Goal: Communication & Community: Answer question/provide support

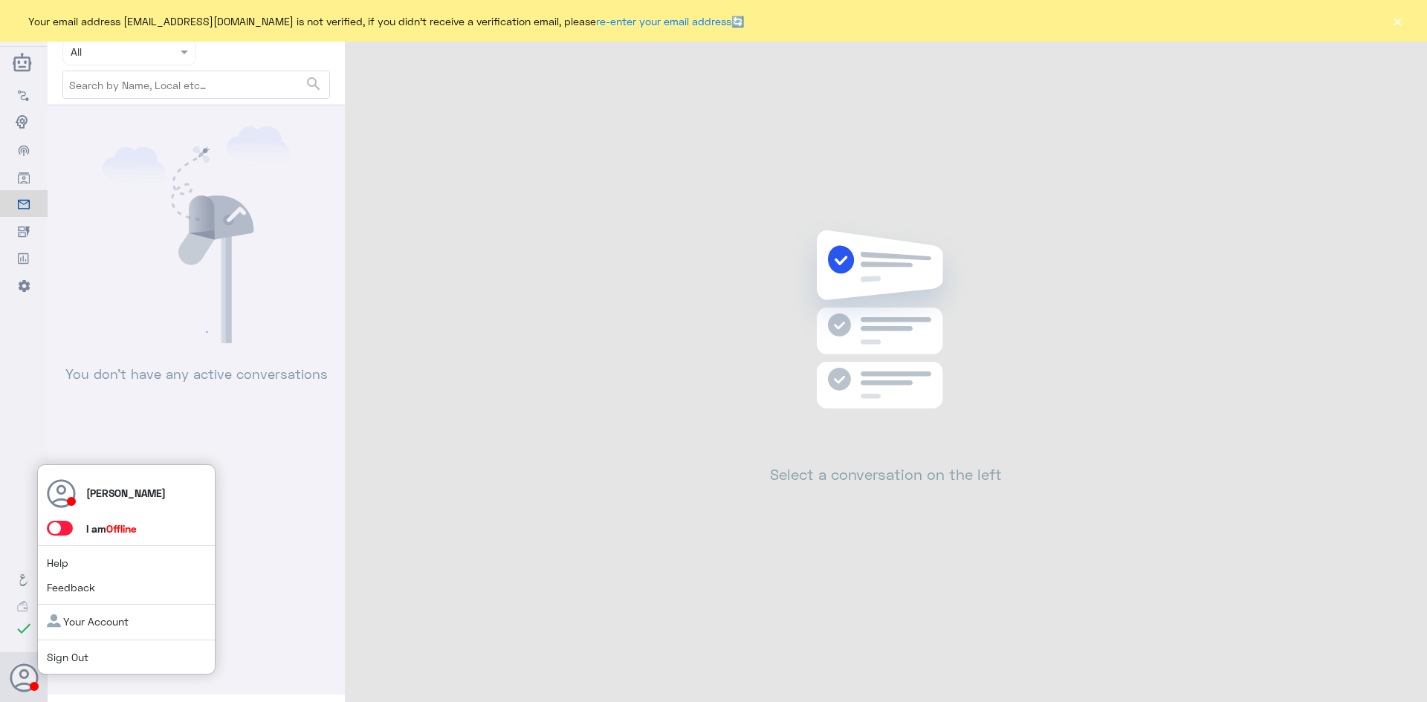
click at [68, 528] on span at bounding box center [60, 528] width 26 height 15
click at [0, 0] on input "checkbox" at bounding box center [0, 0] width 0 height 0
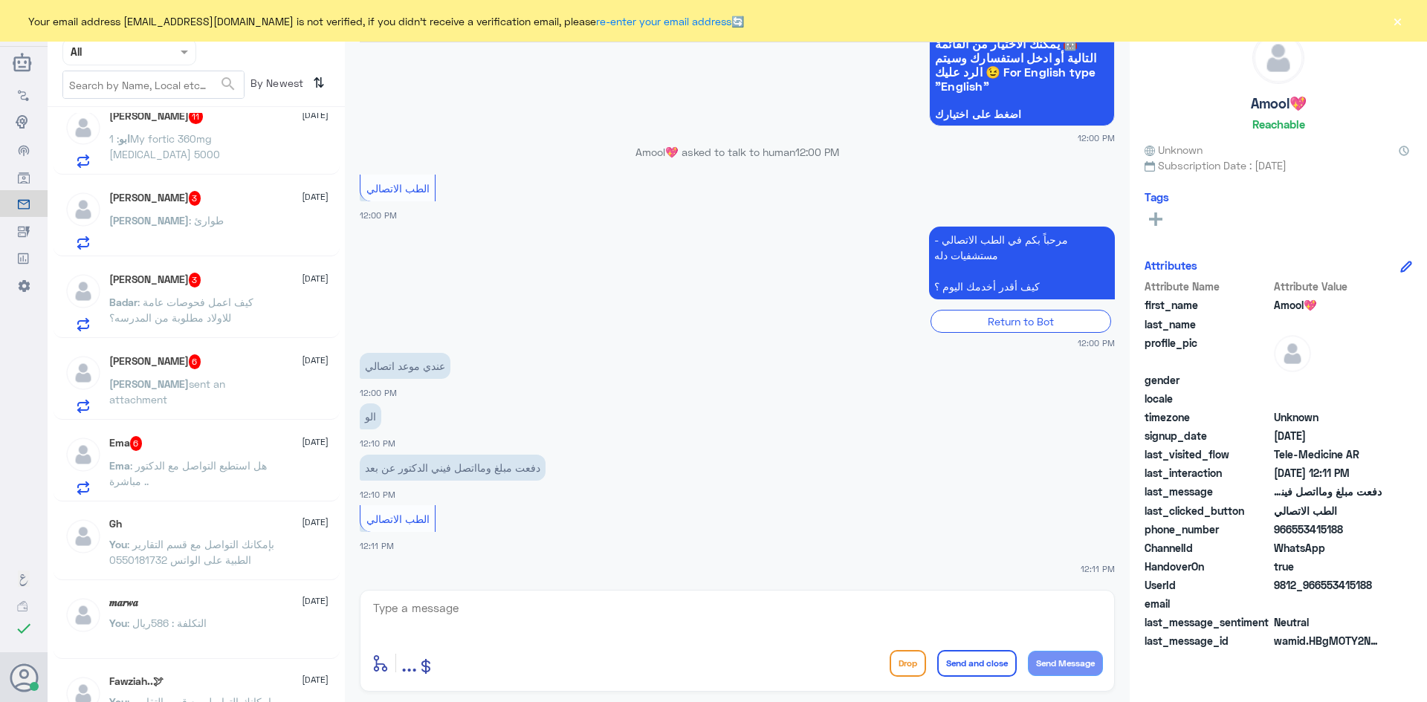
scroll to position [669, 0]
click at [187, 448] on div "Ema 6 28 September" at bounding box center [218, 448] width 219 height 15
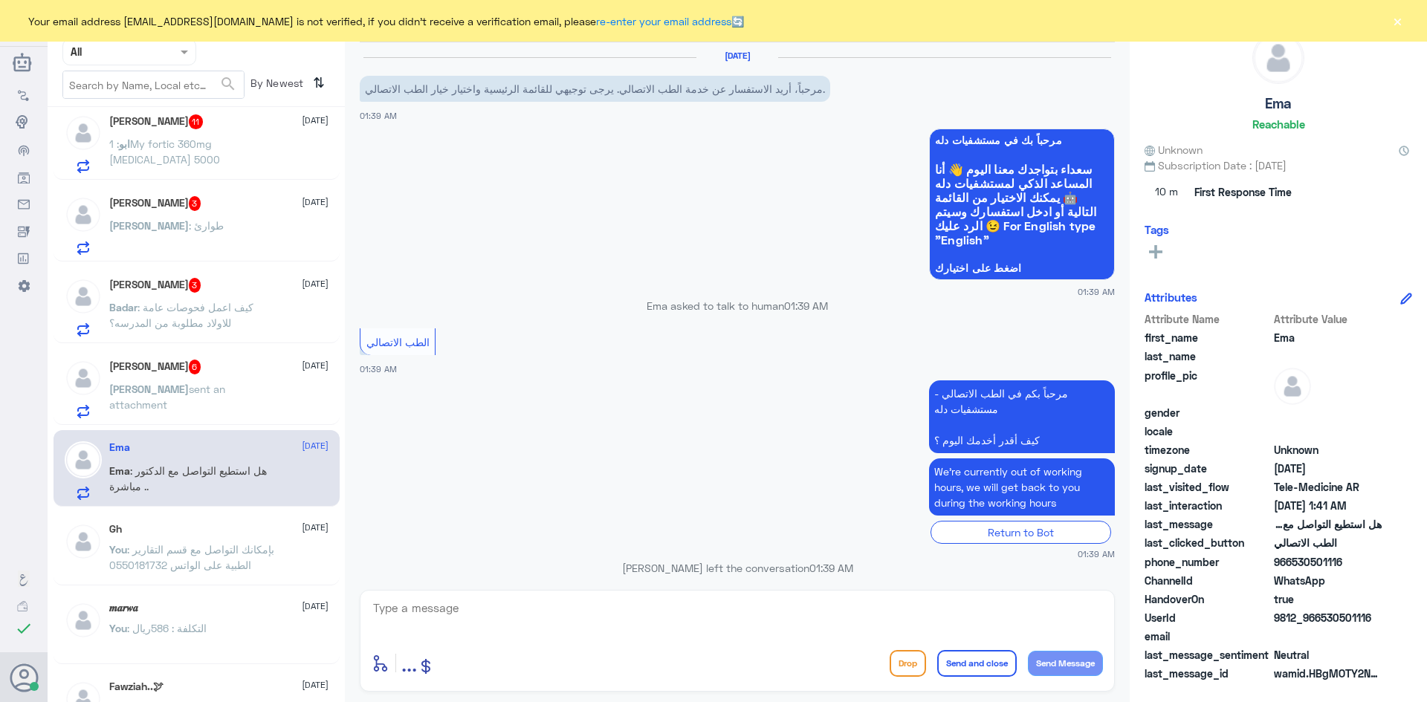
scroll to position [507, 0]
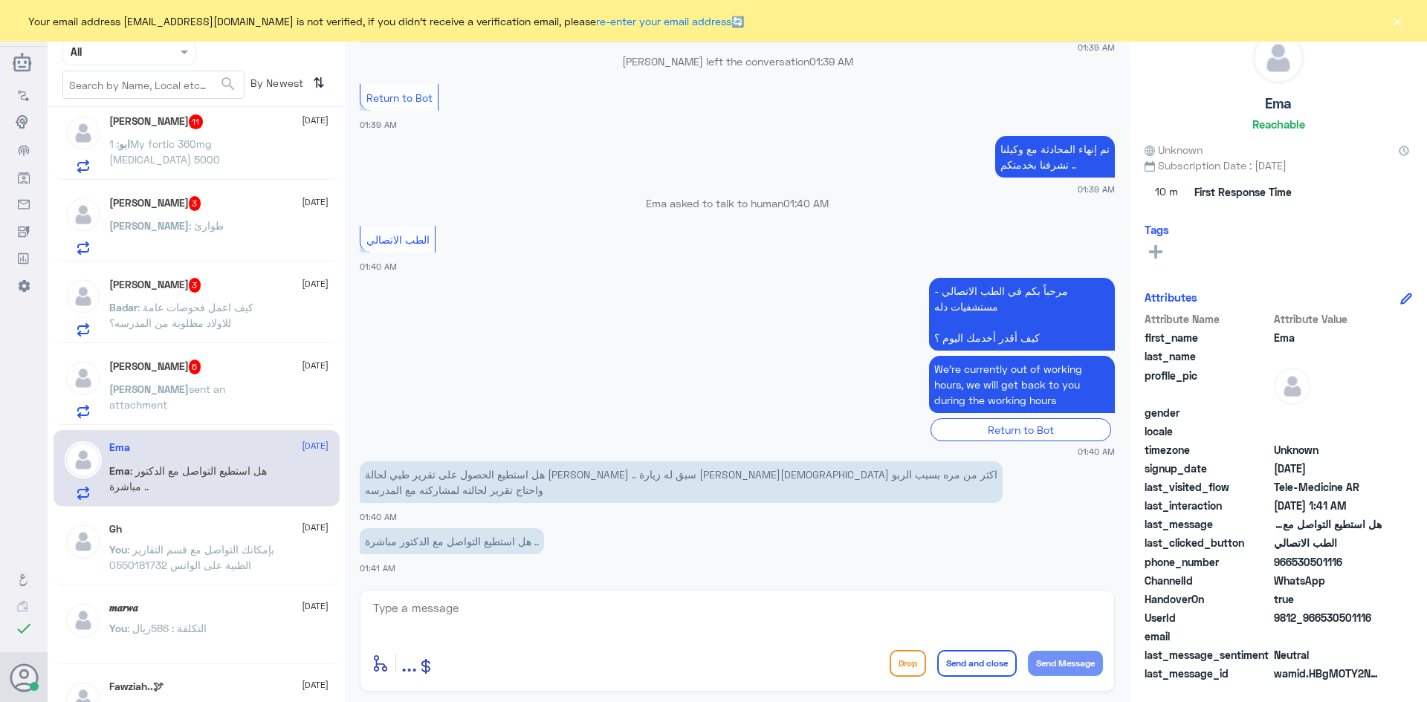
click at [805, 607] on textarea at bounding box center [737, 616] width 731 height 36
type textarea "l"
click at [606, 614] on textarea "مرحبا م" at bounding box center [737, 616] width 731 height 36
type textarea "مرحبا معك نوف من الطب الاتصالي"
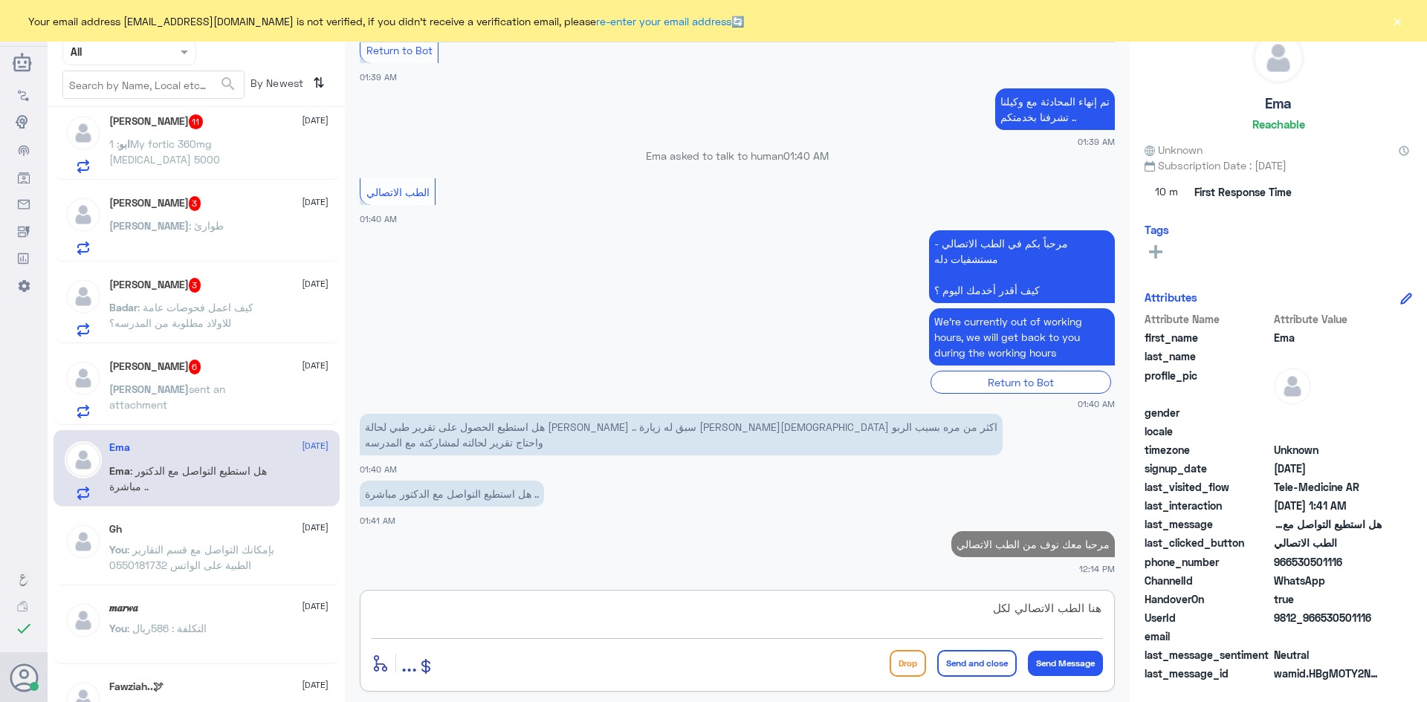
scroll to position [554, 0]
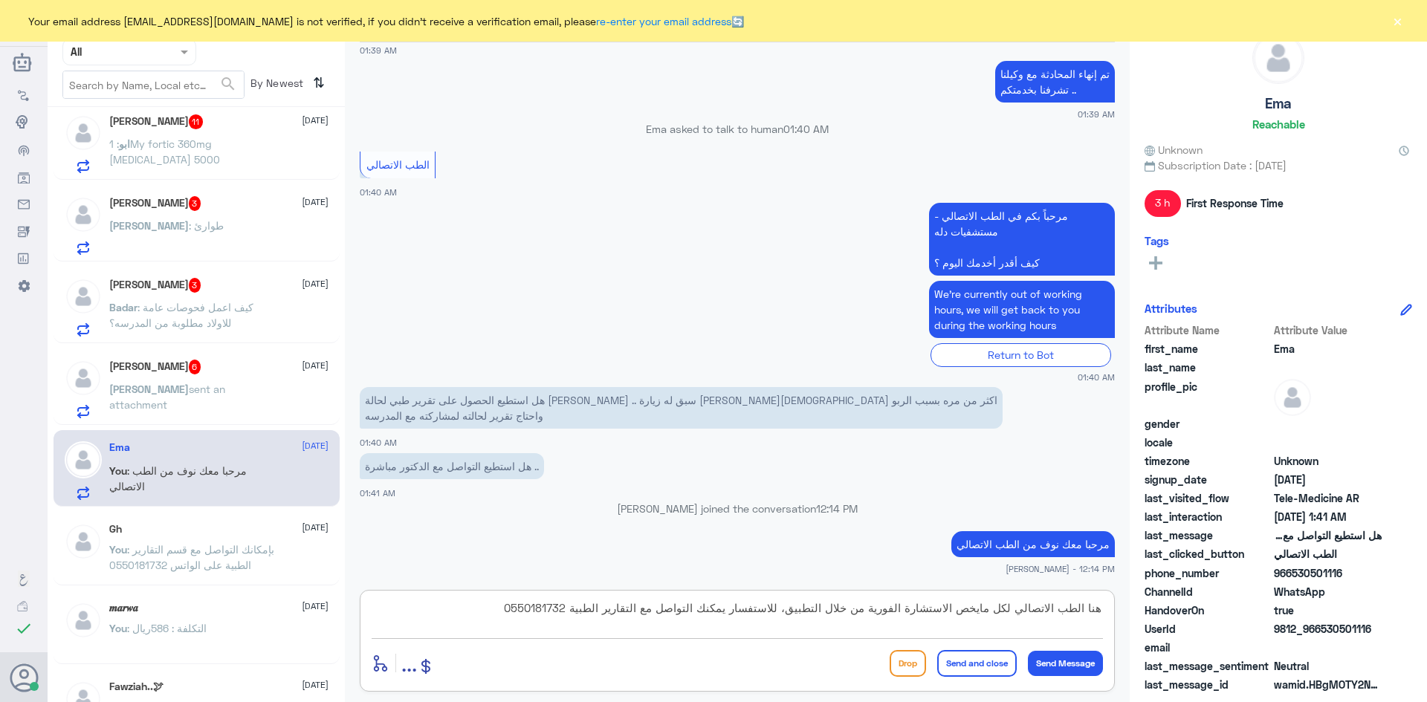
type textarea "هنا الطب الاتصالي لكل مايخص الاستشارة الفورية من خلال التطبيق، للاستفسار يمكنك …"
click at [959, 662] on button "Send and close" at bounding box center [977, 663] width 80 height 27
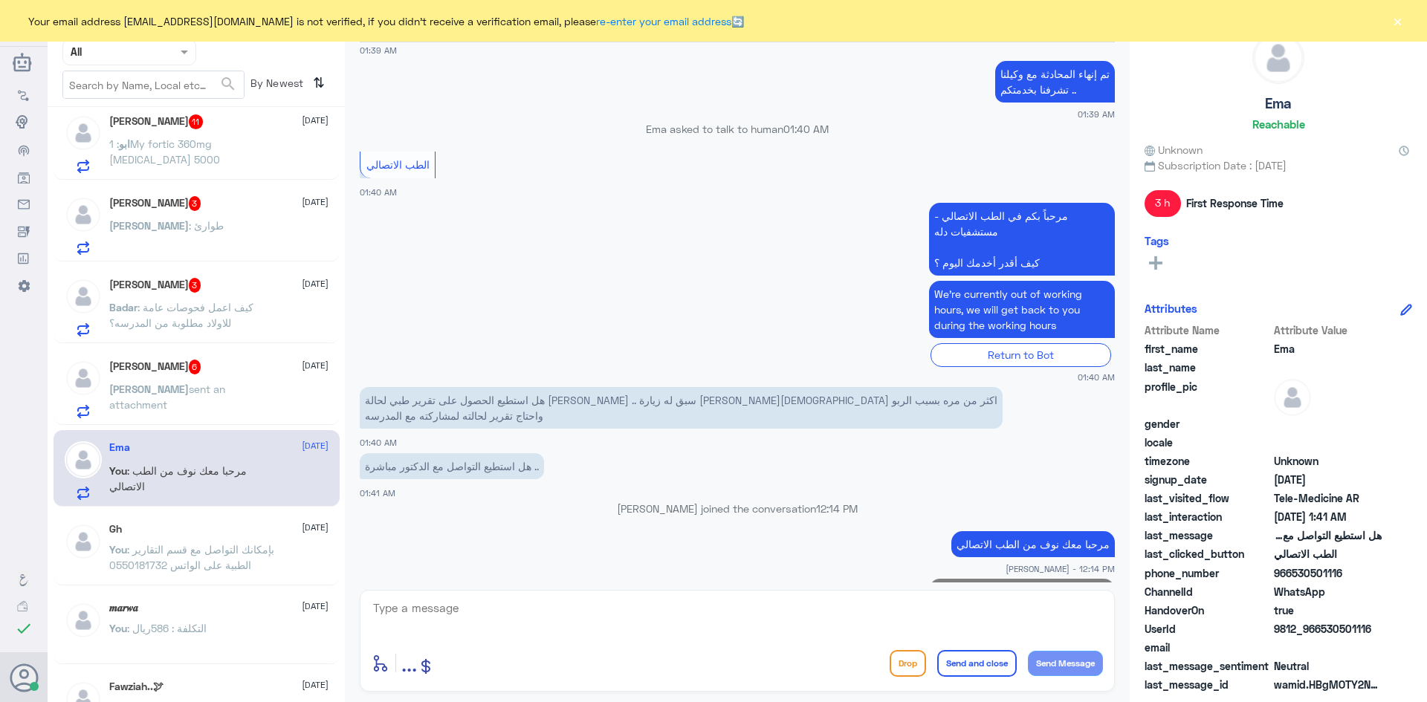
scroll to position [649, 0]
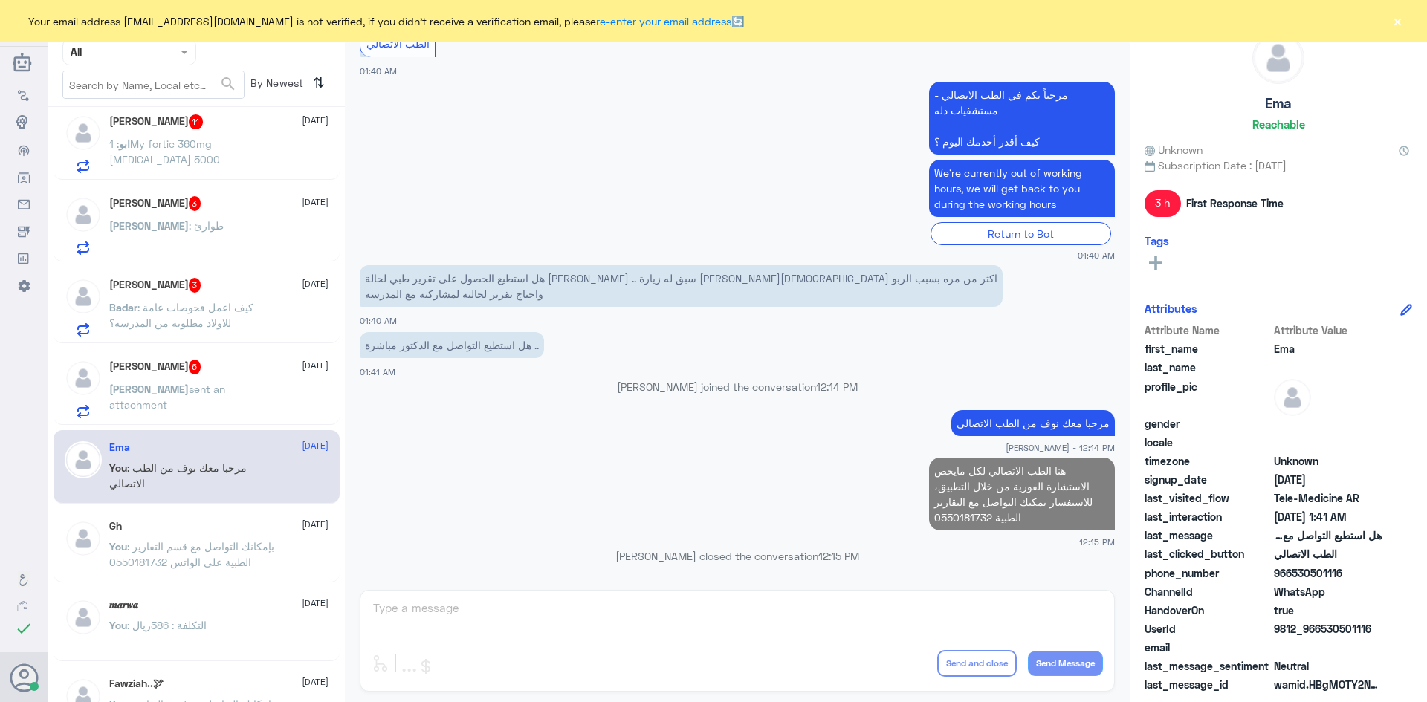
click at [236, 418] on p "Sarah sent an attachment" at bounding box center [192, 399] width 167 height 37
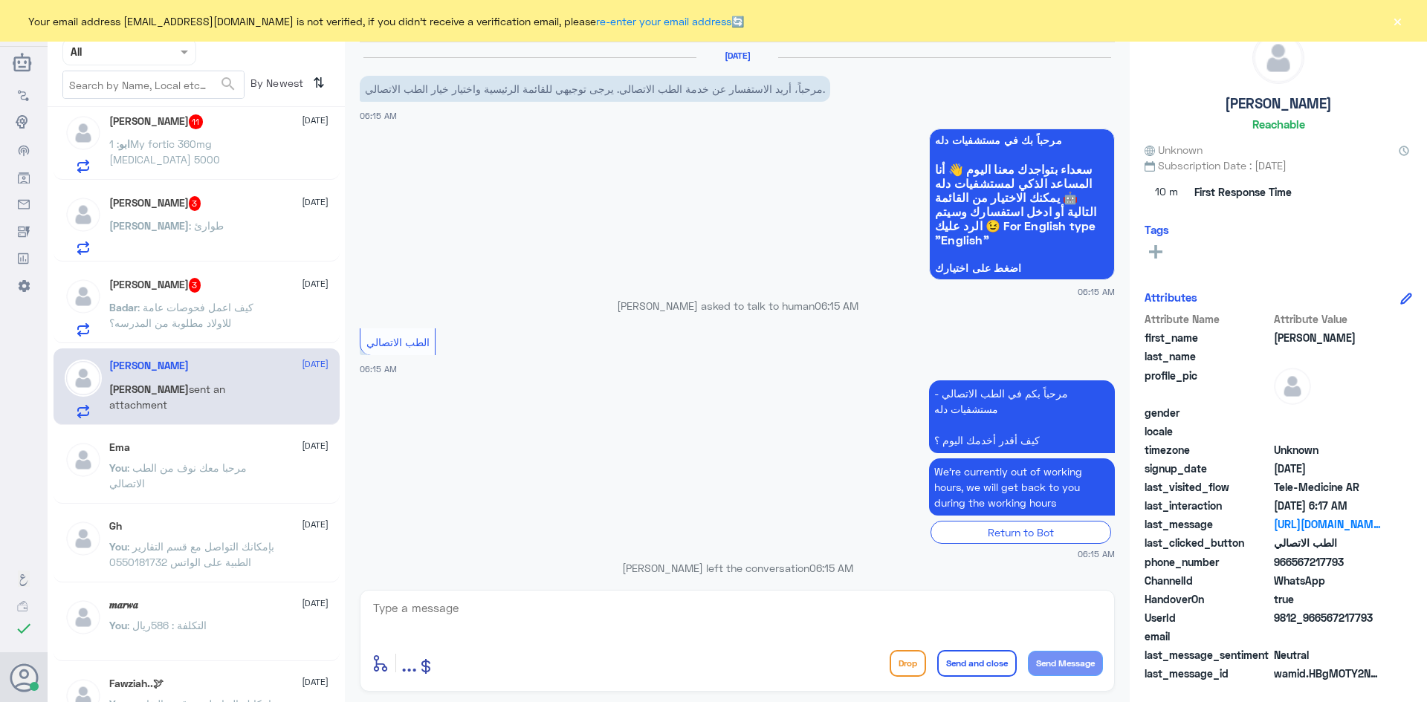
scroll to position [646, 0]
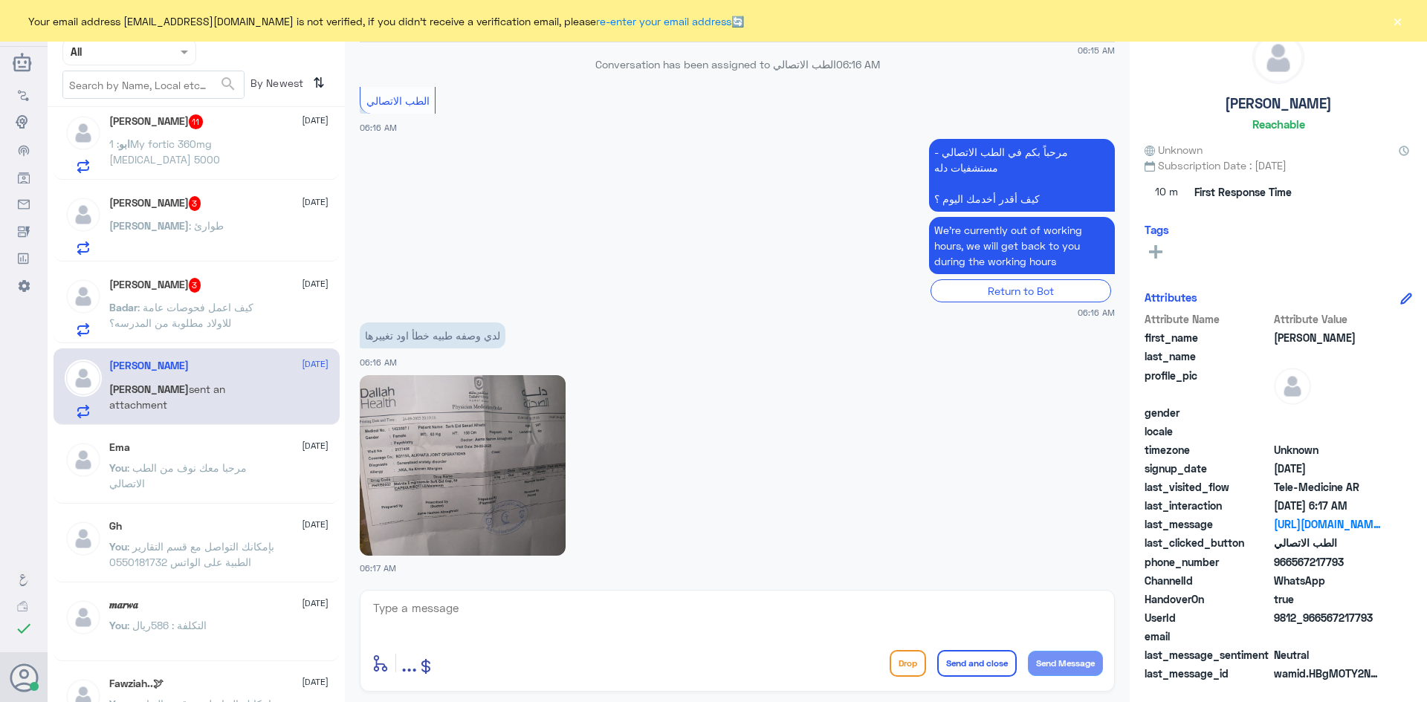
click at [624, 624] on textarea at bounding box center [737, 616] width 731 height 36
drag, startPoint x: 1323, startPoint y: 617, endPoint x: 1403, endPoint y: 634, distance: 81.9
click at [1403, 634] on div "Attribute Name Attribute Value first_name Sarah last_name profile_pic gender lo…" at bounding box center [1278, 497] width 268 height 373
click at [1359, 626] on span "9812_966567217793" at bounding box center [1328, 618] width 108 height 16
click at [1327, 609] on div "HandoverOn true" at bounding box center [1278, 600] width 268 height 19
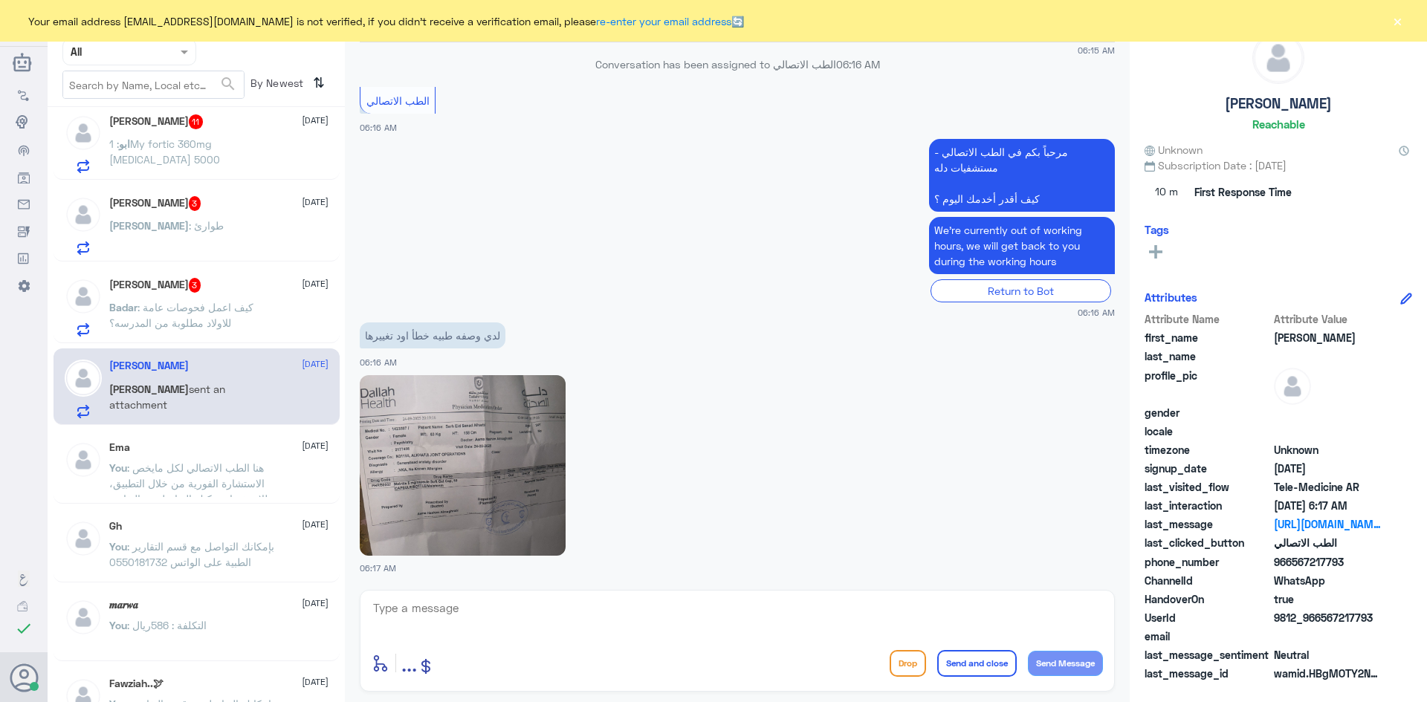
drag, startPoint x: 1322, startPoint y: 620, endPoint x: 1391, endPoint y: 620, distance: 69.1
click at [1391, 620] on div "UserId 9812_966567217793" at bounding box center [1278, 619] width 268 height 19
copy span "567217793"
click at [739, 603] on textarea at bounding box center [737, 616] width 731 height 36
type textarea "مرحبا معك نوف من الطب الاتصالي"
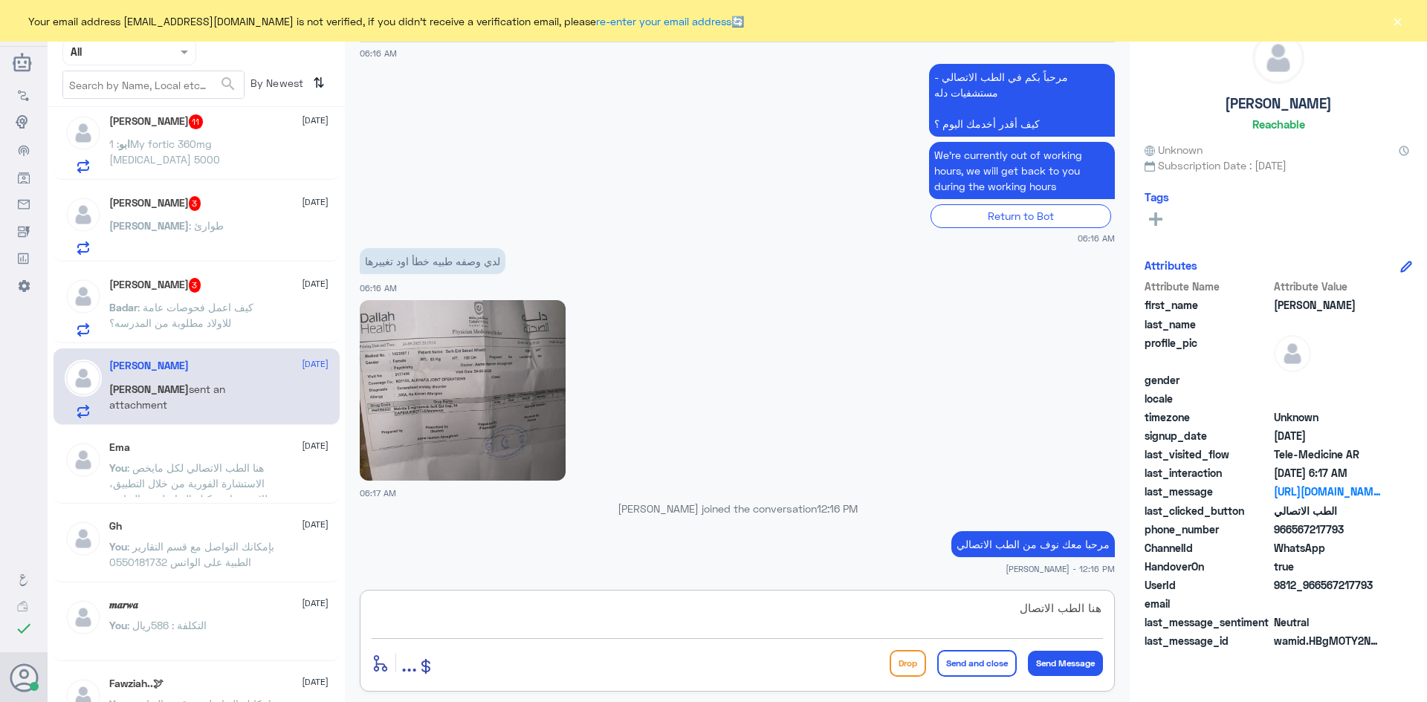
scroll to position [693, 0]
click at [690, 608] on textarea "هنا الطب الاتصالي لكل مايخص الاستشارة الفورية من خلال التطبيق، يمكنك مراجعة الط…" at bounding box center [737, 616] width 731 height 36
click at [580, 613] on textarea "هنا الطب الاتصالي لكل مايخص الاستشارة الفورية من خلال التطبيق، يمكنك مراجعة الط…" at bounding box center [737, 616] width 731 height 36
type textarea "هنا الطب الاتصالي لكل مايخص الاستشارة الفورية من خلال التطبيق، يمكنك مراجعة الط…"
click at [973, 672] on button "Send and close" at bounding box center [977, 663] width 80 height 27
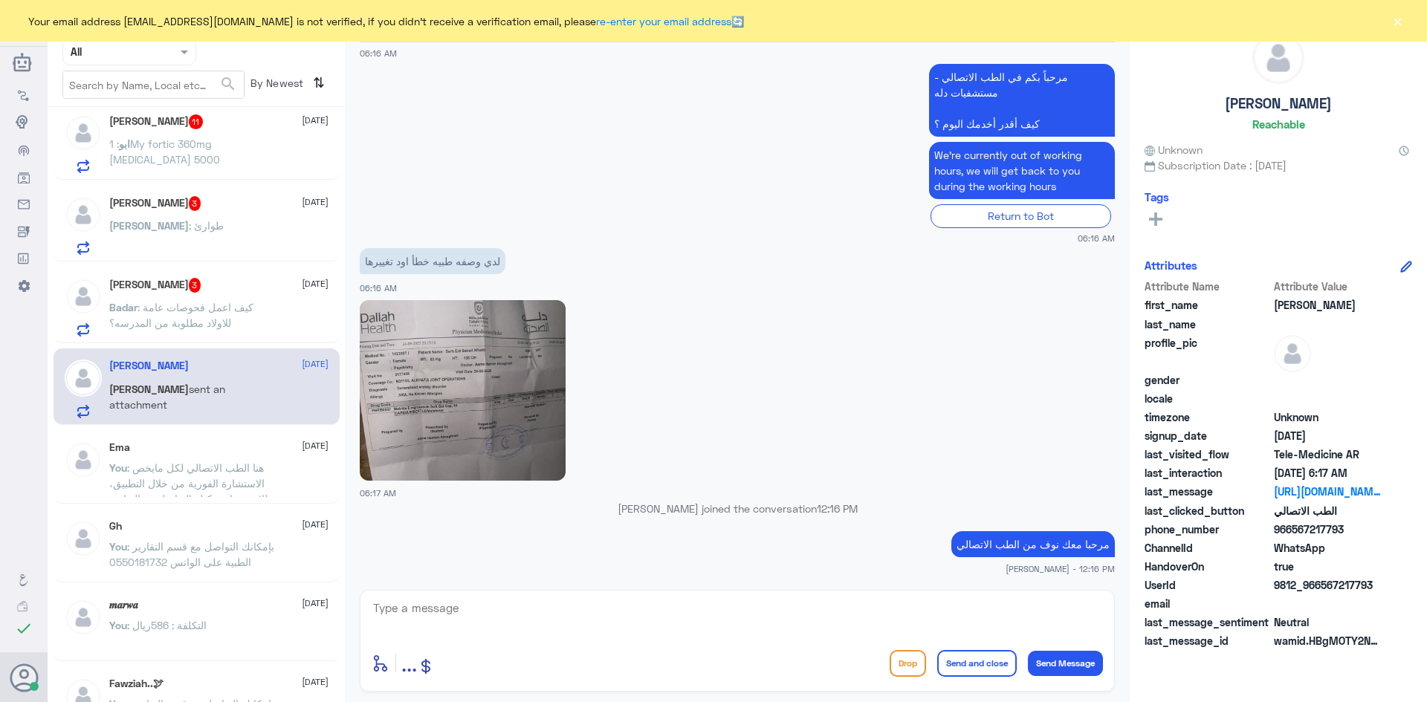
scroll to position [772, 0]
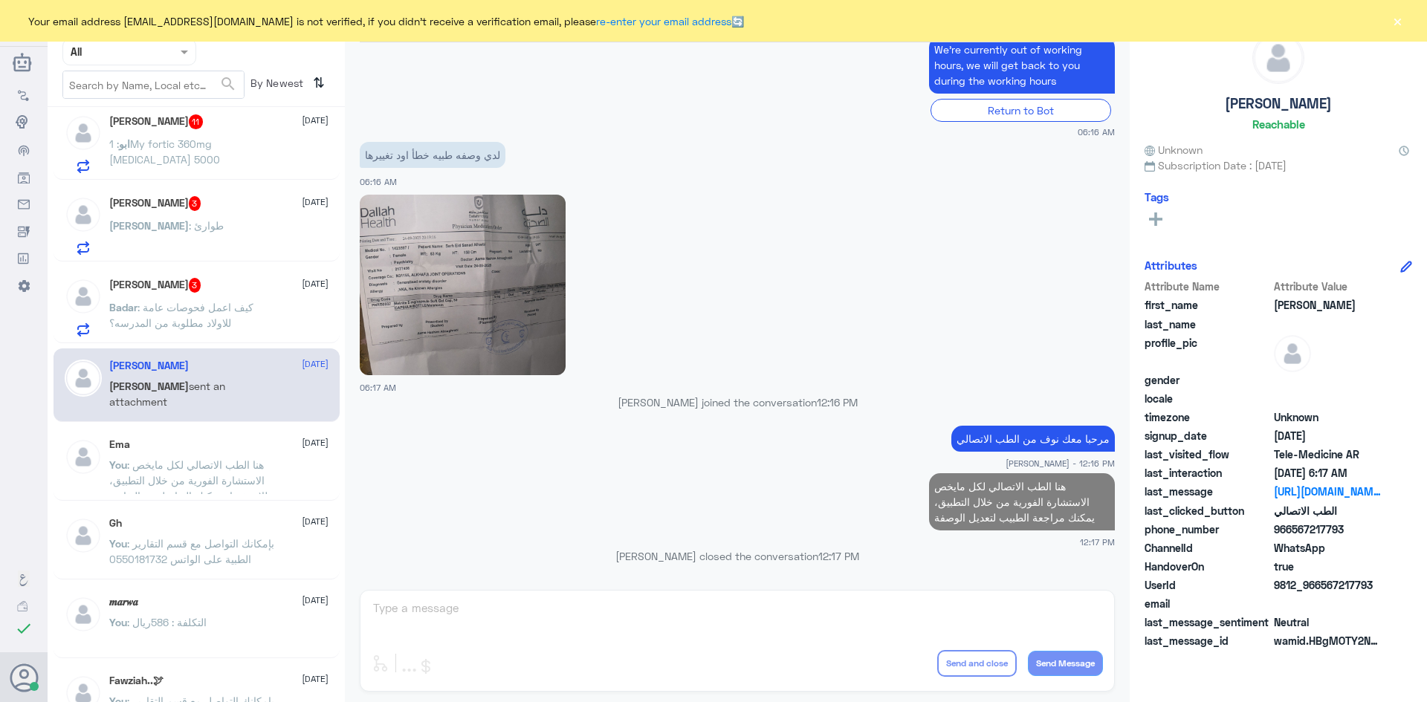
click at [302, 283] on span "[DATE]" at bounding box center [315, 283] width 27 height 13
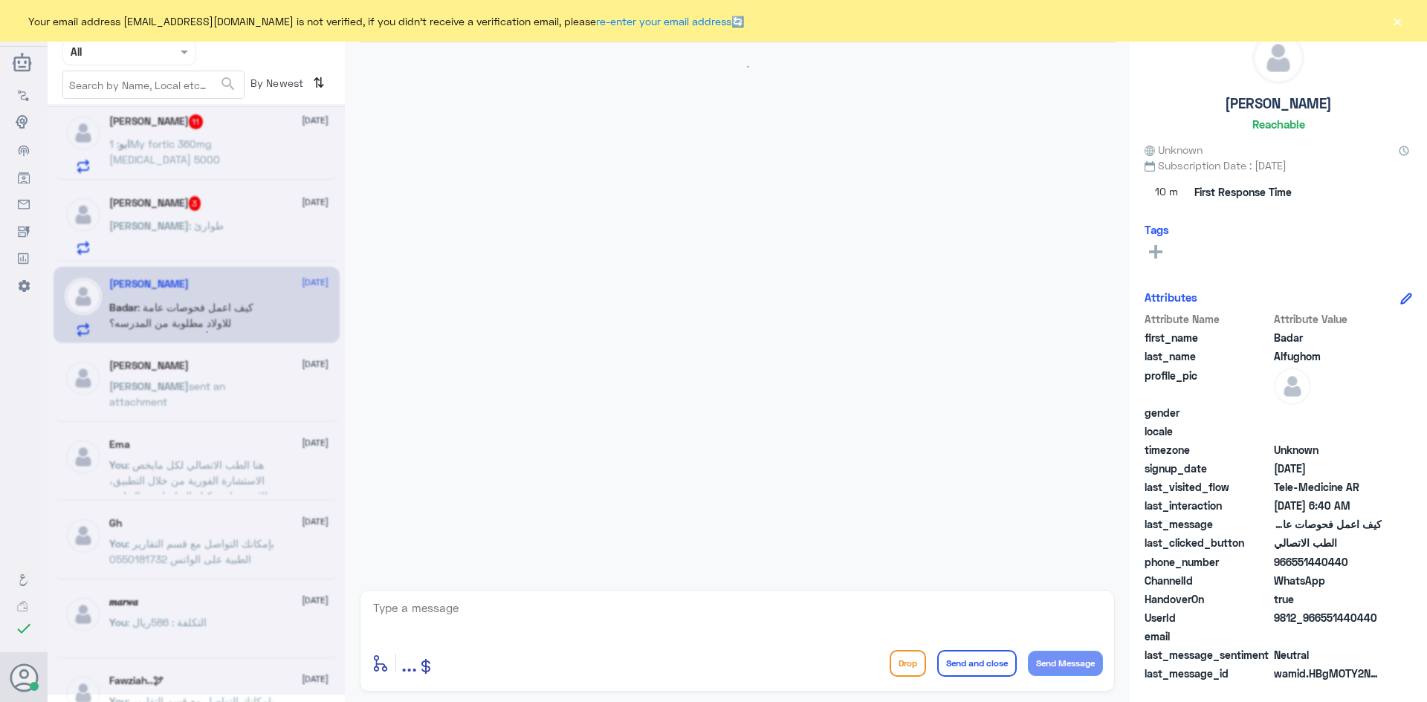
scroll to position [36, 0]
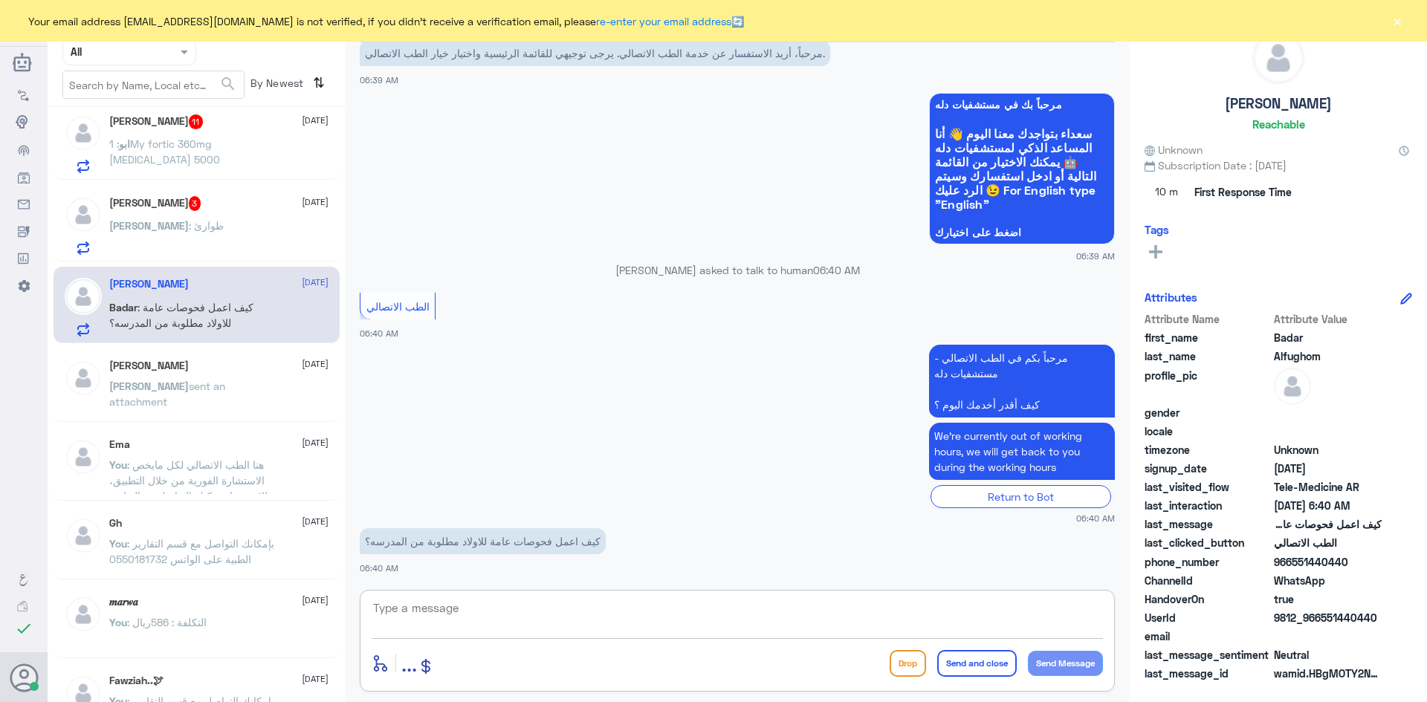
click at [479, 612] on textarea at bounding box center [737, 616] width 731 height 36
type textarea "مرحبا معك نوف من الطب الاتصالي"
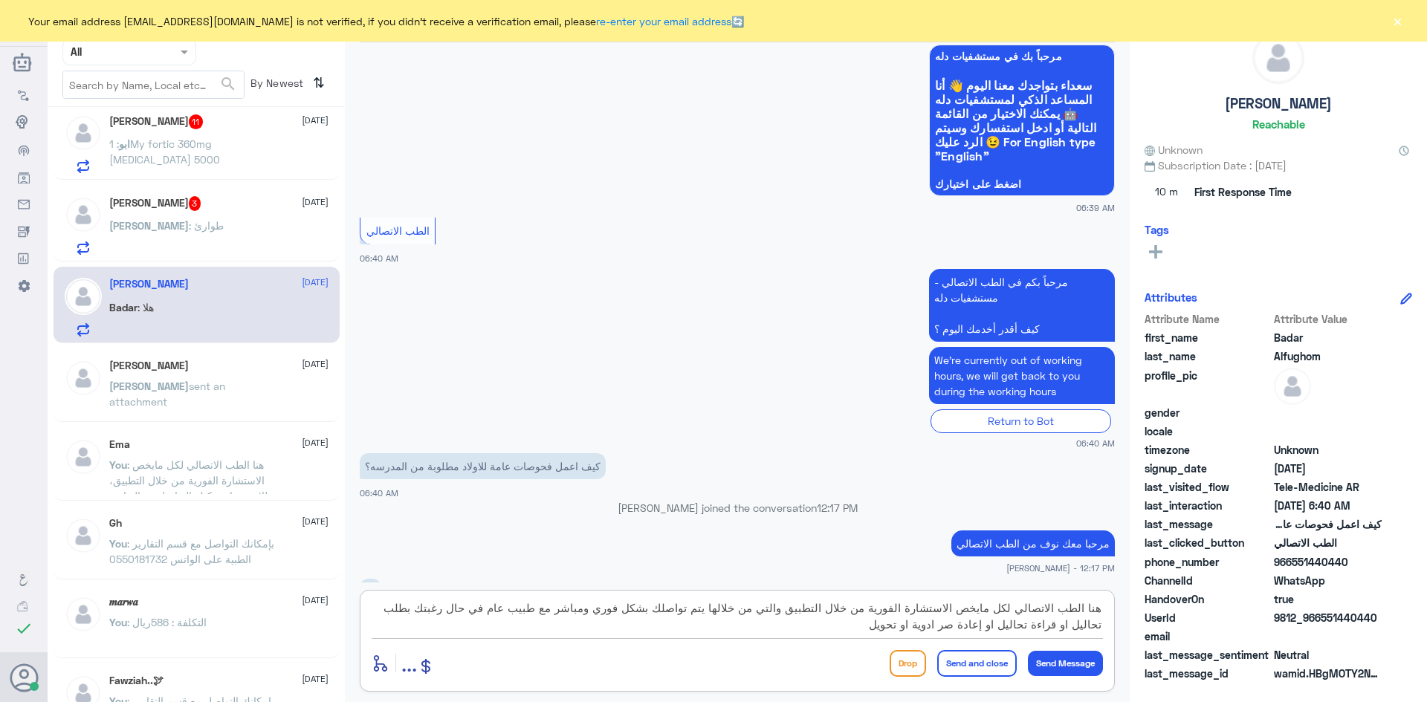
scroll to position [134, 0]
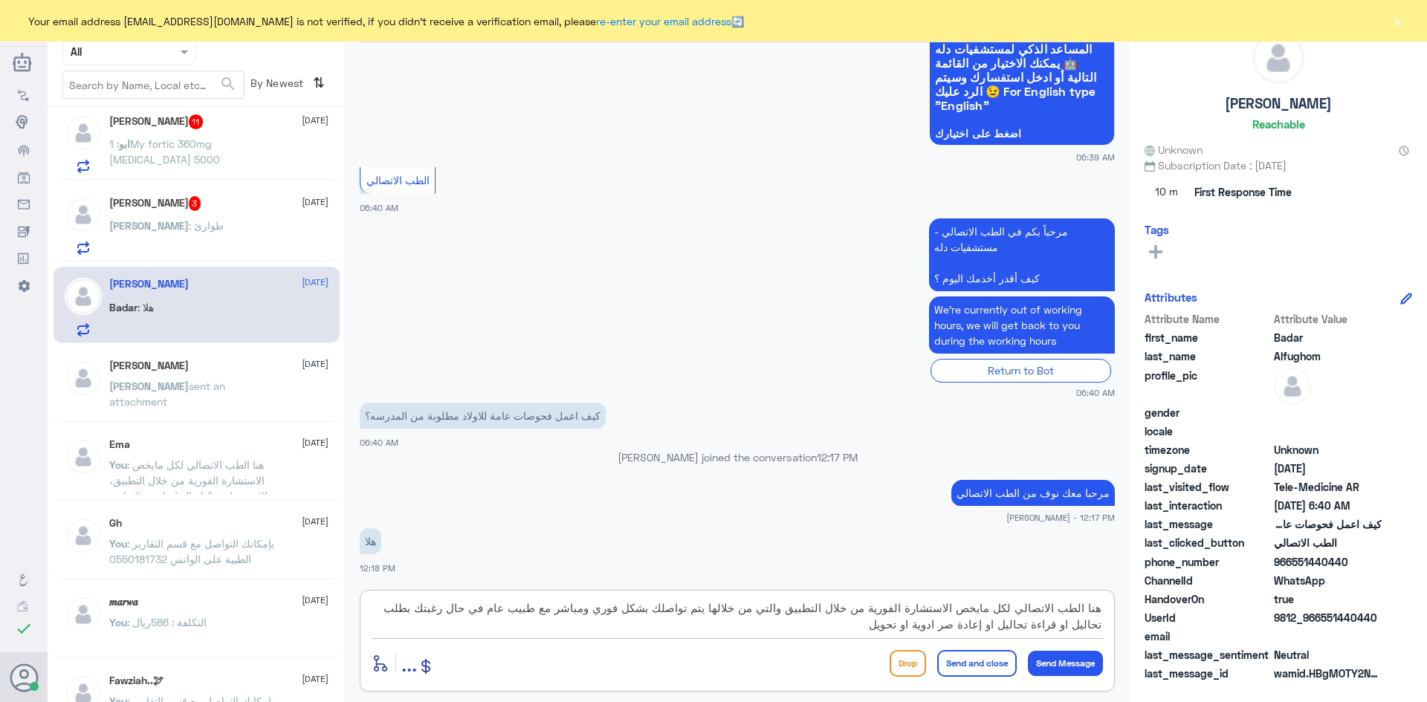
click at [977, 632] on textarea "هنا الطب الاتصالي لكل مايخص الاستشارة الفورية من خلال التطبيق والتي من خلالها ي…" at bounding box center [737, 616] width 731 height 36
type textarea "هنا الطب الاتصالي لكل مايخص الاستشارة الفورية من خلال التطبيق والتي من خلالها ي…"
click at [1083, 667] on button "Send Message" at bounding box center [1065, 663] width 75 height 25
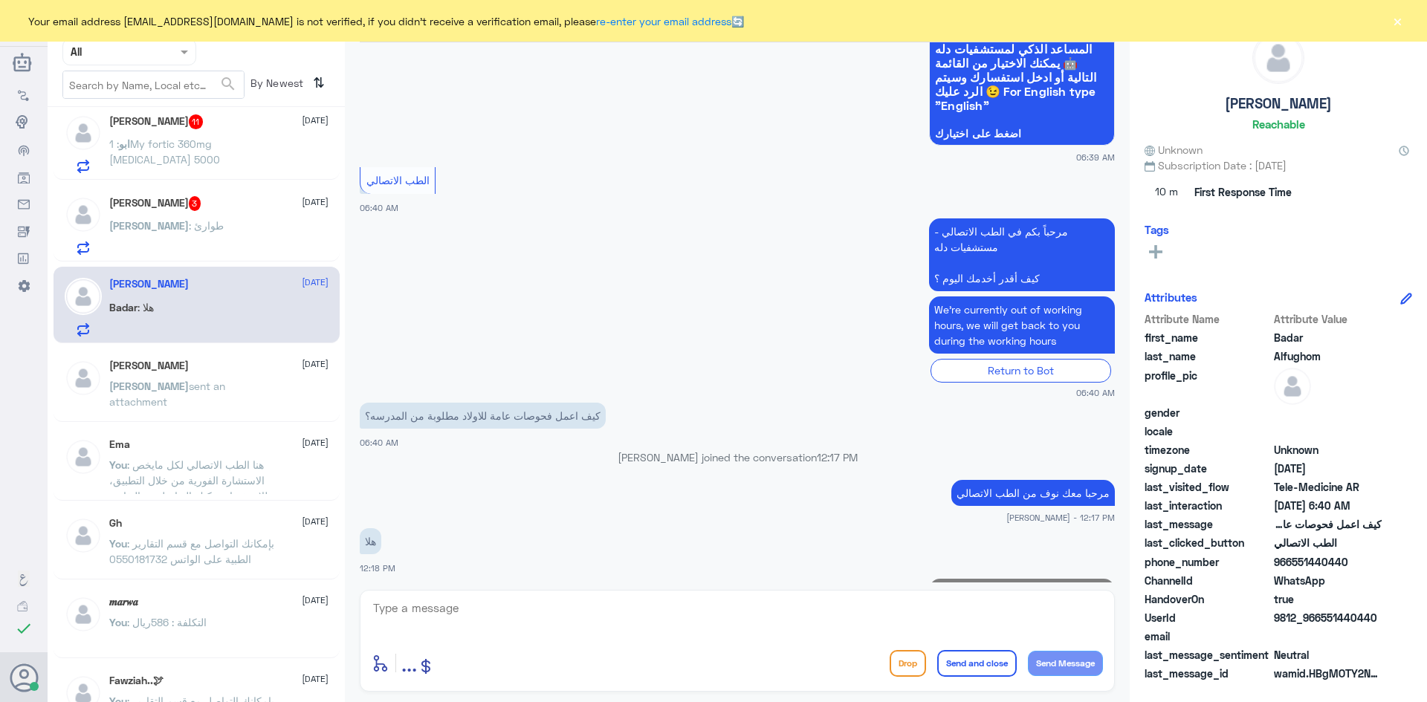
scroll to position [260, 0]
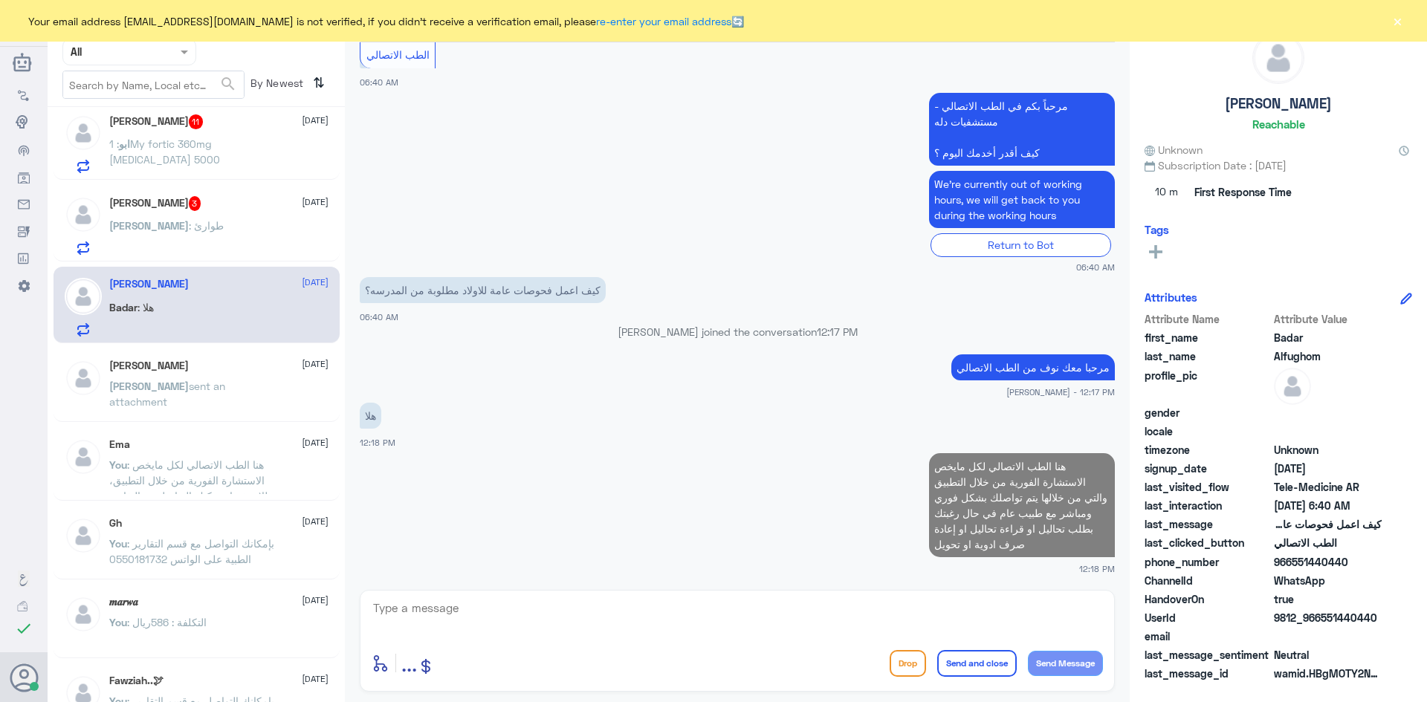
click at [252, 227] on div "Abdulmajeed : طوارئ" at bounding box center [218, 237] width 219 height 33
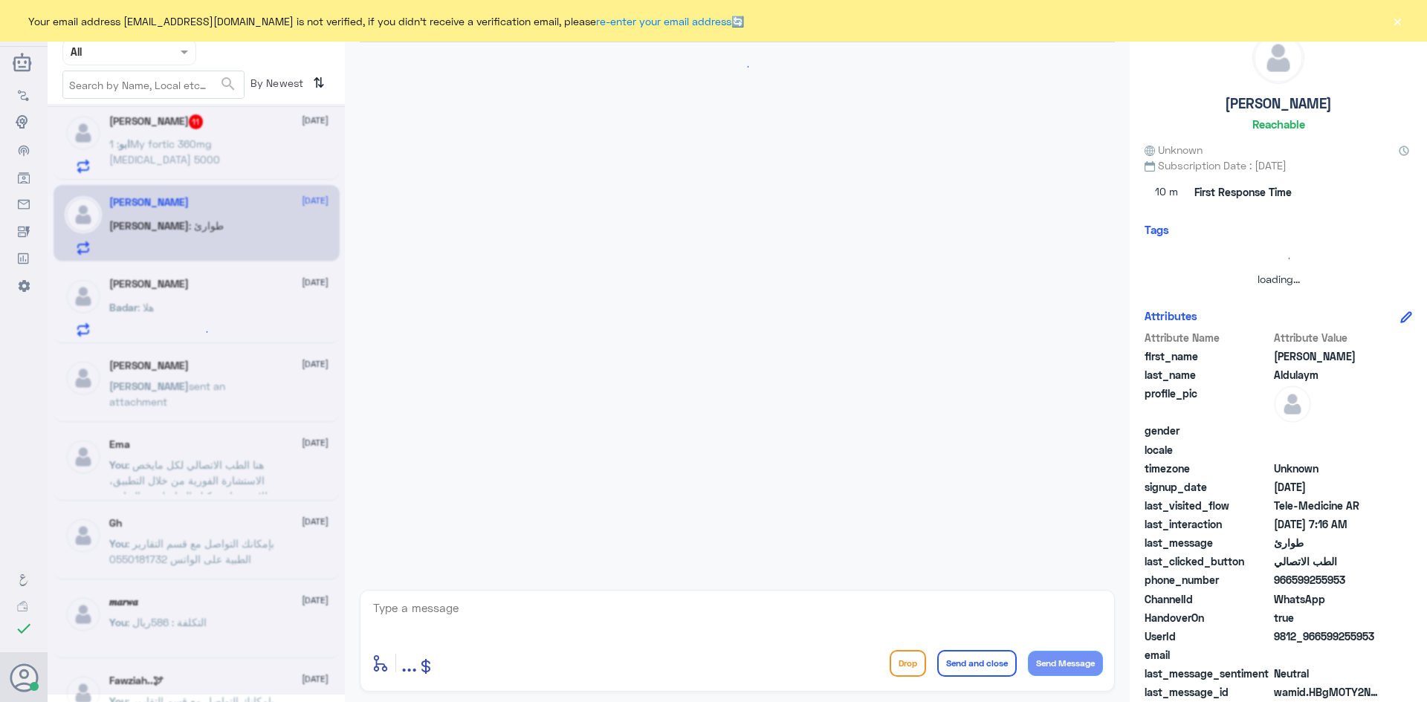
scroll to position [36, 0]
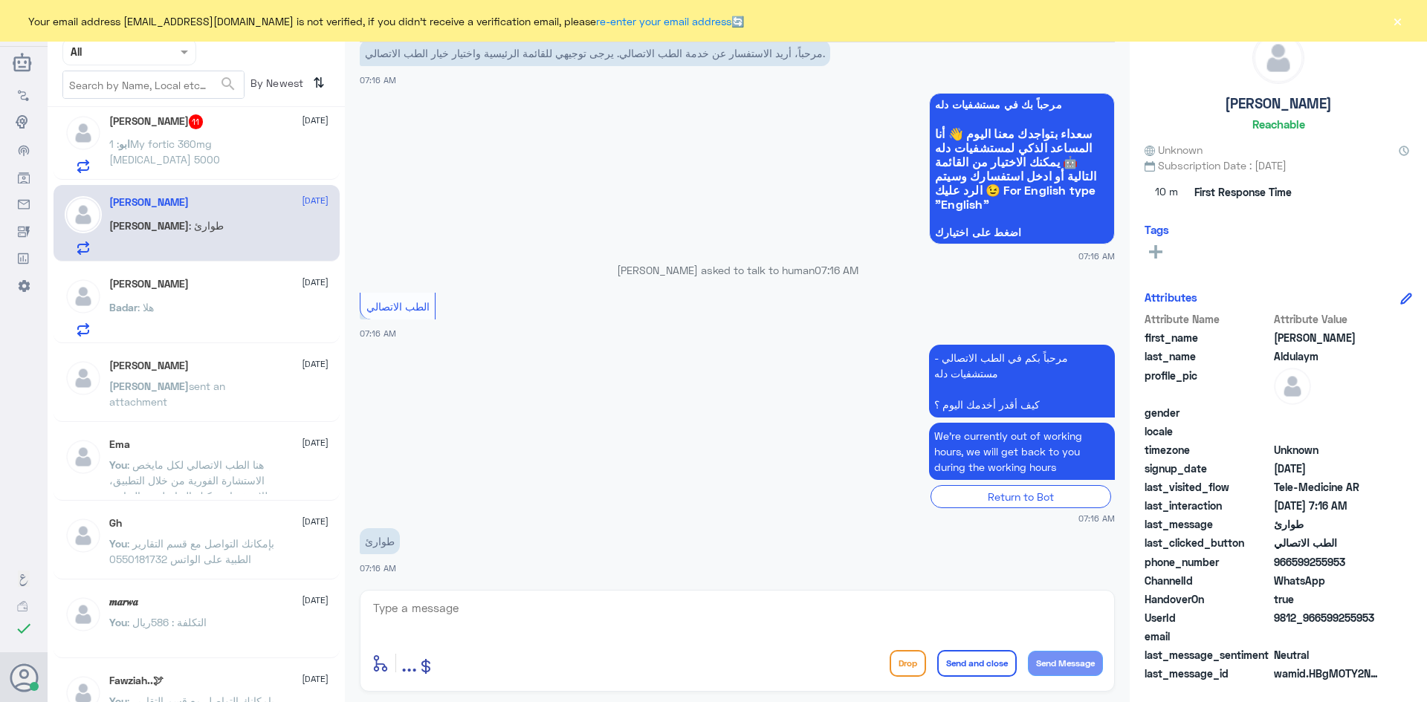
drag, startPoint x: 482, startPoint y: 623, endPoint x: 415, endPoint y: 623, distance: 66.9
click at [479, 623] on textarea at bounding box center [737, 616] width 731 height 36
type textarea "مرحبا معك نوف من الطب الاتصالي"
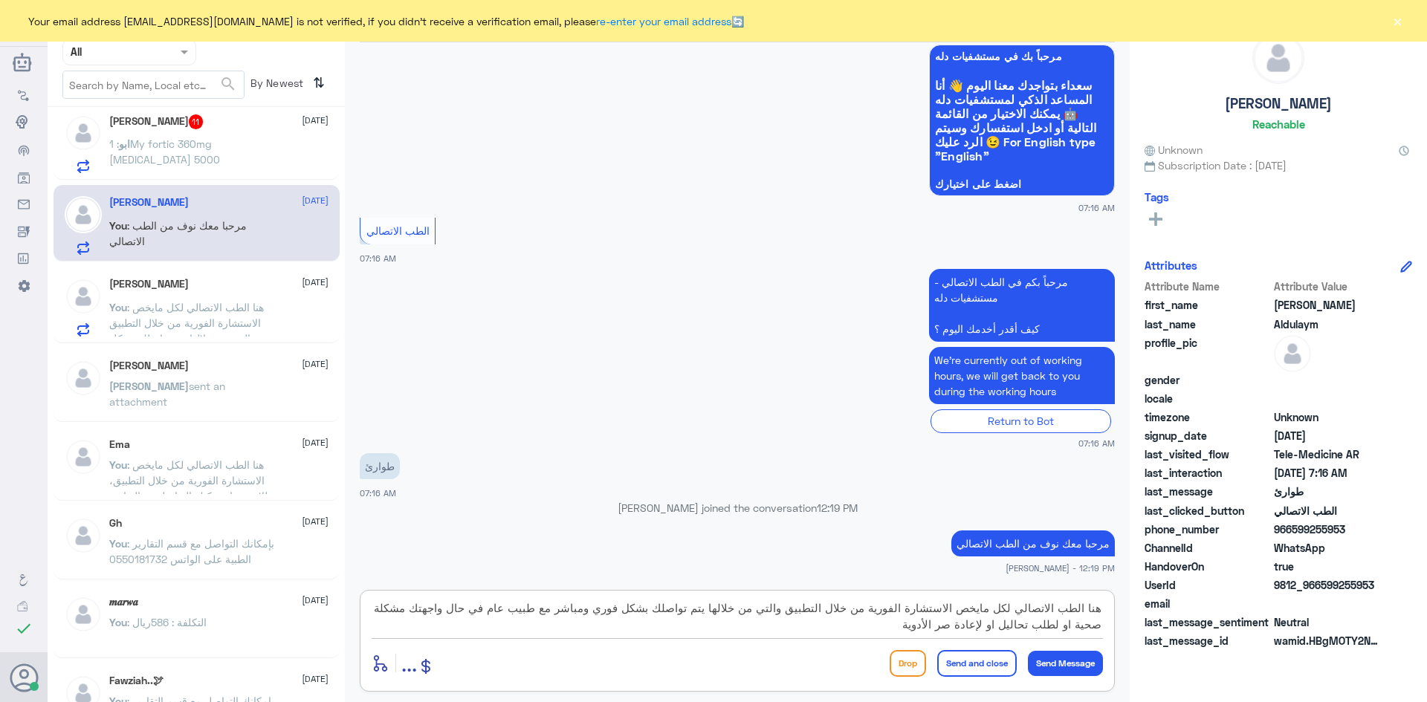
click at [941, 631] on textarea "هنا الطب الاتصالي لكل مايخص الاستشارة الفورية من خلال التطبيق والتي من خلالها ي…" at bounding box center [737, 616] width 731 height 36
type textarea "هنا الطب الاتصالي لكل مايخص الاستشارة الفورية من خلال التطبيق والتي من خلالها ي…"
click at [1053, 662] on button "Send Message" at bounding box center [1065, 663] width 75 height 25
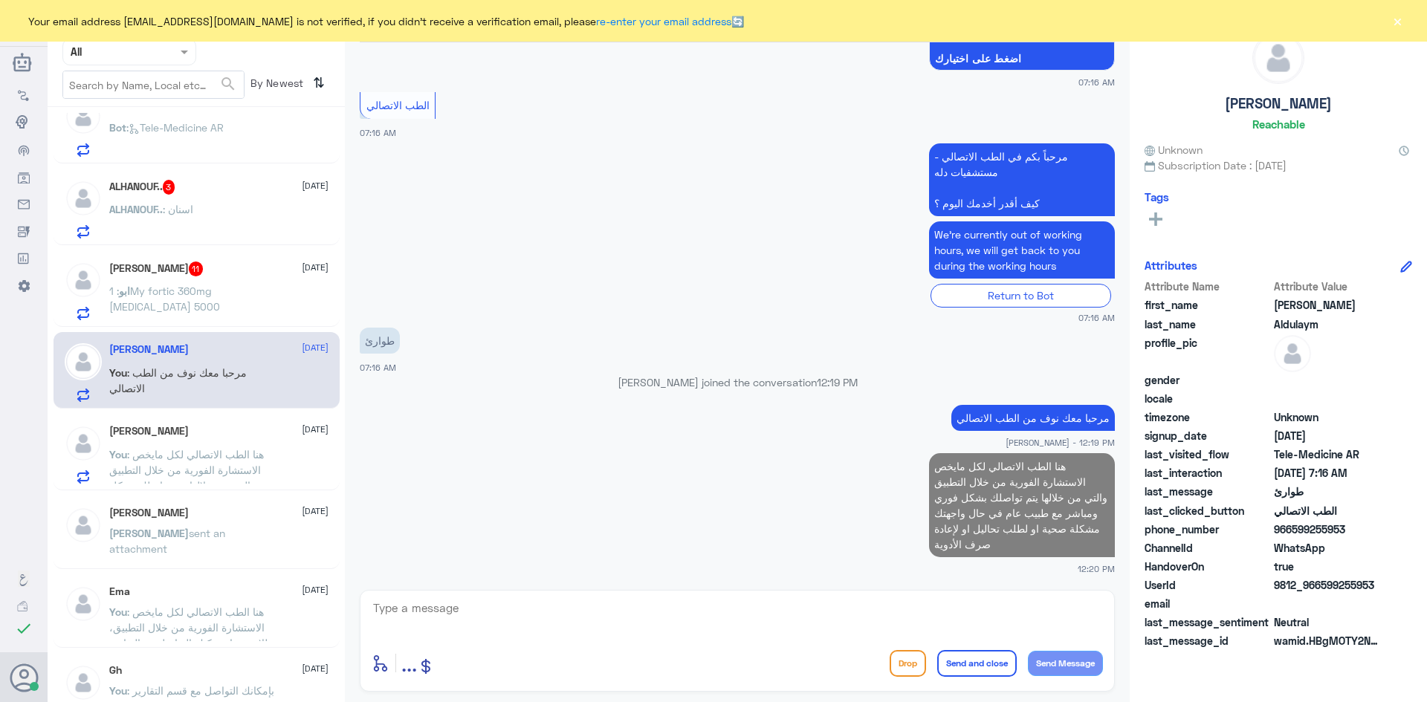
scroll to position [520, 0]
click at [189, 282] on div "ابو نايف 11 28 September ابو : 1My fortic 360mg Vitamin D 5000" at bounding box center [218, 292] width 219 height 59
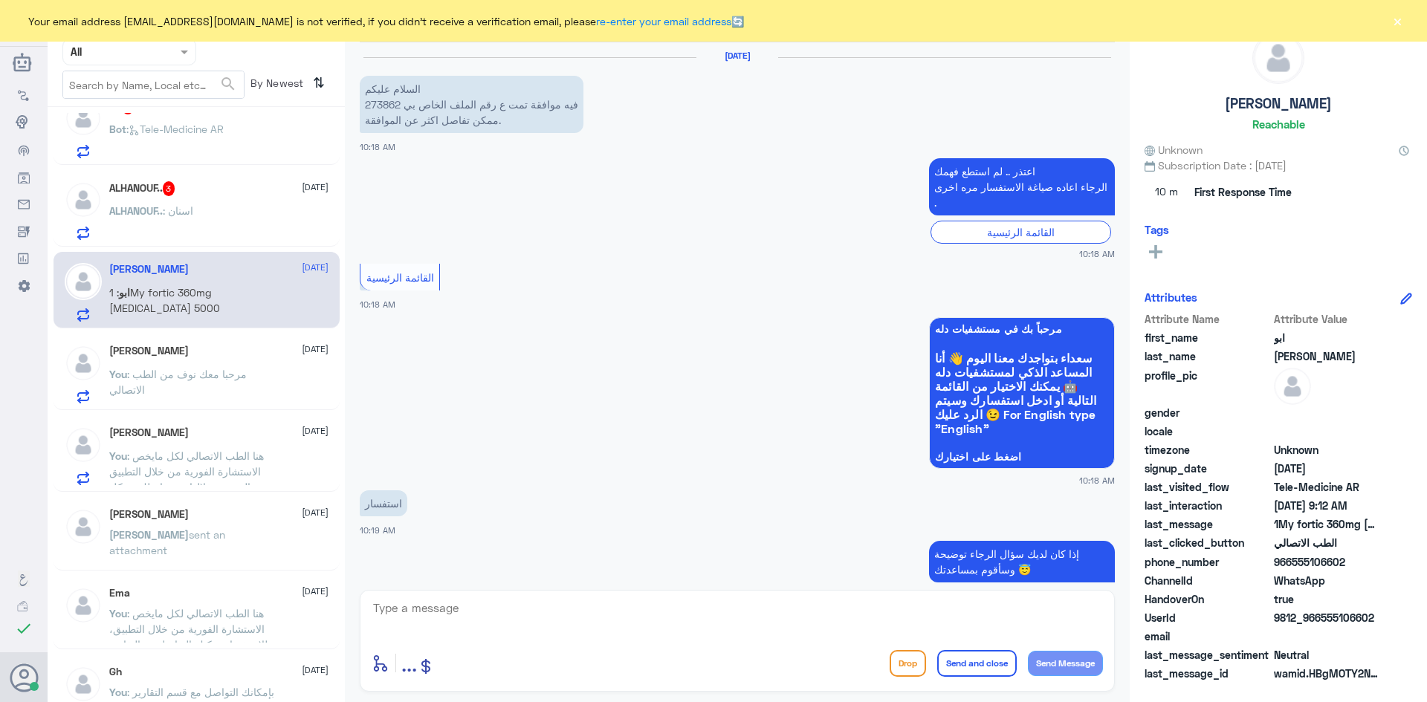
scroll to position [1121, 0]
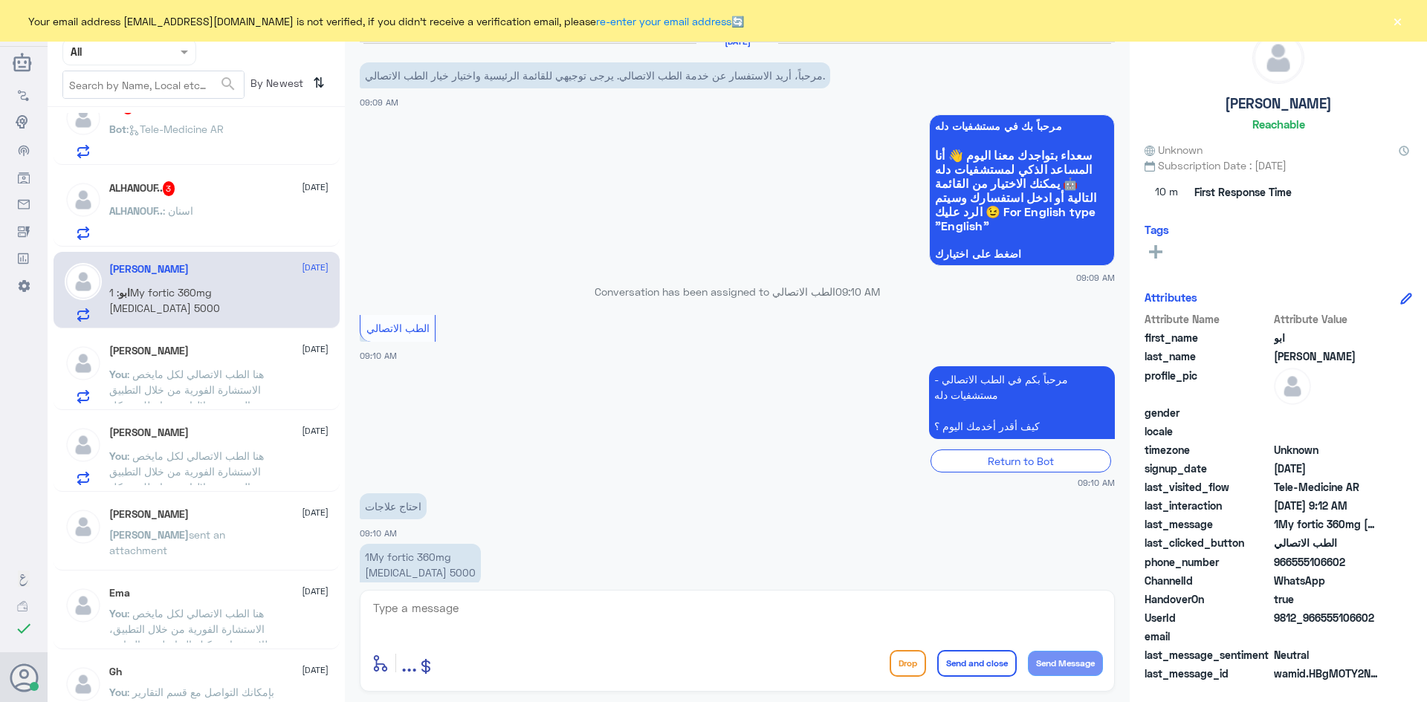
click at [434, 617] on textarea at bounding box center [737, 616] width 731 height 36
click at [198, 378] on span ": هنا الطب الاتصالي لكل مايخص الاستشارة الفورية من خلال التطبيق والتي من خلالها…" at bounding box center [189, 413] width 161 height 91
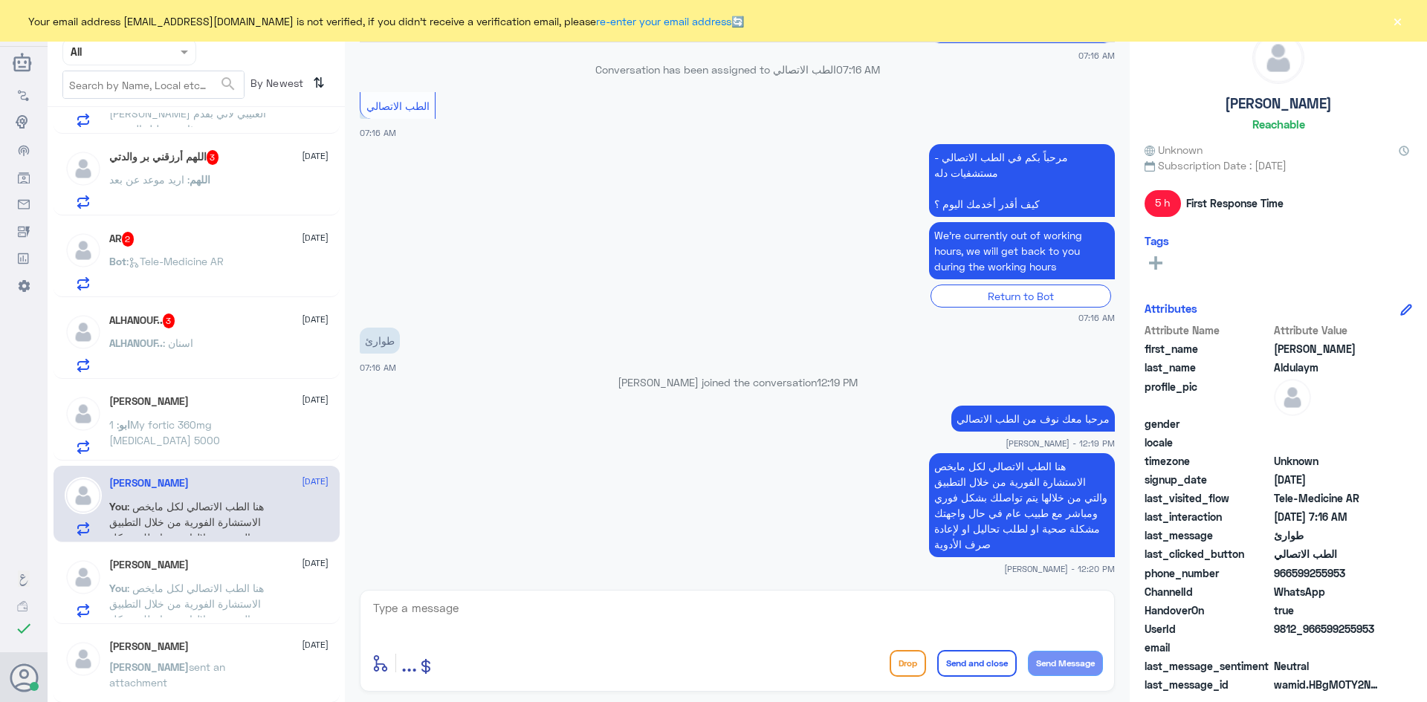
scroll to position [372, 0]
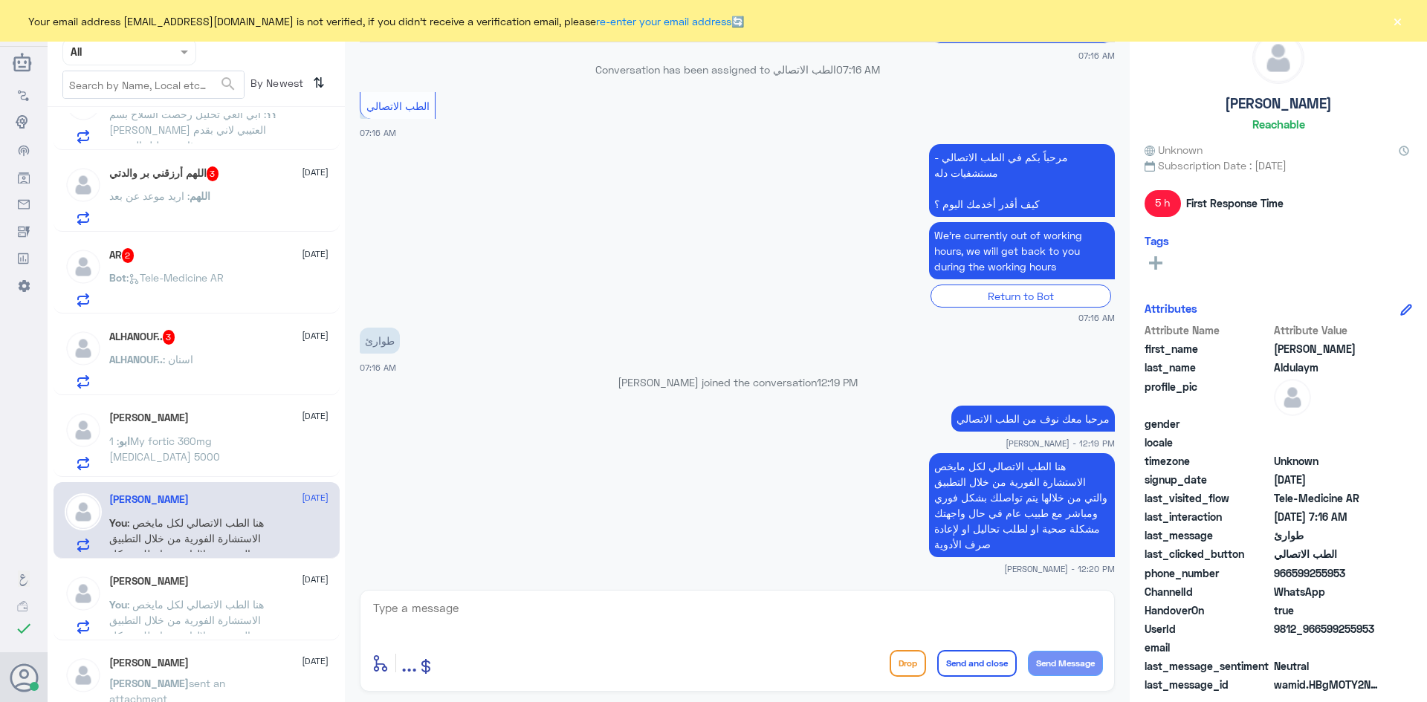
click at [197, 367] on div "ALHANOUF.. : اسنان" at bounding box center [218, 371] width 219 height 33
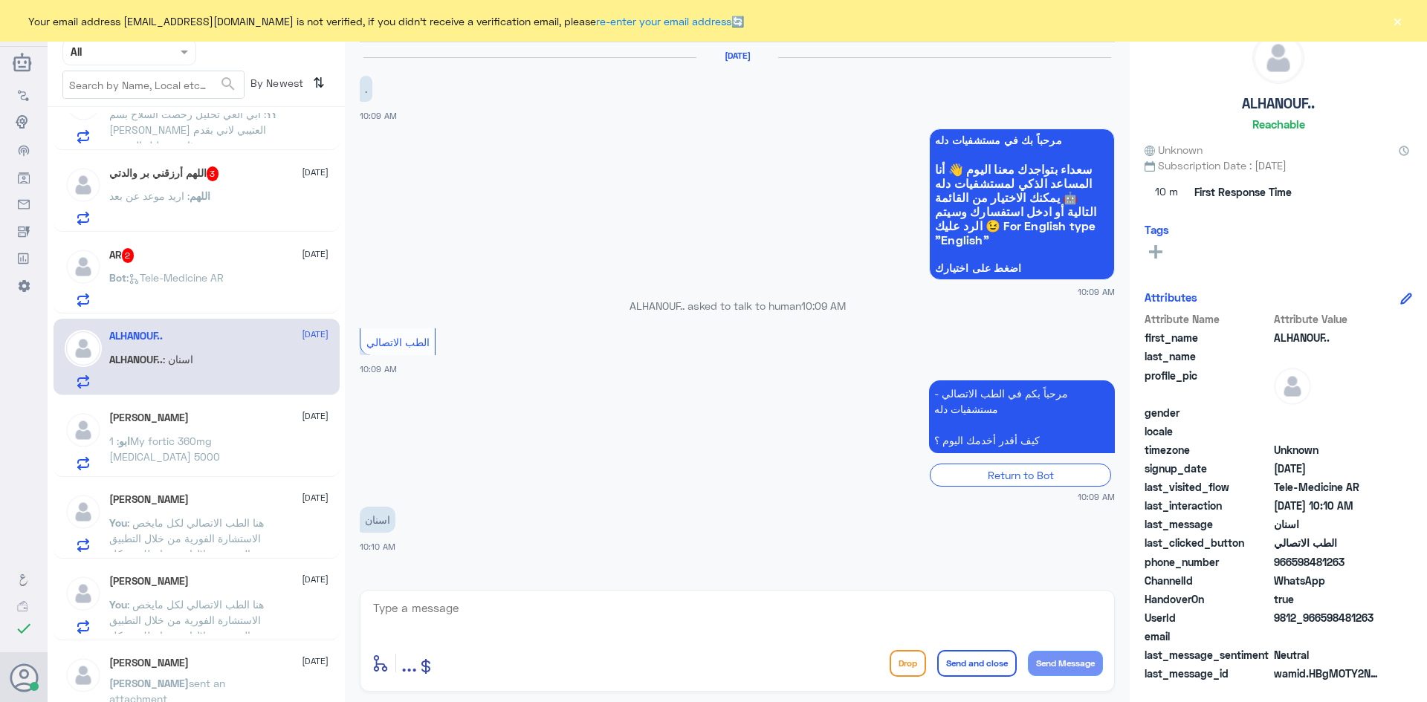
drag, startPoint x: 546, startPoint y: 613, endPoint x: 524, endPoint y: 617, distance: 22.7
click at [540, 615] on textarea at bounding box center [737, 616] width 731 height 36
type textarea "مرحبا معك نوف من الطب الاتصالي"
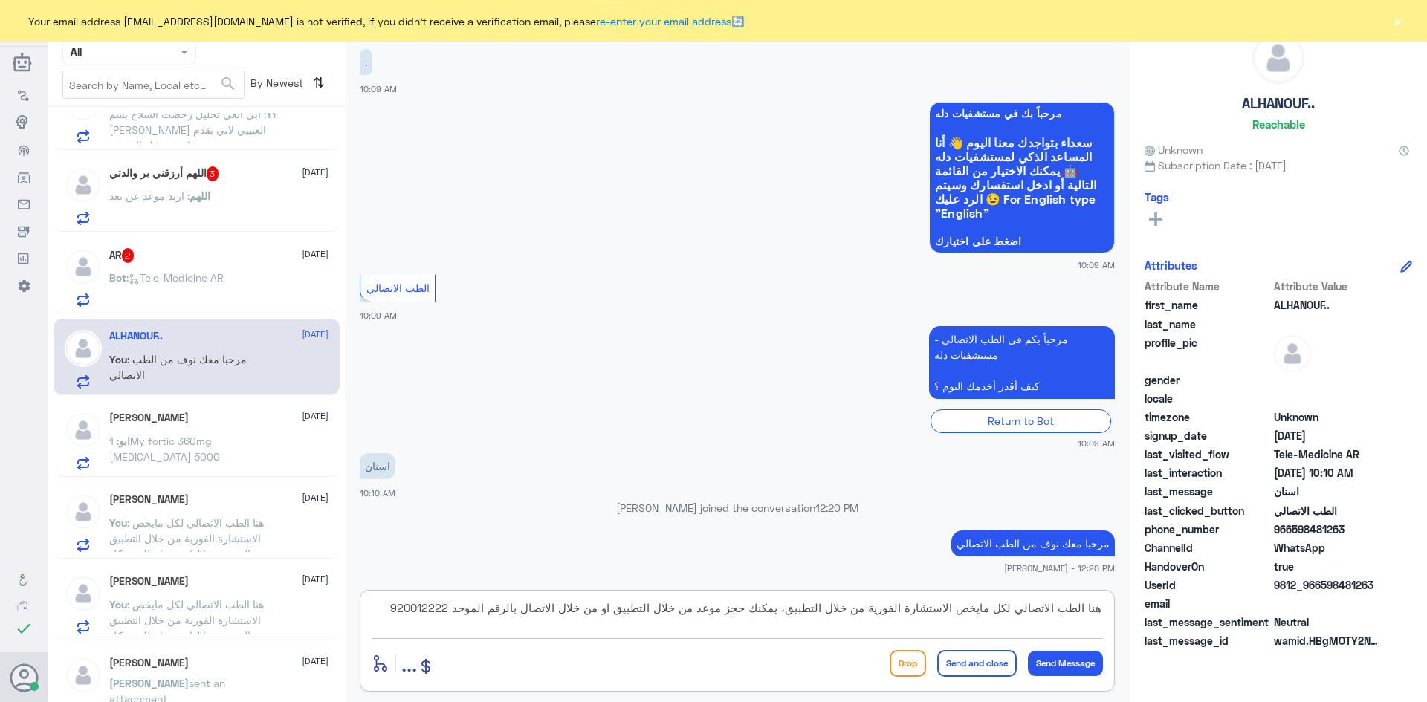
type textarea "هنا الطب الاتصالي لكل مايخص الاستشارة الفورية من خلال التطبيق، يمكنك حجز موعد م…"
click at [979, 658] on button "Send and close" at bounding box center [977, 663] width 80 height 27
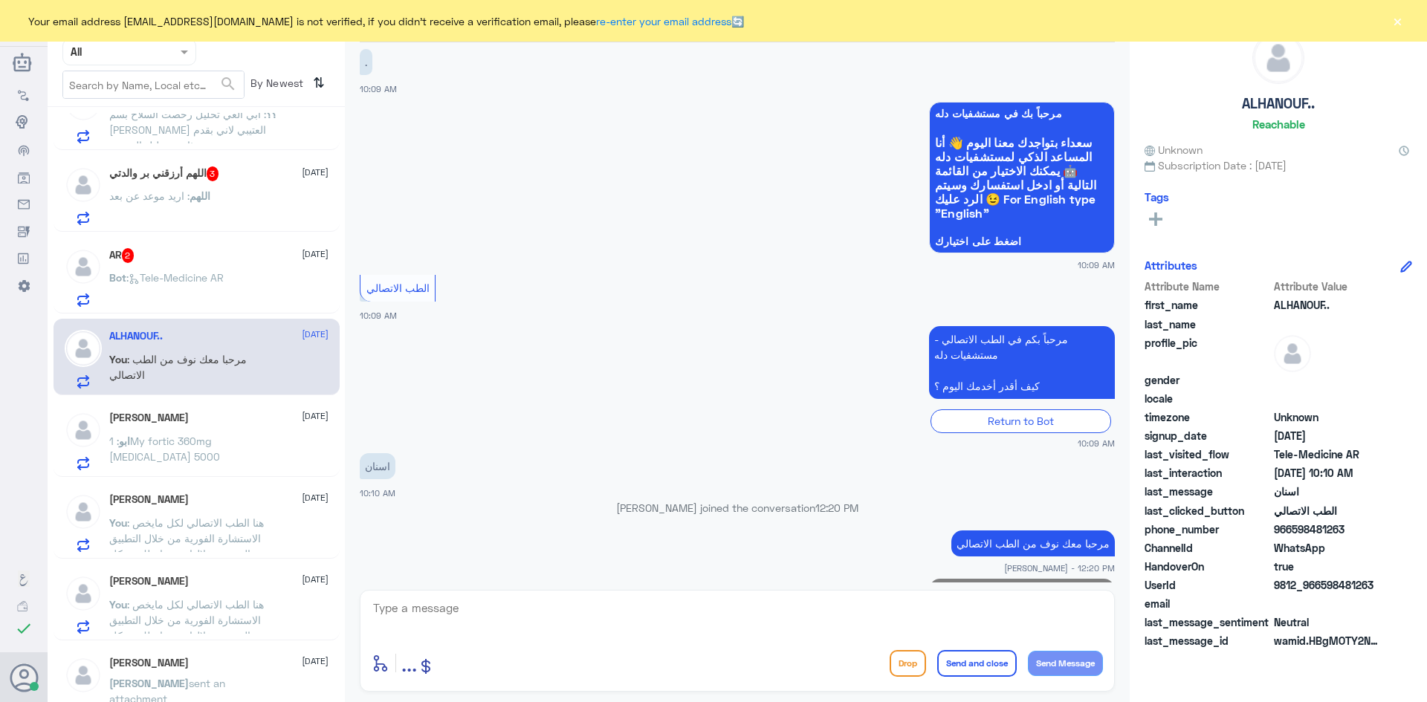
scroll to position [137, 0]
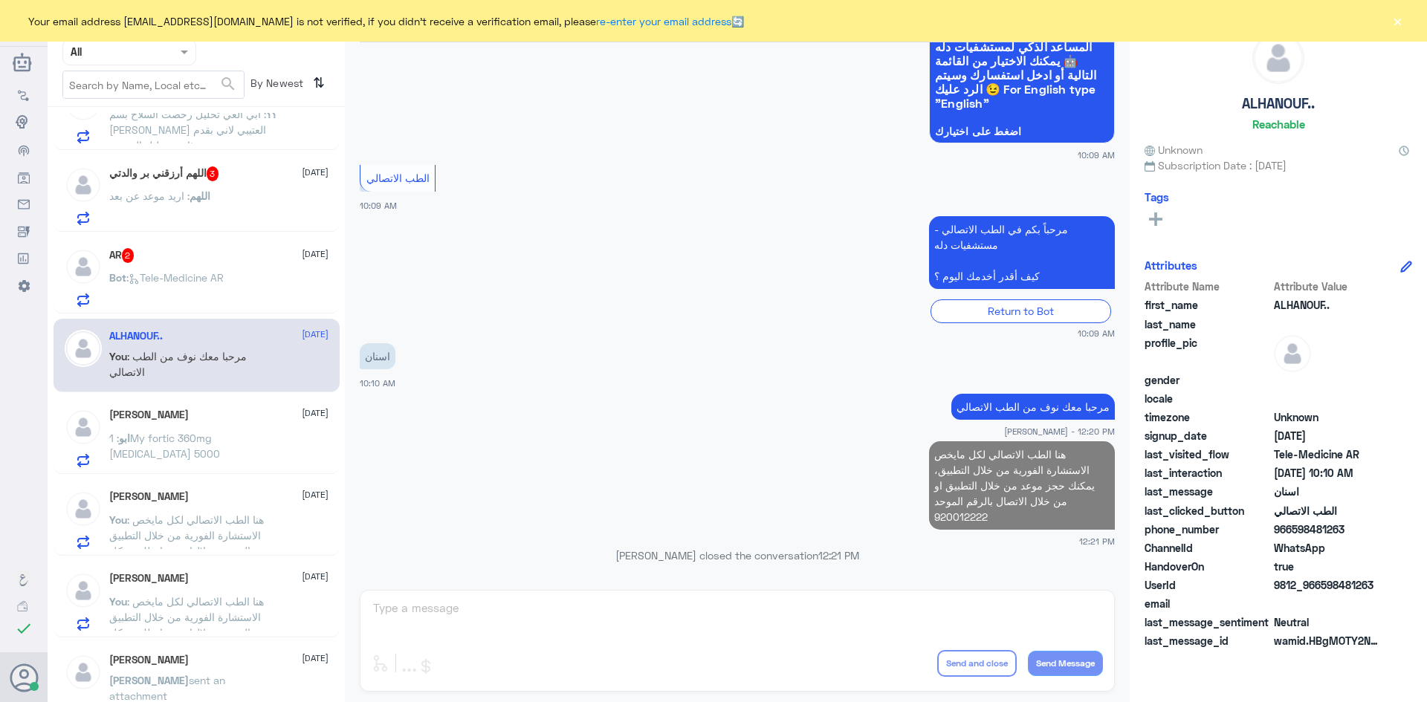
click at [254, 278] on div "Bot : Tele-Medicine AR" at bounding box center [218, 289] width 219 height 33
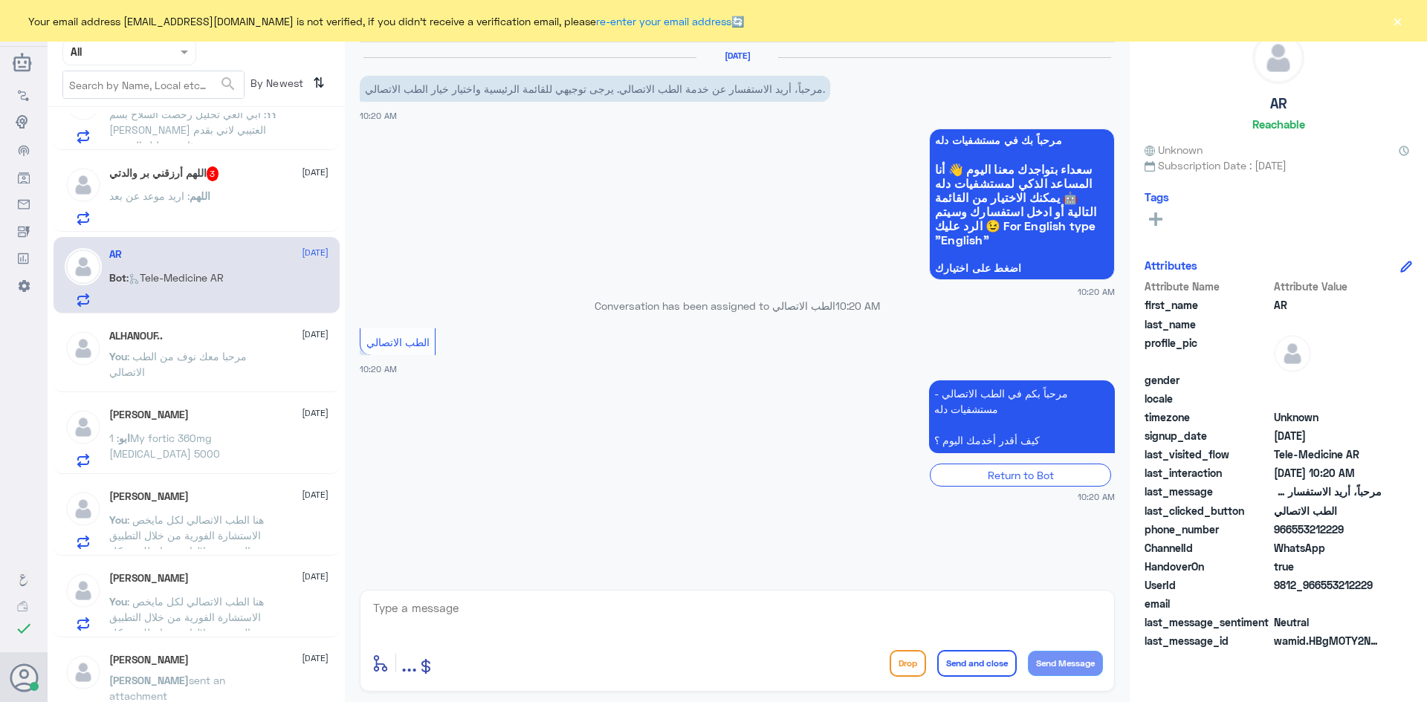
drag, startPoint x: 522, startPoint y: 574, endPoint x: 519, endPoint y: 589, distance: 14.6
click at [520, 586] on div "الطب الاتصالي Human Handover 28 Sep 2025 مرحباً، أريد الاستفسار عن خدمة الطب ال…" at bounding box center [737, 353] width 785 height 707
click at [513, 597] on div "enter flow name ... Drop Send and close Send Message" at bounding box center [737, 641] width 755 height 102
drag, startPoint x: 510, startPoint y: 600, endPoint x: 495, endPoint y: 612, distance: 19.5
click at [509, 600] on textarea at bounding box center [737, 616] width 731 height 36
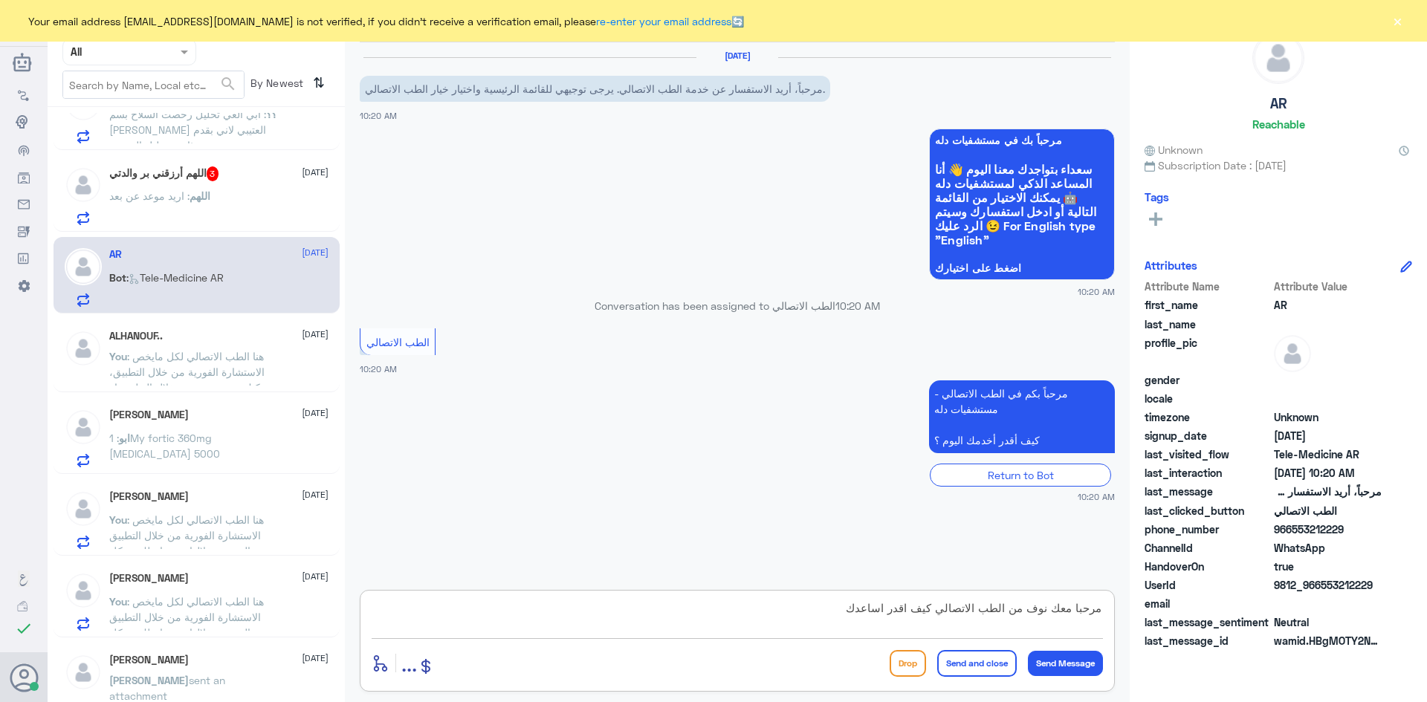
type textarea "مرحبا معك نوف من الطب الاتصالي كيف اقدر اساعدك؟"
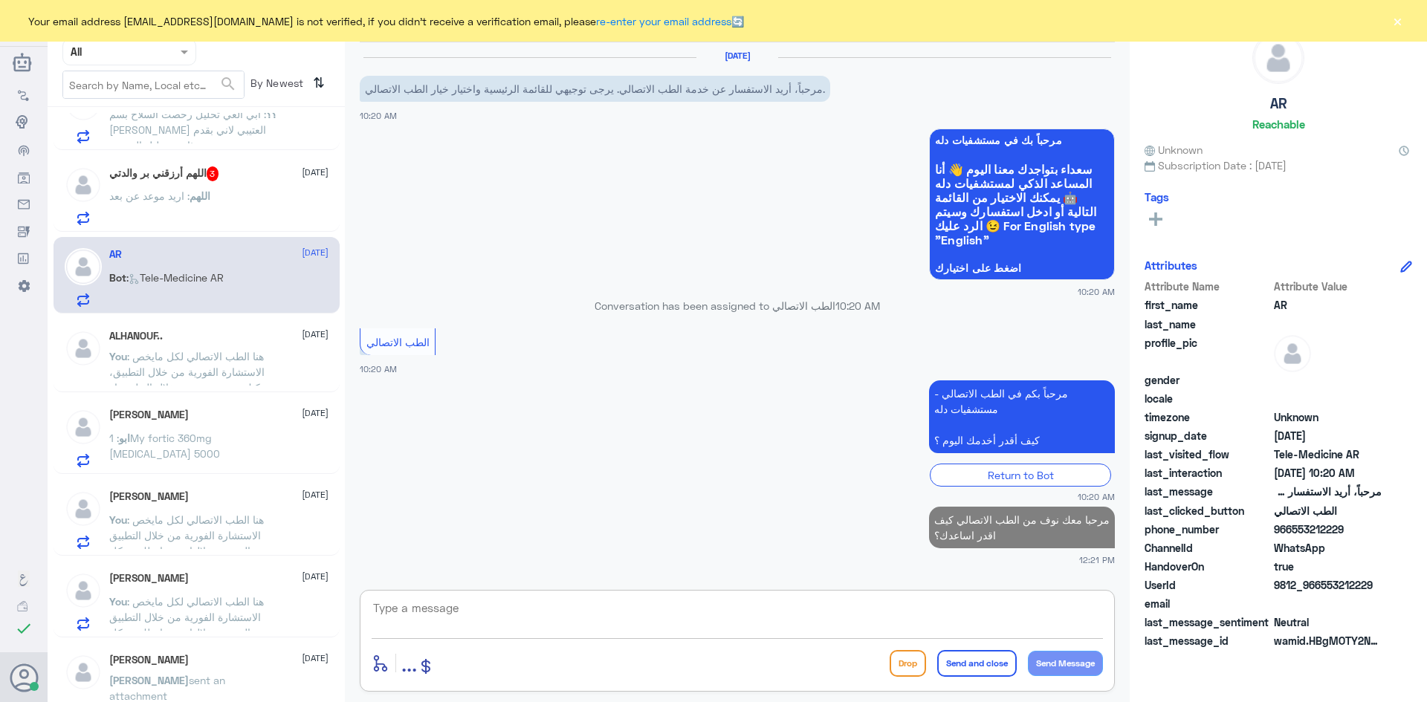
click at [189, 191] on span ": اريد موعد عن بعد" at bounding box center [149, 195] width 80 height 13
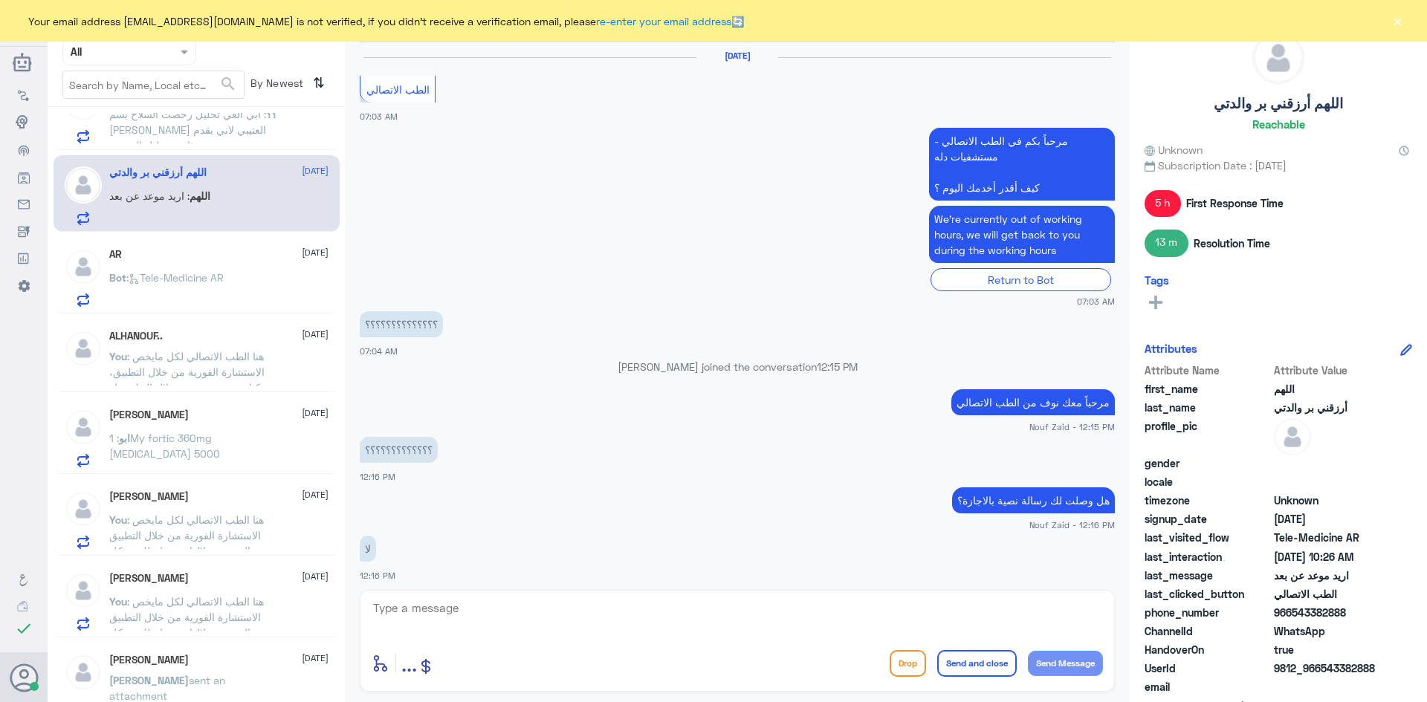
scroll to position [770, 0]
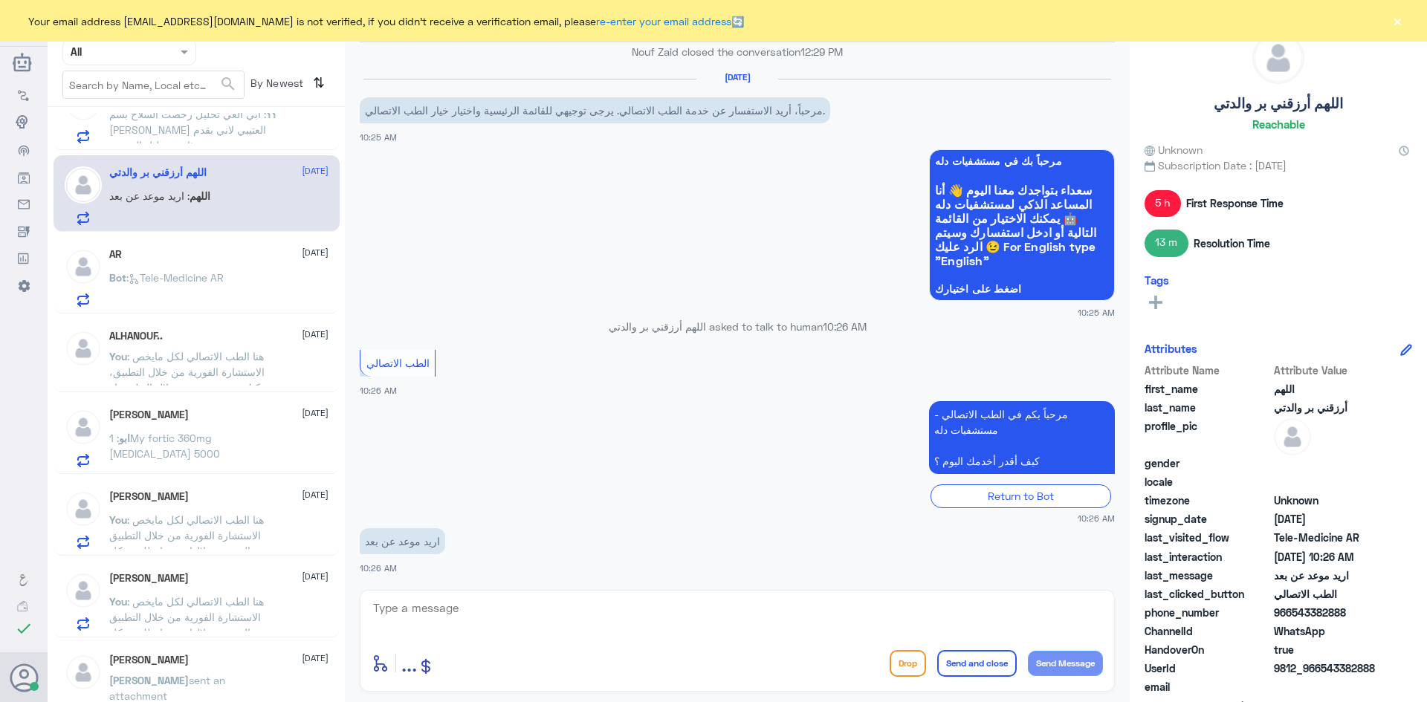
click at [455, 599] on textarea at bounding box center [737, 616] width 731 height 36
type textarea "مرحبا معك نوف من الطب الاتصالي"
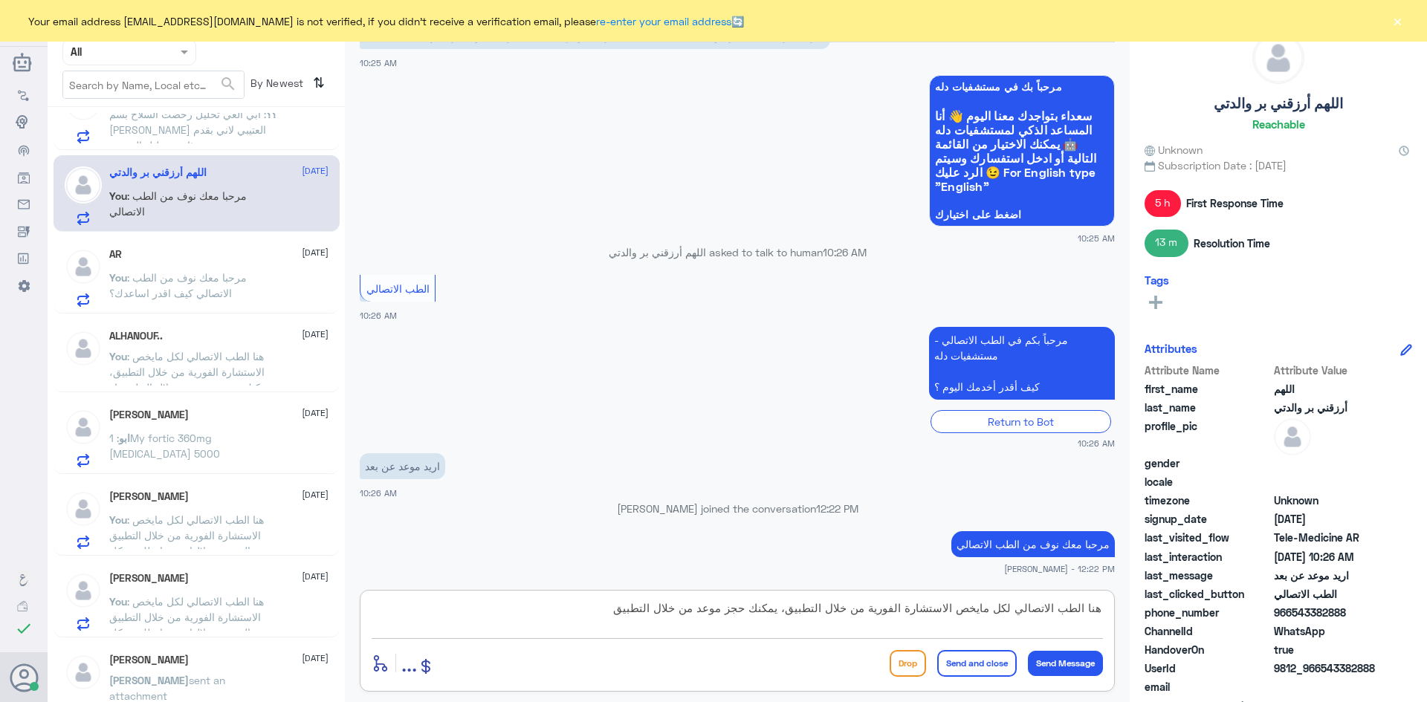
type textarea "هنا الطب الاتصالي لكل مايخص الاستشارة الفورية من خلال التطبيق، يمكنك حجز موعد م…"
click at [979, 664] on button "Send and close" at bounding box center [977, 663] width 80 height 27
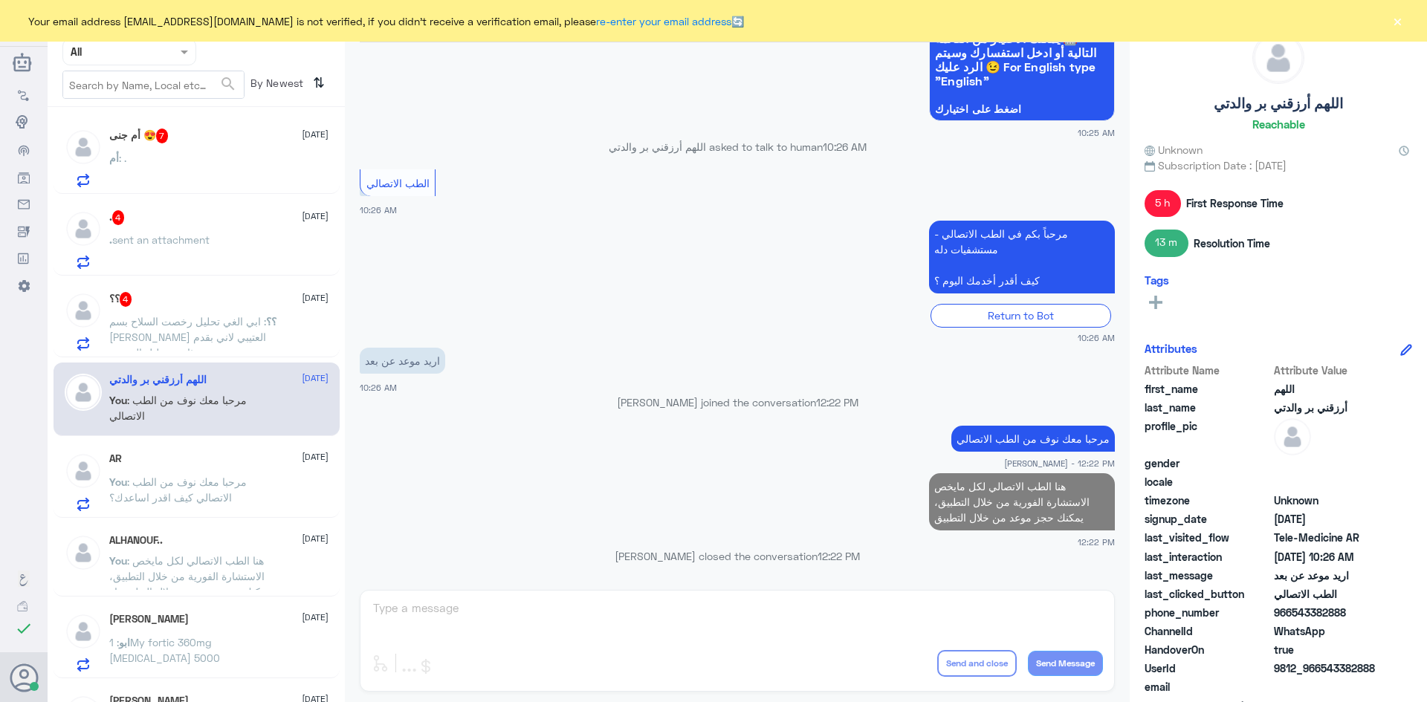
scroll to position [149, 0]
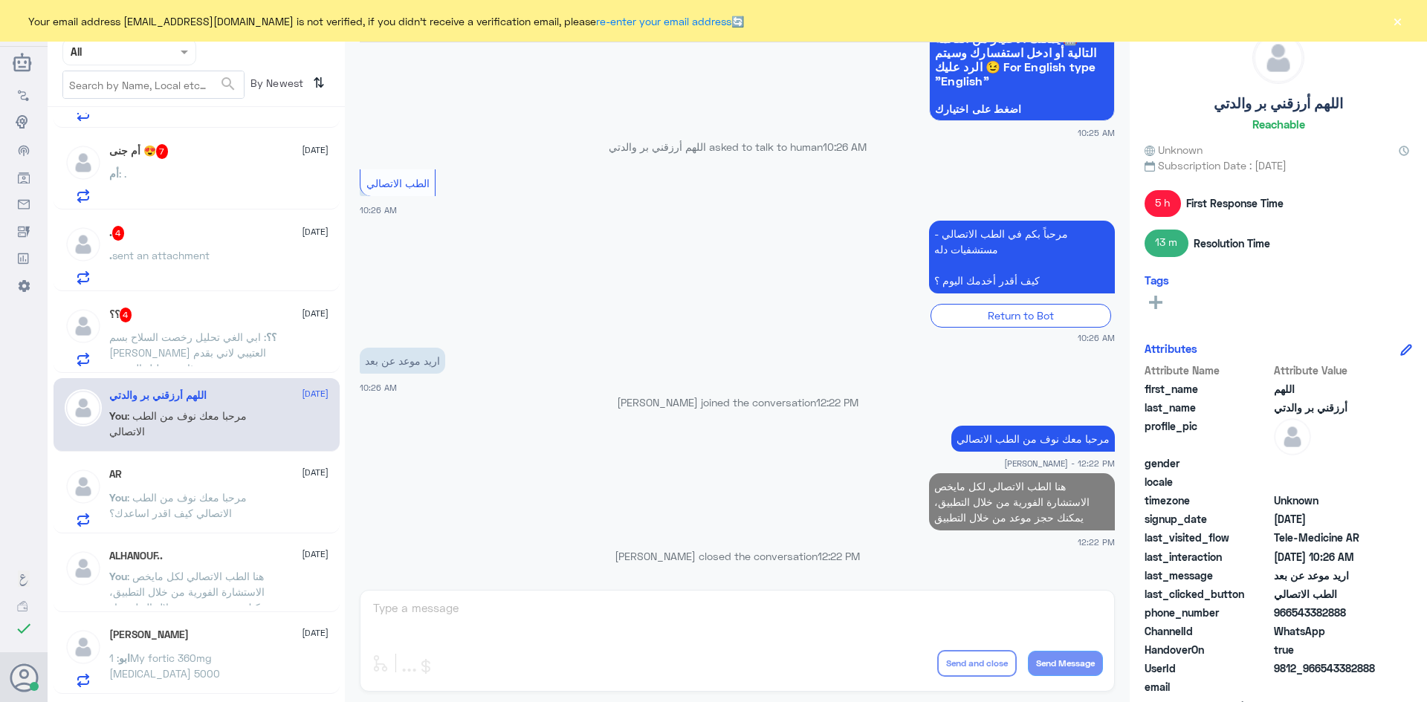
click at [259, 286] on div ". 4 28 September . sent an attachment" at bounding box center [197, 253] width 286 height 77
click at [226, 341] on span ": ابي الغي تحليل رخصت السلاح بسم شاهر عبيد سهو العتيبي لاني بقدم مره ثانيه بتحل…" at bounding box center [187, 353] width 157 height 44
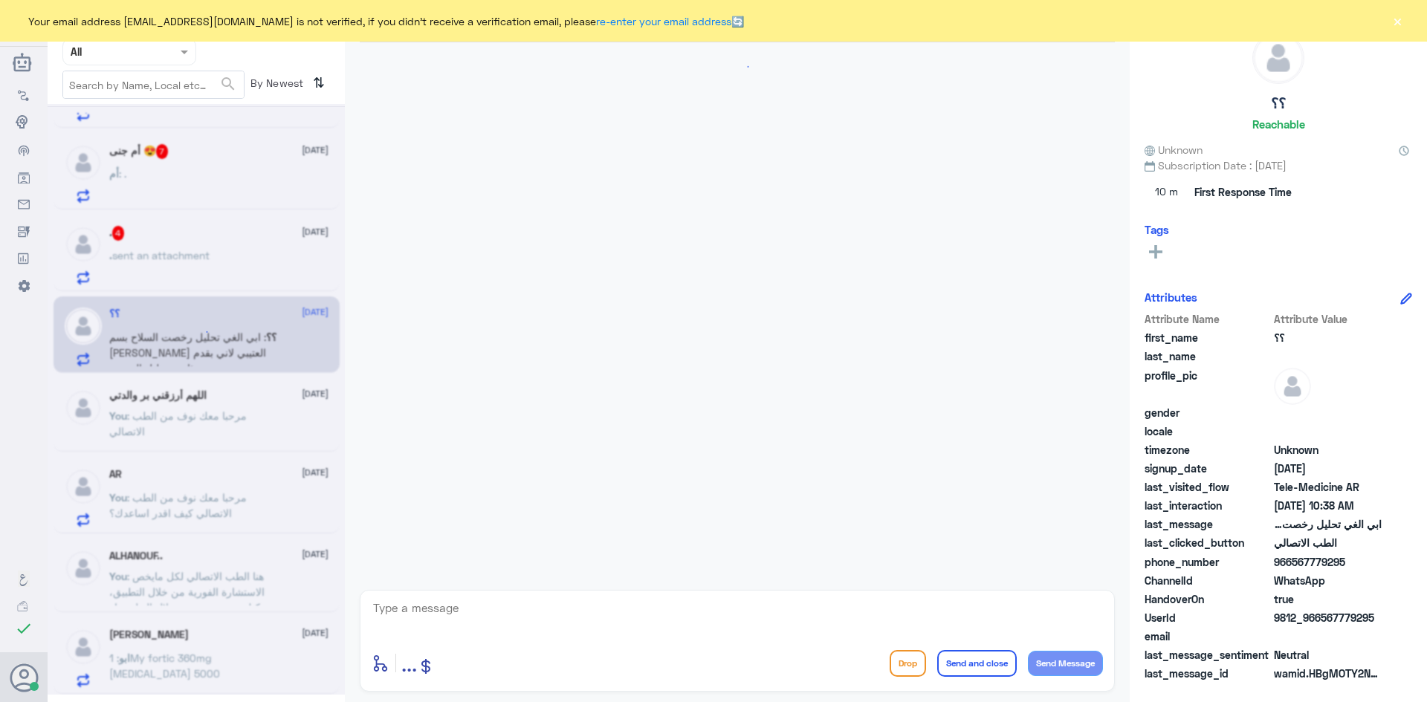
scroll to position [204, 0]
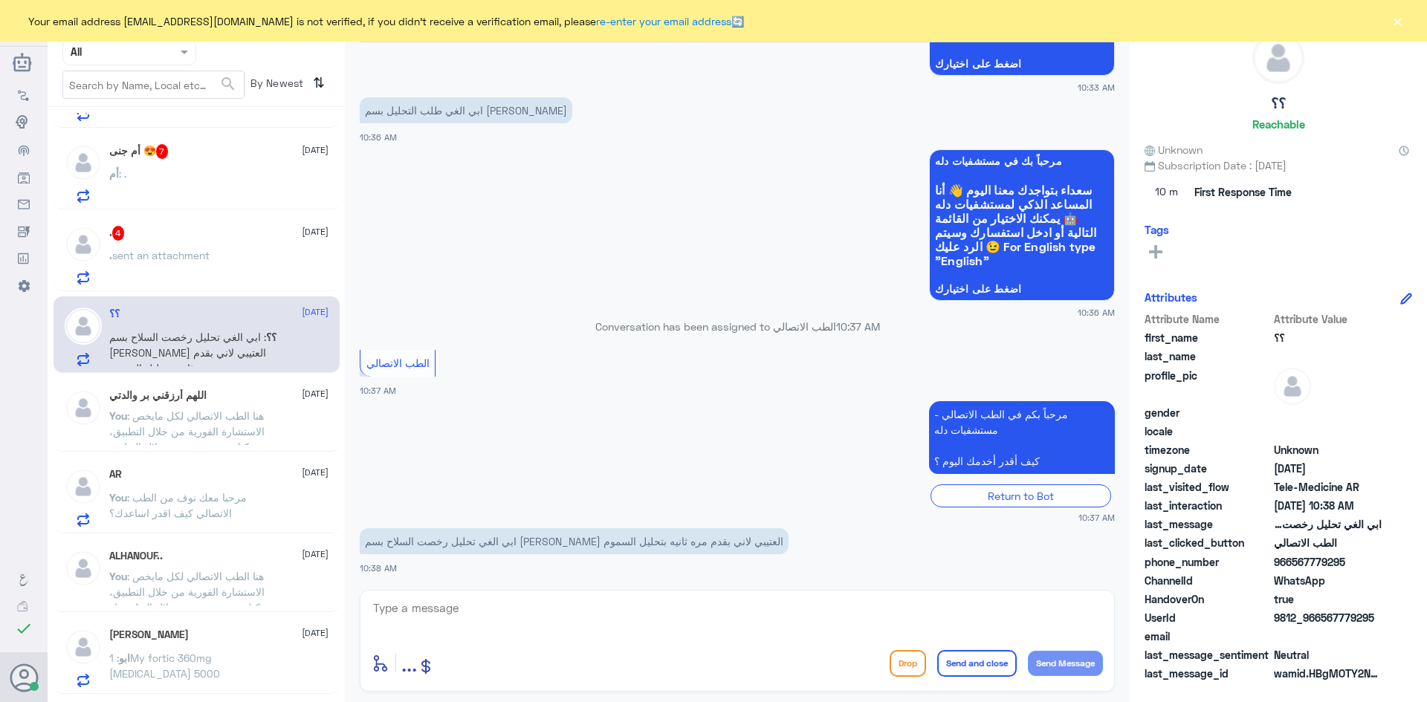
click at [495, 618] on textarea at bounding box center [737, 616] width 731 height 36
type textarea "مرحبا معك نوف من الطب الاتصالي"
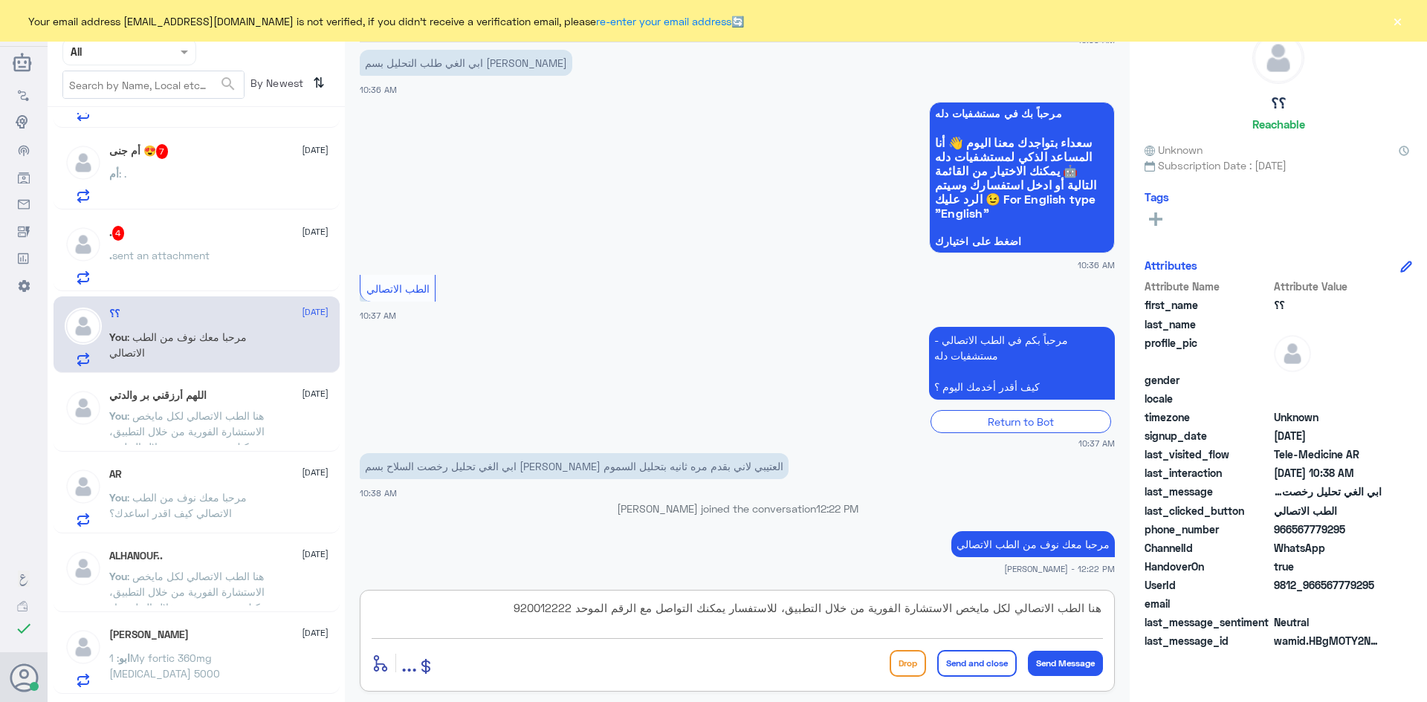
type textarea "هنا الطب الاتصالي لكل مايخص الاستشارة الفورية من خلال التطبيق، للاستفسار يمكنك …"
click at [986, 666] on button "Send and close" at bounding box center [977, 663] width 80 height 27
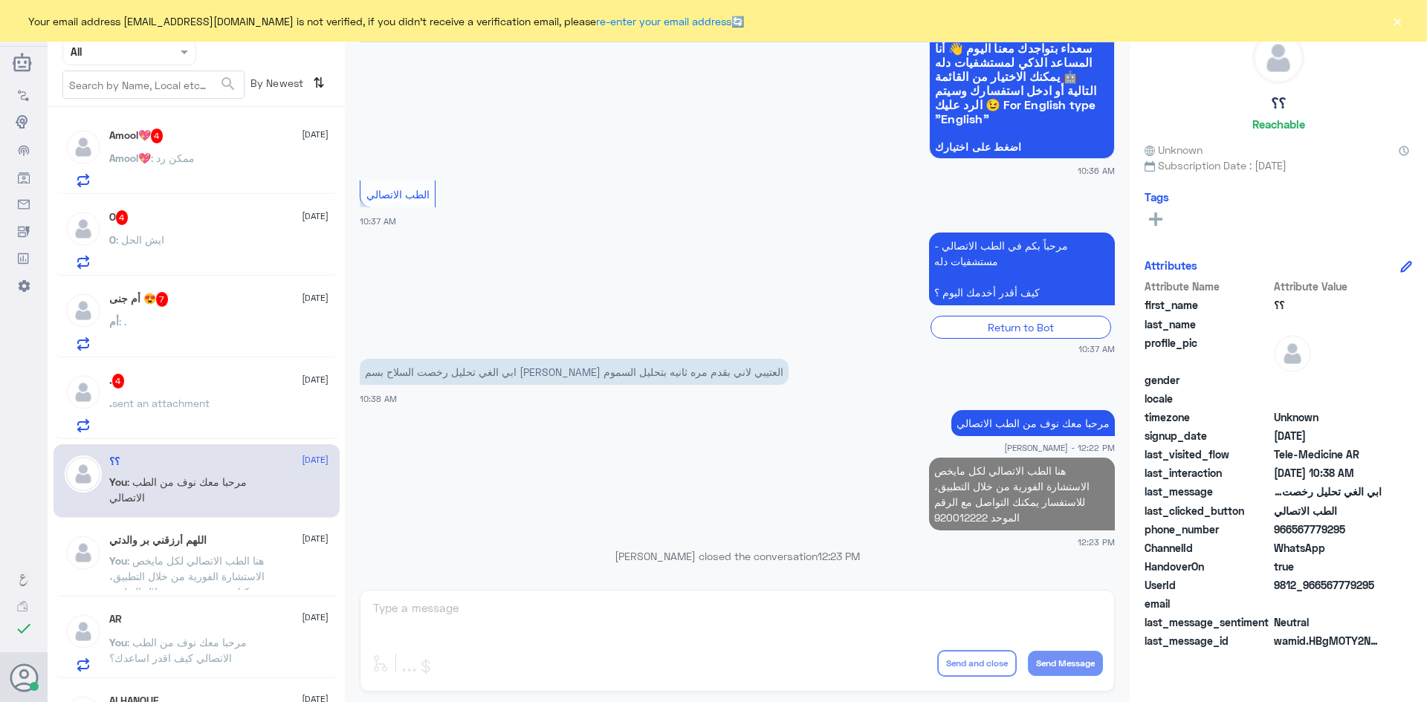
scroll to position [0, 0]
click at [133, 377] on div ". 4 28 September" at bounding box center [218, 382] width 219 height 15
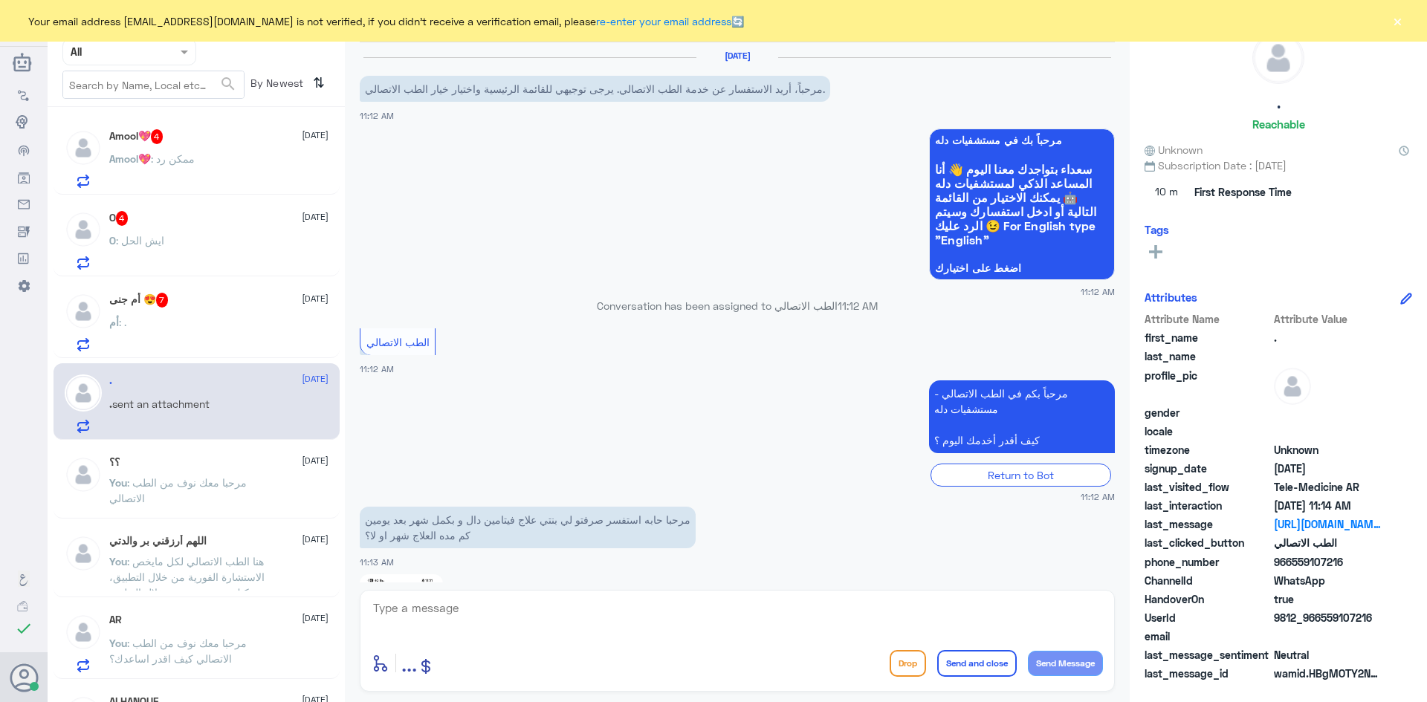
scroll to position [200, 0]
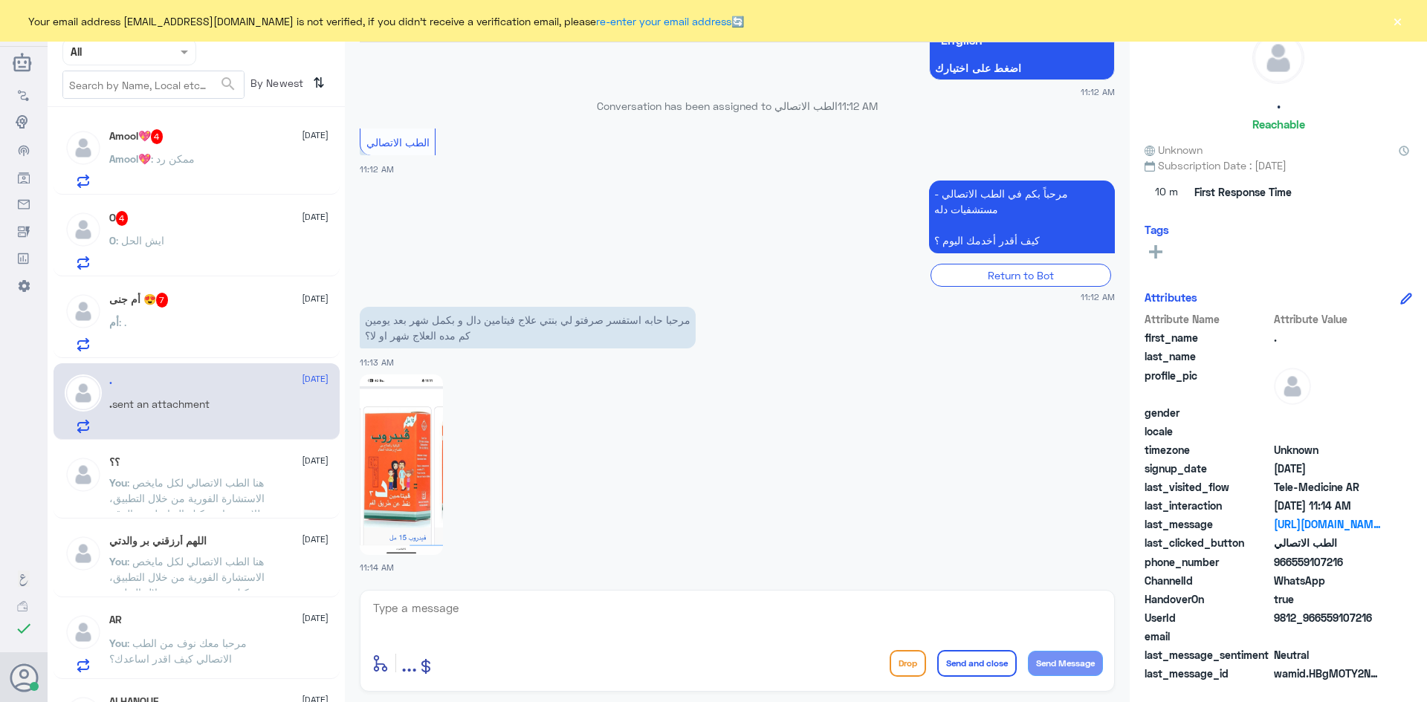
click at [209, 333] on div "أم : ." at bounding box center [218, 334] width 219 height 33
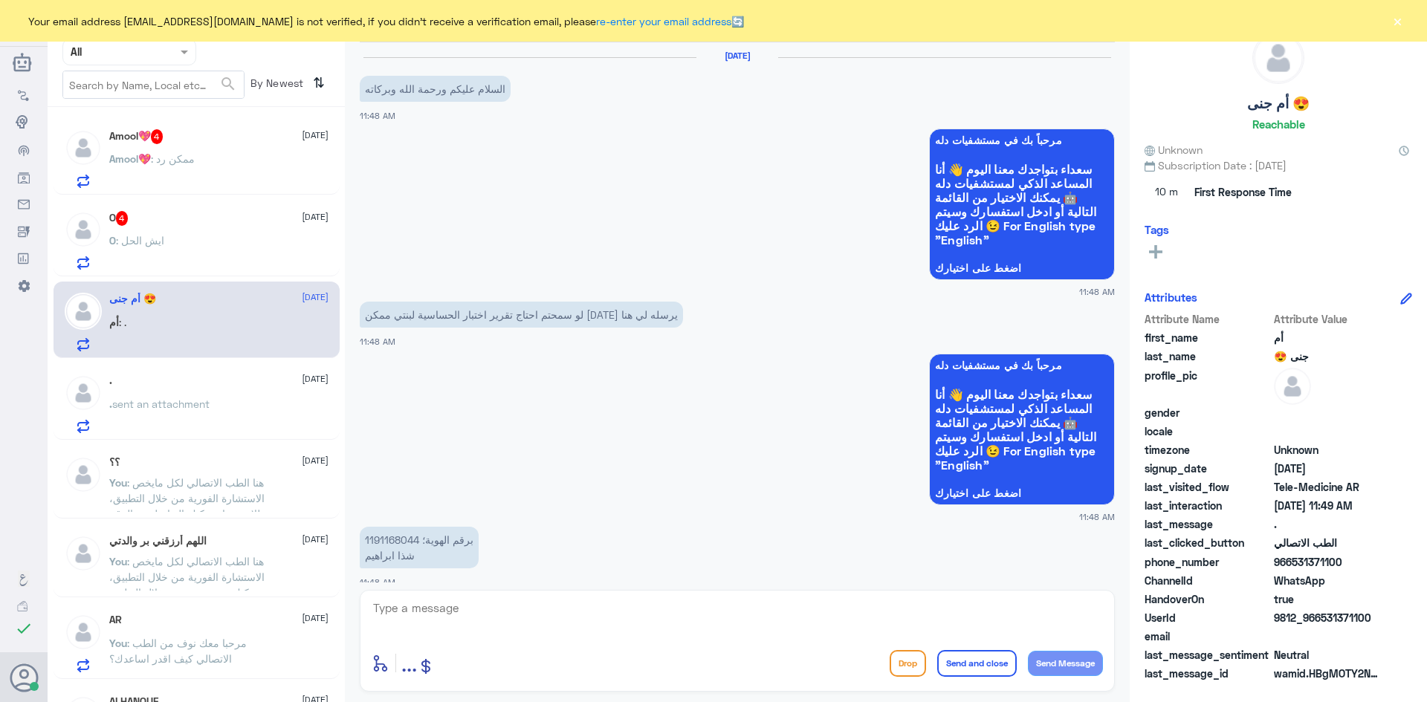
scroll to position [563, 0]
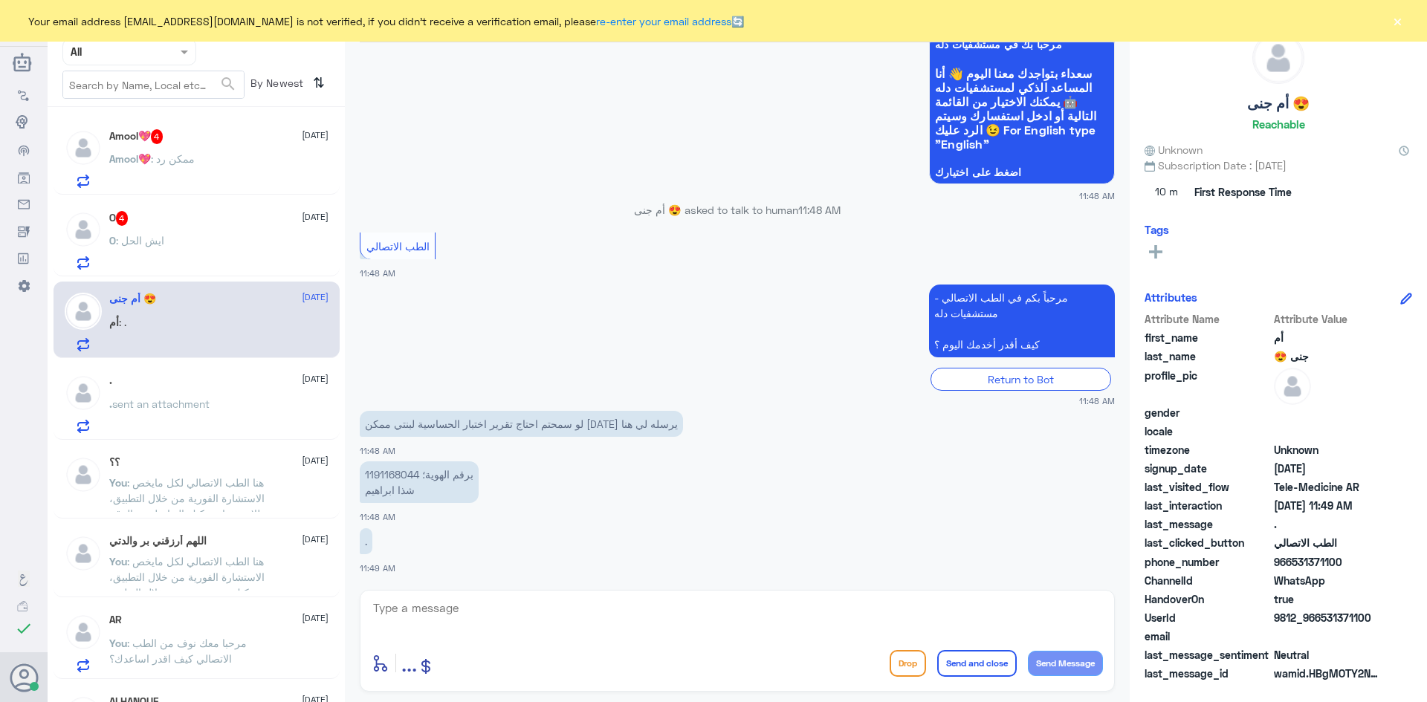
click at [224, 380] on div ". 28 September" at bounding box center [218, 381] width 219 height 13
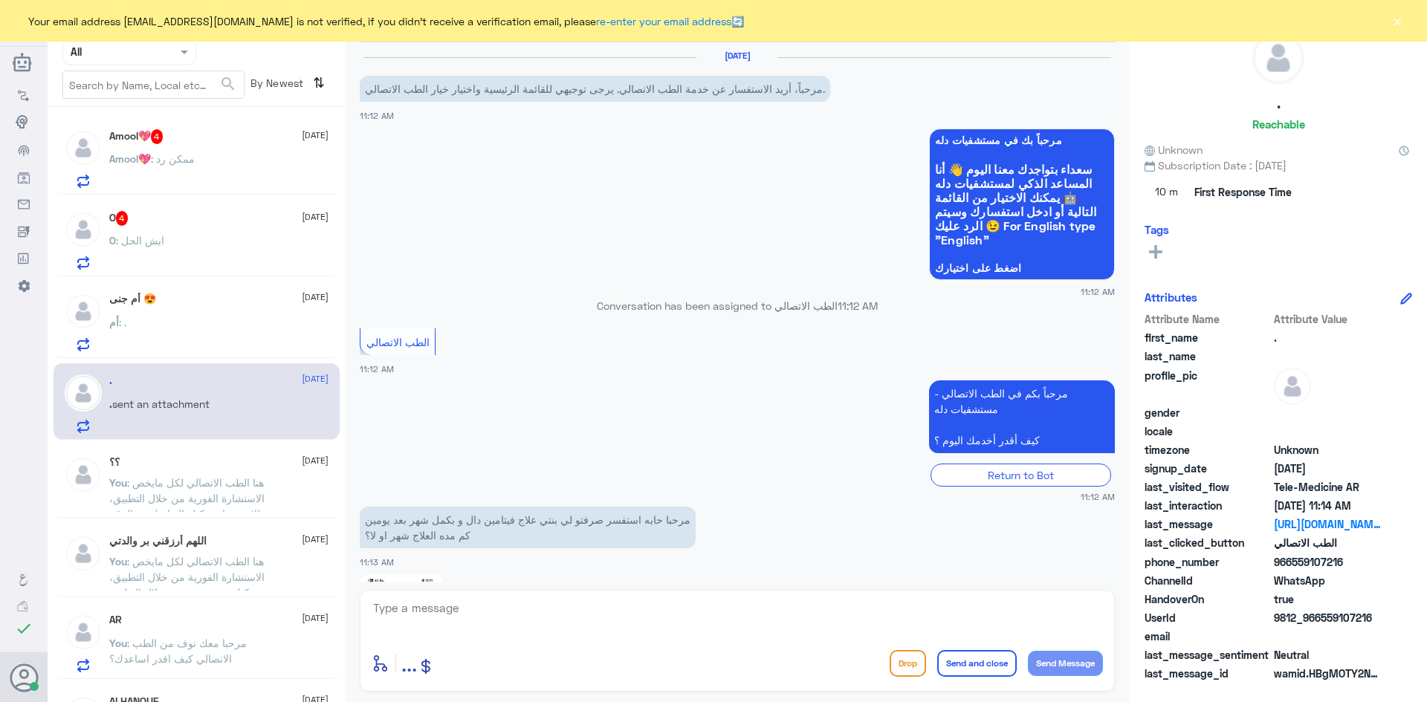
scroll to position [200, 0]
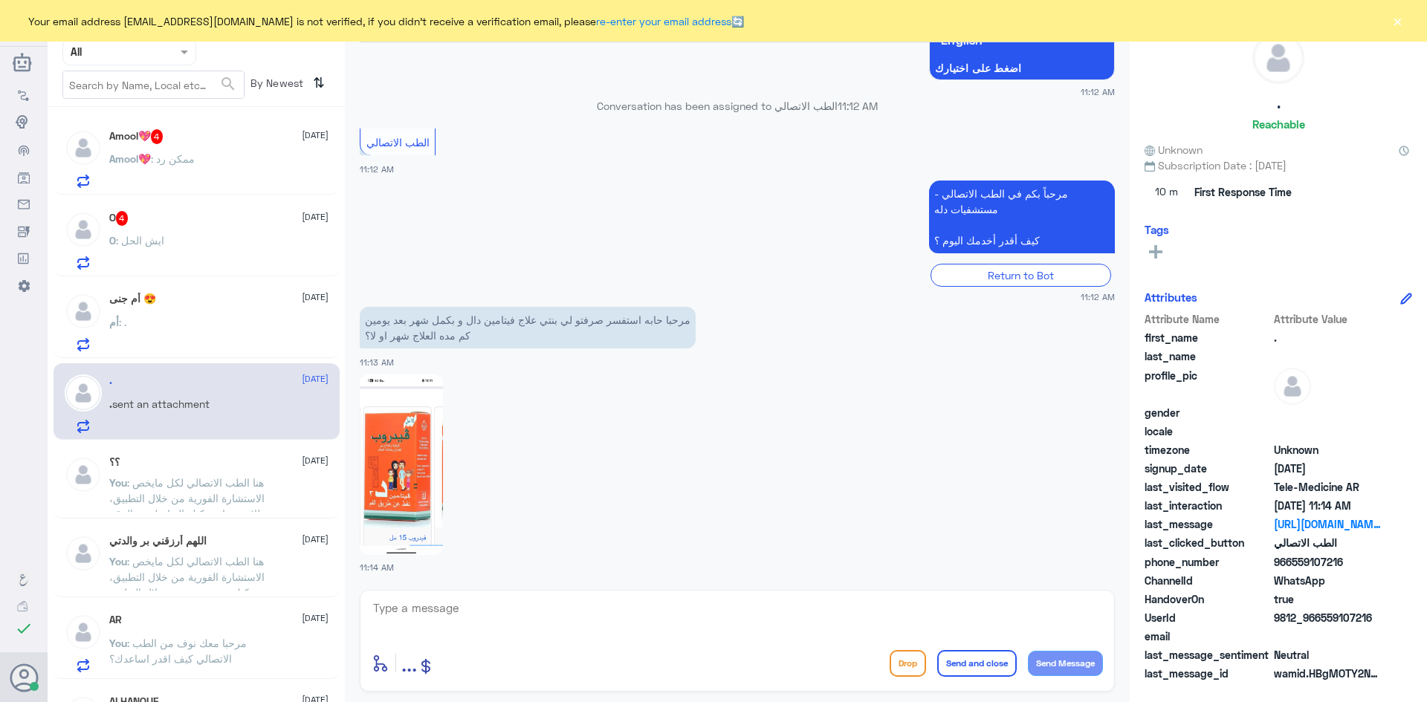
click at [507, 595] on div "enter flow name ... Drop Send and close Send Message" at bounding box center [737, 641] width 755 height 102
click at [505, 600] on textarea at bounding box center [737, 616] width 731 height 36
type textarea "مرحبا معك نوف من الطب الاتصالي"
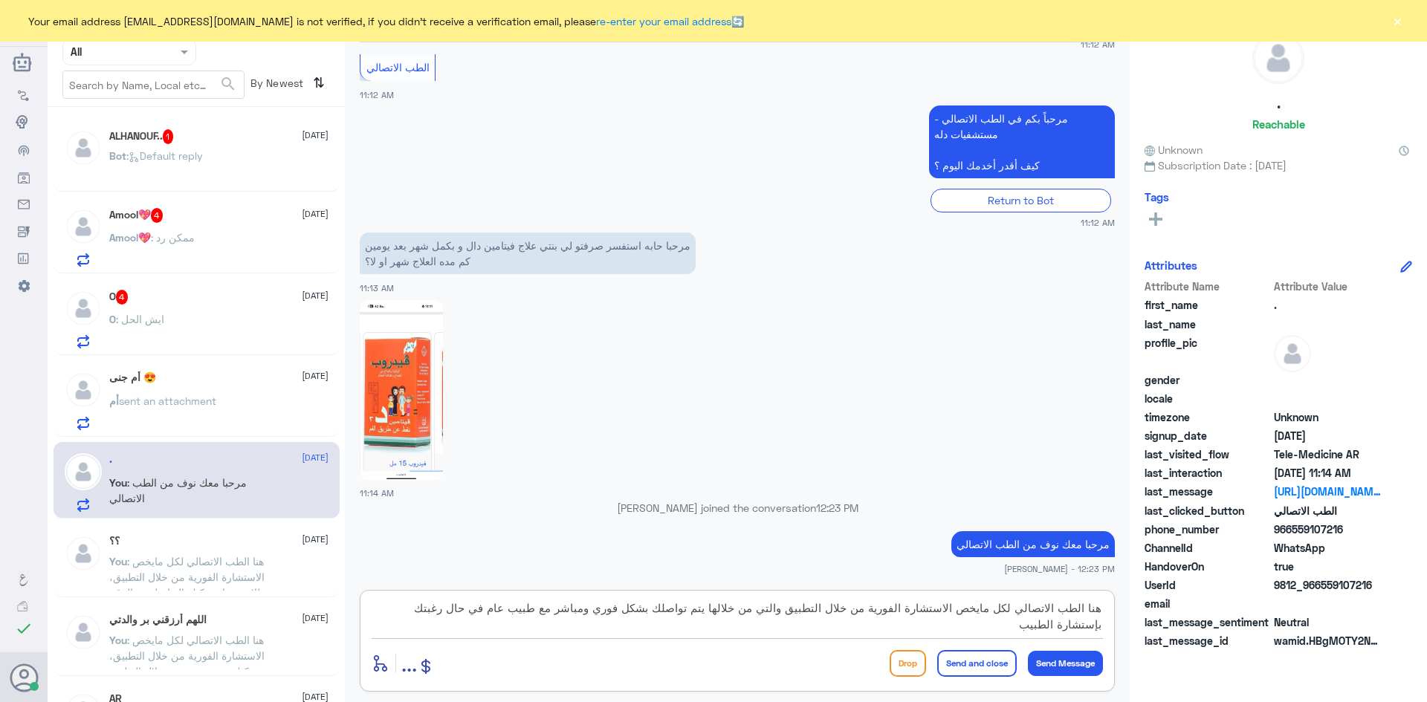
drag, startPoint x: 962, startPoint y: 613, endPoint x: 1139, endPoint y: 605, distance: 177.0
click at [1100, 612] on textarea "هنا الطب الاتصالي لكل مايخص الاستشارة الفورية من خلال التطبيق والتي من خلالها ي…" at bounding box center [737, 616] width 731 height 36
type textarea "يمكنك الاستفادة من خدمة الاستشارة الفورية من خلال التطبيق والتي من خلالها يتم ت…"
click at [1002, 669] on button "Send and close" at bounding box center [977, 663] width 80 height 27
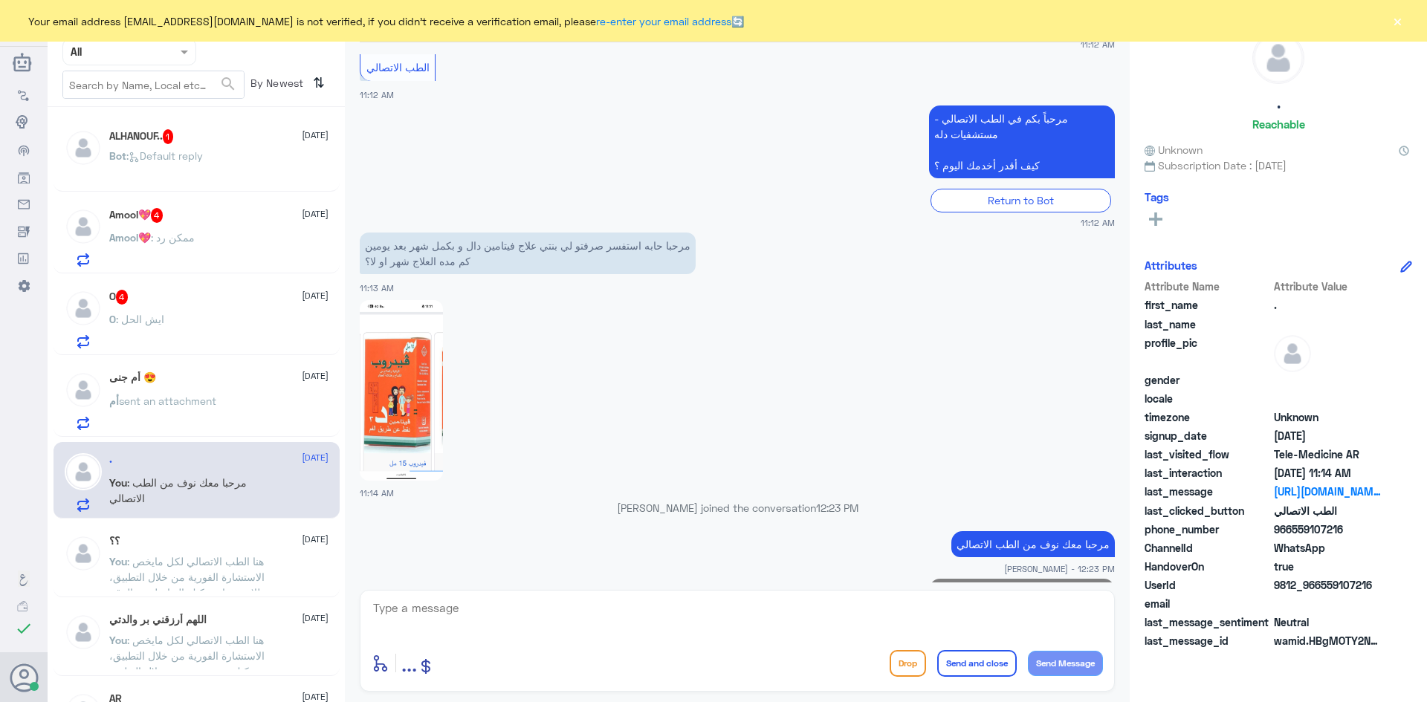
scroll to position [357, 0]
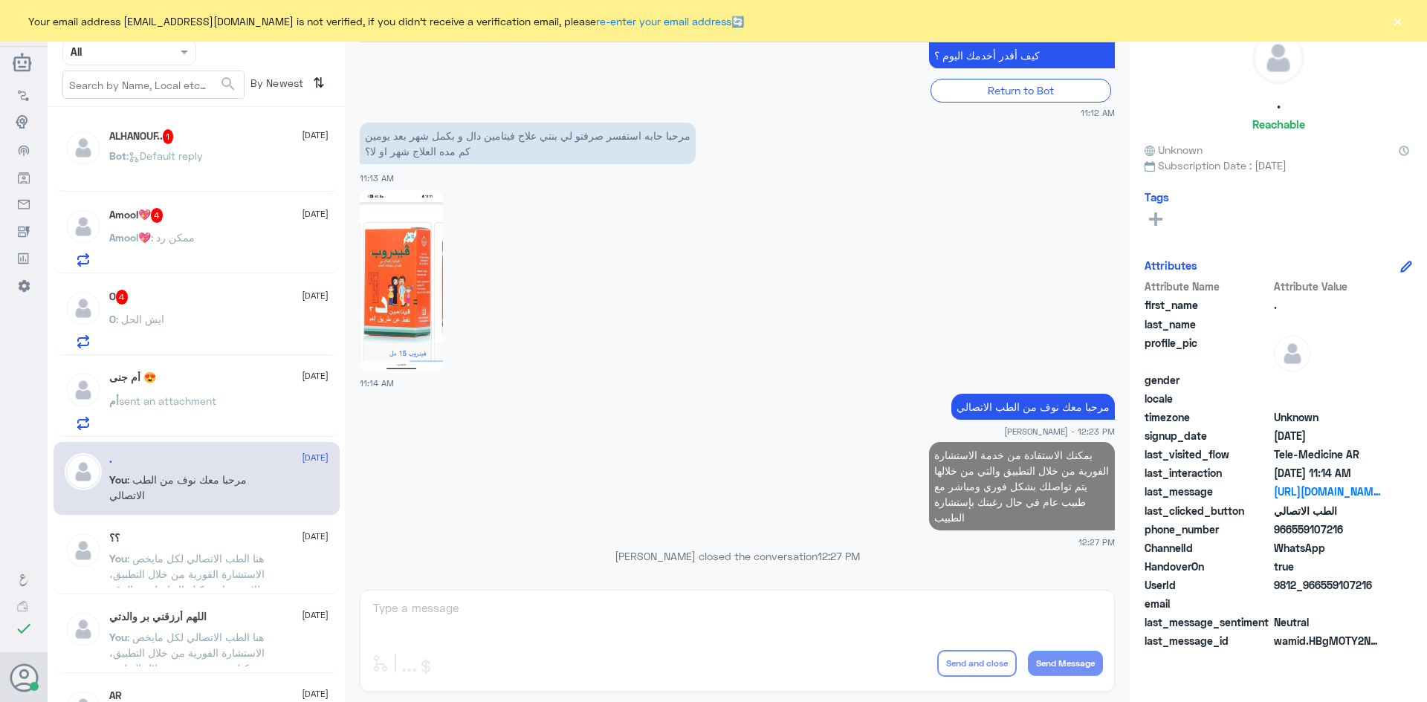
click at [233, 302] on div "O 4 28 September" at bounding box center [218, 297] width 219 height 15
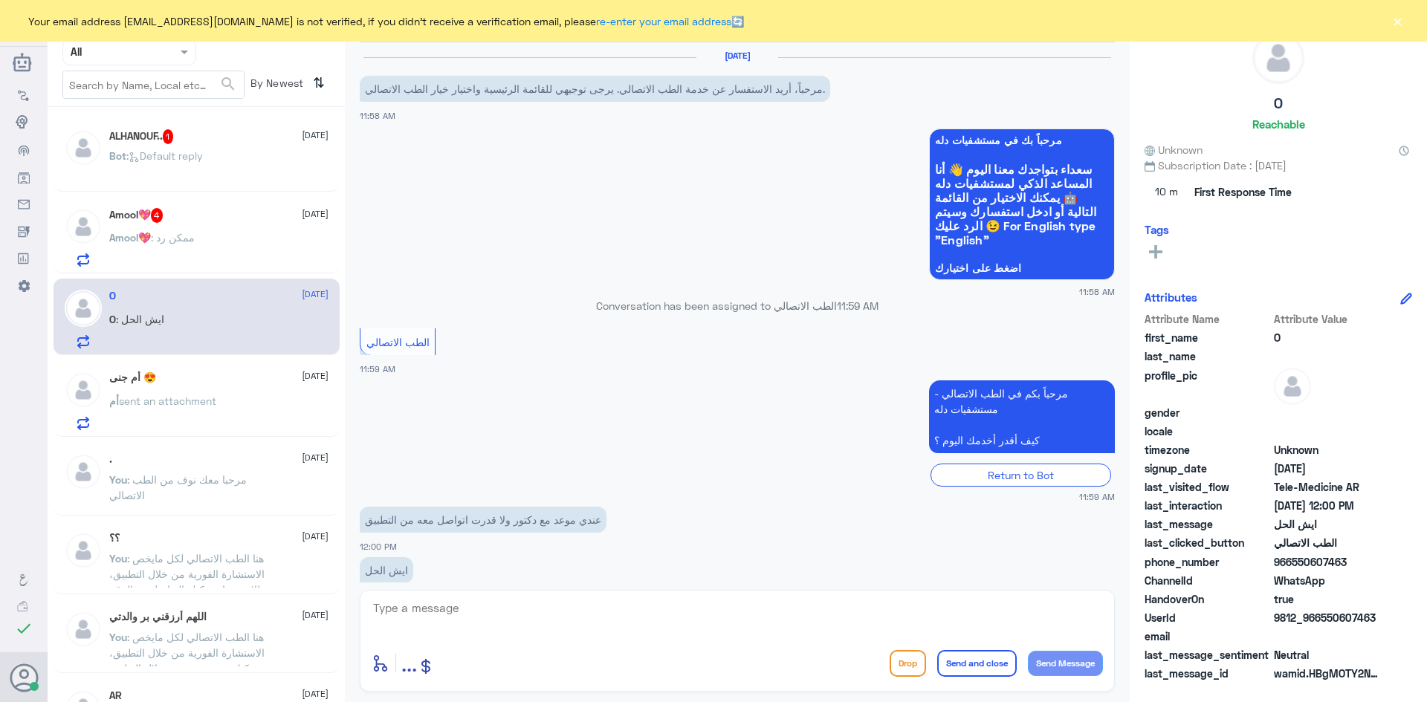
scroll to position [30, 0]
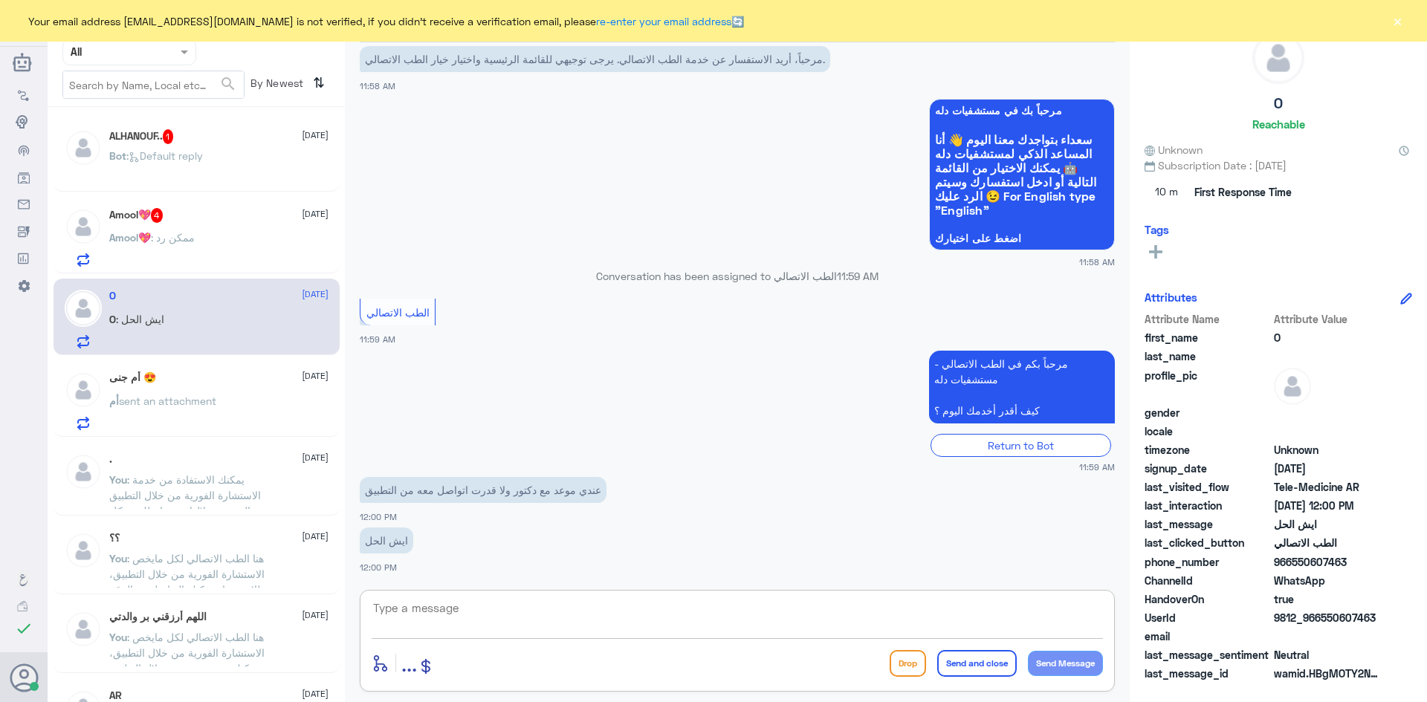
click at [565, 611] on textarea at bounding box center [737, 616] width 731 height 36
type textarea "مرحبا معك نوف من الطب الاتصالي"
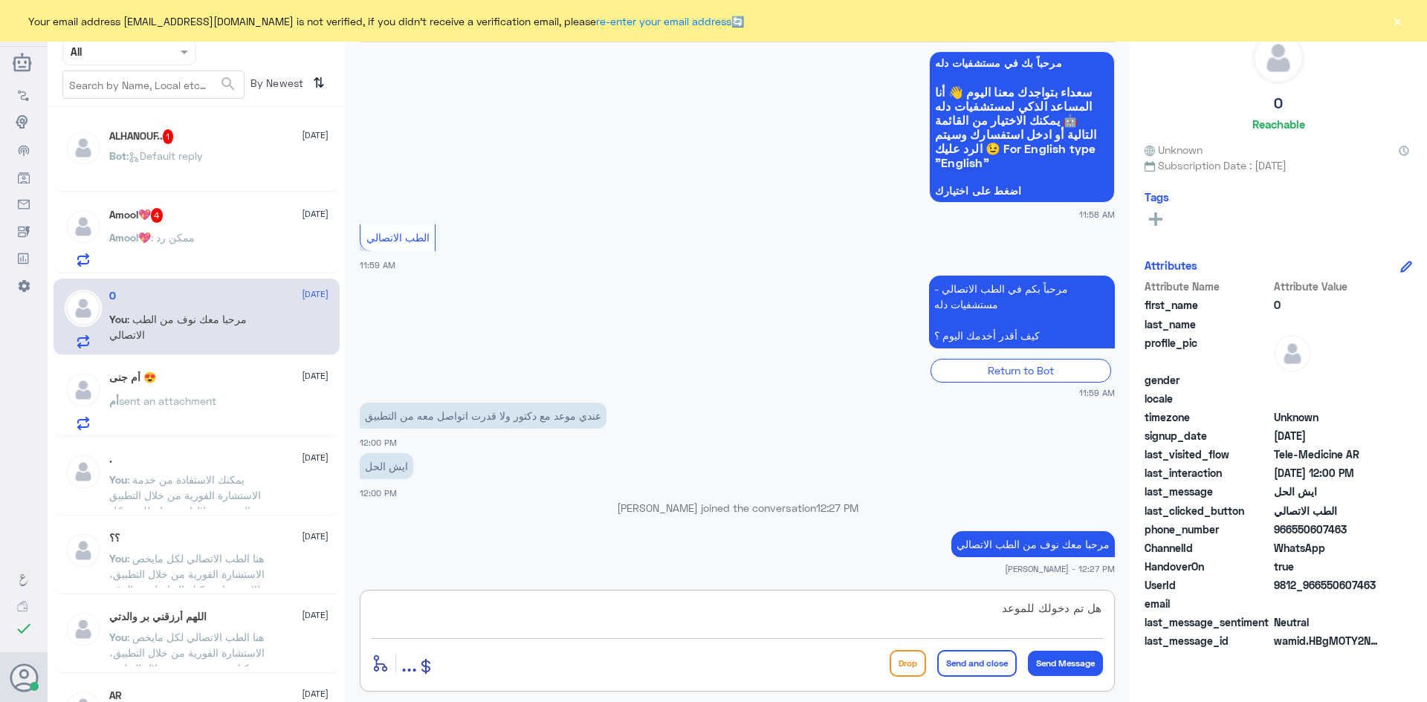
type textarea "هل تم دخولك للموعد ؟"
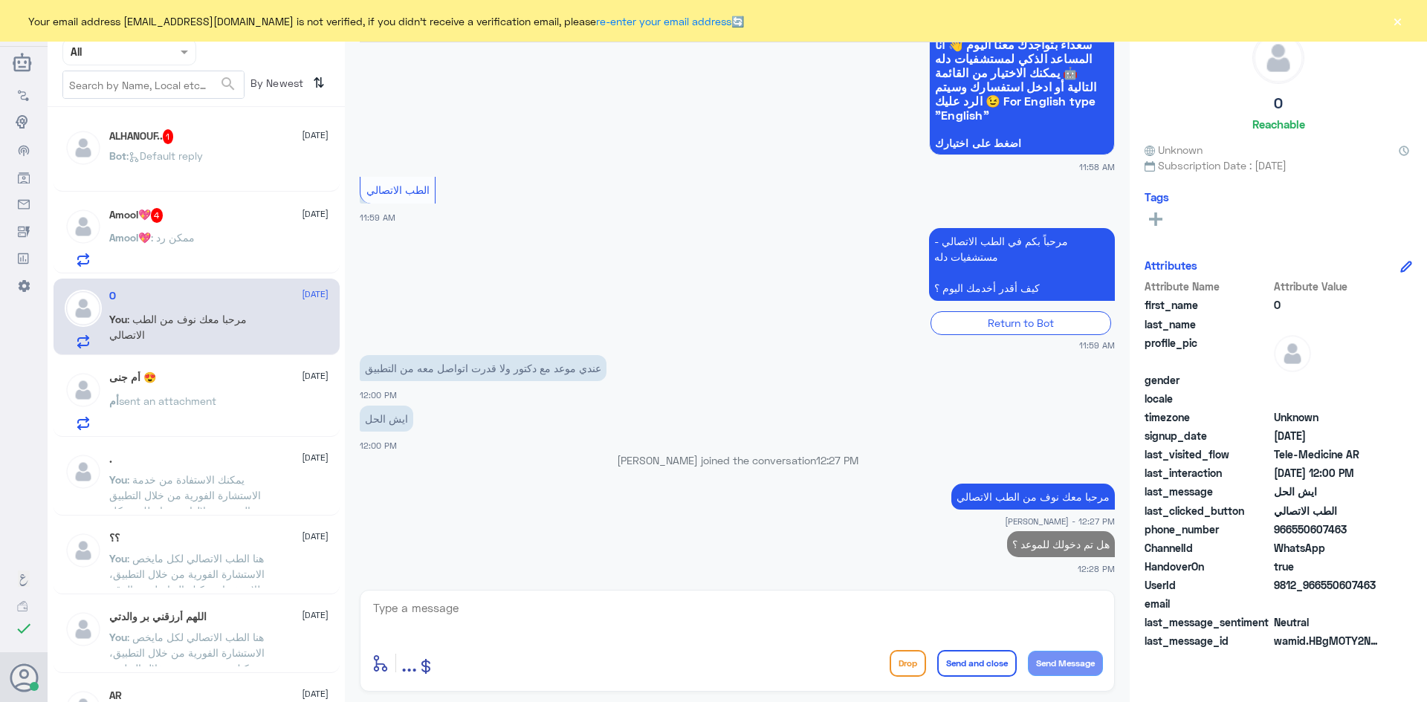
click at [221, 254] on div "Amool💖 : ممكن رد" at bounding box center [218, 249] width 219 height 33
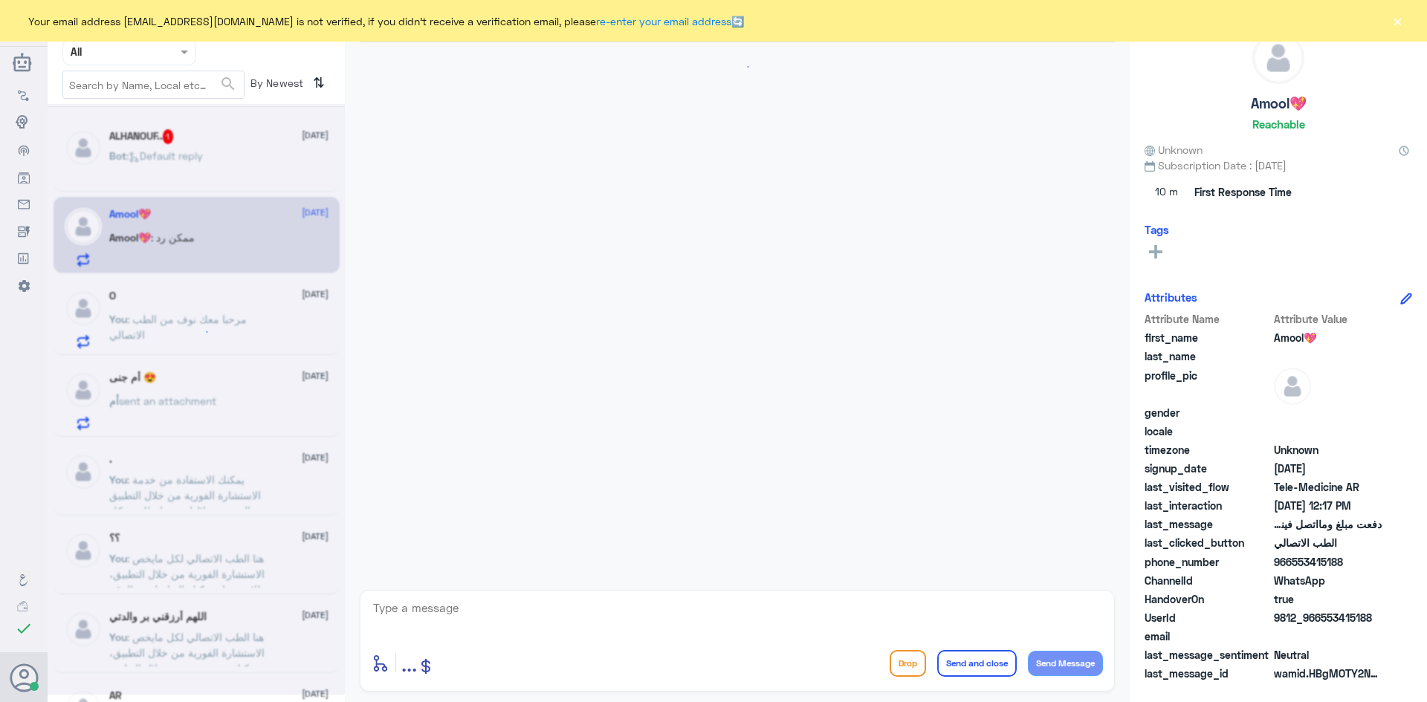
scroll to position [357, 0]
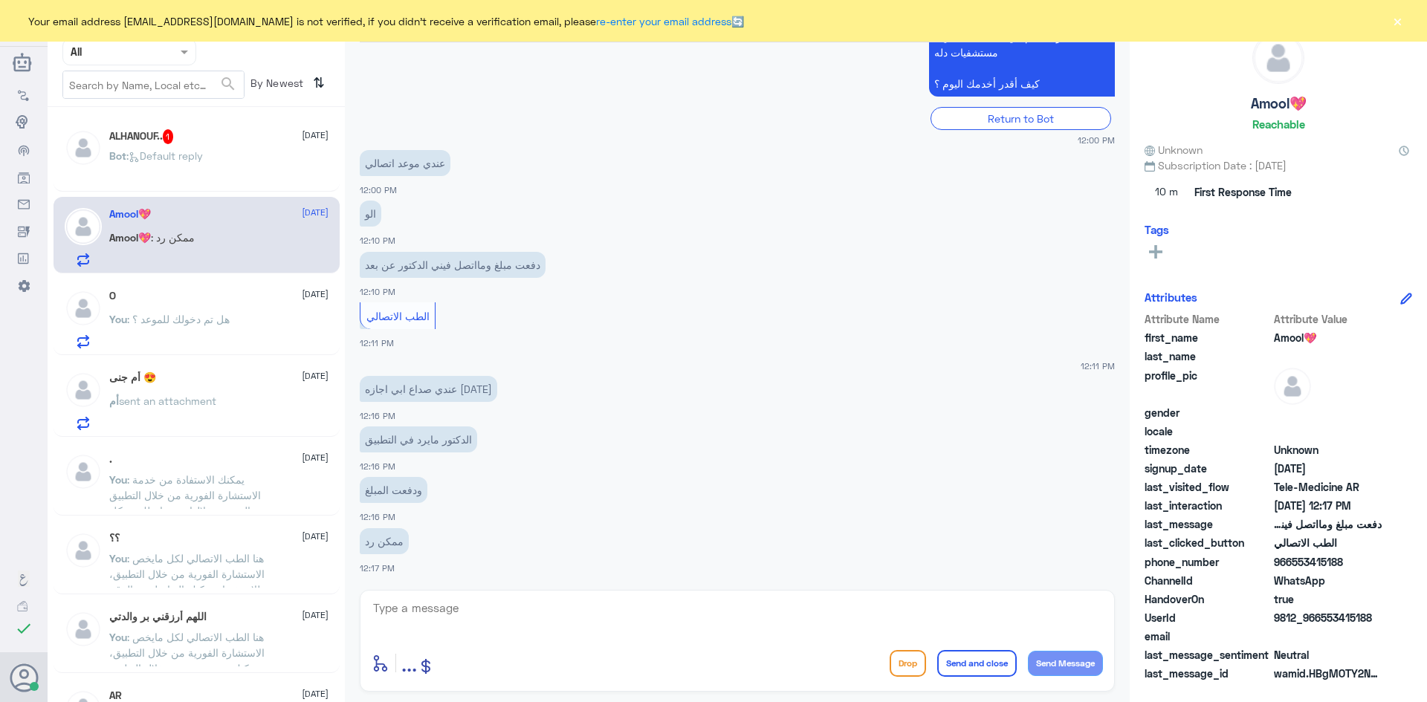
drag, startPoint x: 1323, startPoint y: 620, endPoint x: 1408, endPoint y: 621, distance: 84.7
click at [1411, 621] on div "UserId 9812_966553415188" at bounding box center [1278, 619] width 268 height 19
copy span "553415188"
click at [578, 615] on textarea at bounding box center [737, 616] width 731 height 36
type textarea "مرحبا معك نوف من الطب الاتصالي"
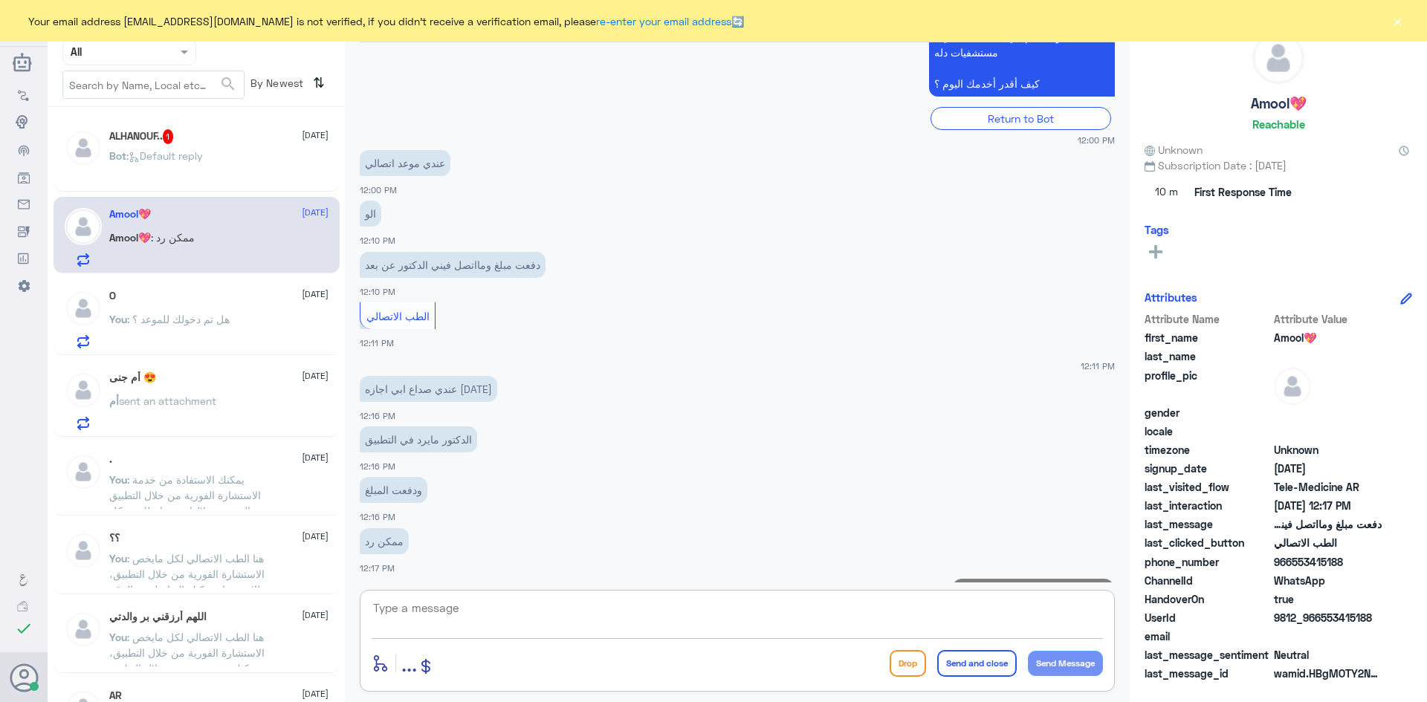
scroll to position [404, 0]
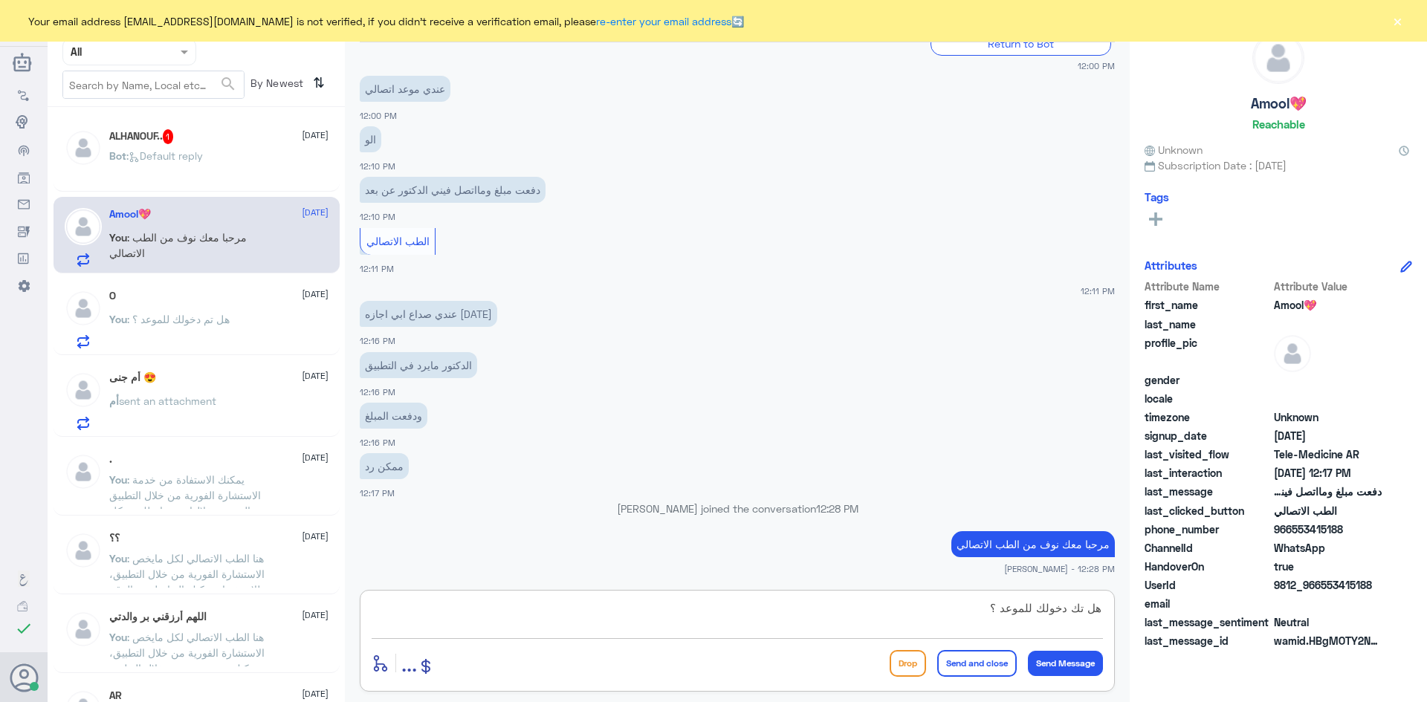
type textarea "هل تك دخولك للموعد ؟"
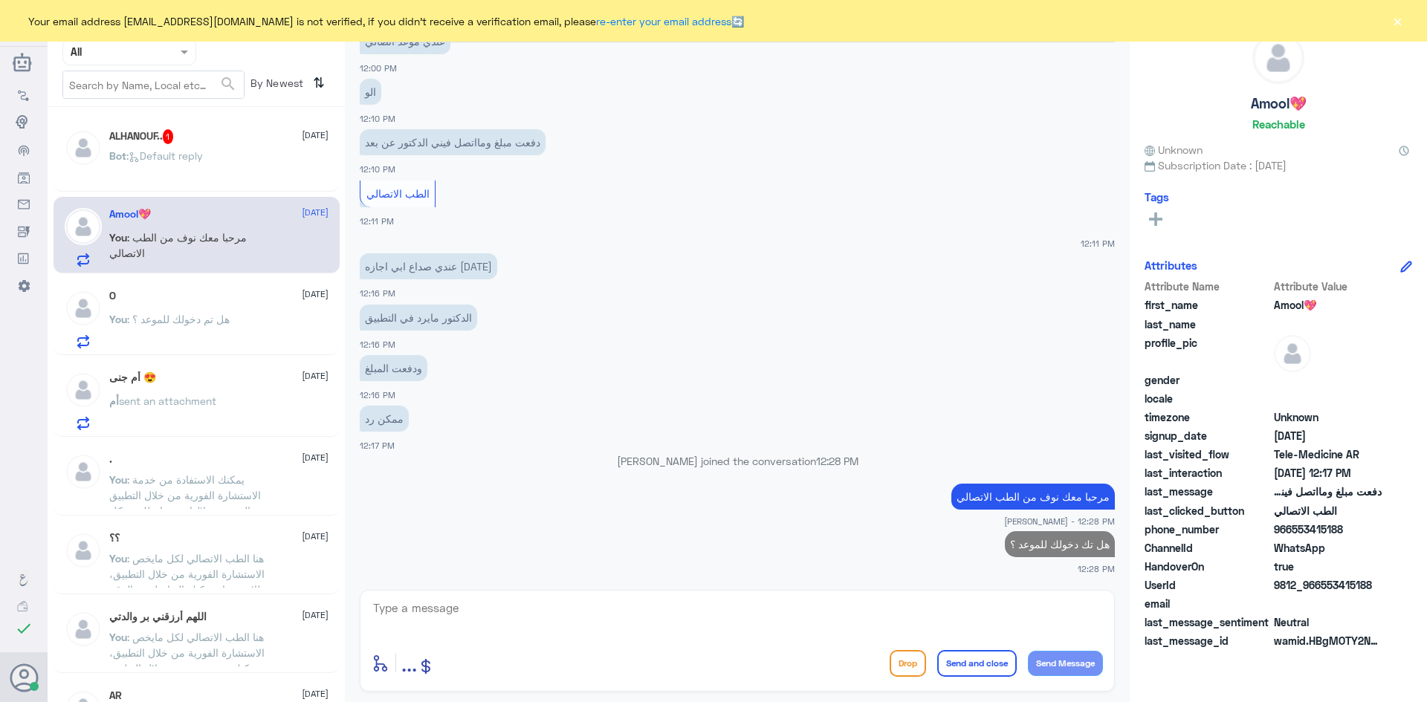
click at [1065, 538] on p "هل تك دخولك للموعد ؟" at bounding box center [1060, 544] width 110 height 26
click at [1065, 544] on p "هل تك دخولك للموعد ؟" at bounding box center [1060, 544] width 110 height 26
drag, startPoint x: 1065, startPoint y: 544, endPoint x: 862, endPoint y: 581, distance: 206.2
click at [862, 580] on div "28 Sep 2025 مرحباً، أريد الاستفسار عن خدمة الطب الاتصالي. يرجى توجيهي للقائمة ا…" at bounding box center [737, 312] width 770 height 540
click at [933, 617] on textarea at bounding box center [737, 616] width 731 height 36
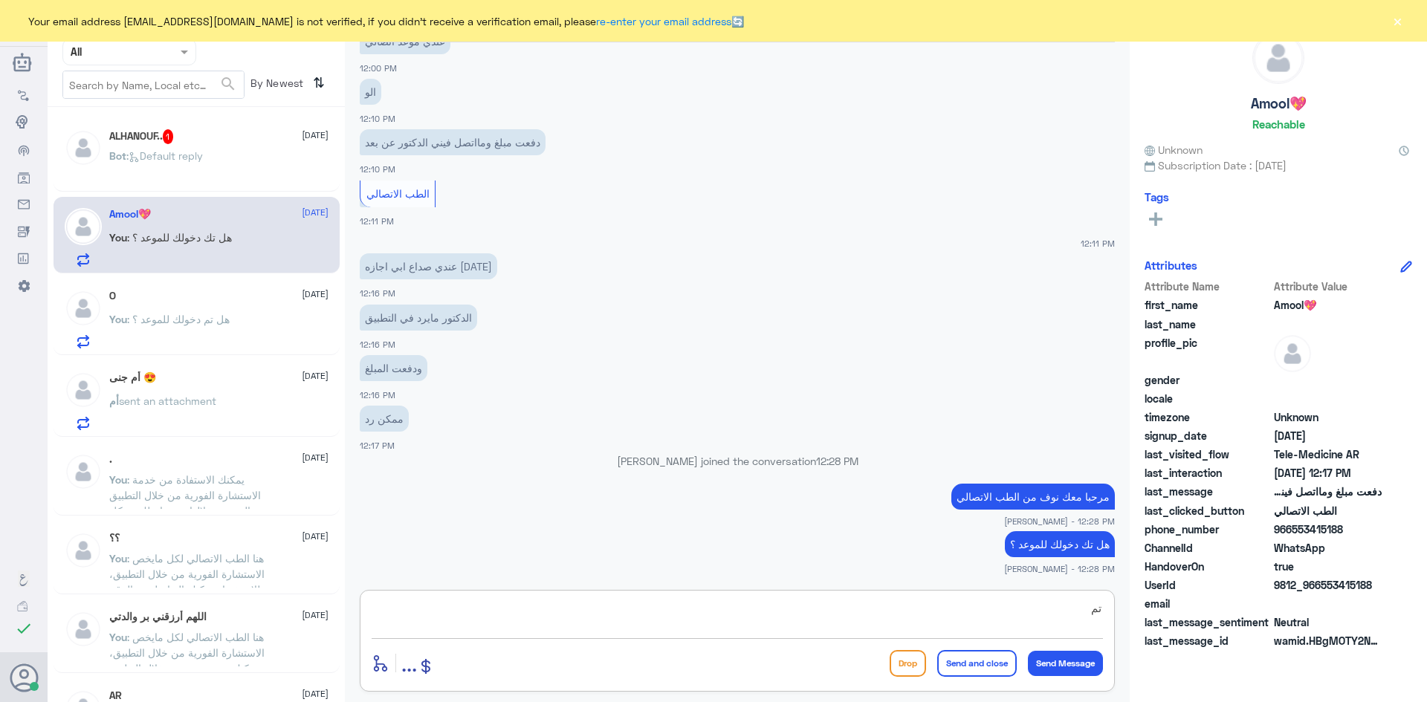
scroll to position [503, 0]
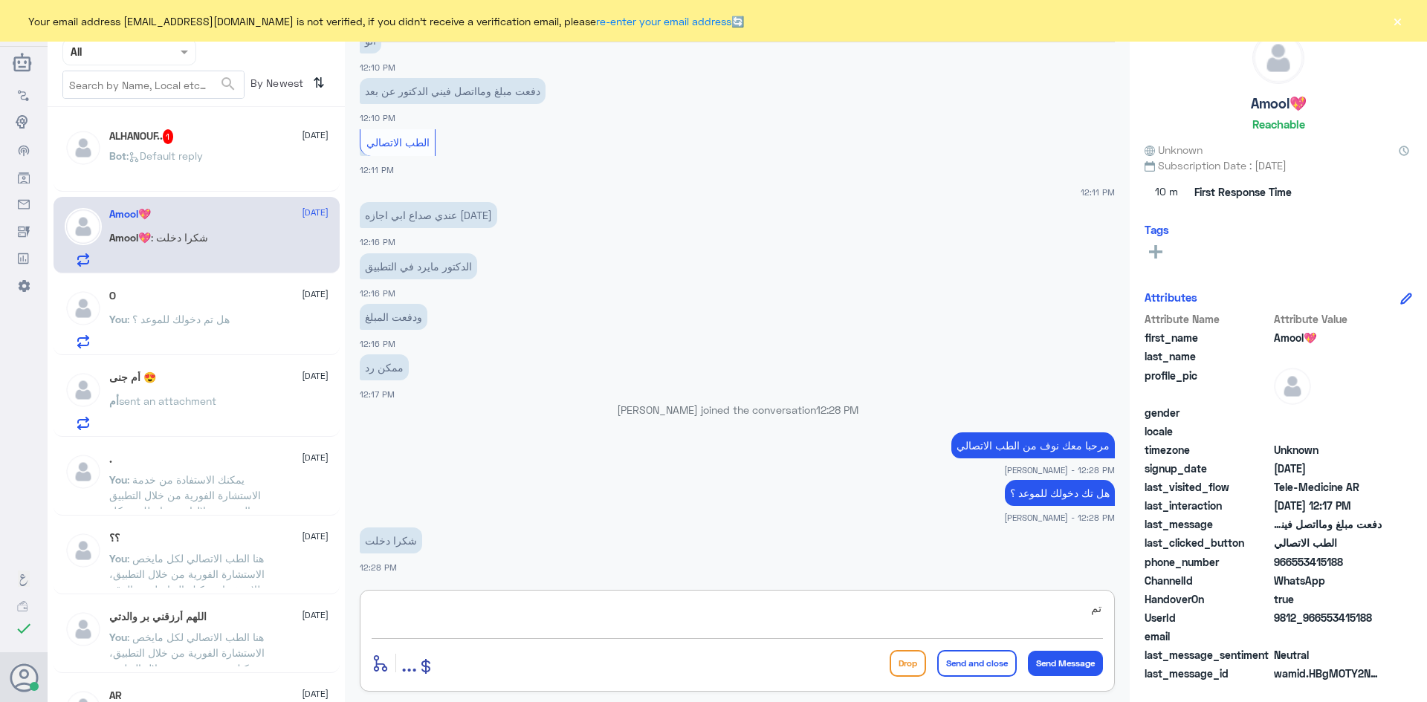
type textarea "ت"
type textarea "العفو، نسعد بخدمتك"
drag, startPoint x: 973, startPoint y: 667, endPoint x: 972, endPoint y: 675, distance: 9.0
click at [972, 675] on button "Send and close" at bounding box center [977, 663] width 80 height 27
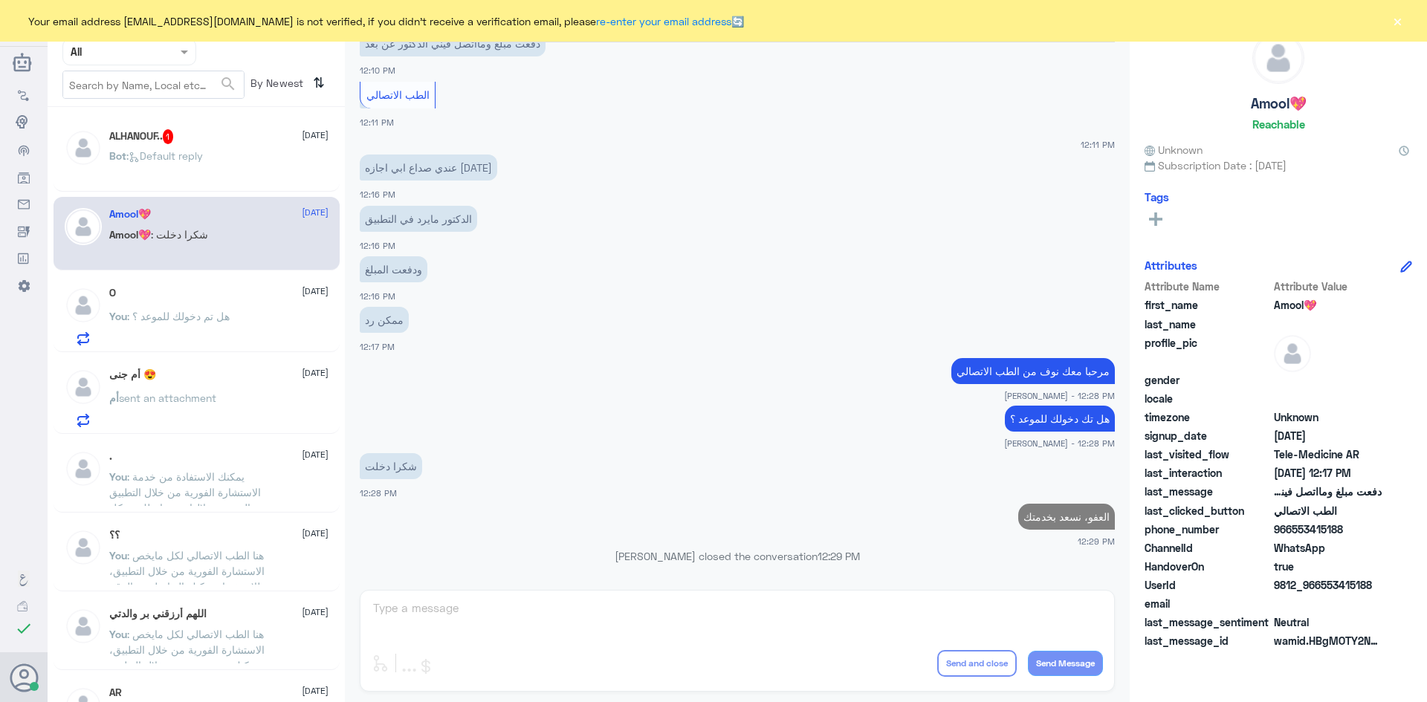
click at [244, 184] on div "ALHANOUF.. 1 28 September Bot : Default reply" at bounding box center [197, 155] width 286 height 74
click at [236, 169] on div "Bot : Default reply" at bounding box center [218, 168] width 219 height 33
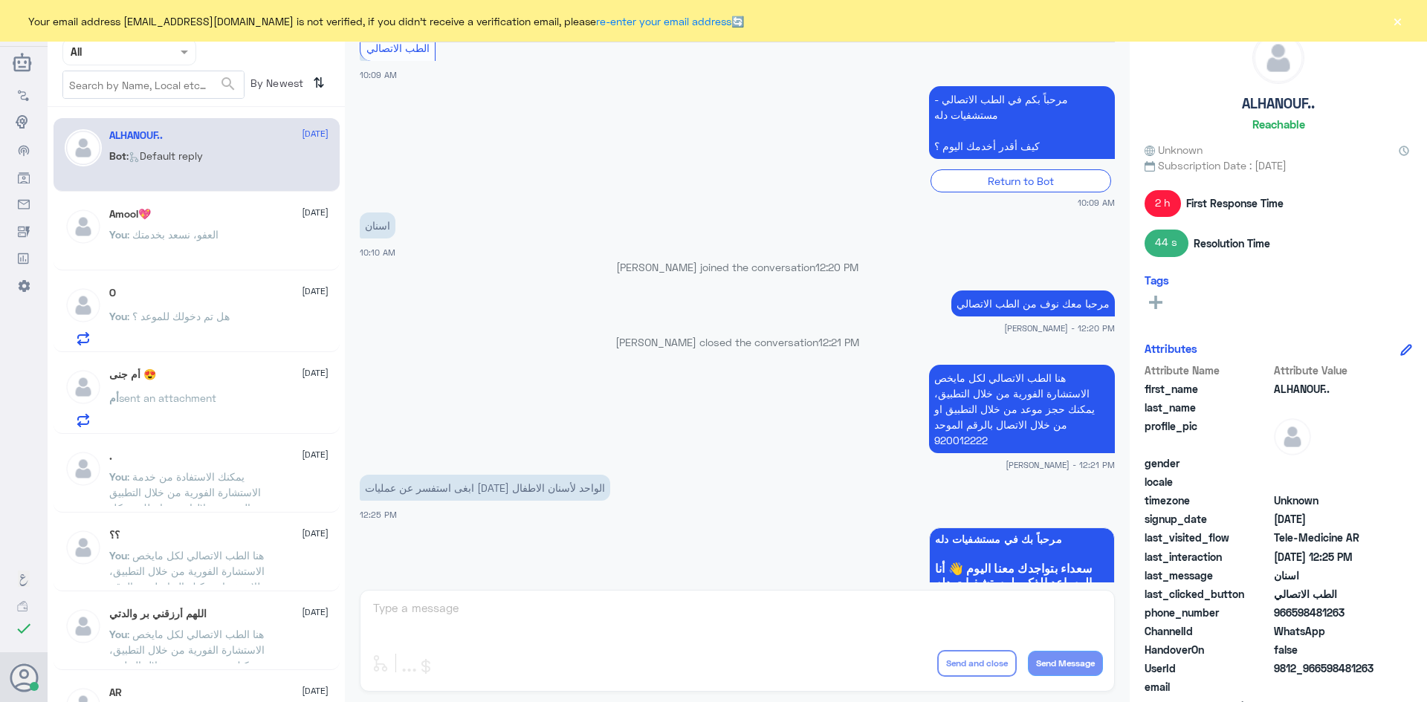
scroll to position [268, 0]
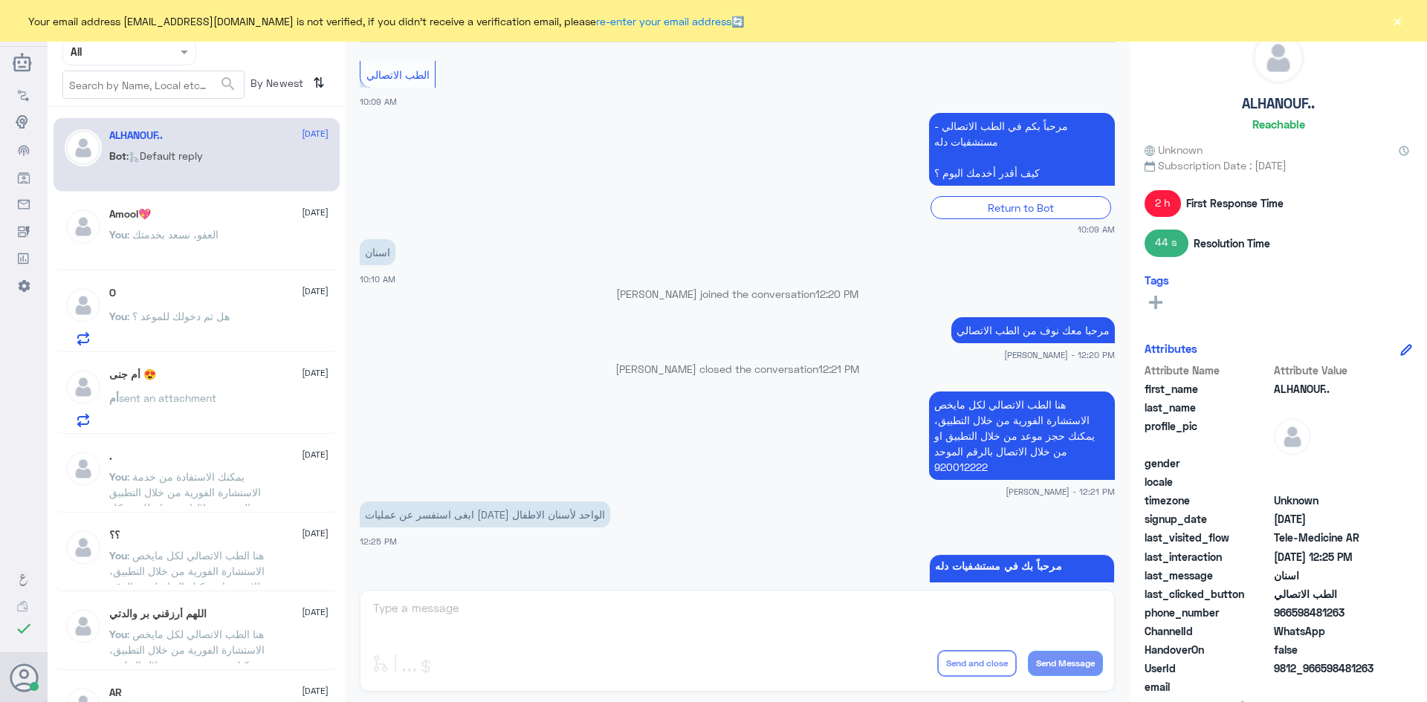
click at [1393, 23] on button "×" at bounding box center [1397, 20] width 15 height 15
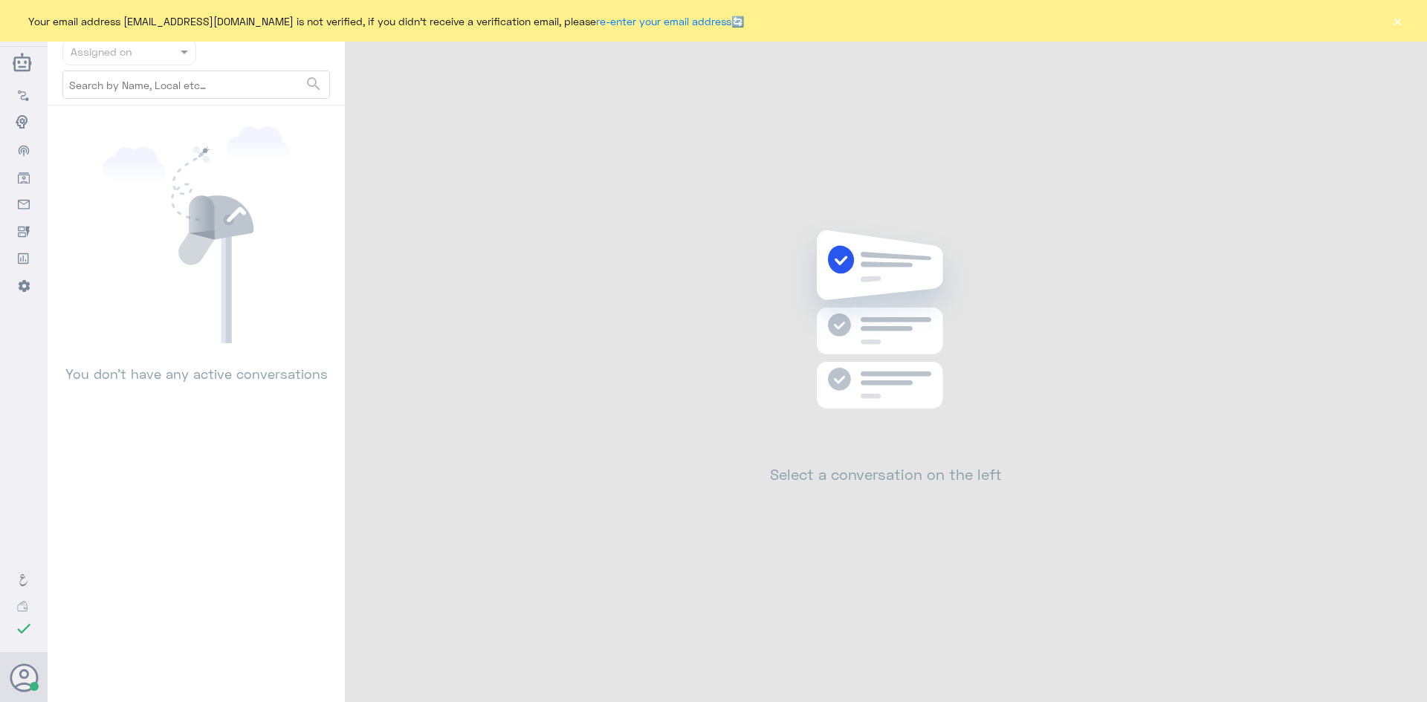
click at [1394, 20] on button "×" at bounding box center [1397, 20] width 15 height 15
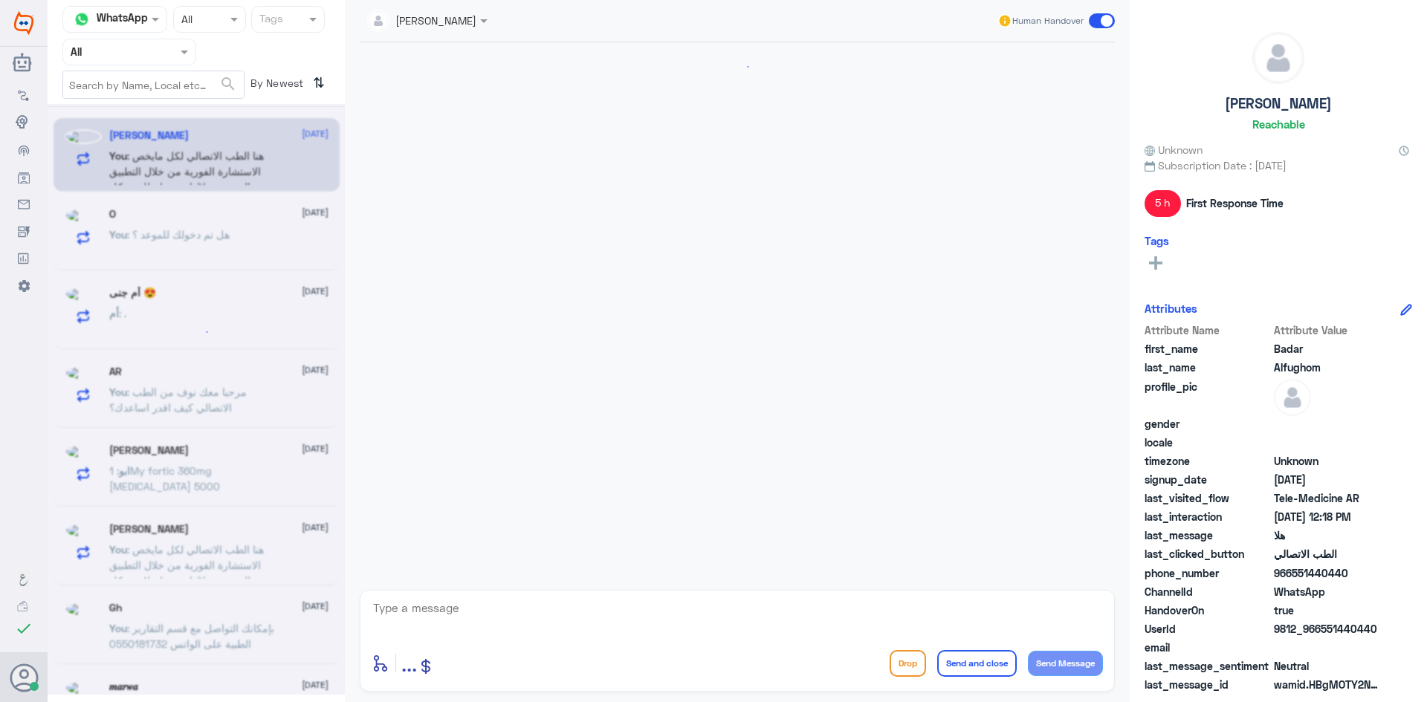
scroll to position [287, 0]
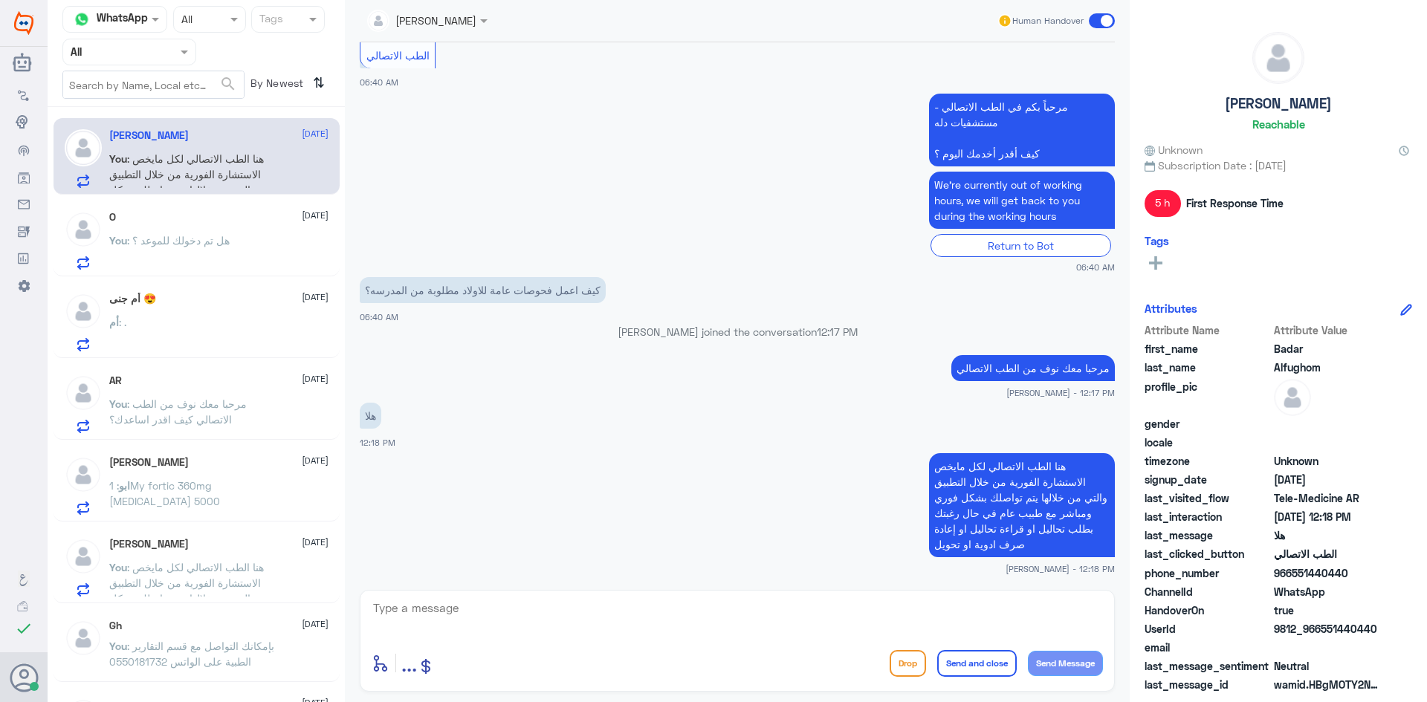
click at [208, 571] on span ": هنا الطب الاتصالي لكل مايخص الاستشارة الفورية من خلال التطبيق والتي من خلالها…" at bounding box center [189, 606] width 161 height 91
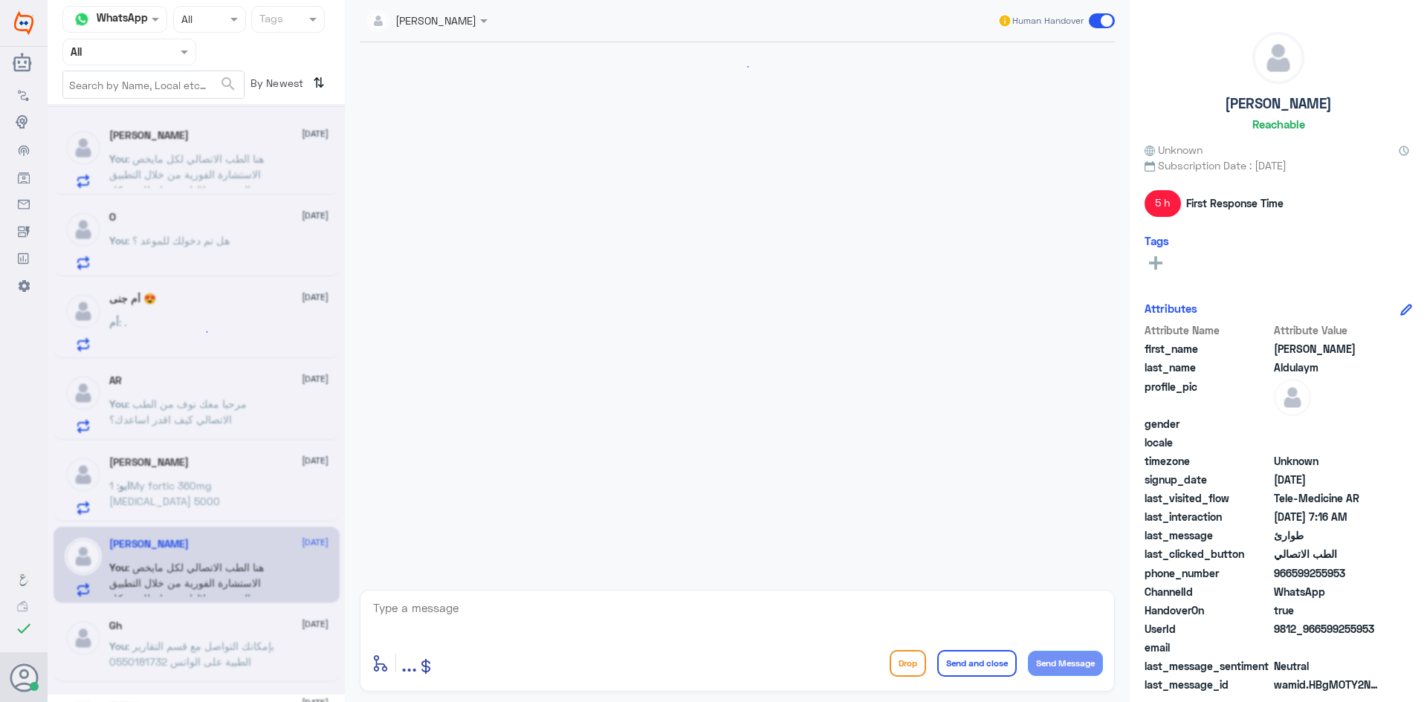
scroll to position [236, 0]
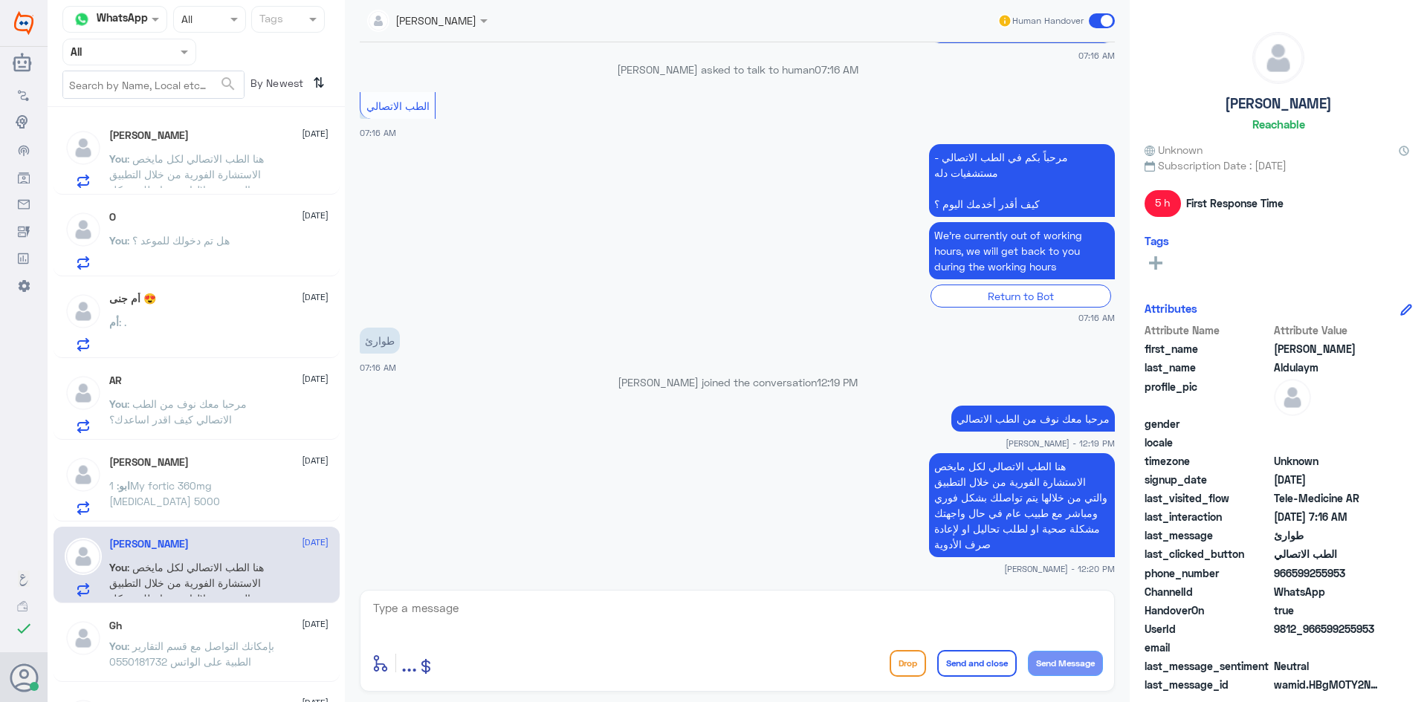
click at [236, 456] on div "[PERSON_NAME] [DATE] ابو : 1My fortic 360mg [MEDICAL_DATA] 5000" at bounding box center [197, 483] width 286 height 77
click at [225, 480] on div "[PERSON_NAME] [DATE] ابو : 1My fortic 360mg [MEDICAL_DATA] 5000" at bounding box center [218, 485] width 219 height 59
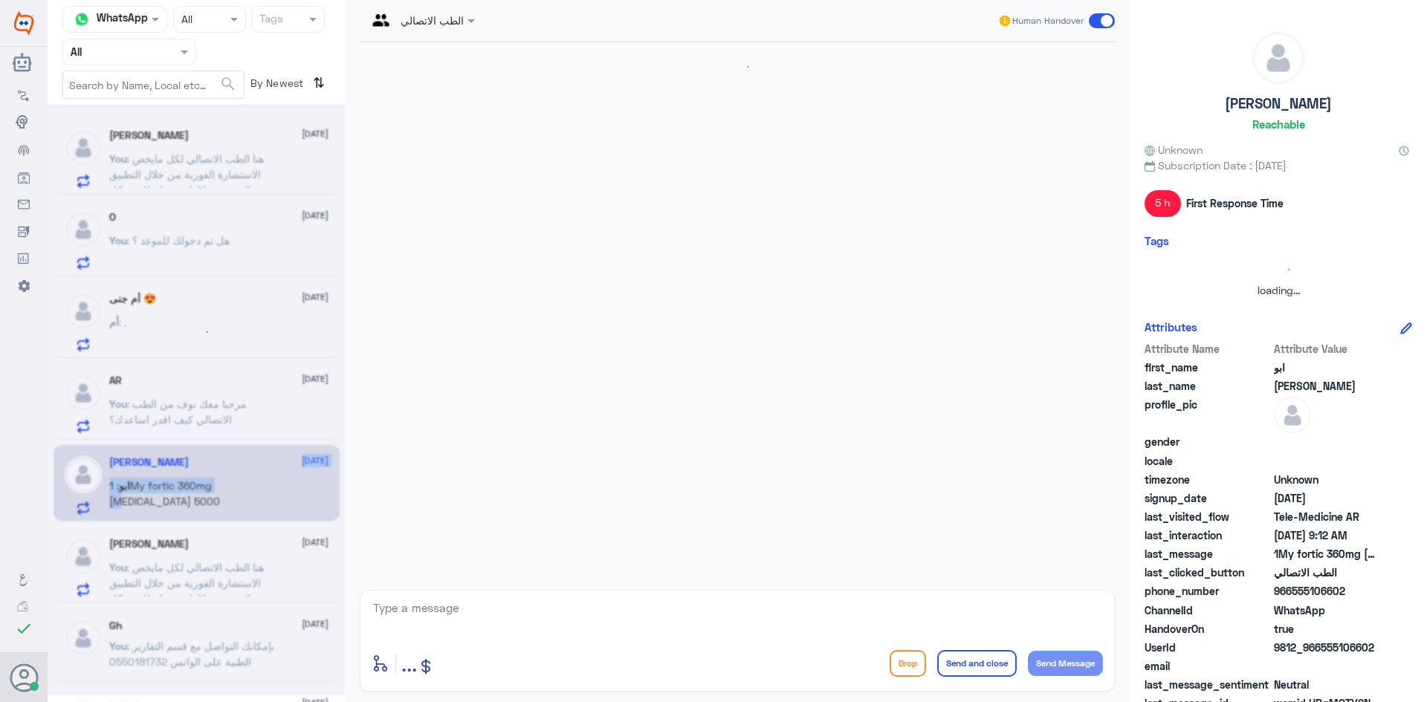
scroll to position [1121, 0]
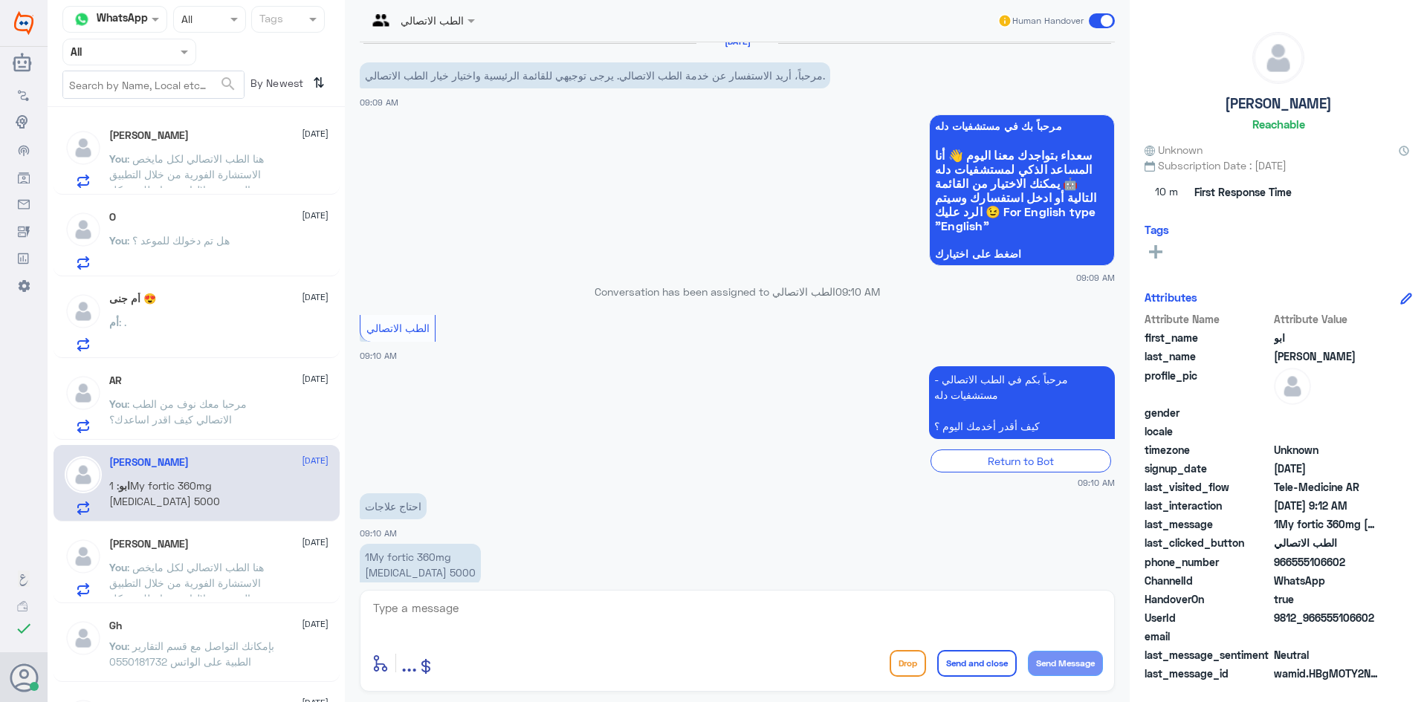
click at [418, 620] on textarea at bounding box center [737, 616] width 731 height 36
type textarea "مرحبا معك نوف من الطب الاتصالي"
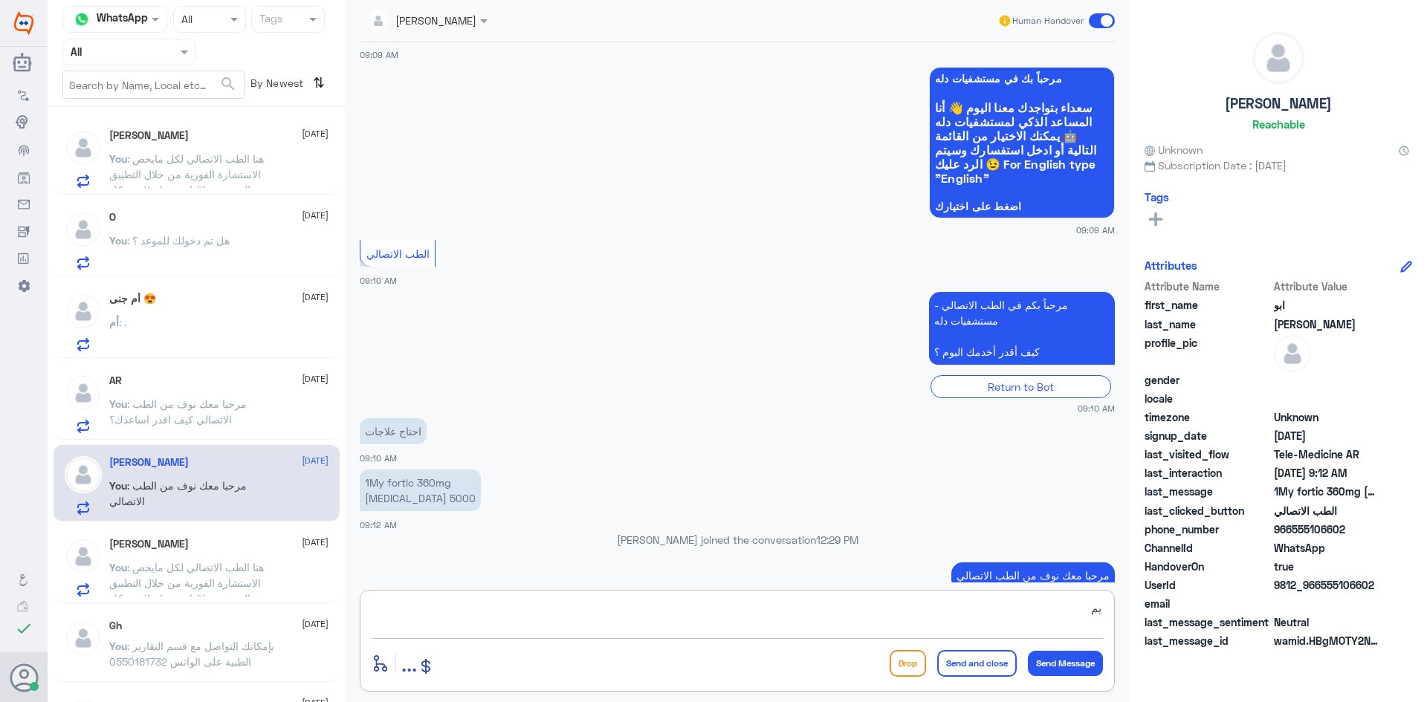
type textarea "ي"
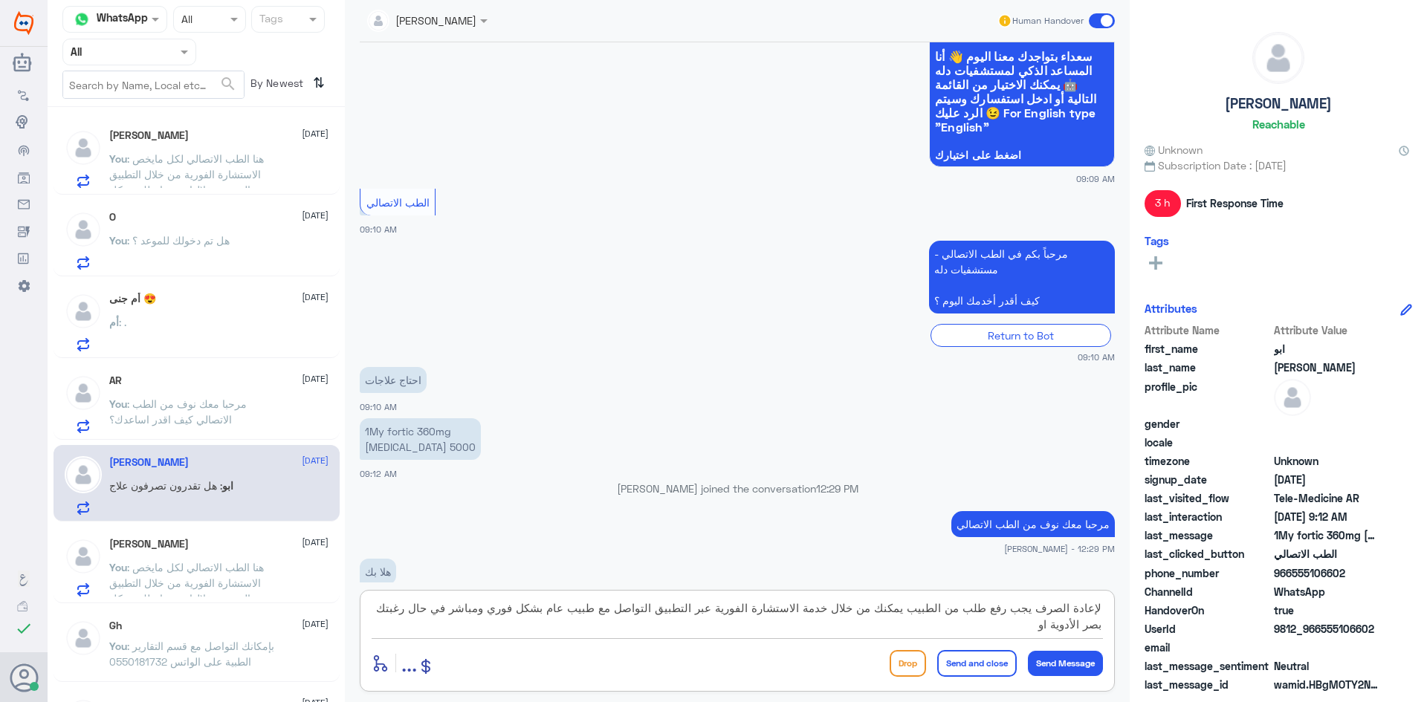
scroll to position [1270, 0]
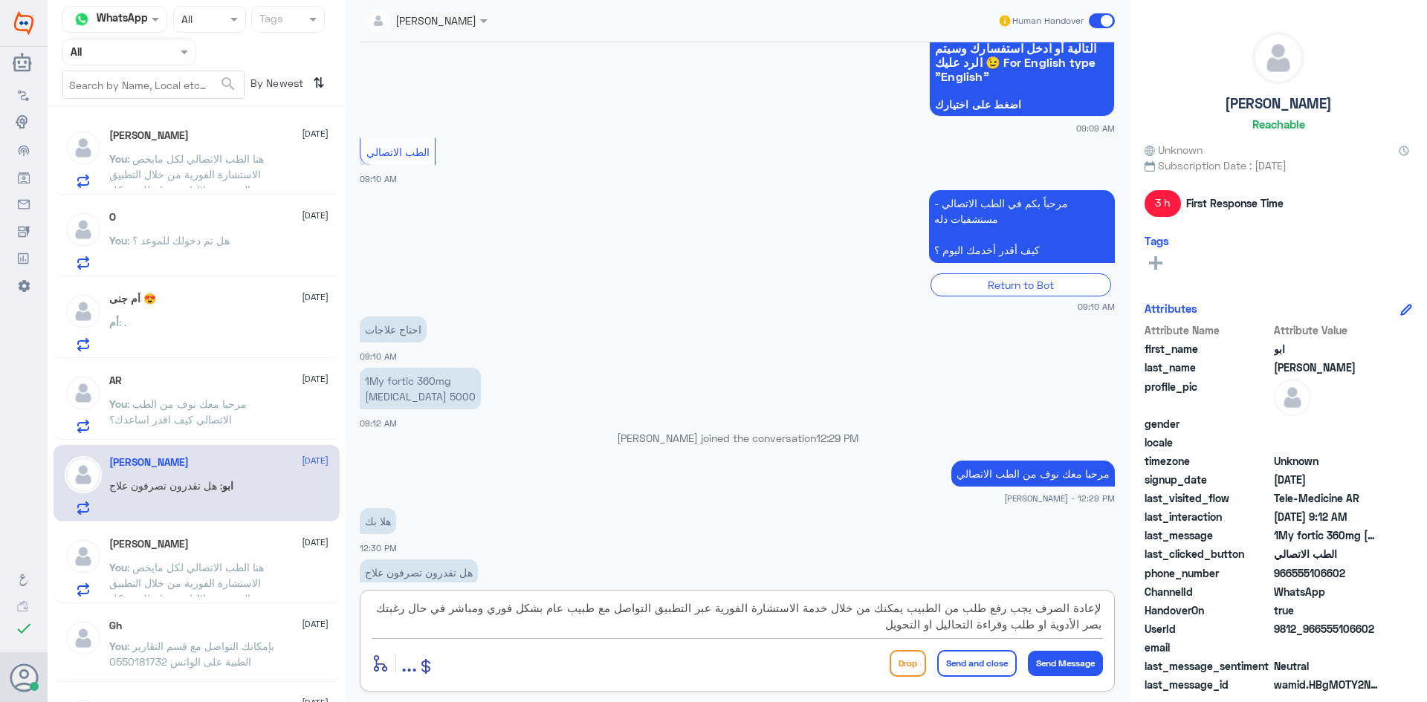
click at [389, 612] on textarea "لإعادة الصرف يجب رفع طلب من الطبيب يمكنك من خلال خدمة الاستشارة الفورية عبر الت…" at bounding box center [737, 616] width 731 height 36
type textarea "لإعادة الصرف يجب رفع طلب من الطبيب يمكنك من خلال خدمة الاستشارة الفورية عبر الت…"
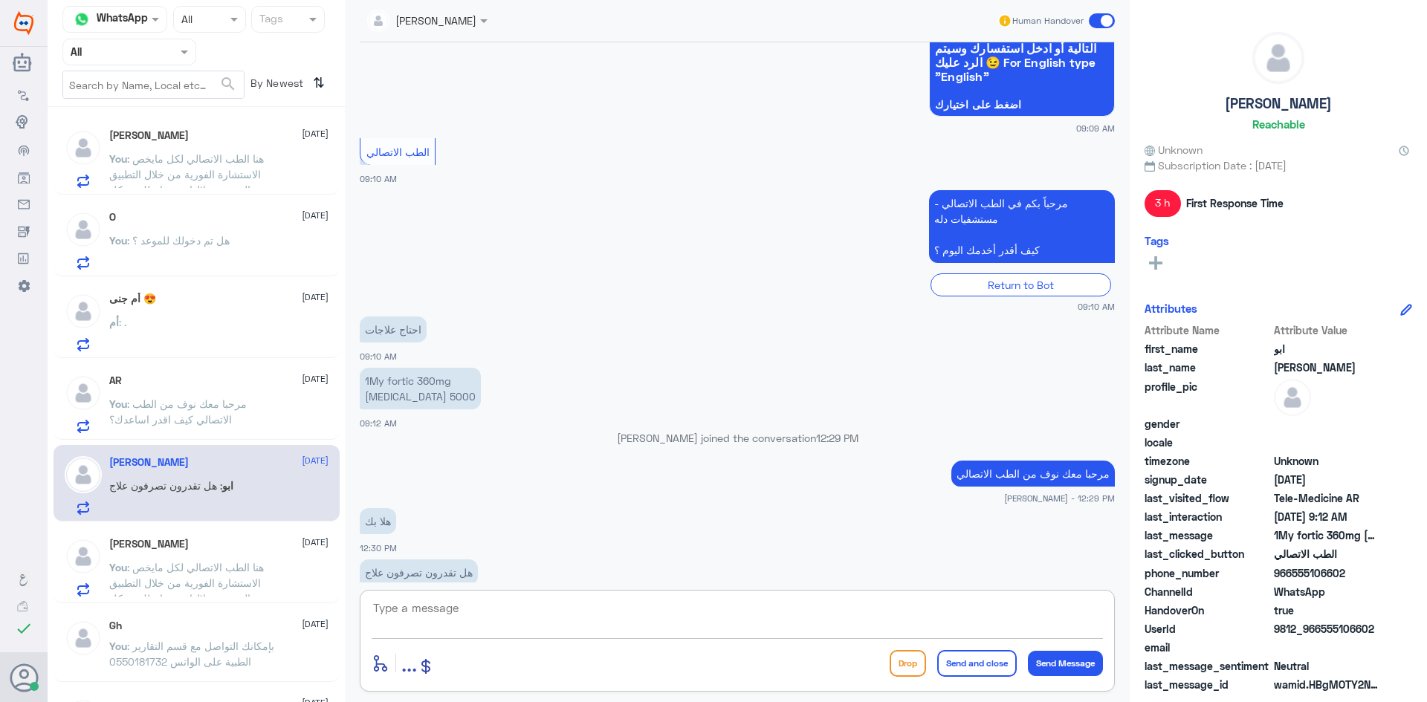
scroll to position [1396, 0]
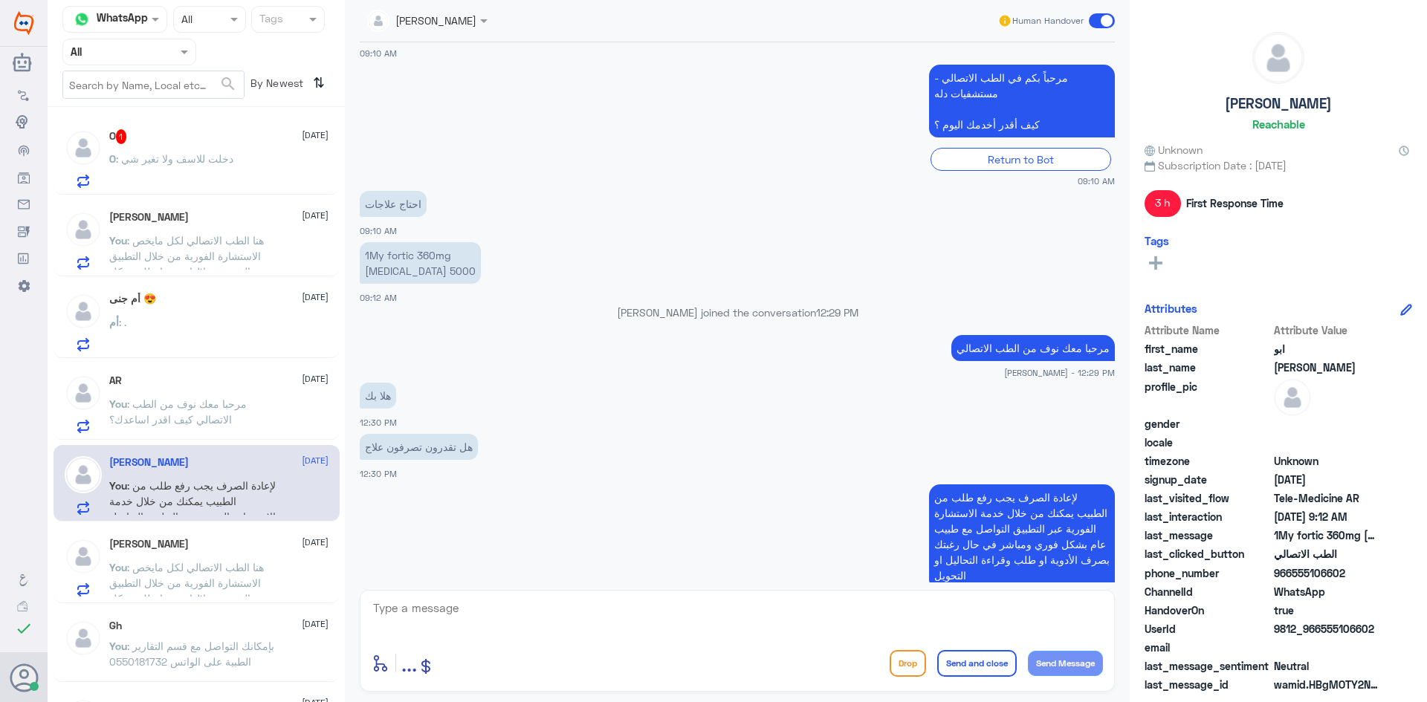
drag, startPoint x: 1323, startPoint y: 626, endPoint x: 1384, endPoint y: 632, distance: 60.5
click at [1384, 632] on div "UserId 9812_966555106602" at bounding box center [1278, 630] width 268 height 19
copy span "555106602"
click at [161, 132] on div "O 2 28 September" at bounding box center [218, 136] width 219 height 15
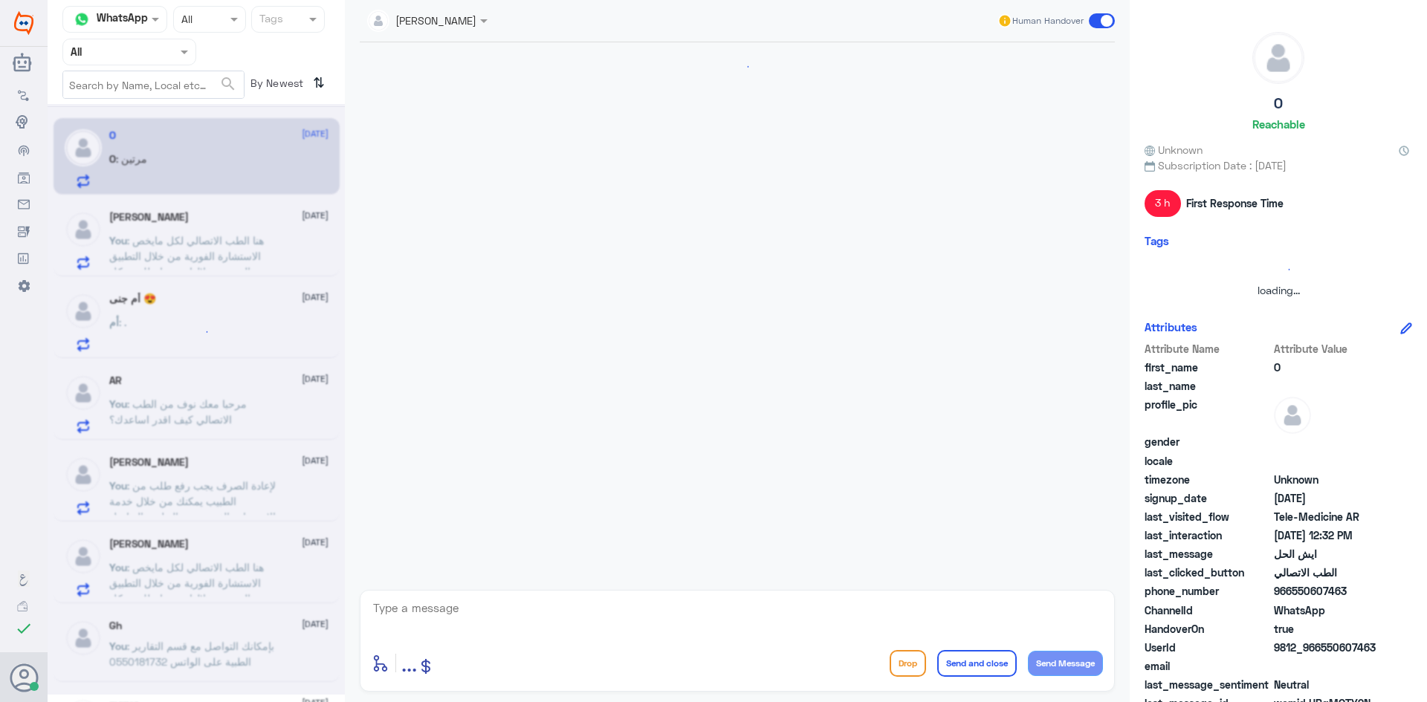
scroll to position [253, 0]
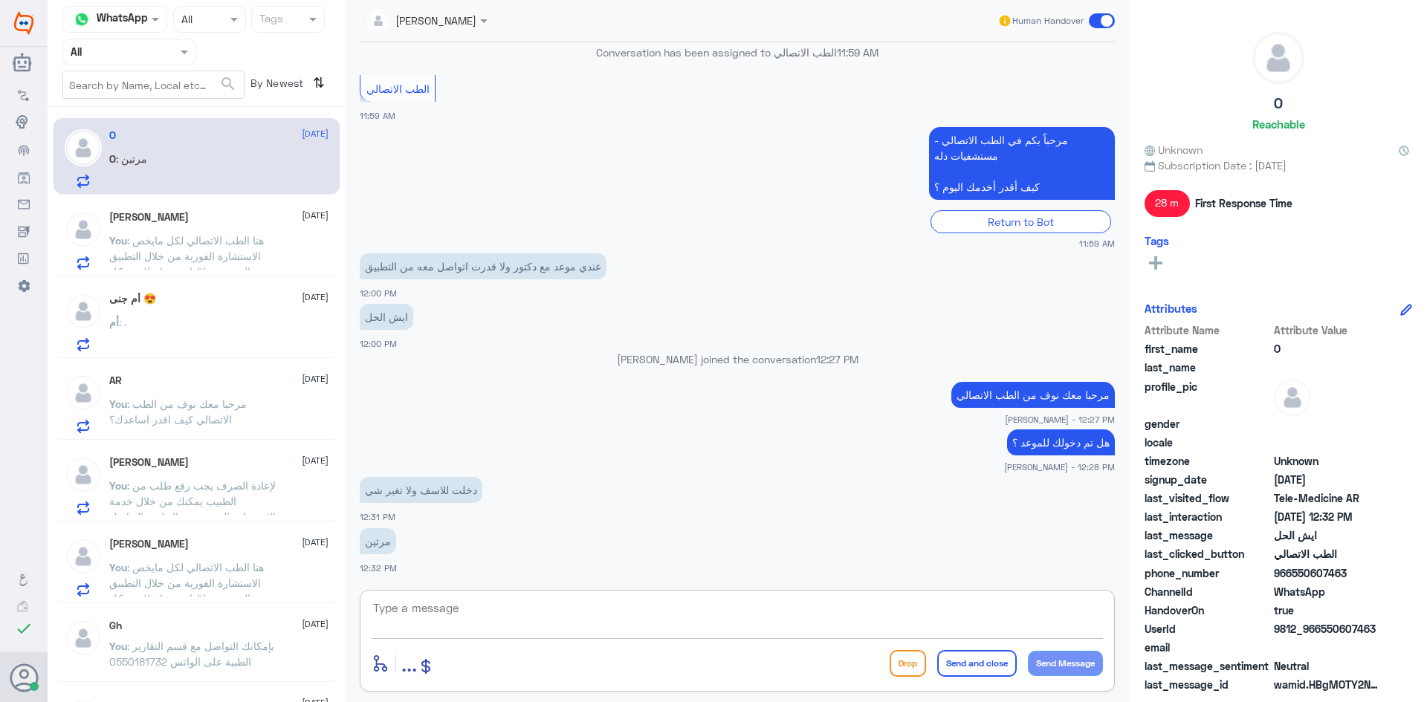
click at [654, 616] on textarea at bounding box center [737, 616] width 731 height 36
type textarea "ممكن تزودني برقم الملف او رقم الهوية من فضلك"
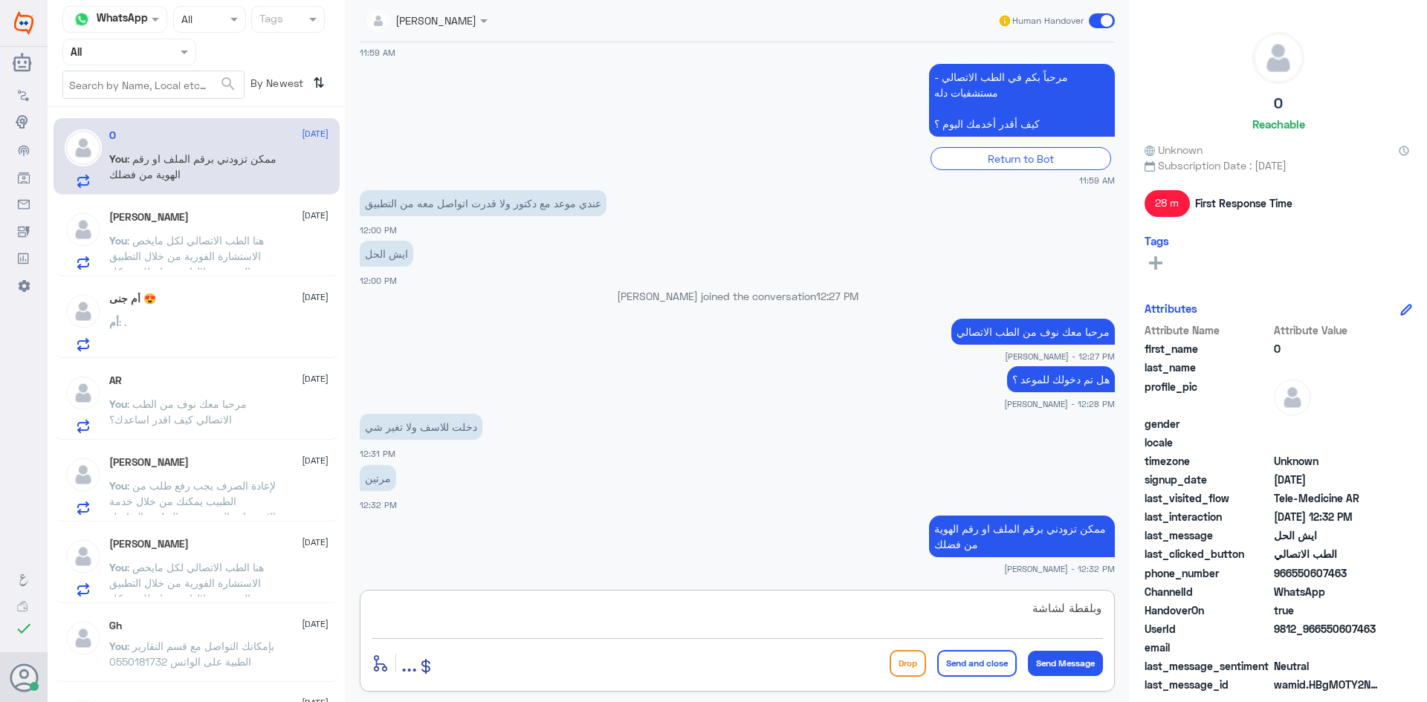
type textarea "وبلقطة لشاشة"
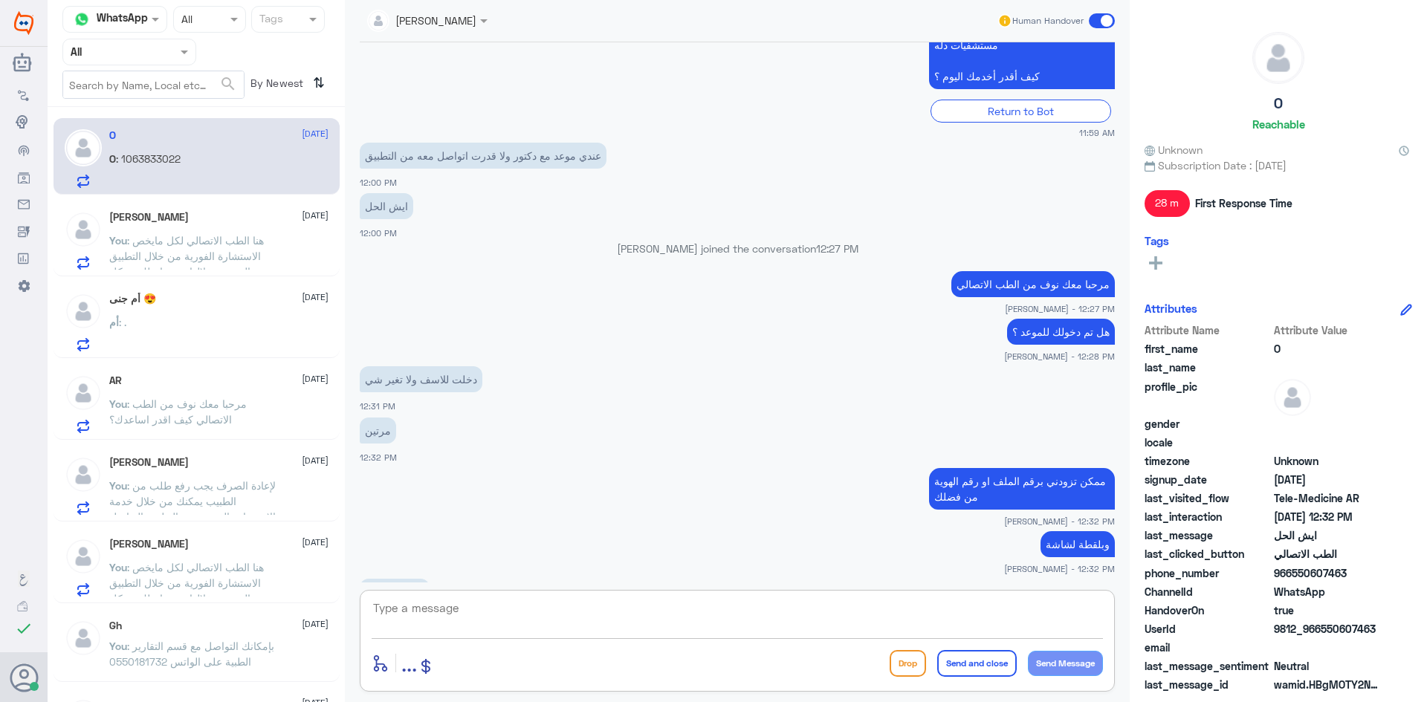
scroll to position [415, 0]
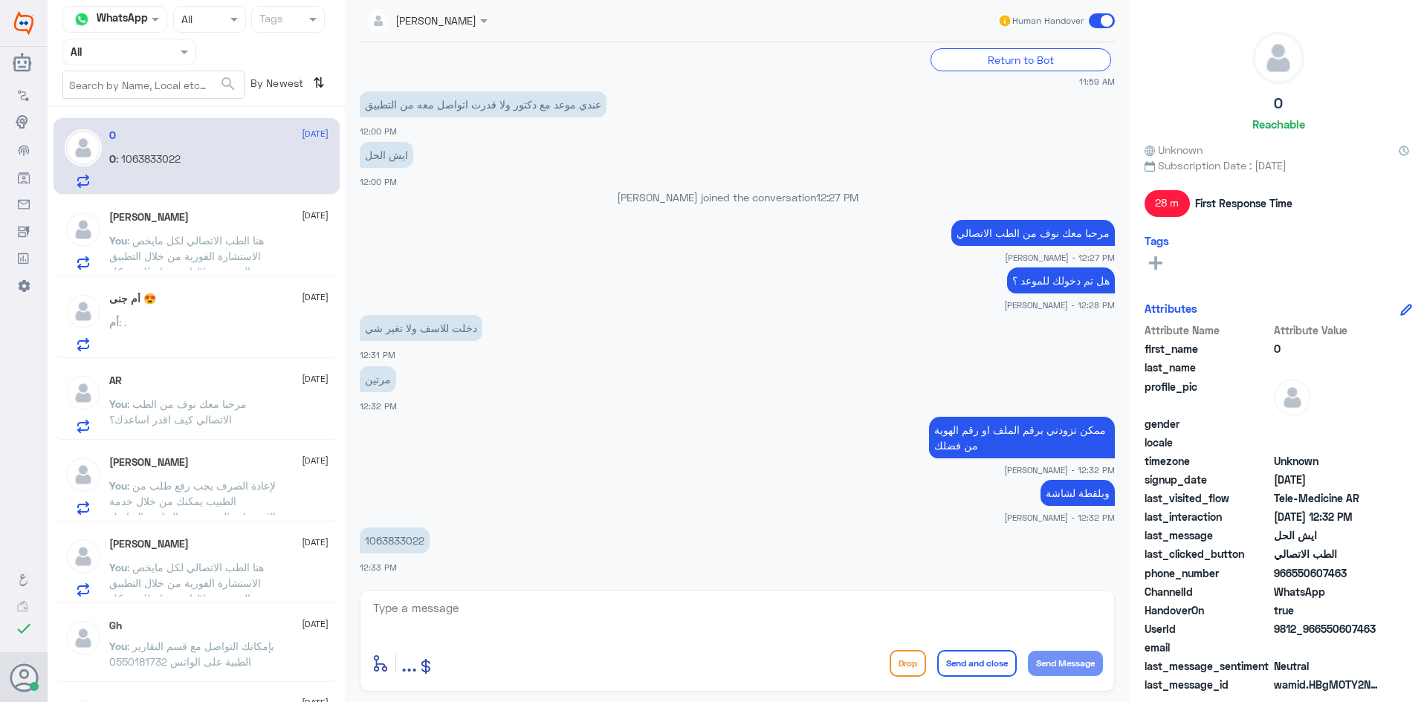
click at [425, 536] on p "1063833022" at bounding box center [395, 541] width 70 height 26
click at [420, 539] on p "1063833022" at bounding box center [395, 541] width 70 height 26
copy p "1063833022"
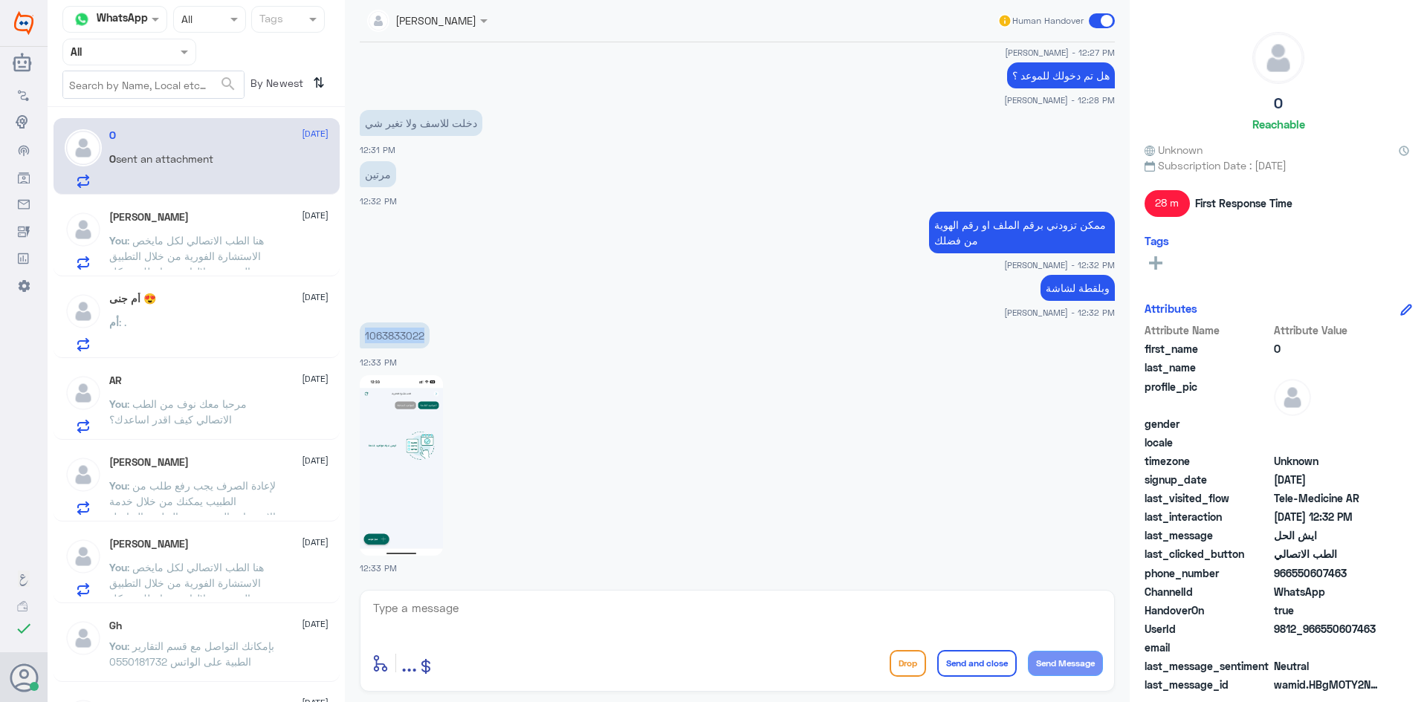
click at [424, 438] on img at bounding box center [401, 465] width 83 height 181
click at [410, 464] on img at bounding box center [401, 465] width 83 height 181
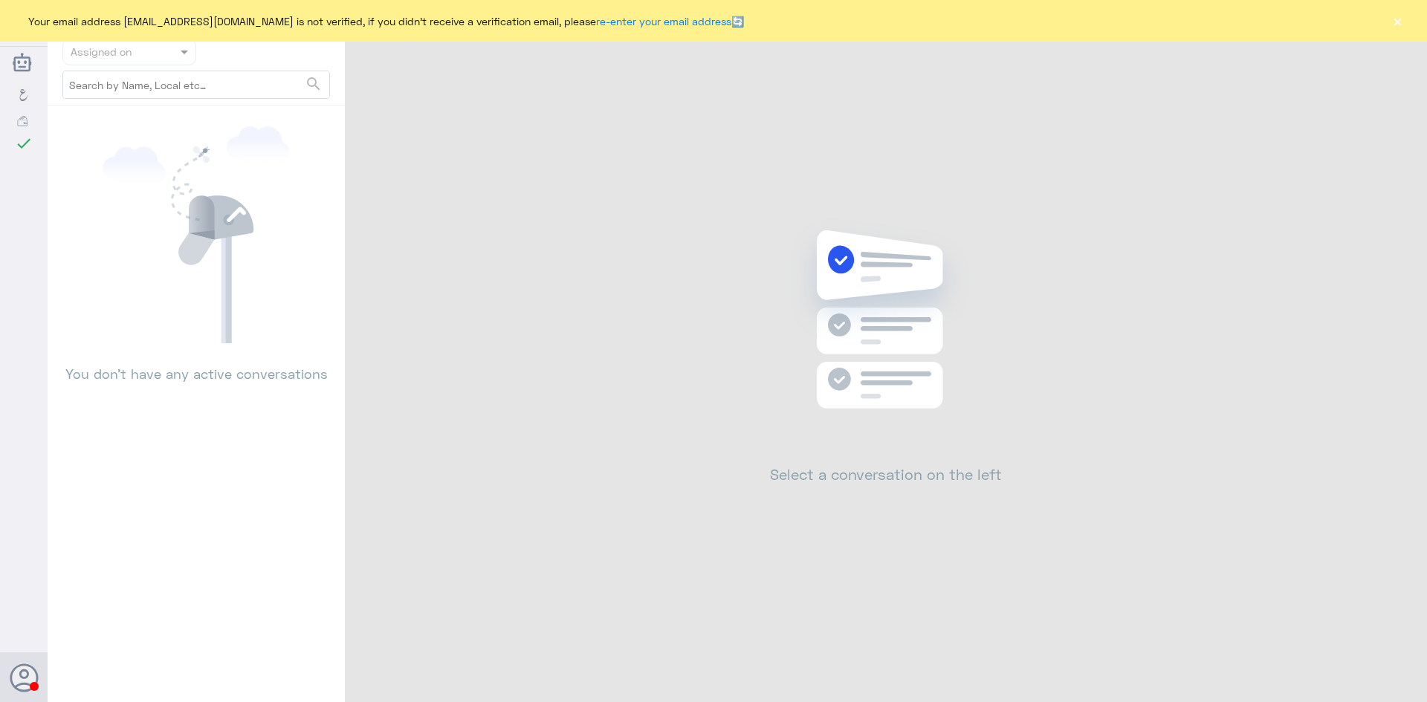
click at [1394, 25] on button "×" at bounding box center [1397, 20] width 15 height 15
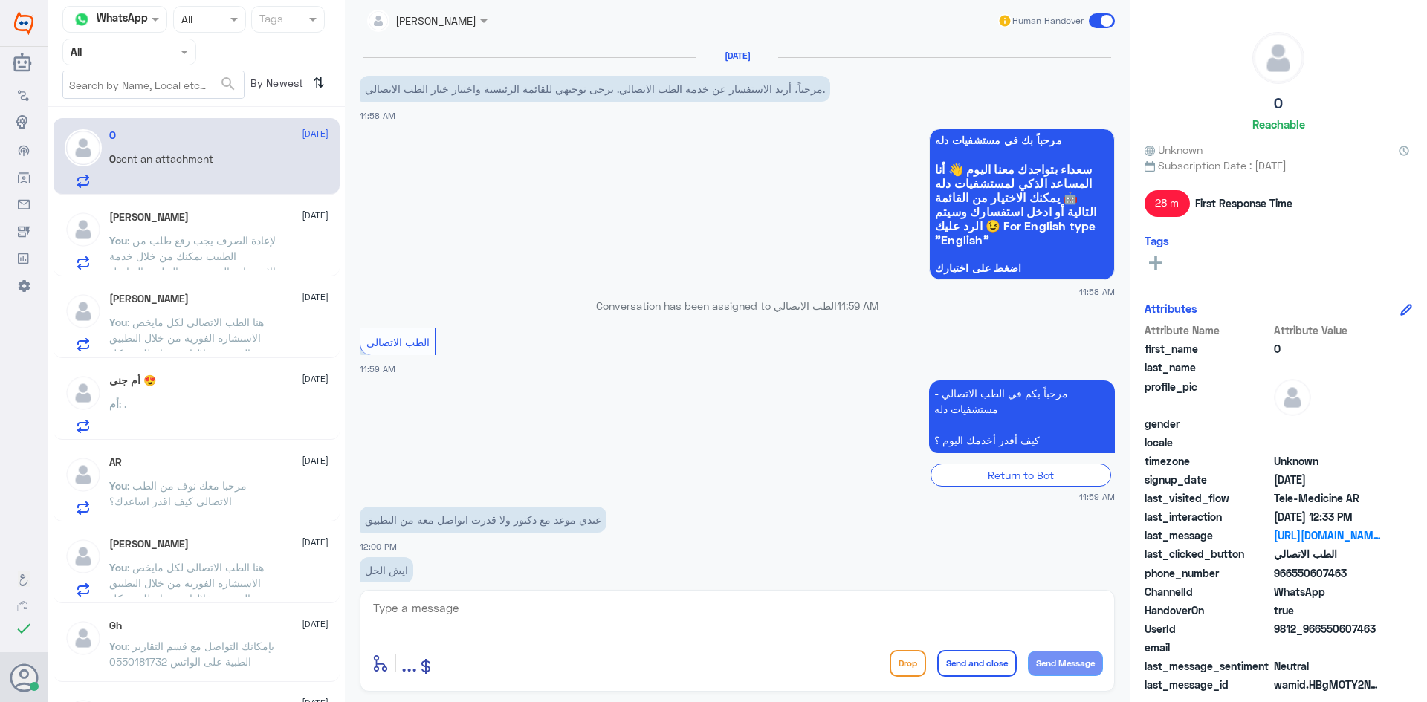
scroll to position [620, 0]
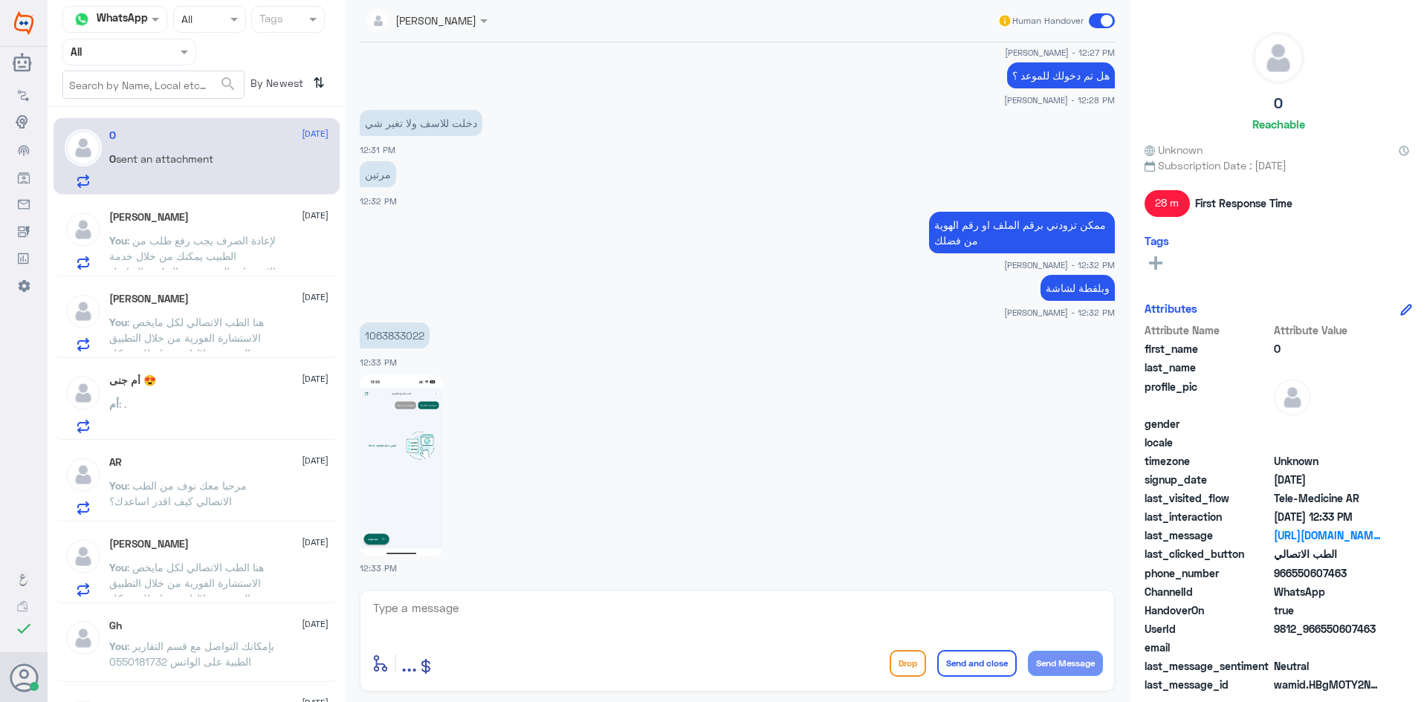
click at [174, 245] on span ": لإعادة الصرف يجب رفع طلب من الطبيب يمكنك من خلال خدمة الاستشارة الفورية عبر ا…" at bounding box center [192, 279] width 166 height 91
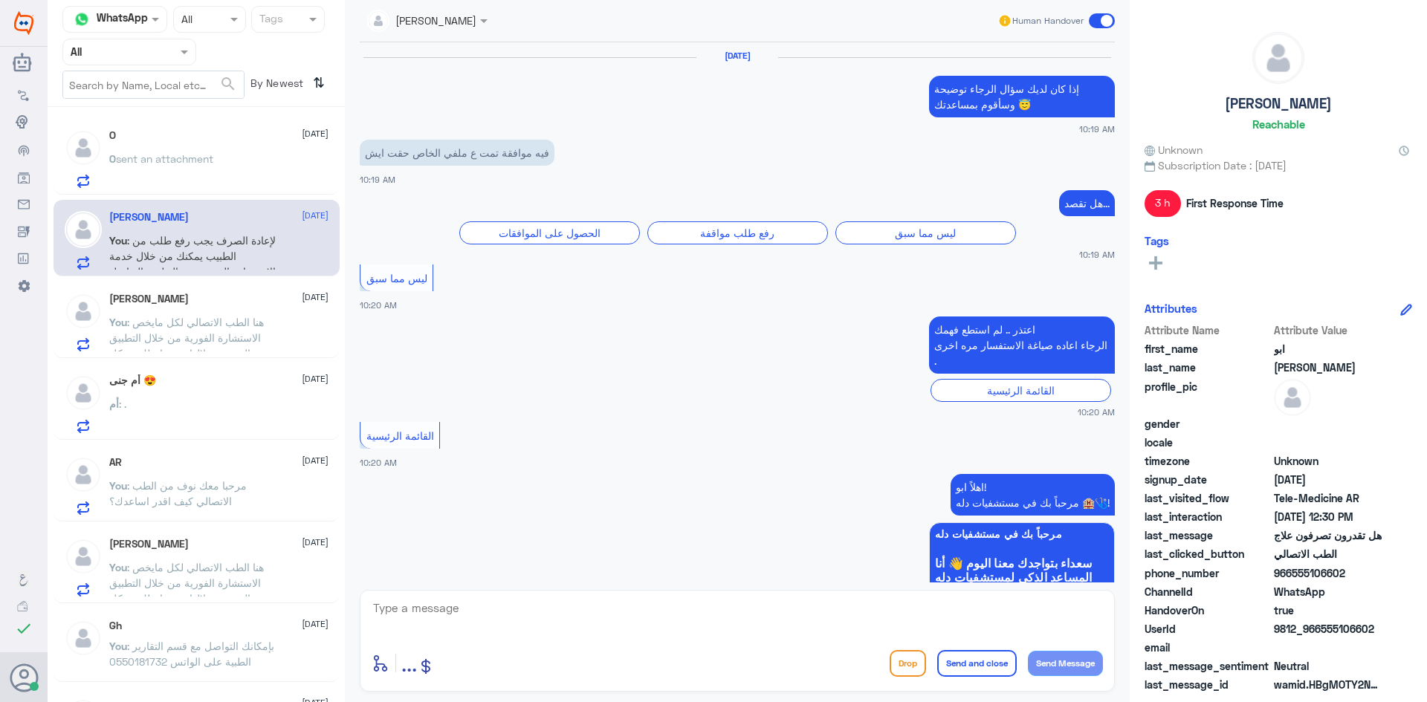
scroll to position [973, 0]
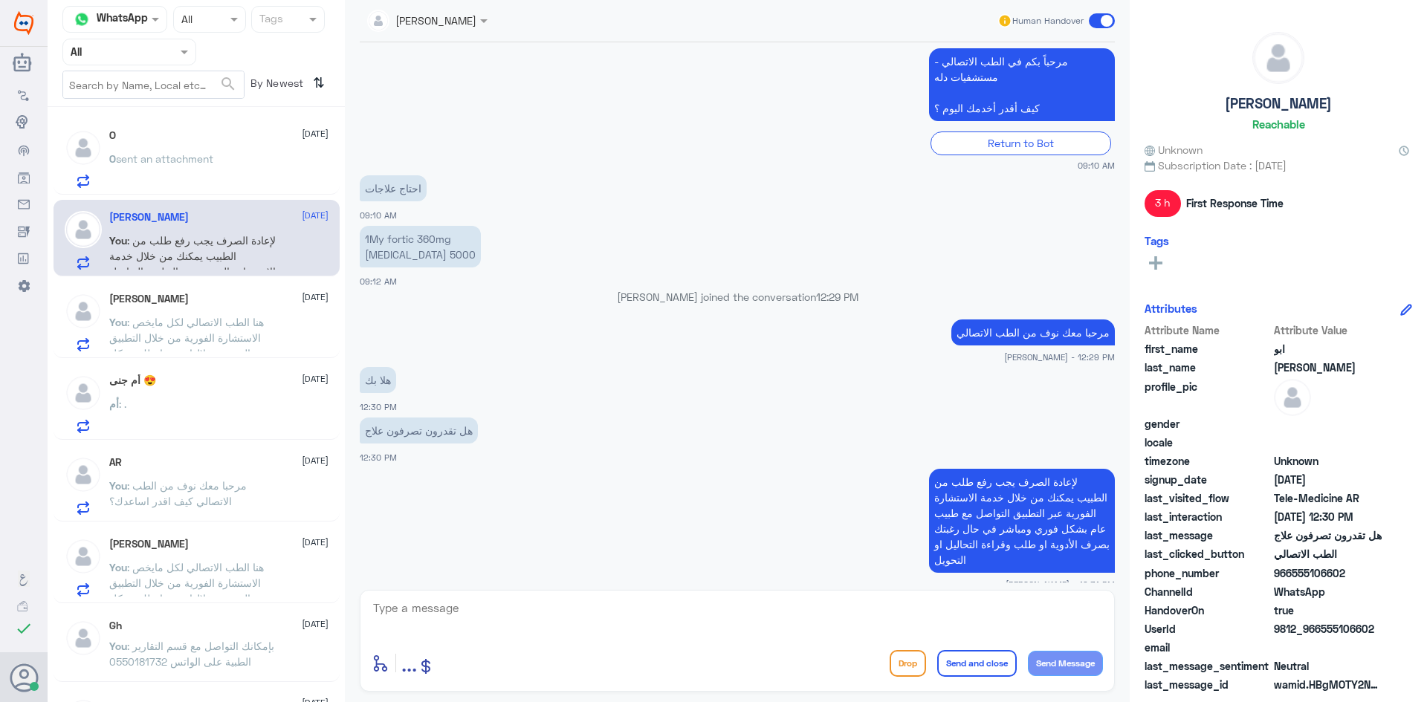
click at [166, 171] on p "O sent an attachment" at bounding box center [161, 169] width 104 height 37
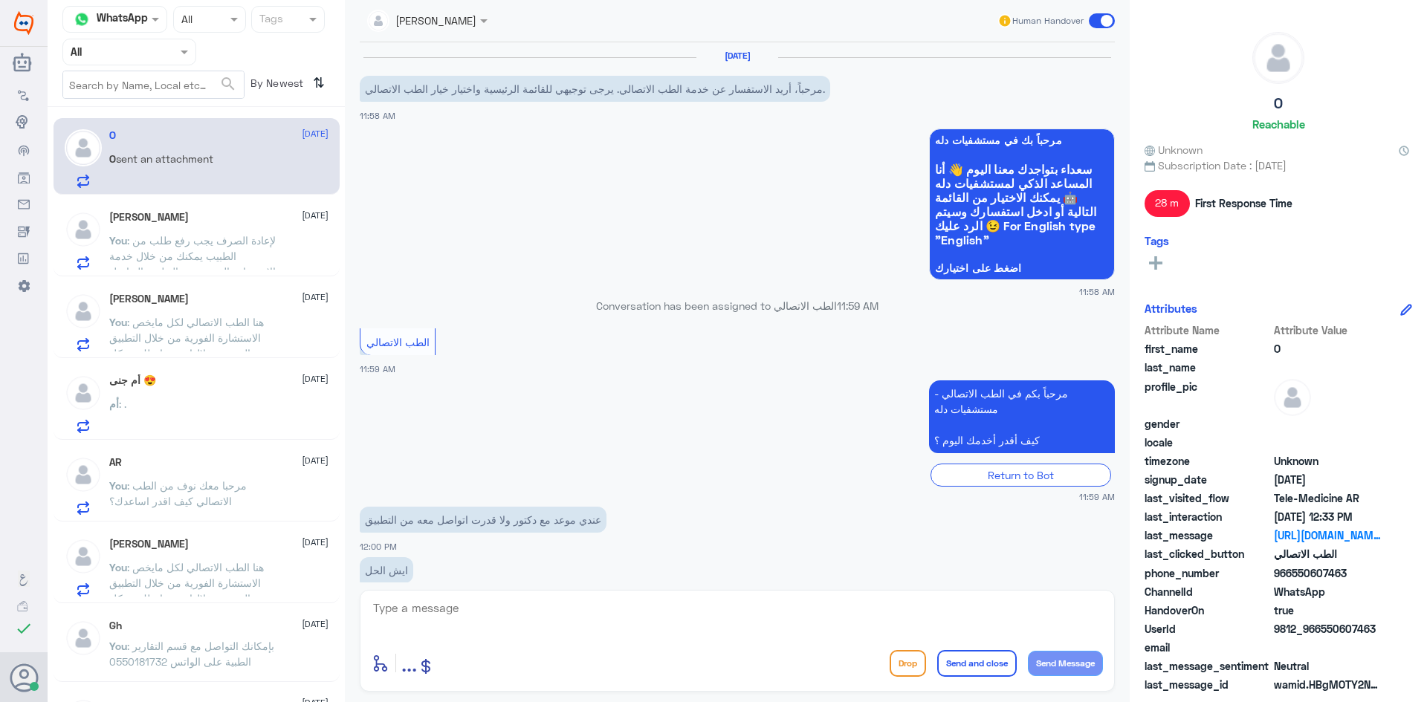
scroll to position [620, 0]
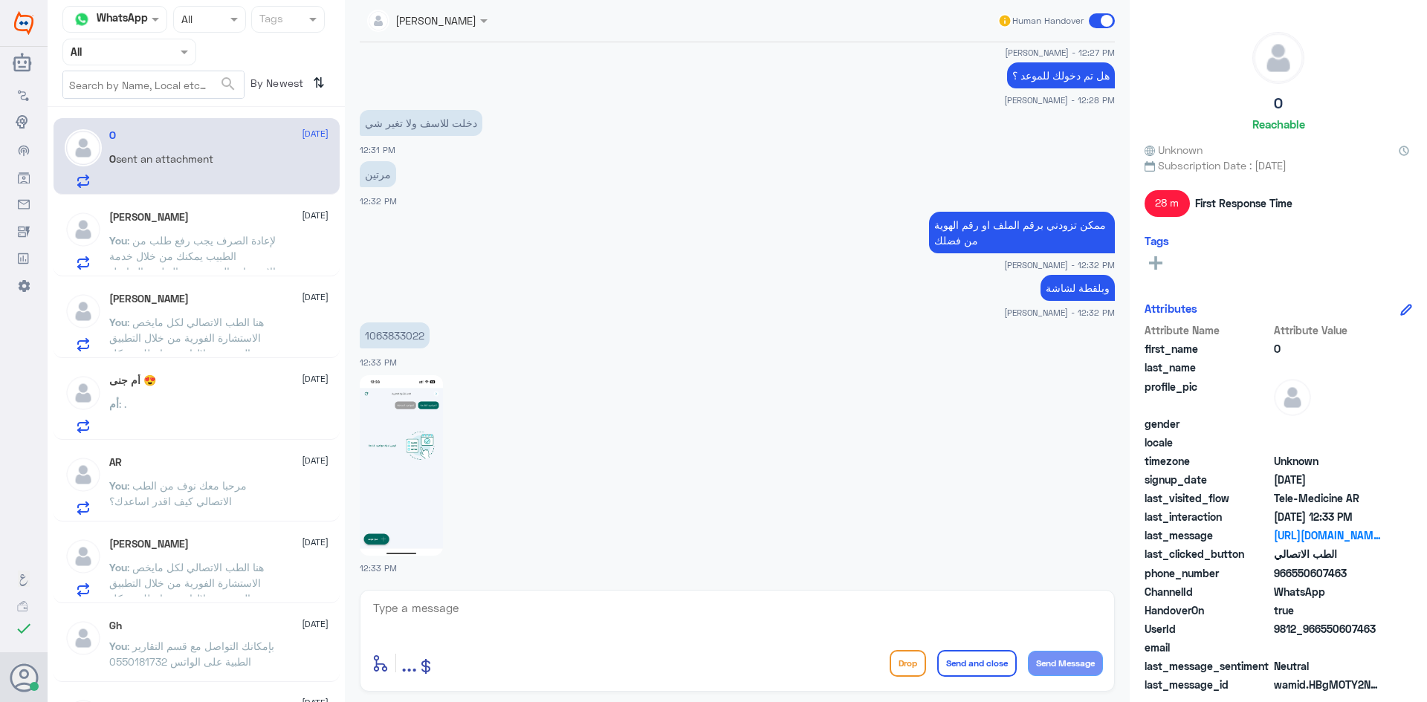
click at [175, 271] on div "ابو نايف 28 September You : لإعادة الصرف يجب رفع طلب من الطبيب يمكنك من خلال خد…" at bounding box center [197, 238] width 286 height 77
click at [177, 265] on p "You : لإعادة الصرف يجب رفع طلب من الطبيب يمكنك من خلال خدمة الاستشارة الفورية ع…" at bounding box center [192, 251] width 167 height 37
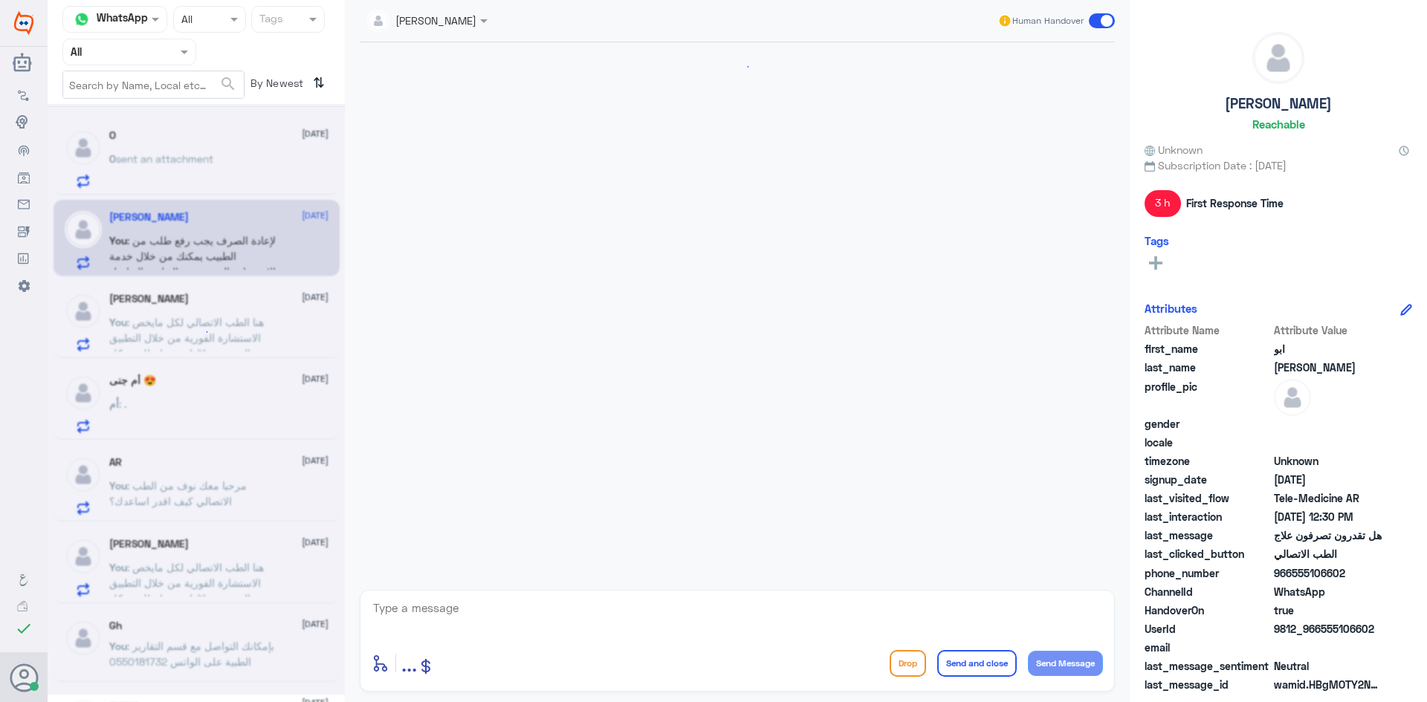
scroll to position [973, 0]
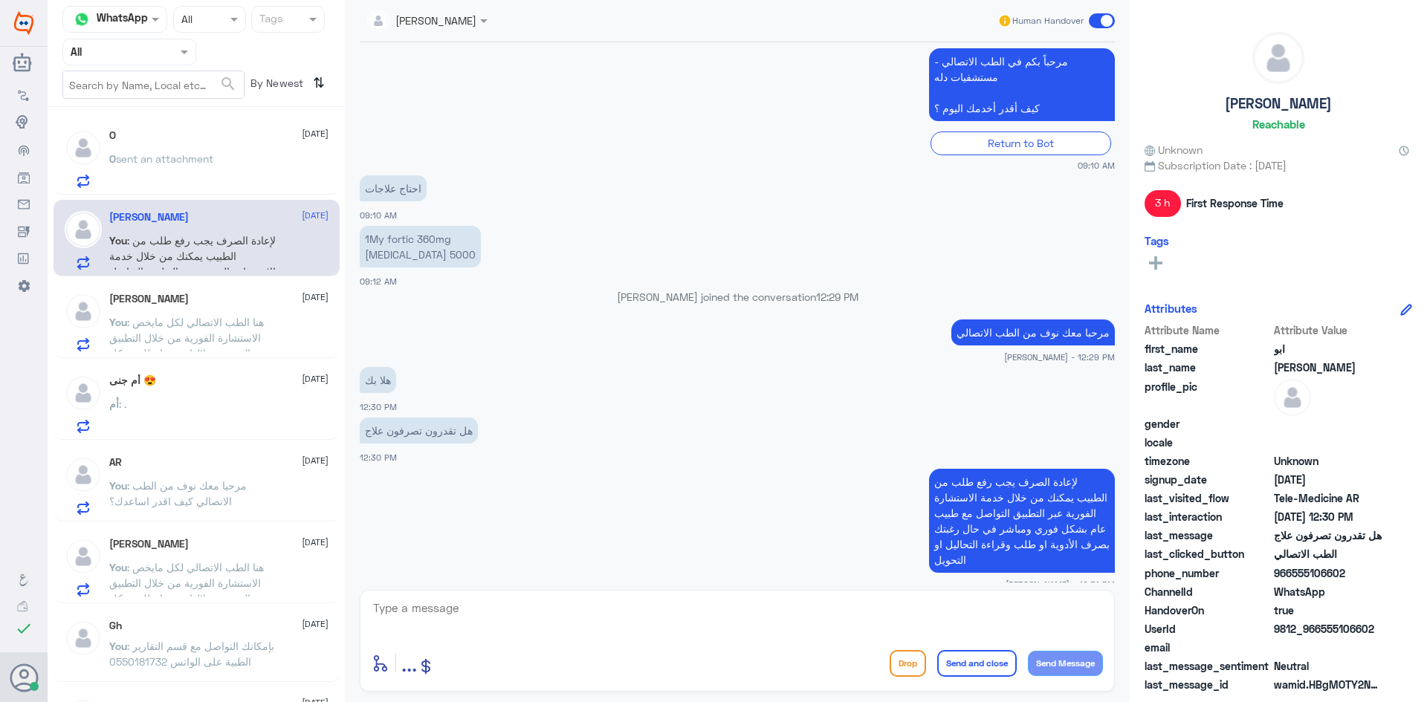
click at [1106, 23] on span at bounding box center [1102, 20] width 26 height 15
click at [0, 0] on input "checkbox" at bounding box center [0, 0] width 0 height 0
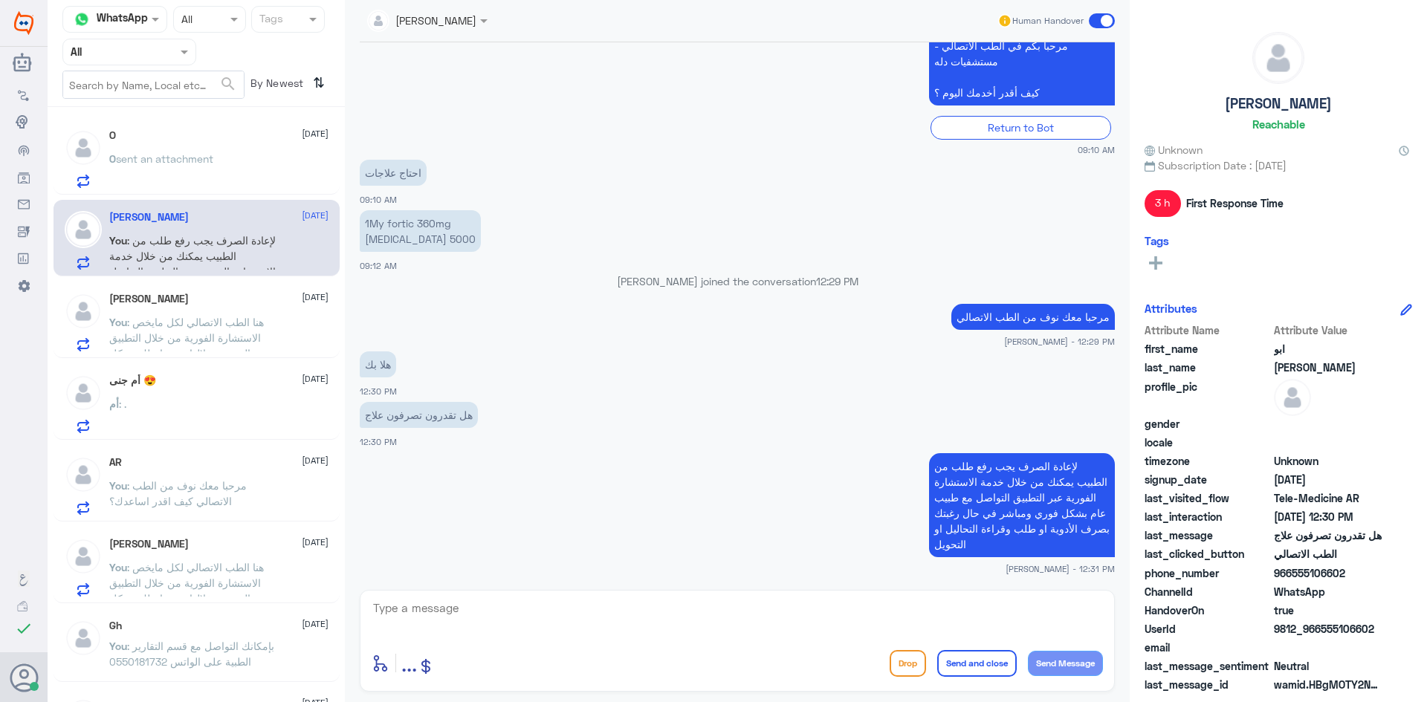
click at [294, 320] on div "You : هنا الطب الاتصالي لكل مايخص الاستشارة الفورية من خلال التطبيق والتي من خل…" at bounding box center [218, 334] width 219 height 33
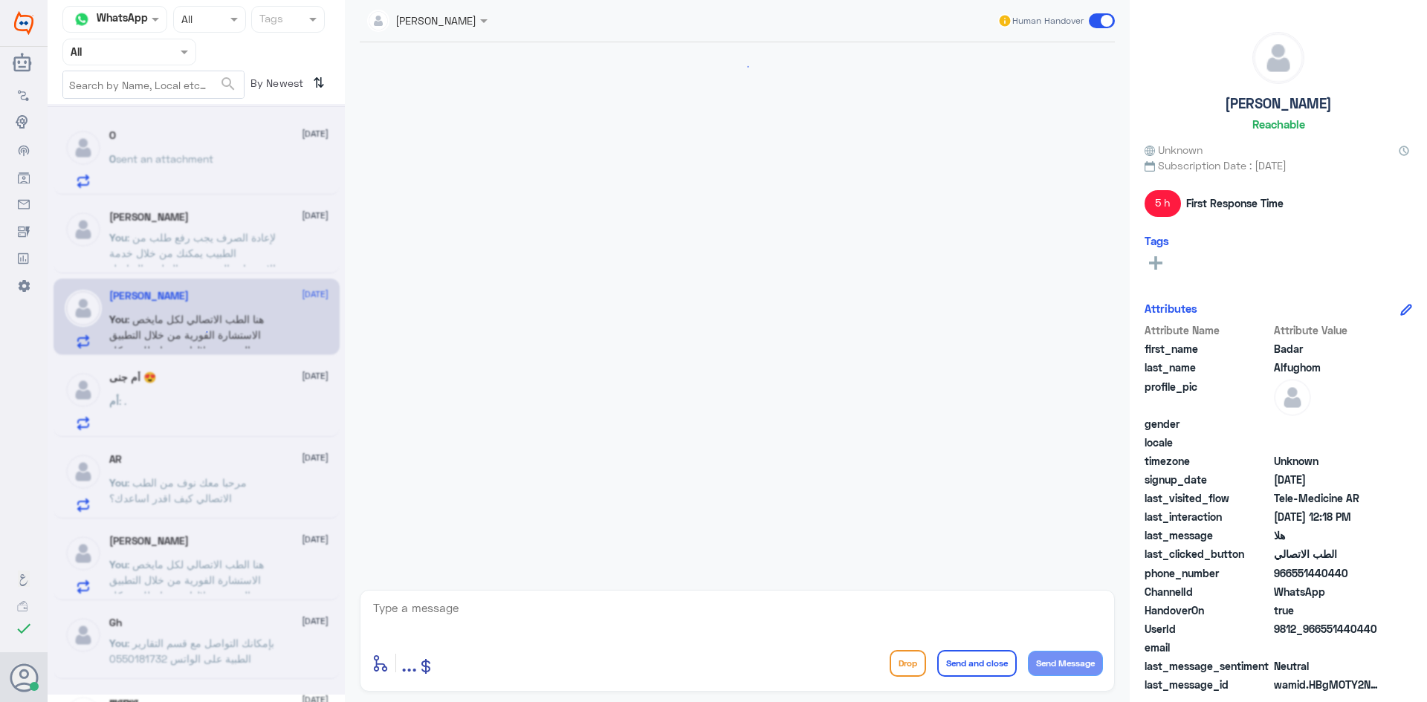
scroll to position [287, 0]
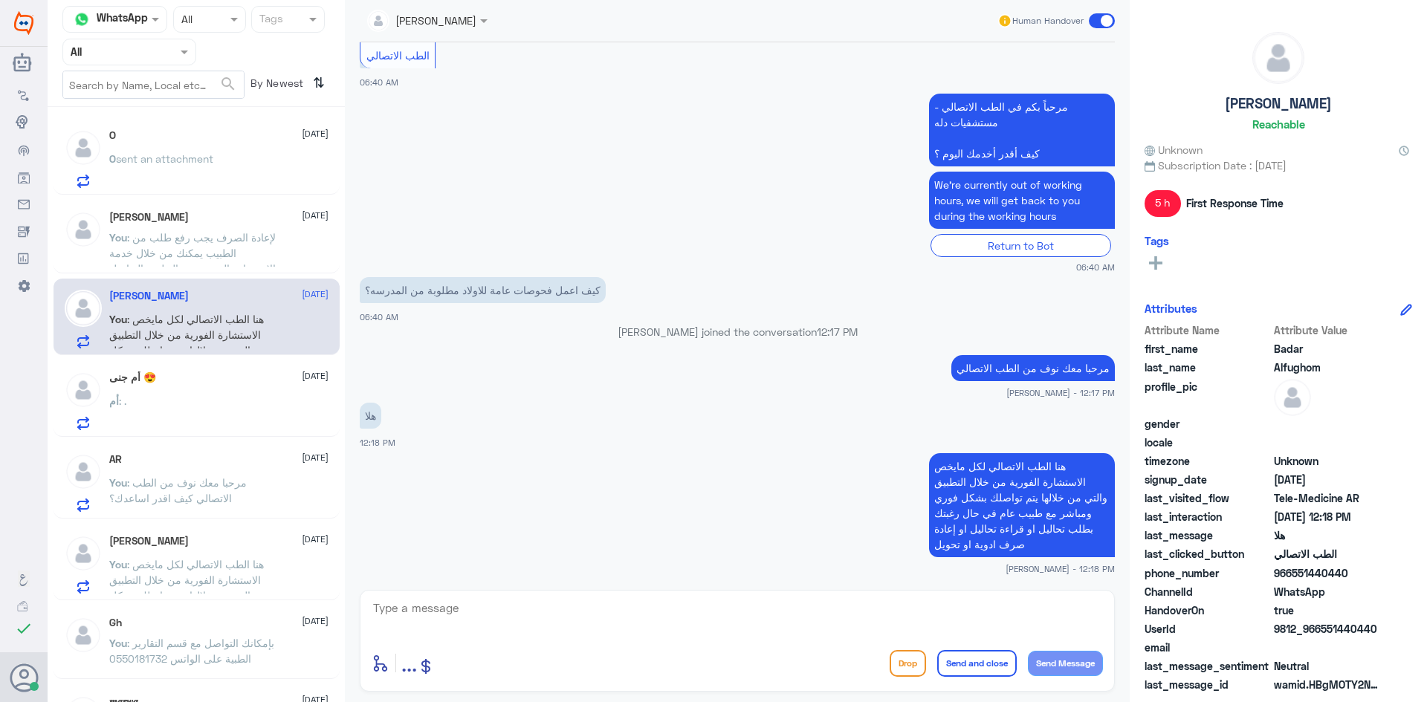
click at [1094, 22] on span at bounding box center [1102, 20] width 26 height 15
click at [0, 0] on input "checkbox" at bounding box center [0, 0] width 0 height 0
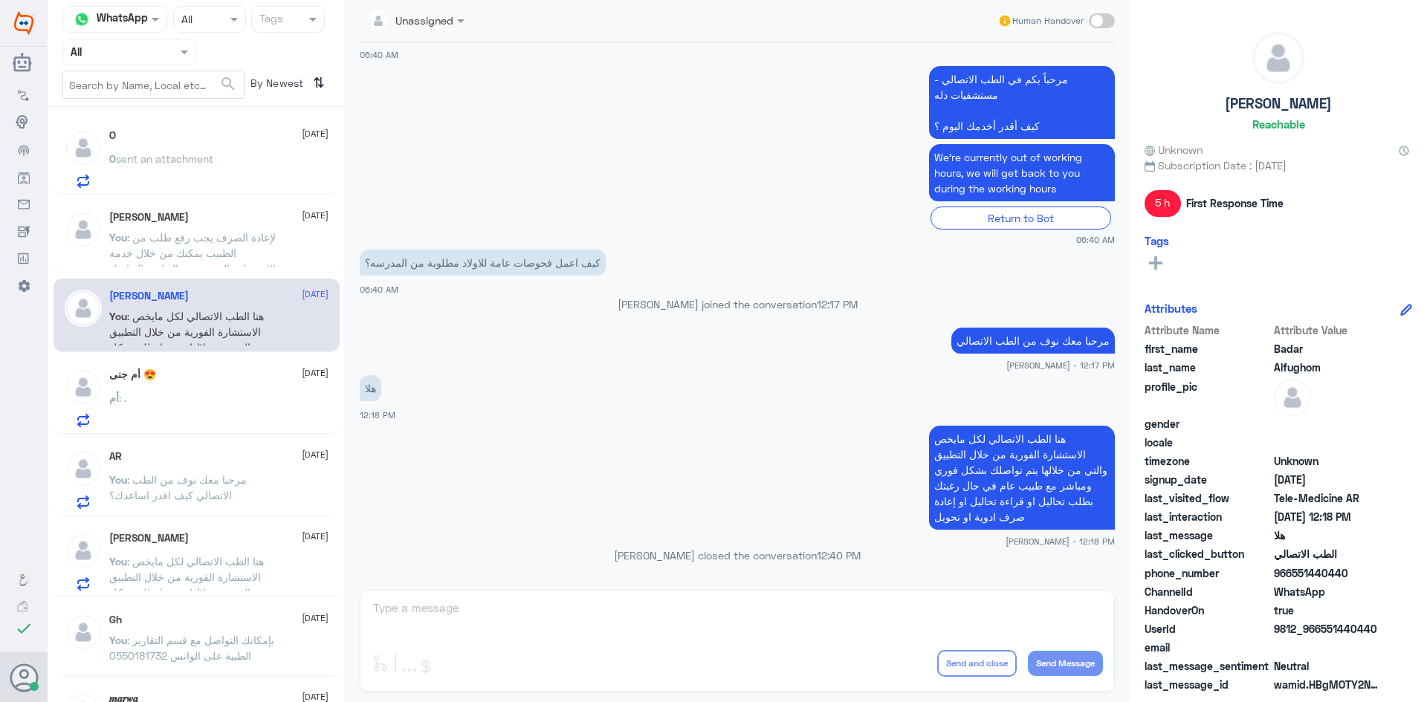
click at [215, 380] on div "أم جنى 😍 28 September أم : ." at bounding box center [218, 398] width 219 height 59
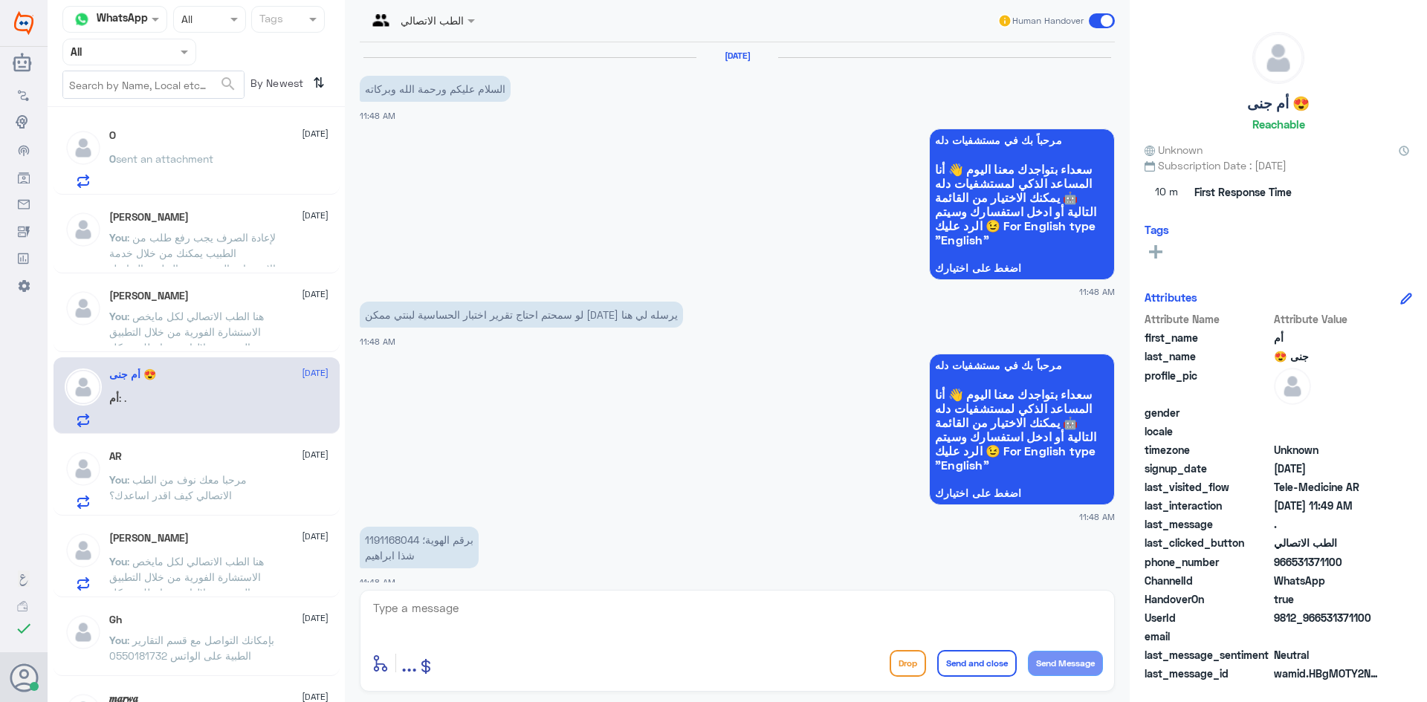
scroll to position [563, 0]
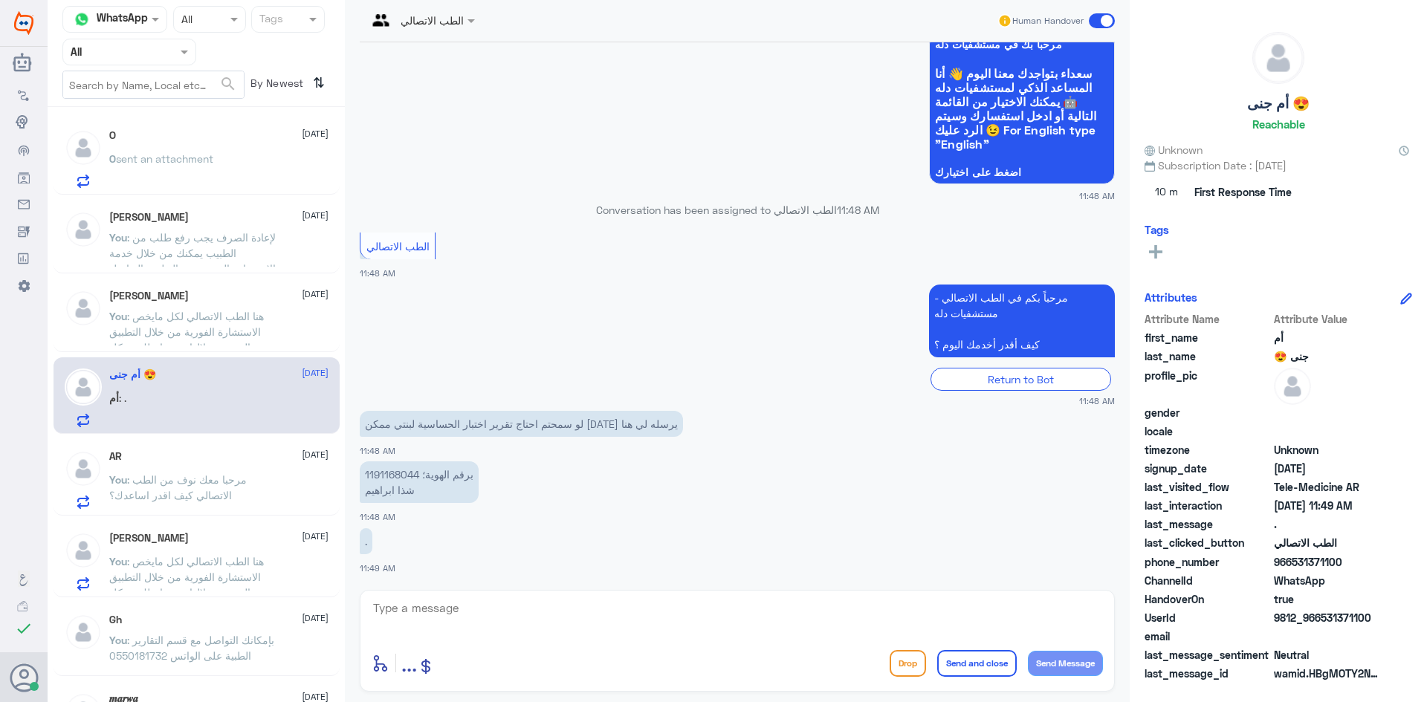
click at [96, 475] on img at bounding box center [83, 468] width 37 height 37
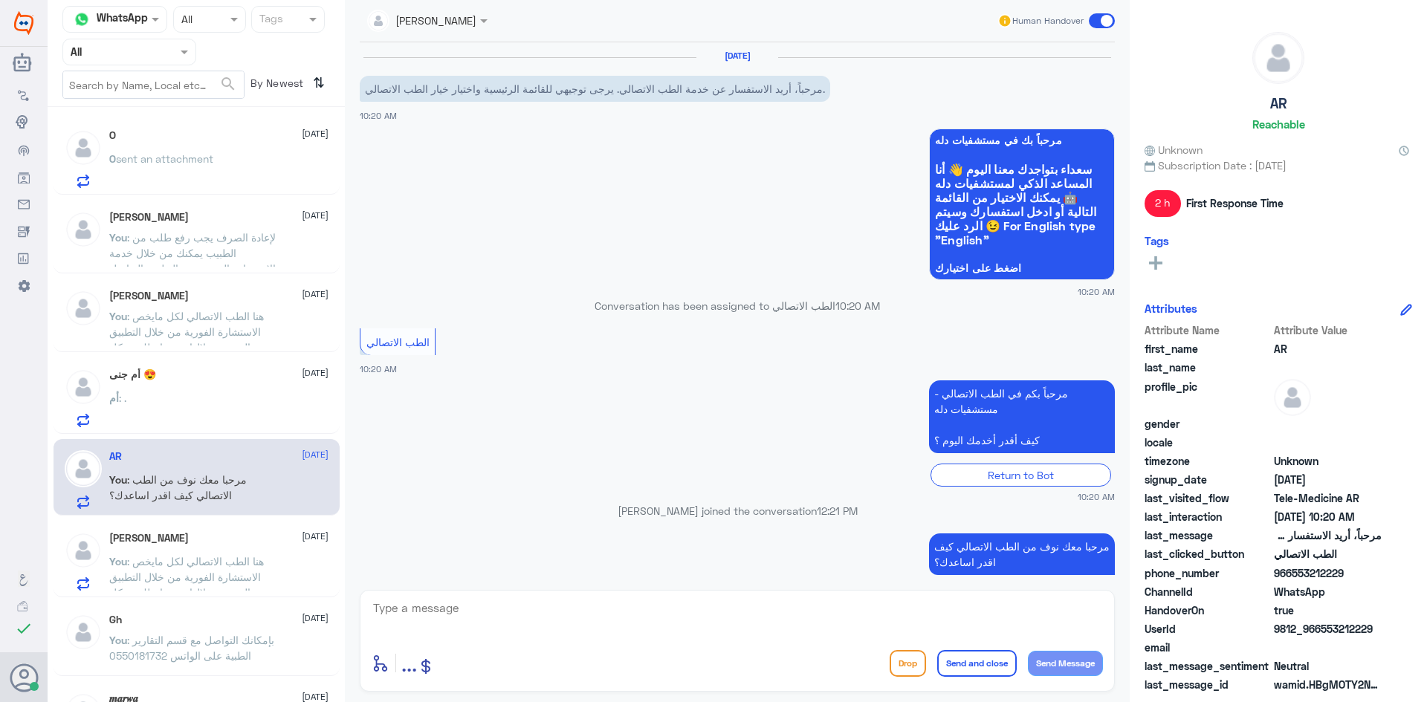
scroll to position [19, 0]
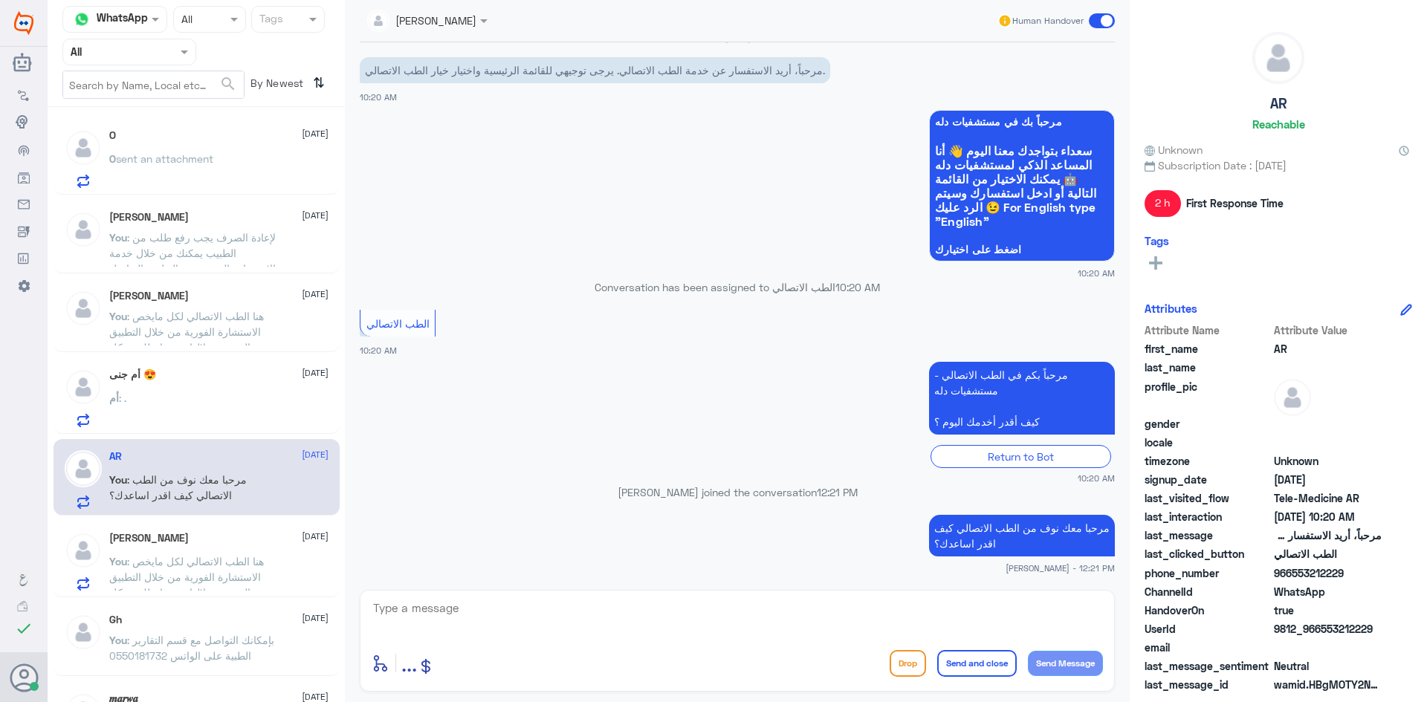
click at [143, 539] on h5 "[PERSON_NAME]" at bounding box center [149, 538] width 80 height 13
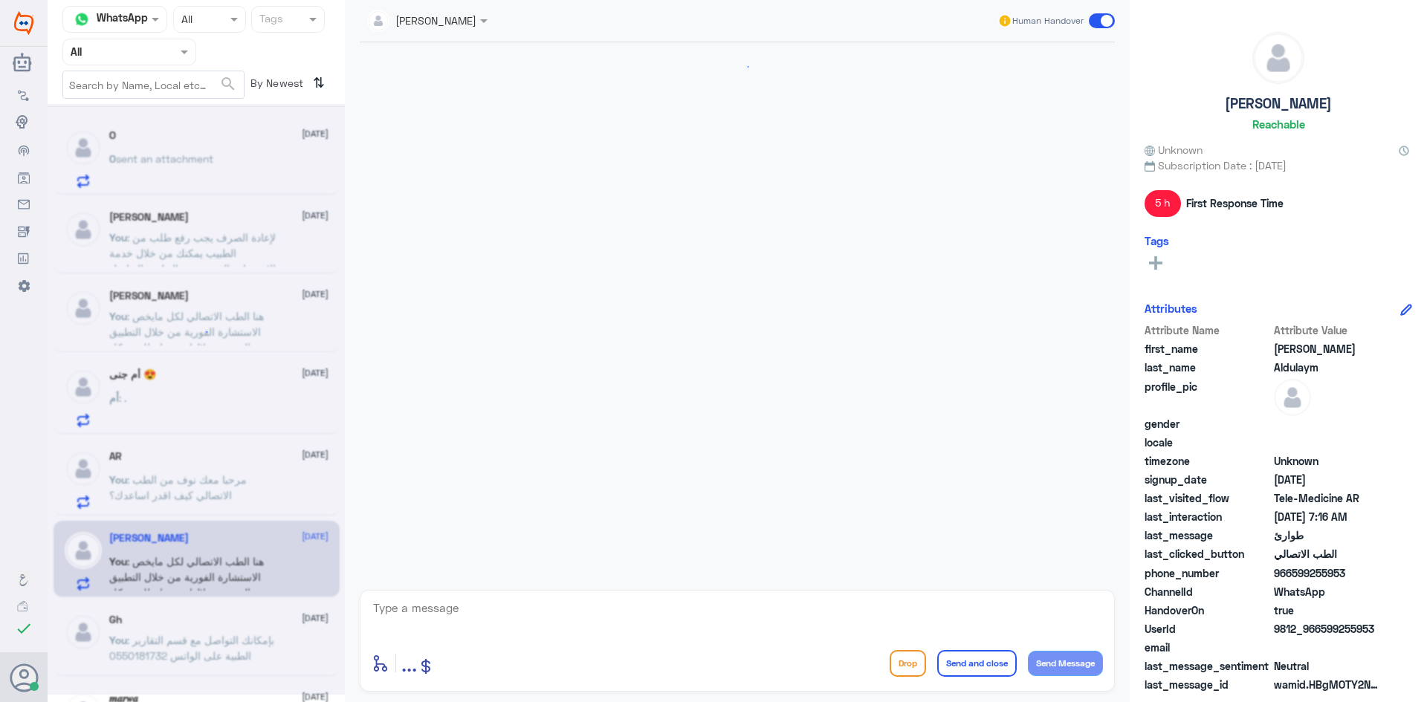
scroll to position [236, 0]
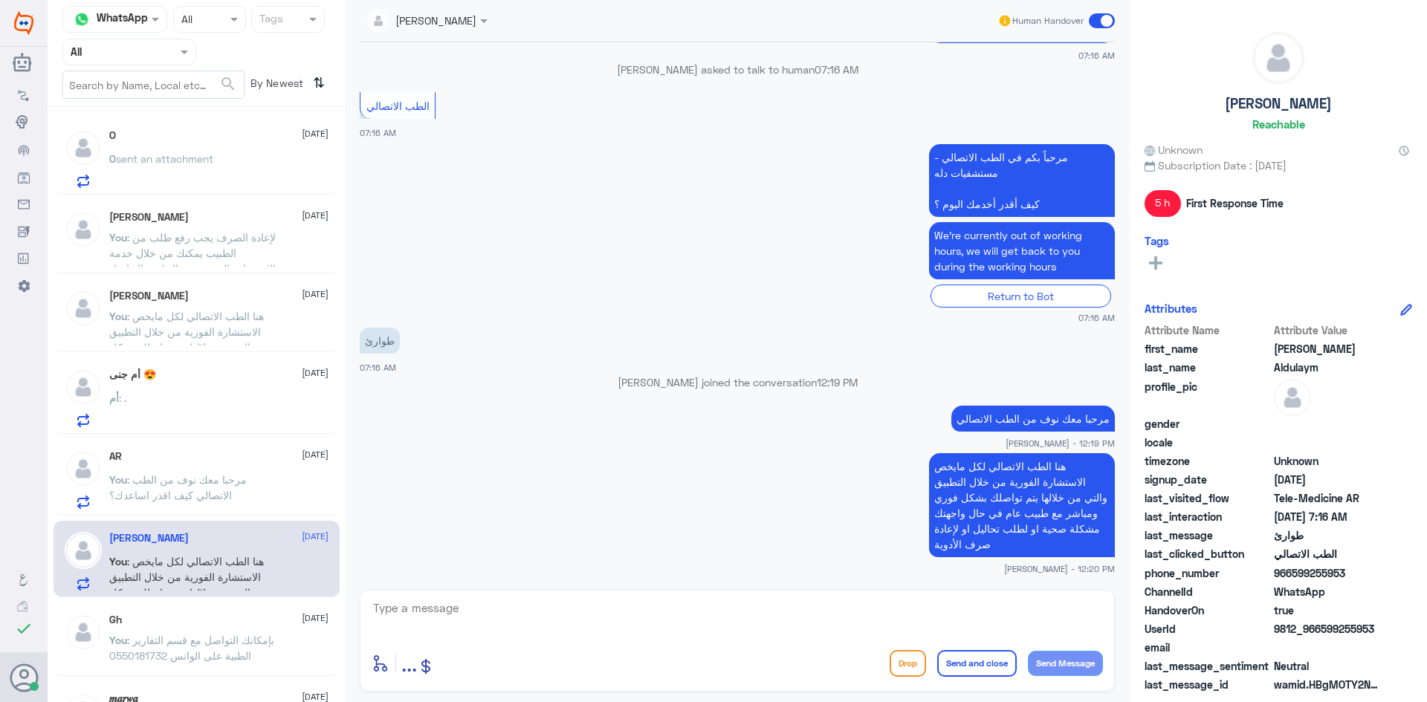
click at [244, 546] on div "Abdulmajeed Aldulaym 28 September You : هنا الطب الاتصالي لكل مايخص الاستشارة ا…" at bounding box center [218, 561] width 219 height 59
click at [233, 504] on p "You : مرحبا معك نوف من الطب الاتصالي كيف اقدر اساعدك؟" at bounding box center [192, 490] width 167 height 37
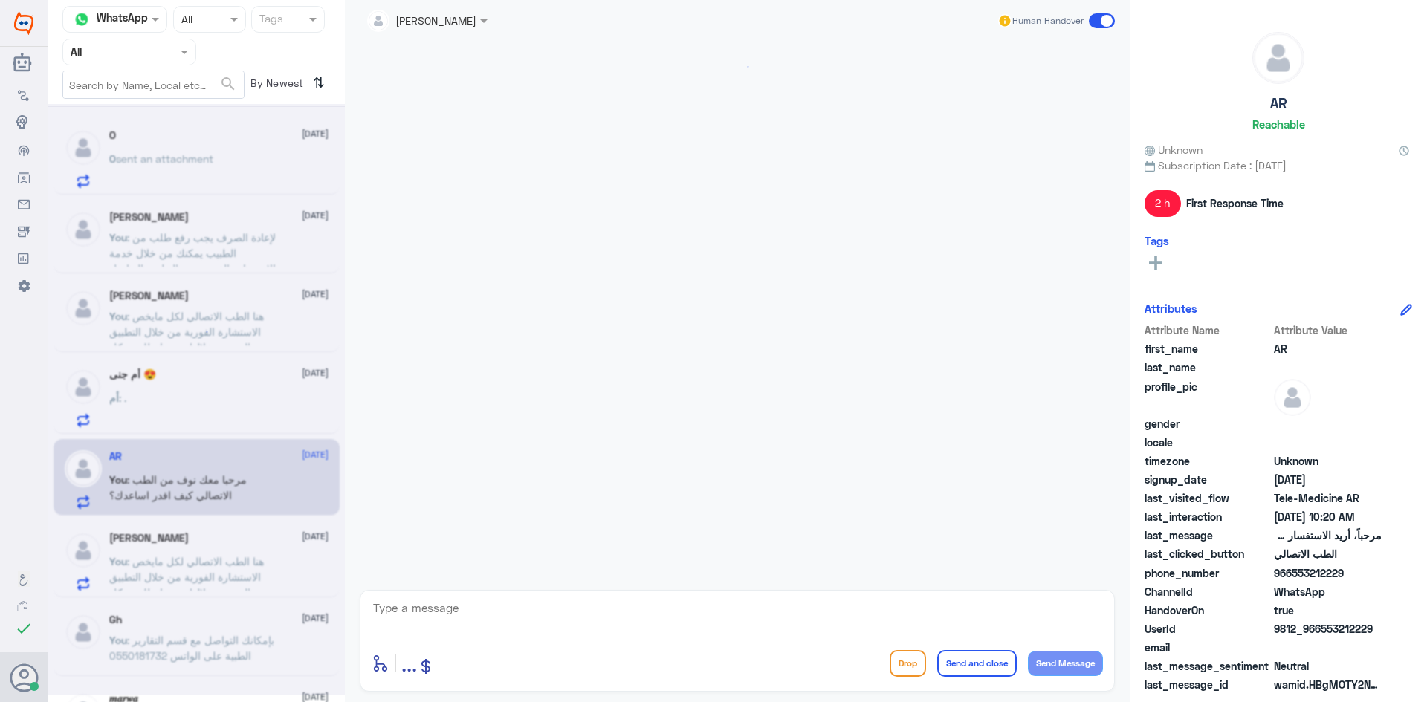
scroll to position [19, 0]
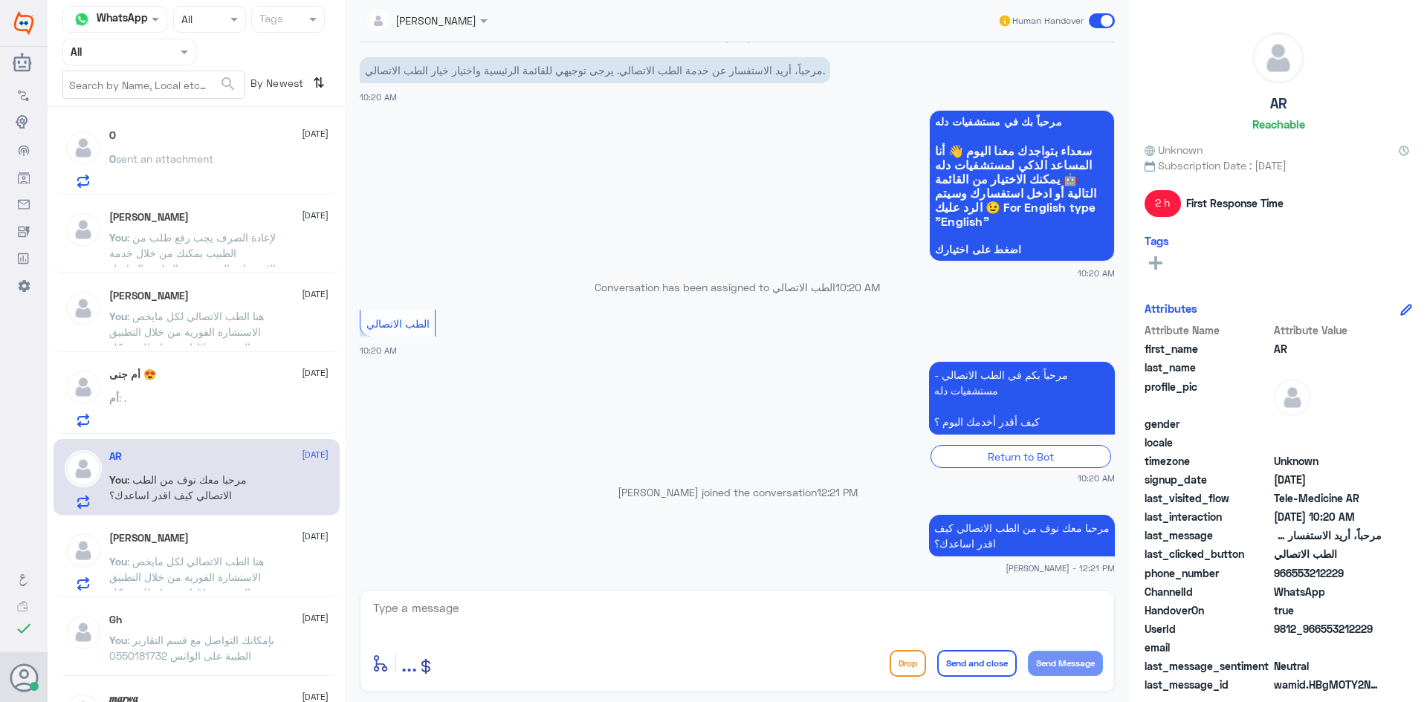
click at [230, 588] on span ": هنا الطب الاتصالي لكل مايخص الاستشارة الفورية من خلال التطبيق والتي من خلالها…" at bounding box center [189, 600] width 161 height 91
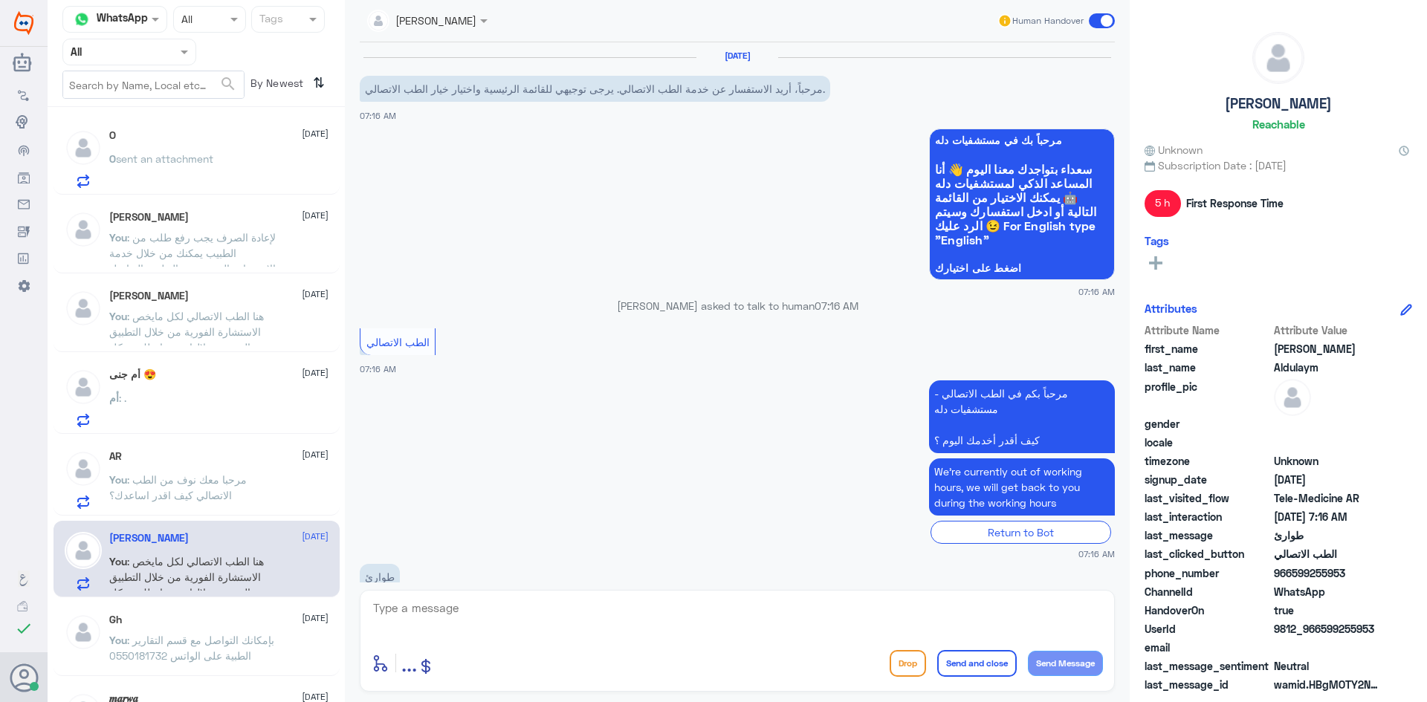
scroll to position [236, 0]
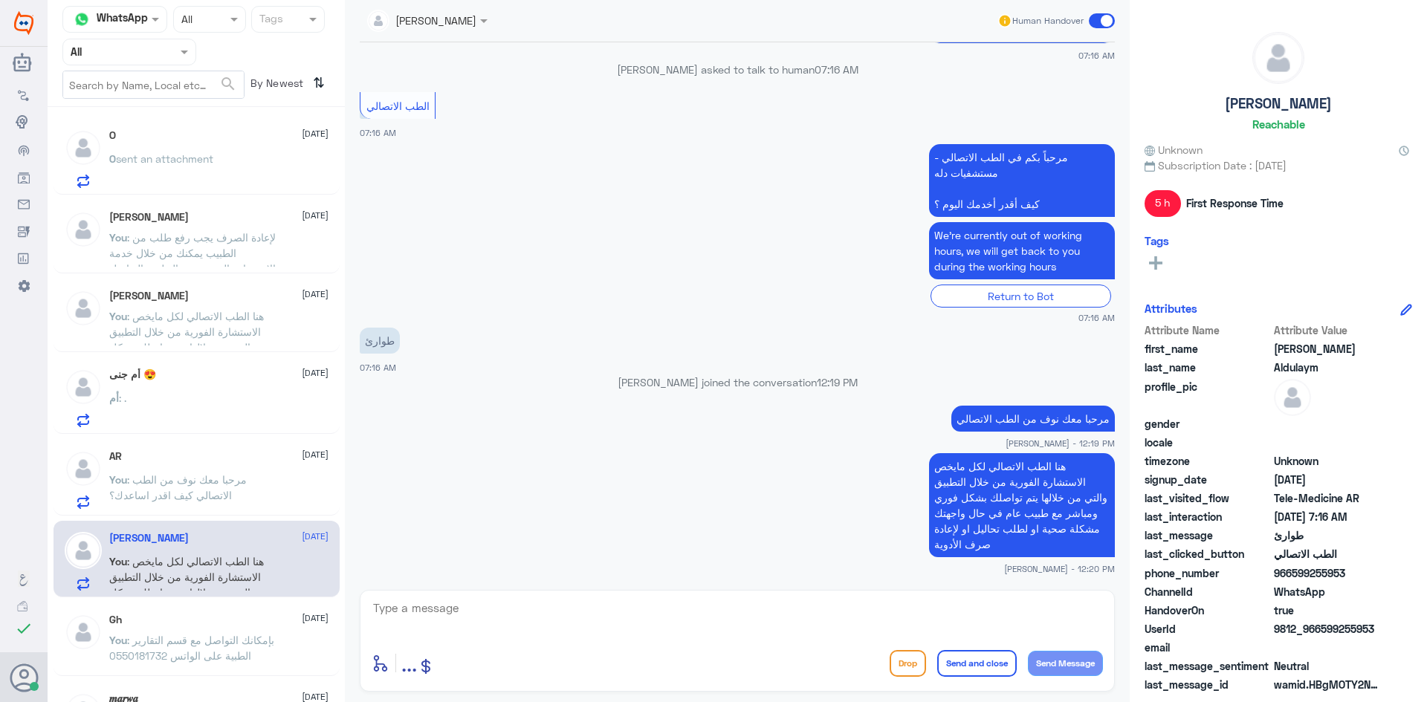
click at [181, 181] on p "O sent an attachment" at bounding box center [161, 169] width 104 height 37
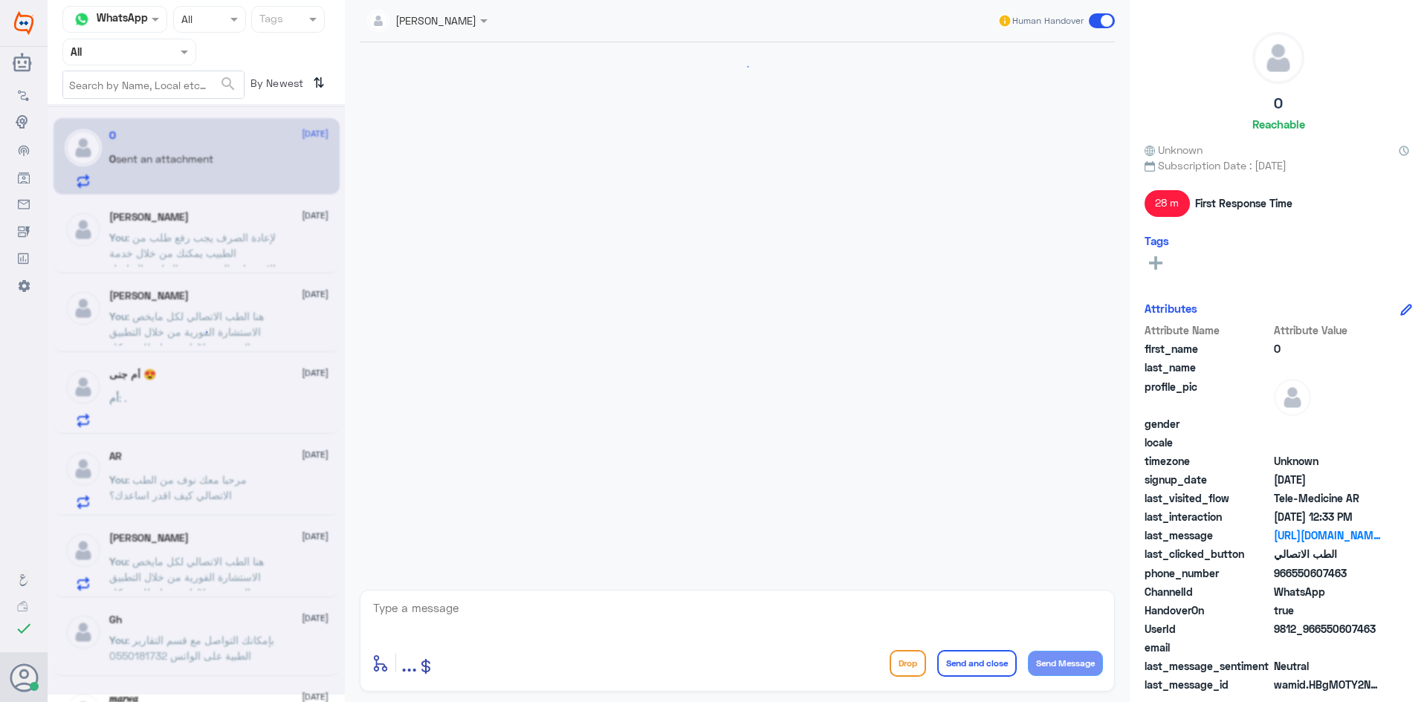
scroll to position [620, 0]
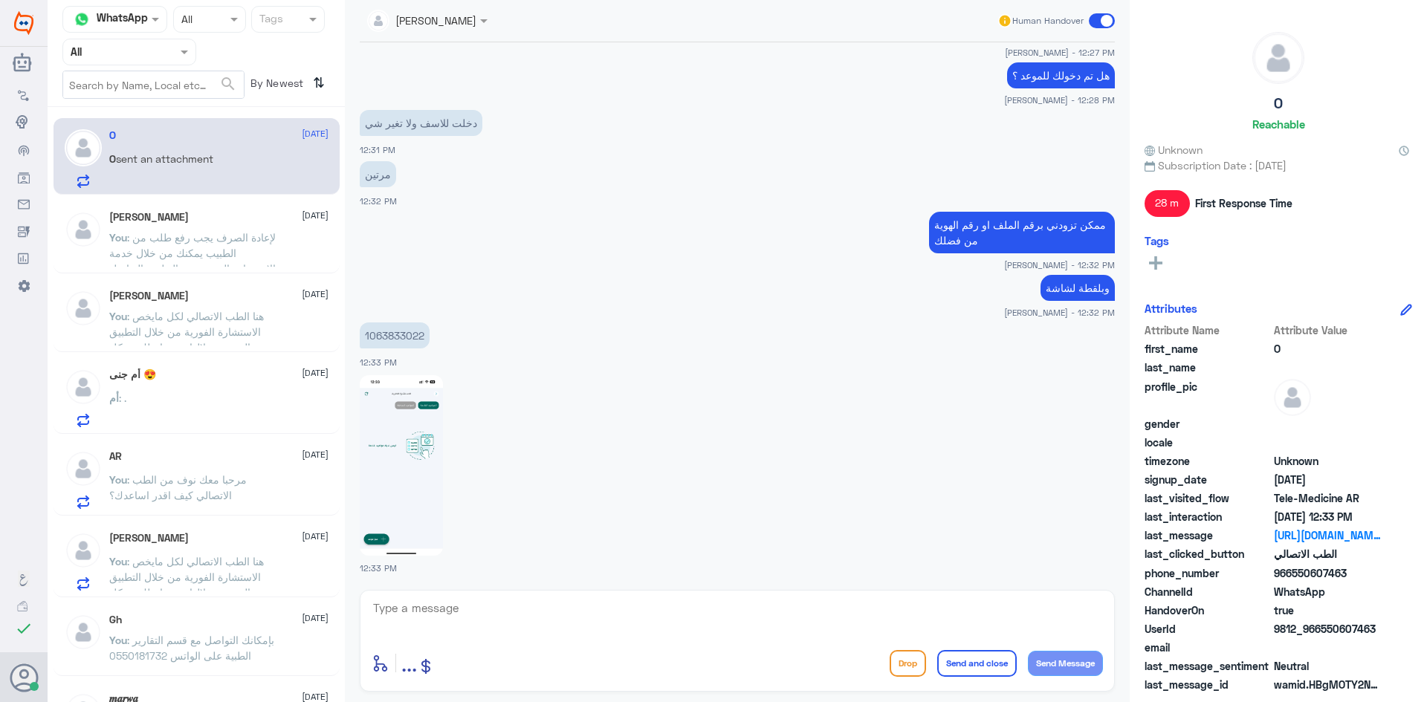
click at [192, 236] on span ": لإعادة الصرف يجب رفع طلب من الطبيب يمكنك من خلال خدمة الاستشارة الفورية عبر ا…" at bounding box center [192, 276] width 166 height 91
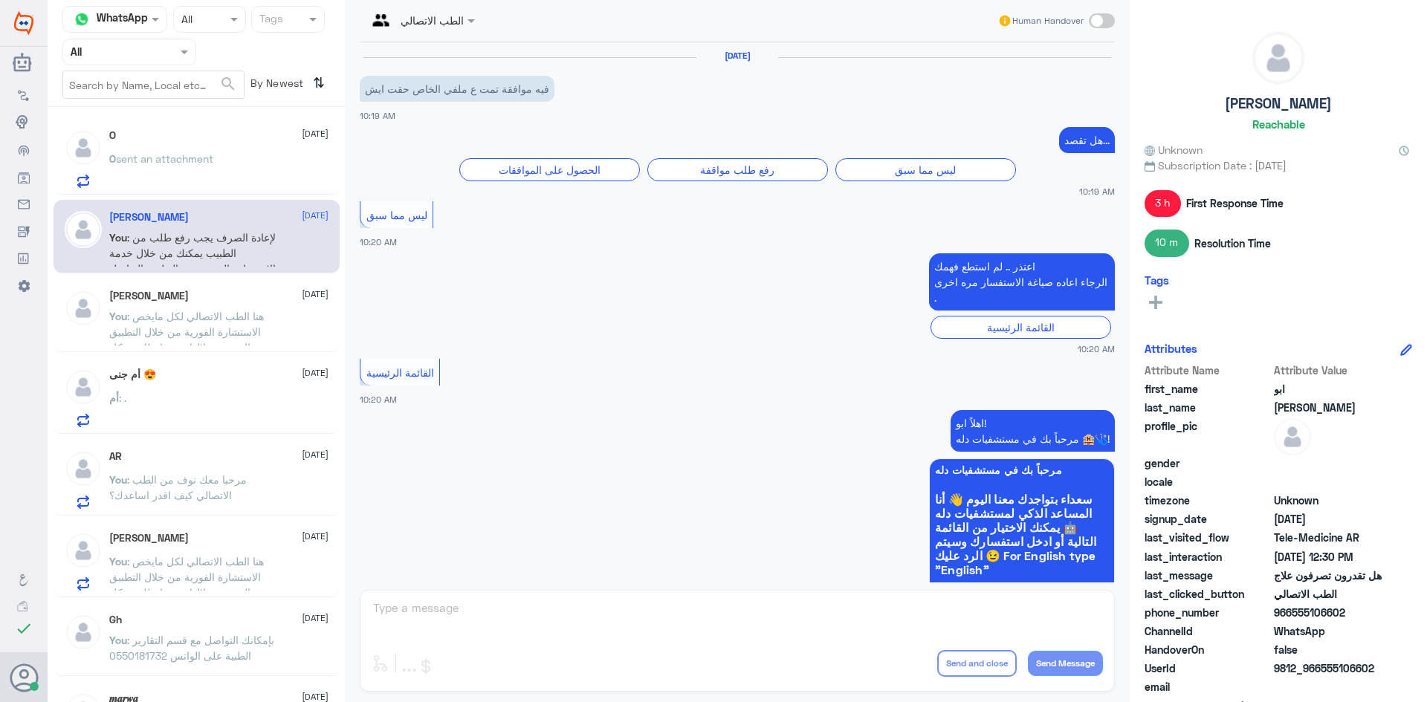
scroll to position [937, 0]
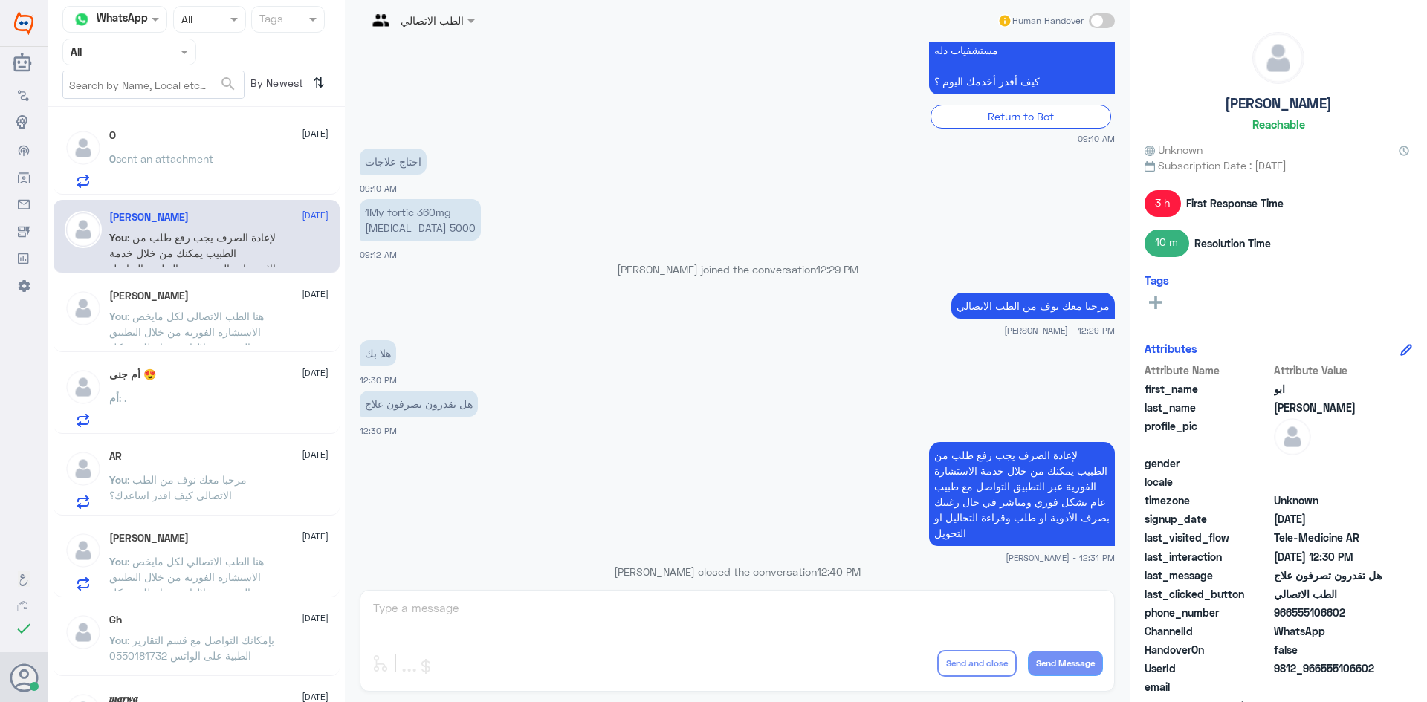
click at [231, 153] on div "O 28 September O sent an attachment" at bounding box center [218, 158] width 219 height 59
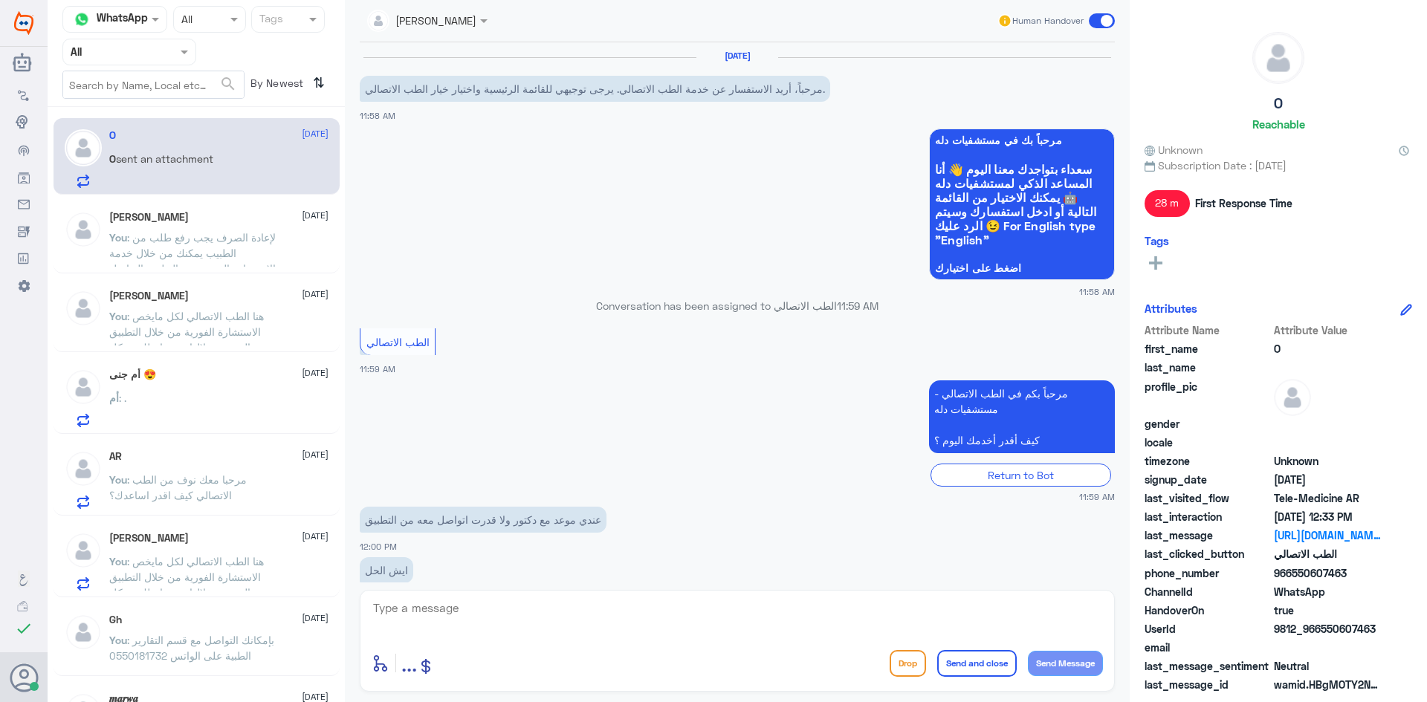
scroll to position [620, 0]
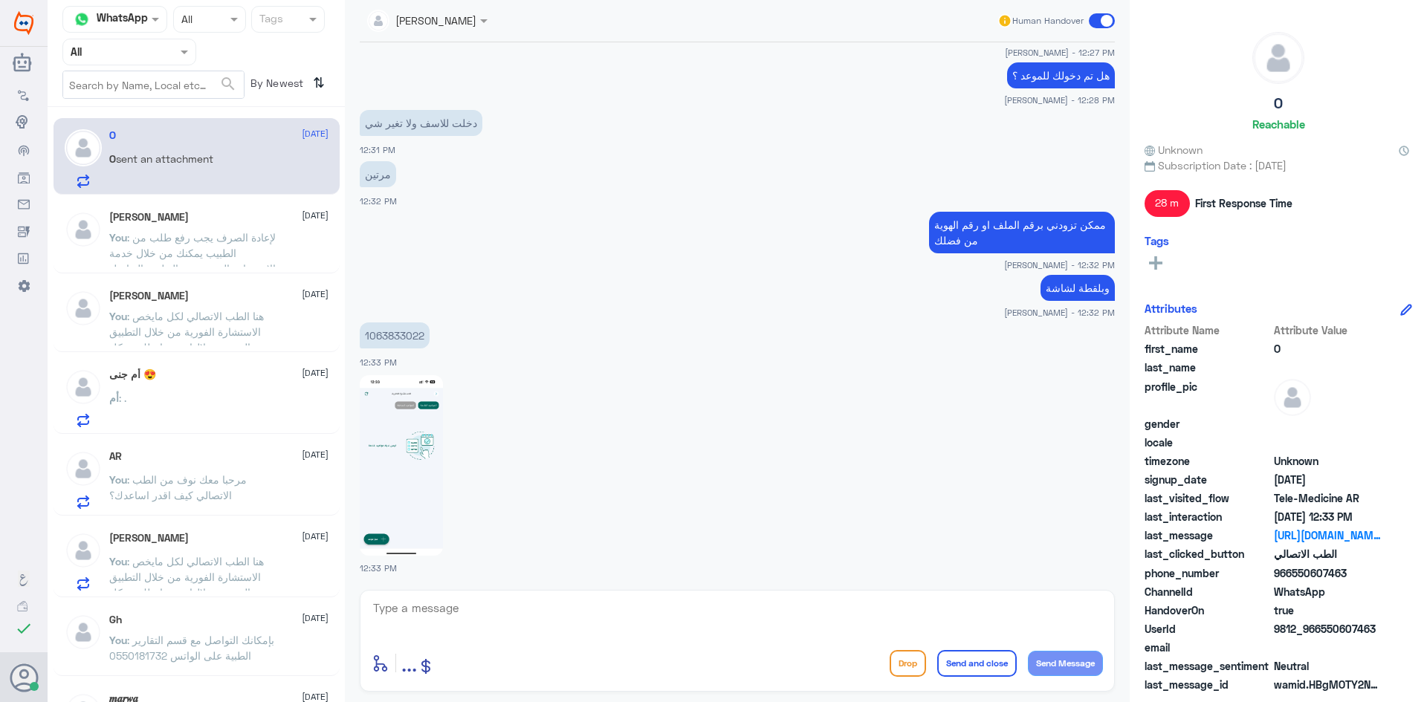
click at [1122, 315] on div "عبدالكريم الموسى Human Handover 28 Sep 2025 مرحباً، أريد الاستفسار عن خدمة الطب…" at bounding box center [737, 353] width 785 height 707
click at [482, 620] on textarea at bounding box center [737, 616] width 731 height 36
click at [476, 597] on div "enter flow name ... Drop Send and close Send Message" at bounding box center [737, 641] width 755 height 102
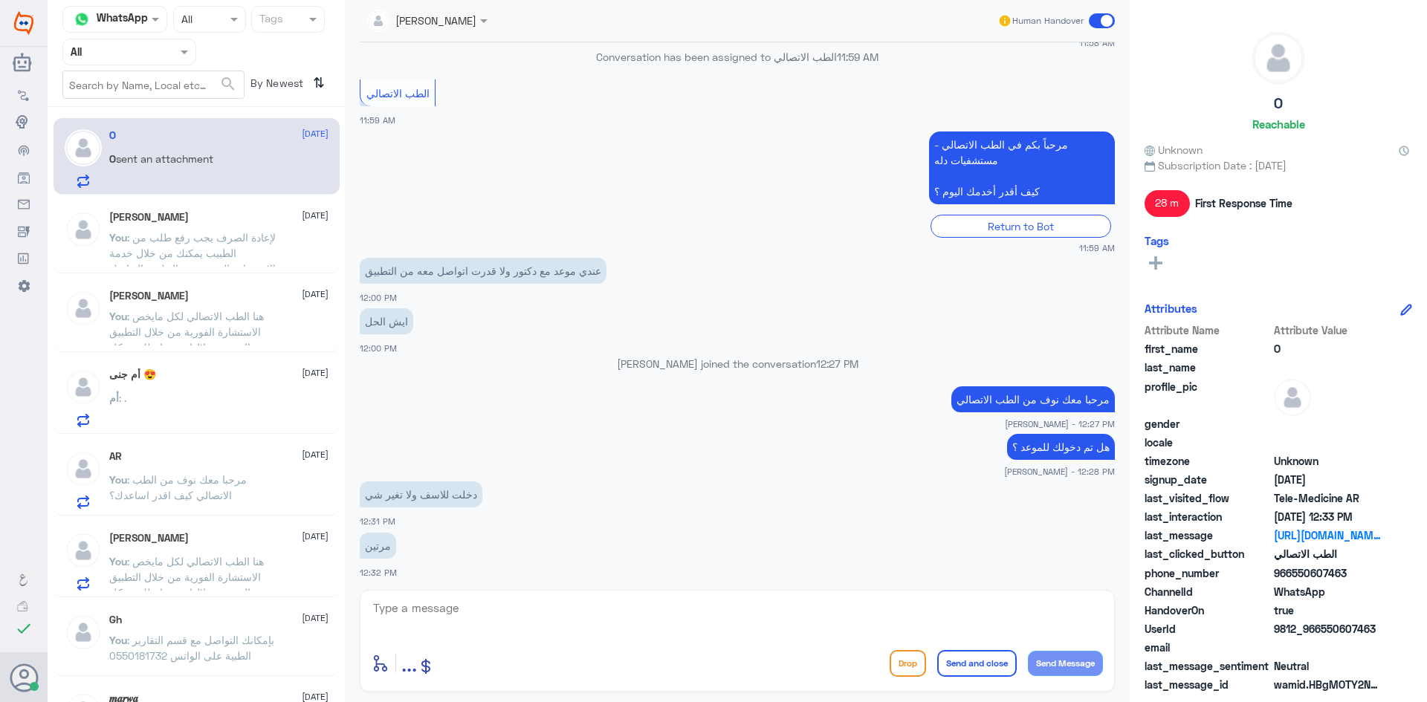
scroll to position [826, 0]
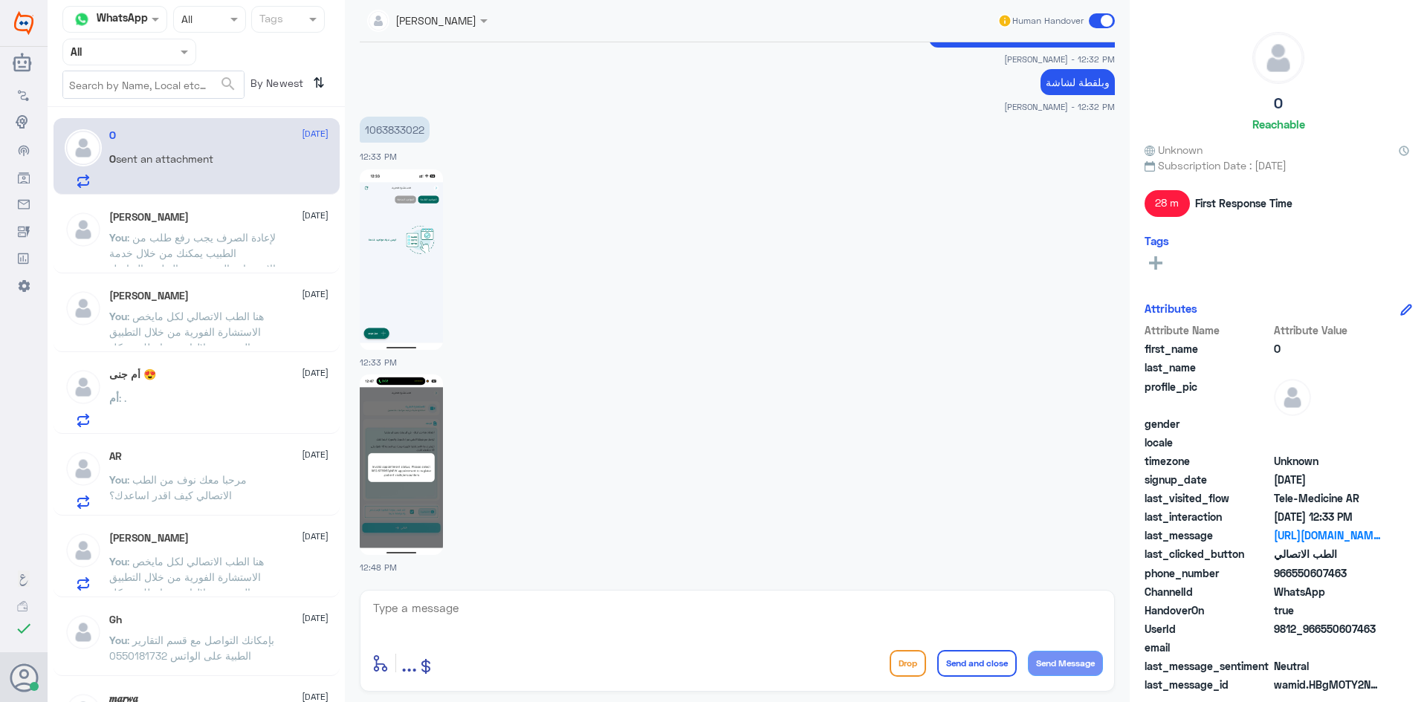
click at [425, 461] on img at bounding box center [401, 465] width 83 height 181
click at [502, 613] on textarea at bounding box center [737, 616] width 731 height 36
click at [209, 403] on div "أم : ." at bounding box center [218, 410] width 219 height 33
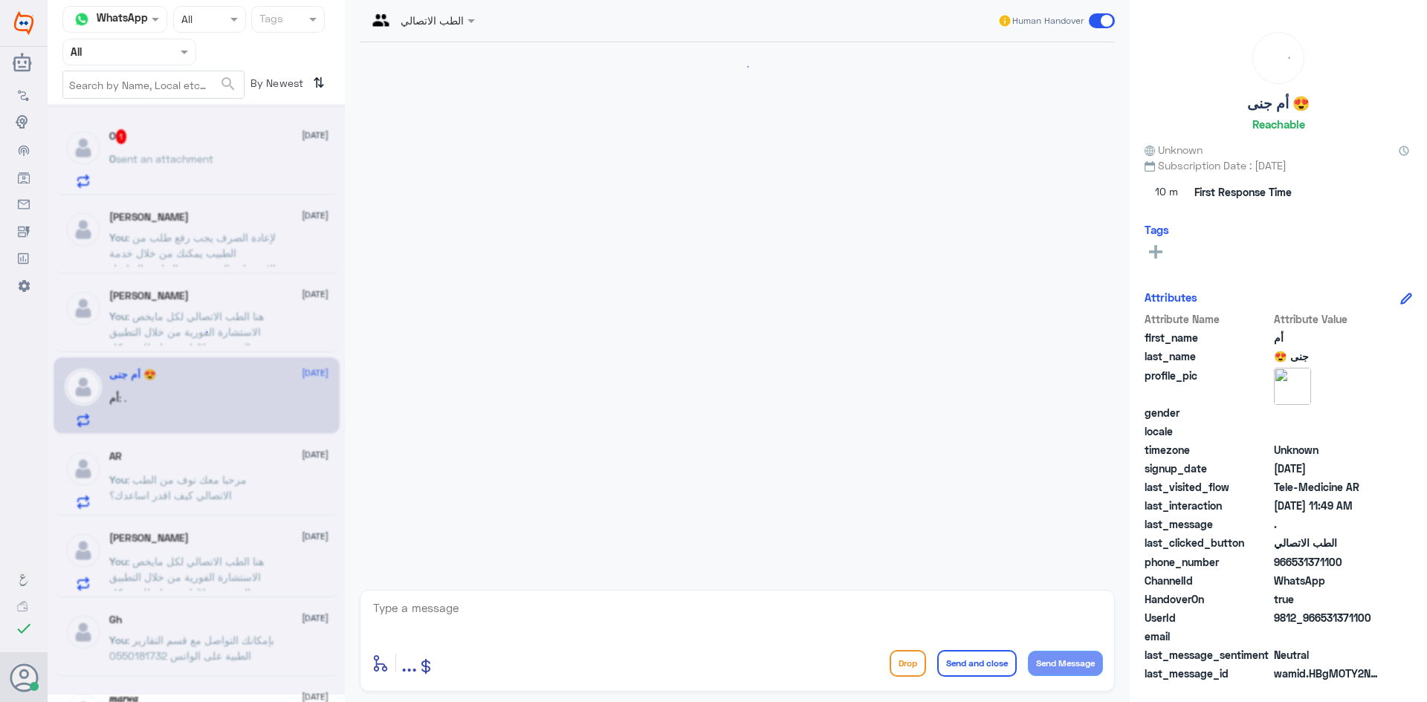
scroll to position [563, 0]
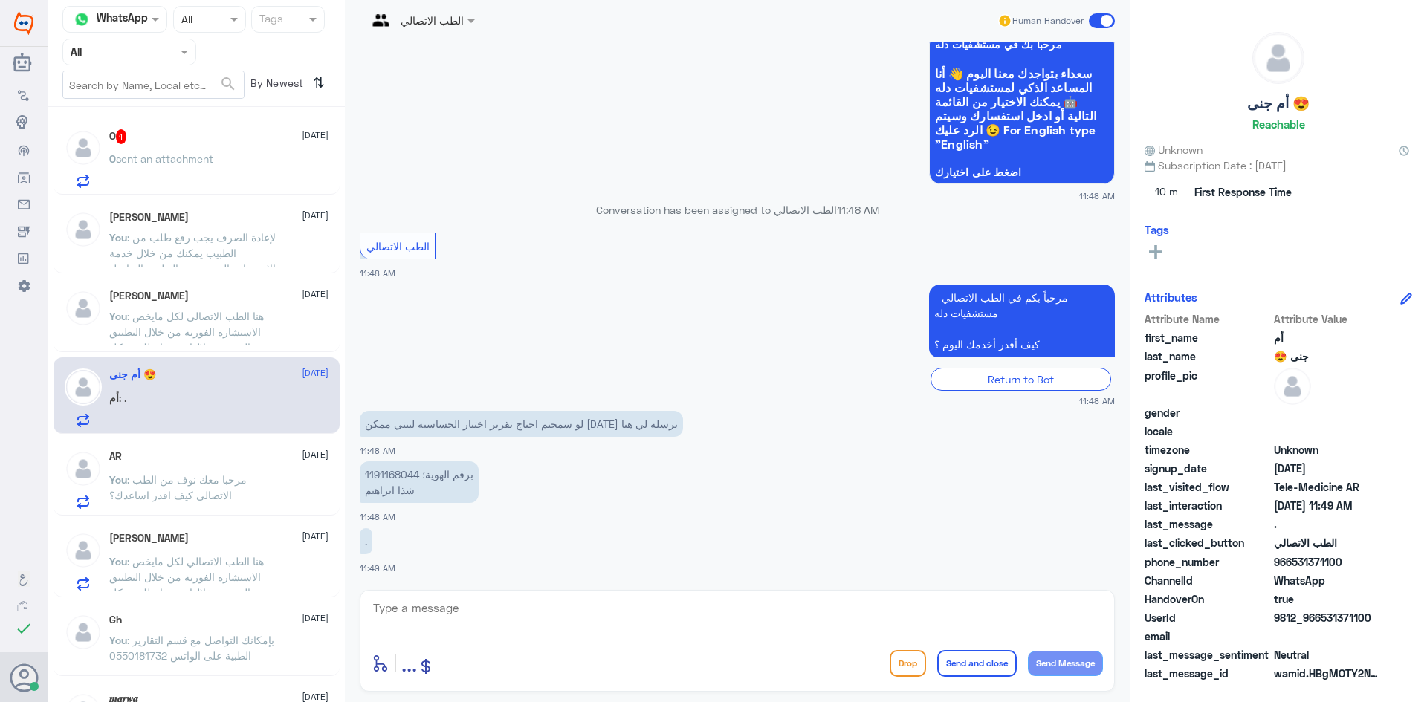
click at [204, 496] on span ": مرحبا معك نوف من الطب الاتصالي كيف اقدر اساعدك؟" at bounding box center [177, 487] width 137 height 28
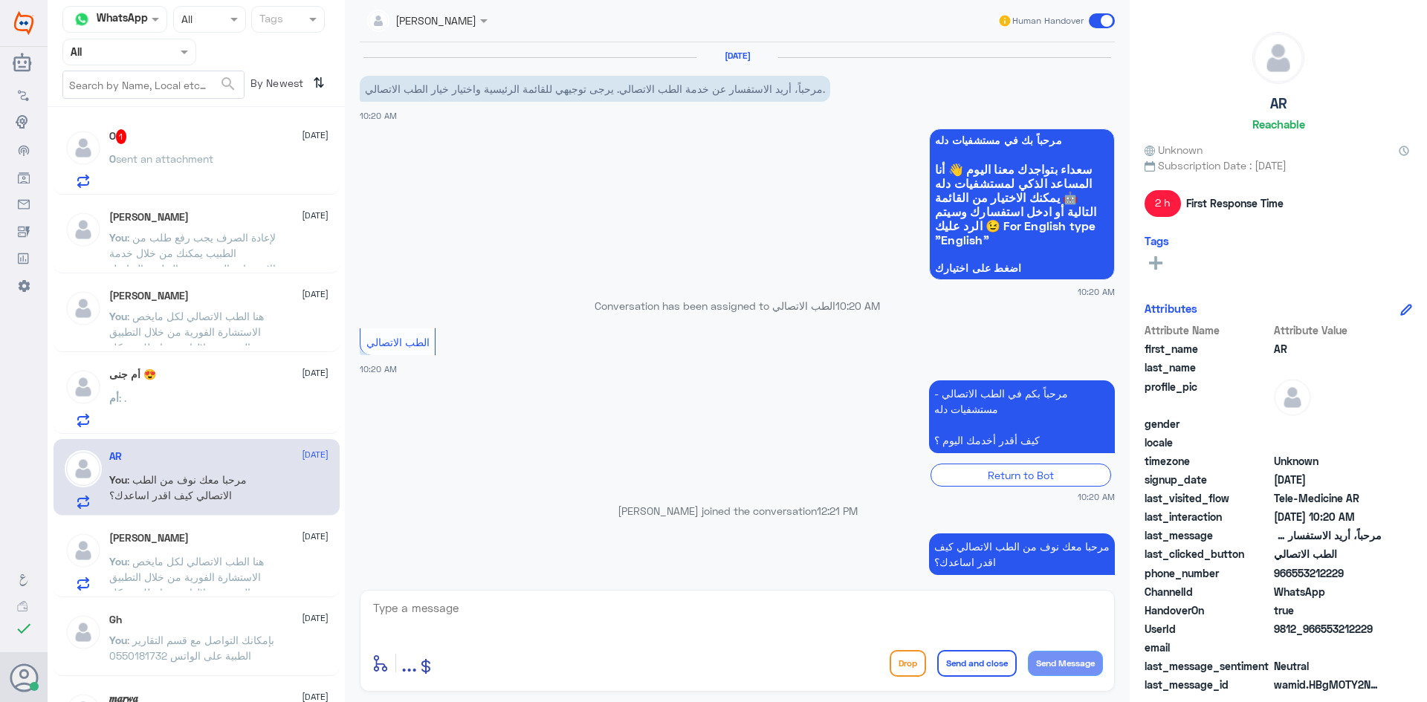
scroll to position [19, 0]
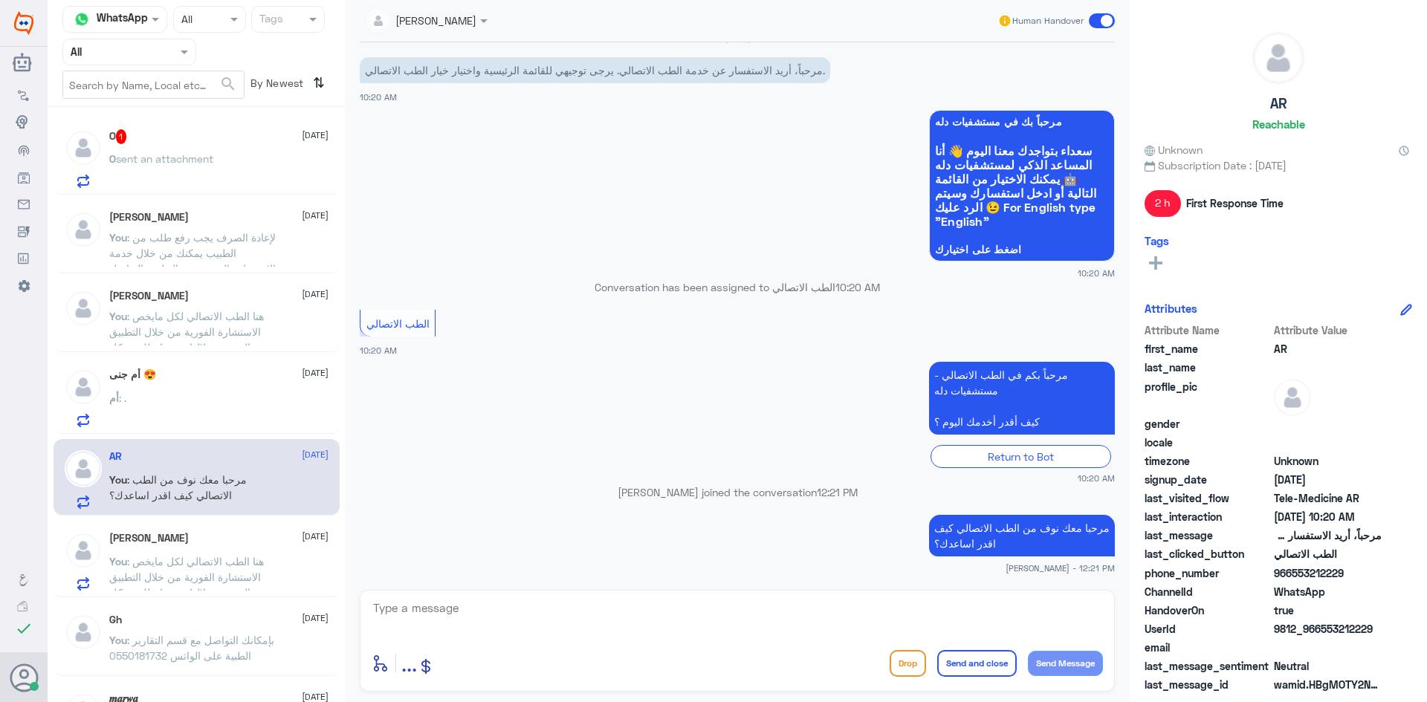
click at [195, 403] on div "أم : ." at bounding box center [218, 410] width 219 height 33
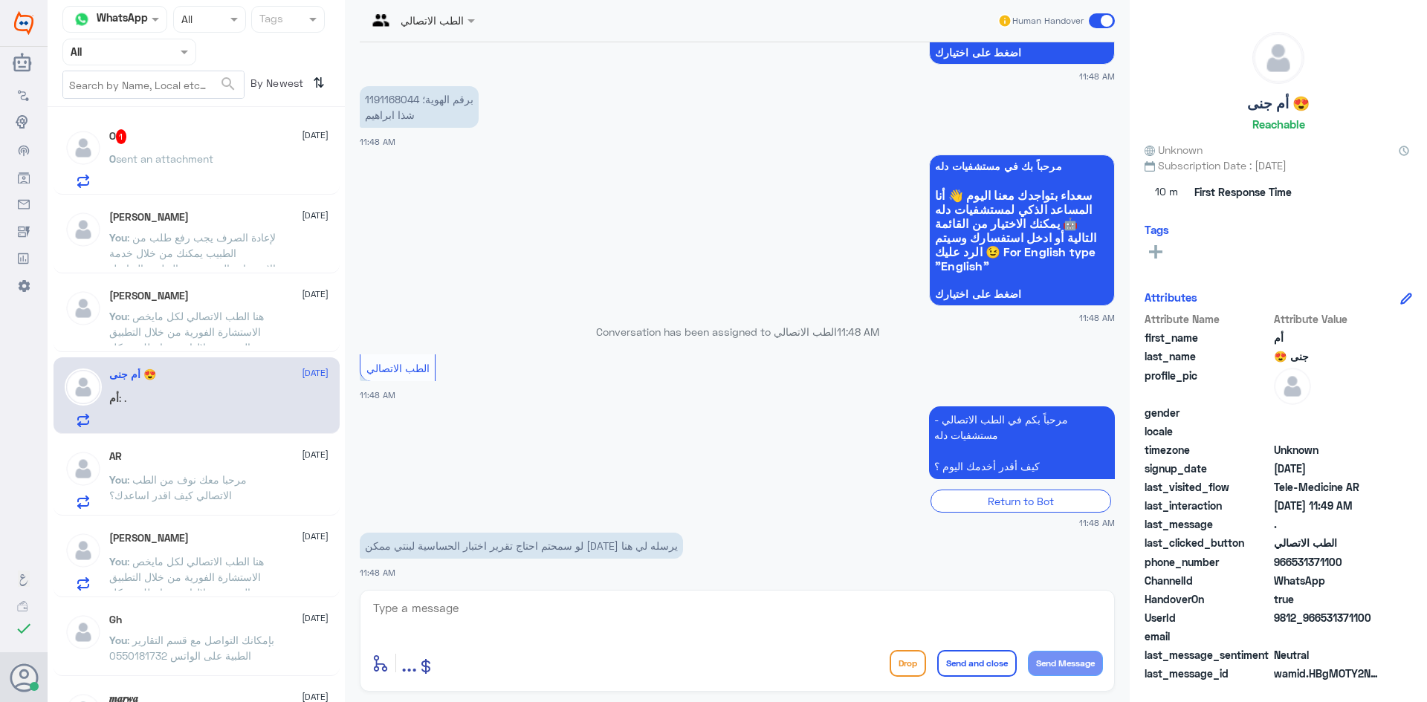
scroll to position [563, 0]
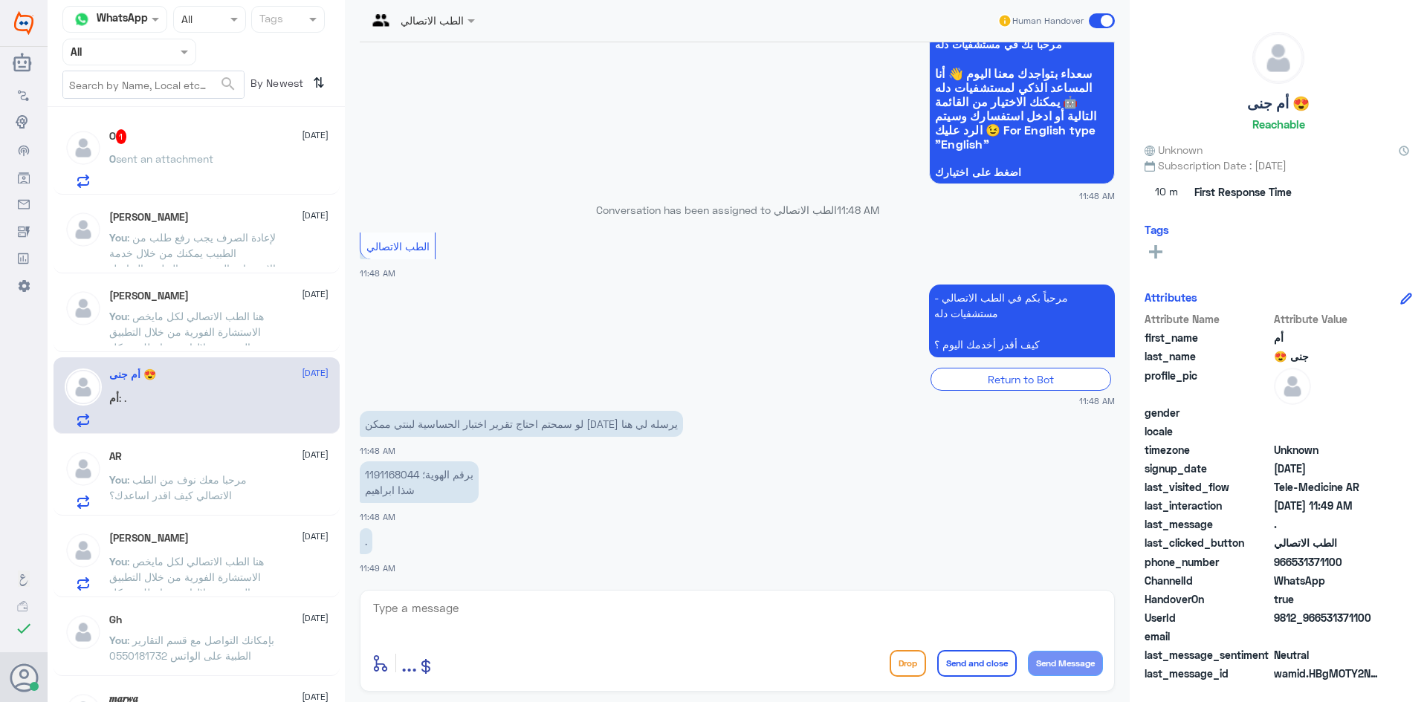
click at [265, 476] on p "You : مرحبا معك نوف من الطب الاتصالي كيف اقدر اساعدك؟" at bounding box center [192, 490] width 167 height 37
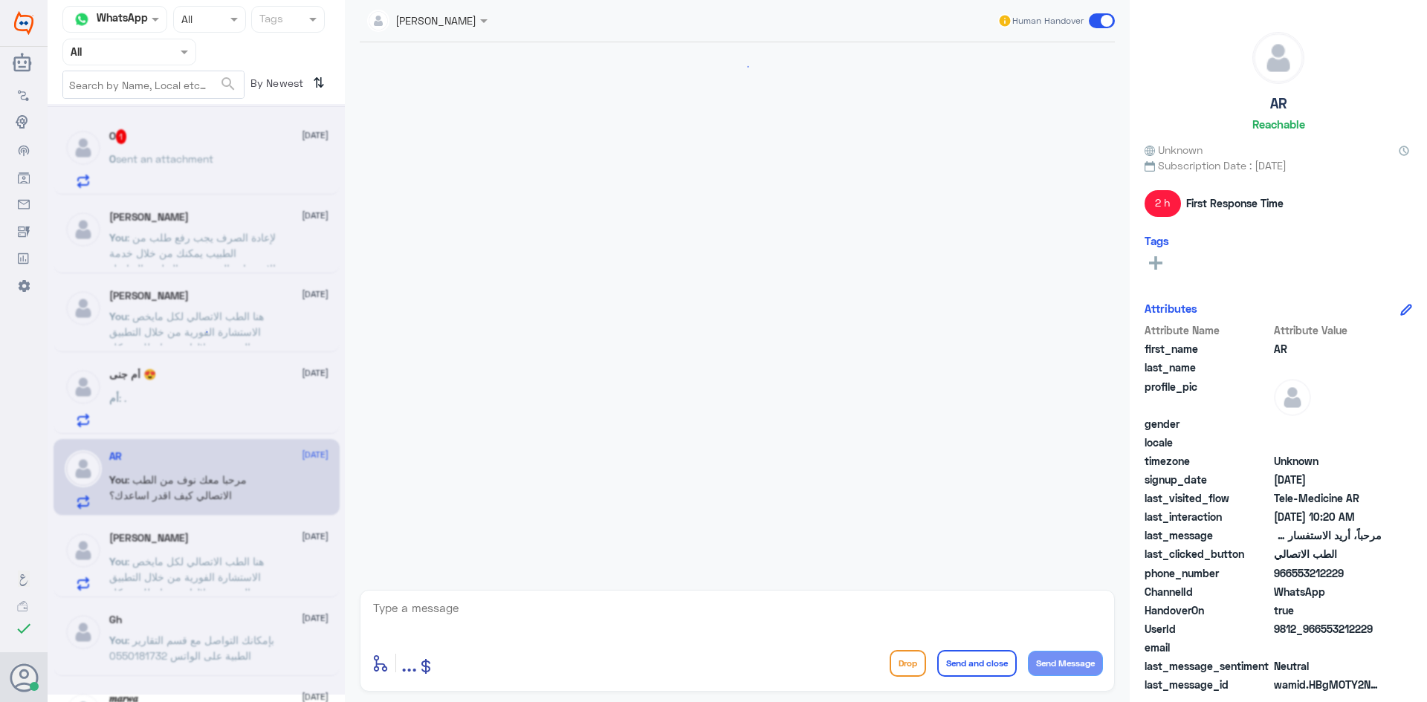
scroll to position [19, 0]
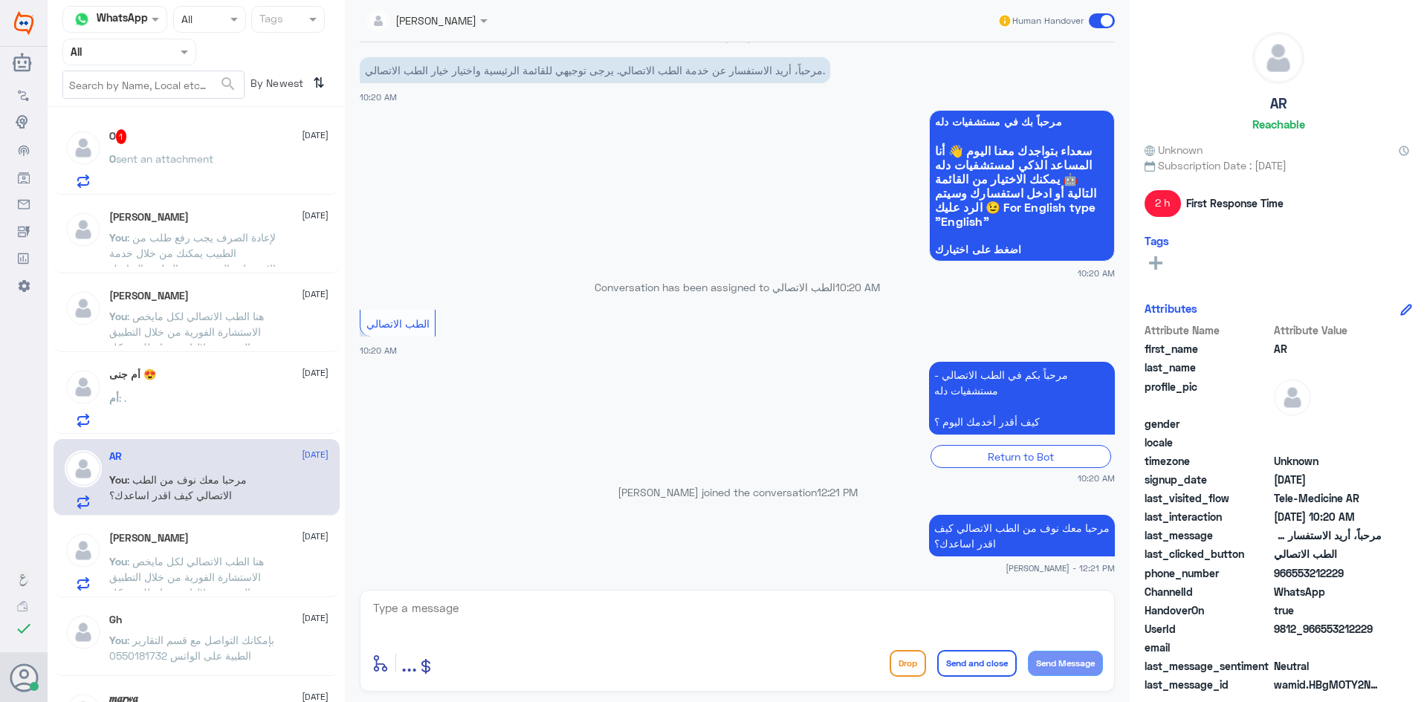
click at [234, 550] on div "Abdulmajeed Aldulaym 28 September You : هنا الطب الاتصالي لكل مايخص الاستشارة ا…" at bounding box center [218, 561] width 219 height 59
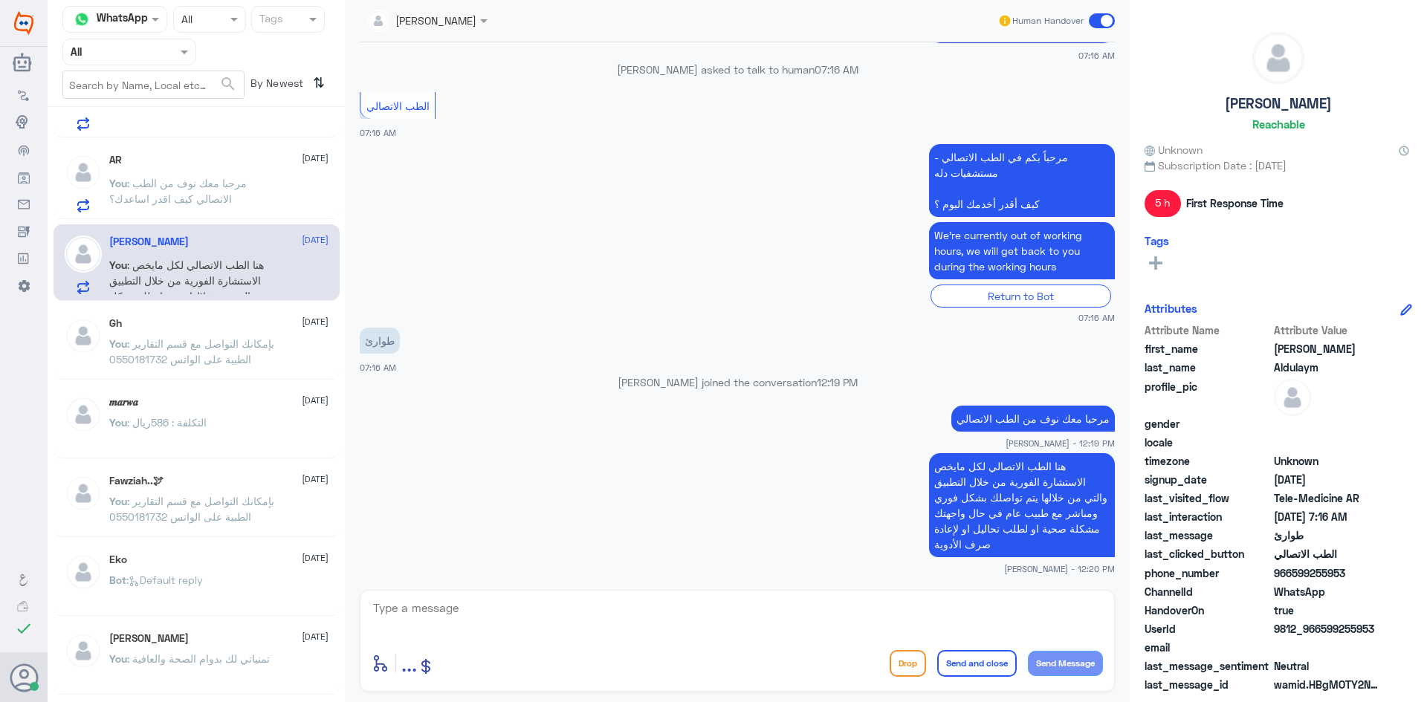
scroll to position [297, 0]
click at [218, 363] on span ": بإمكانك التواصل مع قسم التقارير الطبية على الواتس 0550181732" at bounding box center [191, 351] width 165 height 28
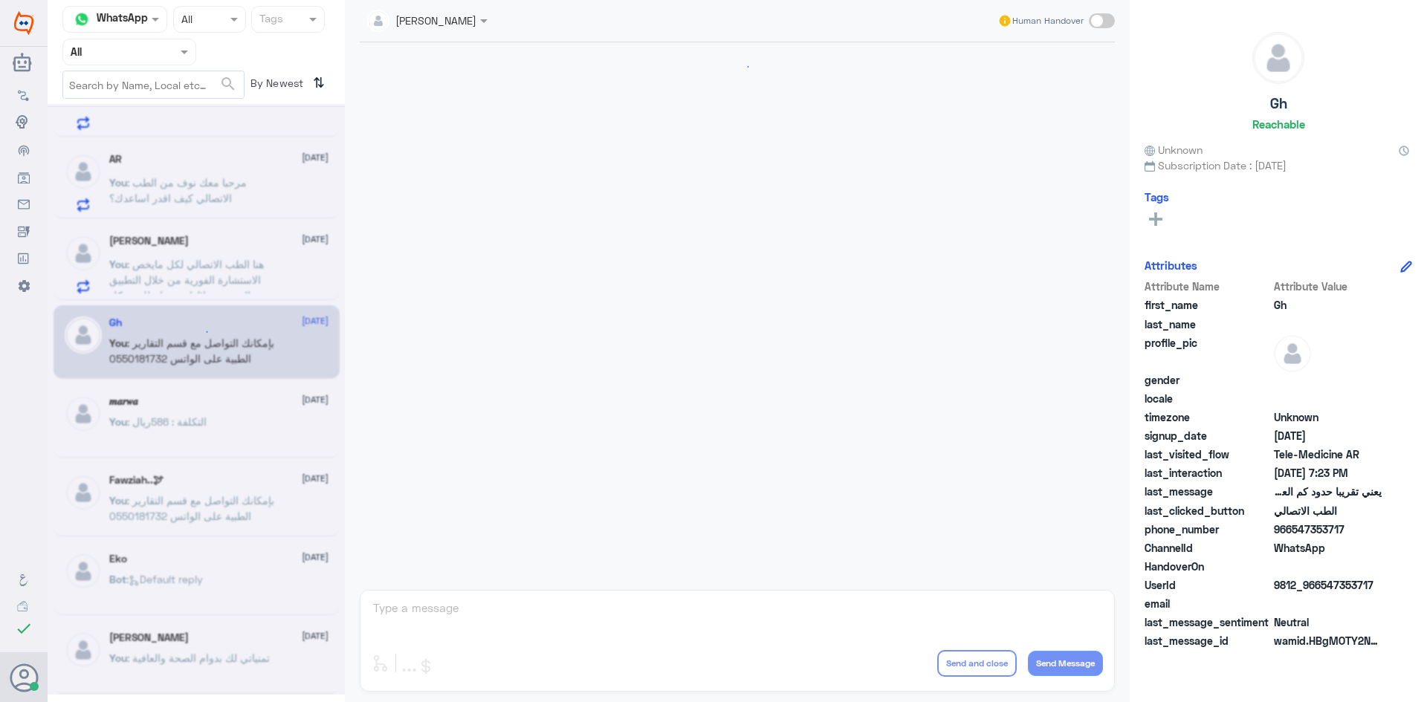
scroll to position [633, 0]
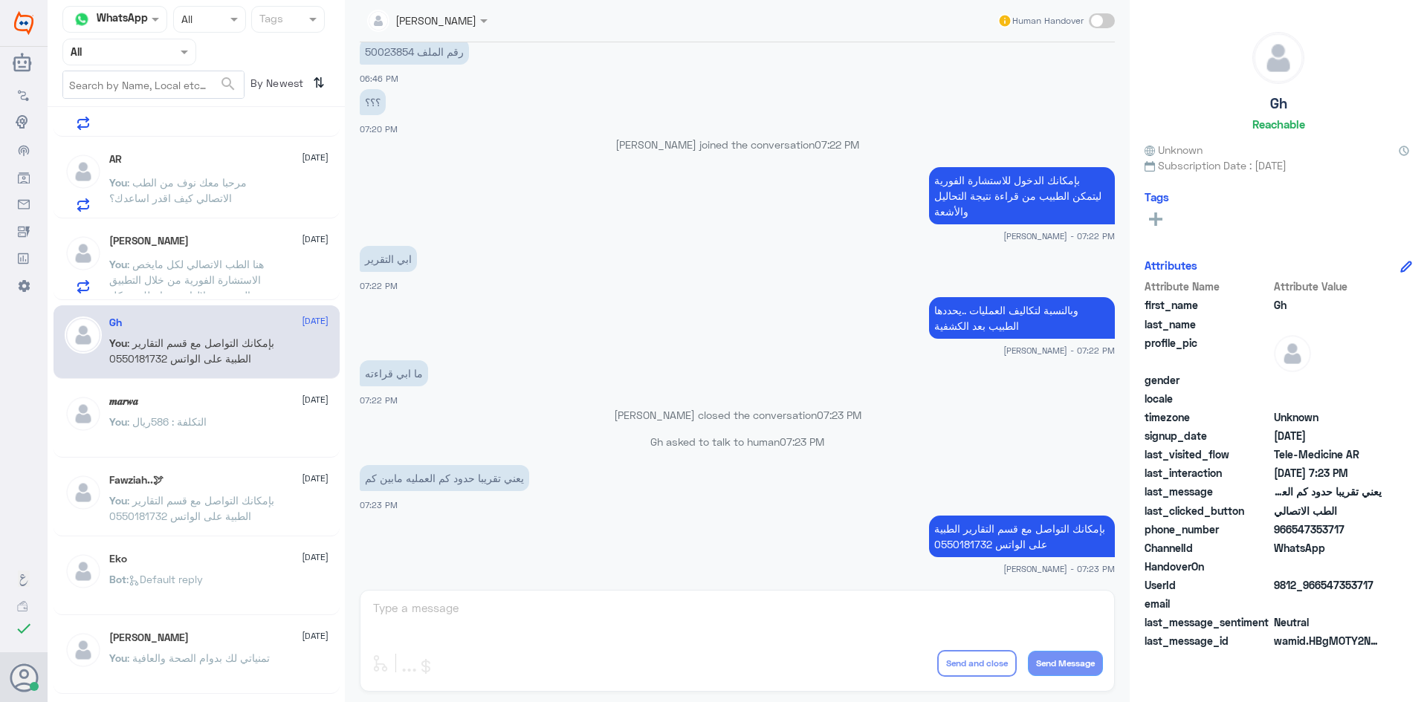
click at [985, 537] on p "بإمكانك التواصل مع قسم التقارير الطبية على الواتس 0550181732" at bounding box center [1022, 537] width 186 height 42
copy div "بإمكانك التواصل مع قسم التقارير الطبية على الواتس 0550181732"
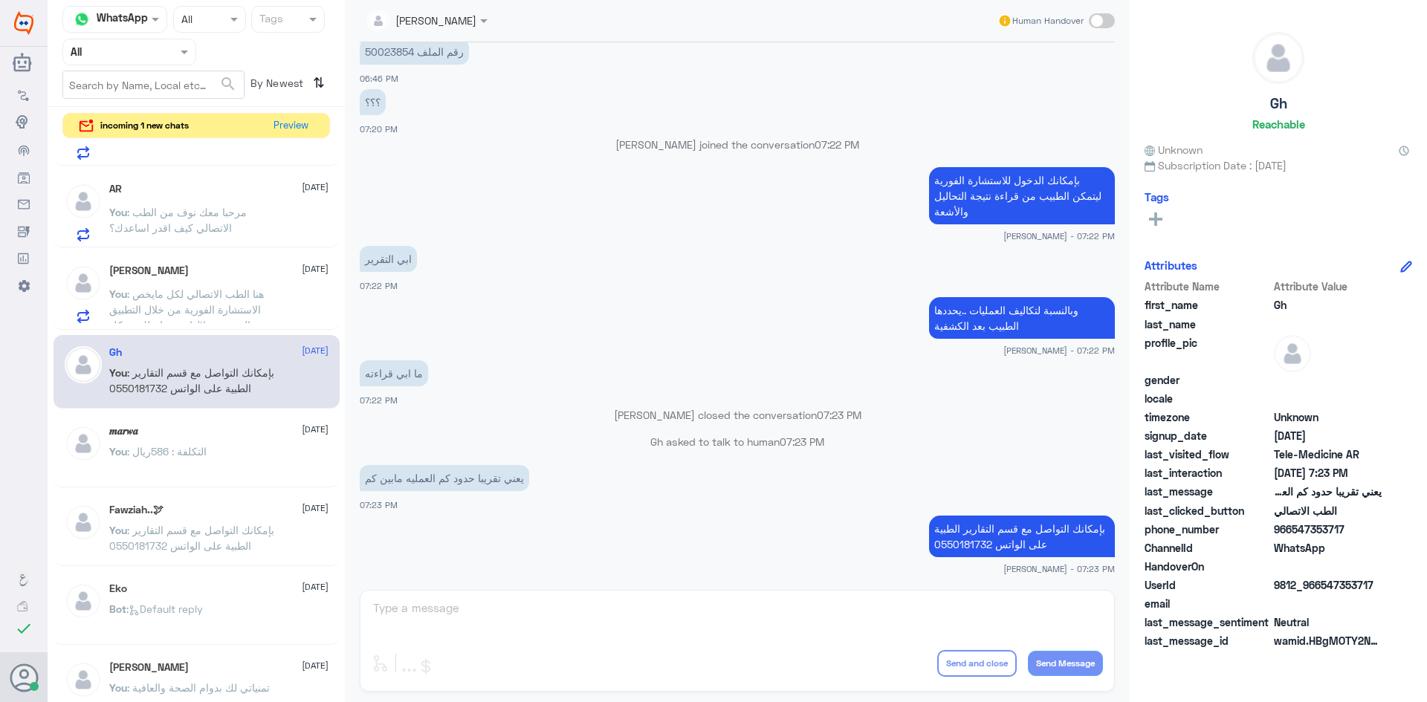
click at [237, 286] on p "You : هنا الطب الاتصالي لكل مايخص الاستشارة الفورية من خلال التطبيق والتي من خل…" at bounding box center [192, 304] width 167 height 37
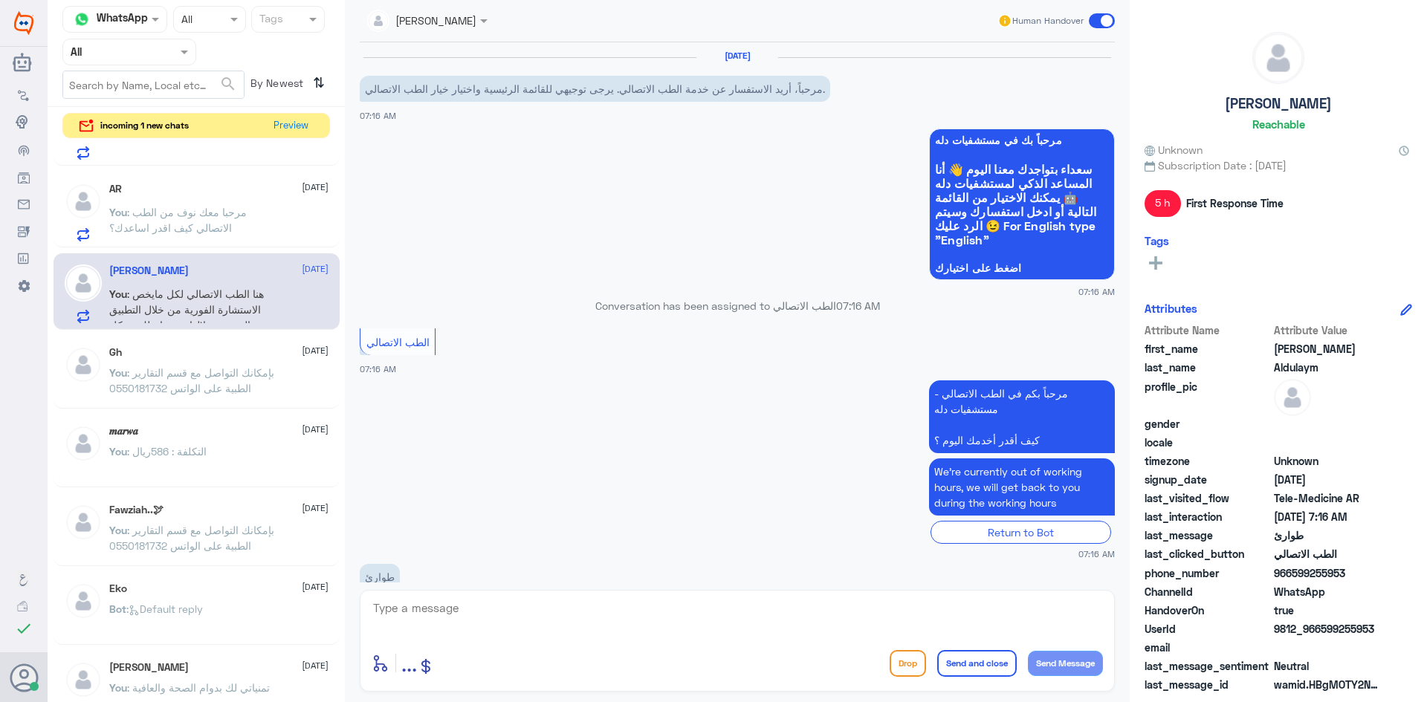
scroll to position [236, 0]
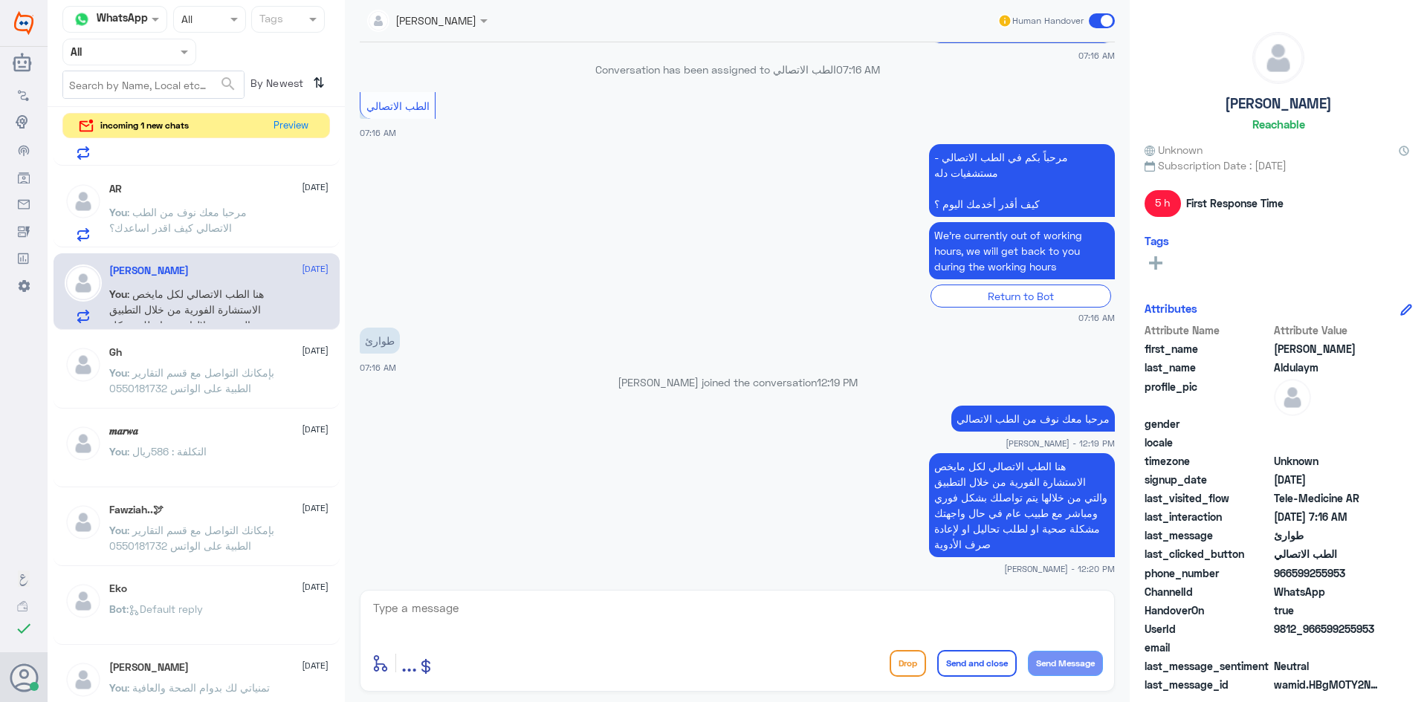
click at [232, 209] on span ": مرحبا معك نوف من الطب الاتصالي كيف اقدر اساعدك؟" at bounding box center [177, 220] width 137 height 28
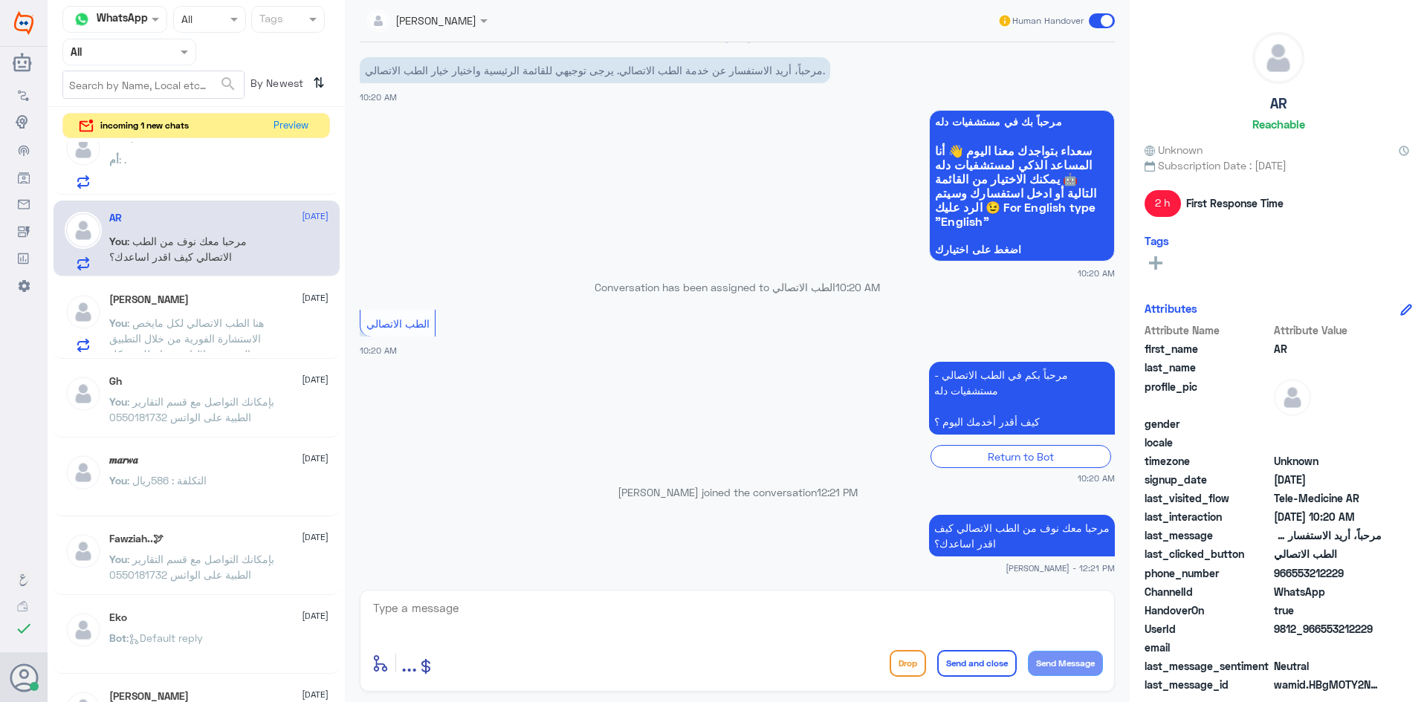
scroll to position [223, 0]
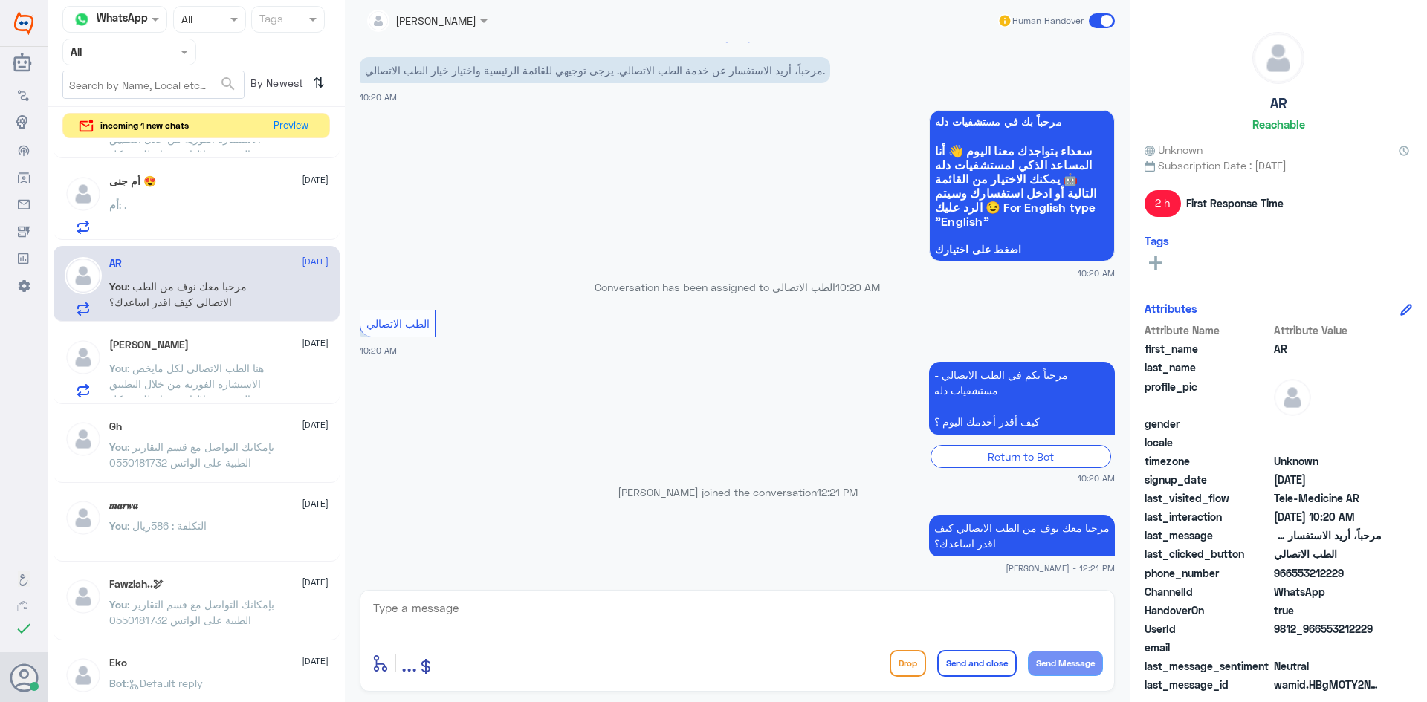
click at [234, 215] on div "أم : ." at bounding box center [218, 217] width 219 height 33
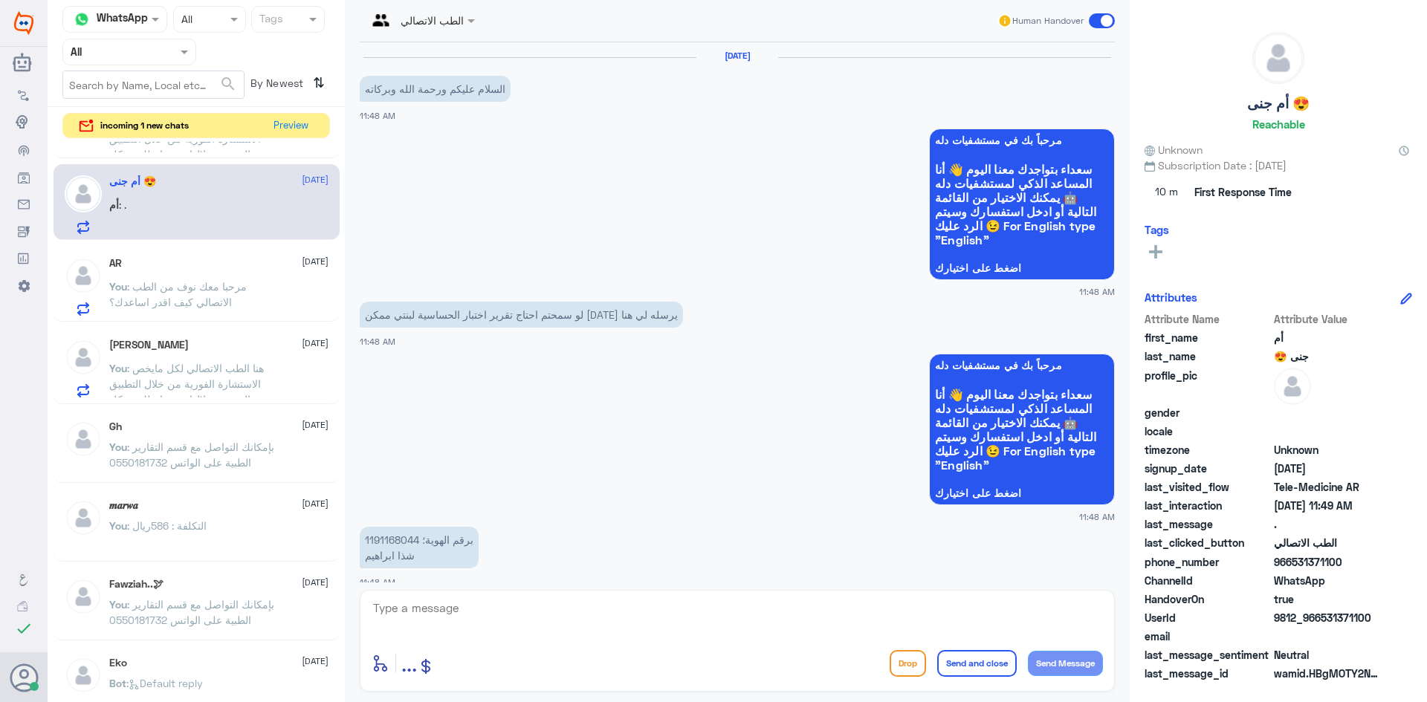
scroll to position [563, 0]
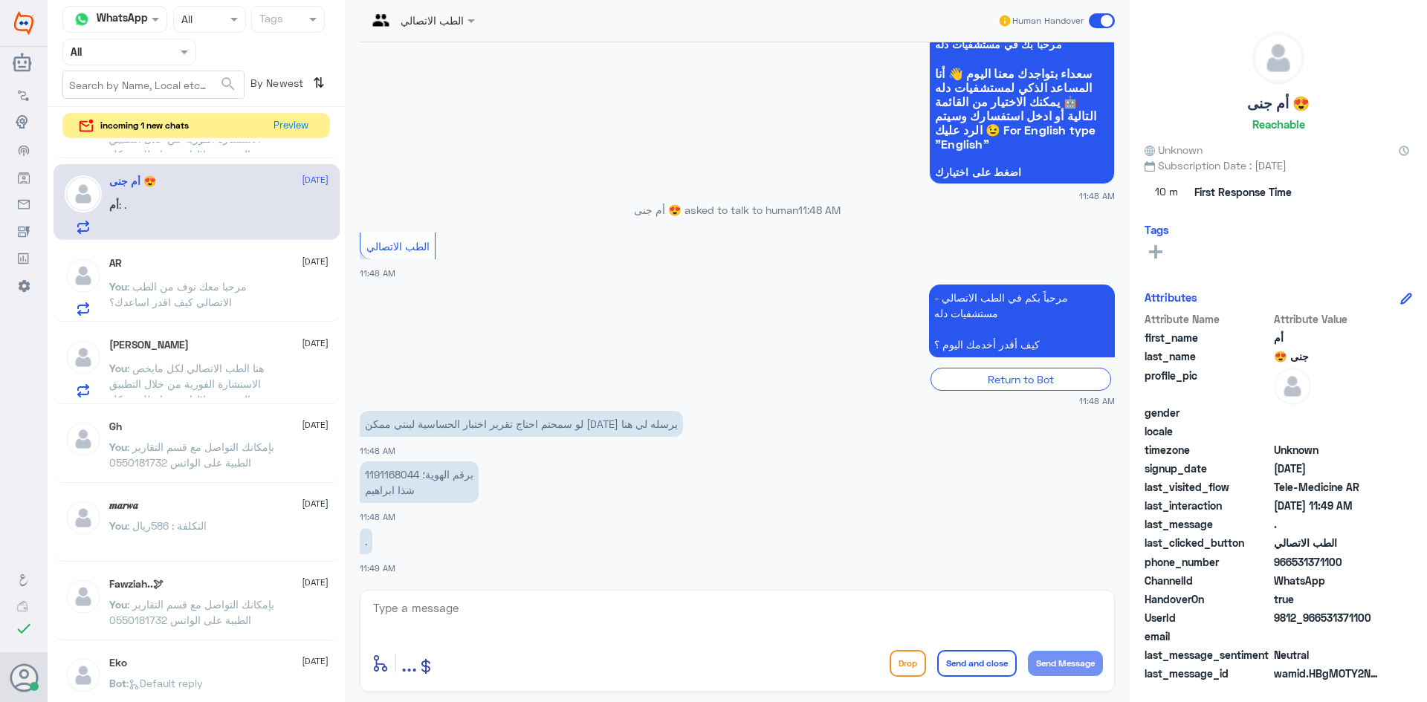
click at [635, 619] on textarea at bounding box center [737, 616] width 731 height 36
type textarea "l"
type textarea "مرحبا معك نوف من الطب الاتصالي"
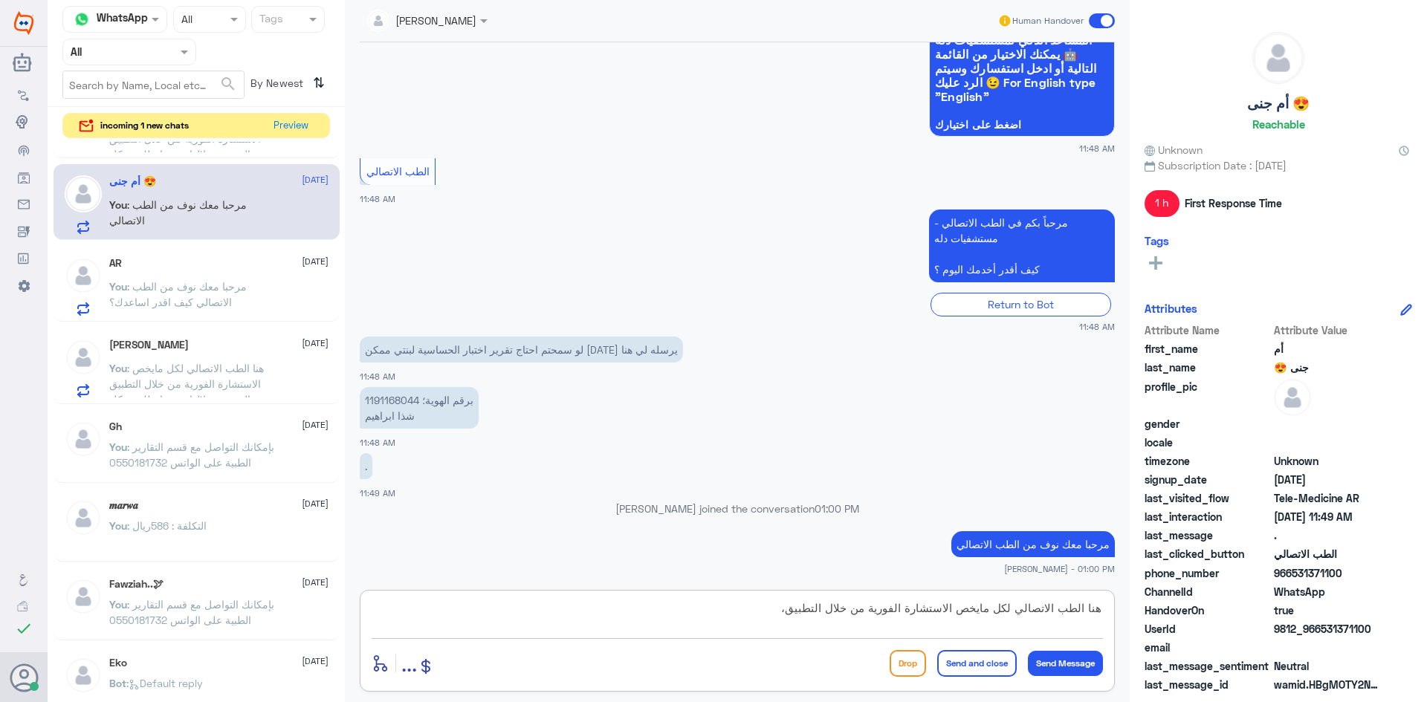
paste textarea "بإمكانك التواصل مع قسم التقارير الطبية على الواتس 0550181732"
type textarea "هنا الطب الاتصالي لكل مايخص الاستشارة الفورية من خلال التطبيق، بإمكانك التواصل …"
drag, startPoint x: 985, startPoint y: 657, endPoint x: 964, endPoint y: 669, distance: 24.0
click at [983, 663] on button "Send and close" at bounding box center [977, 663] width 80 height 27
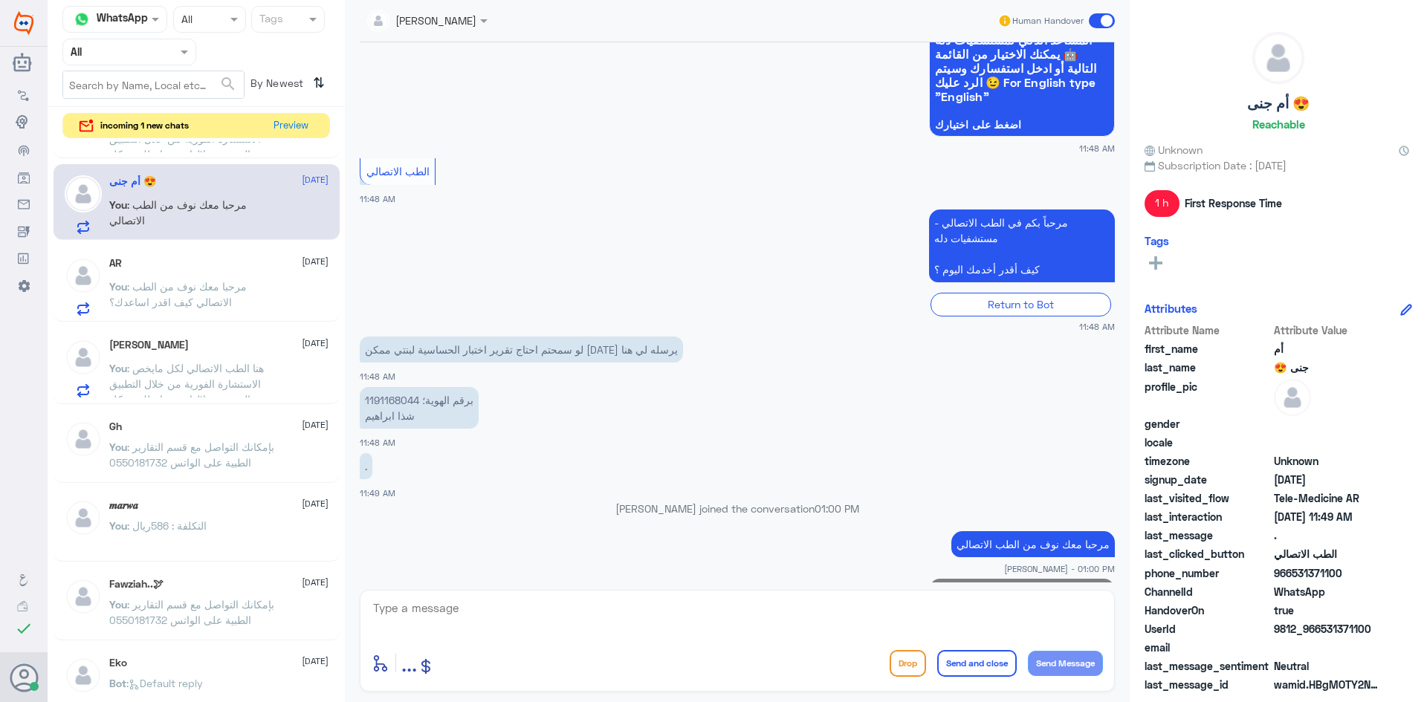
scroll to position [704, 0]
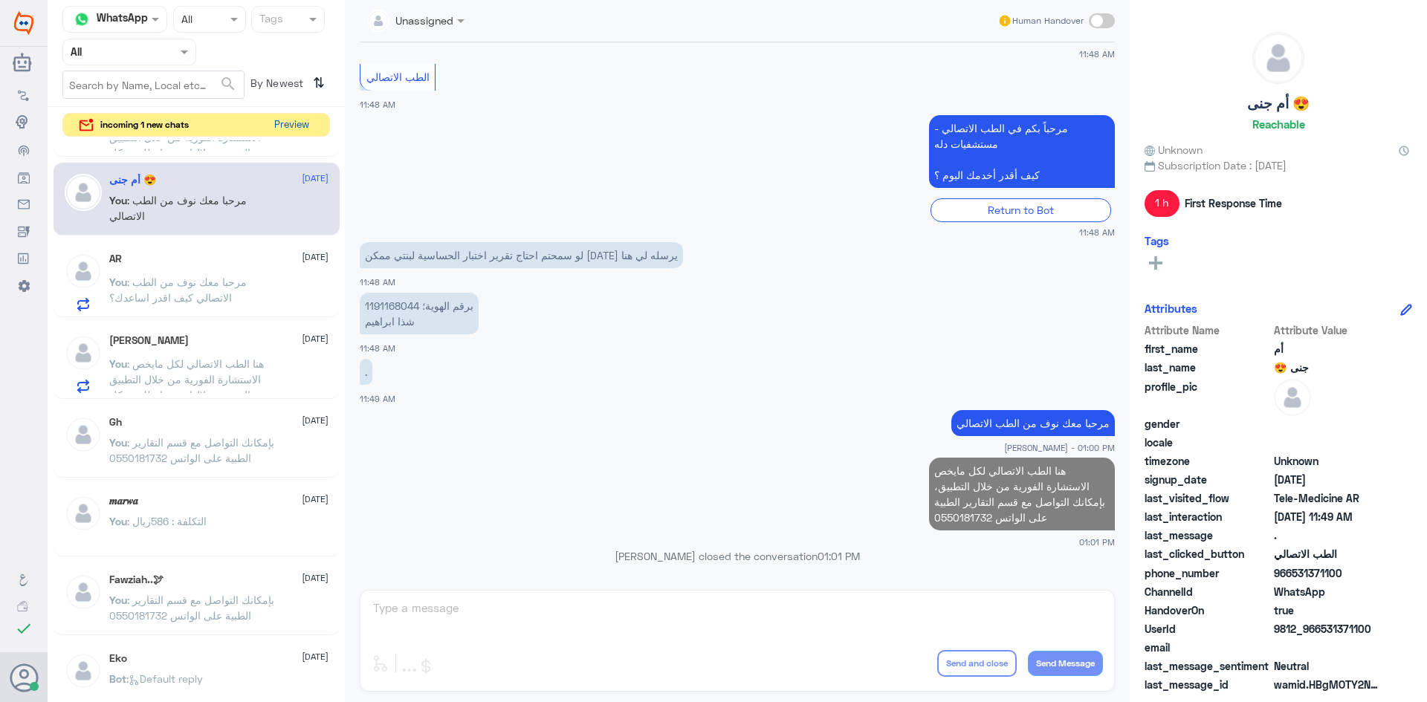
click at [311, 132] on button "Preview" at bounding box center [291, 125] width 46 height 23
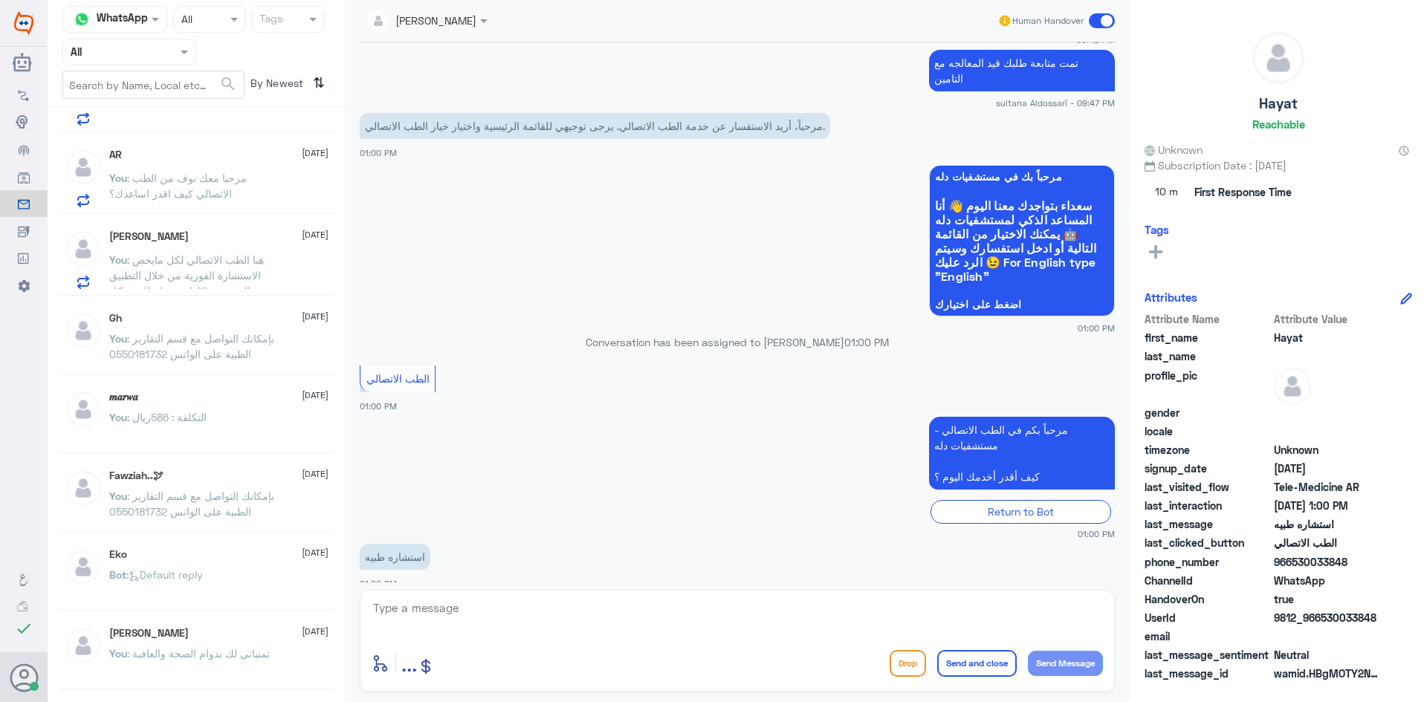
scroll to position [1268, 0]
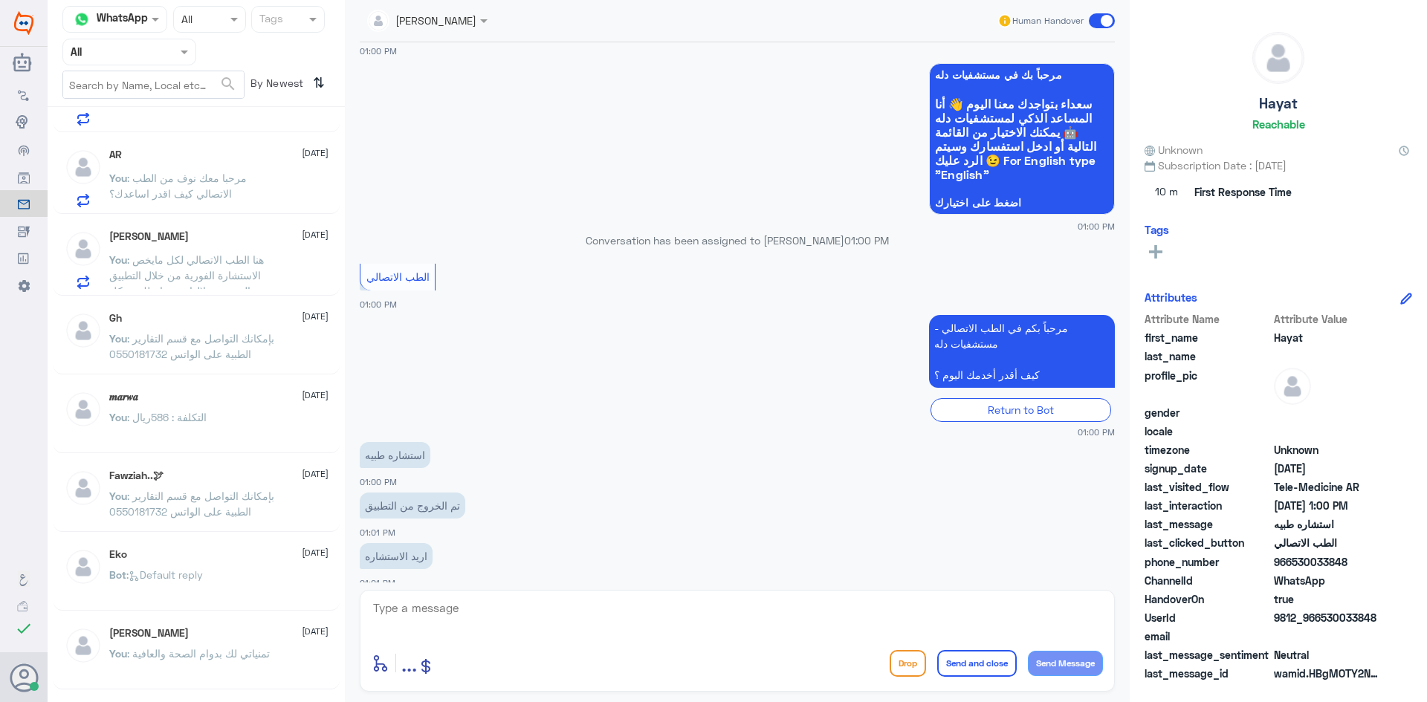
click at [579, 595] on div "enter flow name ... Drop Send and close Send Message" at bounding box center [737, 641] width 755 height 102
click at [579, 604] on textarea at bounding box center [737, 616] width 731 height 36
drag, startPoint x: 1323, startPoint y: 615, endPoint x: 1378, endPoint y: 622, distance: 54.7
click at [1378, 622] on span "9812_966530033848" at bounding box center [1328, 618] width 108 height 16
copy span "530033848"
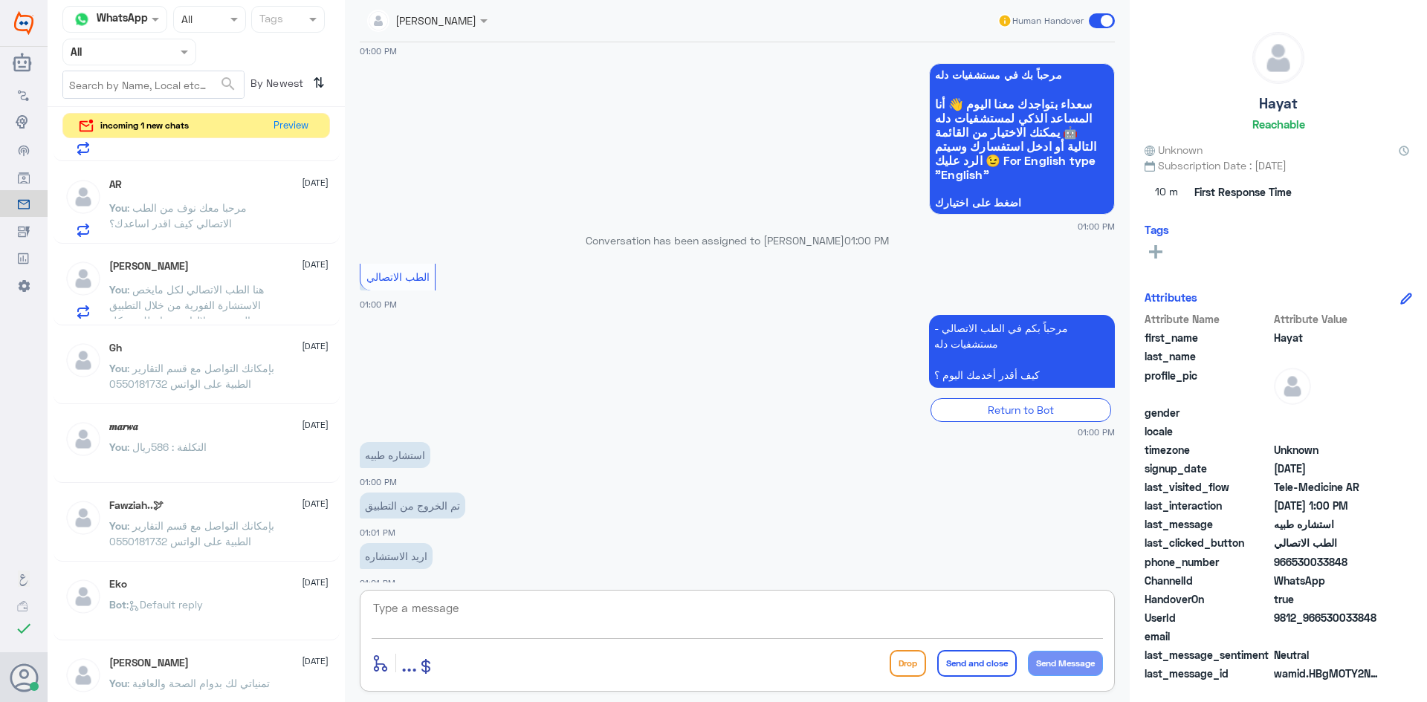
click at [751, 623] on textarea at bounding box center [737, 616] width 731 height 36
type textarea "مرحبا معك نوف من الطب الاتصالي"
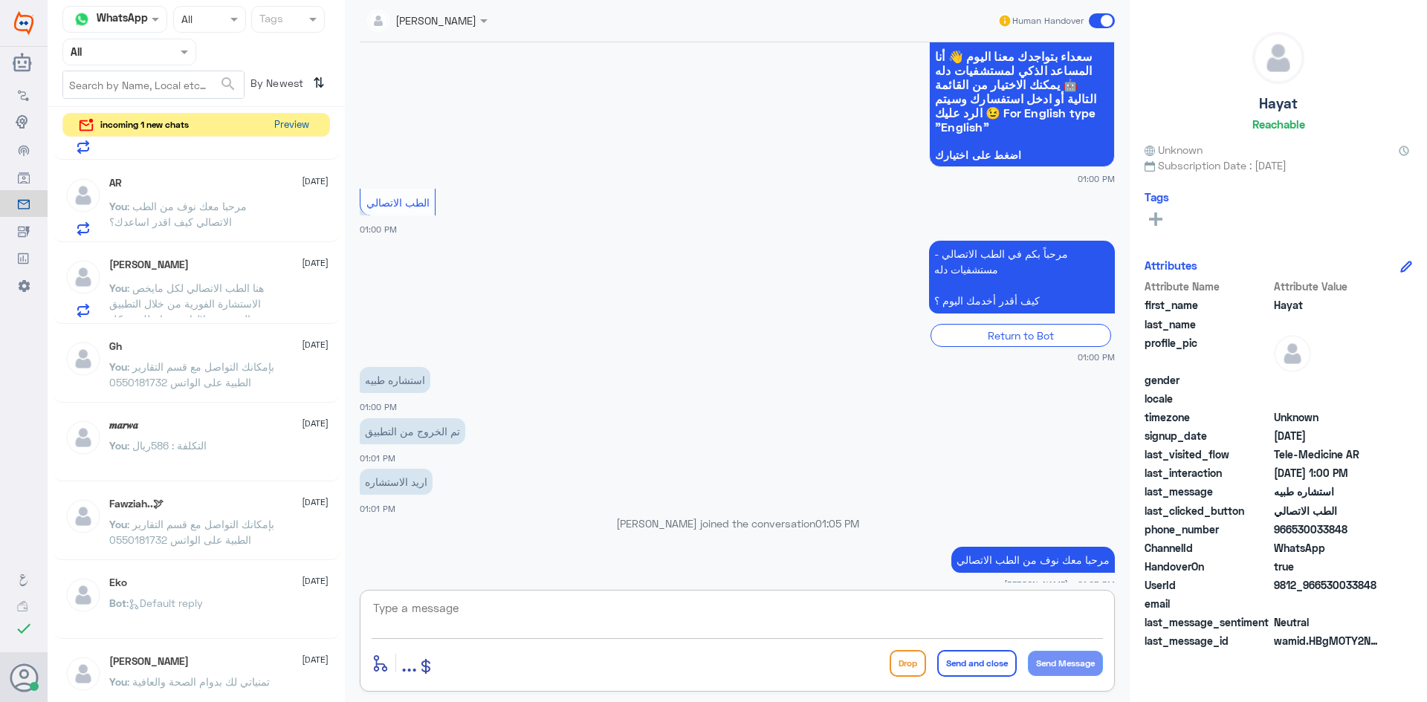
click at [299, 122] on button "Preview" at bounding box center [291, 125] width 46 height 23
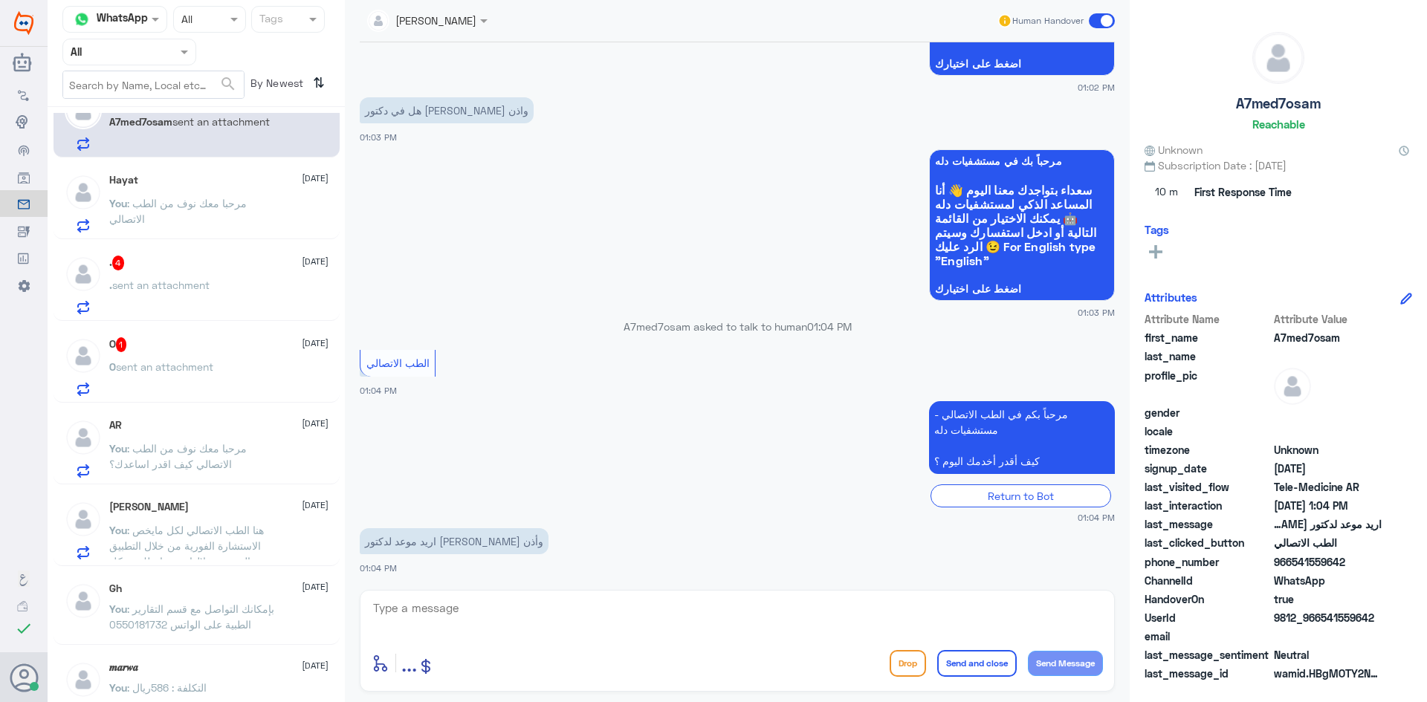
scroll to position [0, 0]
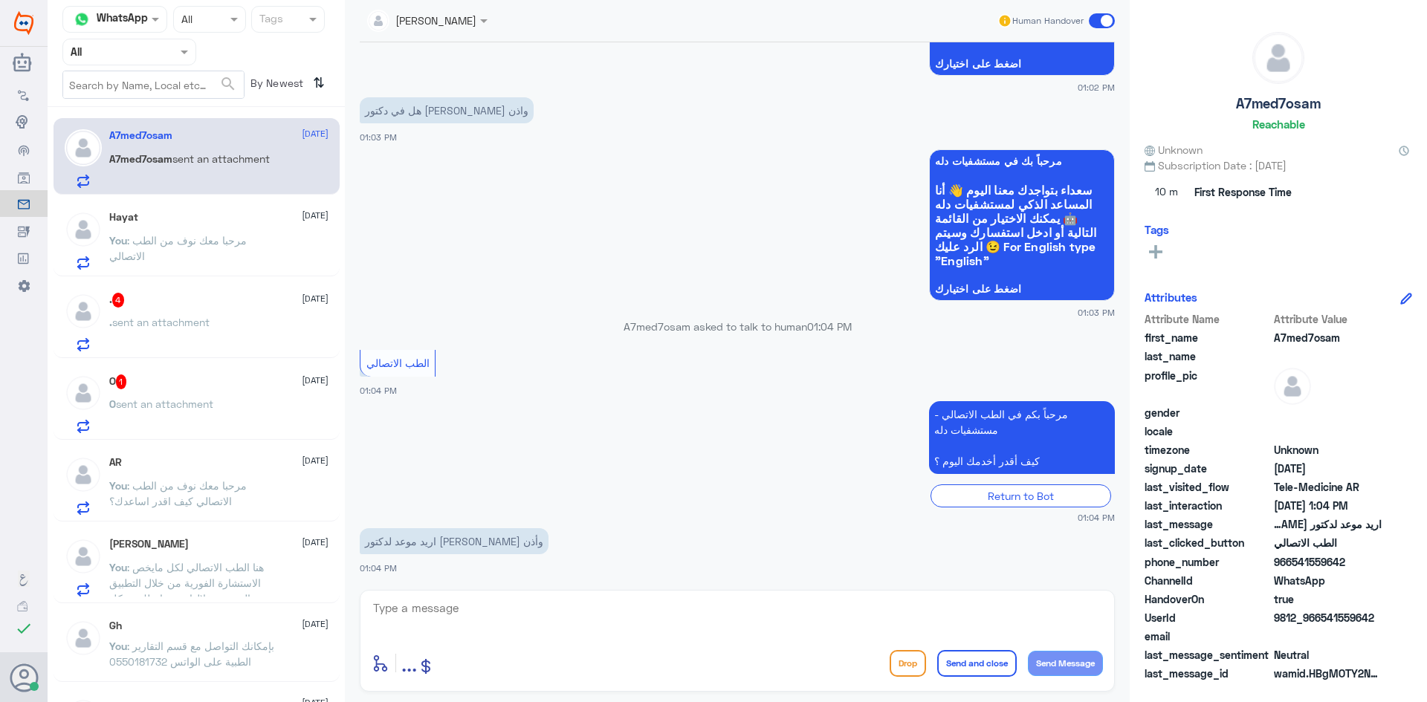
click at [476, 606] on textarea at bounding box center [737, 616] width 731 height 36
type textarea "مرحبا معك نوف من الطب الاتصالي"
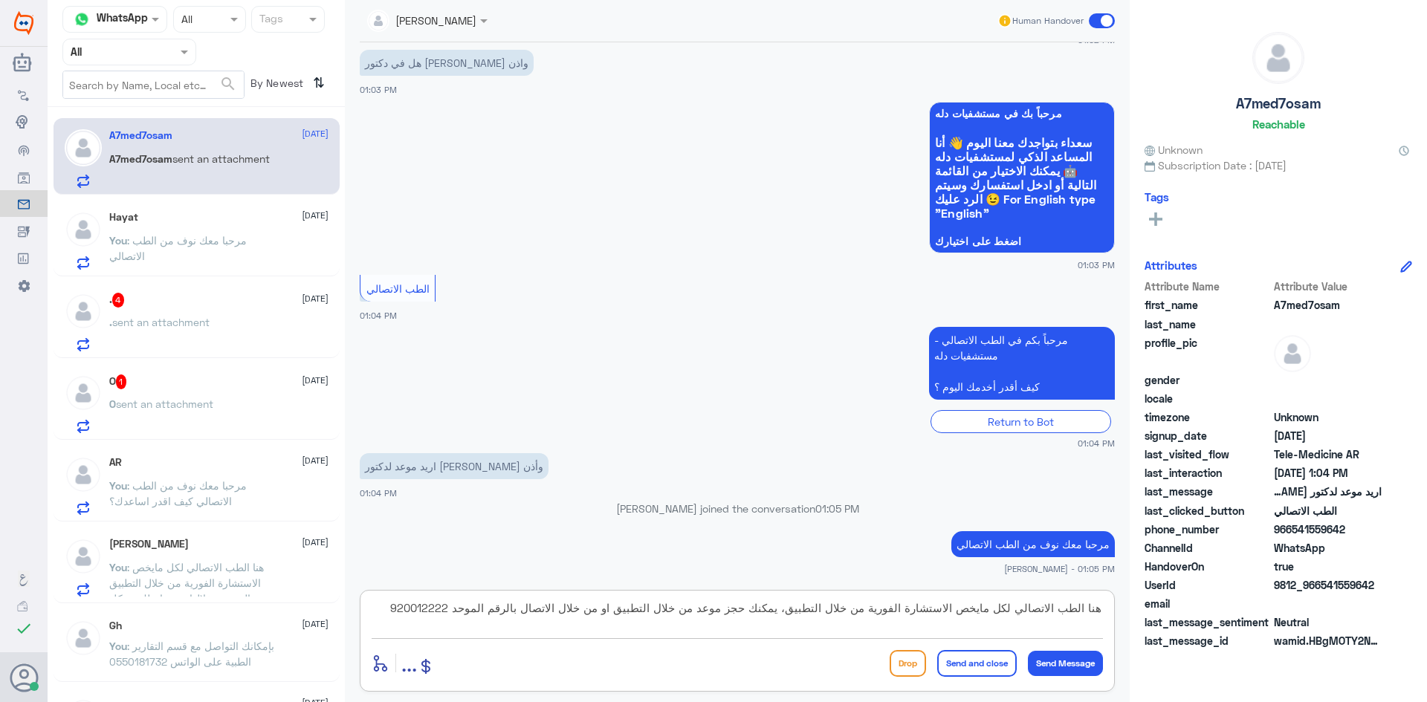
type textarea "هنا الطب الاتصالي لكل مايخص الاستشارة الفورية من خلال التطبيق، يمكنك حجز موعد م…"
click at [977, 660] on button "Send and close" at bounding box center [977, 663] width 80 height 27
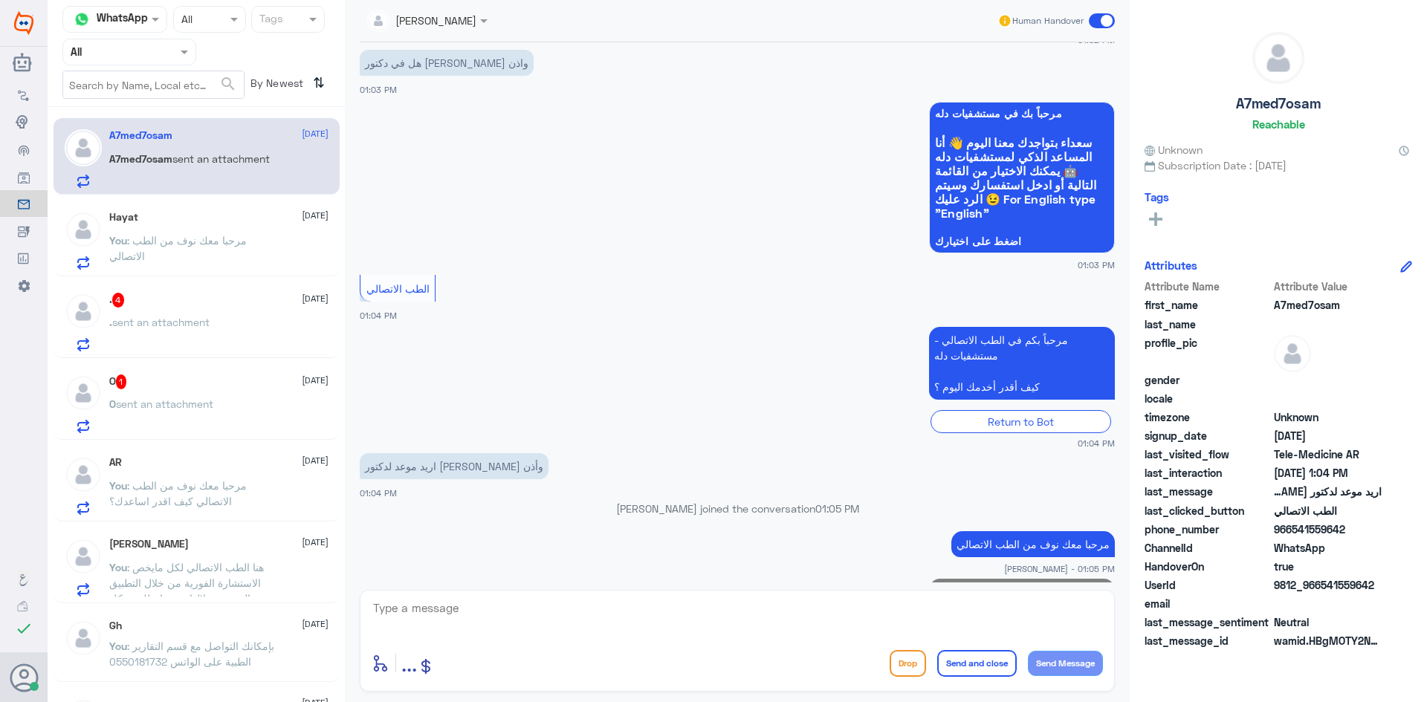
scroll to position [362, 0]
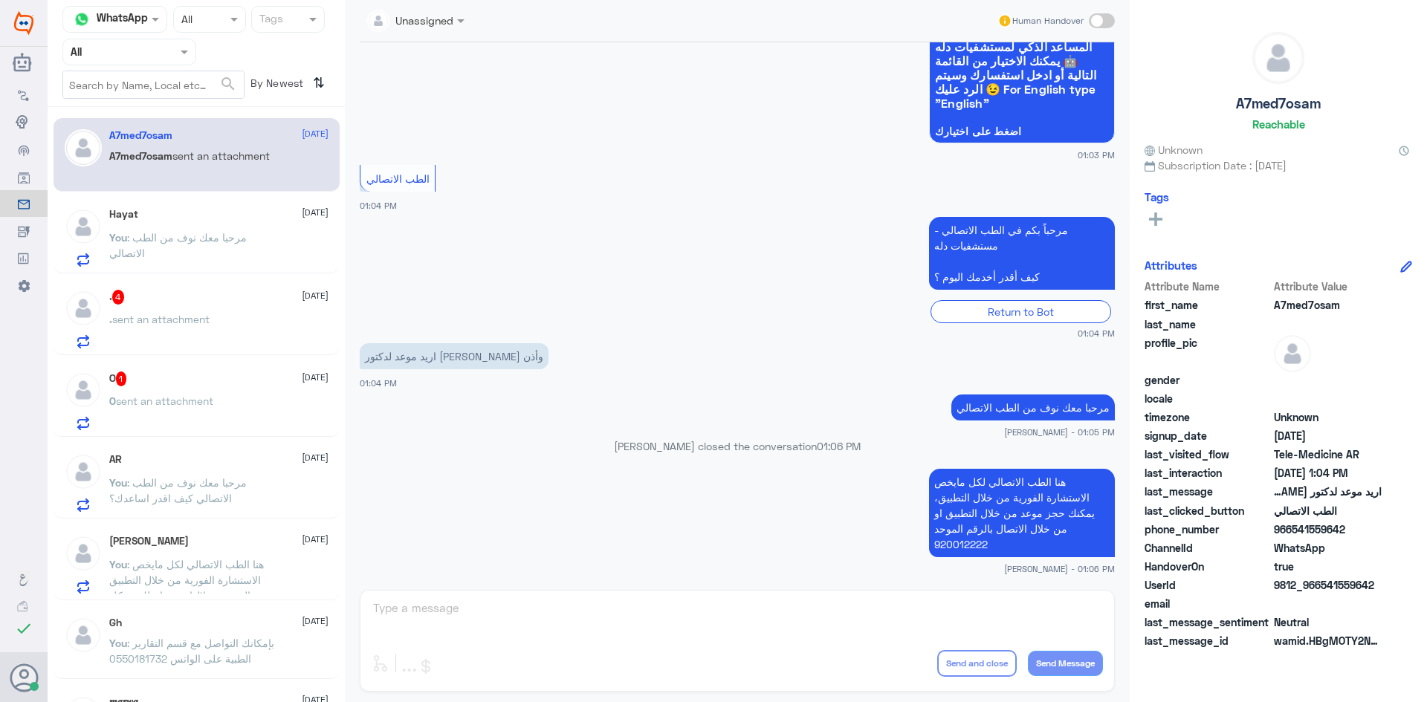
click at [164, 243] on span ": مرحبا معك نوف من الطب الاتصالي" at bounding box center [177, 245] width 137 height 28
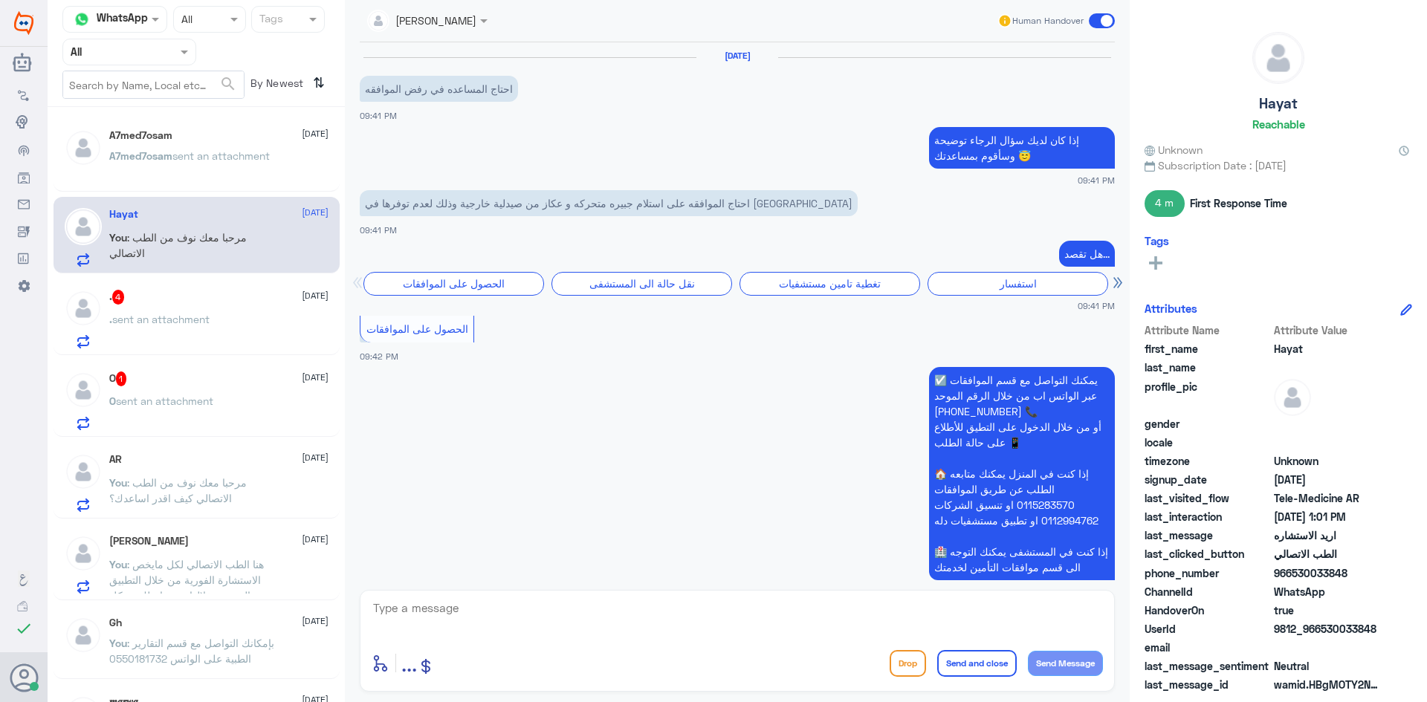
scroll to position [1060, 0]
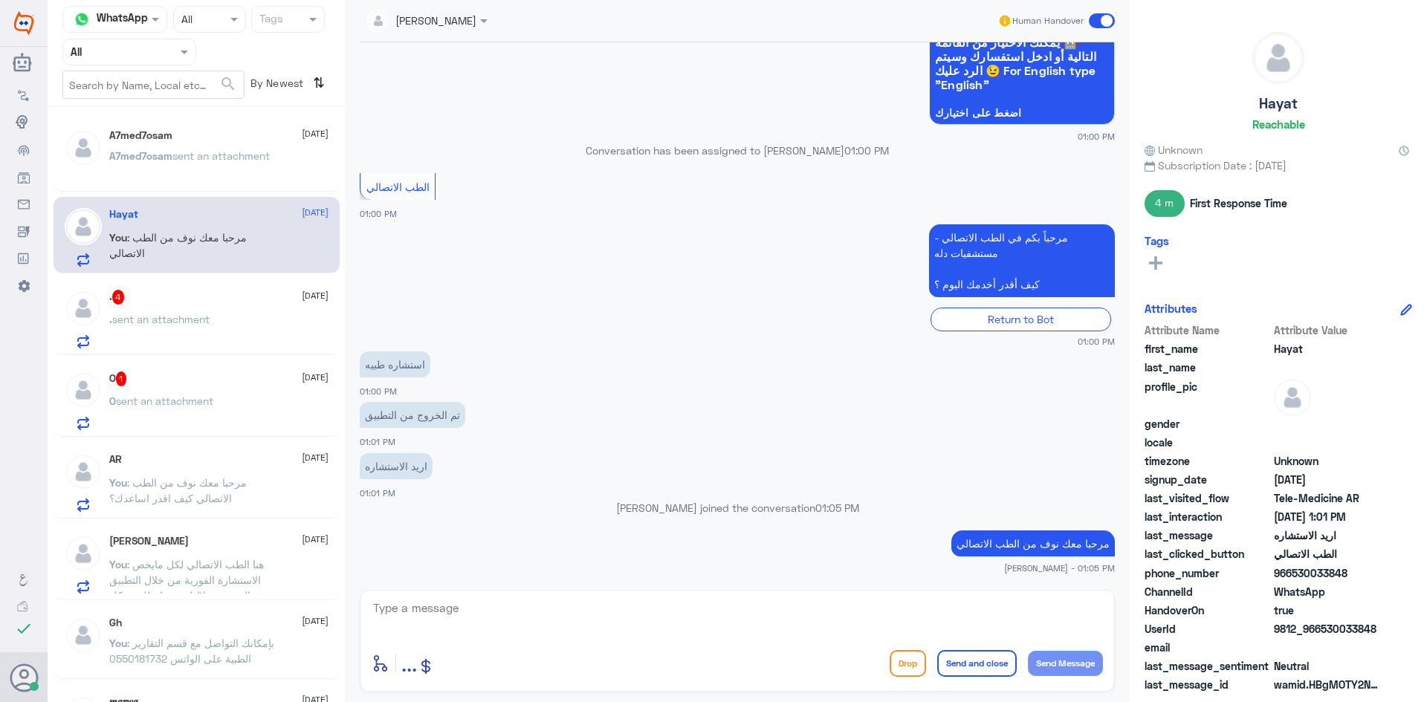
click at [230, 153] on span "sent an attachment" at bounding box center [220, 155] width 97 height 13
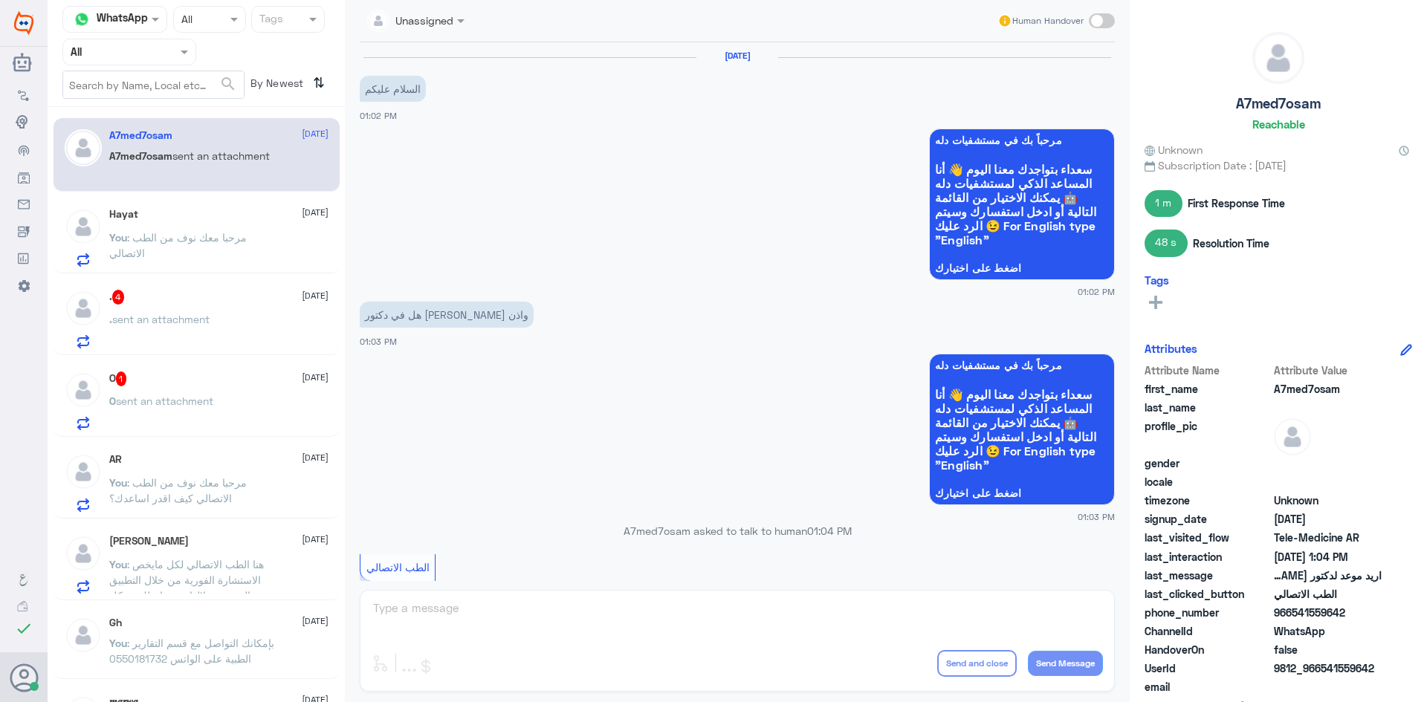
scroll to position [416, 0]
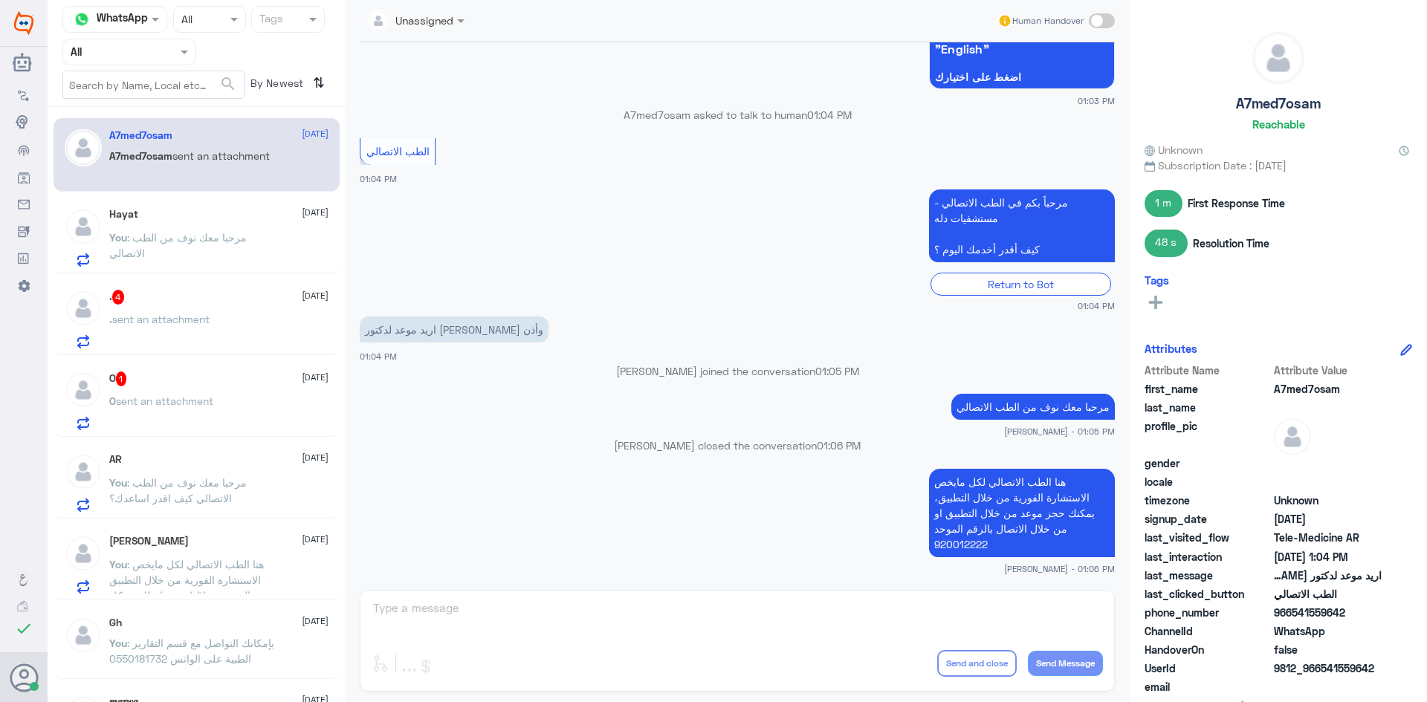
click at [257, 252] on p "You : مرحبا معك نوف من الطب الاتصالي" at bounding box center [192, 248] width 167 height 37
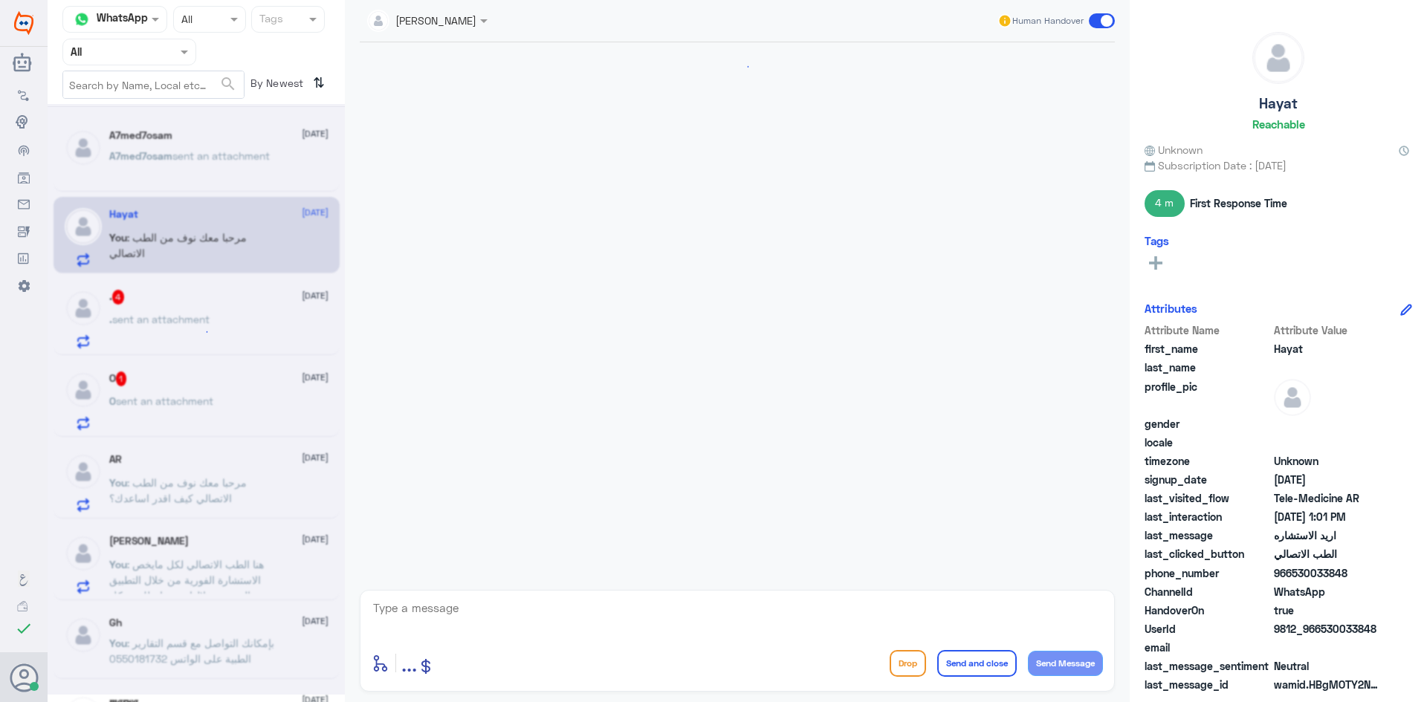
scroll to position [1060, 0]
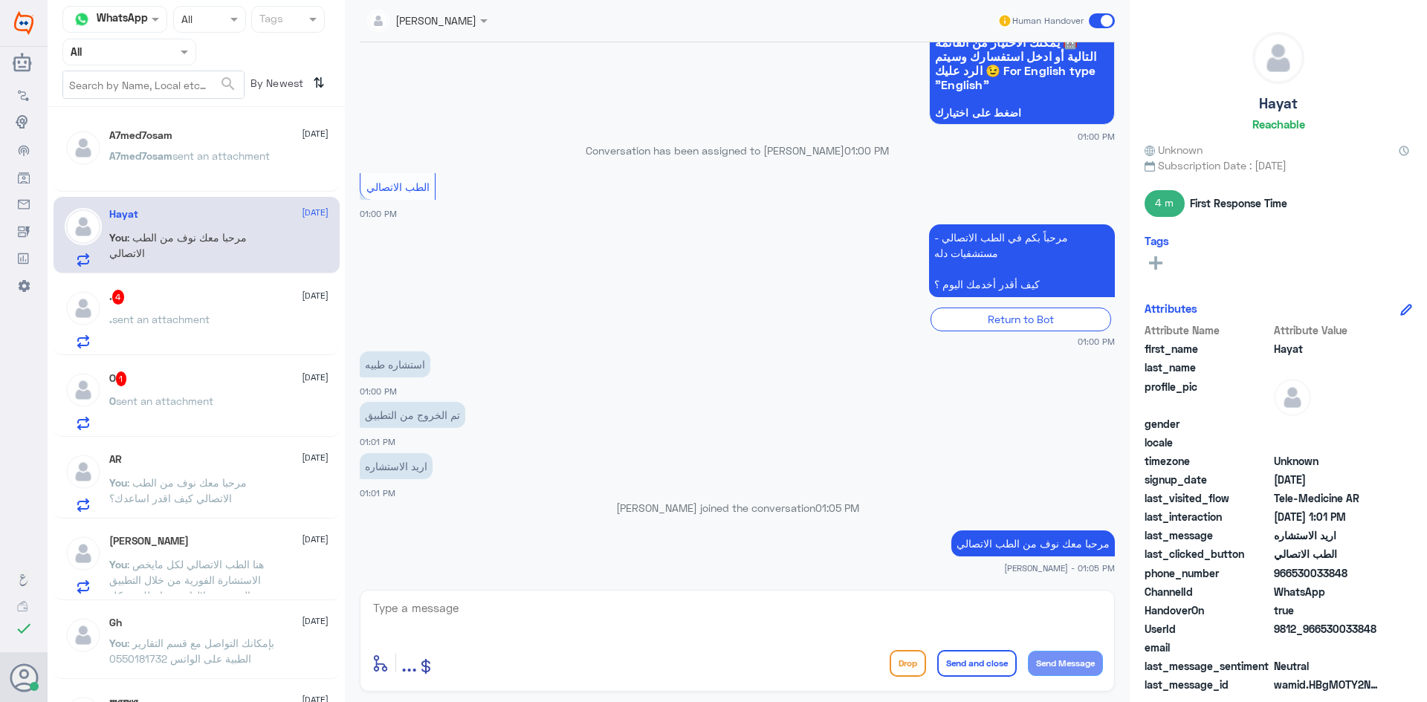
click at [693, 621] on textarea at bounding box center [737, 616] width 731 height 36
type textarea "ل"
type textarea "م"
type textarea "هل لازالت الإشكالية موجوده؟"
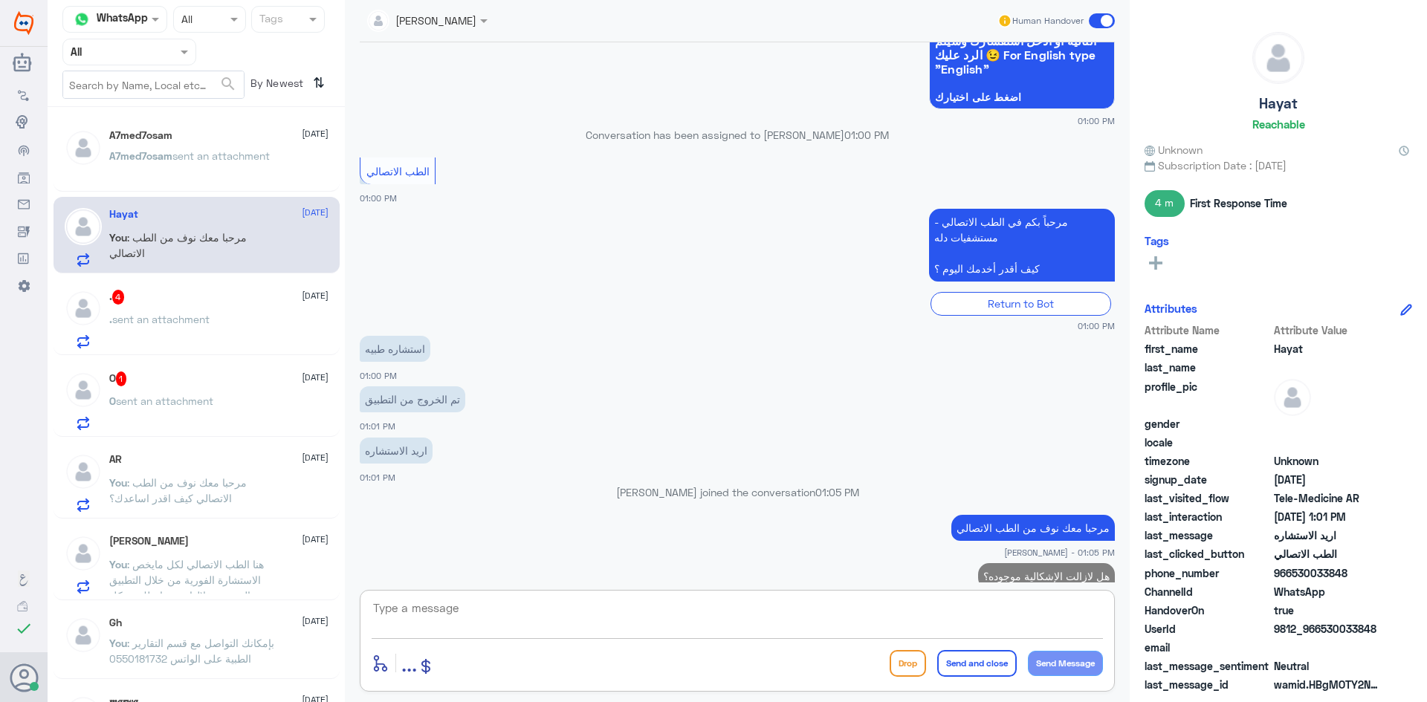
scroll to position [1108, 0]
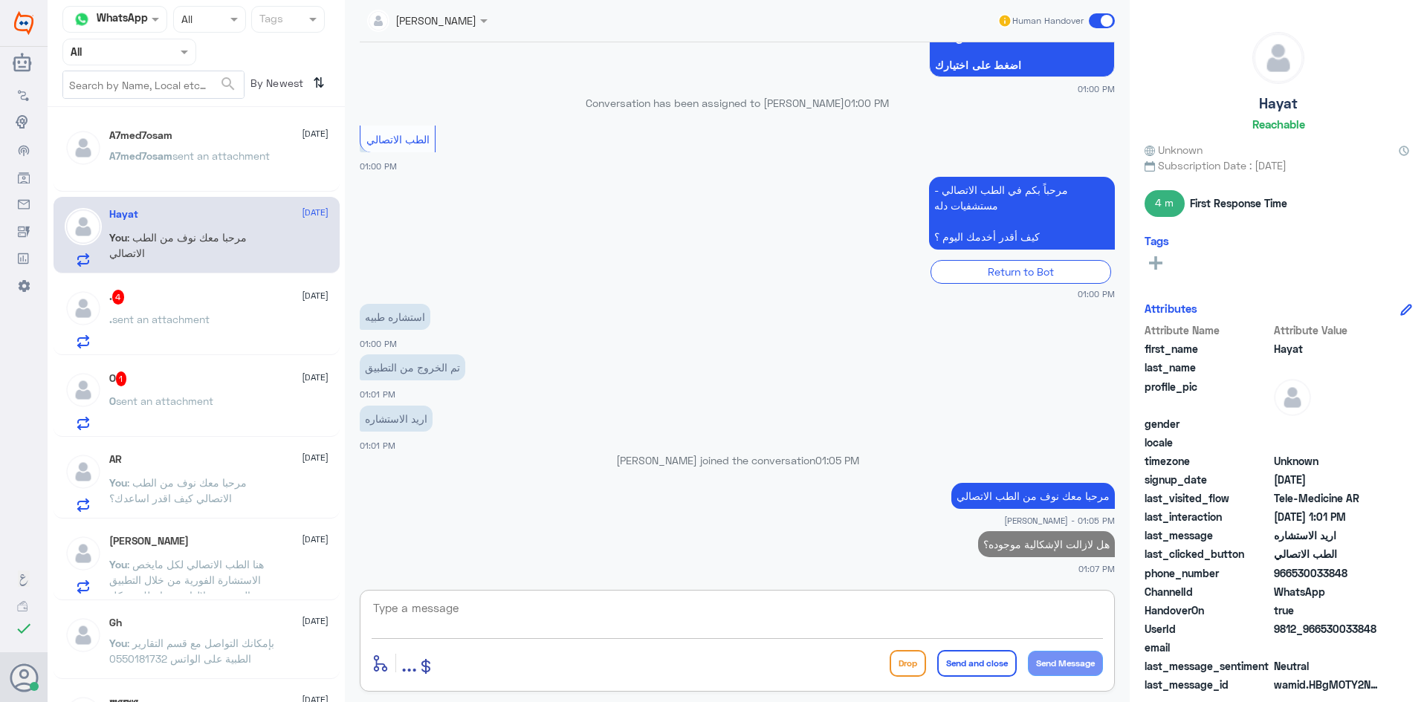
click at [220, 386] on div "O 1 28 September" at bounding box center [218, 379] width 219 height 15
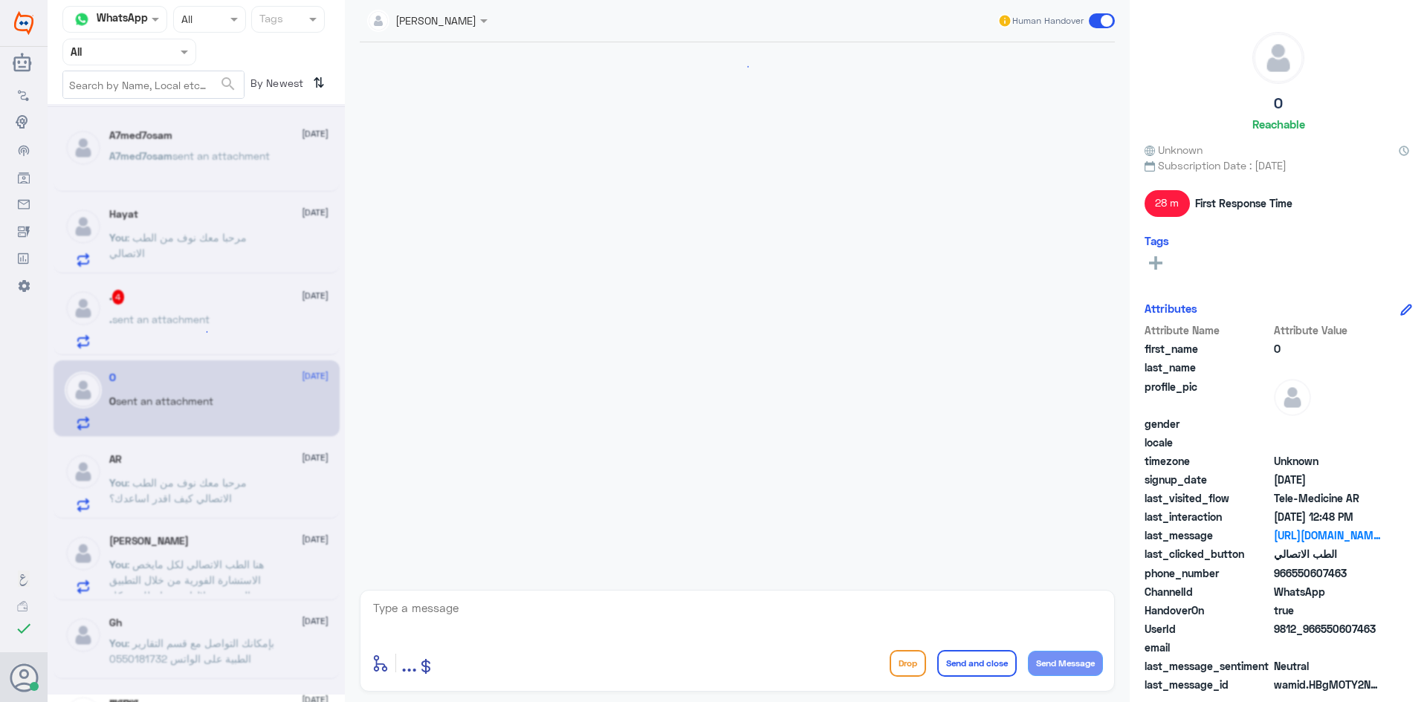
scroll to position [826, 0]
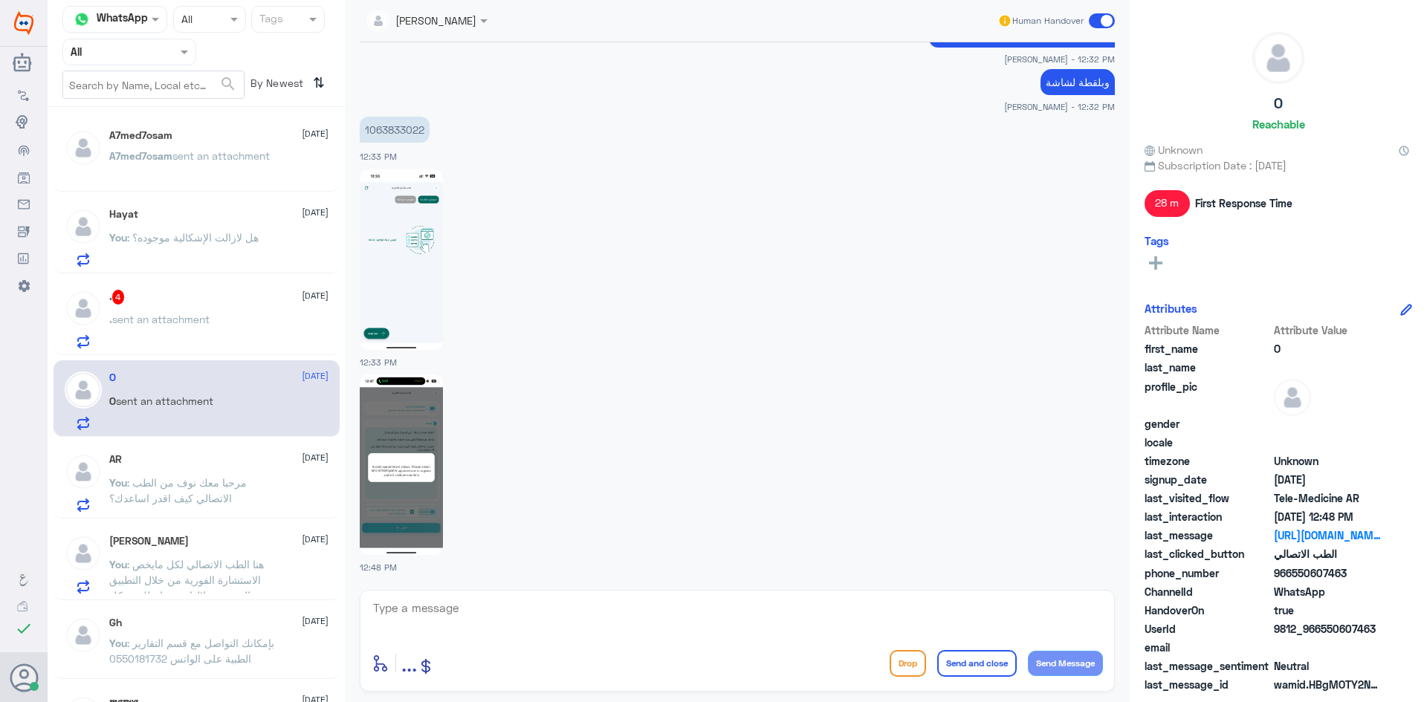
click at [135, 294] on div ". 4 28 September" at bounding box center [218, 297] width 219 height 15
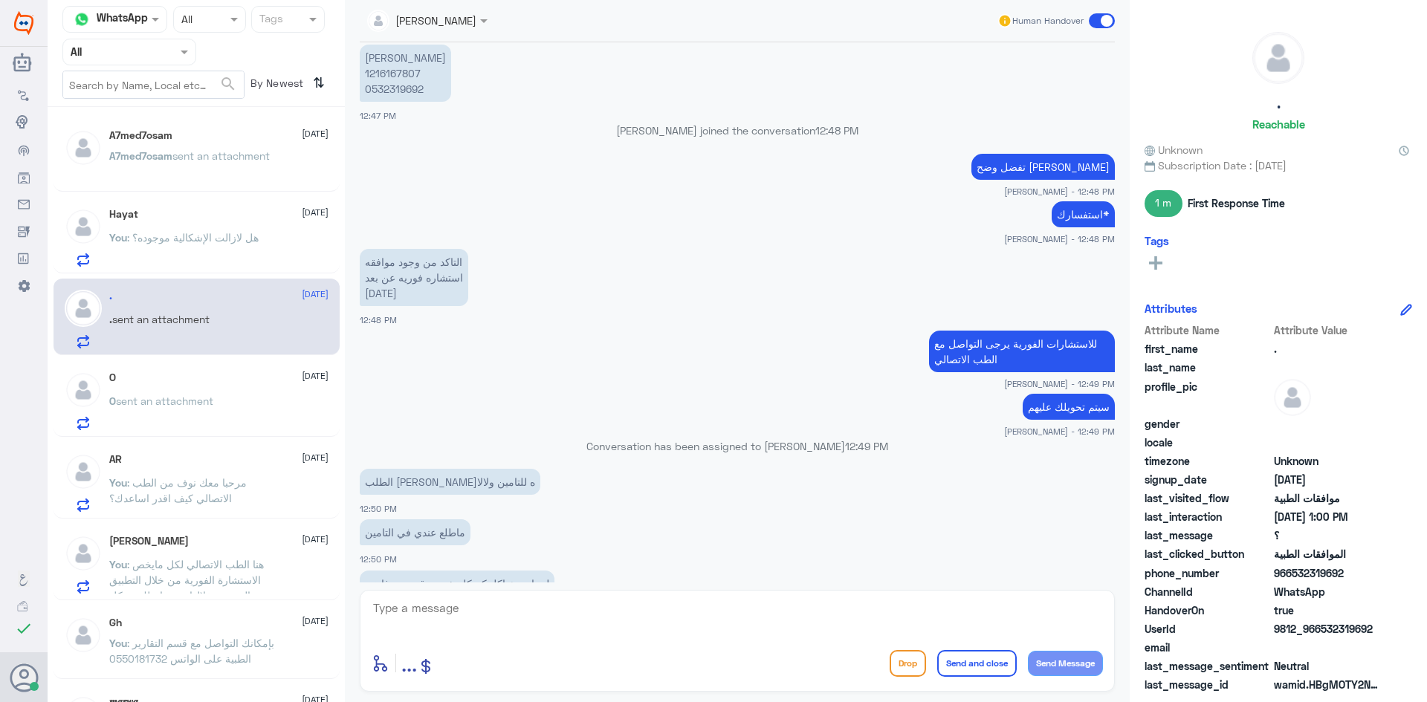
scroll to position [1063, 0]
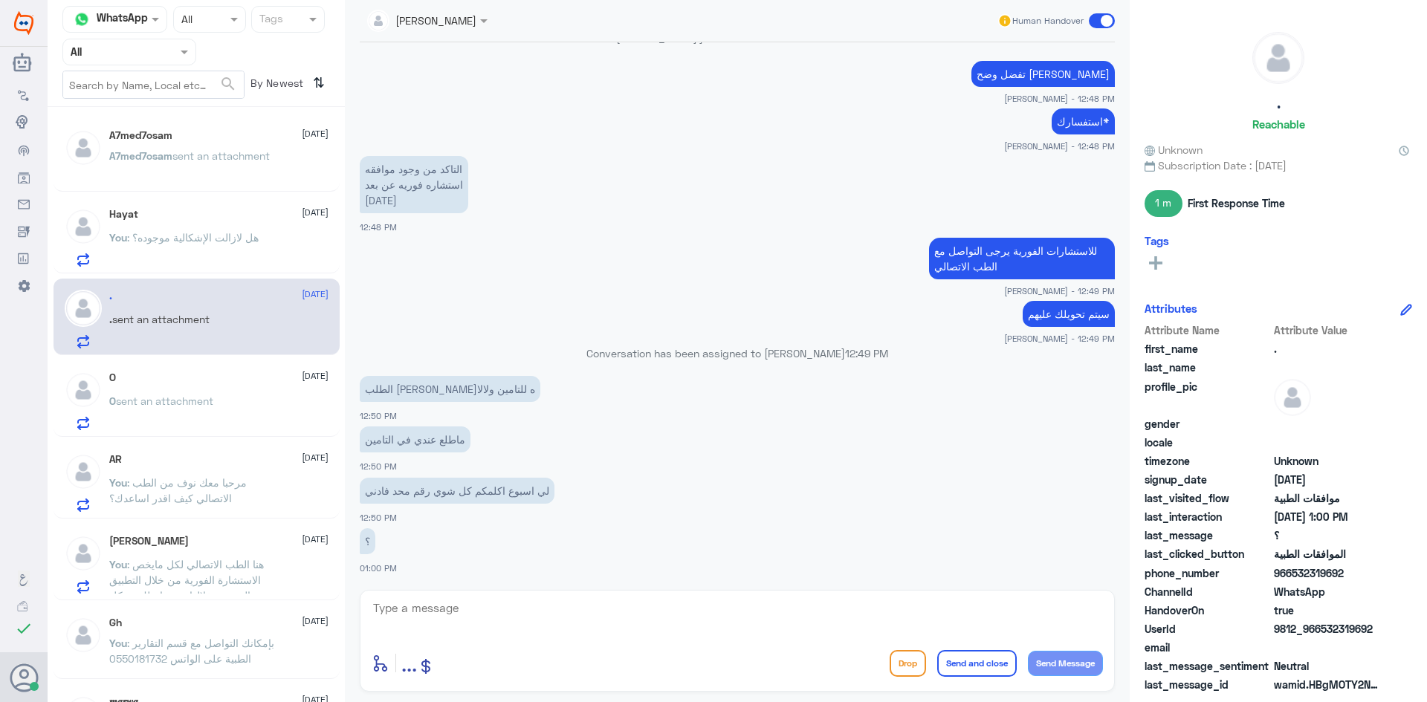
drag, startPoint x: 1323, startPoint y: 631, endPoint x: 1386, endPoint y: 630, distance: 62.4
click at [1386, 630] on div "UserId 9812_966532319692" at bounding box center [1278, 630] width 268 height 19
copy span "532319692"
click at [672, 620] on textarea at bounding box center [737, 616] width 731 height 36
type textarea "مرحبا معك نوف من الطب الاتصالي كيف اقدر اساعدك؟"
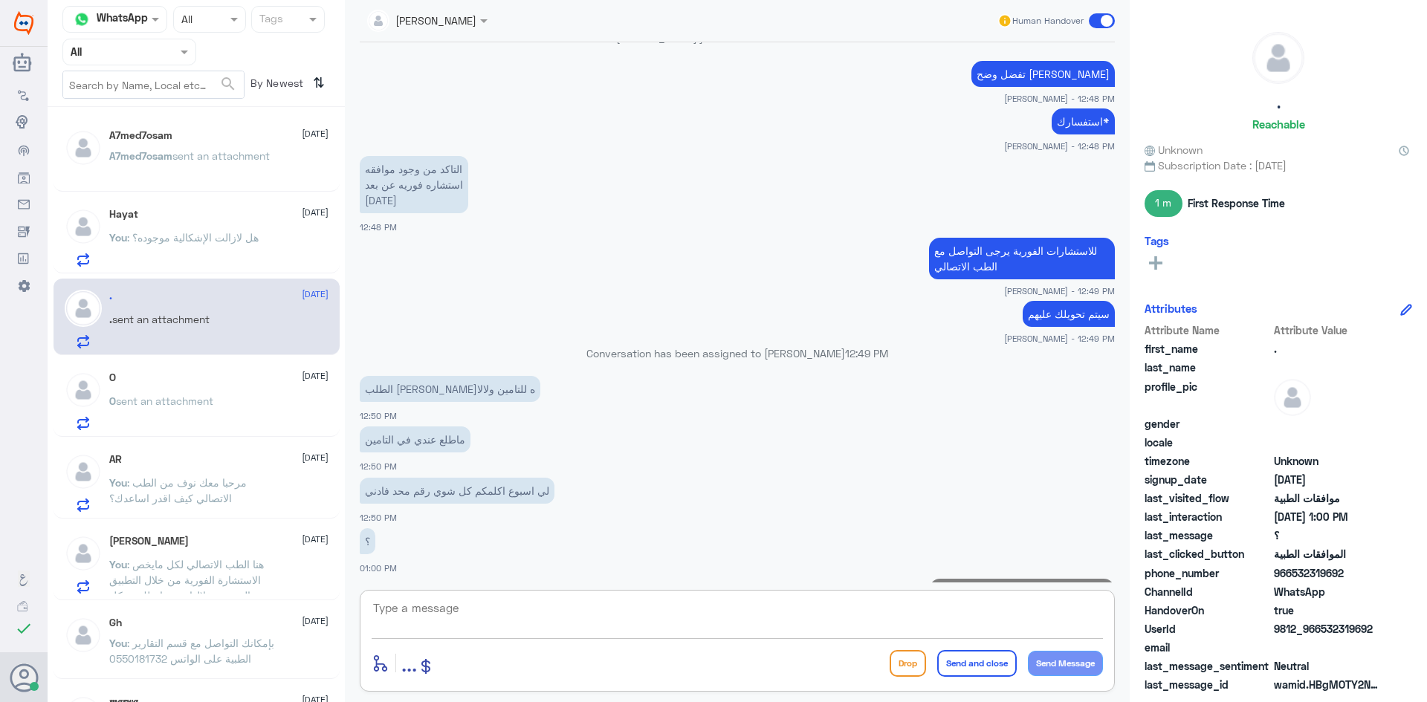
scroll to position [1127, 0]
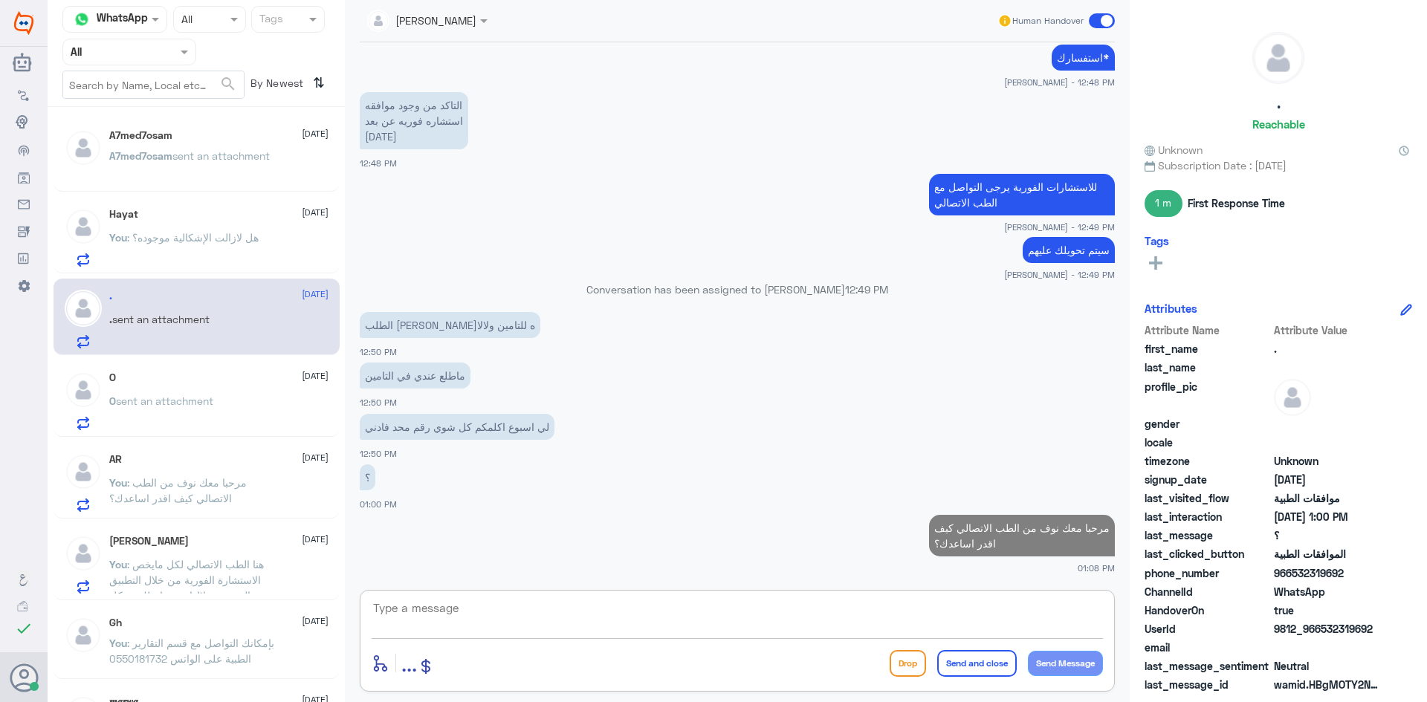
click at [218, 234] on span ": هل لازالت الإشكالية موجوده؟" at bounding box center [193, 237] width 132 height 13
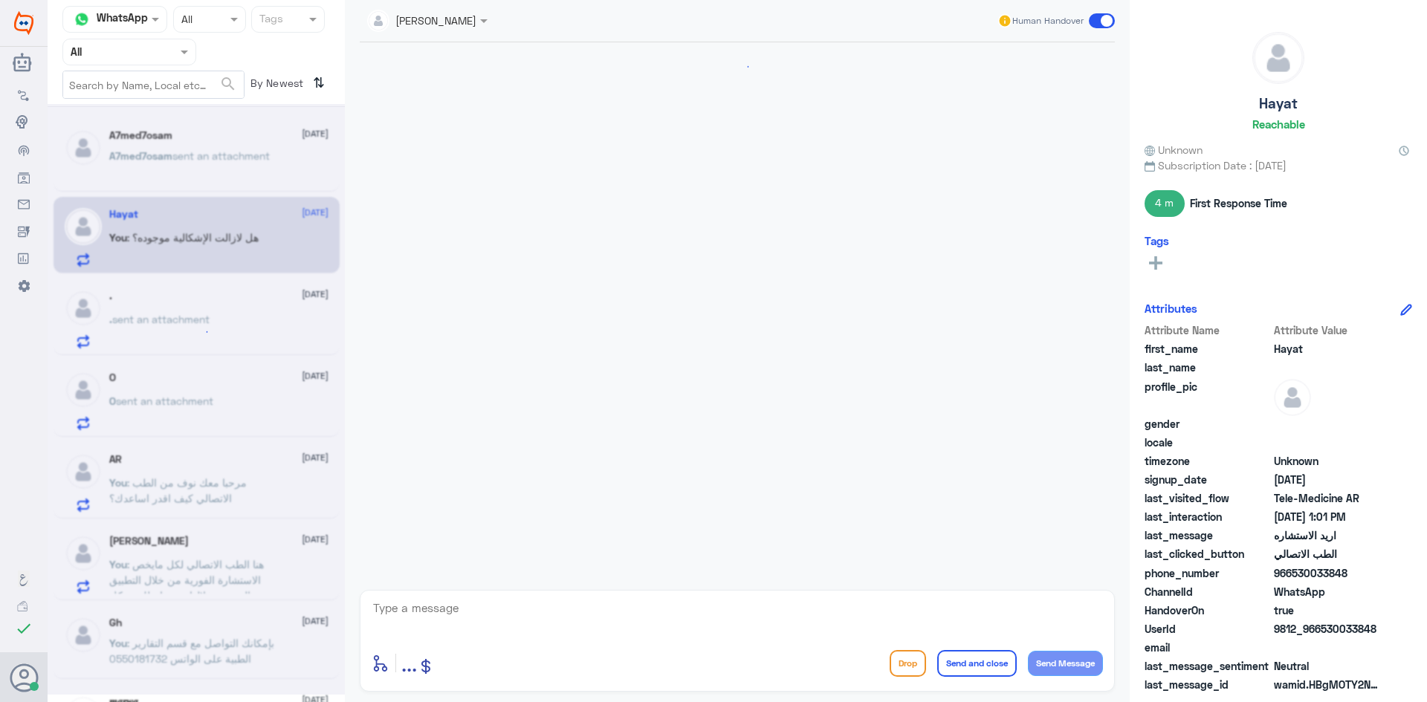
scroll to position [1057, 0]
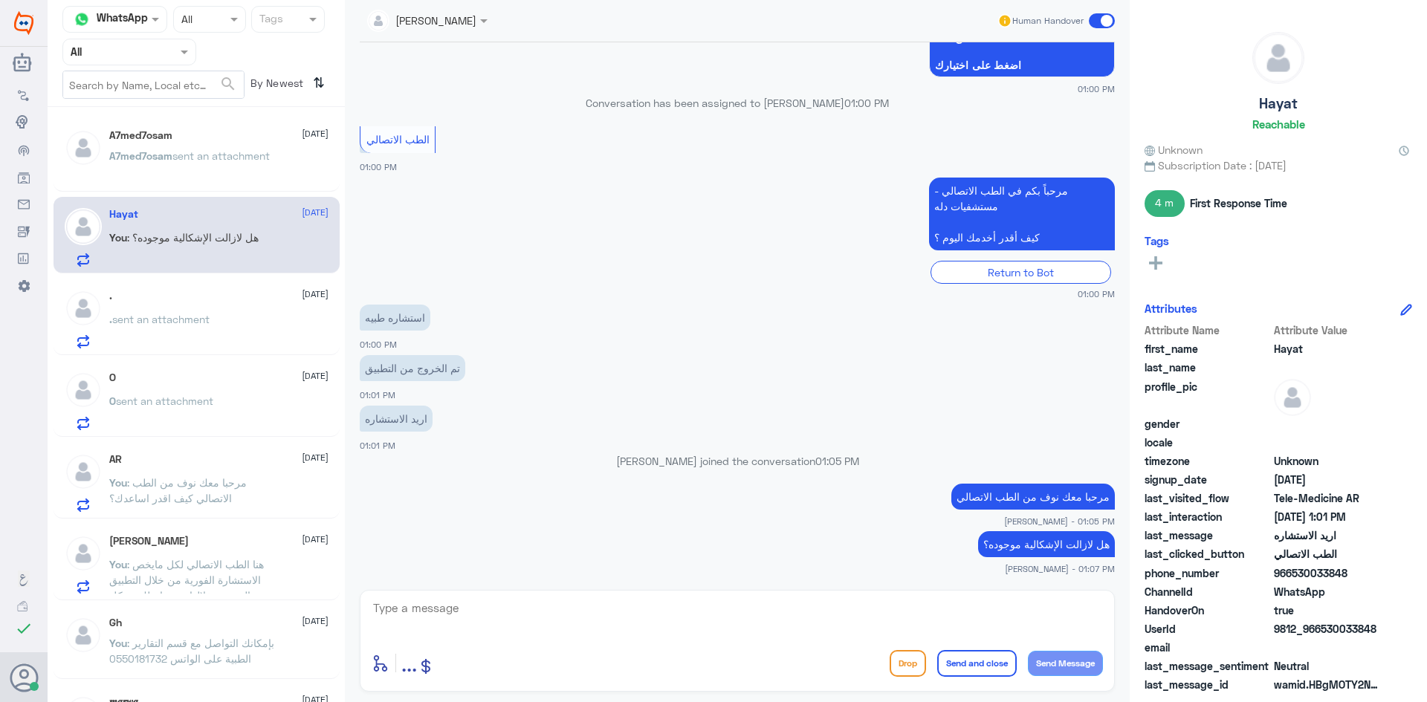
click at [136, 175] on p "A7med7osam sent an attachment" at bounding box center [189, 166] width 161 height 37
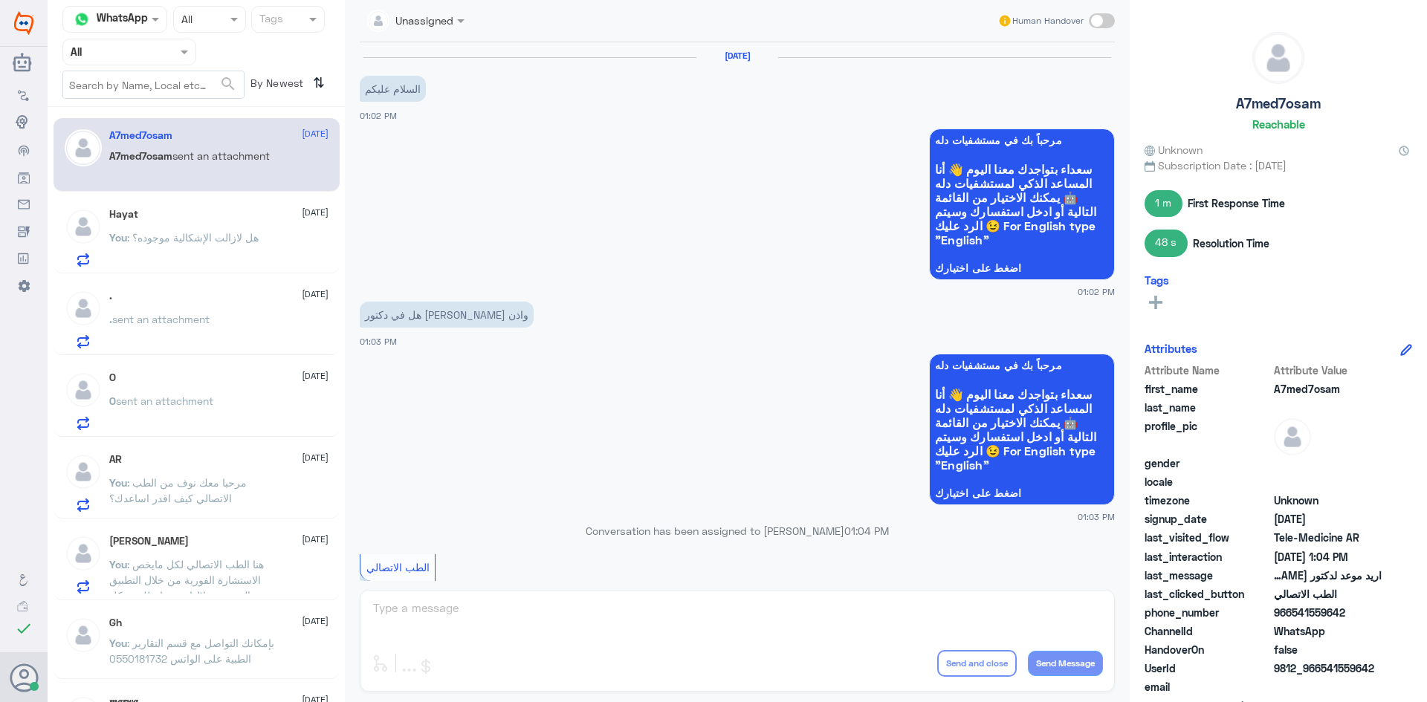
scroll to position [416, 0]
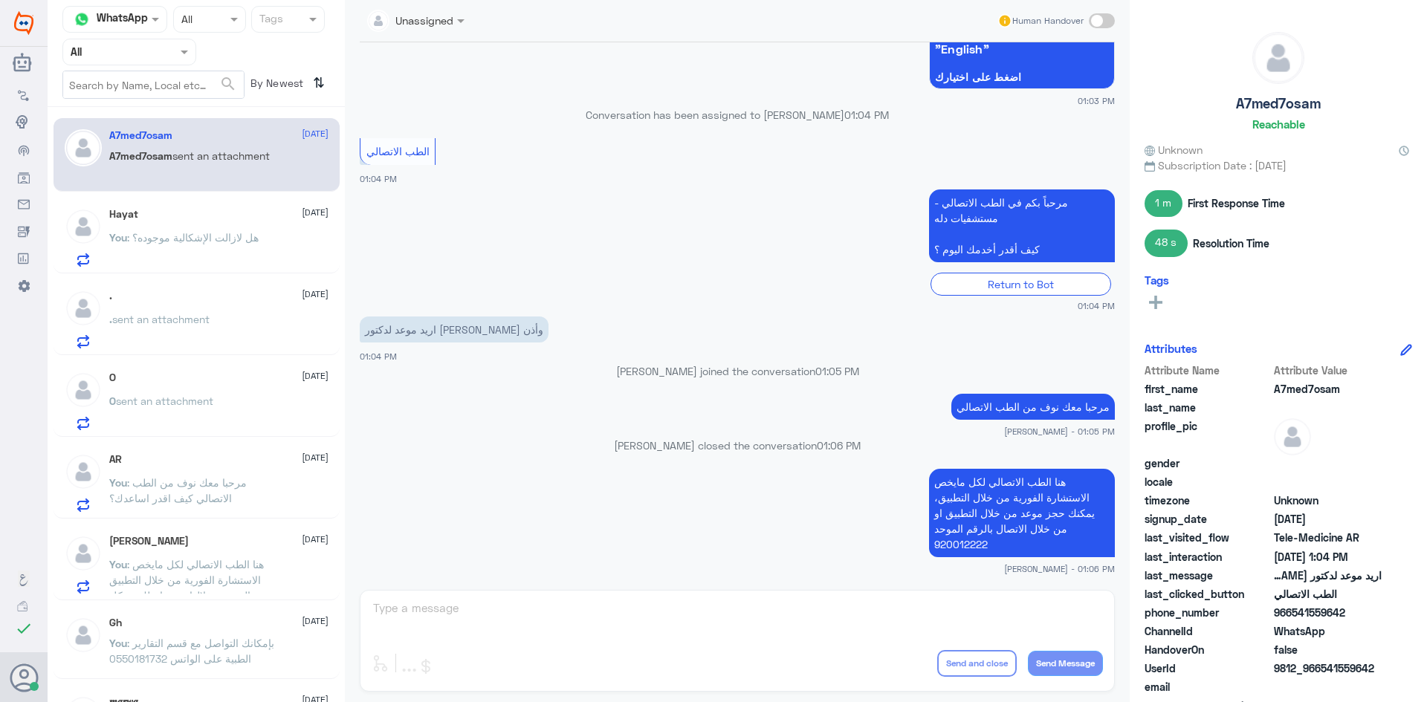
click at [201, 366] on div "O 28 September O sent an attachment" at bounding box center [197, 398] width 286 height 77
click at [208, 319] on span "sent an attachment" at bounding box center [160, 319] width 97 height 13
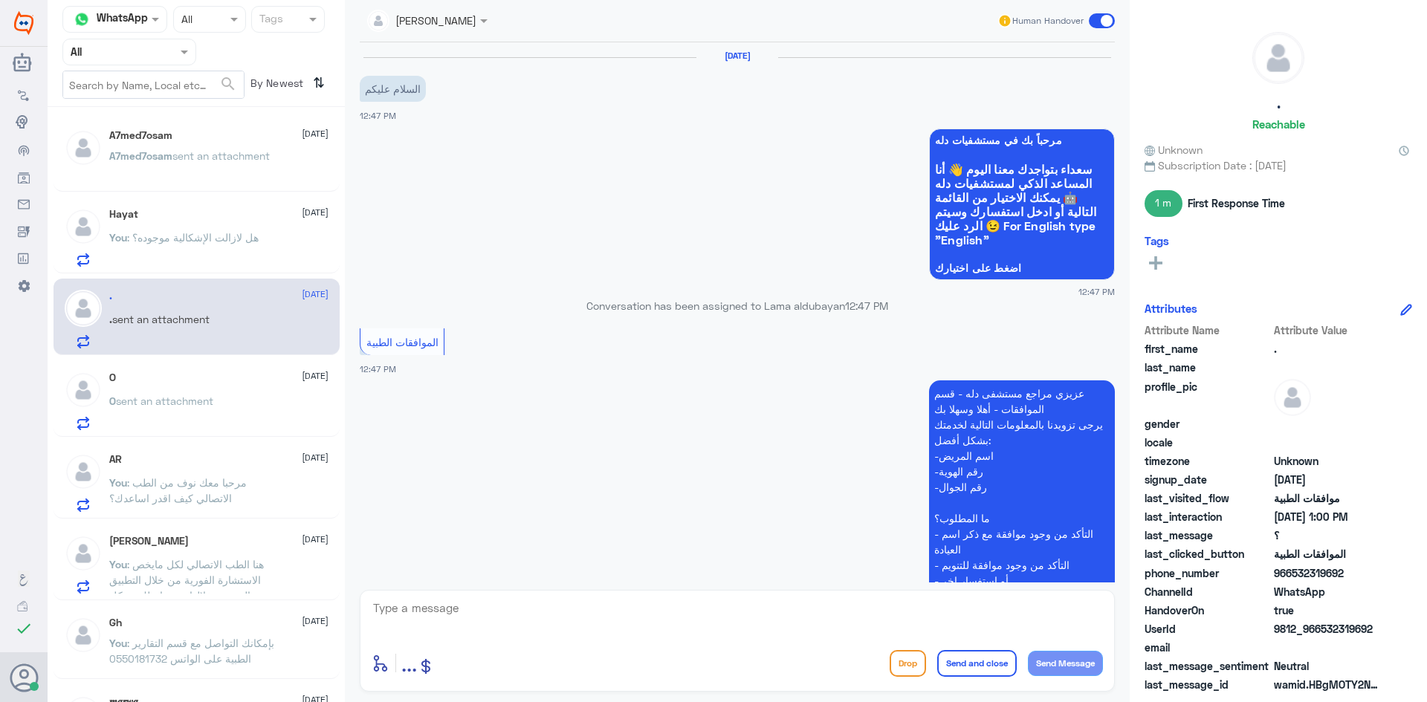
scroll to position [906, 0]
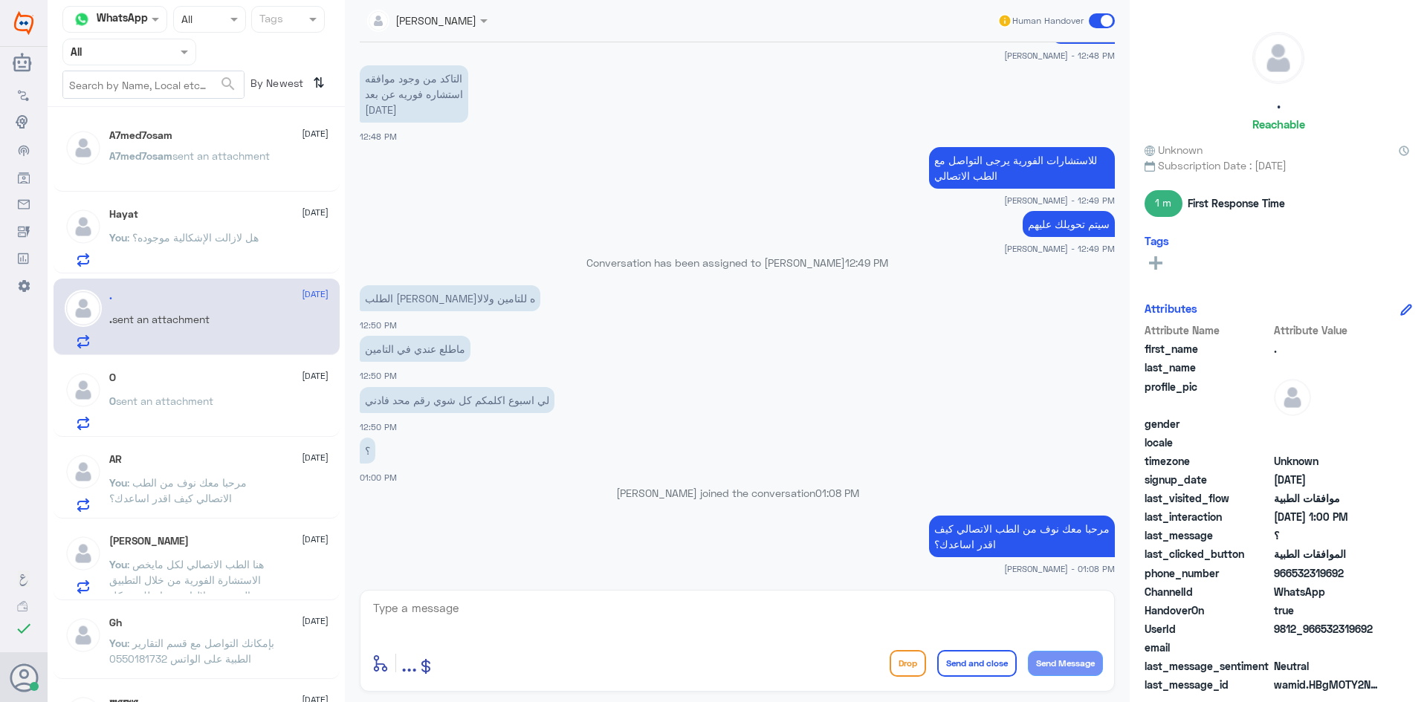
click at [243, 407] on div "O sent an attachment" at bounding box center [218, 413] width 219 height 33
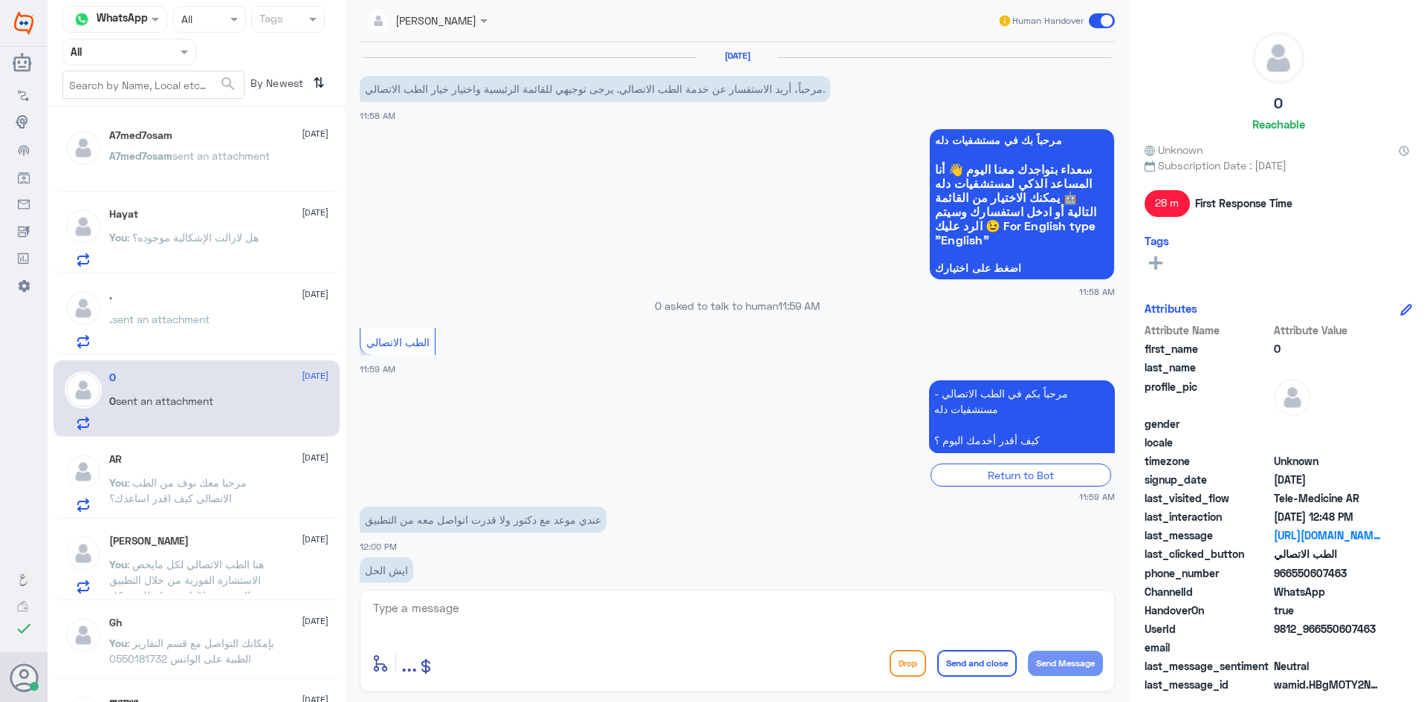
scroll to position [826, 0]
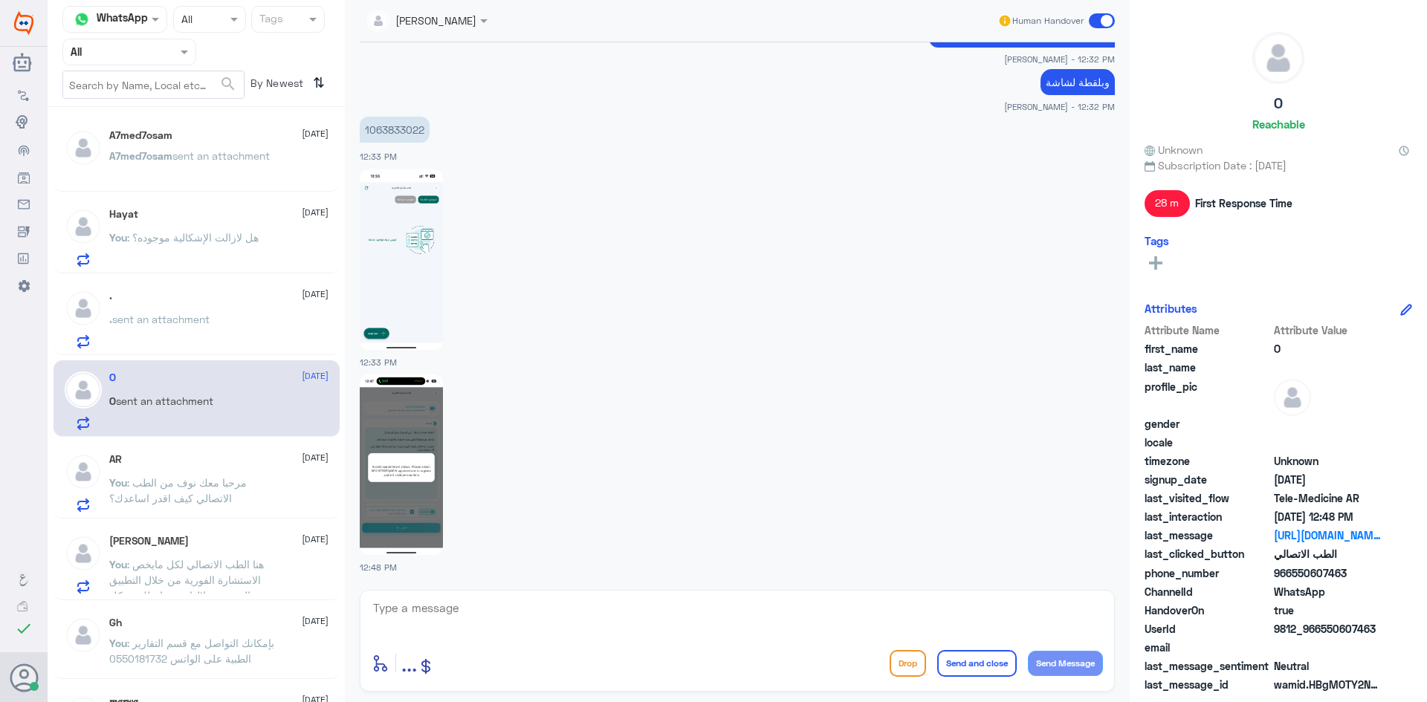
click at [268, 479] on p "You : مرحبا معك نوف من الطب الاتصالي كيف اقدر اساعدك؟" at bounding box center [192, 493] width 167 height 37
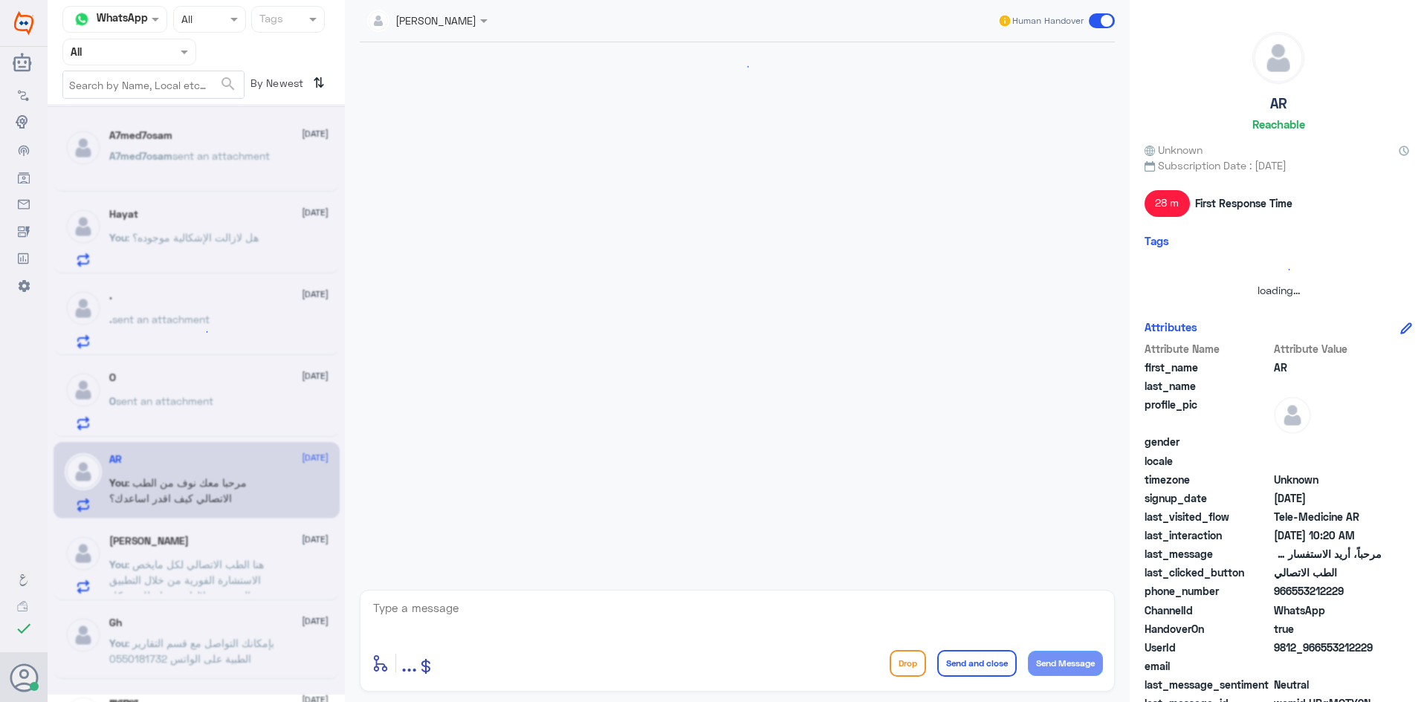
scroll to position [19, 0]
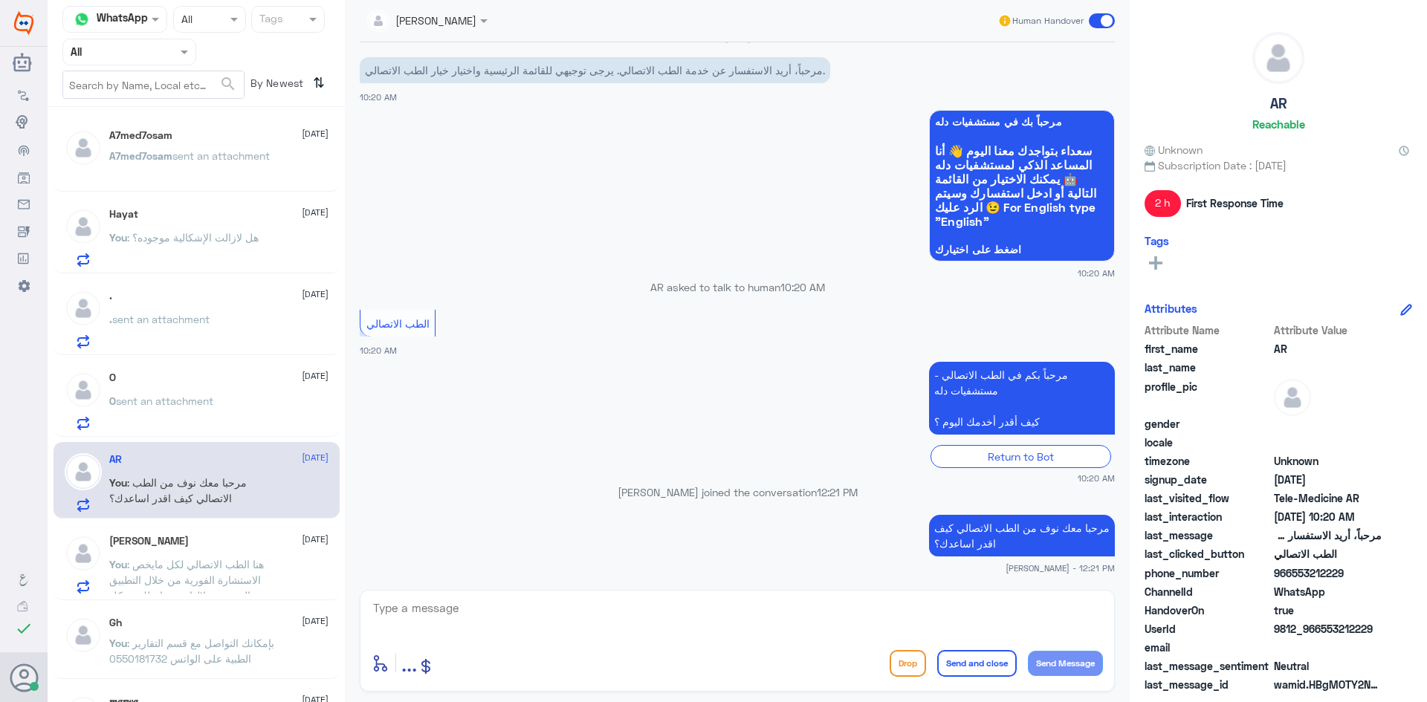
click at [263, 561] on span ": هنا الطب الاتصالي لكل مايخص الاستشارة الفورية من خلال التطبيق والتي من خلالها…" at bounding box center [189, 603] width 161 height 91
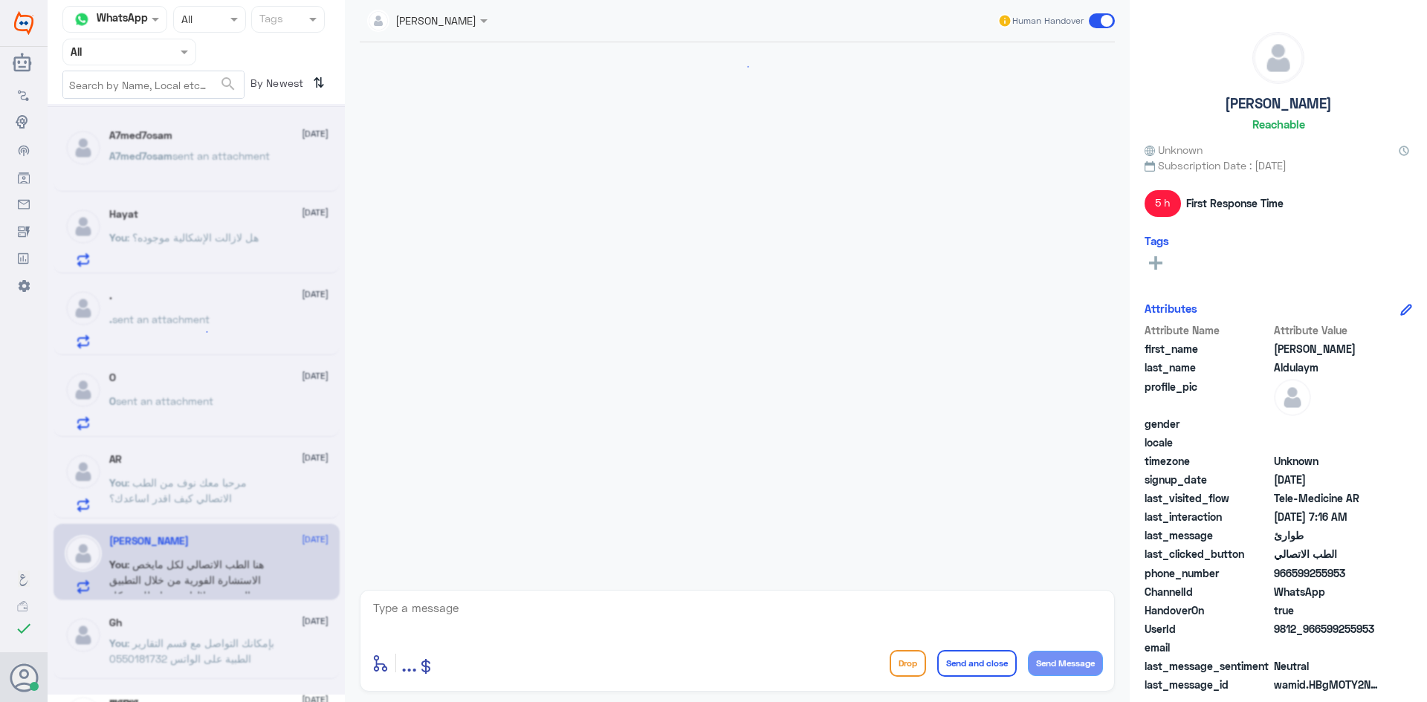
scroll to position [236, 0]
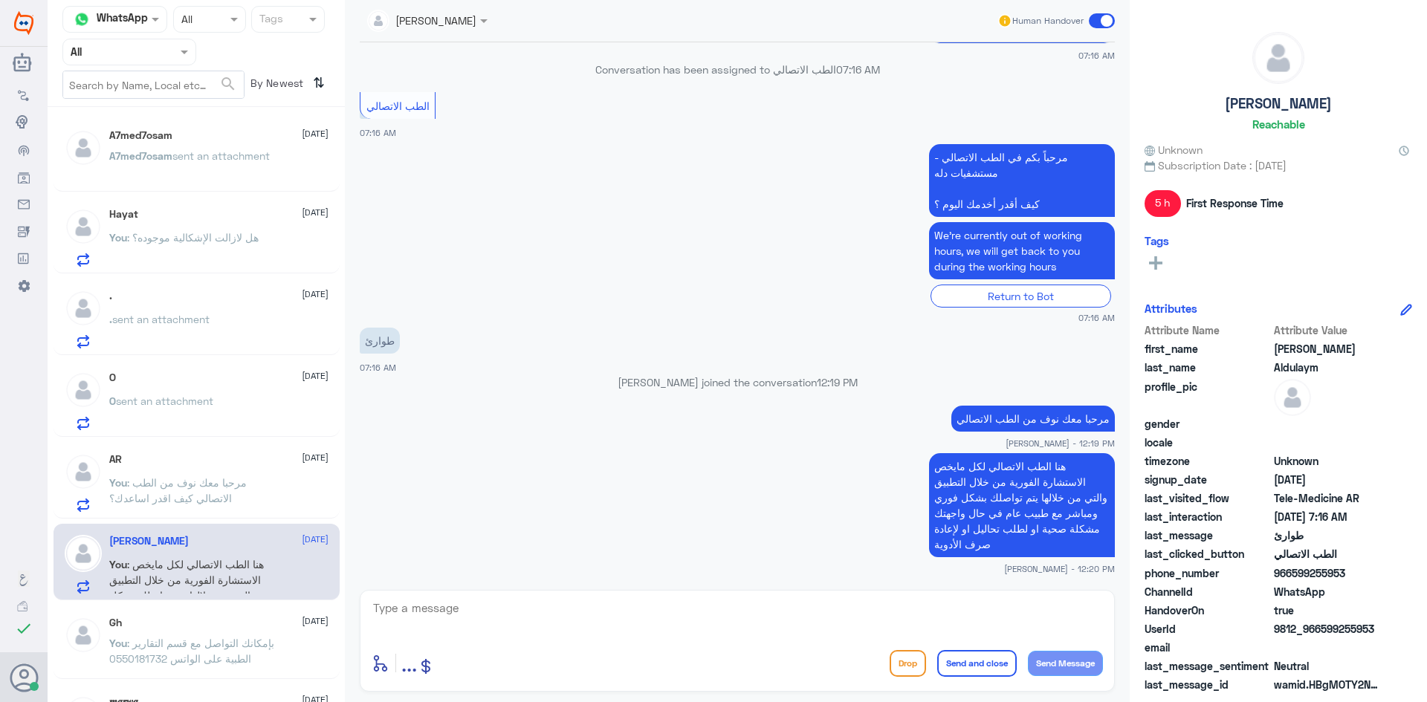
drag, startPoint x: 1119, startPoint y: 16, endPoint x: 1098, endPoint y: 29, distance: 24.7
click at [1118, 16] on div "عبدالكريم الموسى Human Handover" at bounding box center [737, 21] width 785 height 42
click at [1098, 29] on div "Human Handover" at bounding box center [1056, 20] width 118 height 27
click at [1093, 21] on span at bounding box center [1102, 20] width 26 height 15
click at [0, 0] on input "checkbox" at bounding box center [0, 0] width 0 height 0
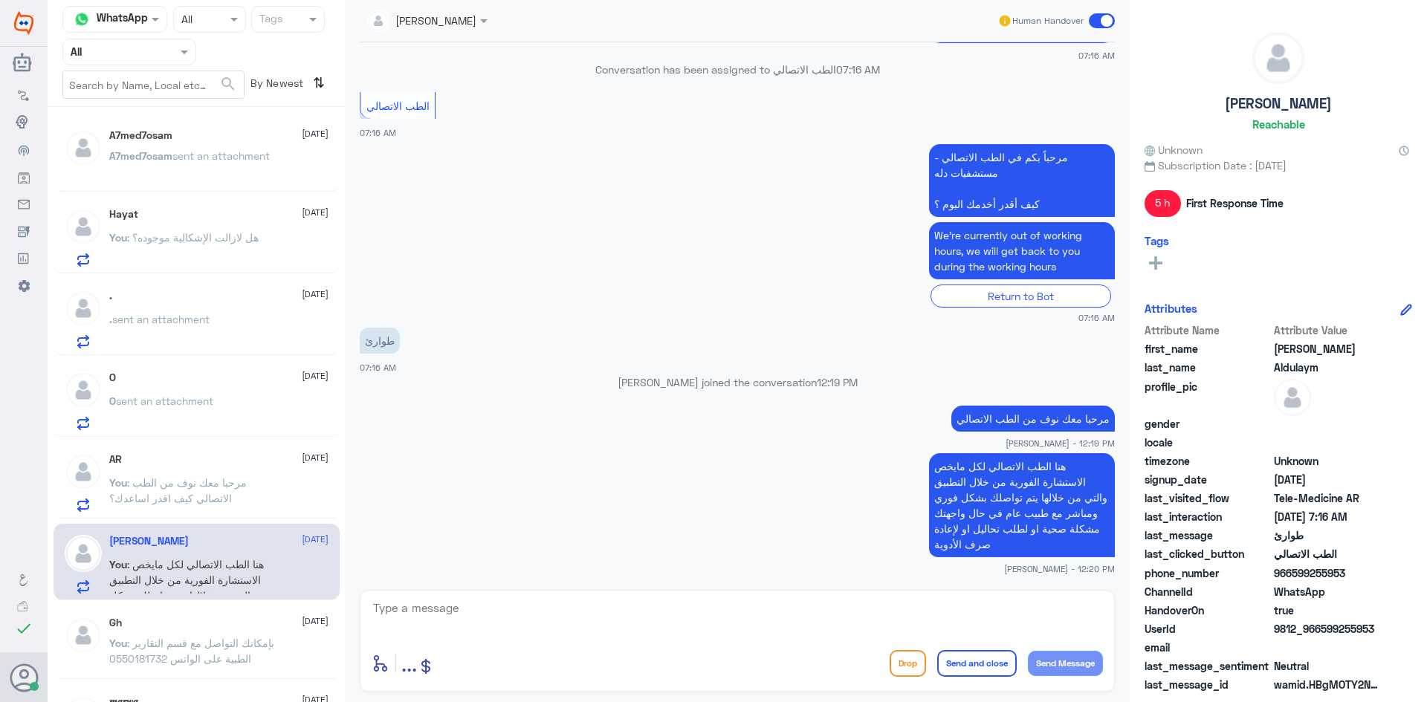
scroll to position [263, 0]
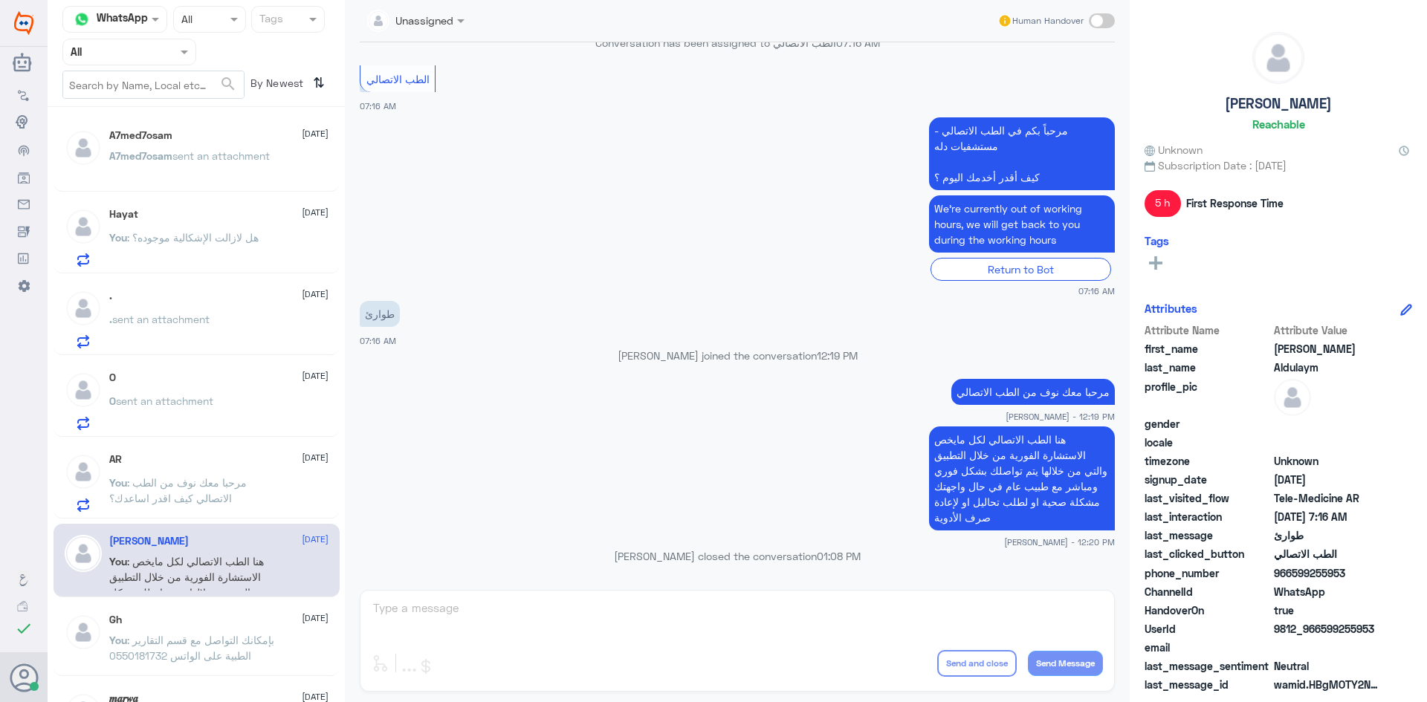
click at [236, 482] on span ": مرحبا معك نوف من الطب الاتصالي كيف اقدر اساعدك؟" at bounding box center [177, 490] width 137 height 28
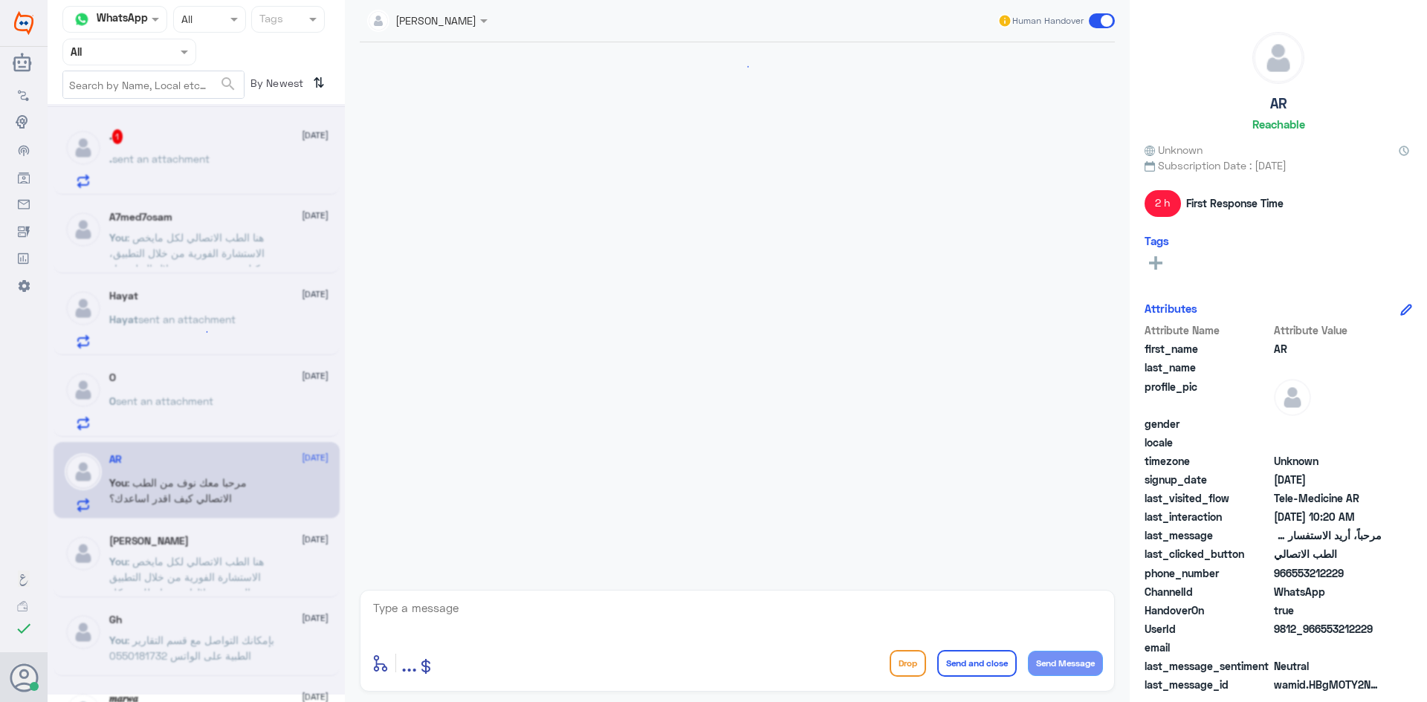
scroll to position [19, 0]
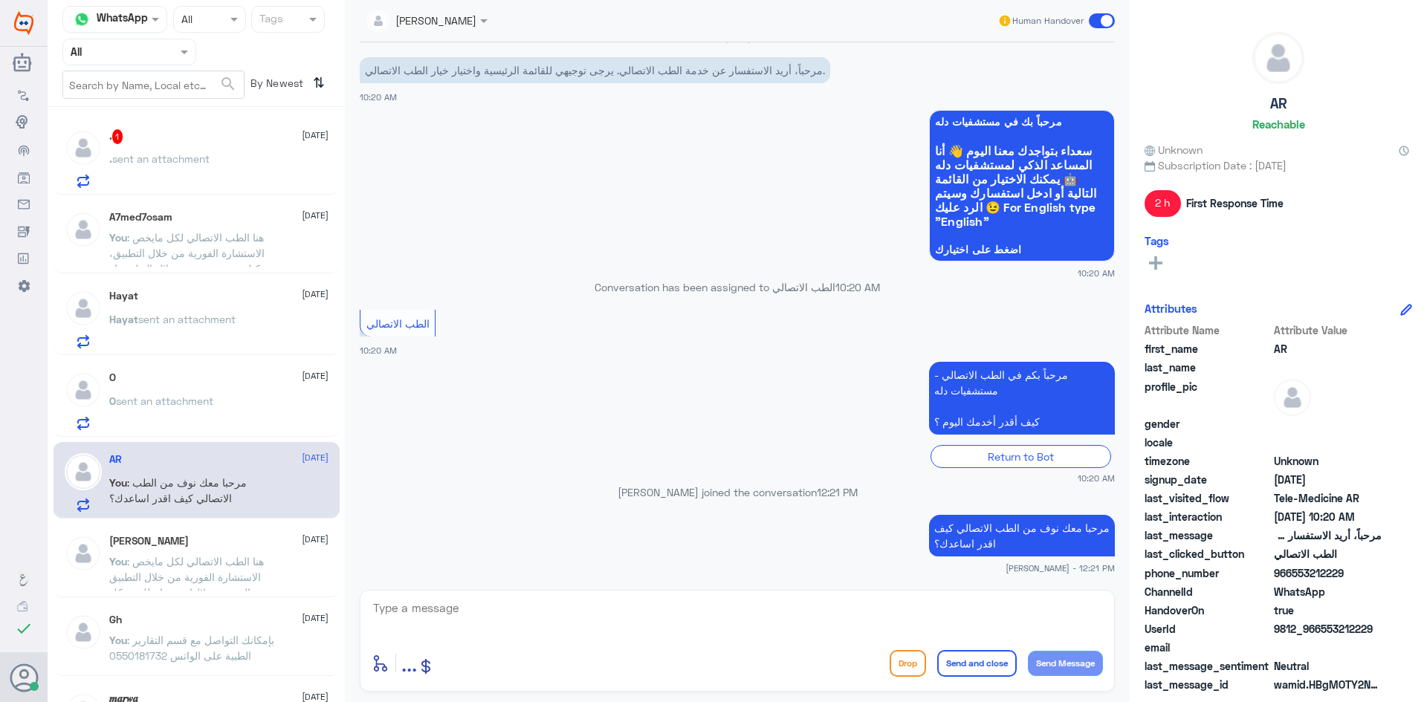
click at [1043, 25] on span "Human Handover" at bounding box center [1047, 20] width 71 height 13
click at [1098, 19] on span at bounding box center [1102, 20] width 26 height 15
click at [0, 0] on input "checkbox" at bounding box center [0, 0] width 0 height 0
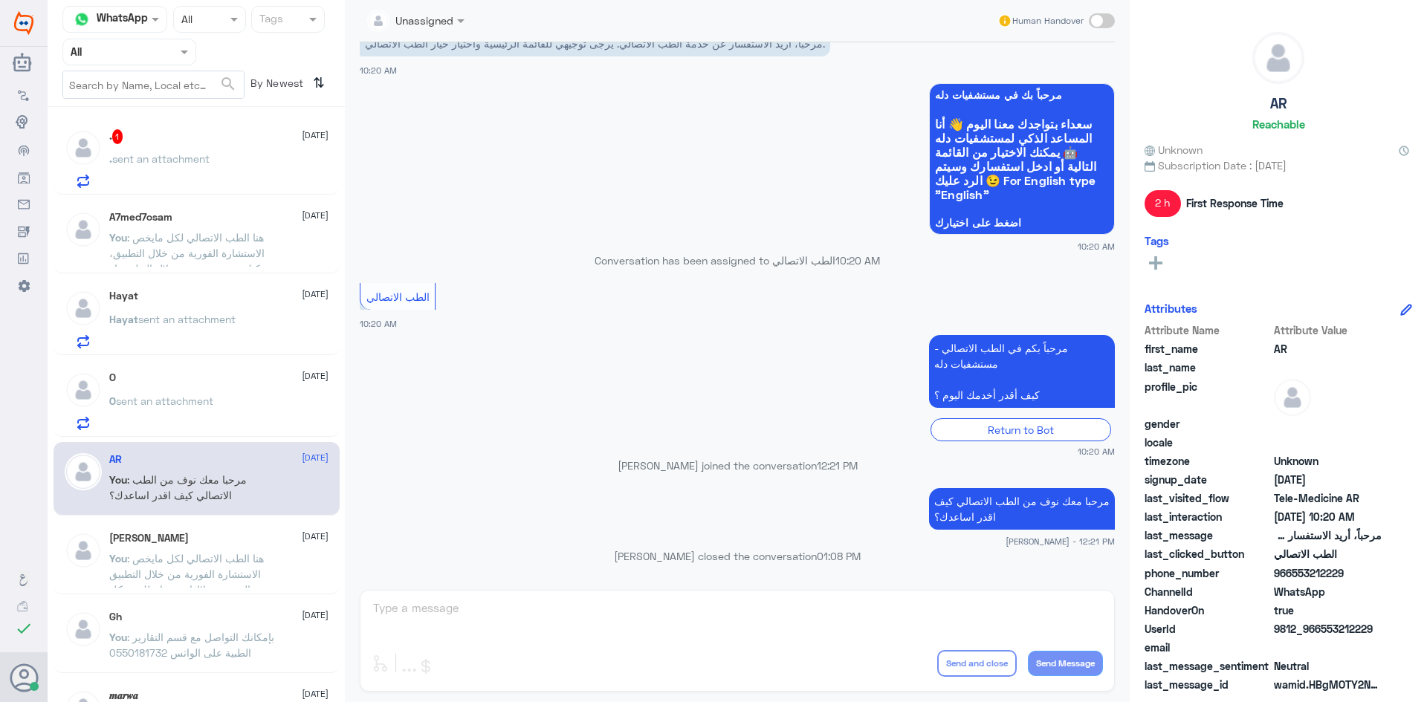
click at [263, 395] on div "O 28 September O sent an attachment" at bounding box center [218, 401] width 219 height 59
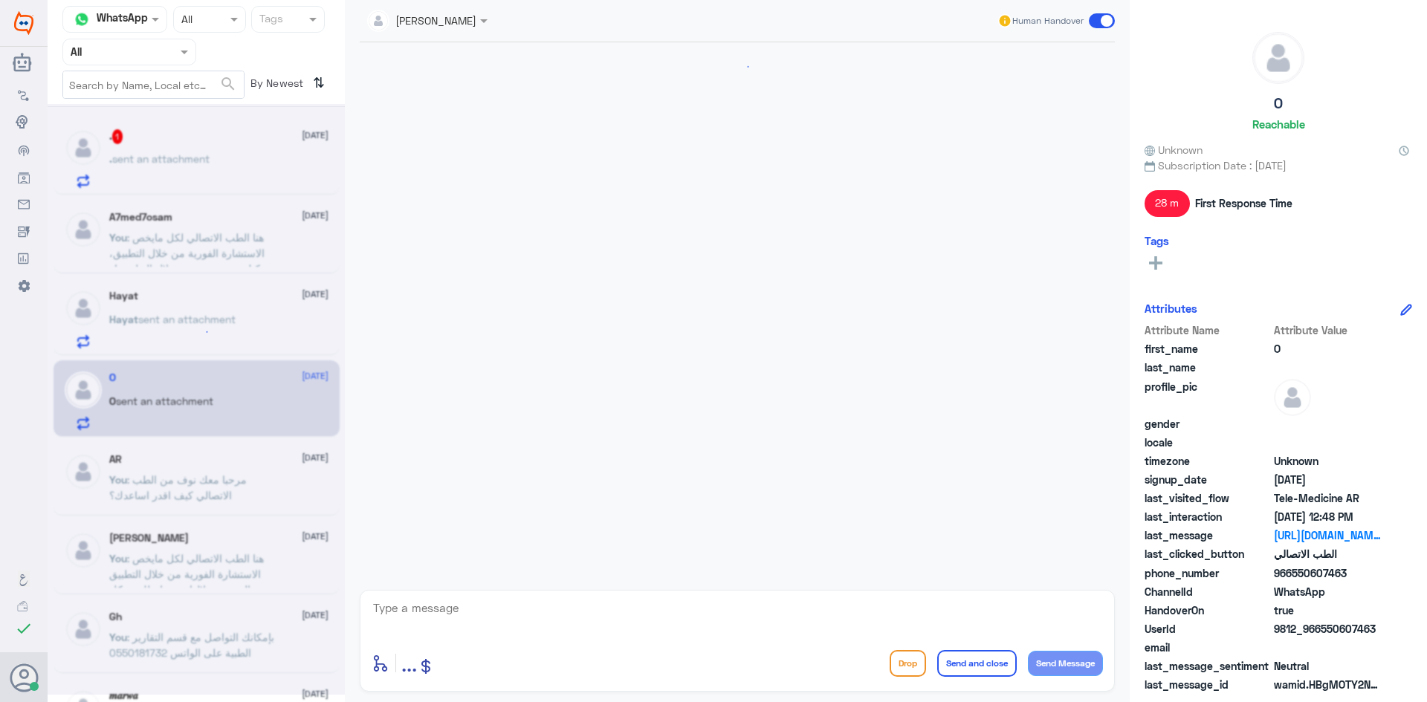
scroll to position [826, 0]
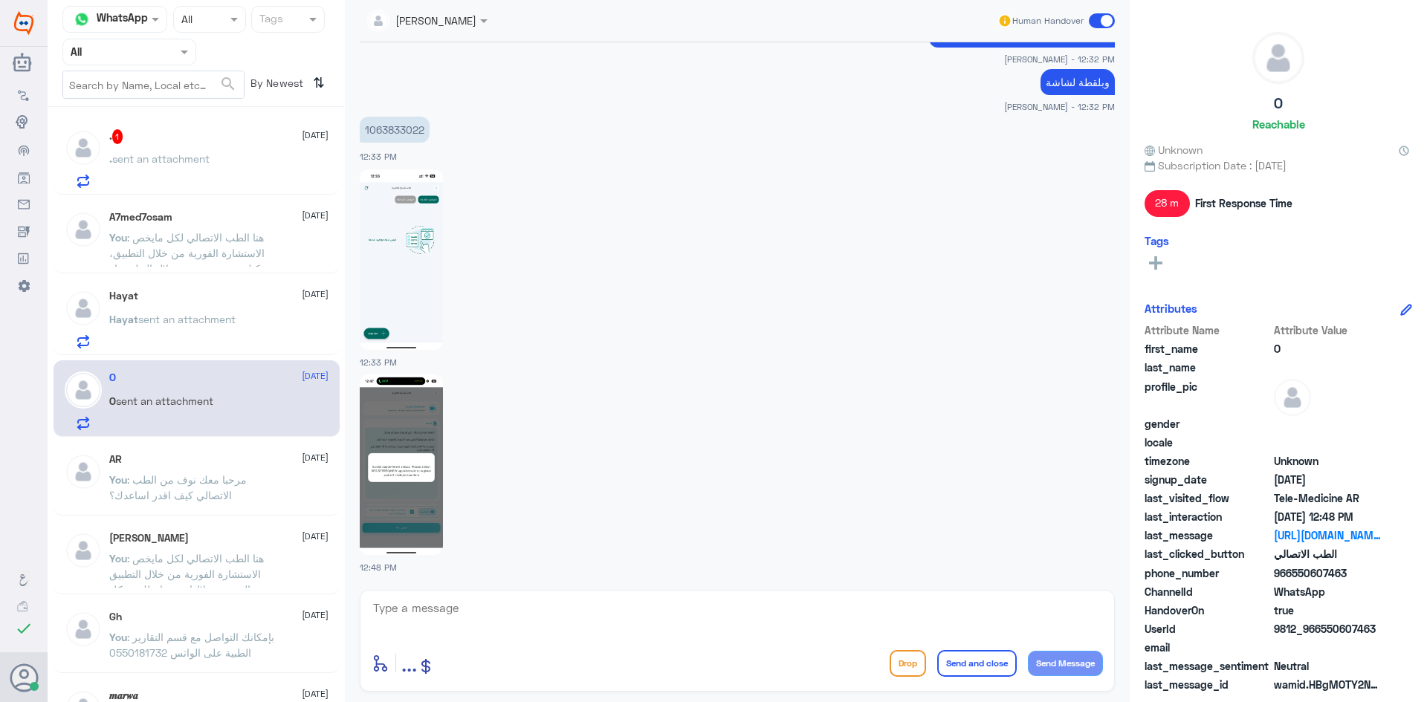
click at [423, 453] on img at bounding box center [401, 465] width 83 height 181
click at [218, 152] on div ". 1 28 September . sent an attachment" at bounding box center [218, 158] width 219 height 59
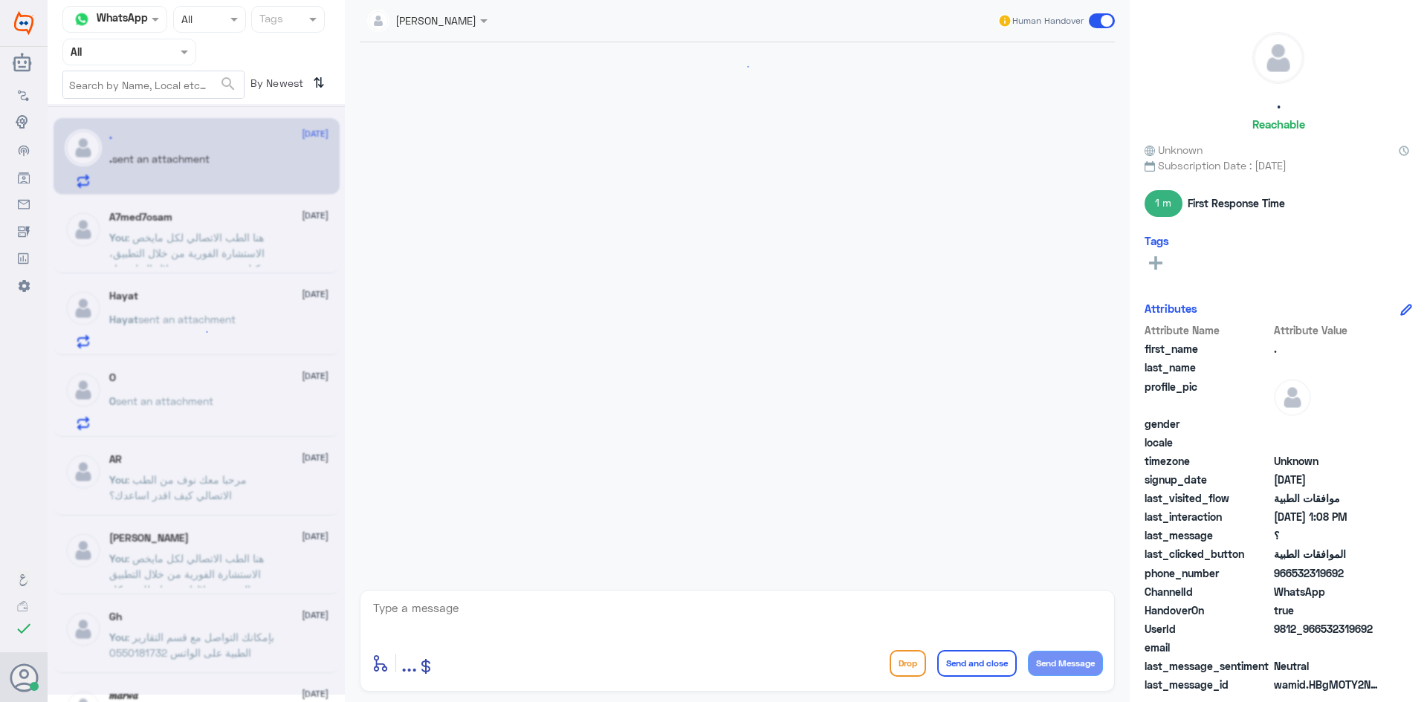
scroll to position [937, 0]
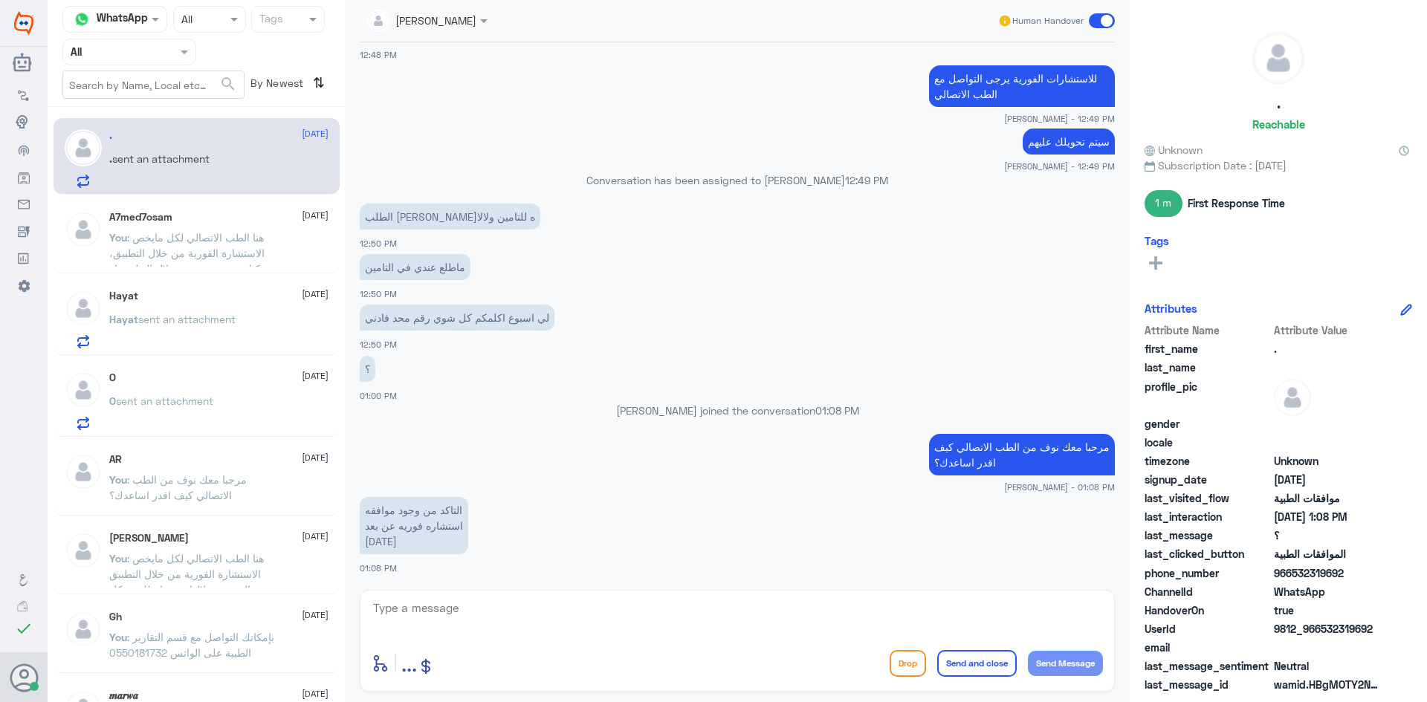
drag, startPoint x: 1320, startPoint y: 632, endPoint x: 1377, endPoint y: 631, distance: 57.2
click at [1377, 631] on span "9812_966532319692" at bounding box center [1328, 629] width 108 height 16
copy span "532319692"
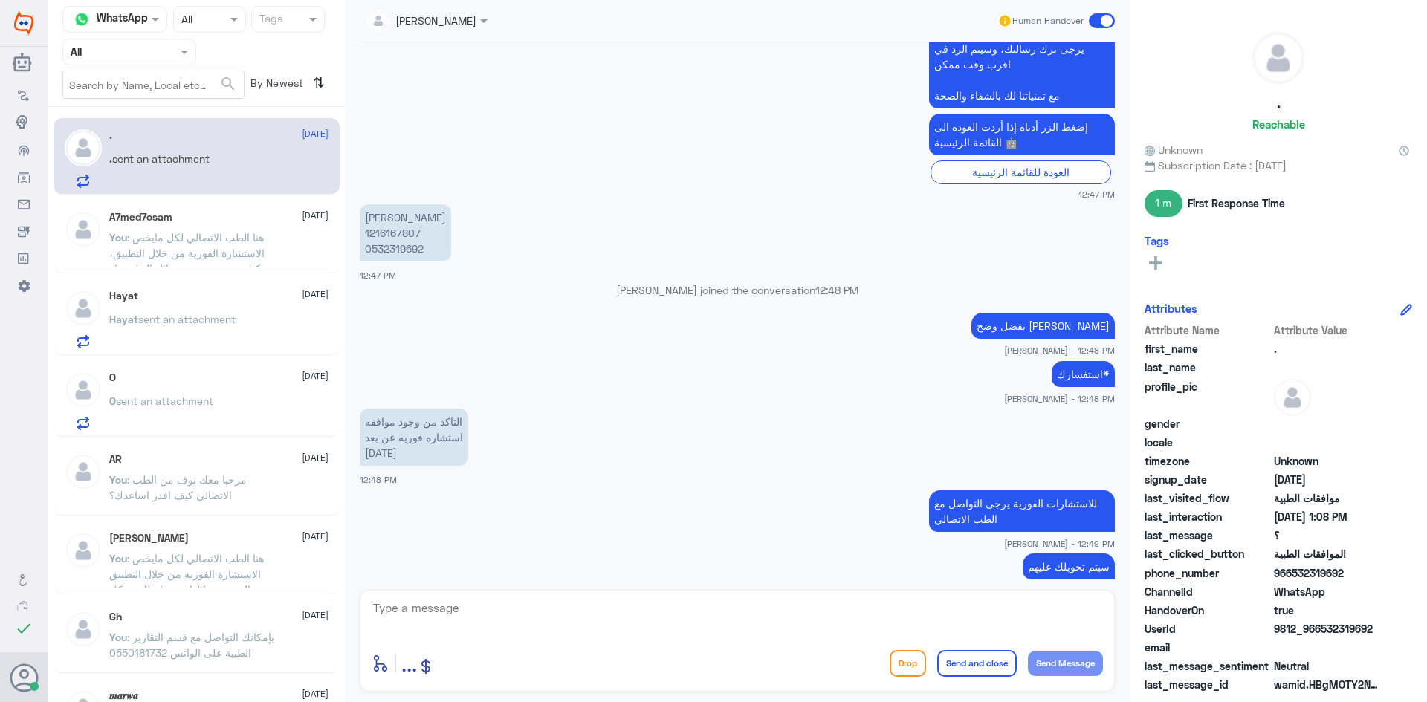
scroll to position [491, 0]
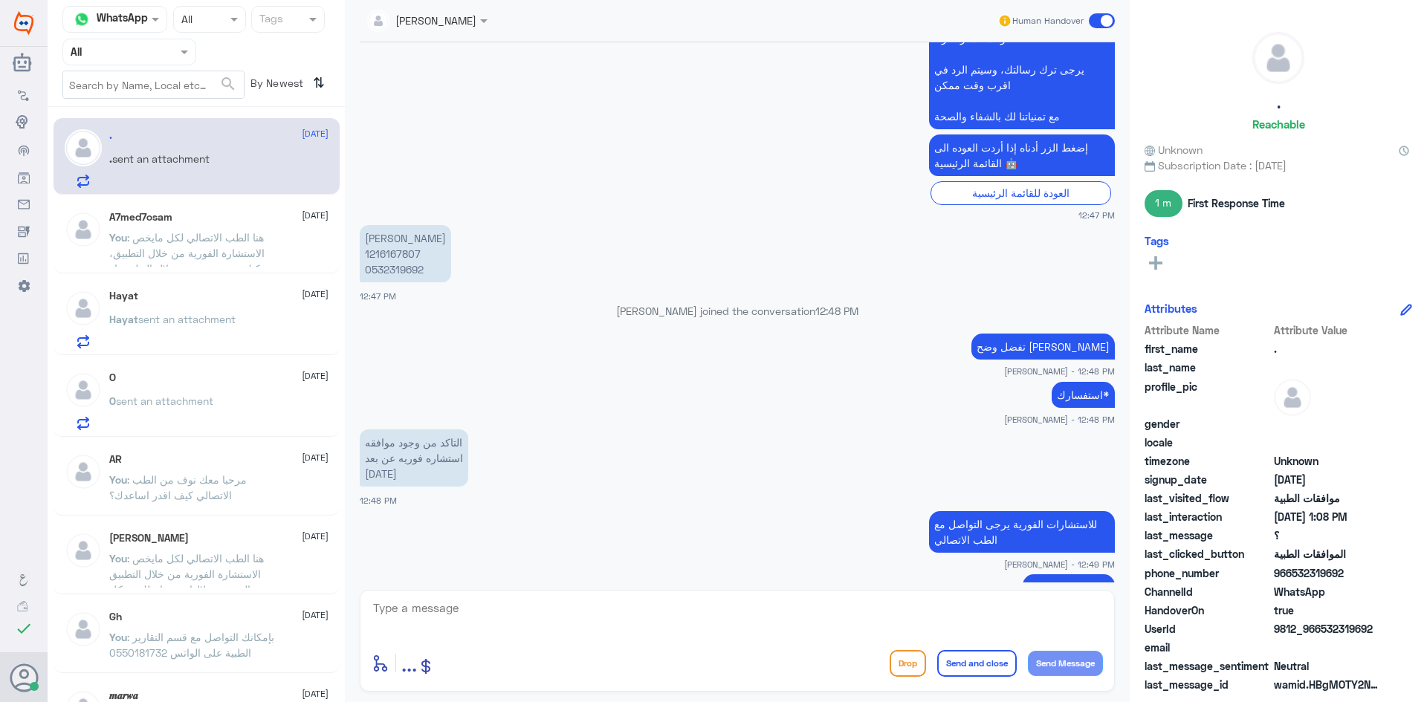
click at [403, 253] on p "سلطان فهد الدوسري 1216167807 0532319692" at bounding box center [405, 253] width 91 height 57
copy p "1216167807"
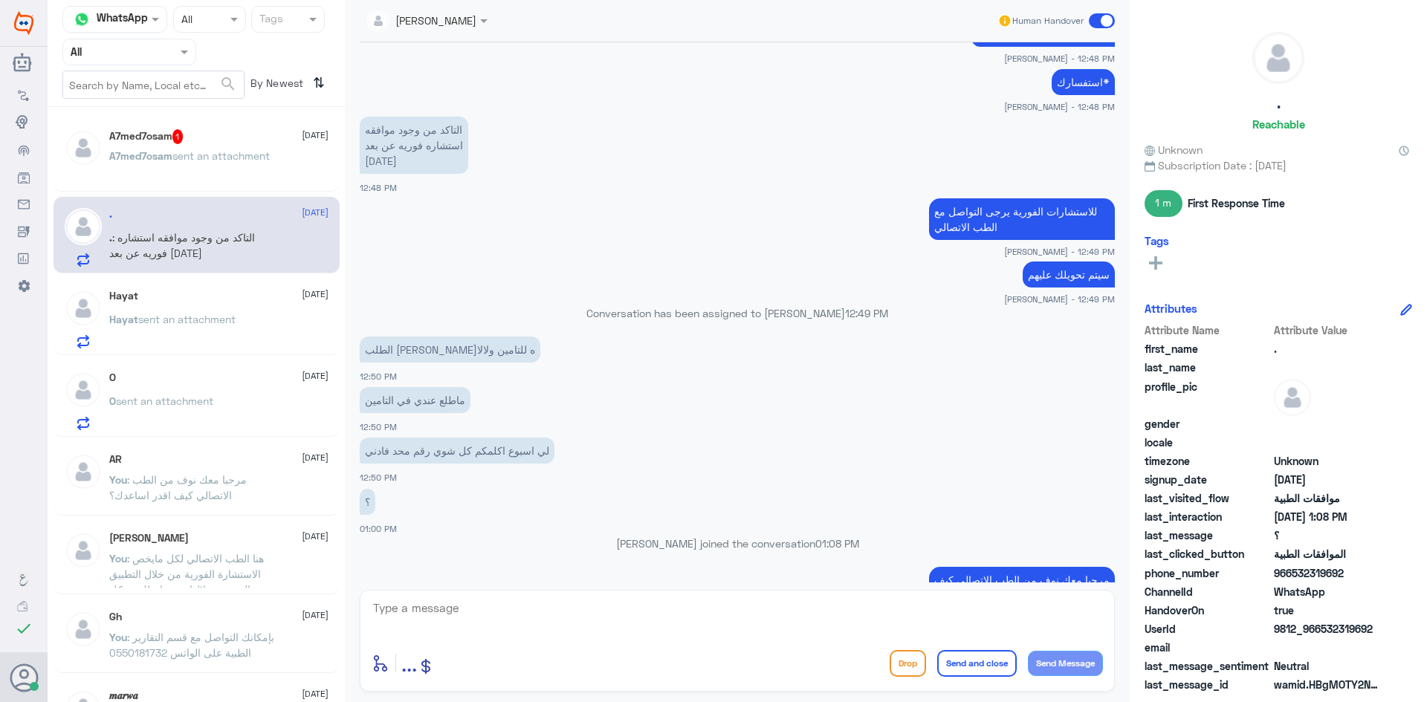
scroll to position [937, 0]
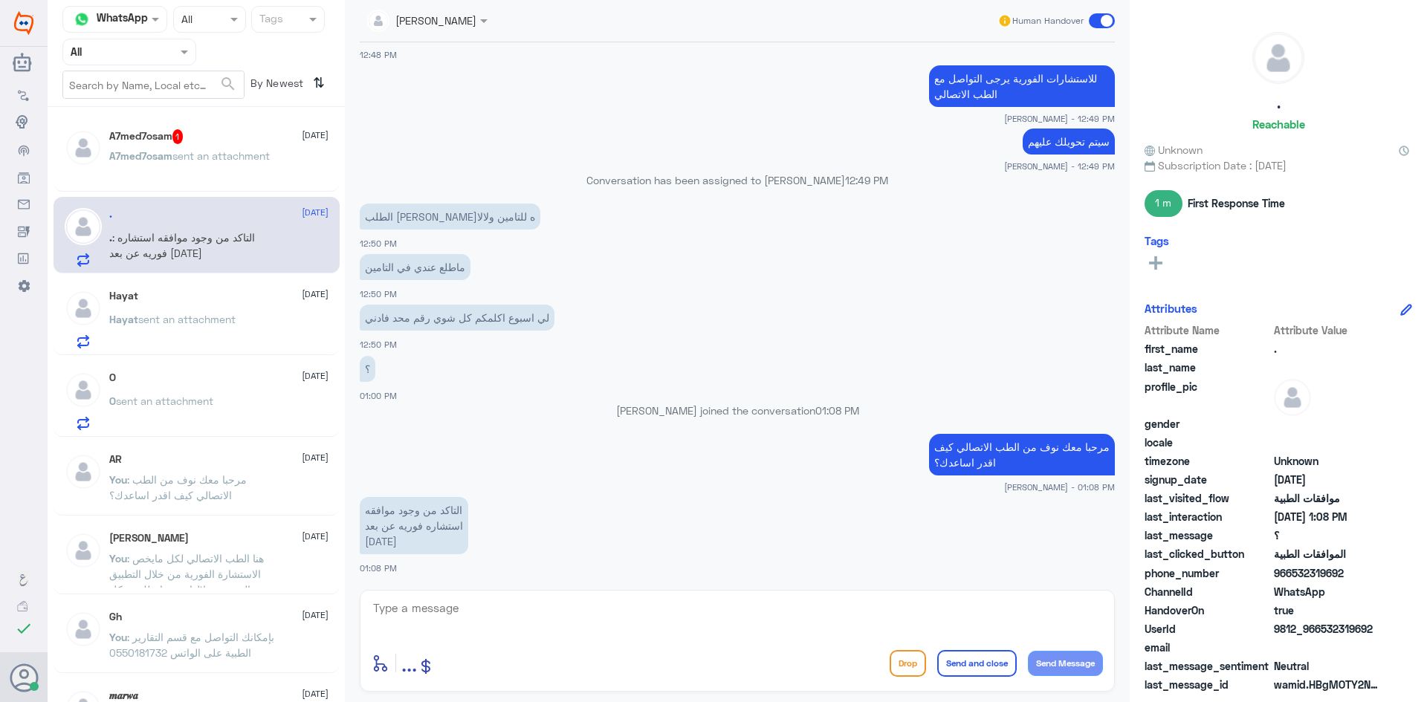
click at [568, 624] on textarea at bounding box center [737, 616] width 731 height 36
click at [225, 172] on p "A7med7osam sent an attachment" at bounding box center [189, 166] width 161 height 37
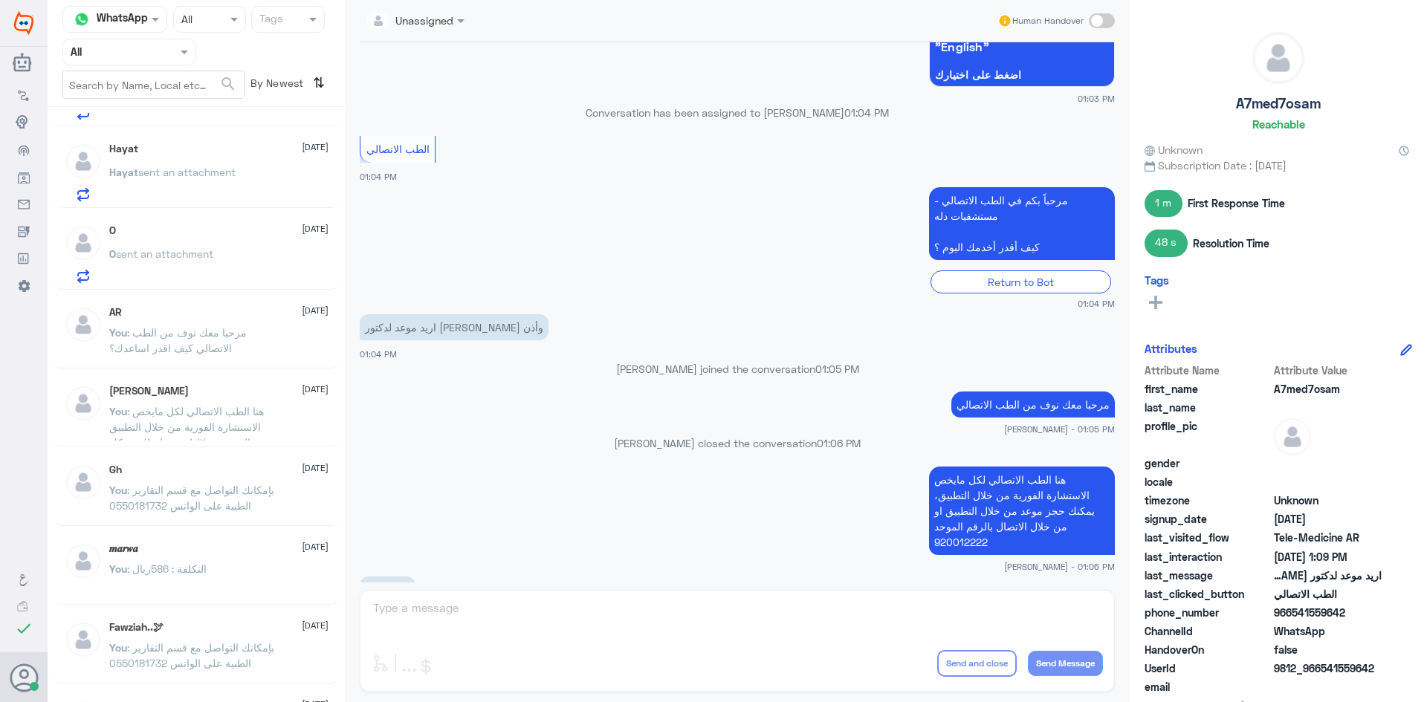
scroll to position [149, 0]
click at [203, 244] on p "O sent an attachment" at bounding box center [161, 262] width 104 height 37
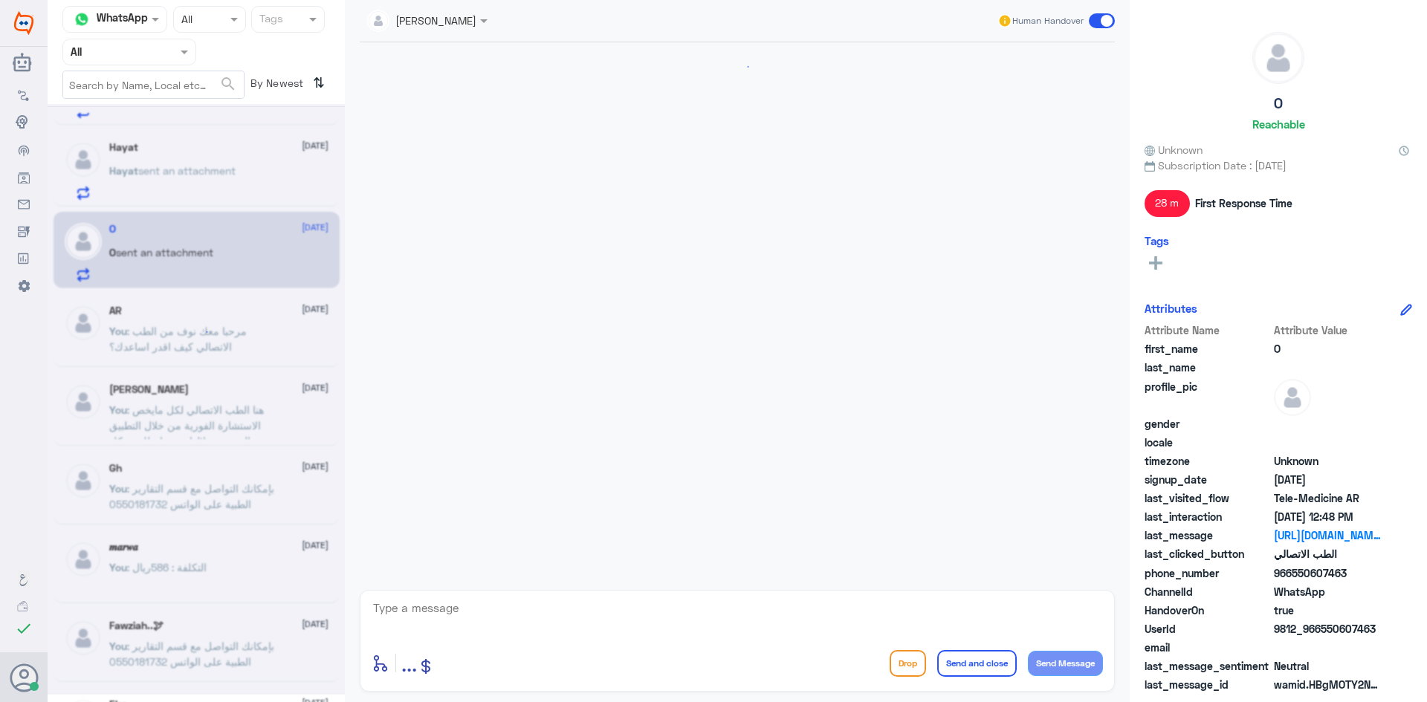
scroll to position [826, 0]
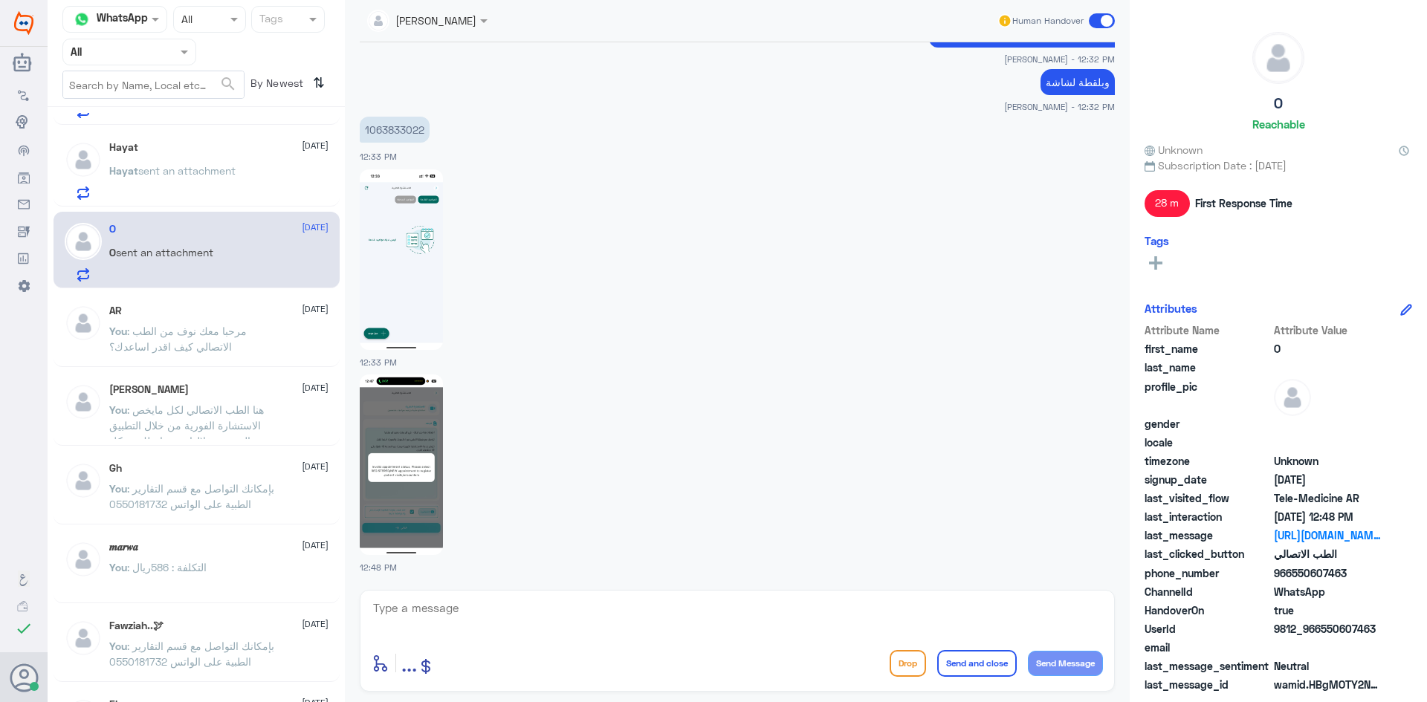
click at [191, 188] on p "Hayat sent an attachment" at bounding box center [172, 181] width 126 height 37
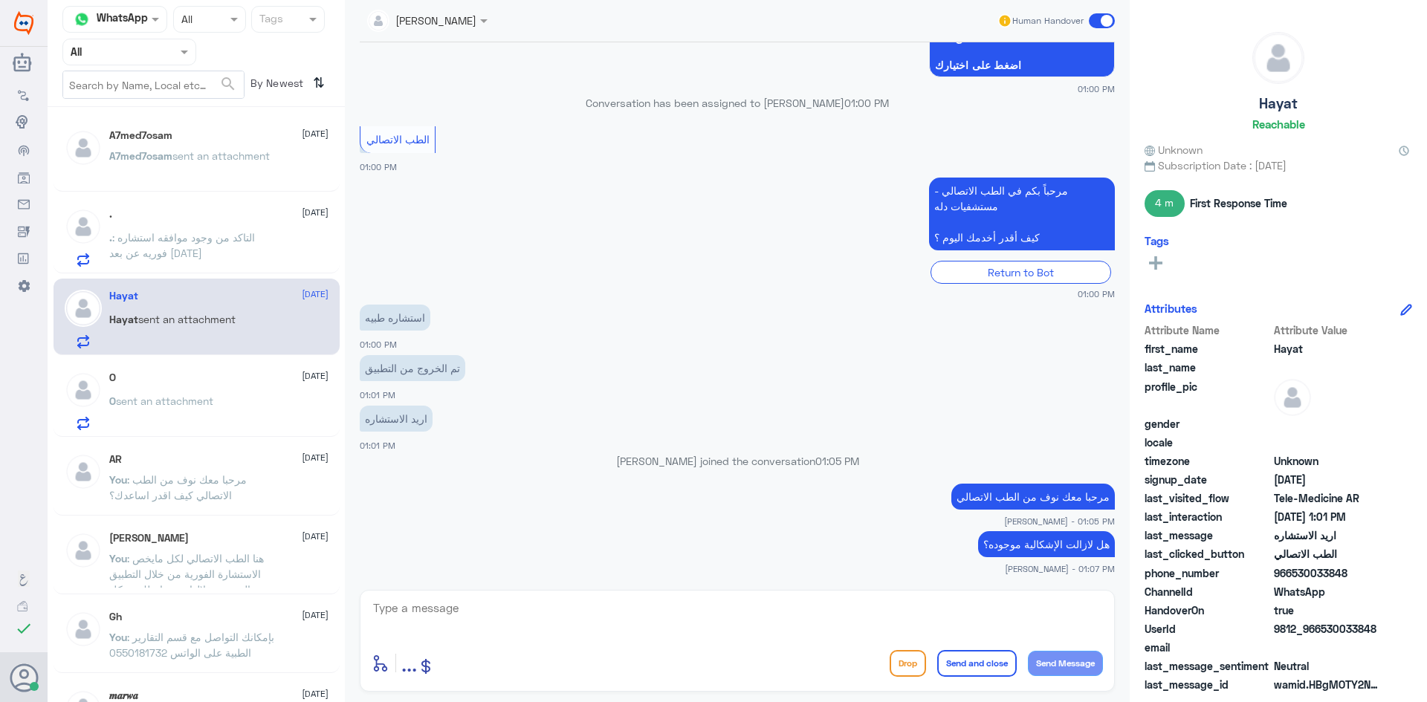
click at [199, 188] on div "A7med7osam 28 September A7med7osam sent an attachment" at bounding box center [197, 155] width 286 height 74
click at [215, 303] on div "Hayat 28 September Hayat sent an attachment" at bounding box center [218, 319] width 219 height 59
click at [203, 250] on span ": التاكد من وجود موافقه استشاره فوريه عن بعد الاربعاء 24/9" at bounding box center [182, 245] width 146 height 28
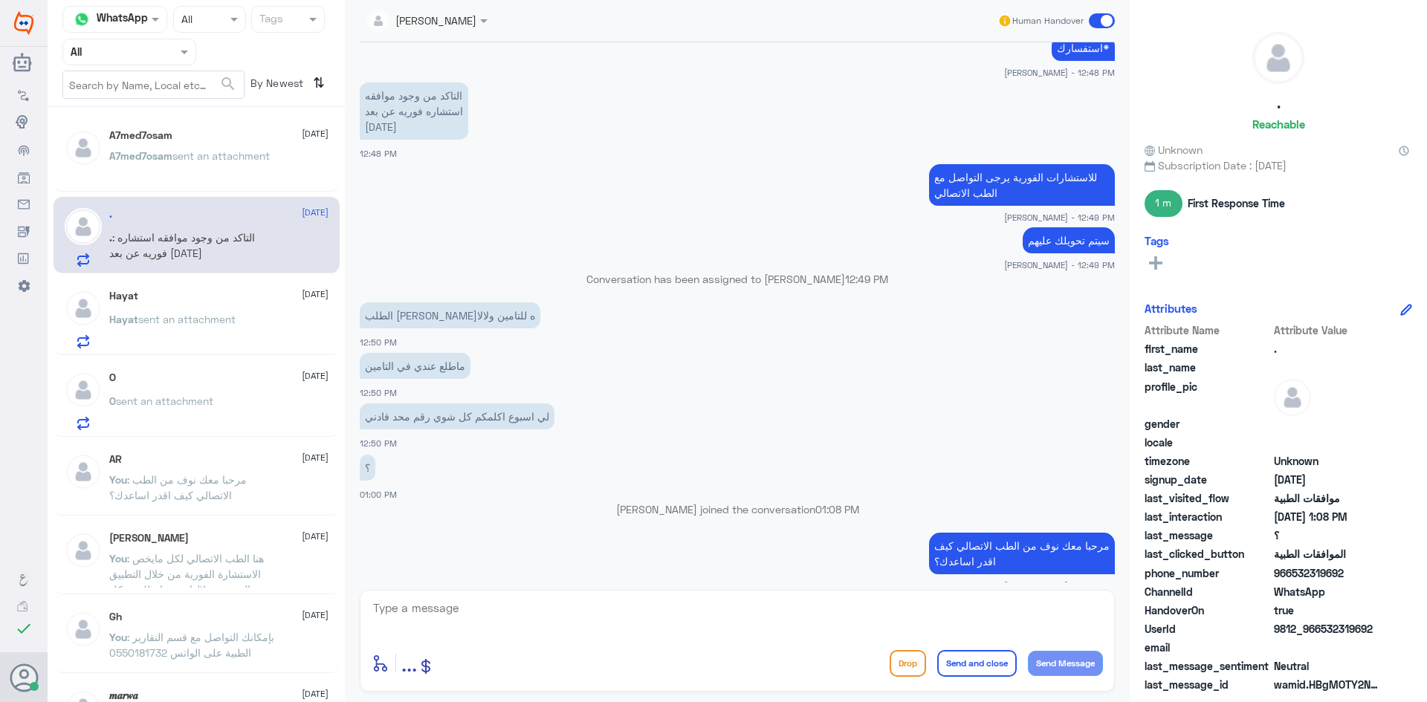
scroll to position [937, 0]
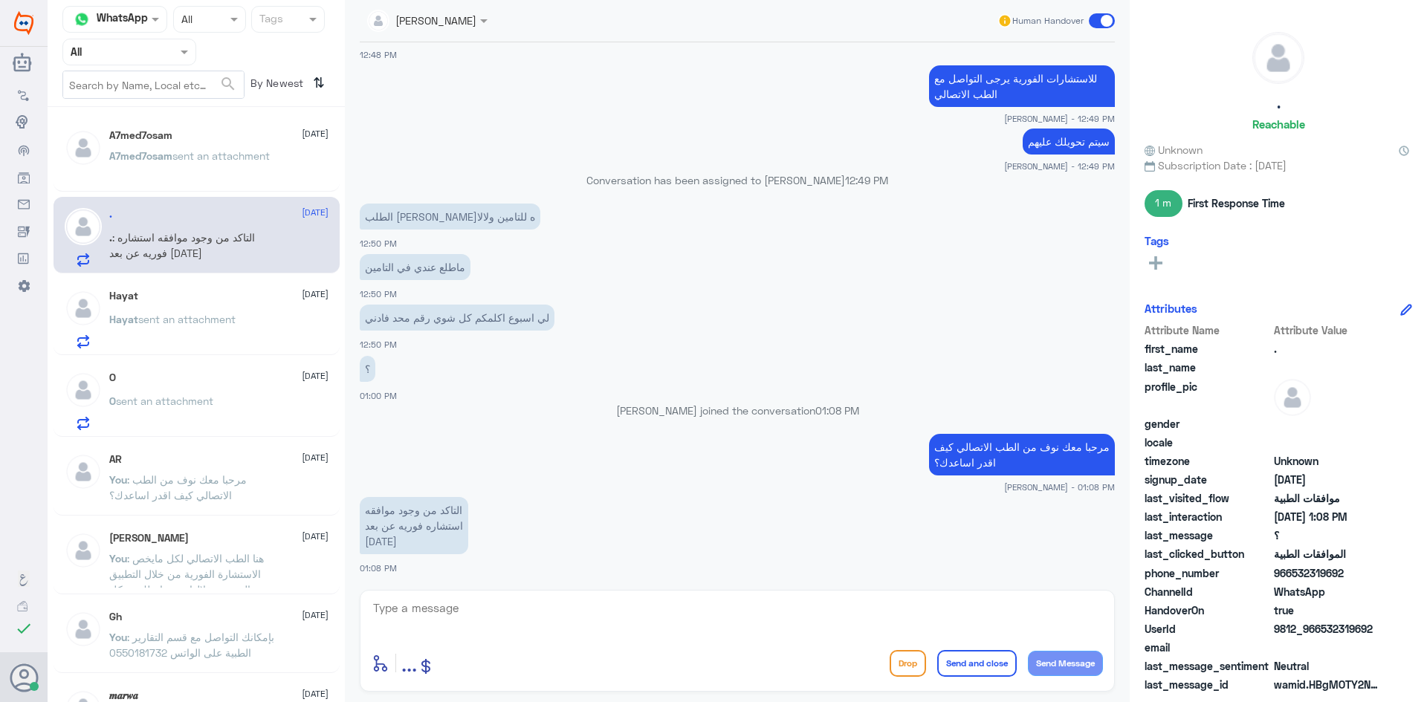
click at [542, 625] on textarea at bounding box center [737, 616] width 731 height 36
click at [375, 509] on p "التاكد من وجود موافقه استشاره فوريه عن بعد الاربعاء 24/9" at bounding box center [414, 525] width 108 height 57
click at [367, 513] on p "التاكد من وجود موافقه استشاره فوريه عن بعد الاربعاء 24/9" at bounding box center [414, 525] width 108 height 57
drag, startPoint x: 367, startPoint y: 513, endPoint x: 444, endPoint y: 521, distance: 76.9
click at [444, 521] on p "التاكد من وجود موافقه استشاره فوريه عن بعد الاربعاء 24/9" at bounding box center [414, 525] width 108 height 57
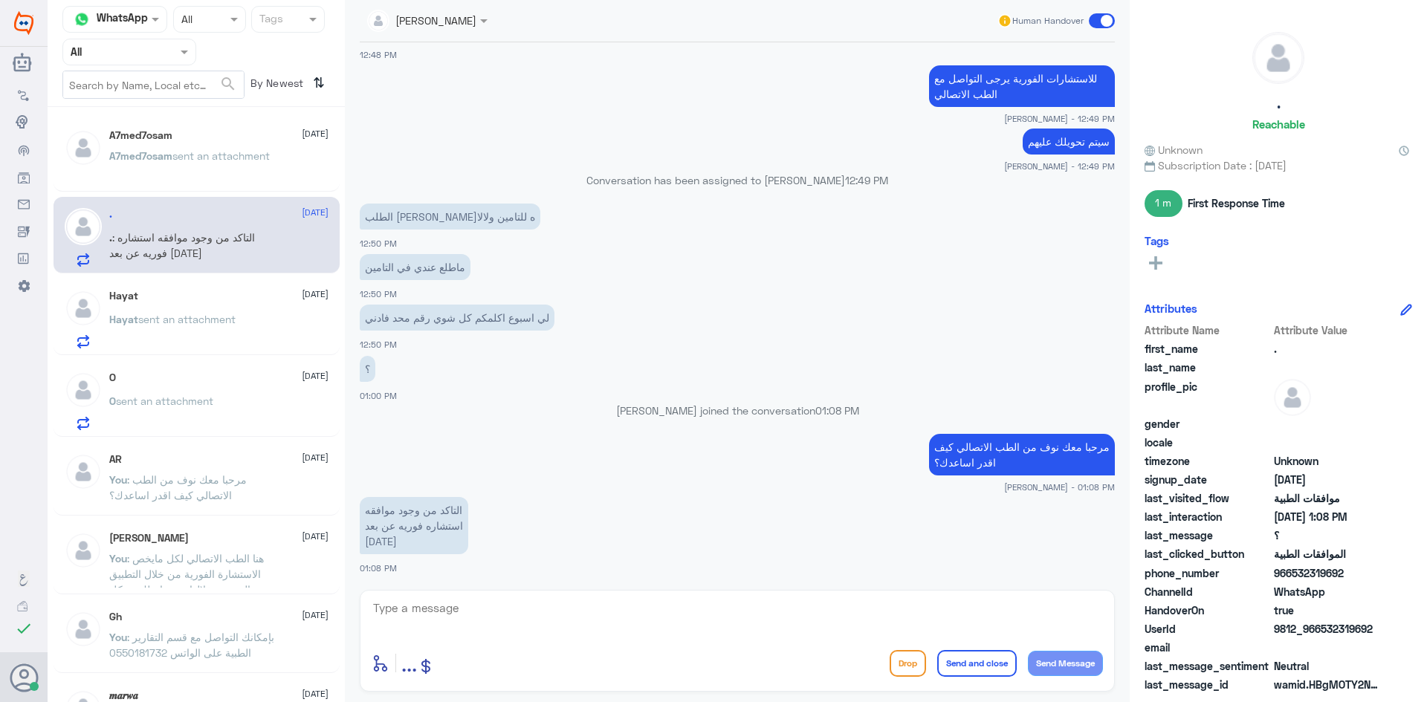
drag, startPoint x: 516, startPoint y: 532, endPoint x: 1323, endPoint y: 609, distance: 811.3
click at [528, 542] on app-msgs-text "التاكد من وجود موافقه استشاره فوريه عن بعد الاربعاء 24/9" at bounding box center [737, 526] width 755 height 59
click at [447, 518] on p "التاكد من وجود موافقه استشاره فوريه عن بعد الاربعاء 24/9" at bounding box center [414, 525] width 108 height 57
click at [428, 598] on textarea at bounding box center [737, 616] width 731 height 36
drag, startPoint x: 1320, startPoint y: 628, endPoint x: 1387, endPoint y: 630, distance: 66.2
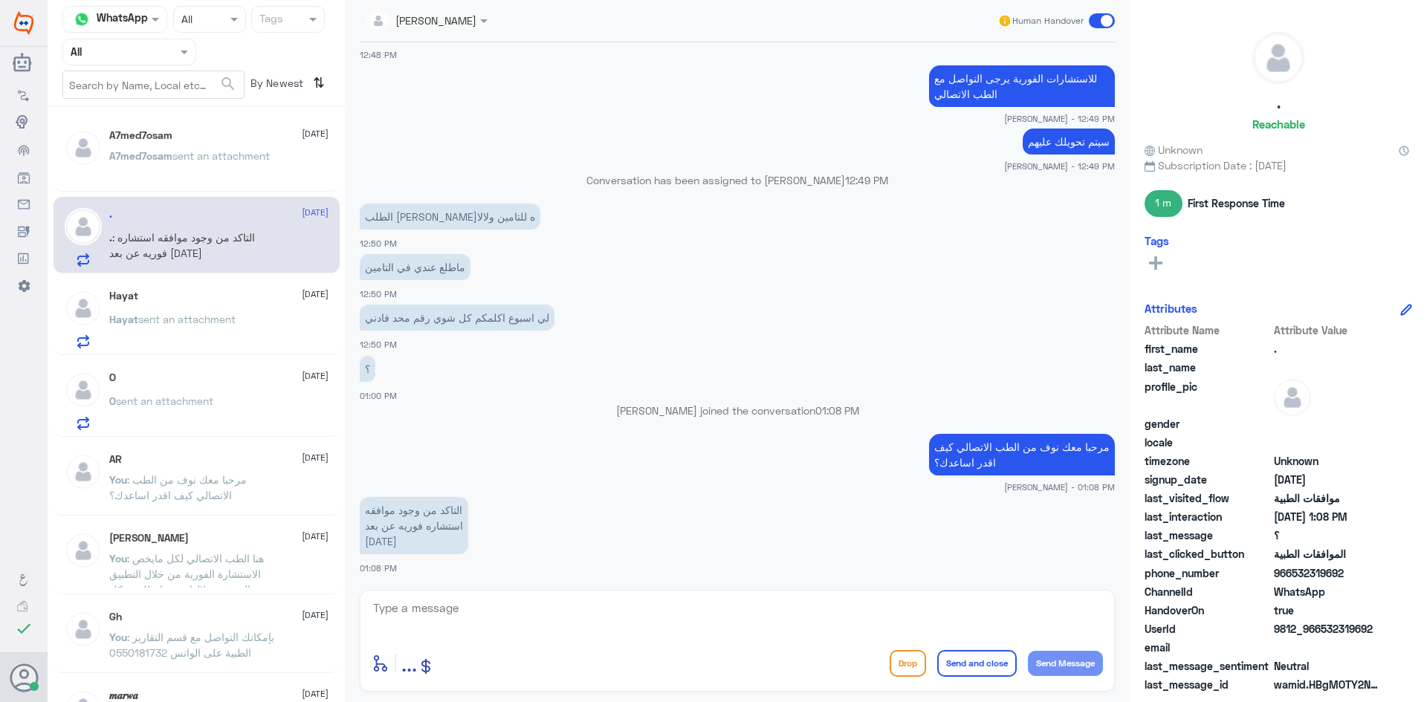
click at [1387, 630] on div "UserId 9812_966532319692" at bounding box center [1278, 630] width 268 height 19
drag, startPoint x: 697, startPoint y: 410, endPoint x: 834, endPoint y: 413, distance: 136.8
click at [834, 413] on p "عبدالكريم الموسى joined the conversation 01:08 PM" at bounding box center [737, 411] width 755 height 16
click at [838, 412] on span "01:08 PM" at bounding box center [837, 410] width 44 height 13
drag, startPoint x: 812, startPoint y: 412, endPoint x: 691, endPoint y: 408, distance: 121.2
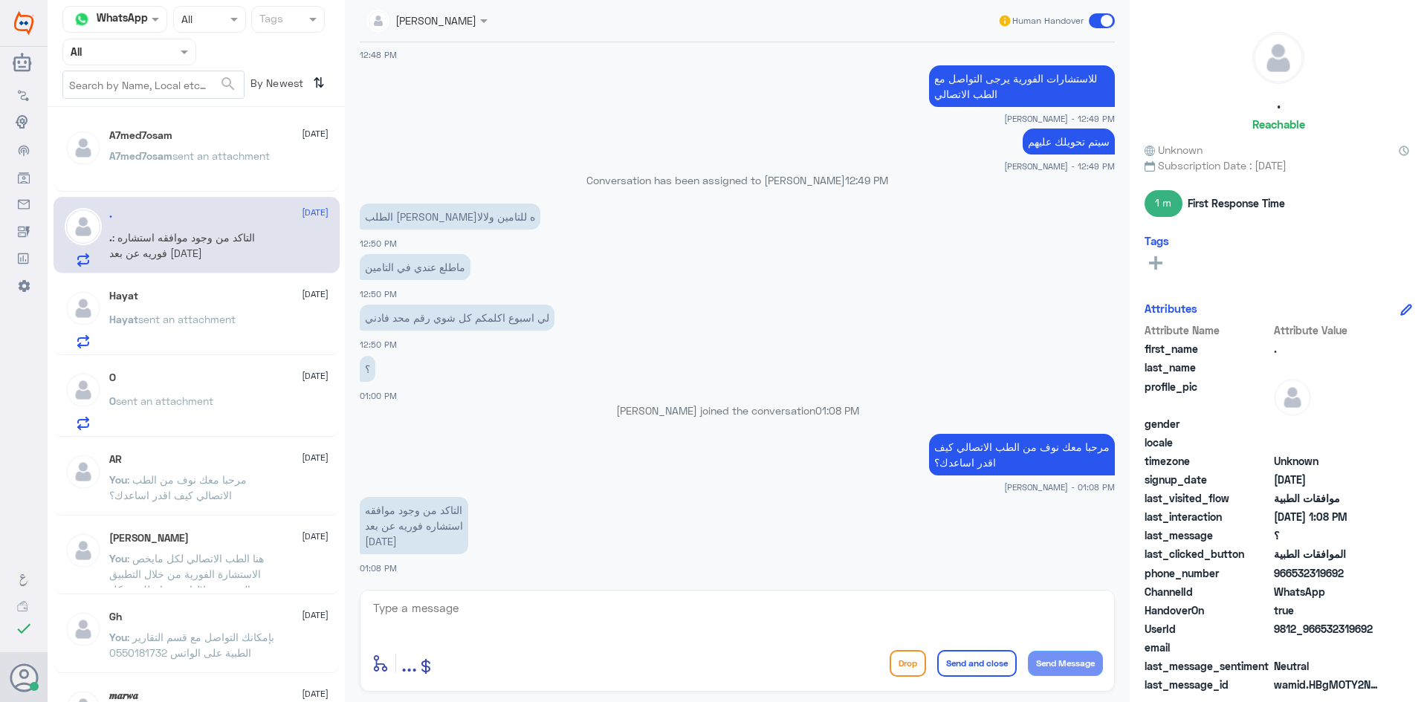
click at [691, 408] on p "عبدالكريم الموسى joined the conversation 01:08 PM" at bounding box center [737, 411] width 755 height 16
click at [696, 414] on p "عبدالكريم الموسى joined the conversation 01:08 PM" at bounding box center [737, 411] width 755 height 16
drag, startPoint x: 693, startPoint y: 415, endPoint x: 812, endPoint y: 409, distance: 119.0
click at [812, 409] on p "عبدالكريم الموسى joined the conversation 01:08 PM" at bounding box center [737, 411] width 755 height 16
click at [696, 410] on p "عبدالكريم الموسى joined the conversation 01:08 PM" at bounding box center [737, 411] width 755 height 16
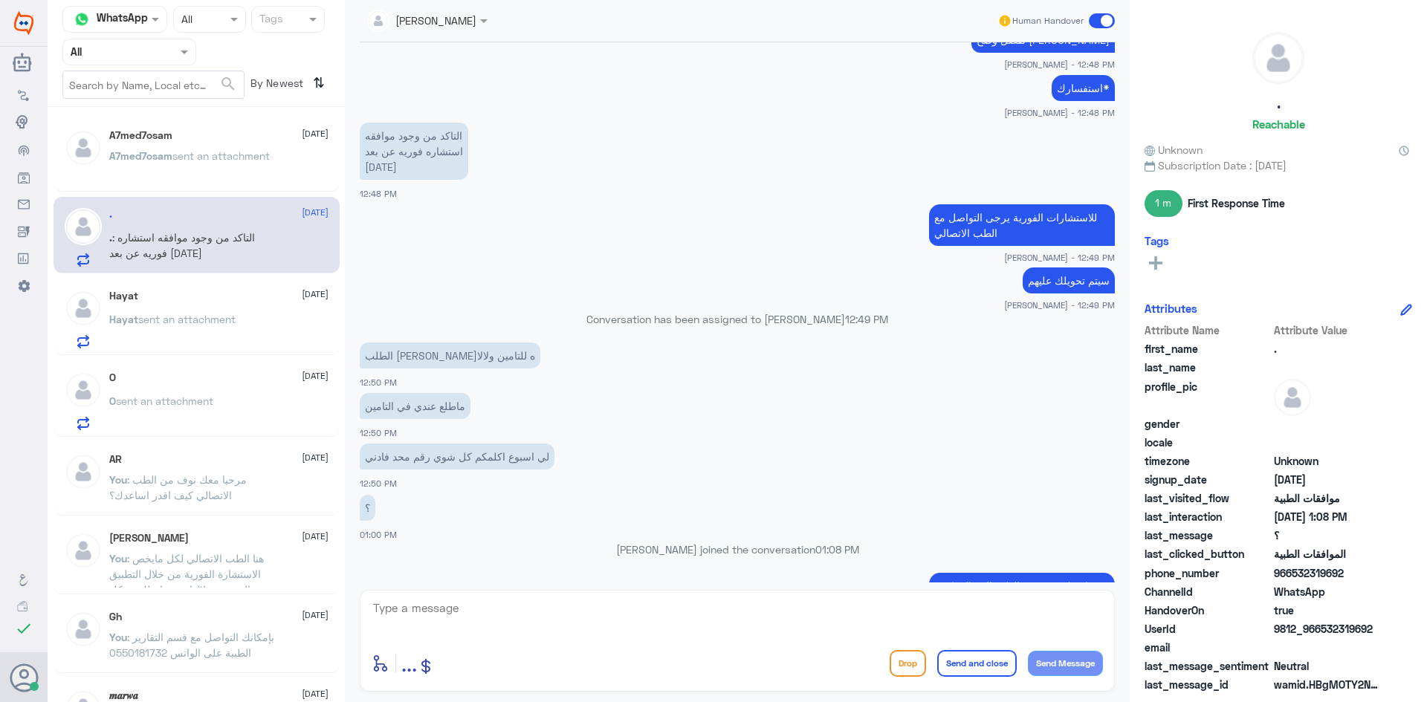
scroll to position [788, 0]
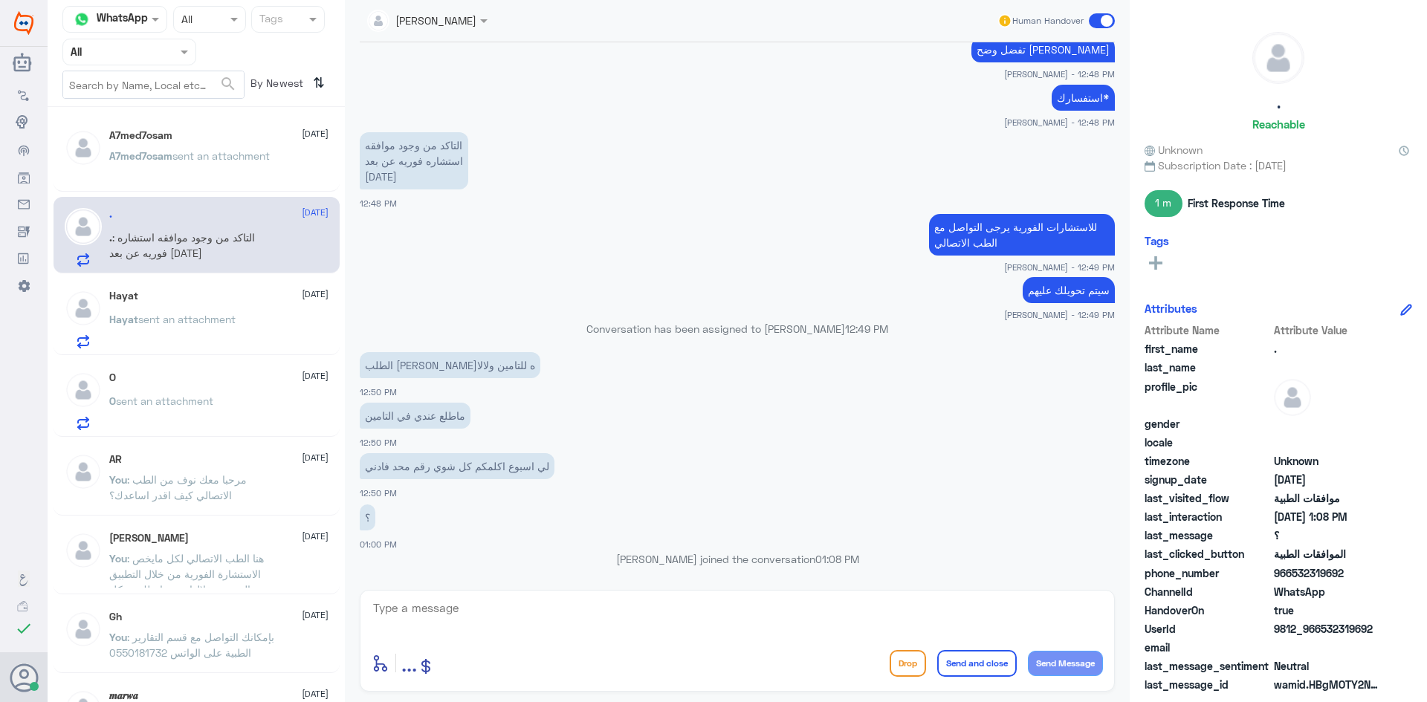
click at [188, 310] on div "Hayat 28 September Hayat sent an attachment" at bounding box center [218, 319] width 219 height 59
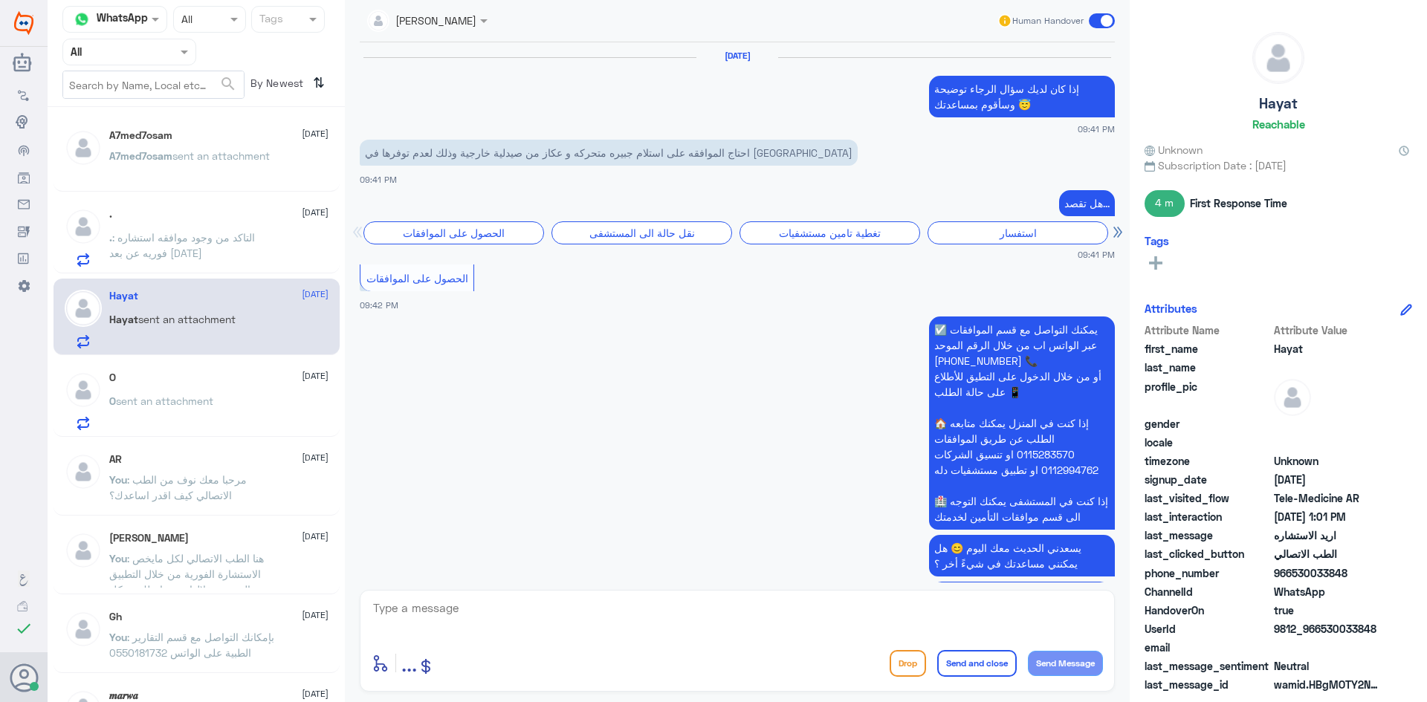
scroll to position [1057, 0]
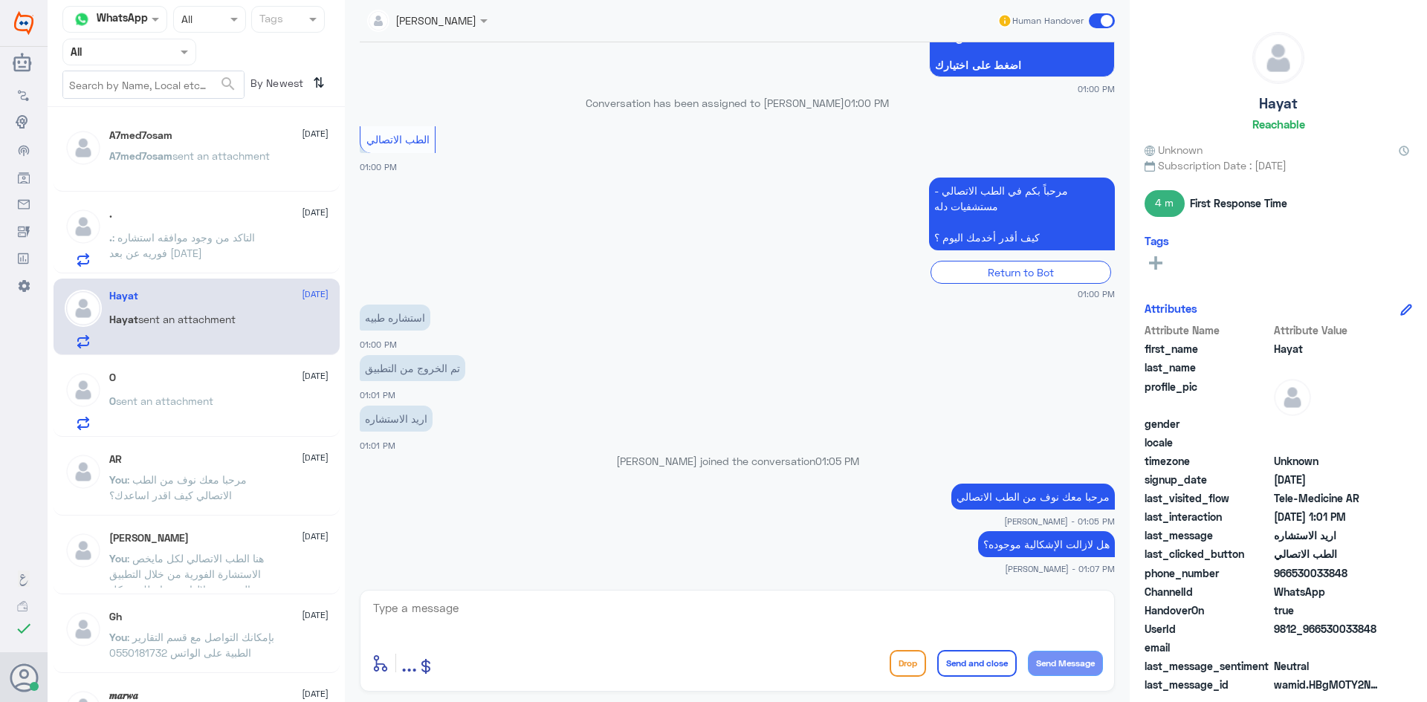
click at [193, 254] on span ": التاكد من وجود موافقه استشاره فوريه عن بعد الاربعاء 24/9" at bounding box center [182, 245] width 146 height 28
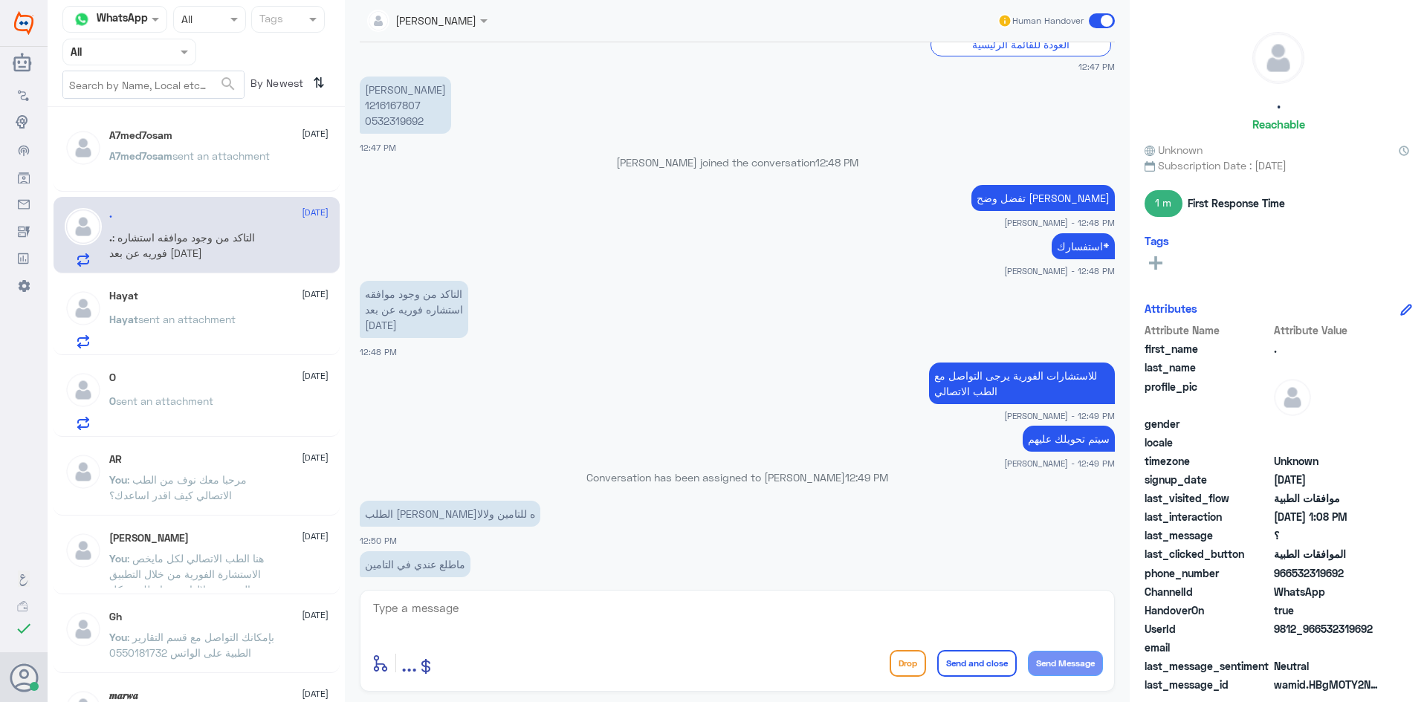
scroll to position [937, 0]
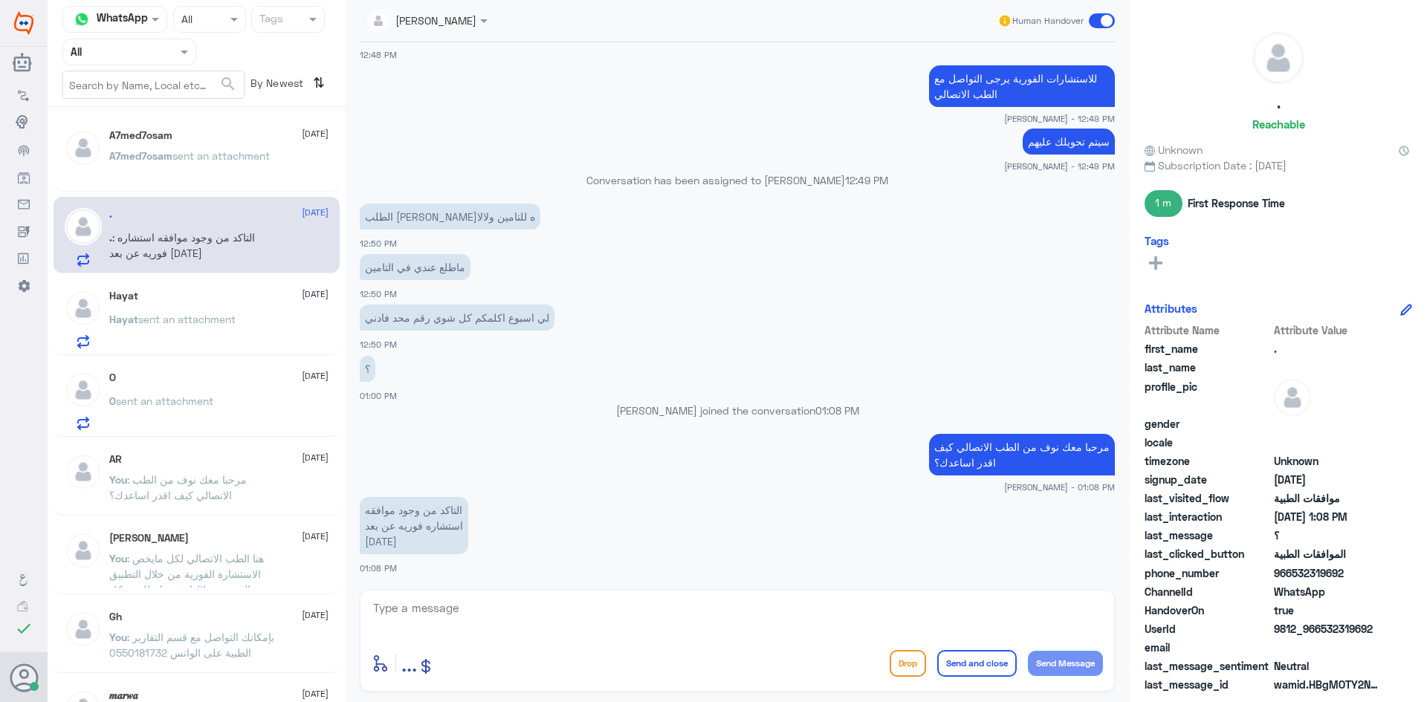
click at [745, 617] on textarea at bounding box center [737, 616] width 731 height 36
type textarea "ا"
type textarea "تم التواصل من خلال الاتصال الهاتفي، [PERSON_NAME] بخدمتك"
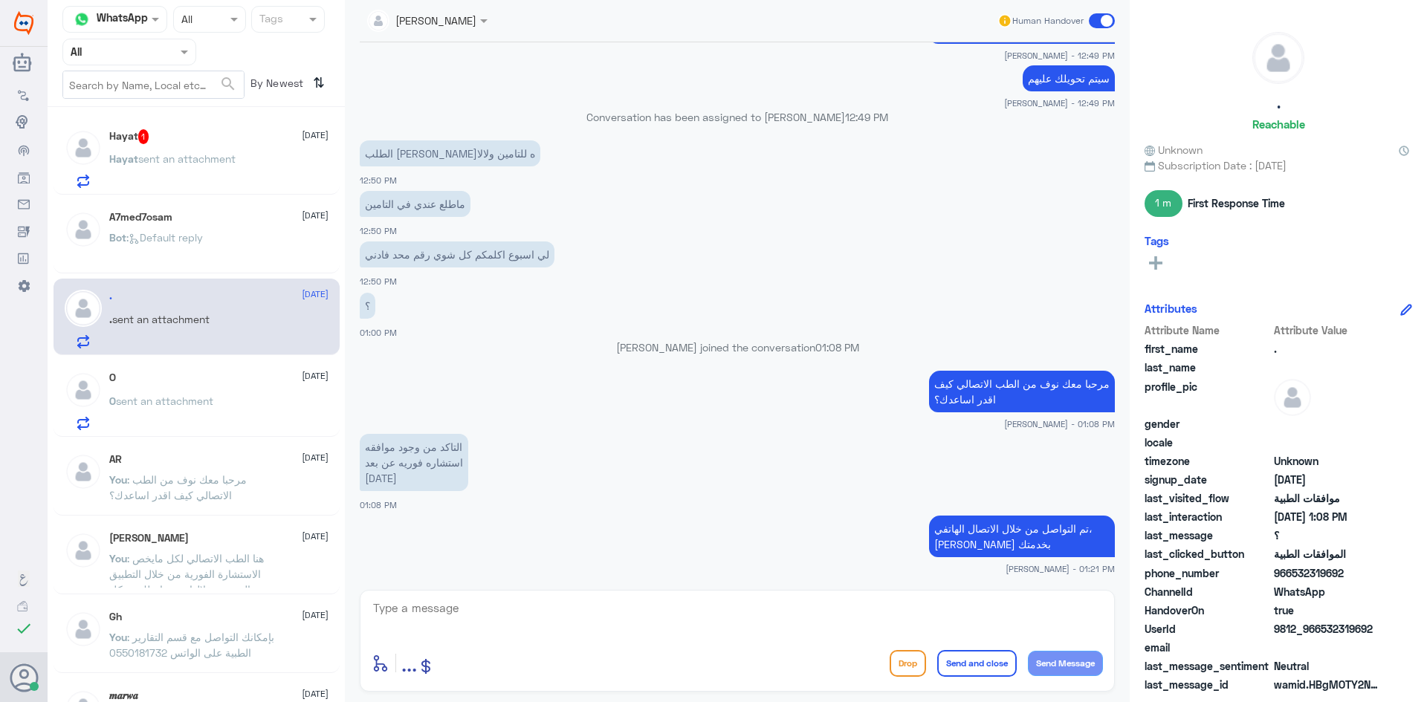
click at [236, 178] on p "Hayat sent an attachment" at bounding box center [172, 169] width 126 height 37
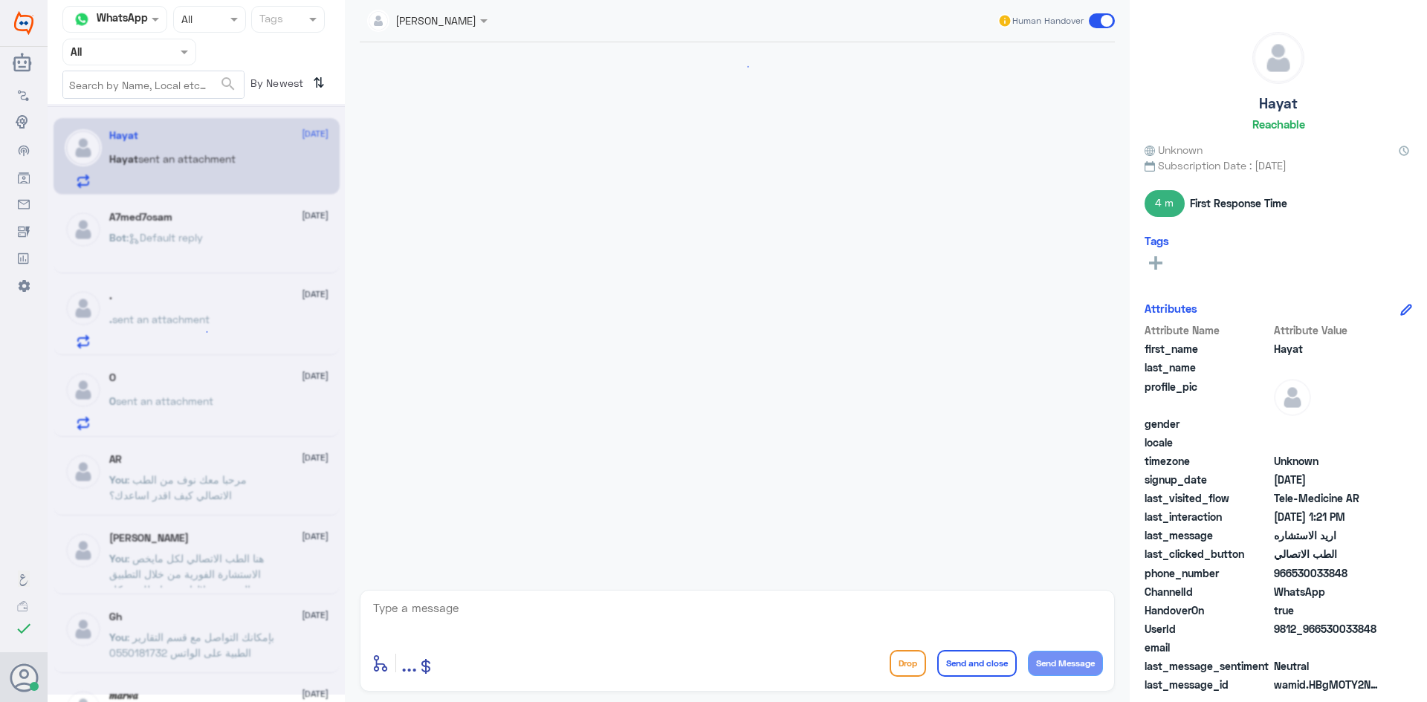
scroll to position [1060, 0]
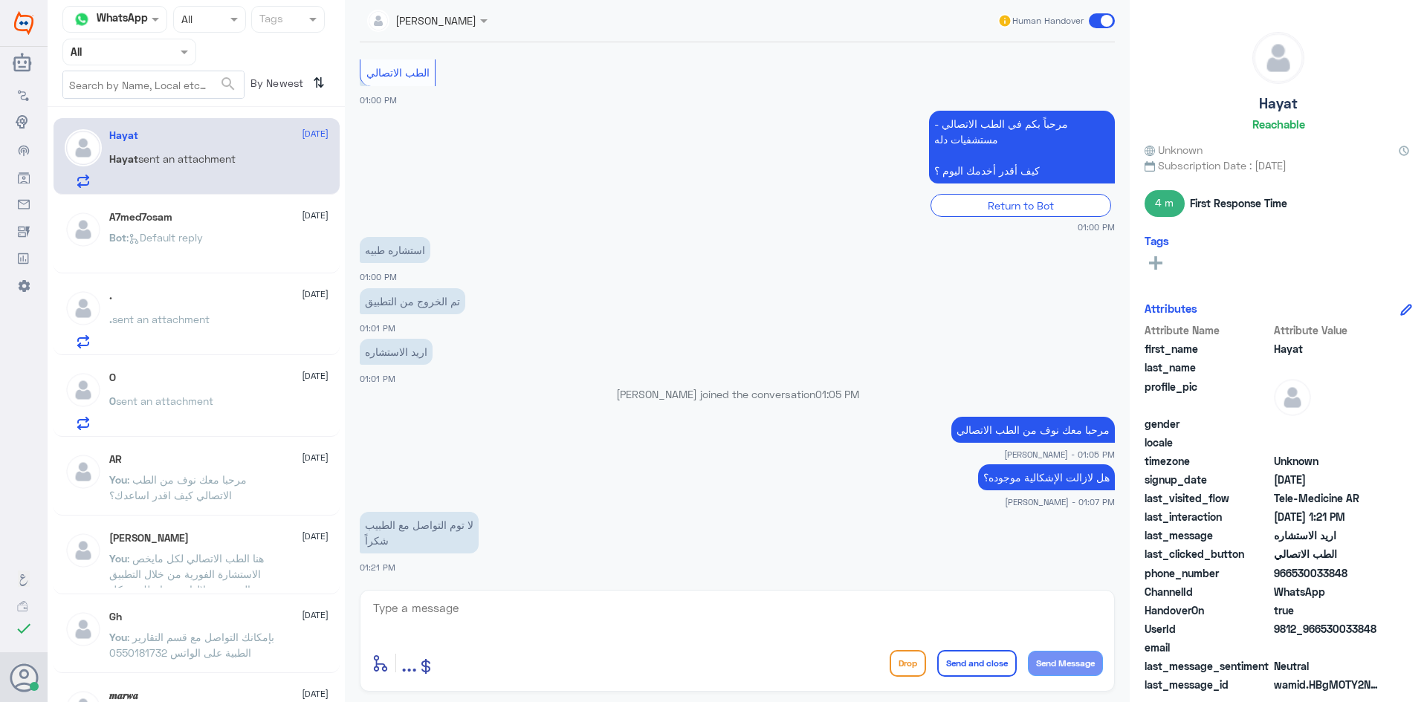
click at [552, 609] on textarea at bounding box center [737, 616] width 731 height 36
type textarea "ن"
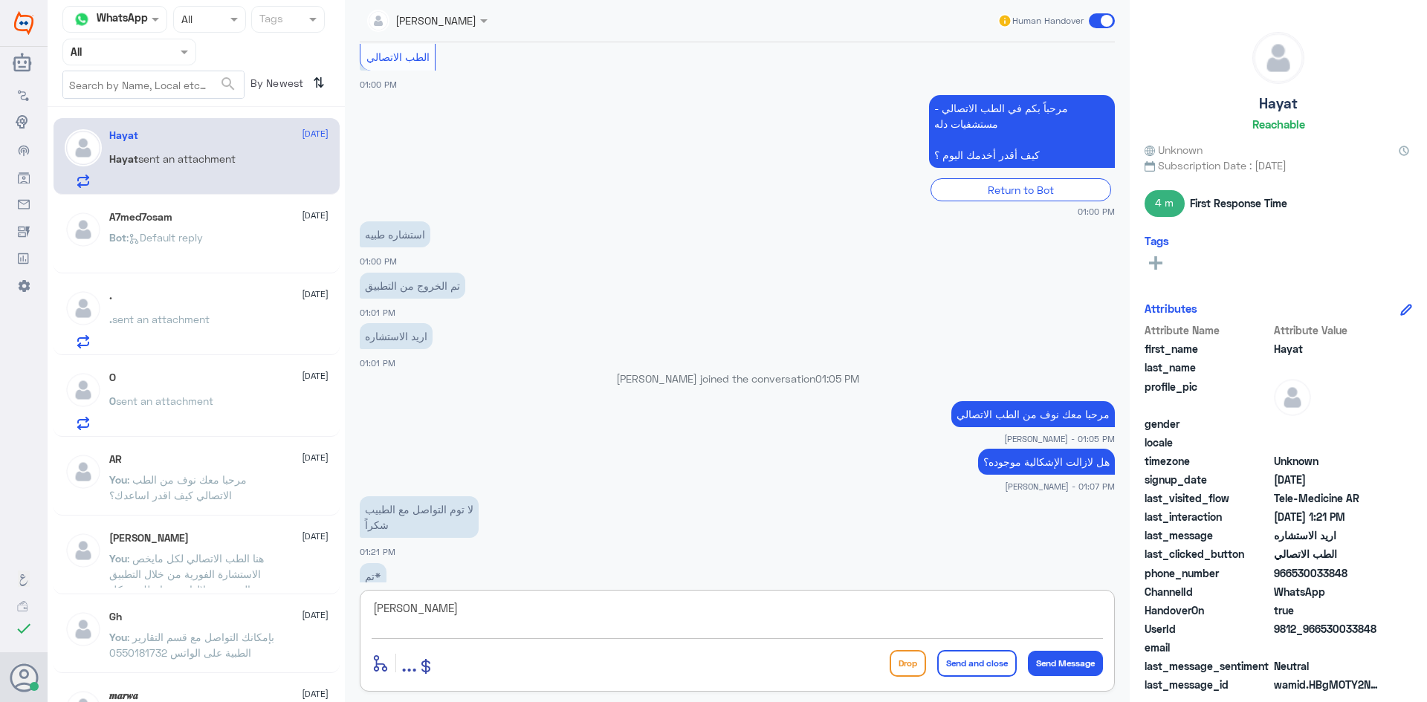
scroll to position [1111, 0]
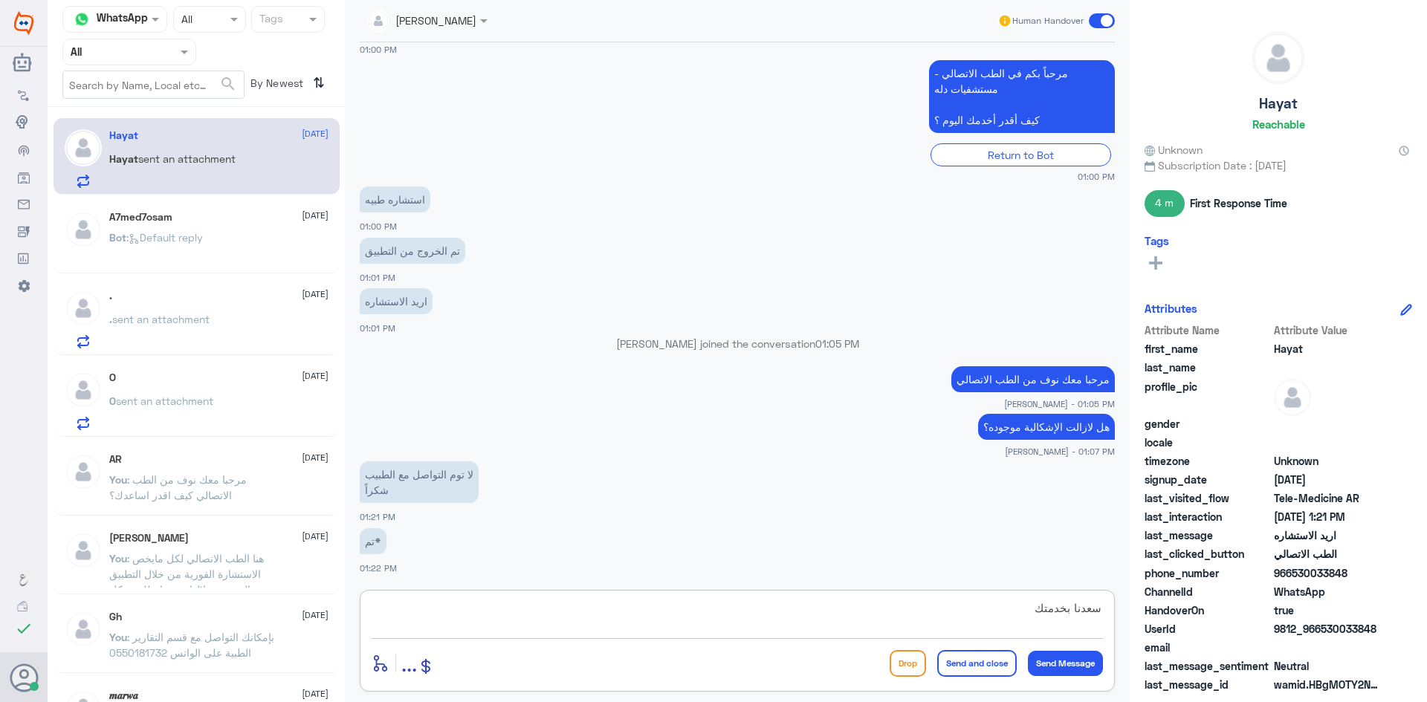
type textarea "سعدنا بخدمتك"
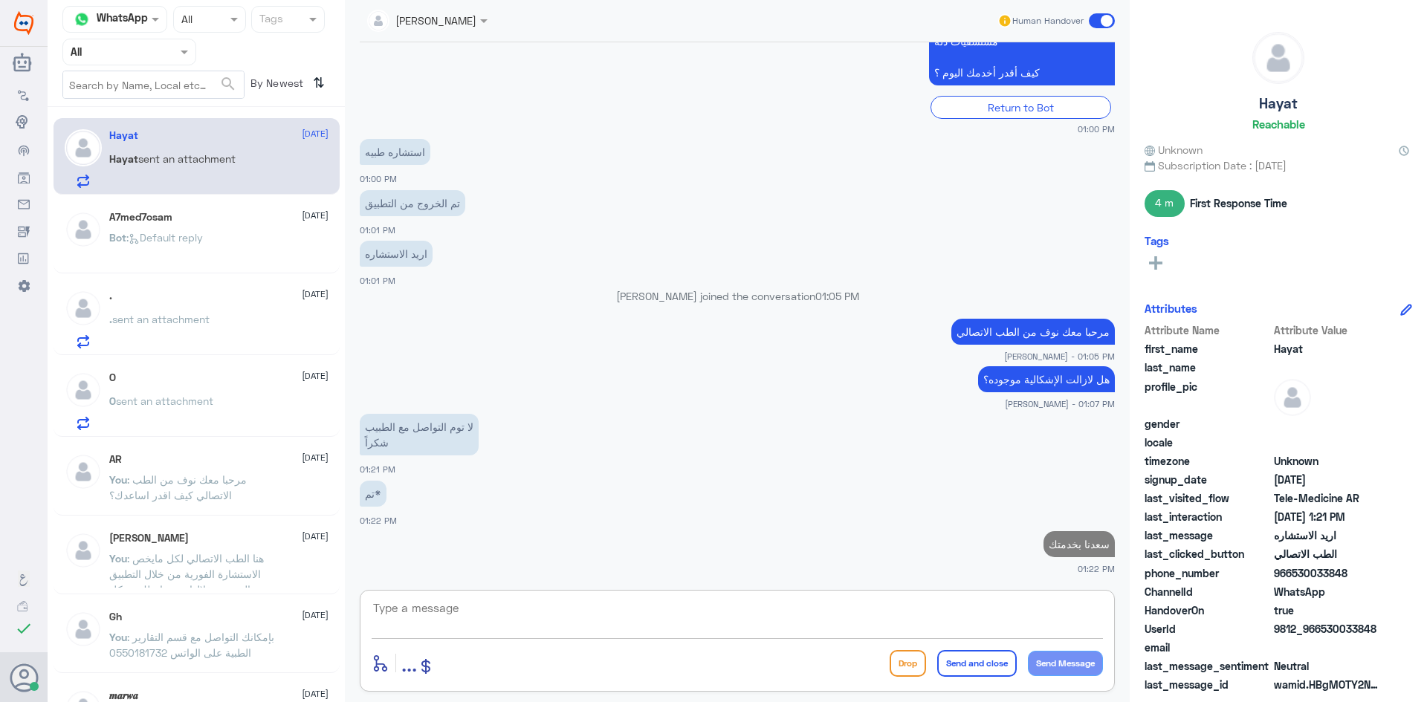
click at [1094, 19] on div "Human Handover" at bounding box center [1056, 20] width 118 height 27
click at [1101, 20] on span at bounding box center [1102, 20] width 26 height 15
click at [0, 0] on input "checkbox" at bounding box center [0, 0] width 0 height 0
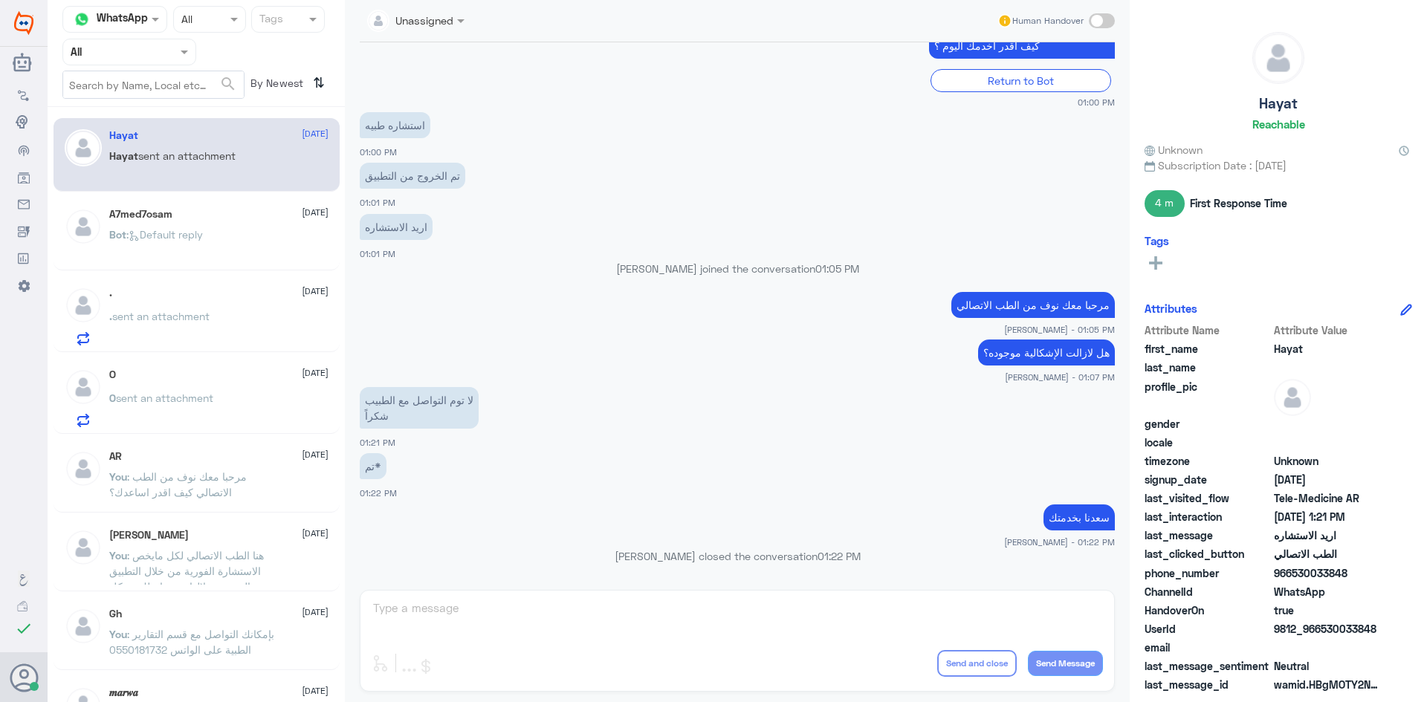
click at [218, 370] on div "O 28 September" at bounding box center [218, 375] width 219 height 13
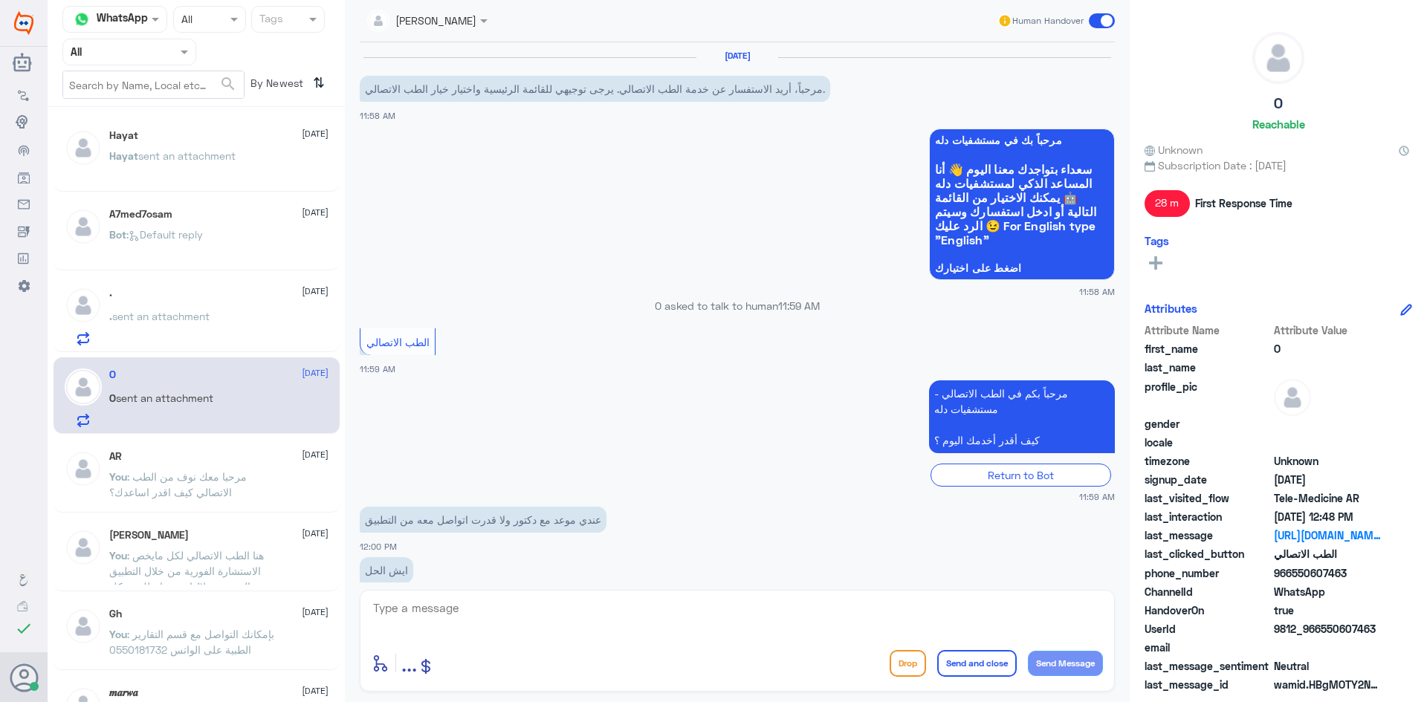
scroll to position [826, 0]
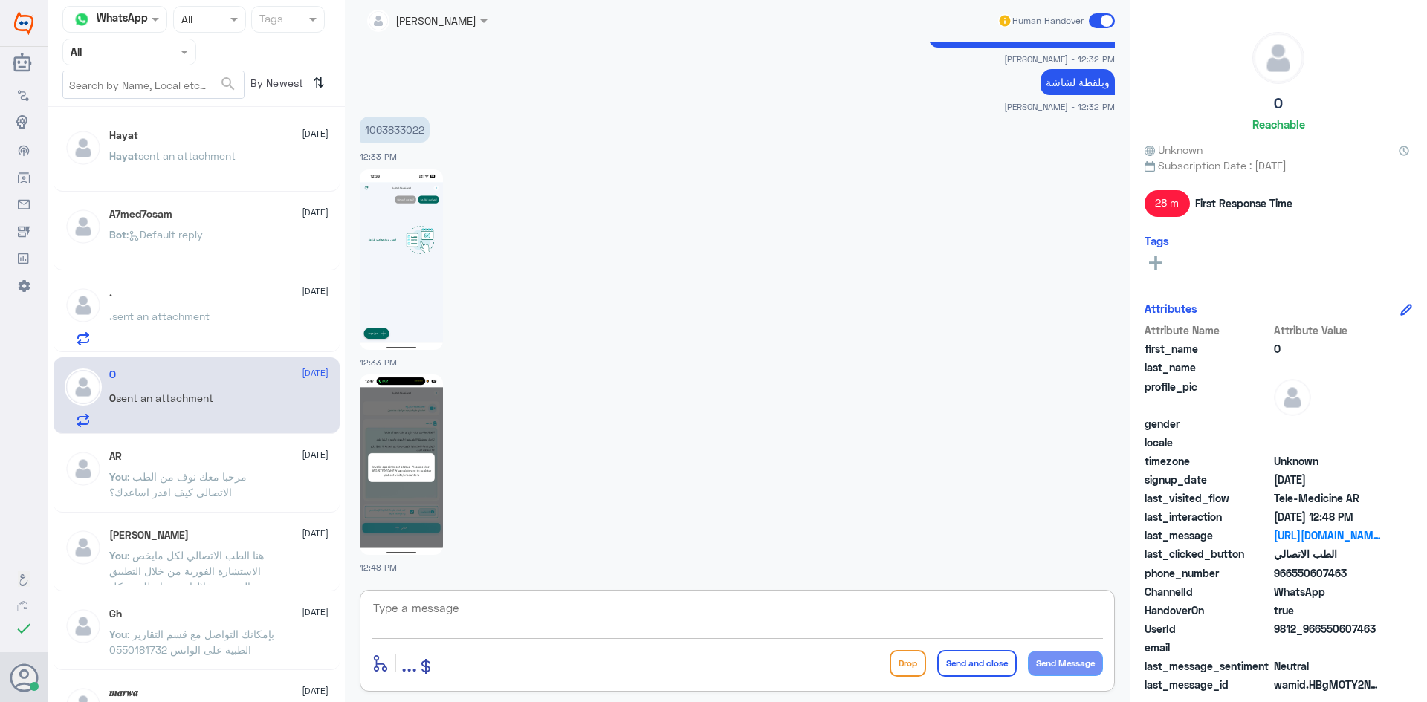
click at [540, 624] on textarea at bounding box center [737, 616] width 731 height 36
type textarea "تم التواصل من خلال الاتصال الهاتفي، [PERSON_NAME] بخدمتك"
click at [951, 659] on button "Send and close" at bounding box center [977, 663] width 80 height 27
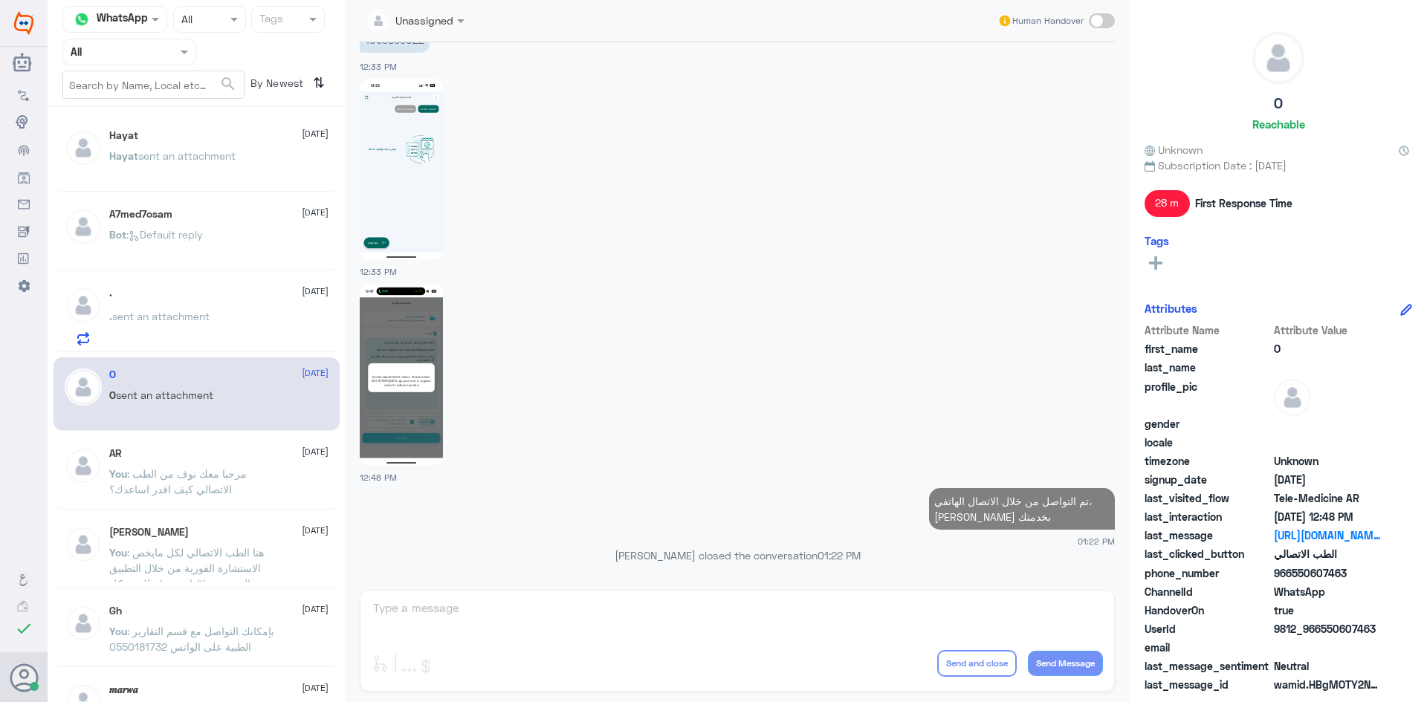
drag, startPoint x: 356, startPoint y: 363, endPoint x: 403, endPoint y: 383, distance: 50.9
click at [358, 364] on div "28 Sep 2025 مرحباً، أريد الاستفسار عن خدمة الطب الاتصالي. يرجى توجيهي للقائمة ا…" at bounding box center [737, 312] width 770 height 540
click at [401, 380] on img at bounding box center [401, 375] width 83 height 181
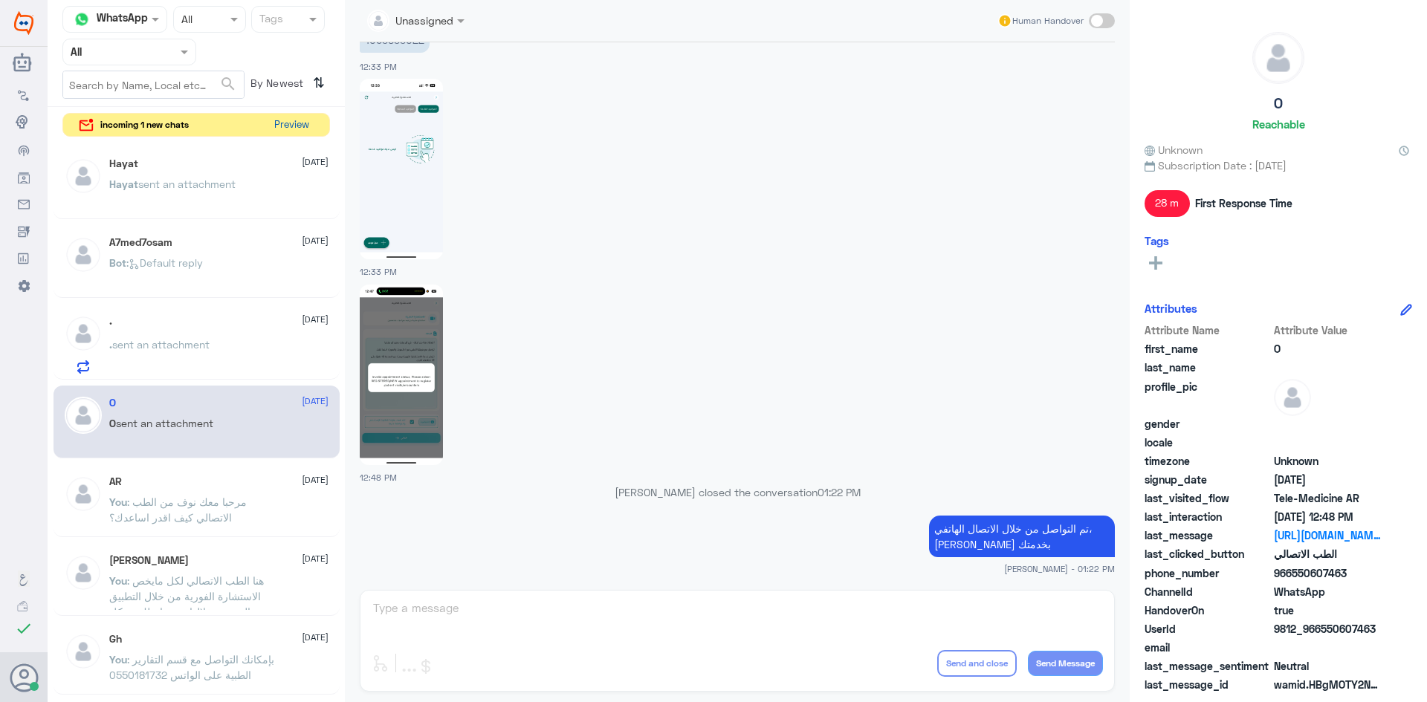
click at [303, 127] on button "Preview" at bounding box center [291, 125] width 46 height 23
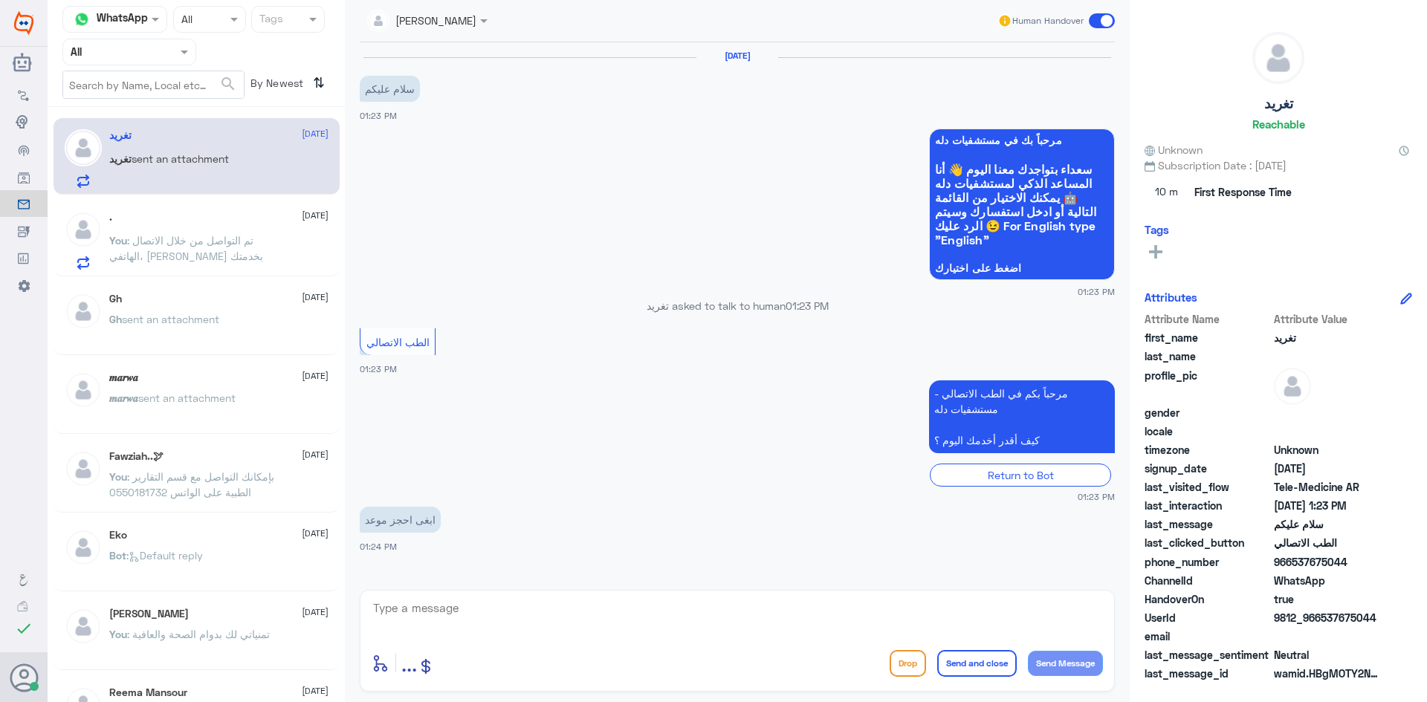
click at [140, 39] on div "Agent Filter All" at bounding box center [129, 52] width 134 height 27
click at [137, 108] on div "Unassigned" at bounding box center [129, 117] width 134 height 34
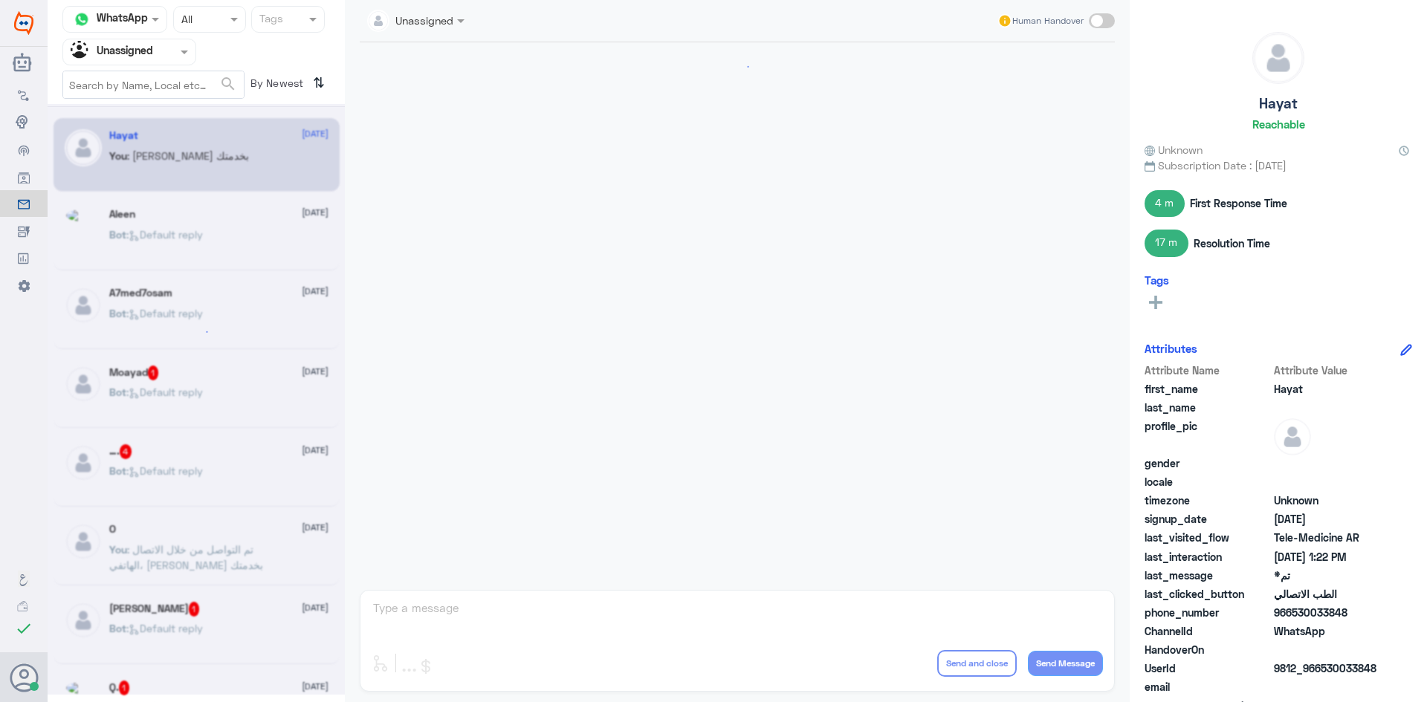
scroll to position [1008, 0]
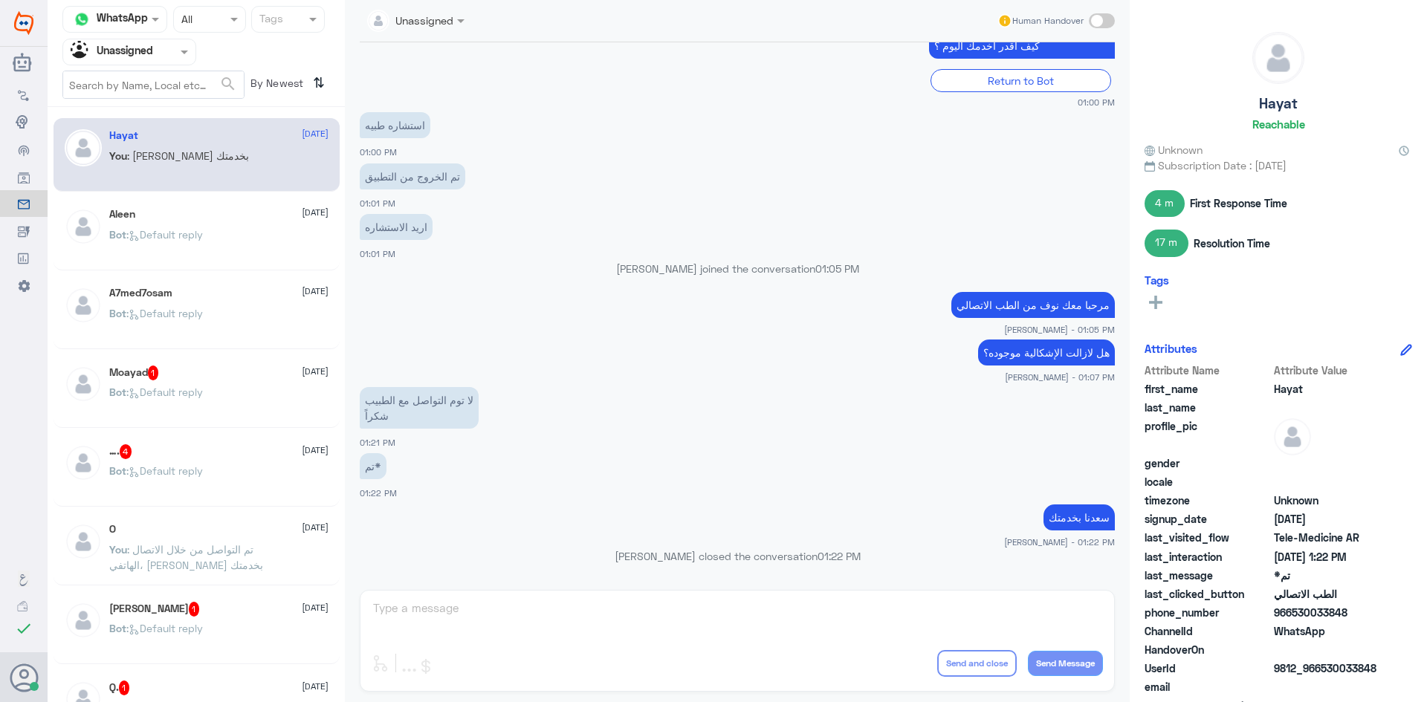
click at [193, 219] on div "Aleen 28 September" at bounding box center [218, 214] width 219 height 13
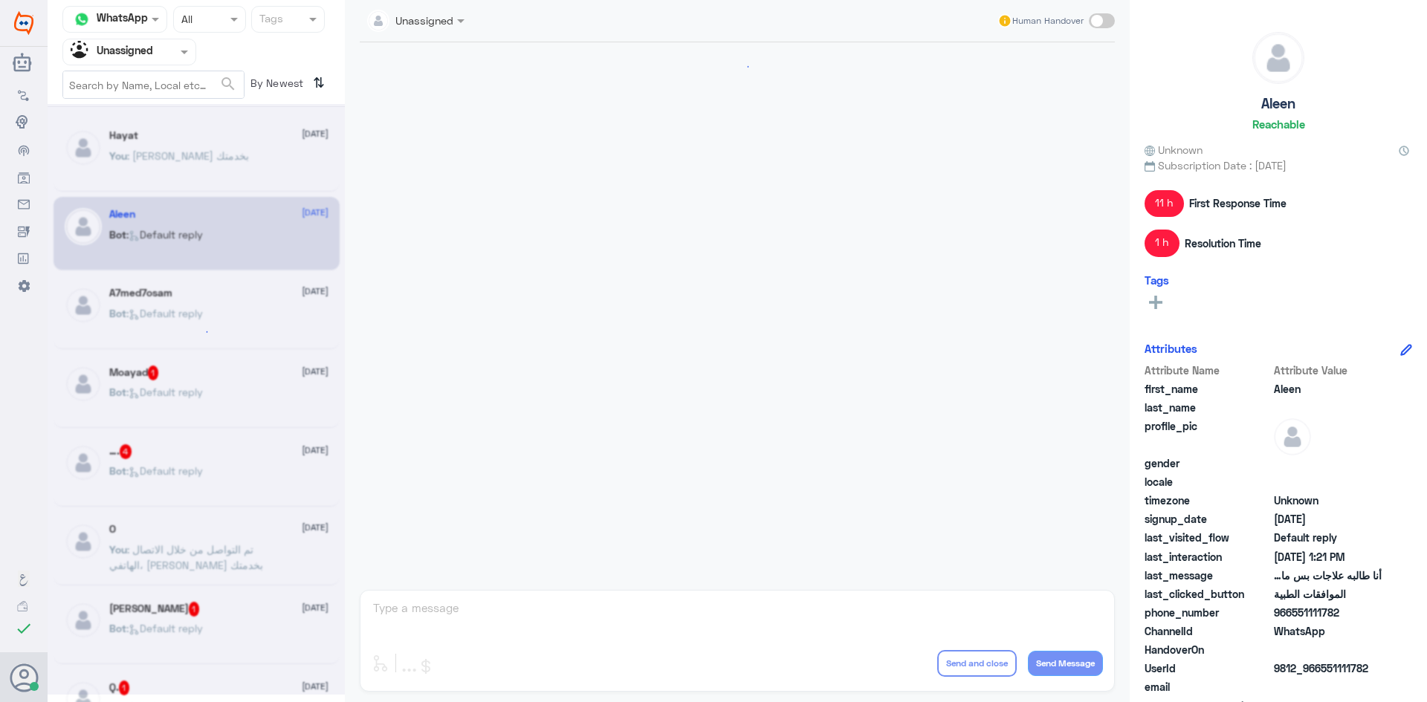
scroll to position [1194, 0]
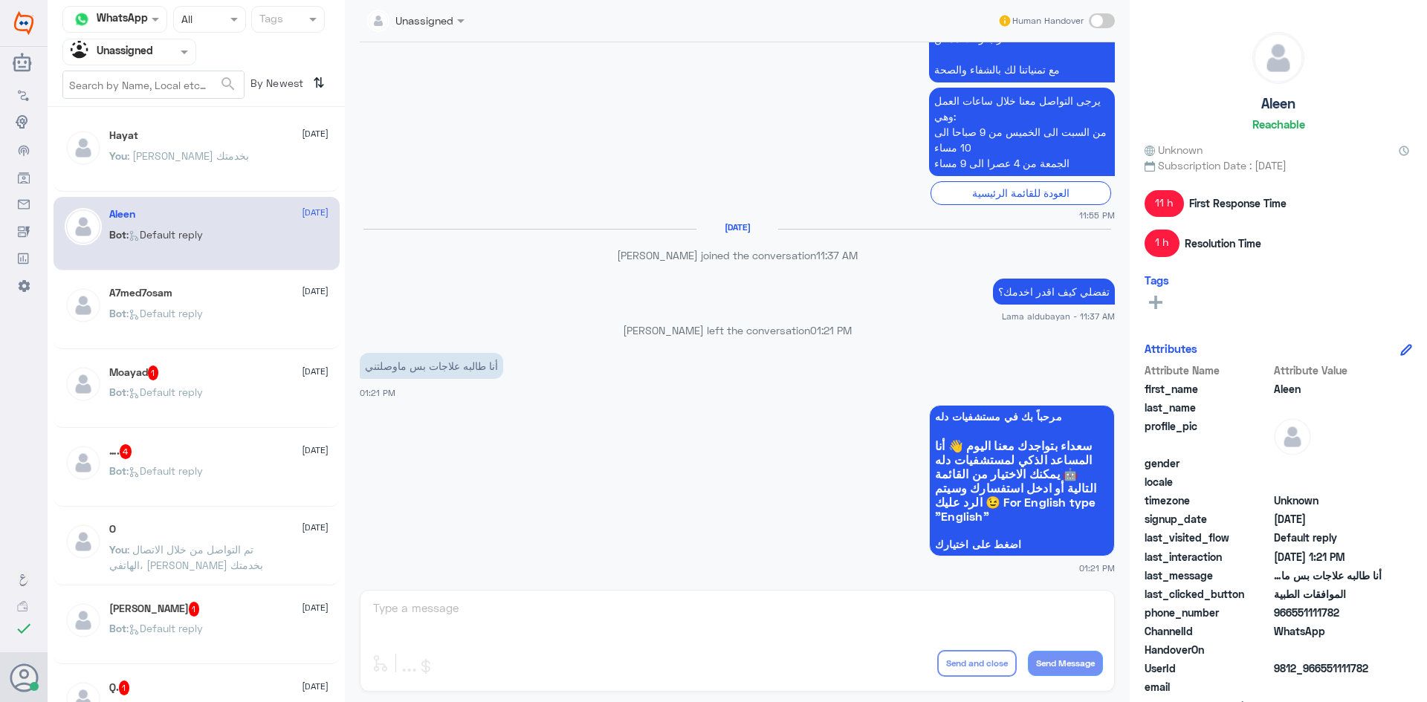
click at [196, 535] on div "O 28 September" at bounding box center [218, 529] width 219 height 13
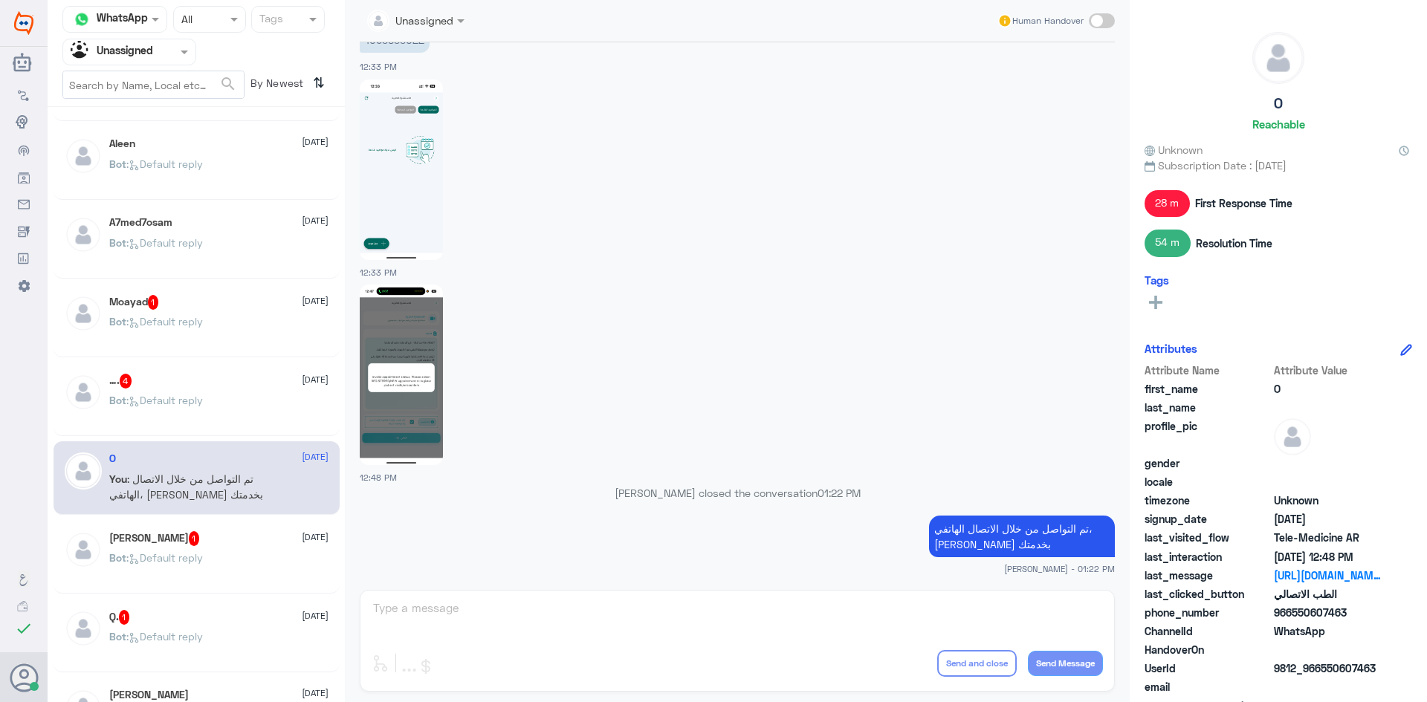
scroll to position [149, 0]
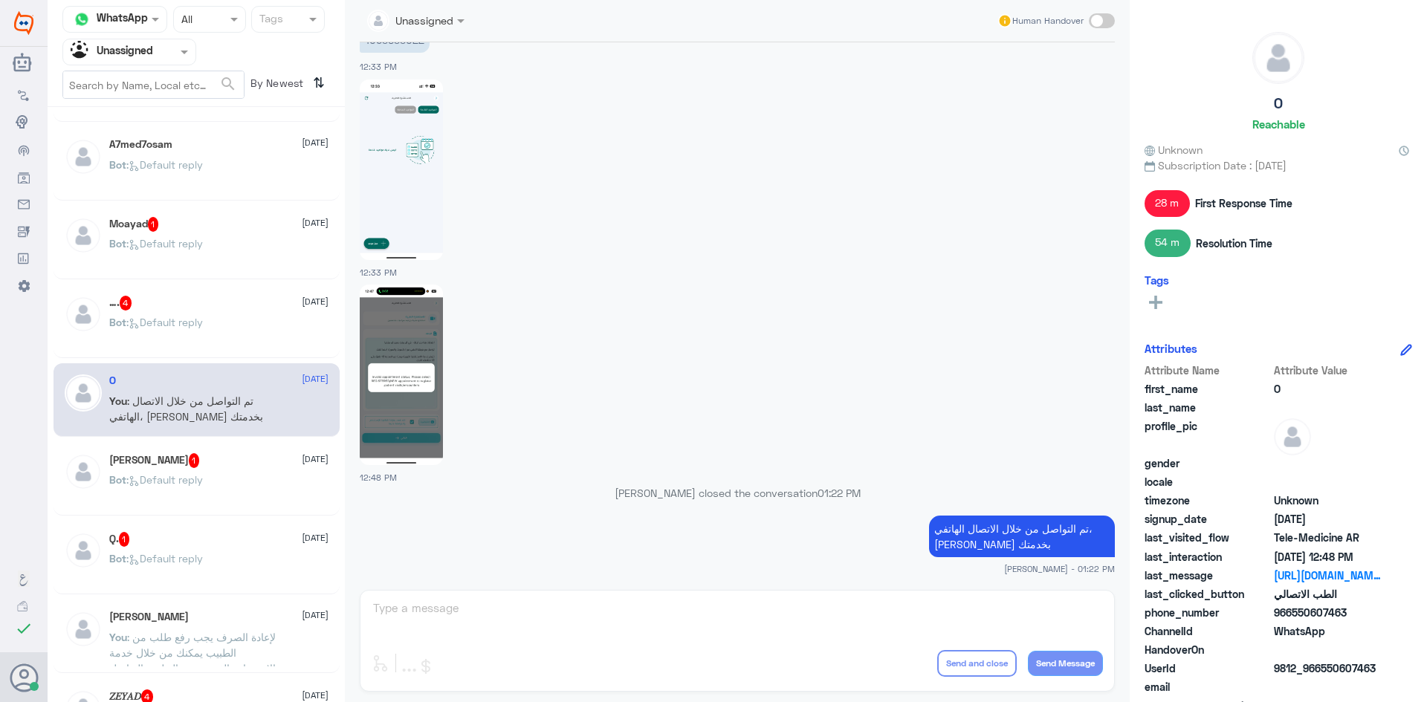
click at [190, 604] on div "ابو نايف 28 September You : لإعادة الصرف يجب رفع طلب من الطبيب يمكنك من خلال خد…" at bounding box center [197, 637] width 286 height 74
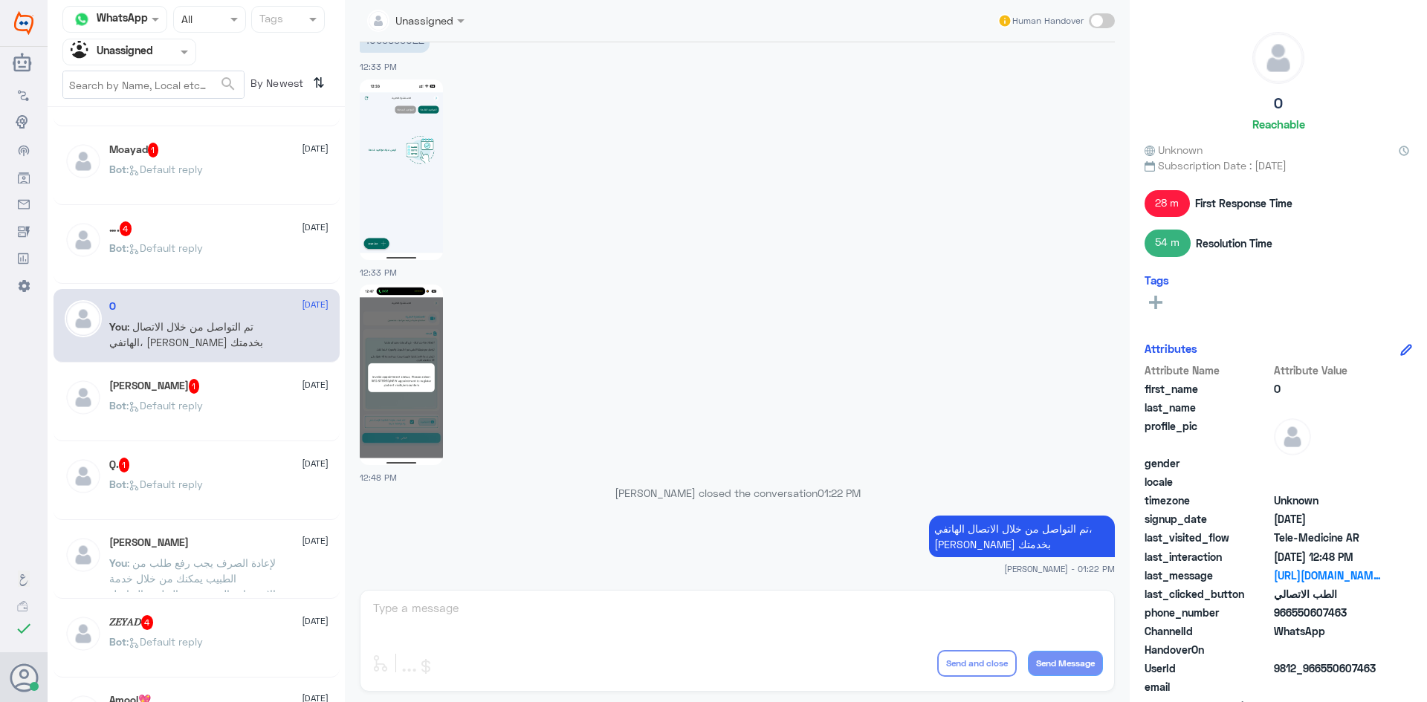
click at [203, 505] on p "Bot : Default reply" at bounding box center [156, 494] width 94 height 37
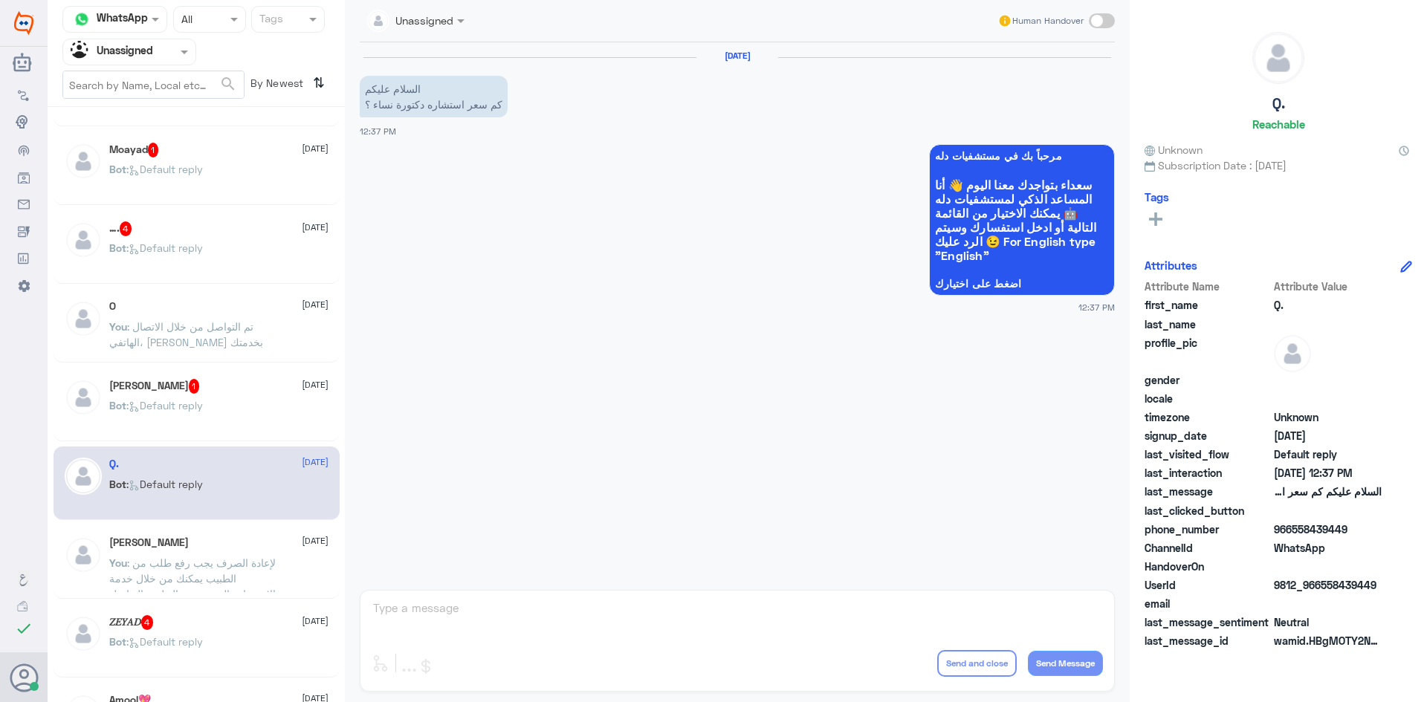
click at [181, 386] on div "ابو ابراهيم 1 28 September" at bounding box center [218, 386] width 219 height 15
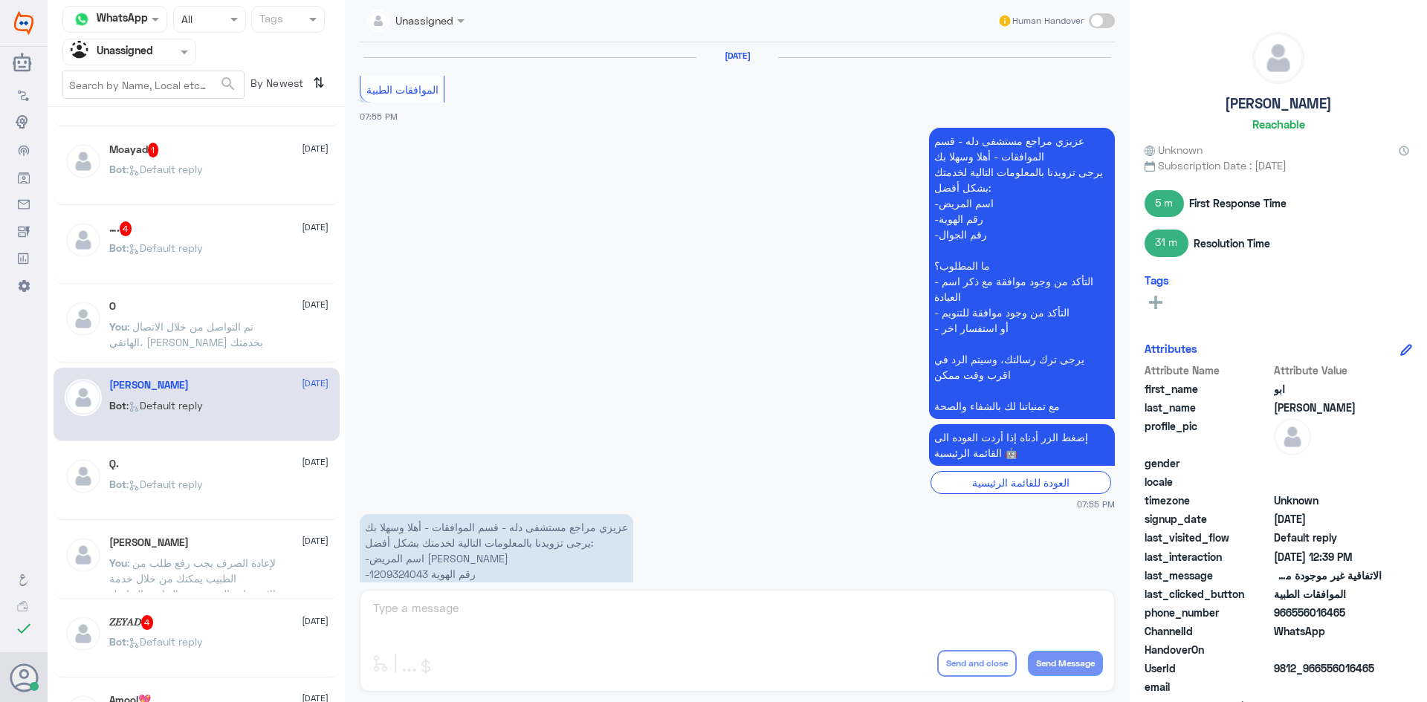
scroll to position [1950, 0]
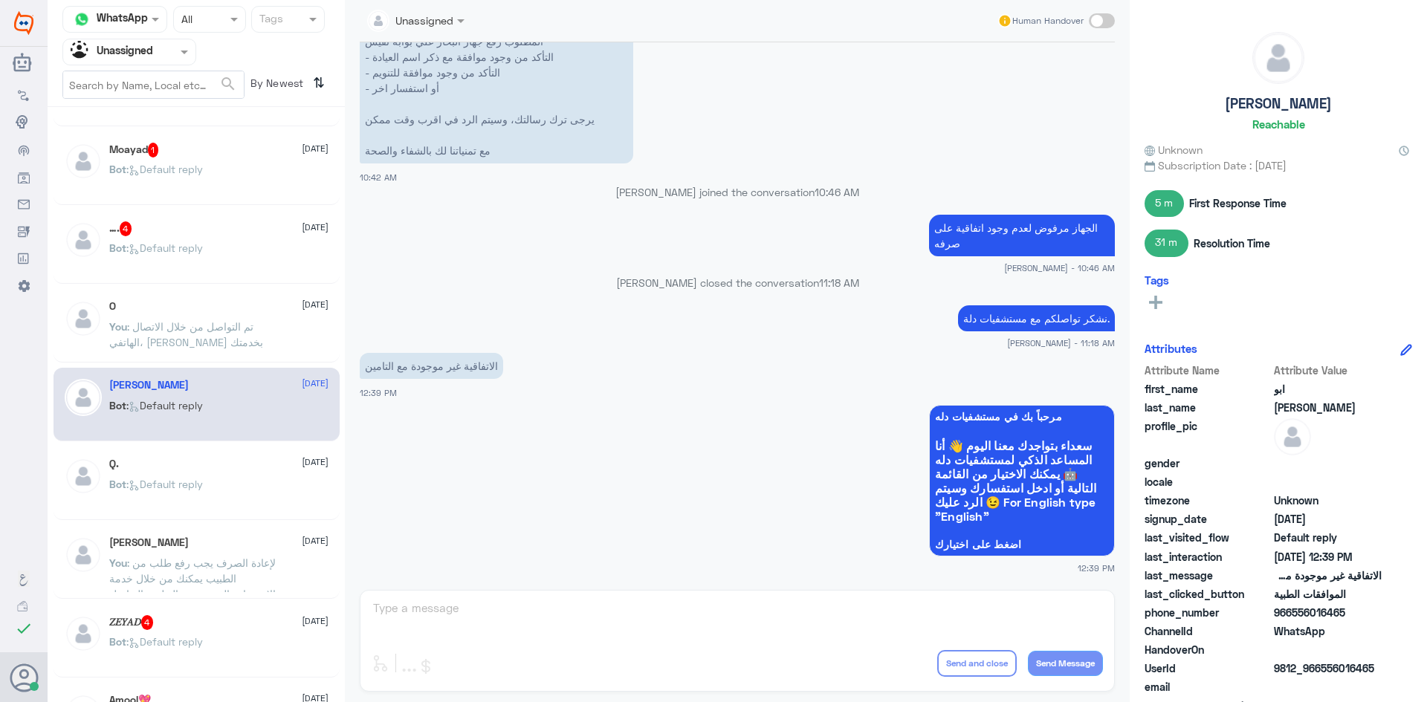
click at [174, 311] on div "O 28 September" at bounding box center [218, 306] width 219 height 13
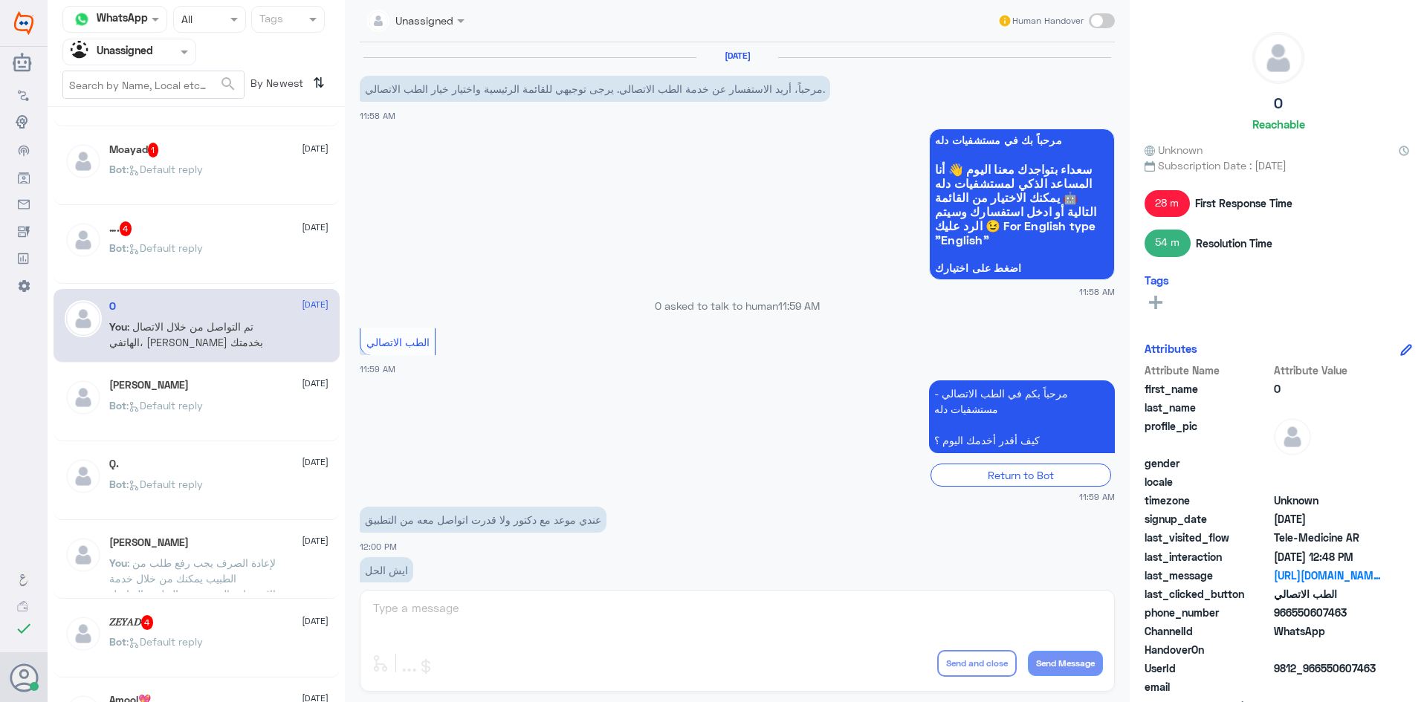
scroll to position [916, 0]
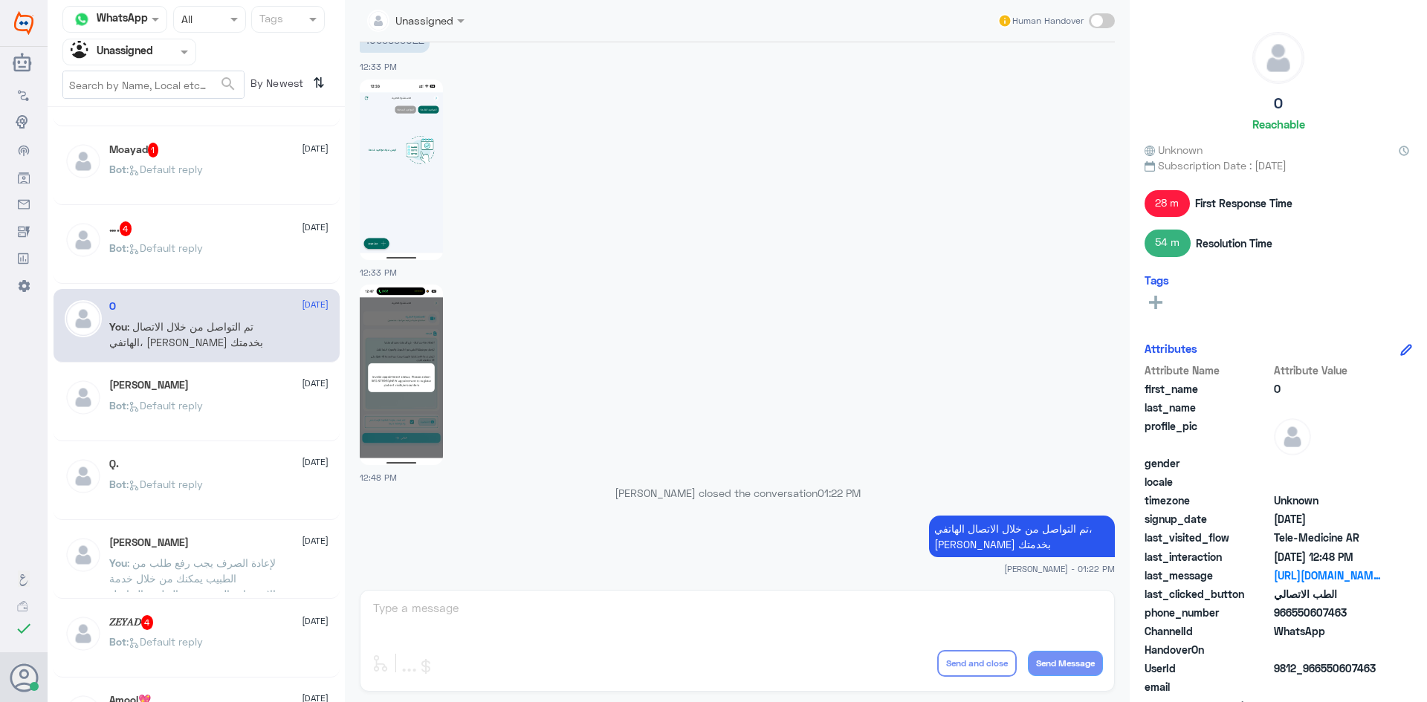
click at [172, 237] on div "…. 4 28 September Bot : Default reply" at bounding box center [218, 249] width 219 height 56
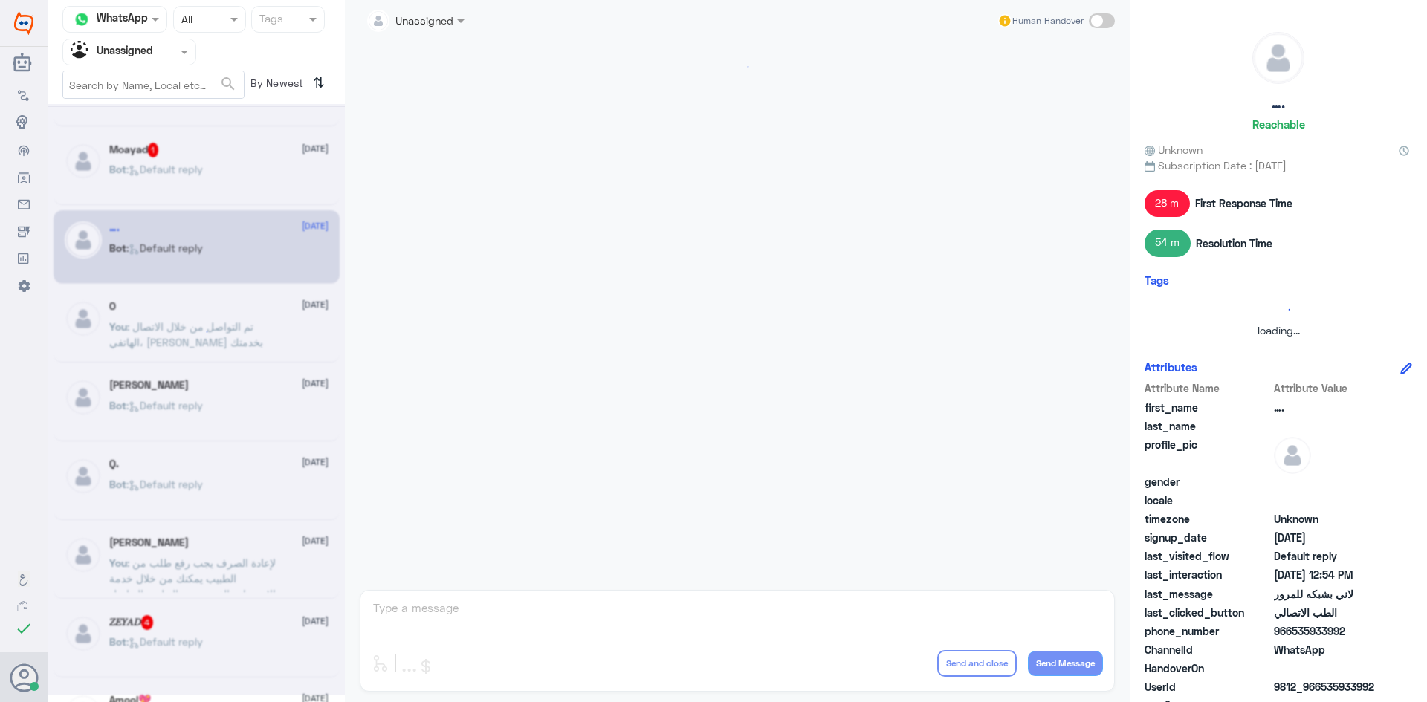
scroll to position [1170, 0]
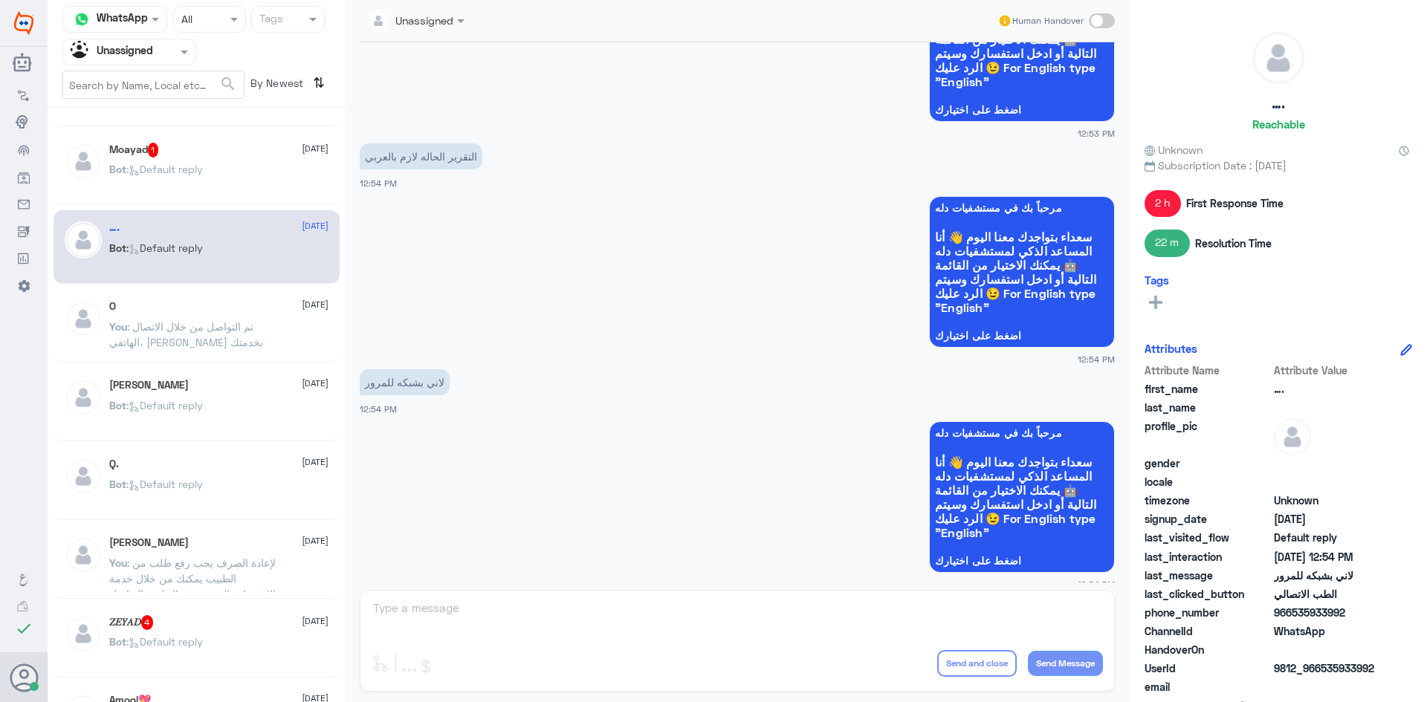
click at [183, 158] on div "Moayad 1 28 September Bot : Default reply" at bounding box center [218, 171] width 219 height 56
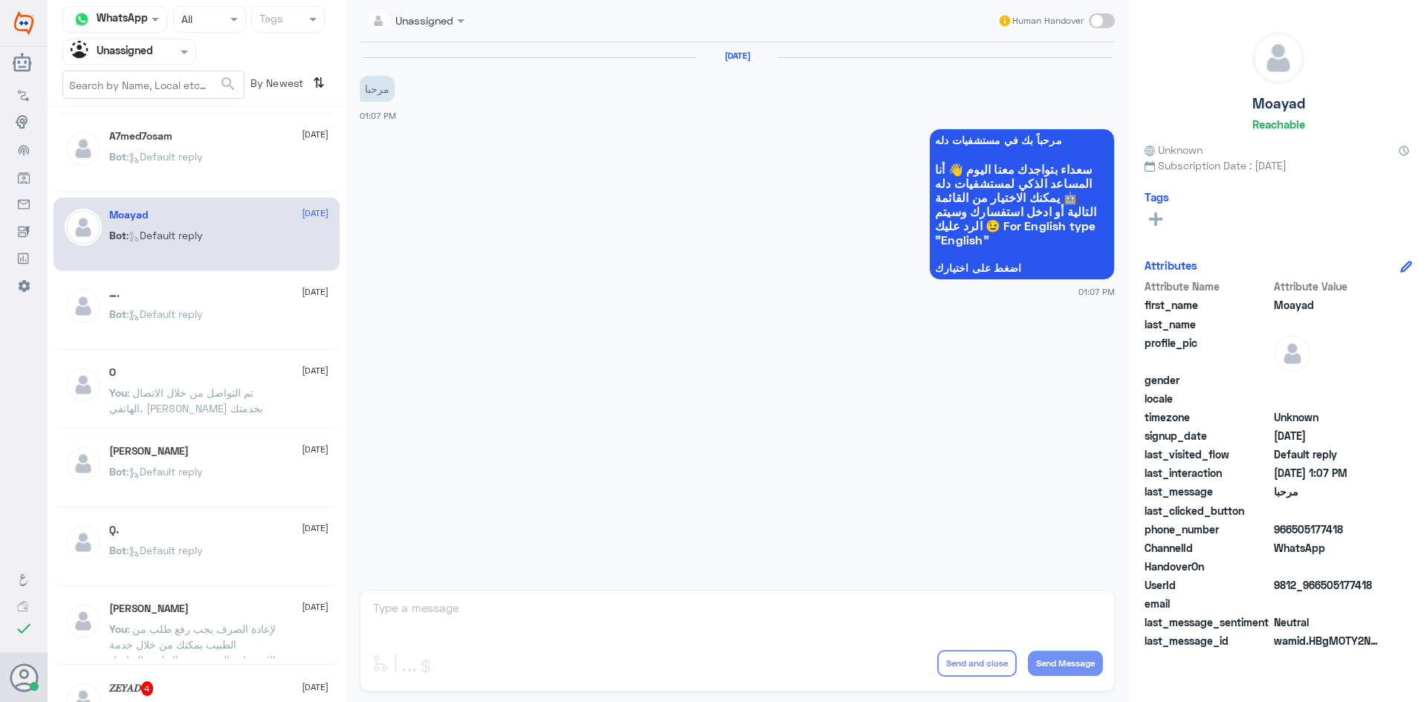
scroll to position [149, 0]
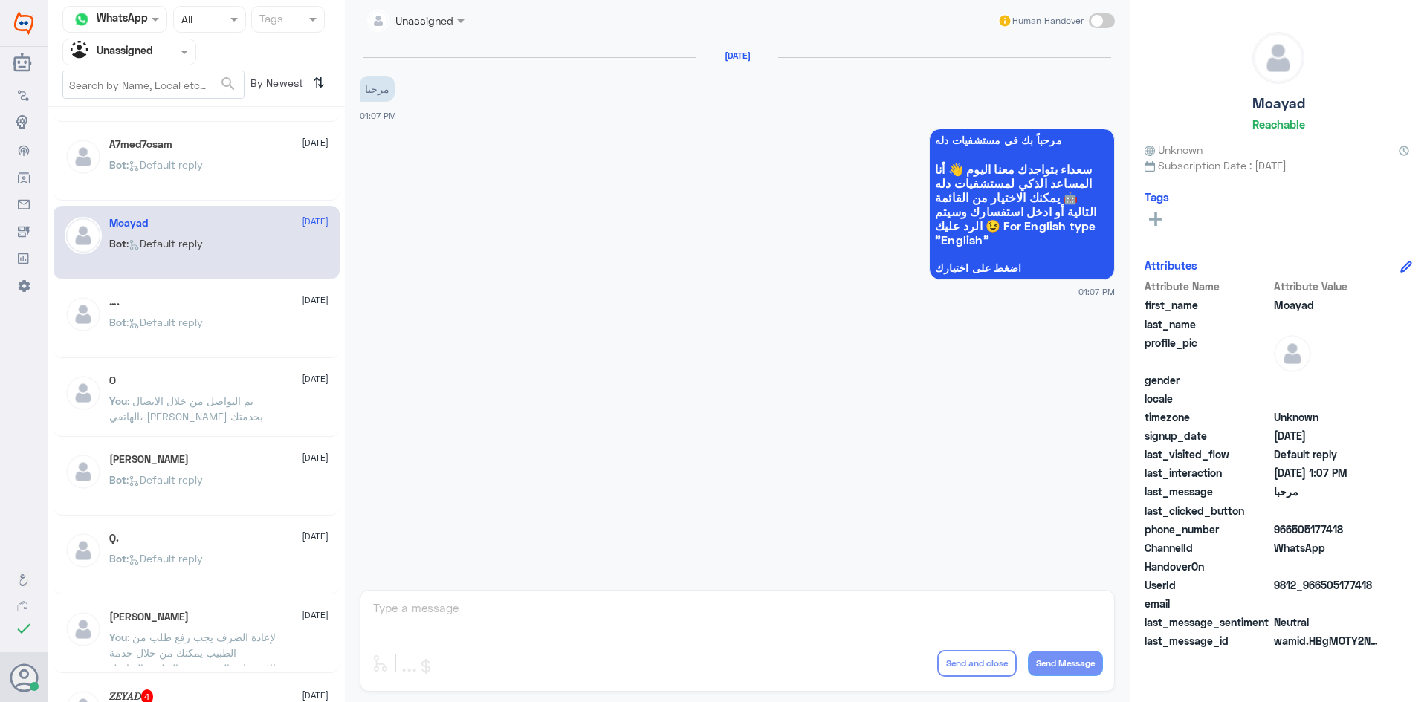
drag, startPoint x: 187, startPoint y: 221, endPoint x: 181, endPoint y: 203, distance: 19.7
click at [182, 207] on div "Moayad 28 September Bot : Default reply" at bounding box center [197, 243] width 286 height 74
click at [181, 203] on div "Hayat 28 September You : سعدنا بخدمتك Aleen 28 September Bot : Default reply A7…" at bounding box center [196, 410] width 297 height 594
click at [182, 172] on p "Bot : Default reply" at bounding box center [156, 175] width 94 height 37
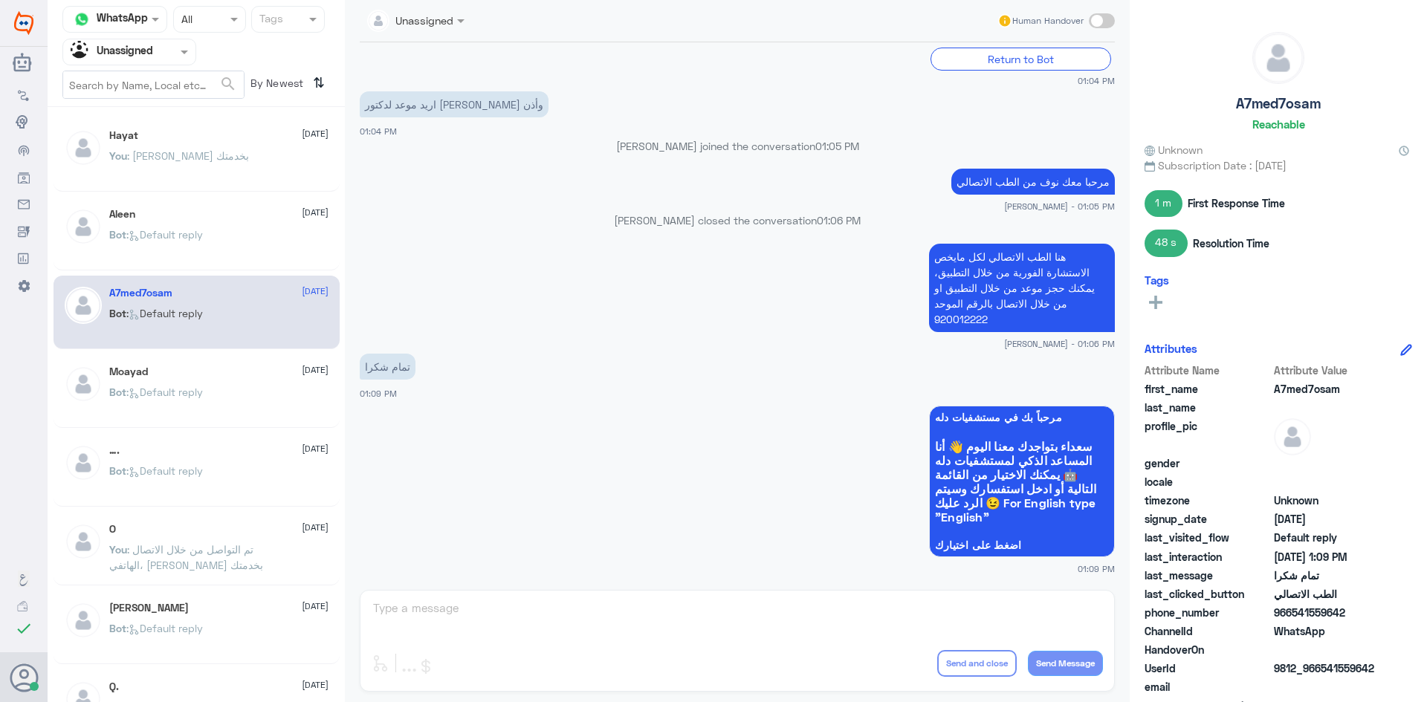
click at [196, 242] on p "Bot : Default reply" at bounding box center [156, 245] width 94 height 37
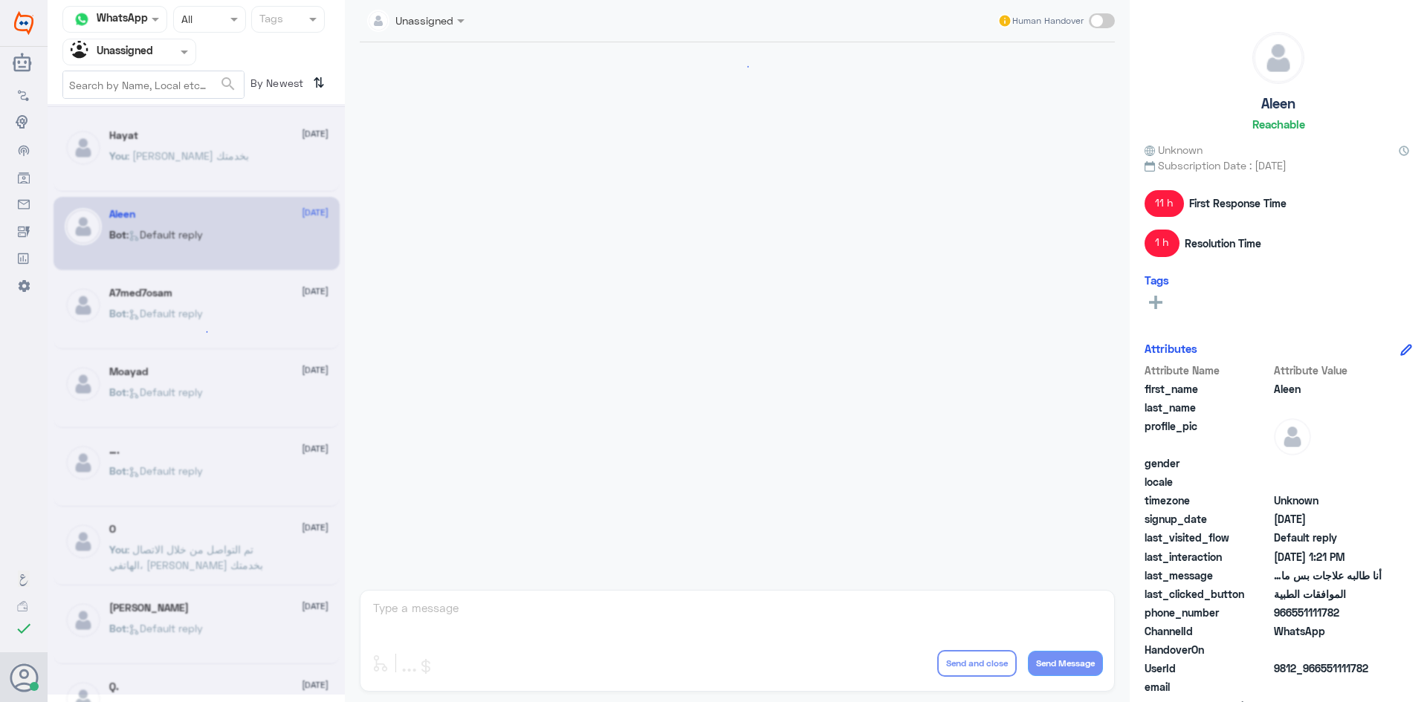
scroll to position [1194, 0]
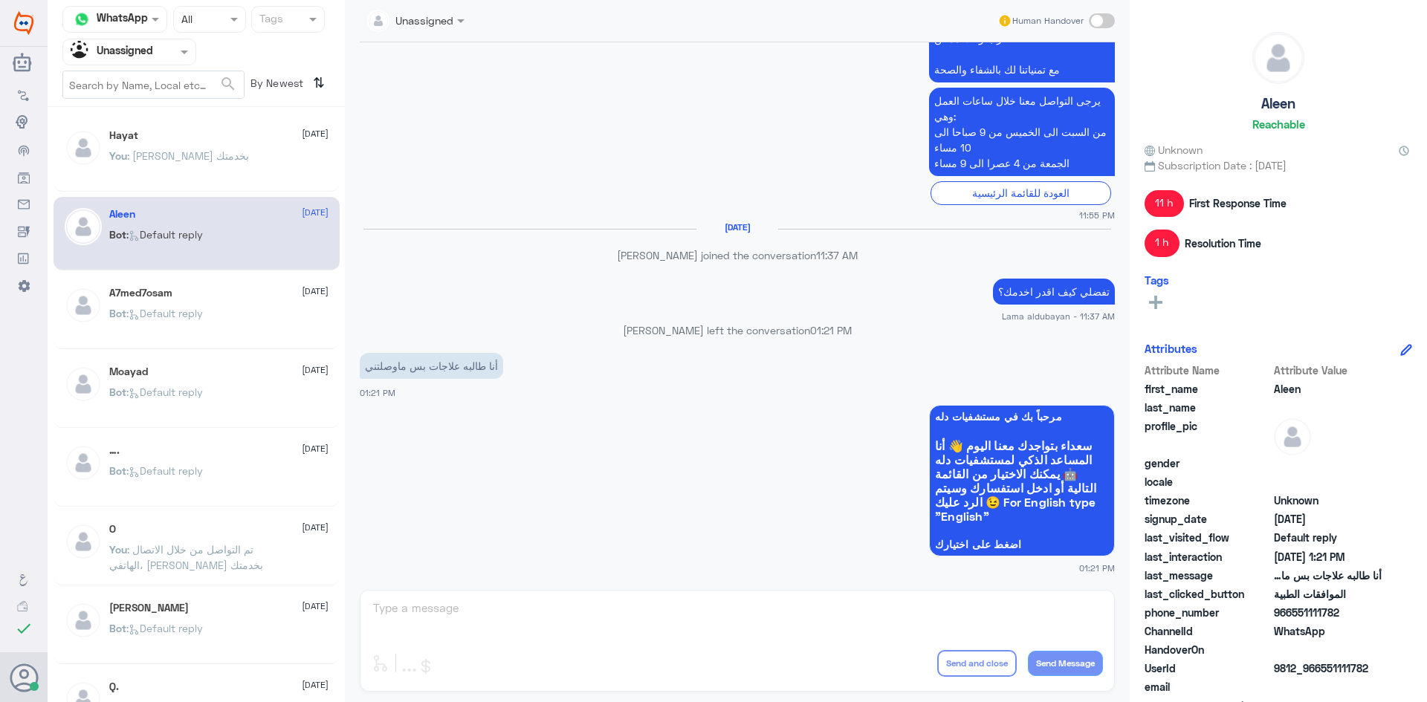
click at [201, 173] on div "You : سعدنا بخدمتك" at bounding box center [218, 168] width 219 height 33
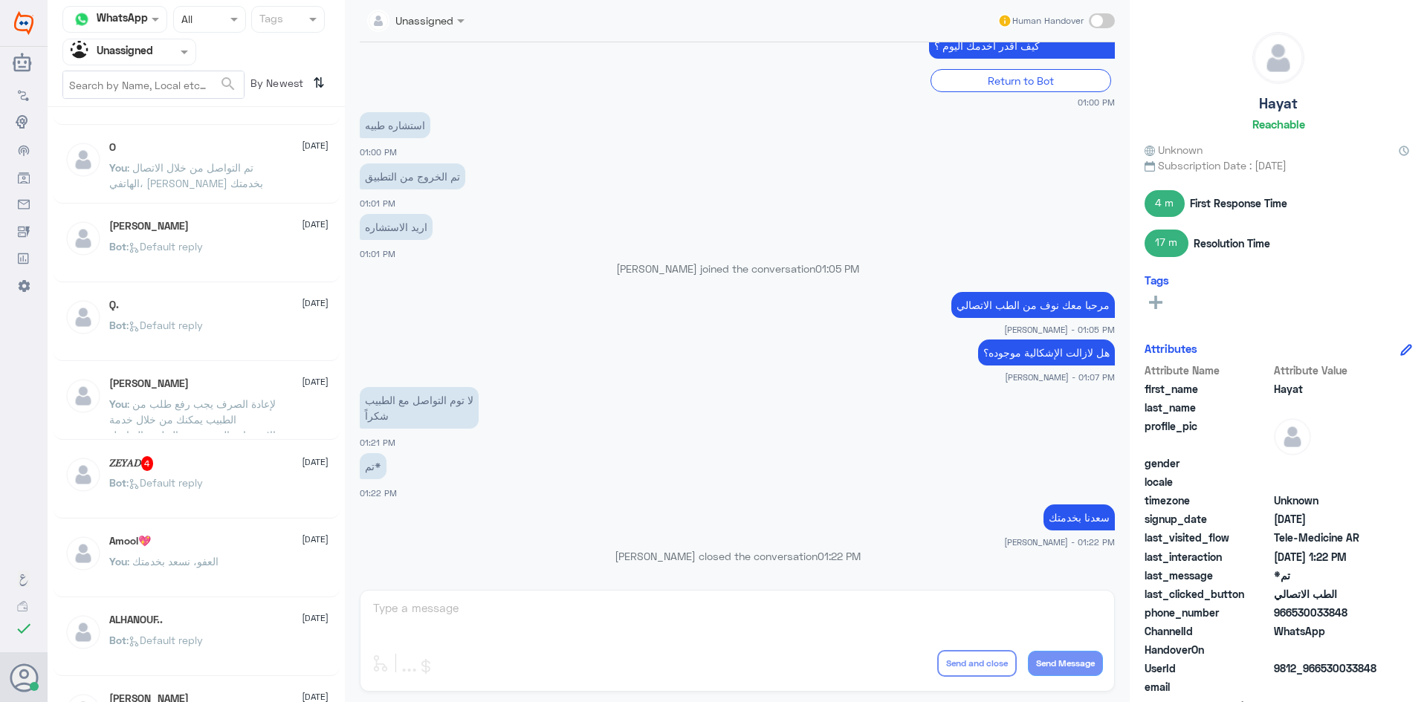
scroll to position [297, 0]
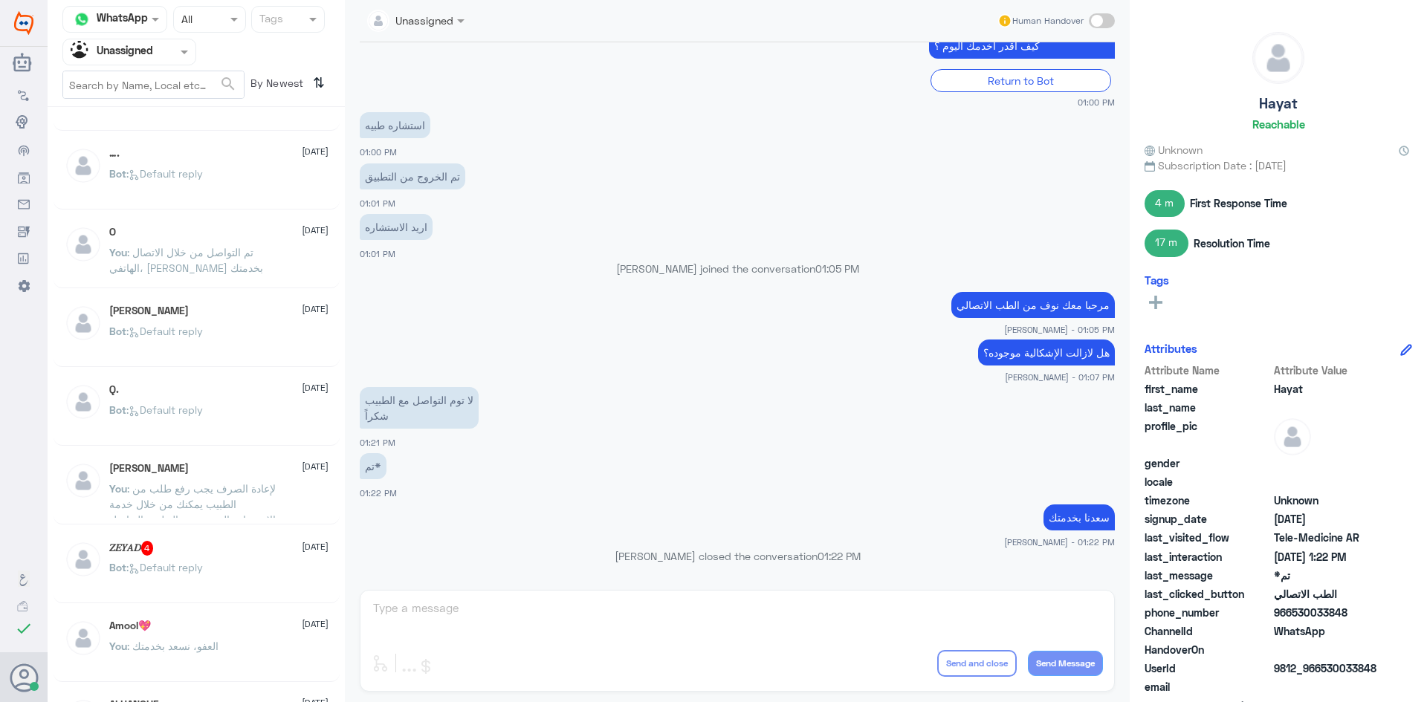
click at [117, 60] on div "Unassigned" at bounding box center [112, 52] width 82 height 22
click at [123, 76] on div "All" at bounding box center [129, 67] width 134 height 27
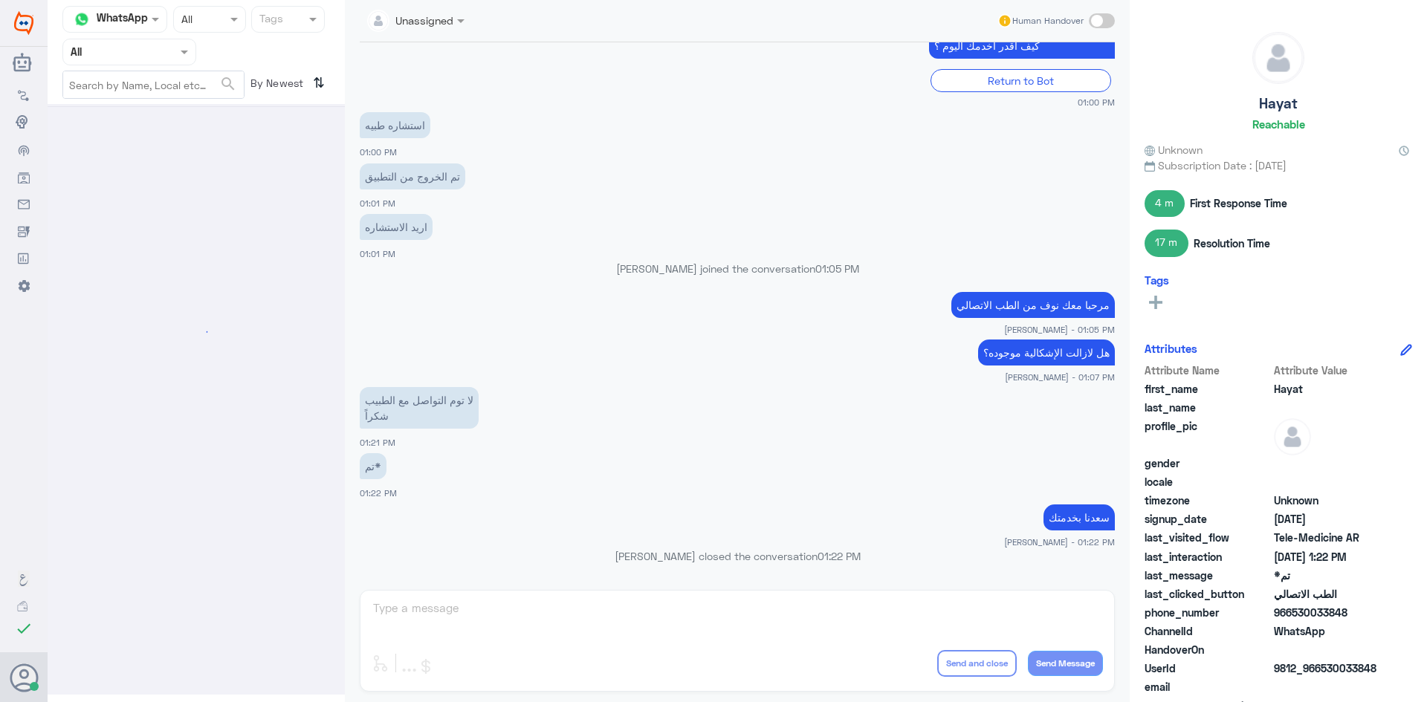
scroll to position [0, 0]
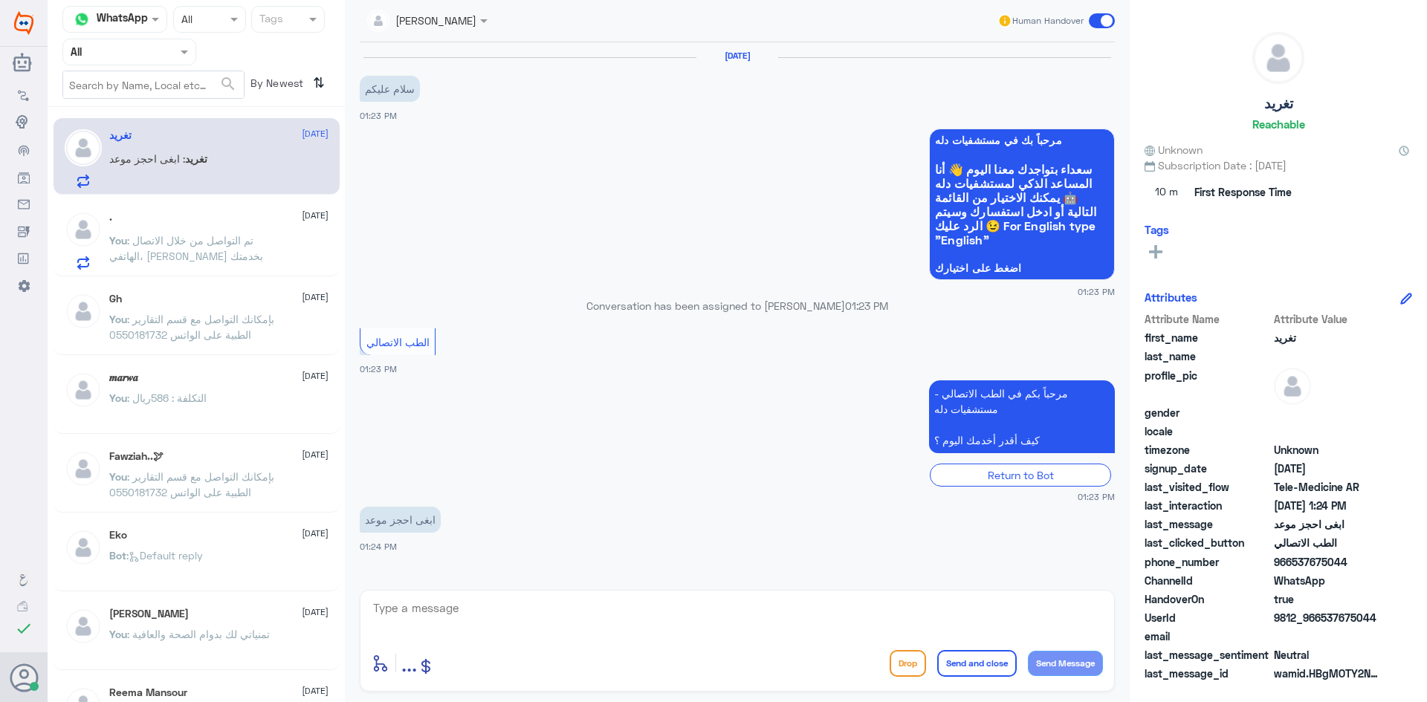
click at [155, 262] on span ": تم التواصل من خلال الاتصال الهاتفي، سعدنا بخدمتك" at bounding box center [186, 248] width 154 height 28
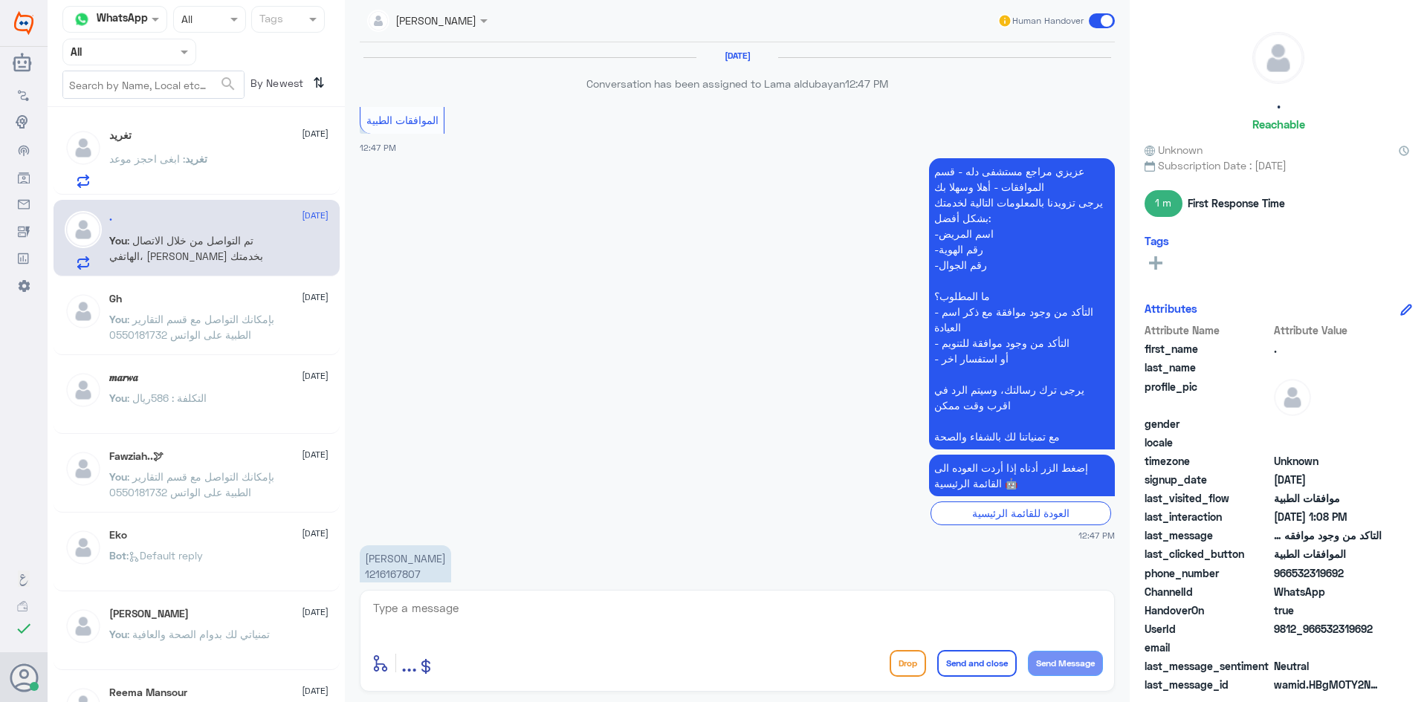
scroll to position [829, 0]
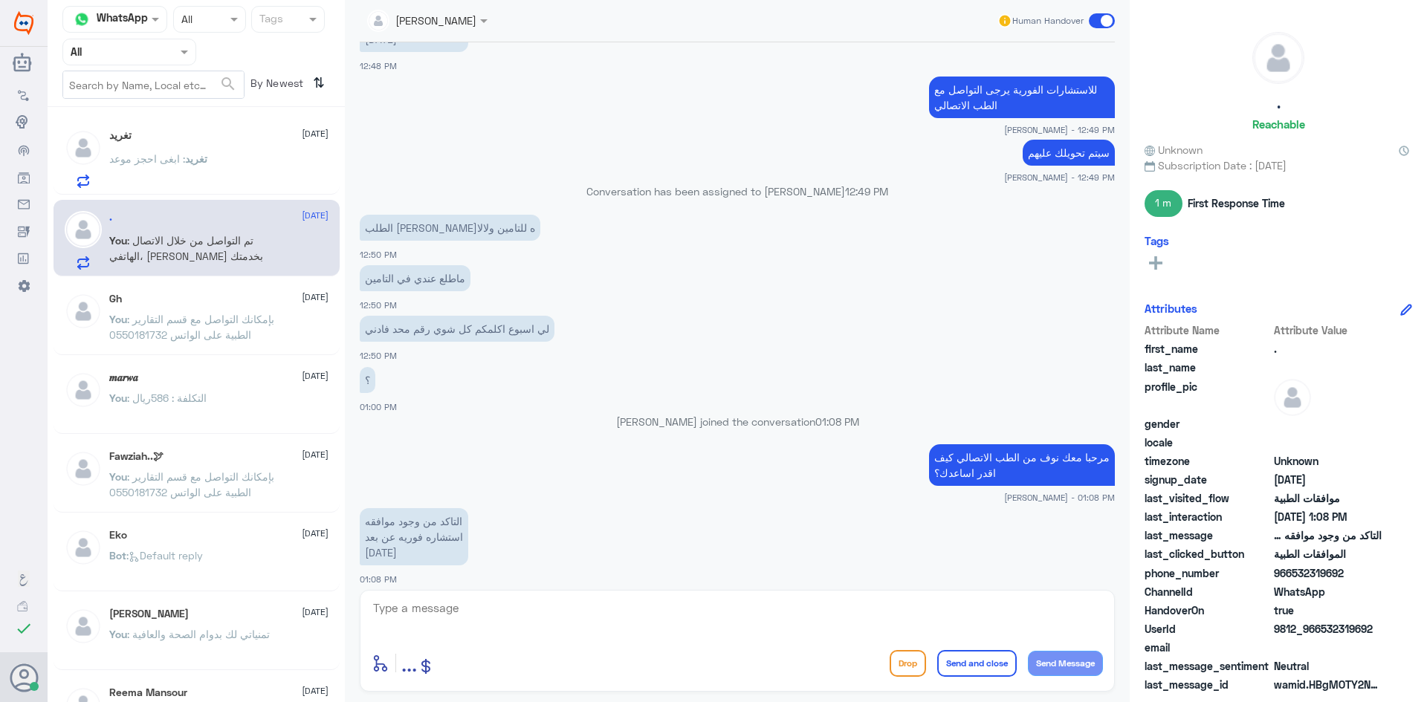
click at [1097, 22] on span at bounding box center [1102, 20] width 26 height 15
click at [0, 0] on input "checkbox" at bounding box center [0, 0] width 0 height 0
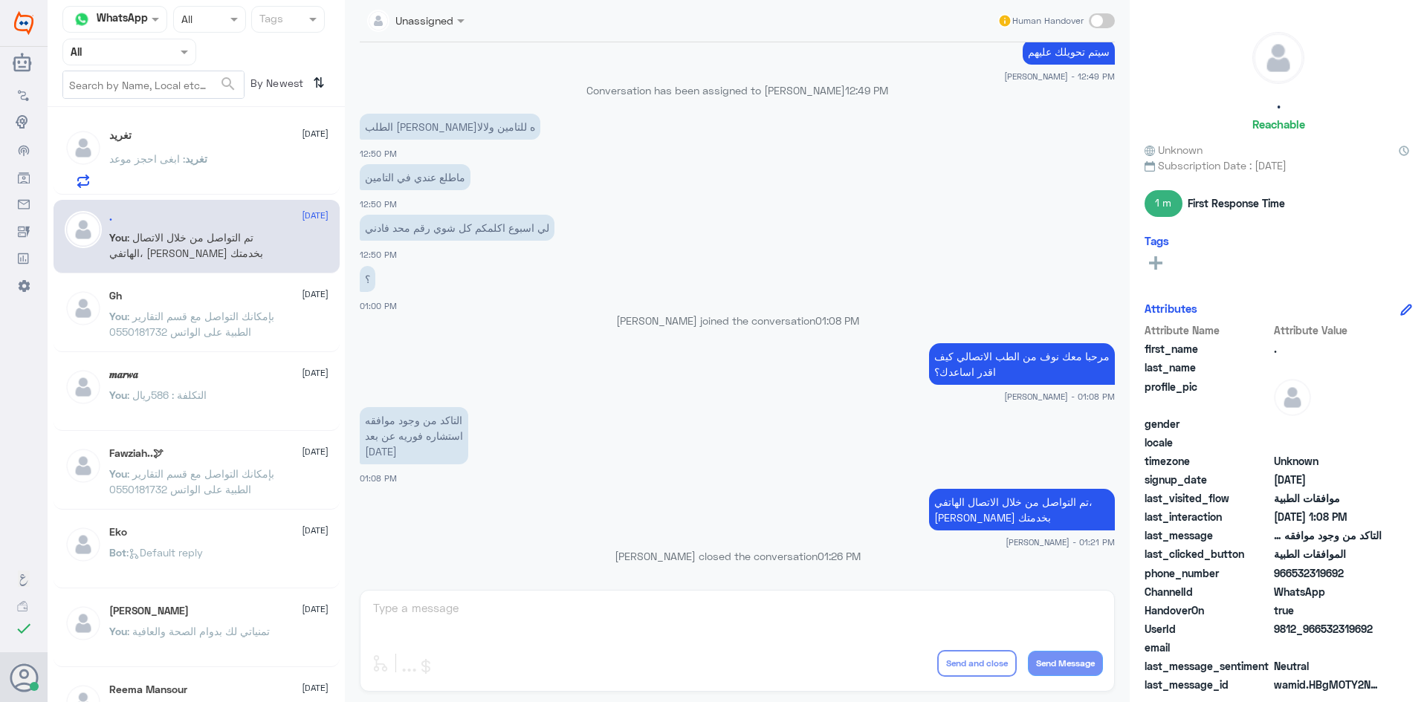
click at [262, 172] on div "تغريد : ابغى احجز موعد" at bounding box center [218, 171] width 219 height 33
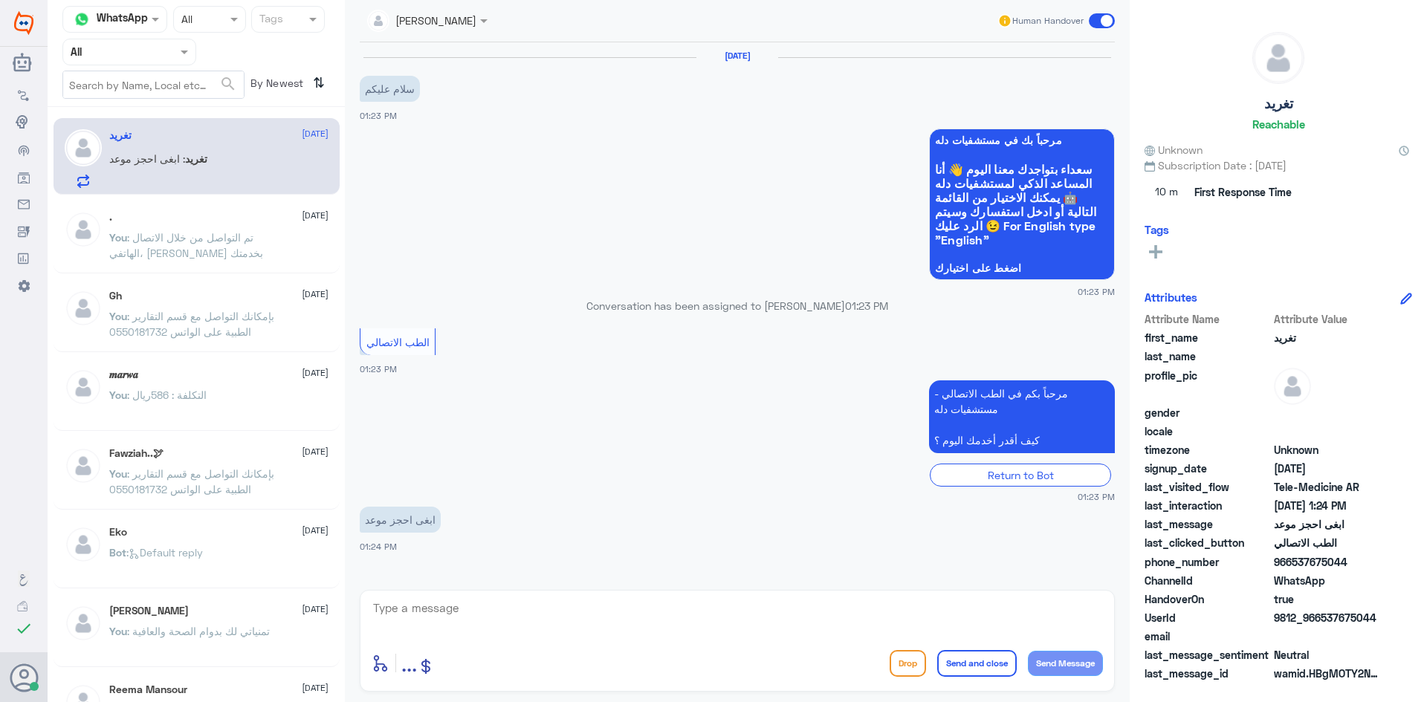
click at [479, 600] on textarea at bounding box center [737, 616] width 731 height 36
type textarea "مرحبا معك نوف من الطب الاتصالي"
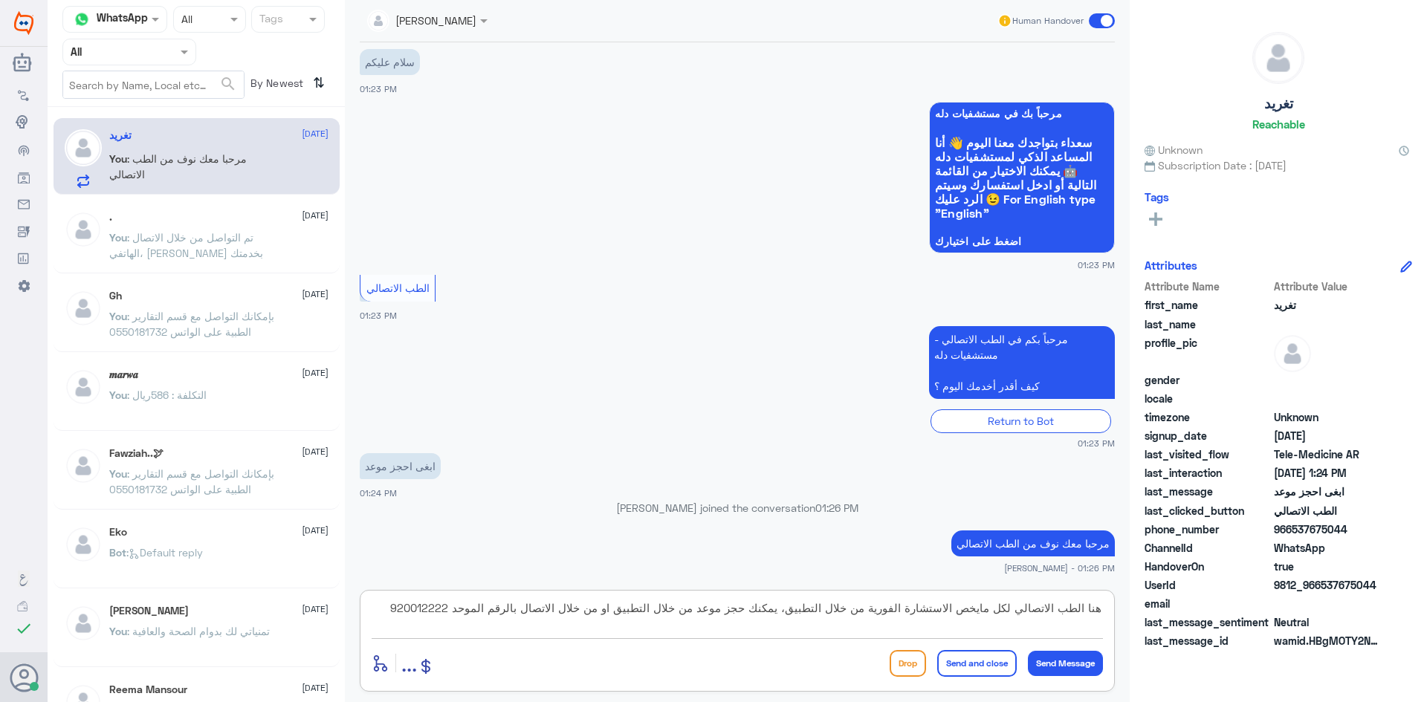
type textarea "هنا الطب الاتصالي لكل مايخص الاستشارة الفورية من خلال التطبيق، يمكنك حجز موعد م…"
drag, startPoint x: 965, startPoint y: 670, endPoint x: 891, endPoint y: 657, distance: 74.6
click at [981, 684] on div "هنا الطب الاتصالي لكل مايخص الاستشارة الفورية من خلال التطبيق، يمكنك حجز موعد م…" at bounding box center [737, 641] width 755 height 102
click at [958, 670] on button "Send and close" at bounding box center [977, 663] width 80 height 27
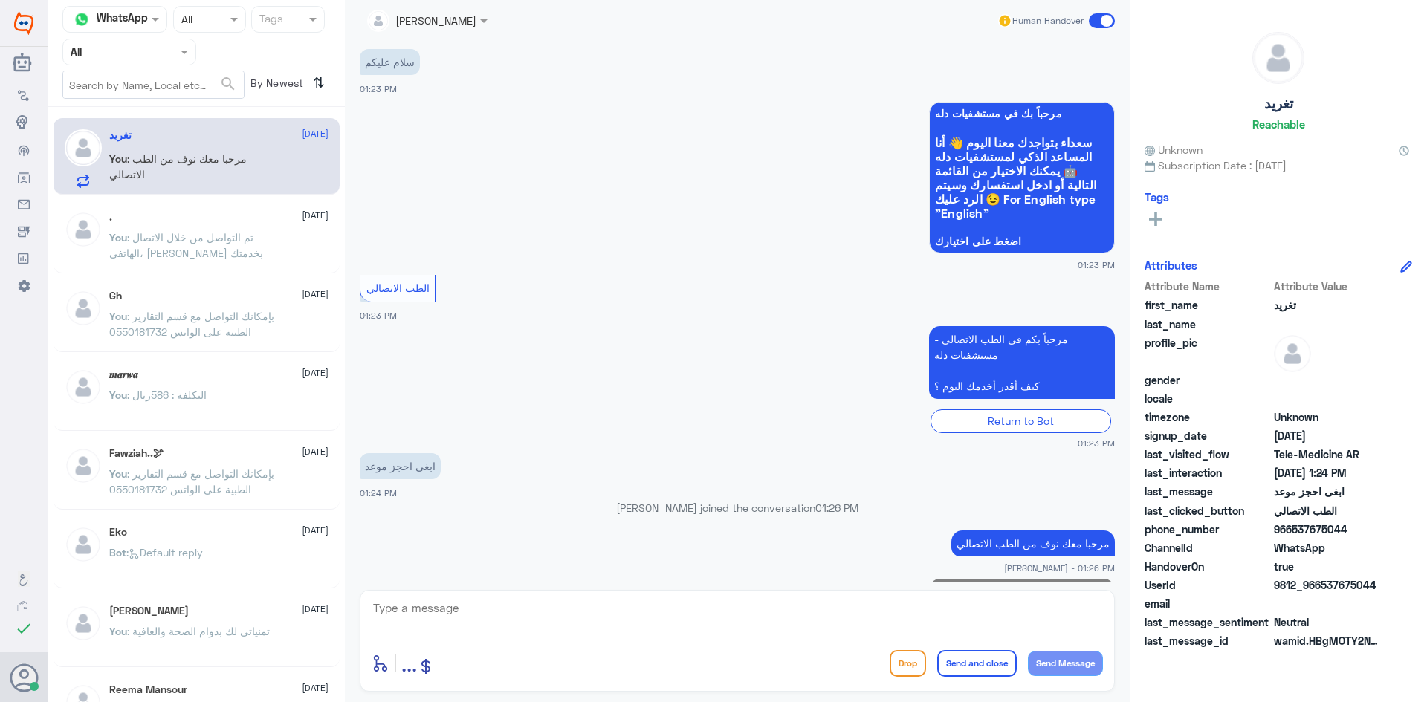
scroll to position [137, 0]
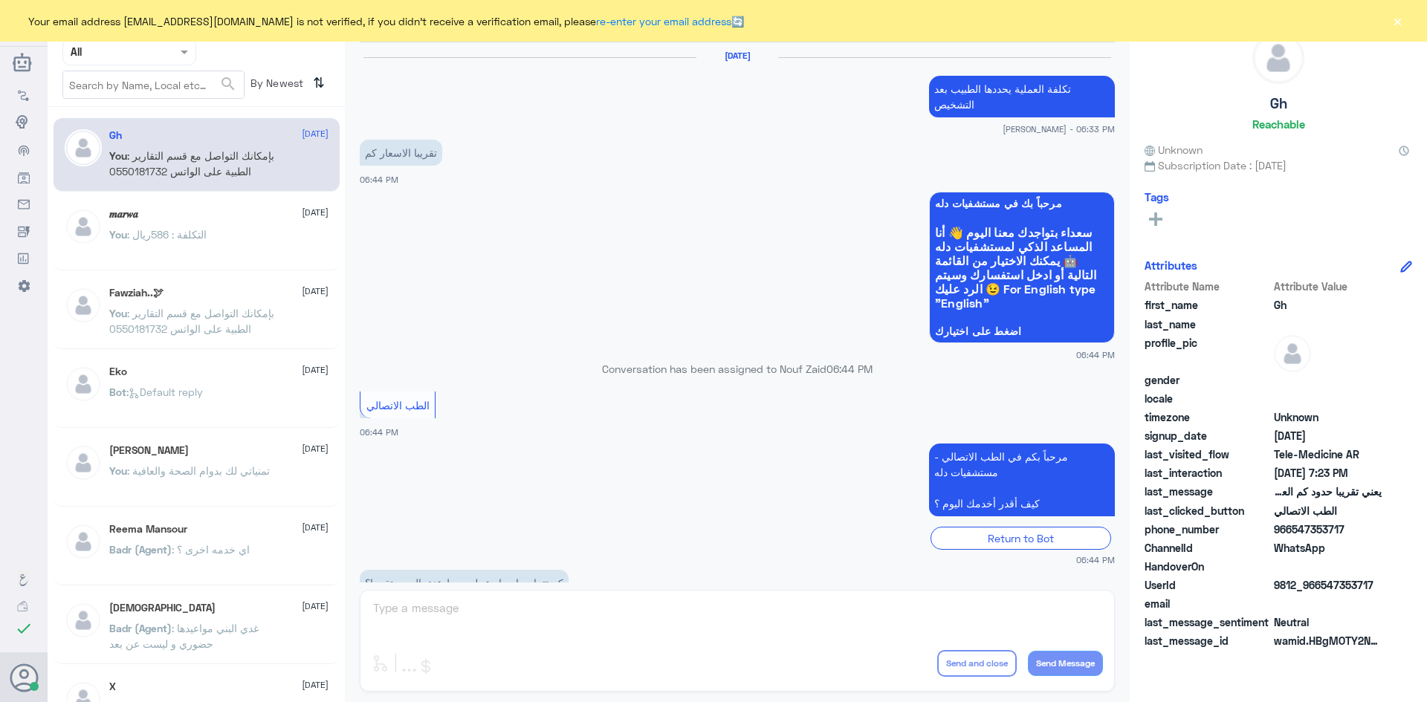
scroll to position [633, 0]
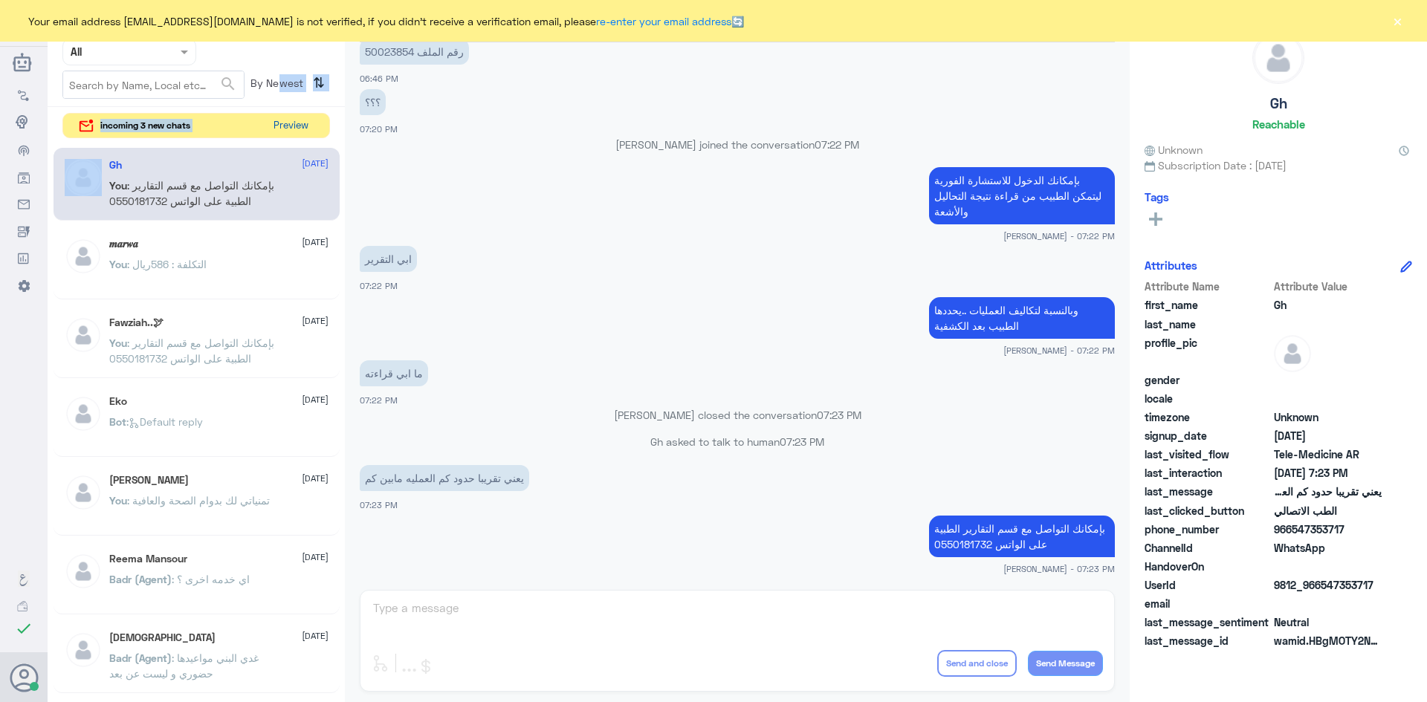
drag, startPoint x: 273, startPoint y: 102, endPoint x: 299, endPoint y: 132, distance: 40.1
click at [295, 127] on div "Channel WhatsApp Status × All Tags Agent Filter All search By Newest ⇅ incoming…" at bounding box center [196, 353] width 297 height 707
click at [299, 132] on button "Preview" at bounding box center [291, 125] width 46 height 23
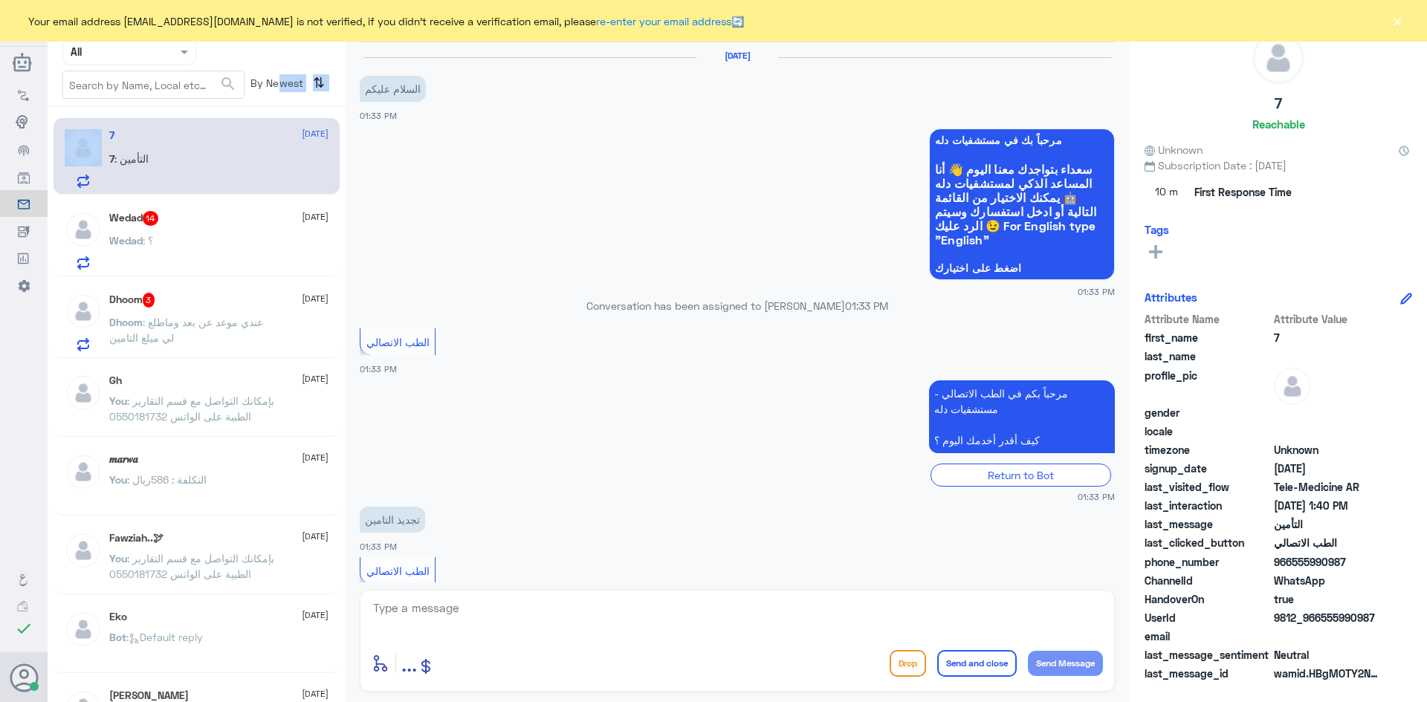
scroll to position [103, 0]
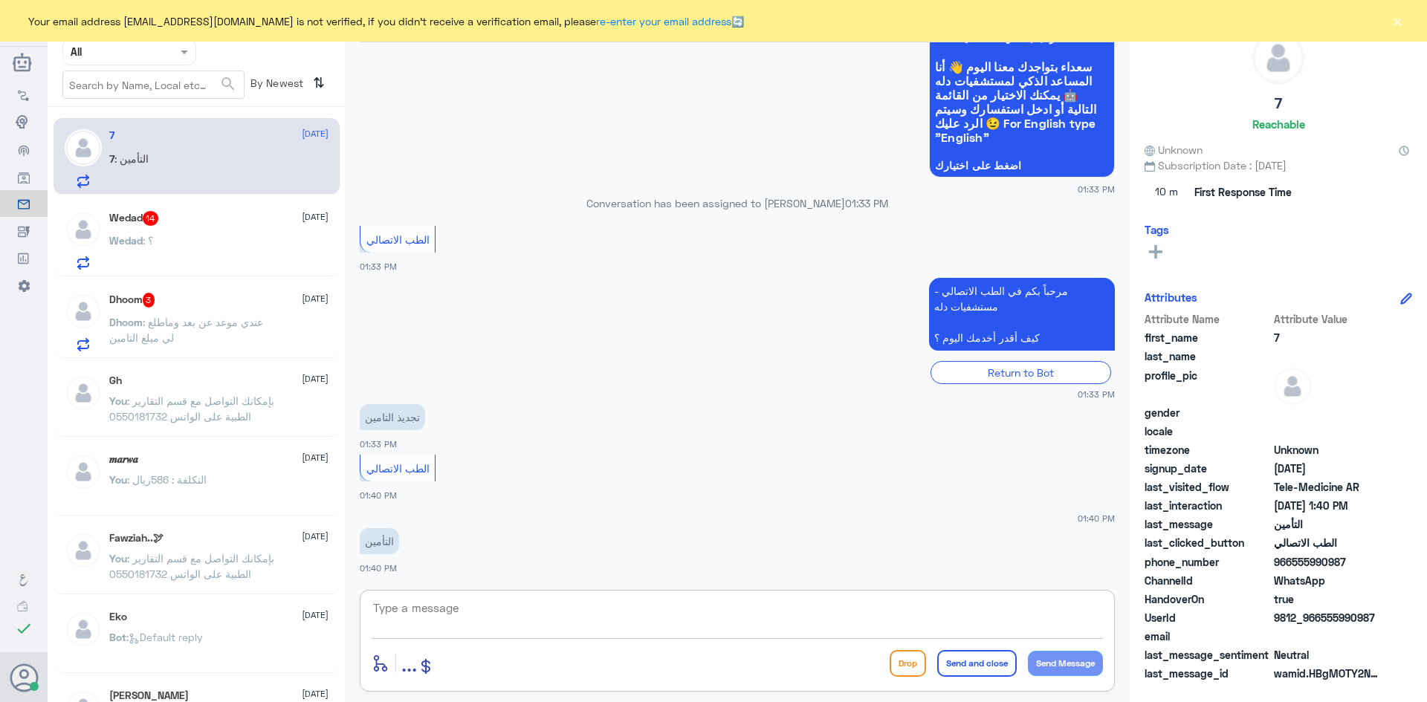
click at [811, 623] on textarea at bounding box center [737, 616] width 731 height 36
type textarea "l"
type textarea "مرحبا معك نوف من الطب الاتصالي"
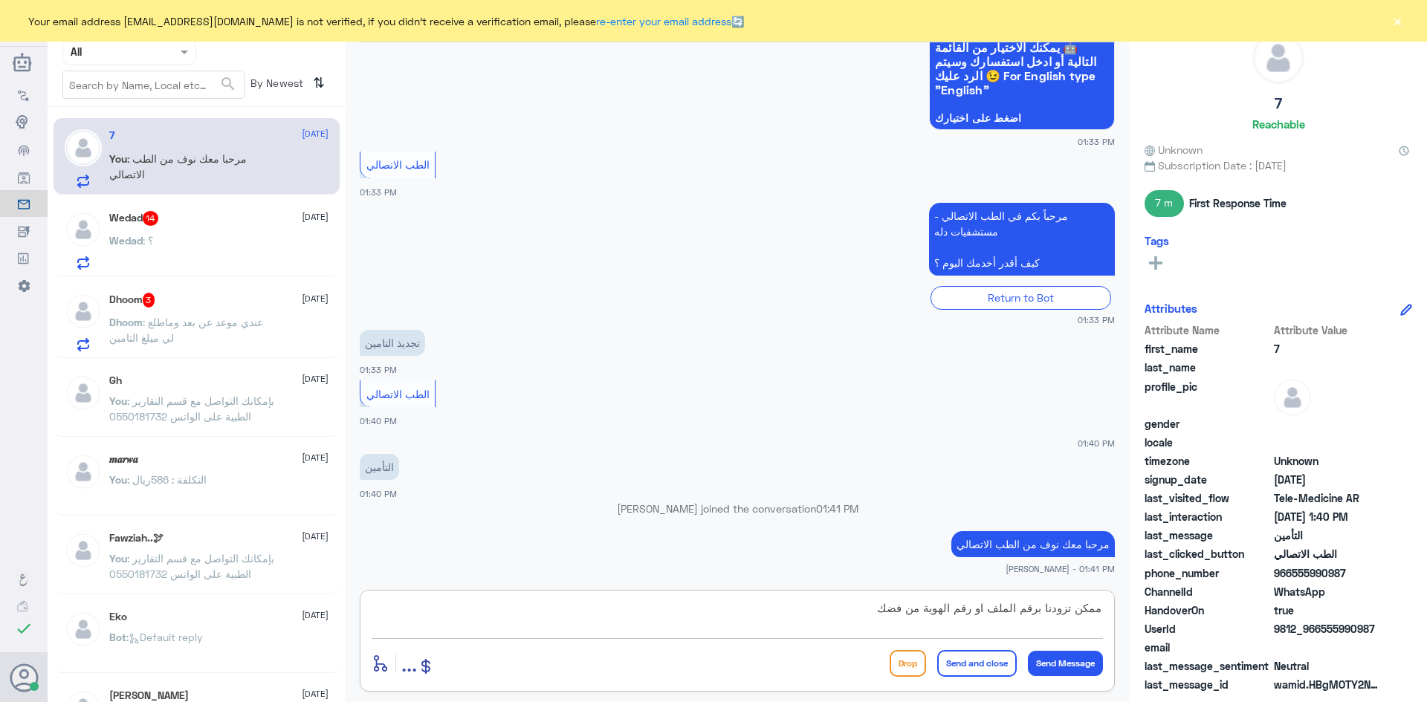
click at [1042, 609] on textarea "ممكن تزودنا برقم الملف او رقم الهوية من فضك" at bounding box center [737, 616] width 731 height 36
click at [868, 612] on textarea "ممكن تزودني برقم الملف او رقم الهوية من فضك" at bounding box center [737, 616] width 731 height 36
type textarea "ممكن تزودني برقم الملف او رقم الهوية من فضلك"
click at [1055, 659] on button "Send Message" at bounding box center [1065, 663] width 75 height 25
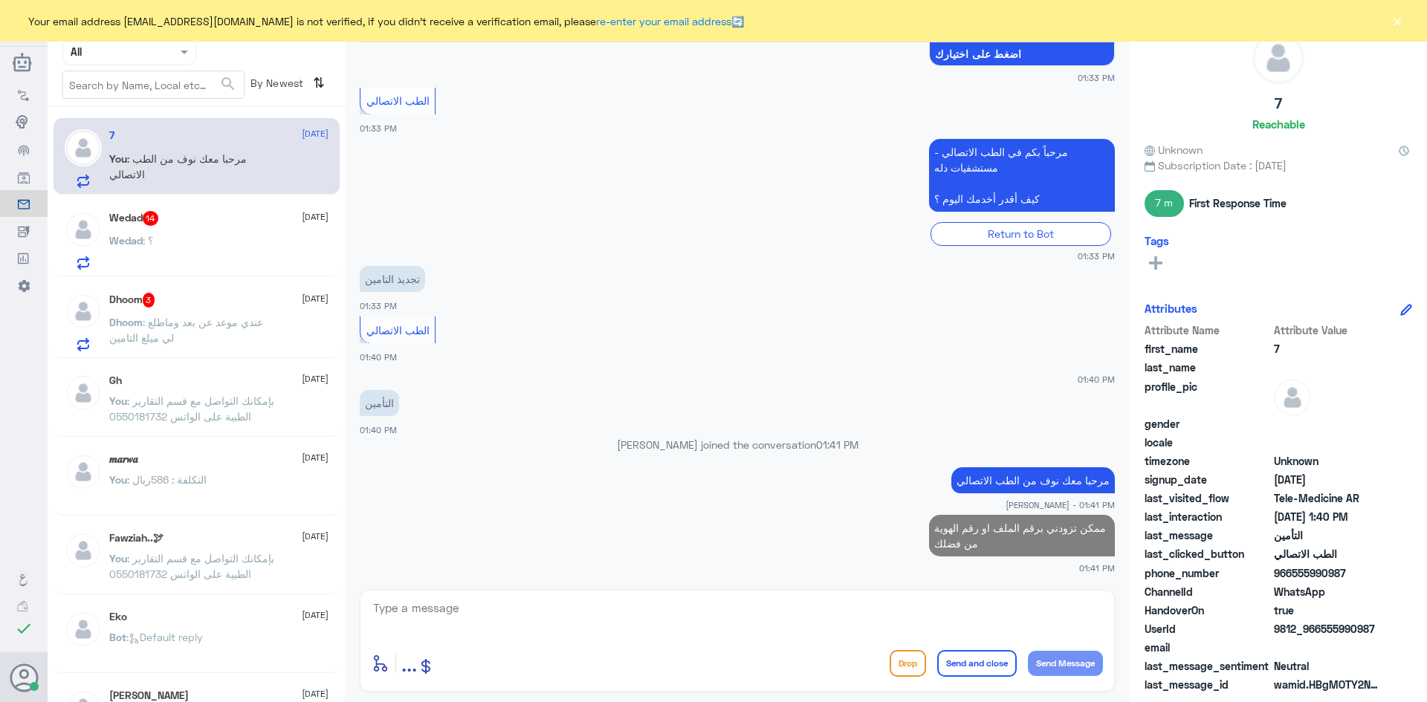
drag, startPoint x: 1319, startPoint y: 632, endPoint x: 1401, endPoint y: 636, distance: 82.6
click at [1401, 636] on div "UserId 9812_966555990987" at bounding box center [1278, 630] width 268 height 19
copy span "555990987"
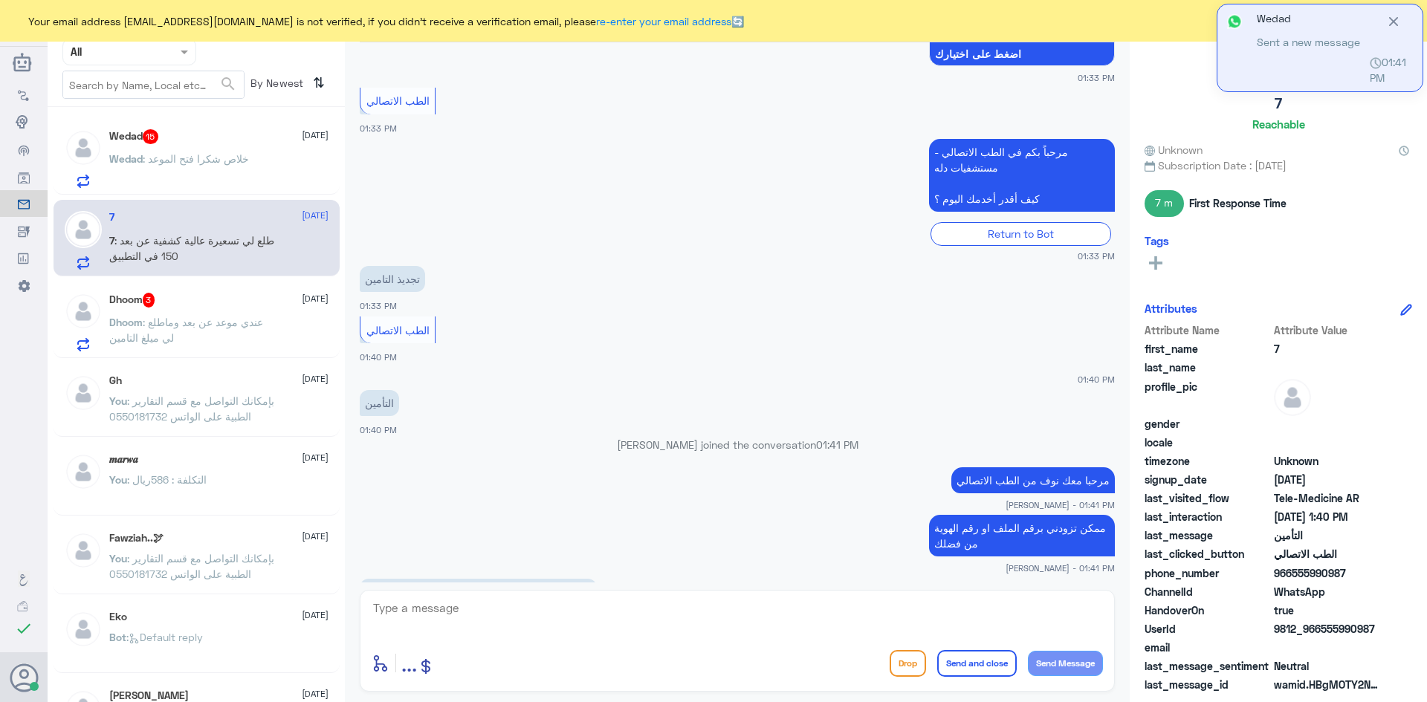
scroll to position [265, 0]
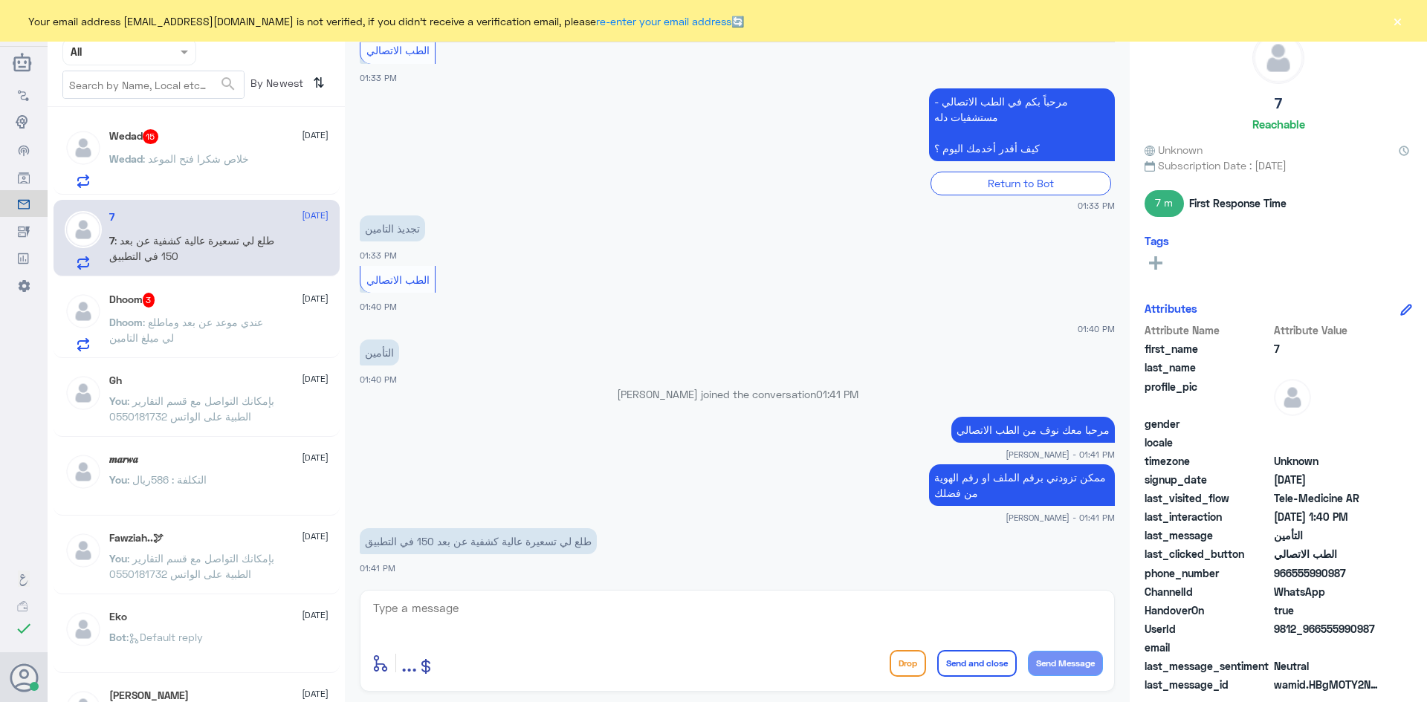
click at [89, 193] on div "Wedad 15 28 September Wedad : خلاص شكرا فتح الموعد" at bounding box center [197, 156] width 286 height 77
click at [175, 176] on p "Wedad : خلاص شكرا فتح الموعد" at bounding box center [179, 169] width 140 height 37
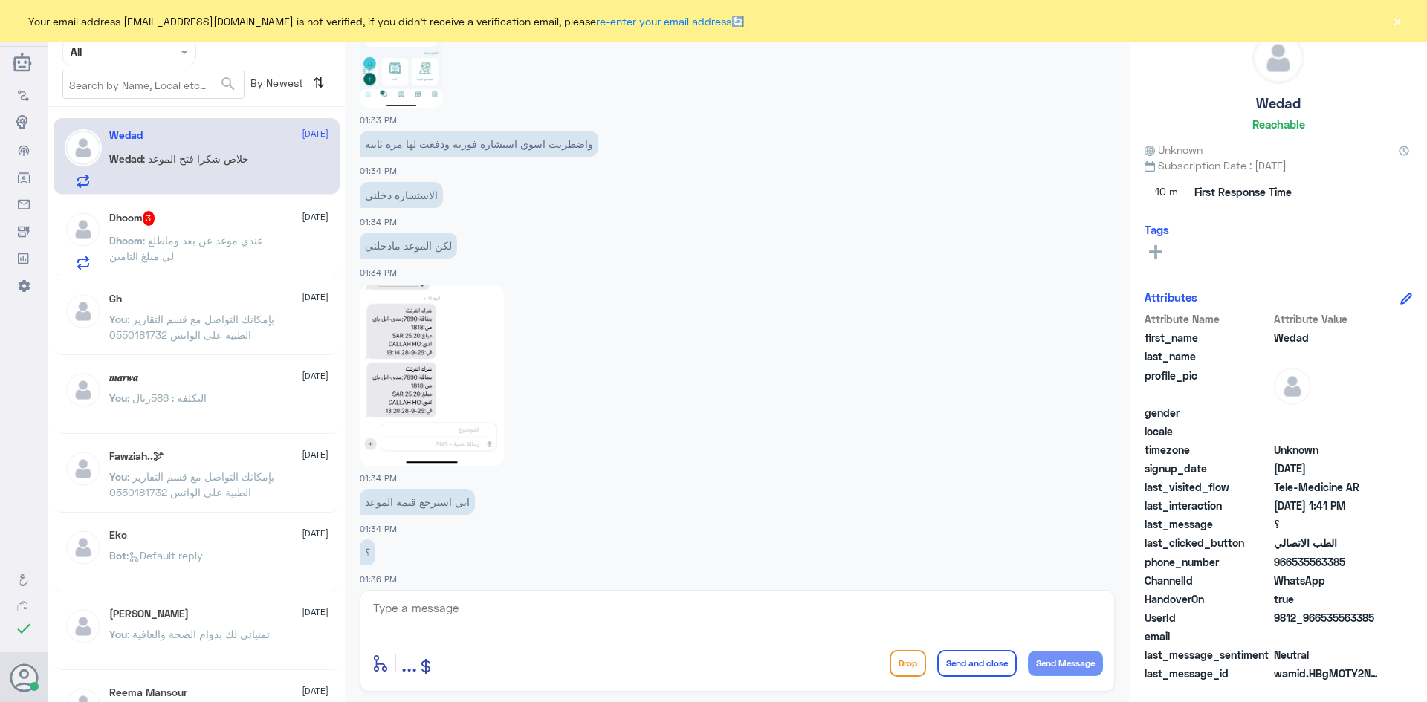
scroll to position [1095, 0]
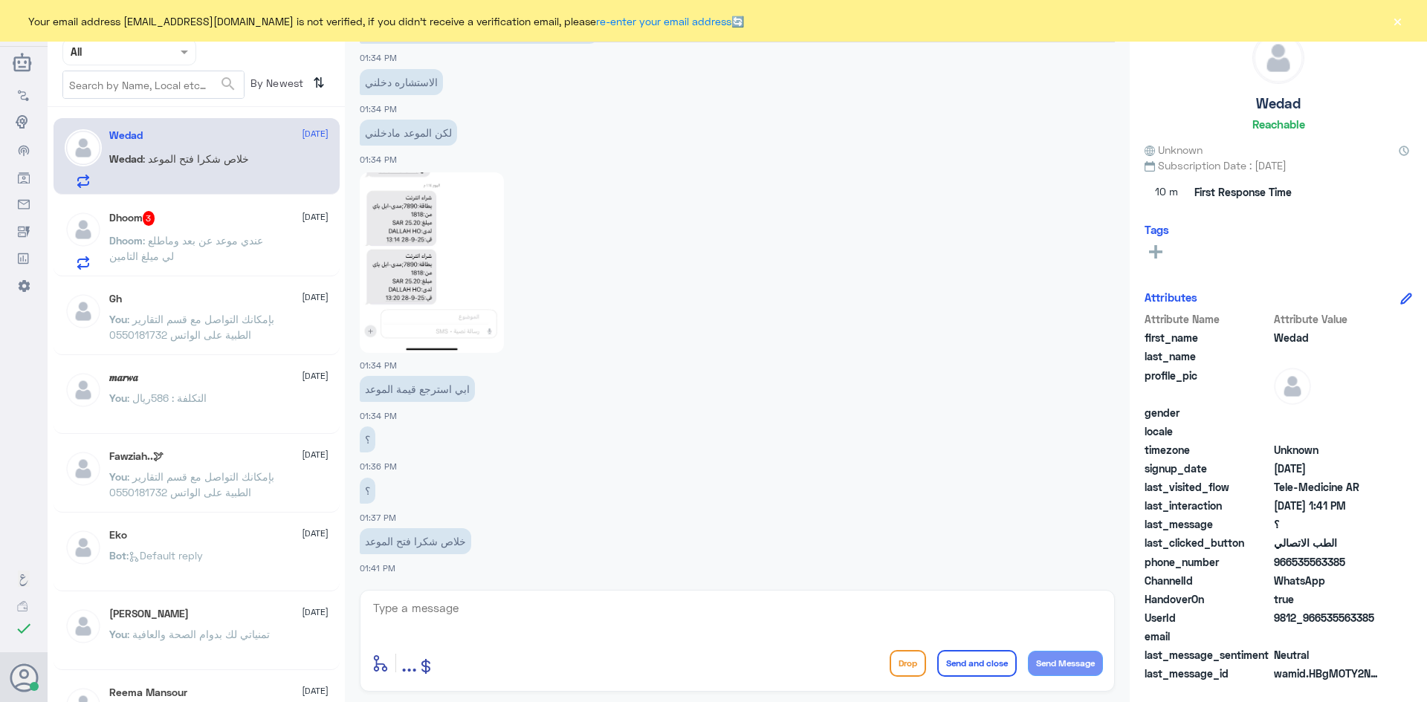
click at [248, 249] on p "Dhoom : عندي موعد عن بعد وماطلع لي ميلغ التامين" at bounding box center [192, 251] width 167 height 37
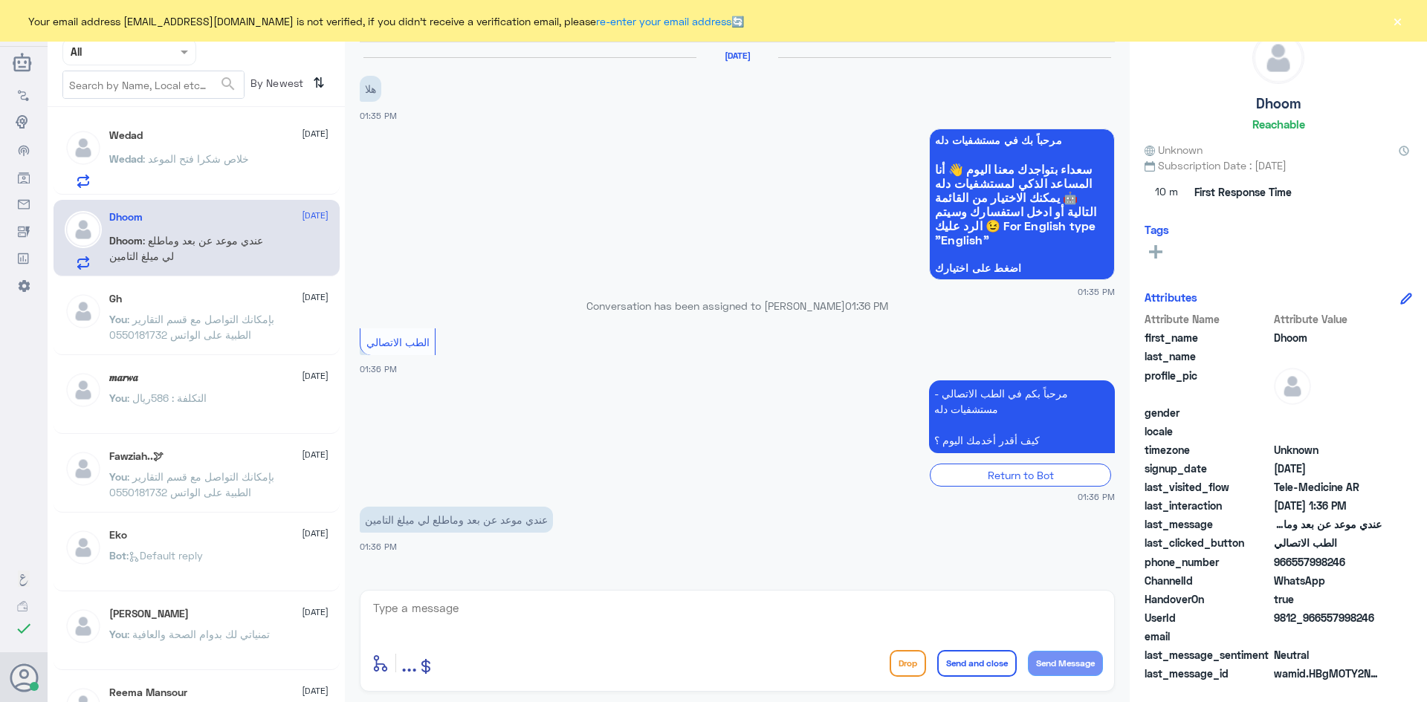
click at [590, 617] on textarea at bounding box center [737, 616] width 731 height 36
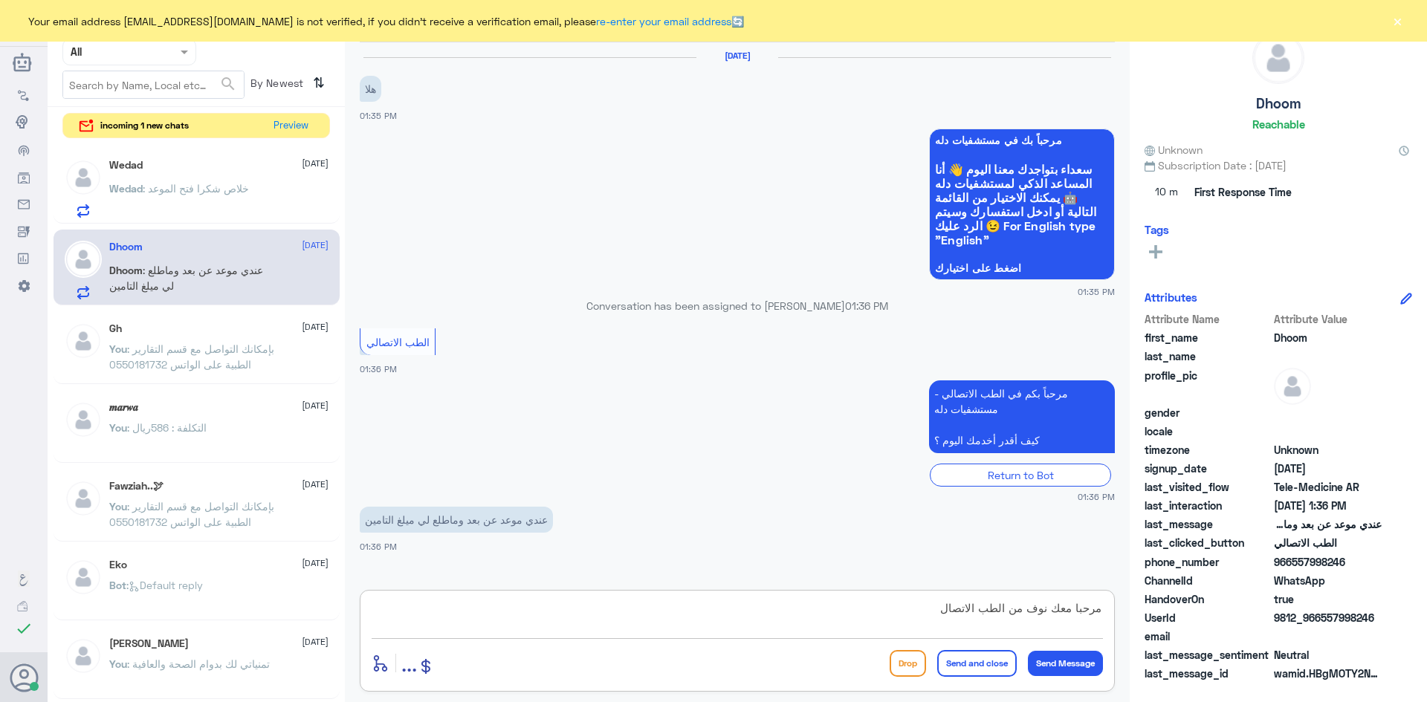
type textarea "مرحبا معك نوف من الطب الاتصالي"
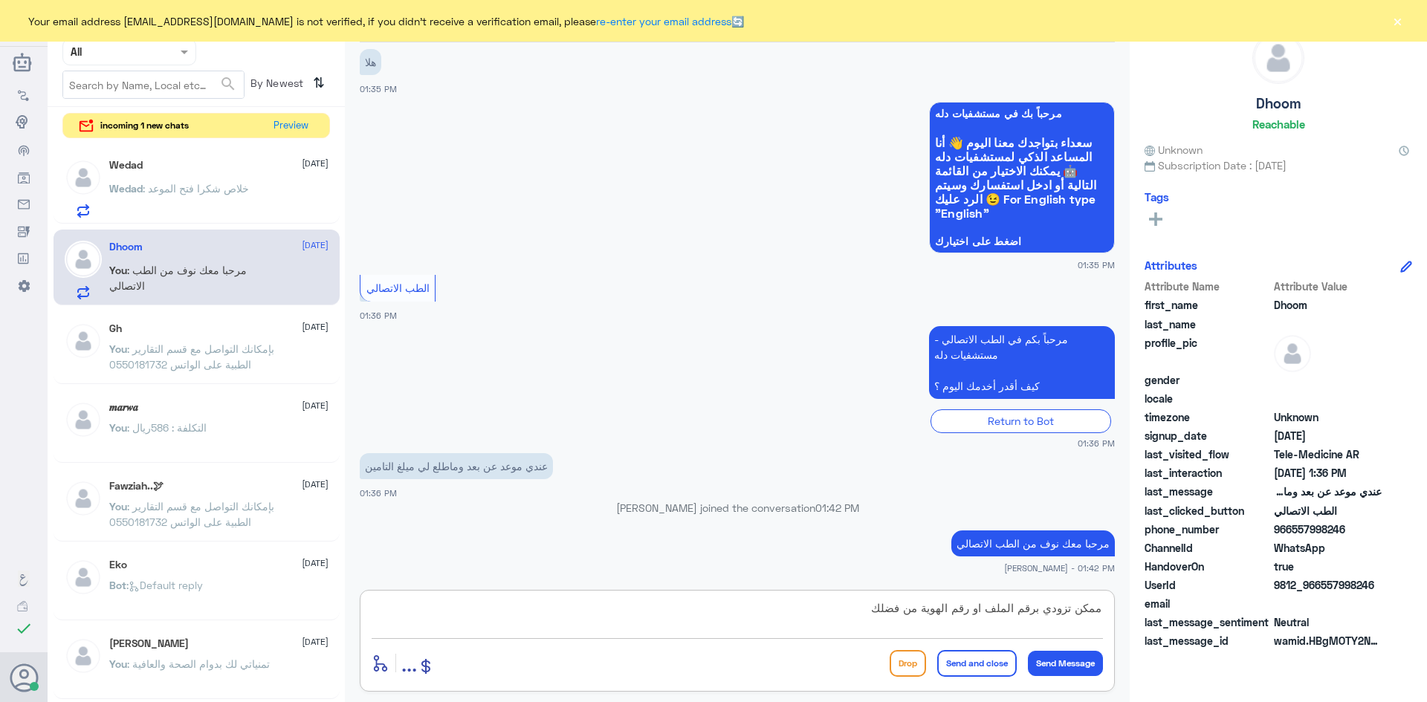
click at [1051, 612] on textarea "ممكن تزودي برقم الملف او رقم الهوية من فضلك" at bounding box center [737, 616] width 731 height 36
type textarea "ممكن تزودني برقم الملف او رقم الهوية من فضلك"
click at [1065, 664] on button "Send Message" at bounding box center [1065, 663] width 75 height 25
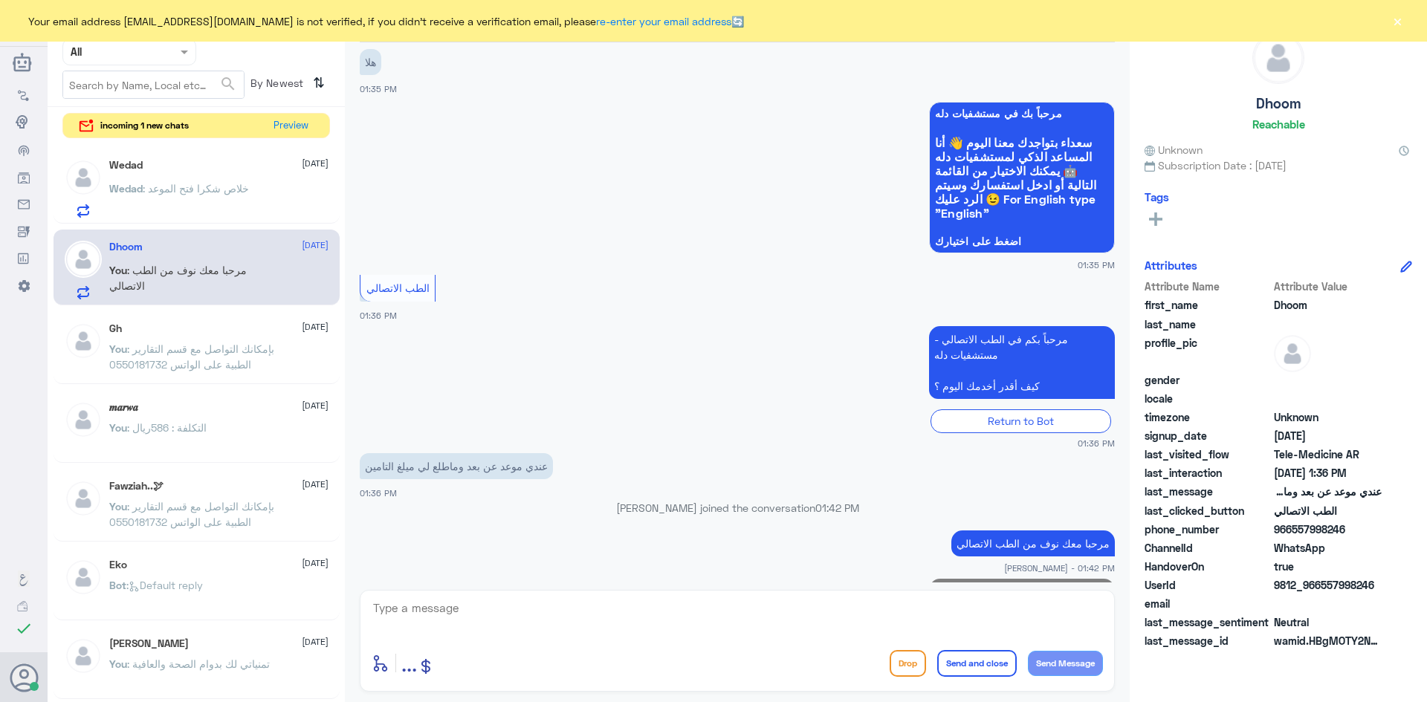
scroll to position [90, 0]
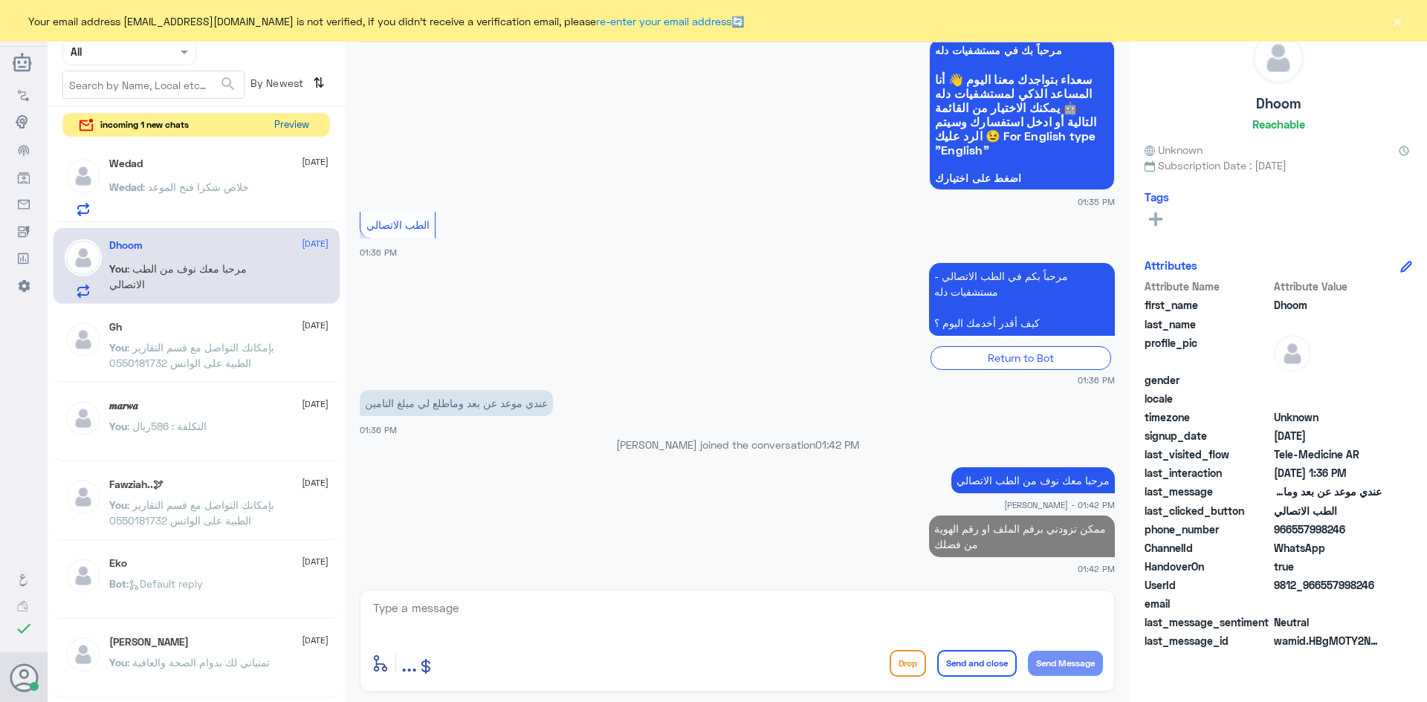
click at [291, 134] on button "Preview" at bounding box center [291, 125] width 46 height 23
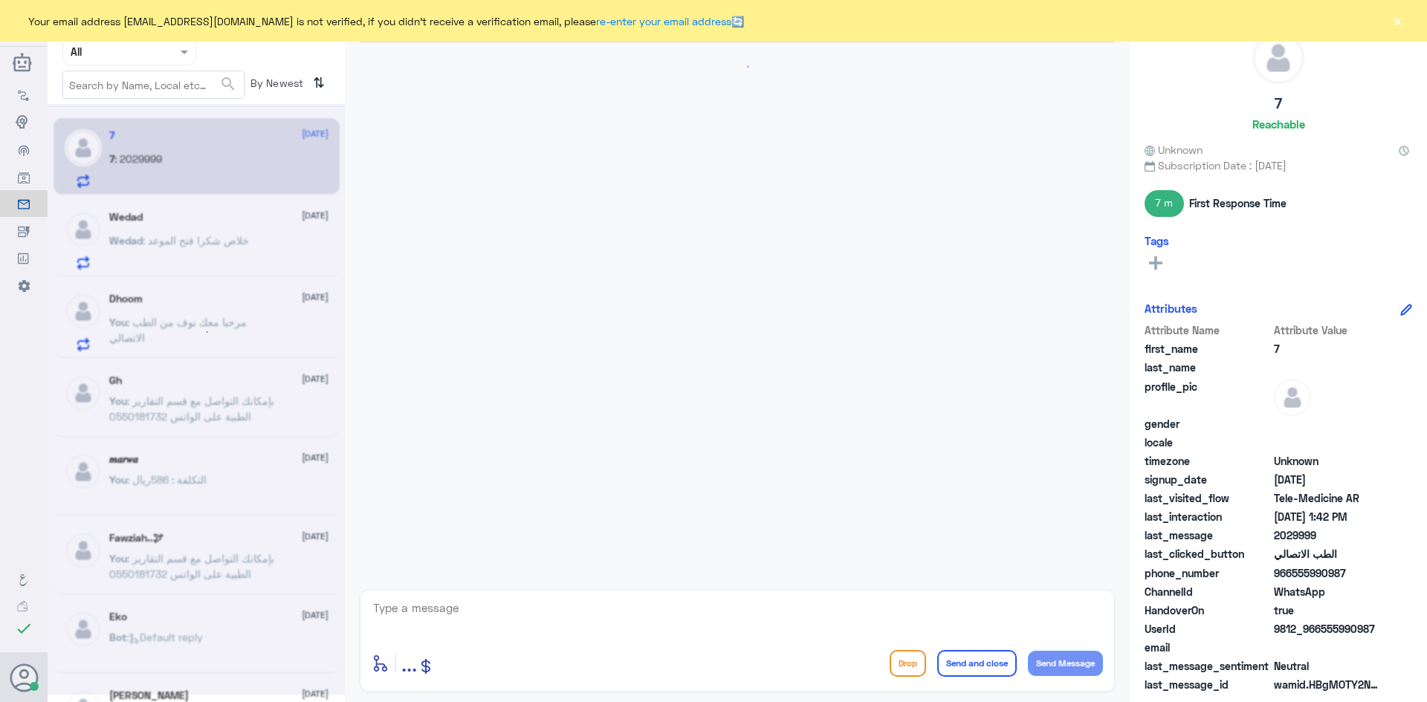
scroll to position [393, 0]
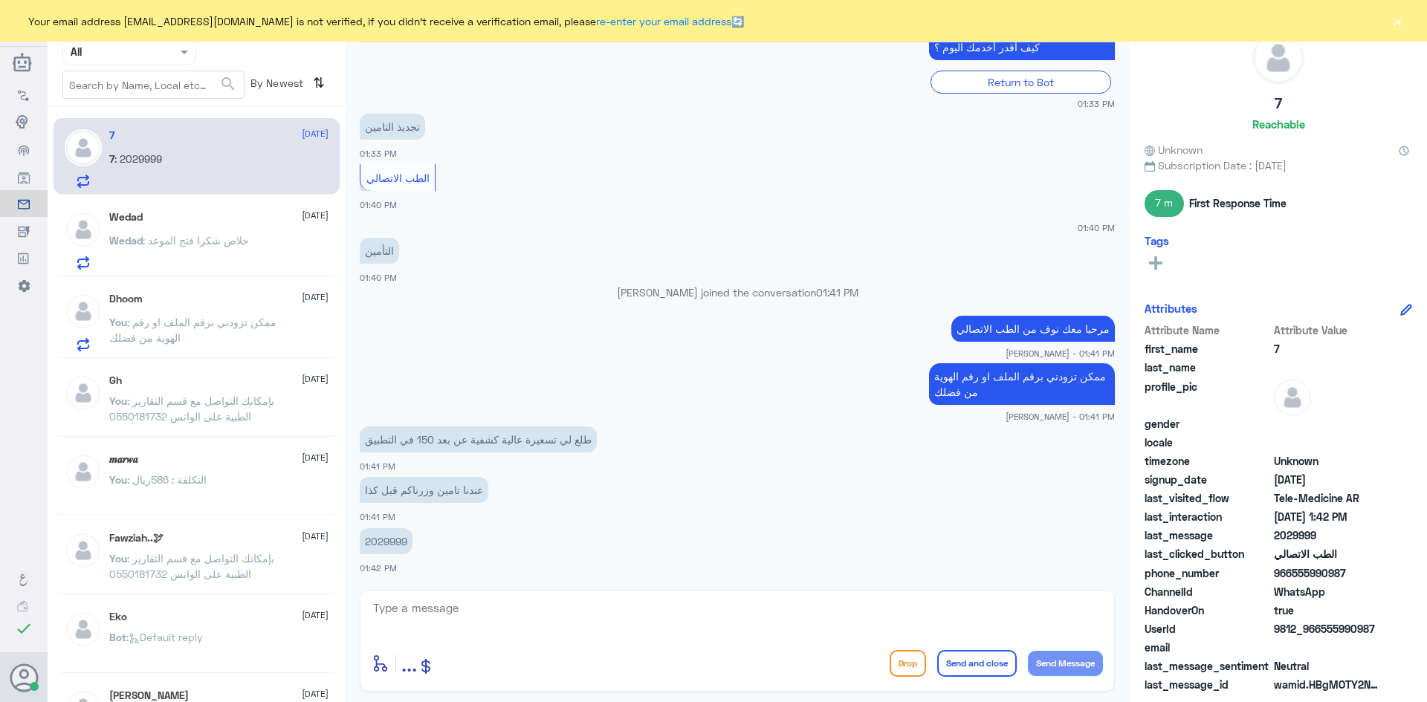
click at [399, 539] on p "2029999" at bounding box center [386, 541] width 53 height 26
copy p "2029999"
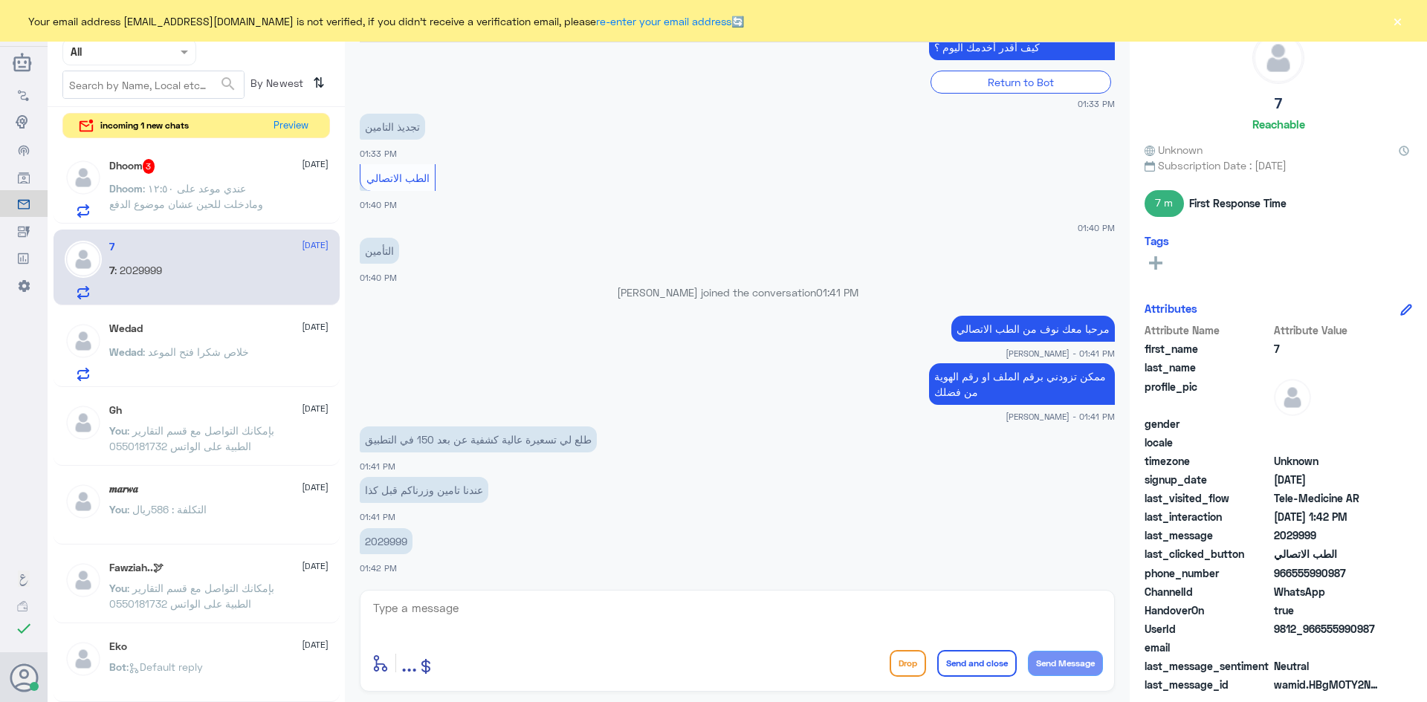
click at [616, 630] on textarea at bounding box center [737, 616] width 731 height 36
type textarea "التأمين مفعل"
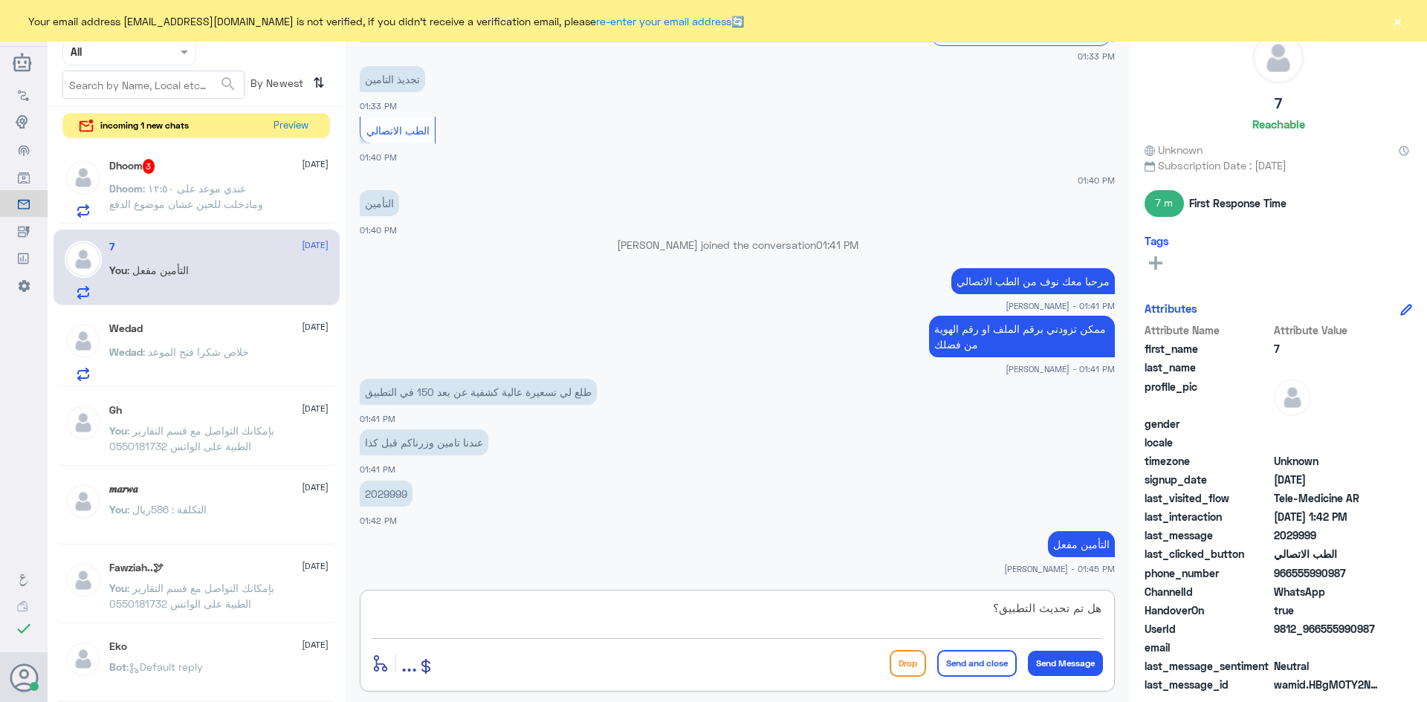
type textarea "هل تم تحديث التطبيق؟"
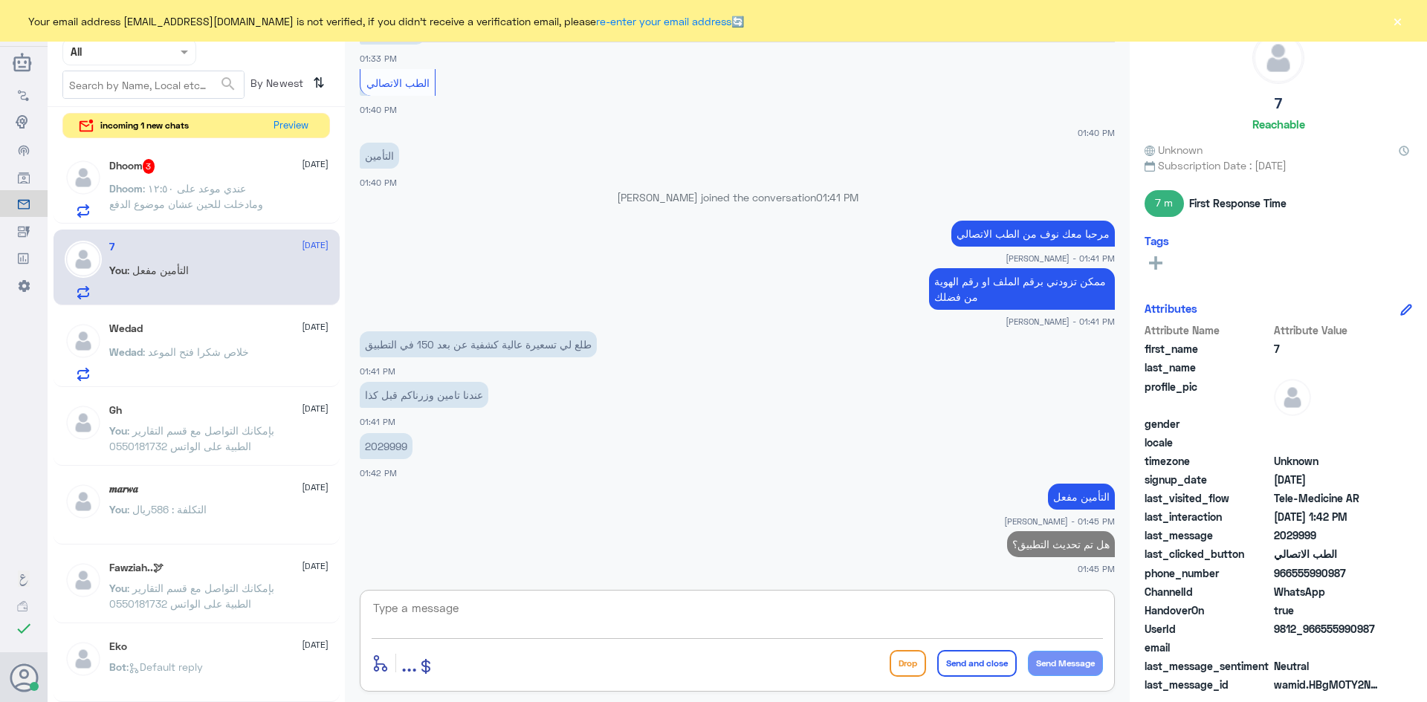
click at [186, 178] on div "Dhoom 3 28 September Dhoom : عندي موعد على ١٢:٥٠ ومادخلت للحين عشان موضوع الدفع" at bounding box center [218, 188] width 219 height 59
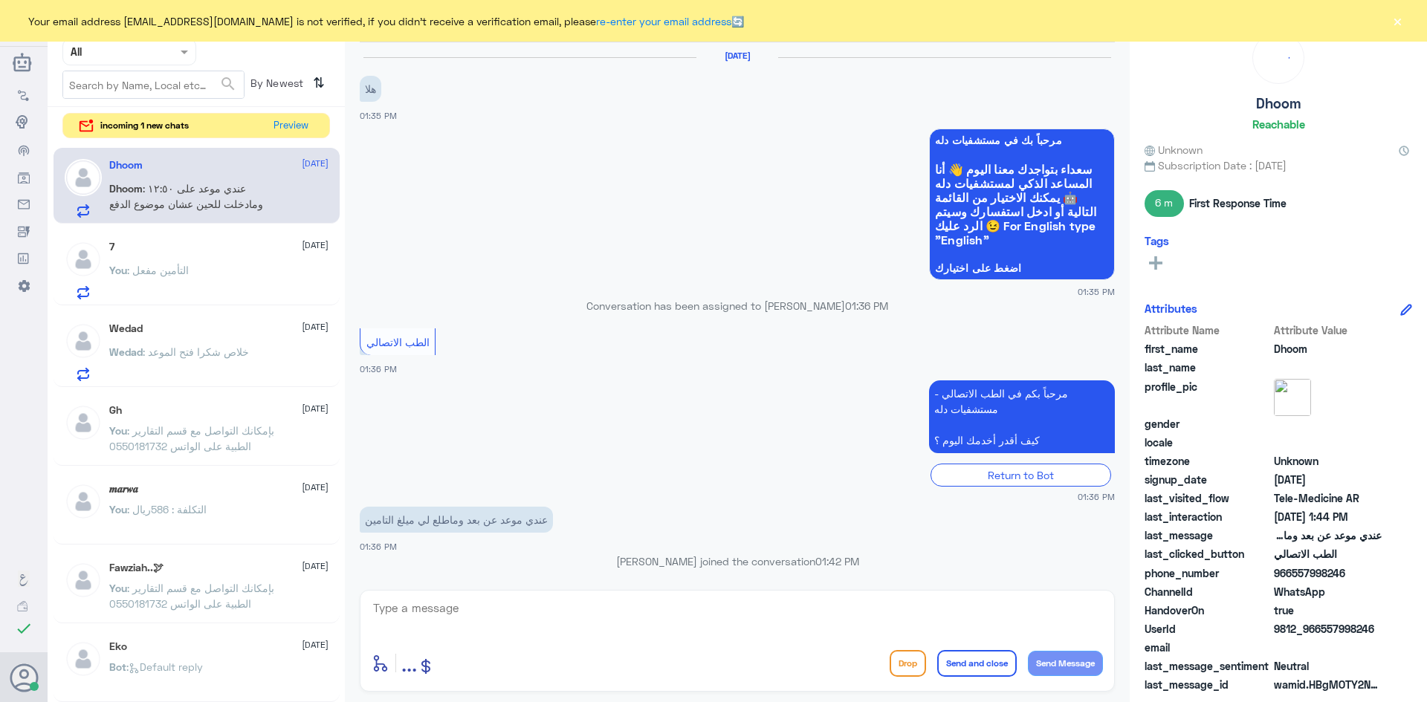
scroll to position [269, 0]
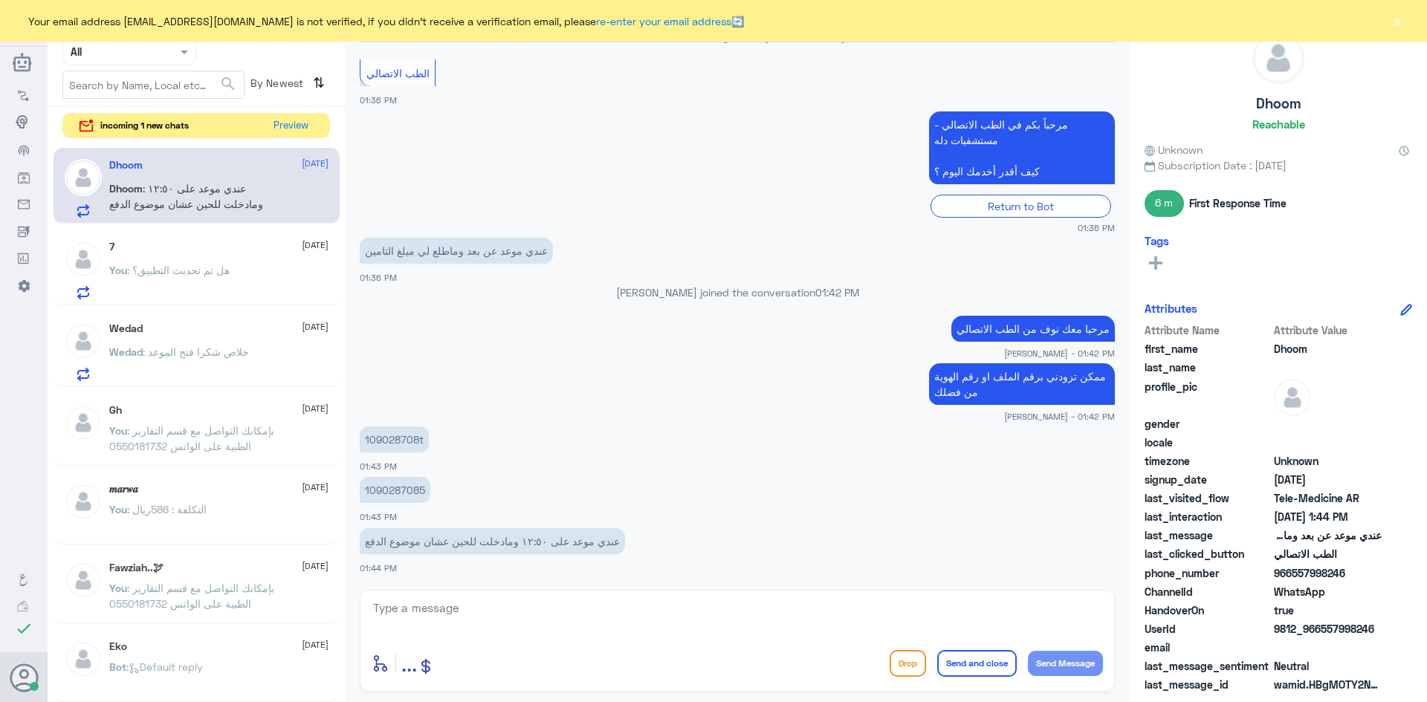
click at [370, 491] on p "1090287085" at bounding box center [395, 490] width 71 height 26
copy p "1090287085"
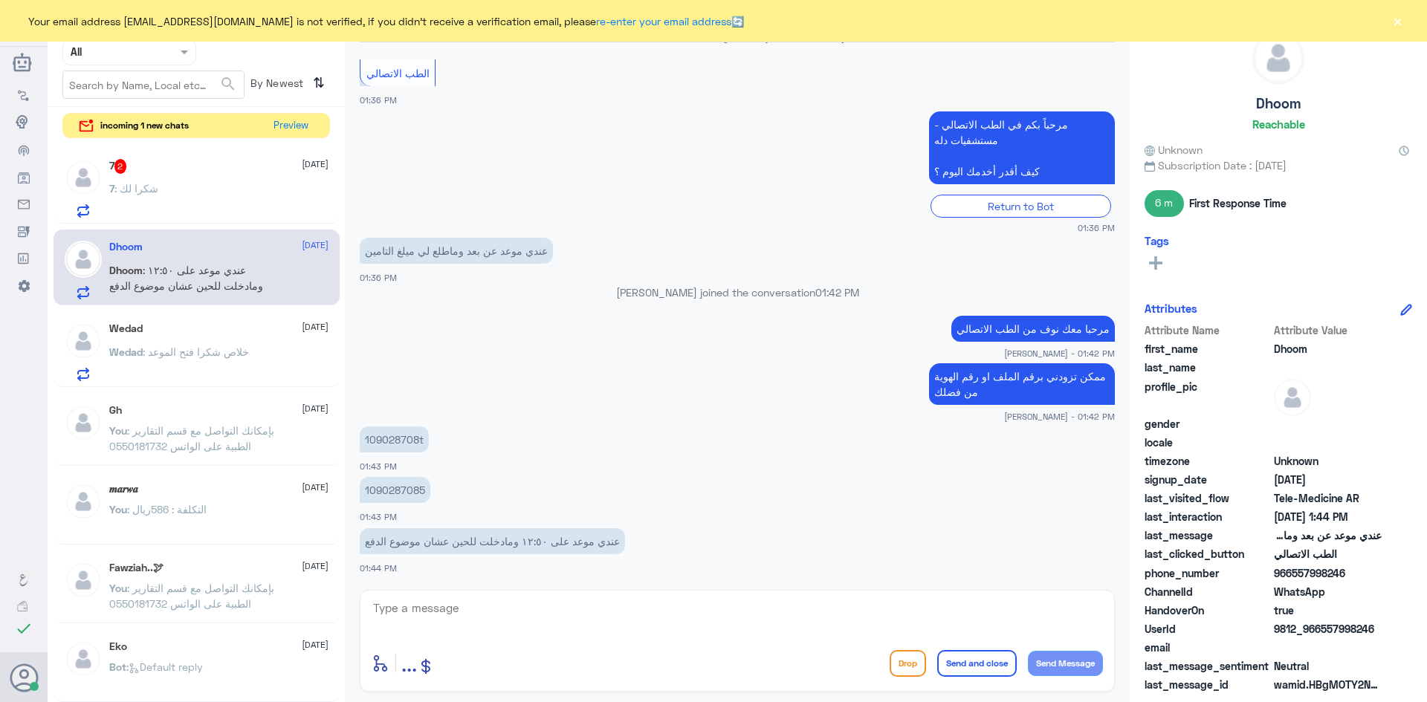
click at [668, 616] on textarea at bounding box center [737, 616] width 731 height 36
type textarea "ت"
click at [226, 161] on div "7 2 28 September" at bounding box center [218, 166] width 219 height 15
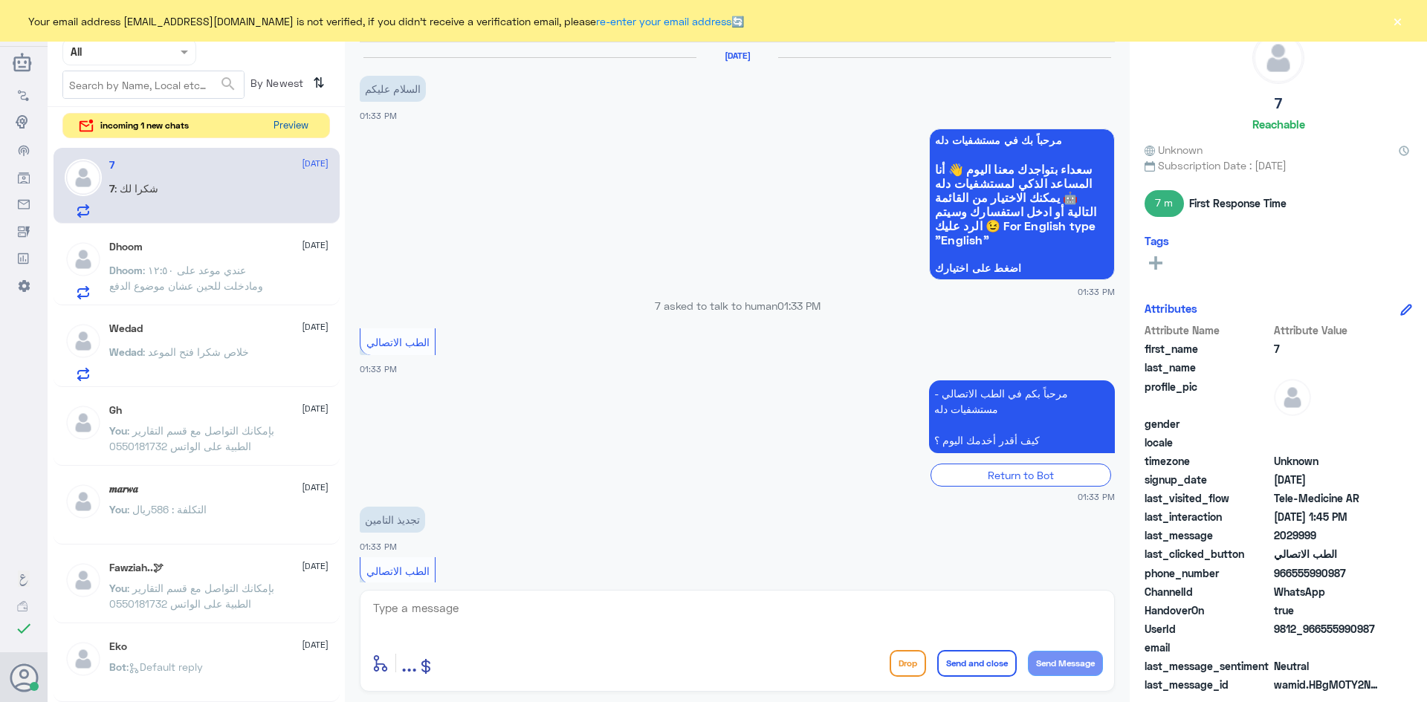
scroll to position [590, 0]
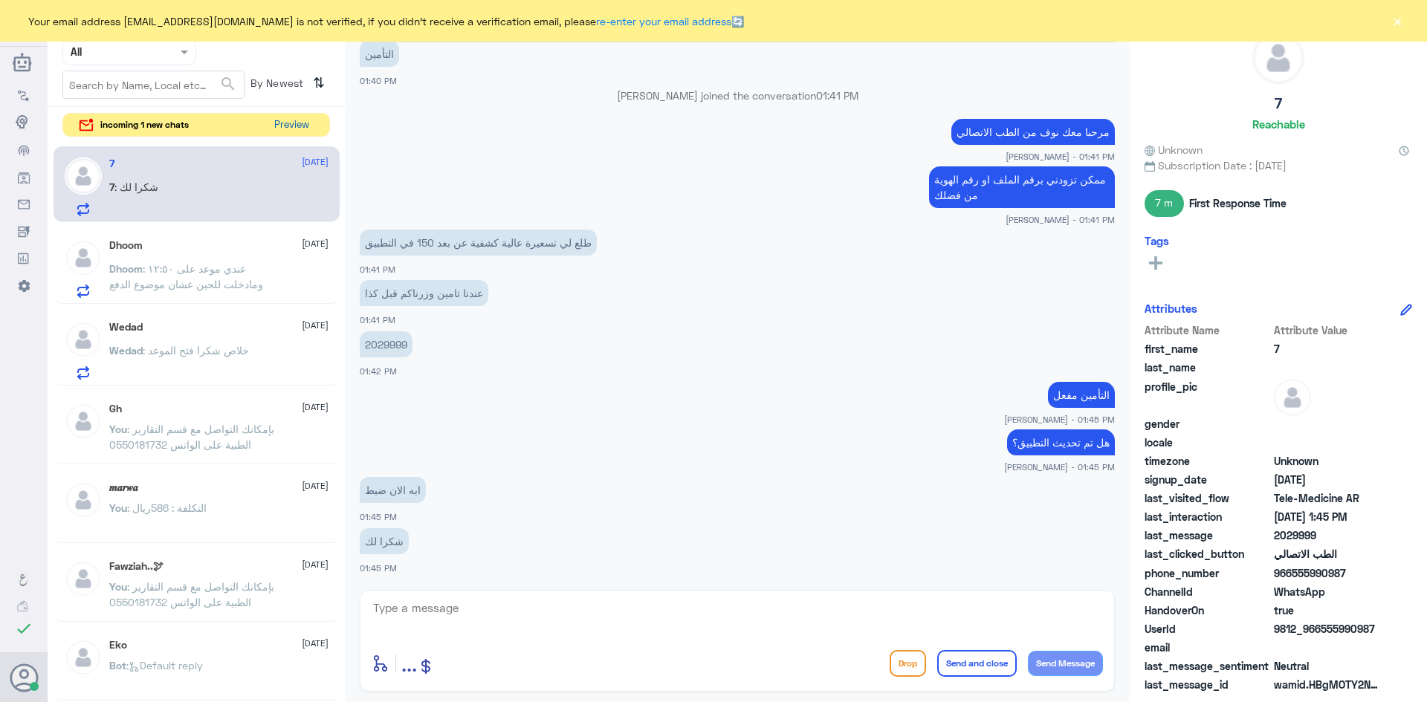
click at [294, 125] on button "Preview" at bounding box center [291, 125] width 46 height 23
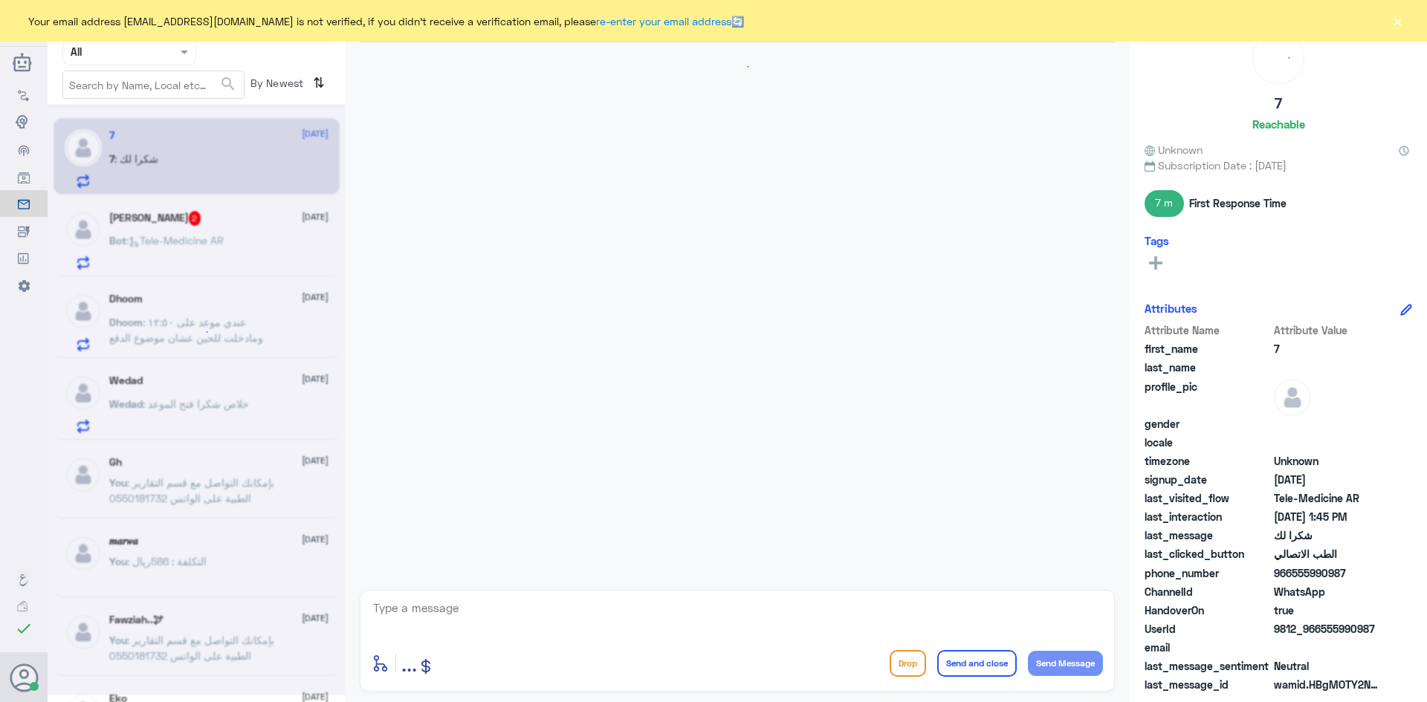
scroll to position [590, 0]
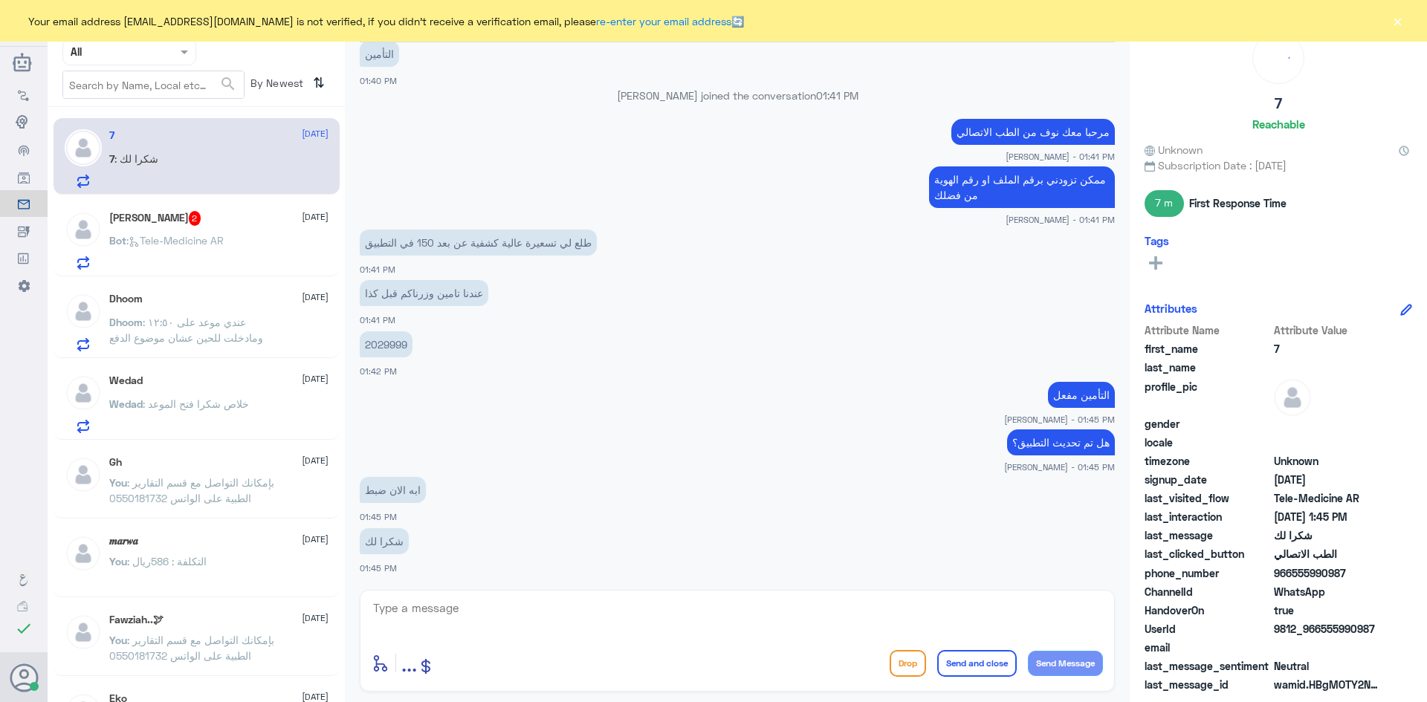
click at [221, 243] on span ": Tele-Medicine AR" at bounding box center [174, 240] width 97 height 13
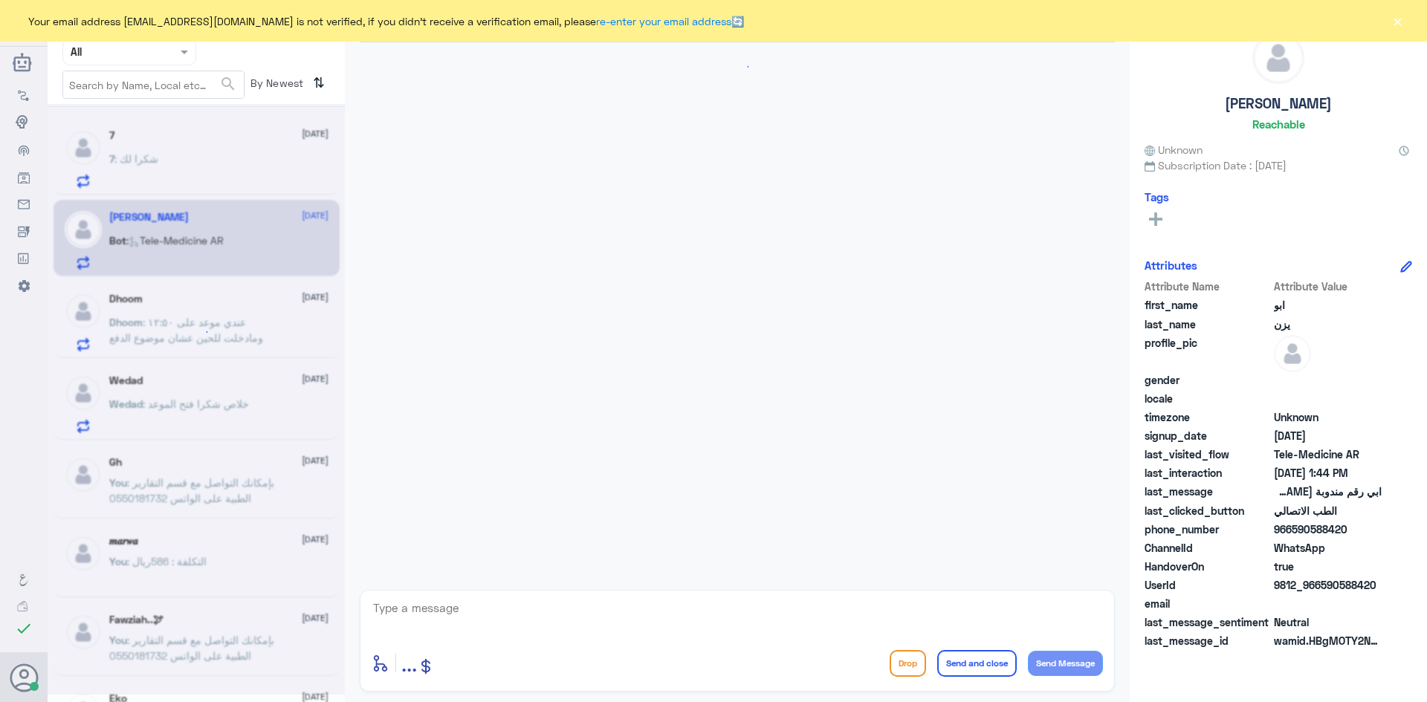
scroll to position [1011, 0]
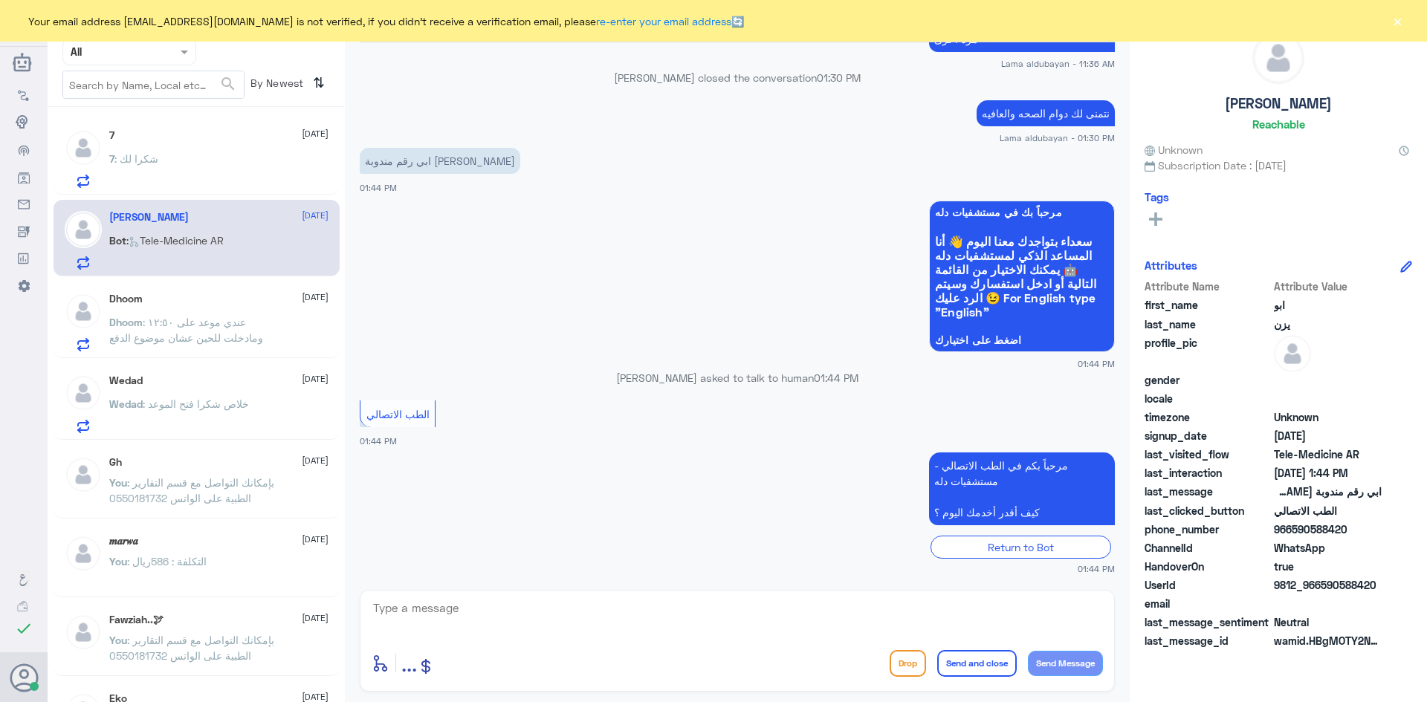
click at [205, 304] on div "Dhoom 28 September" at bounding box center [218, 299] width 219 height 13
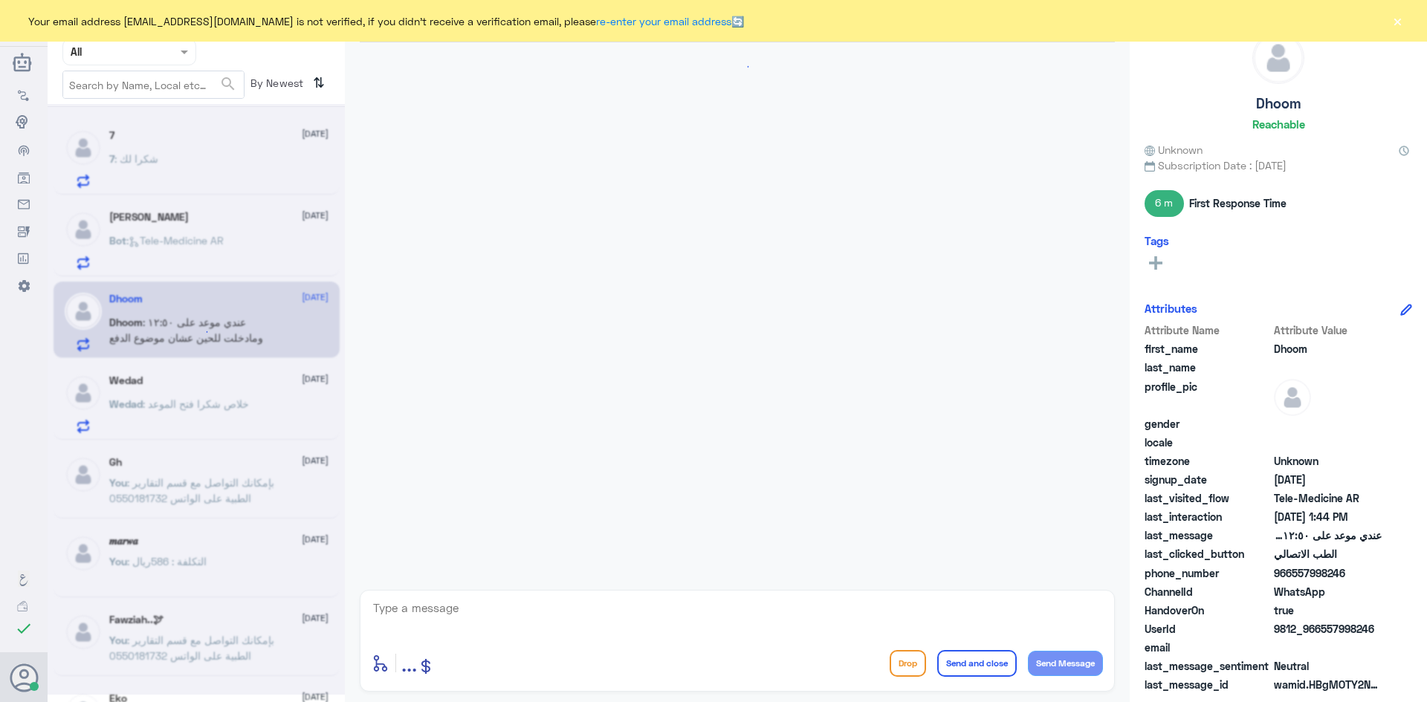
scroll to position [269, 0]
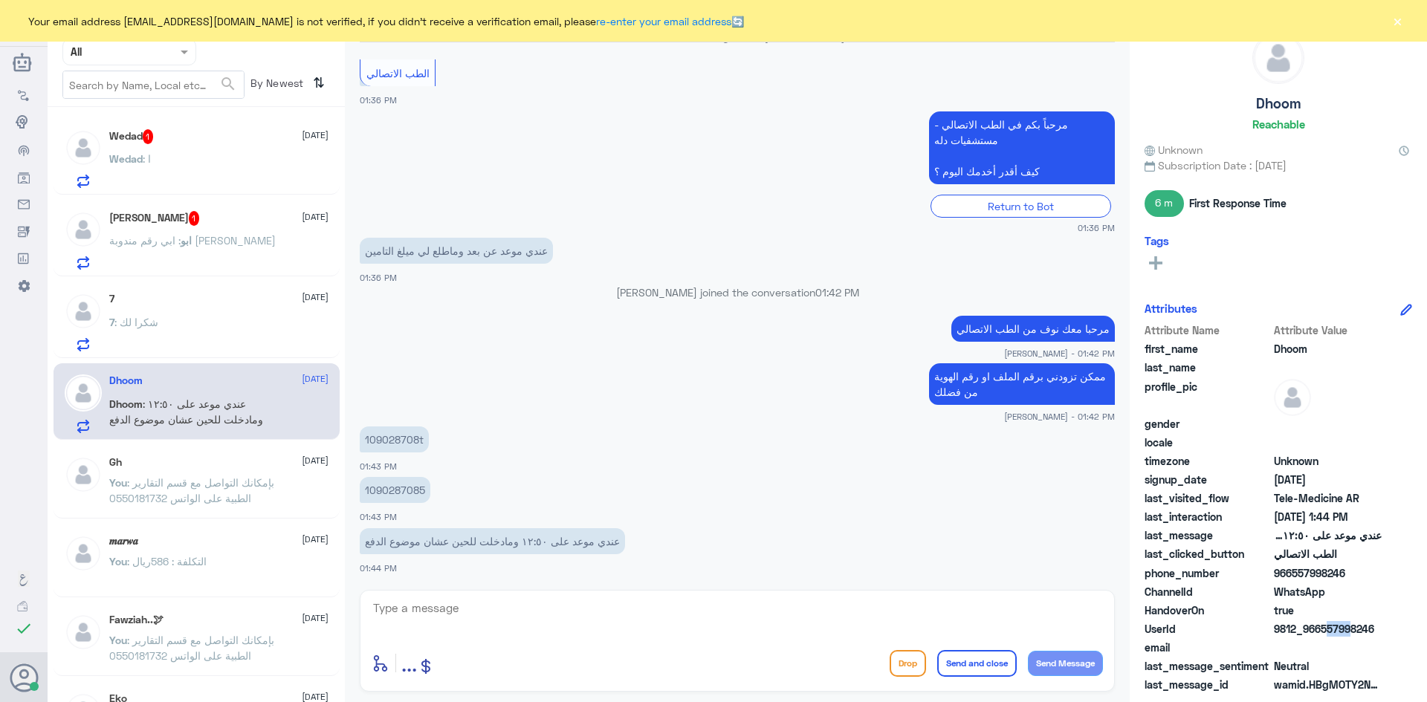
drag, startPoint x: 1323, startPoint y: 629, endPoint x: 1347, endPoint y: 632, distance: 24.7
click at [1347, 632] on span "9812_966557998246" at bounding box center [1328, 629] width 108 height 16
click at [1278, 654] on span at bounding box center [1328, 648] width 108 height 16
click at [437, 598] on textarea at bounding box center [737, 616] width 731 height 36
type textarea "تم التواصل من خلال الاتصال الهاتفي، سعدنا بخدمتك"
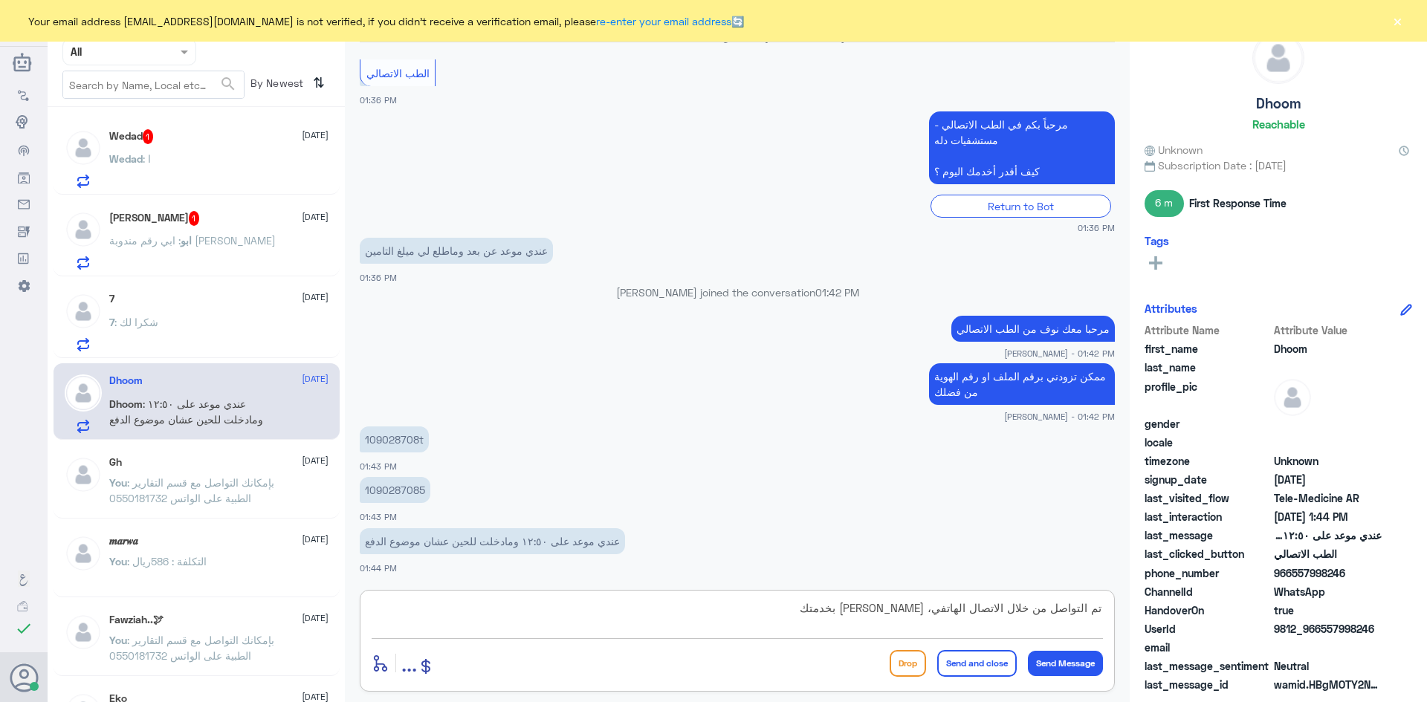
click at [967, 666] on button "Send and close" at bounding box center [977, 663] width 80 height 27
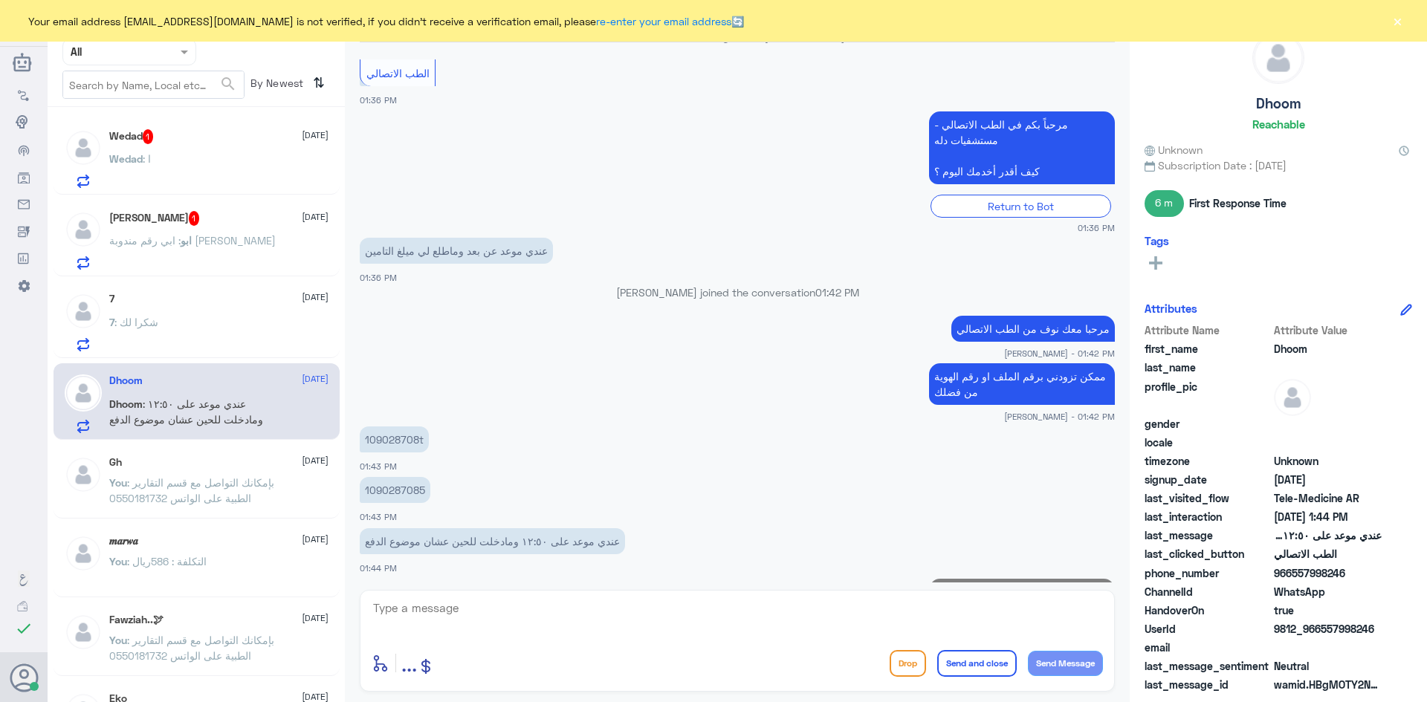
scroll to position [332, 0]
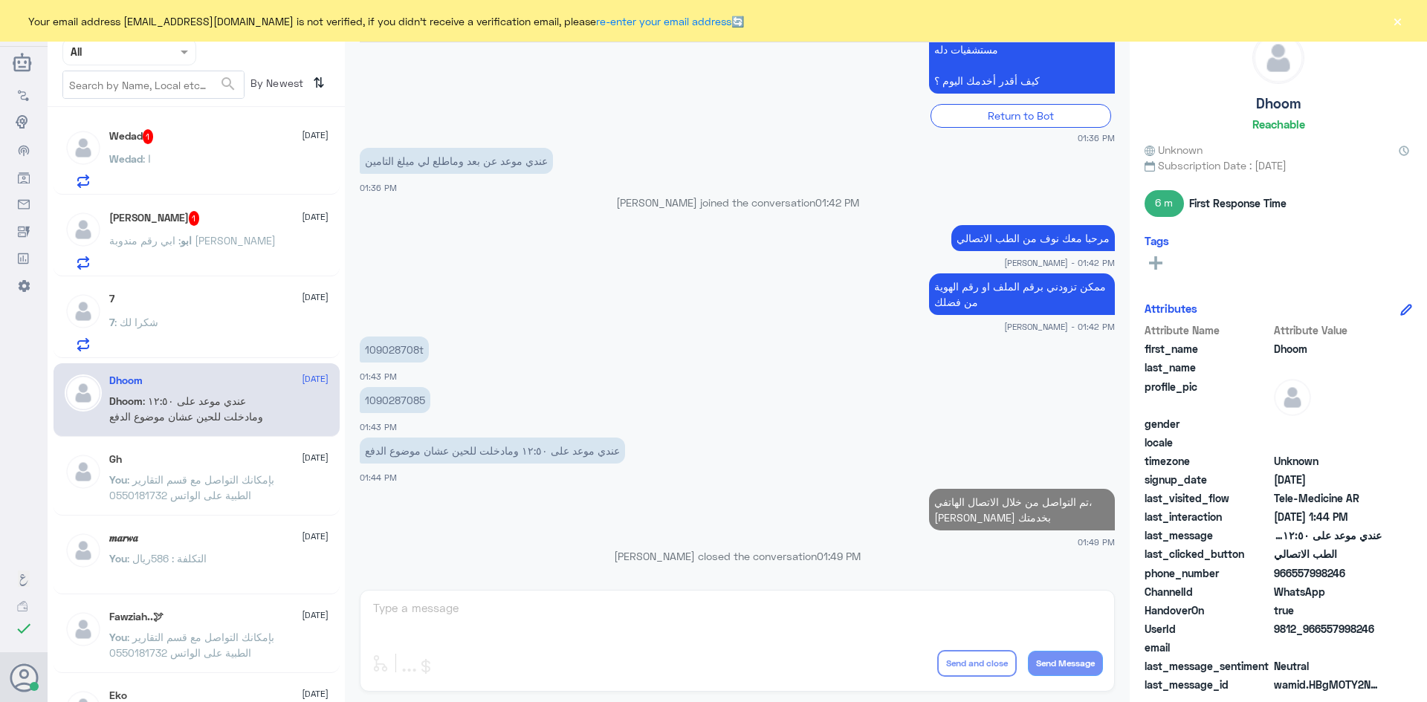
click at [202, 305] on div "7 28 September" at bounding box center [218, 299] width 219 height 13
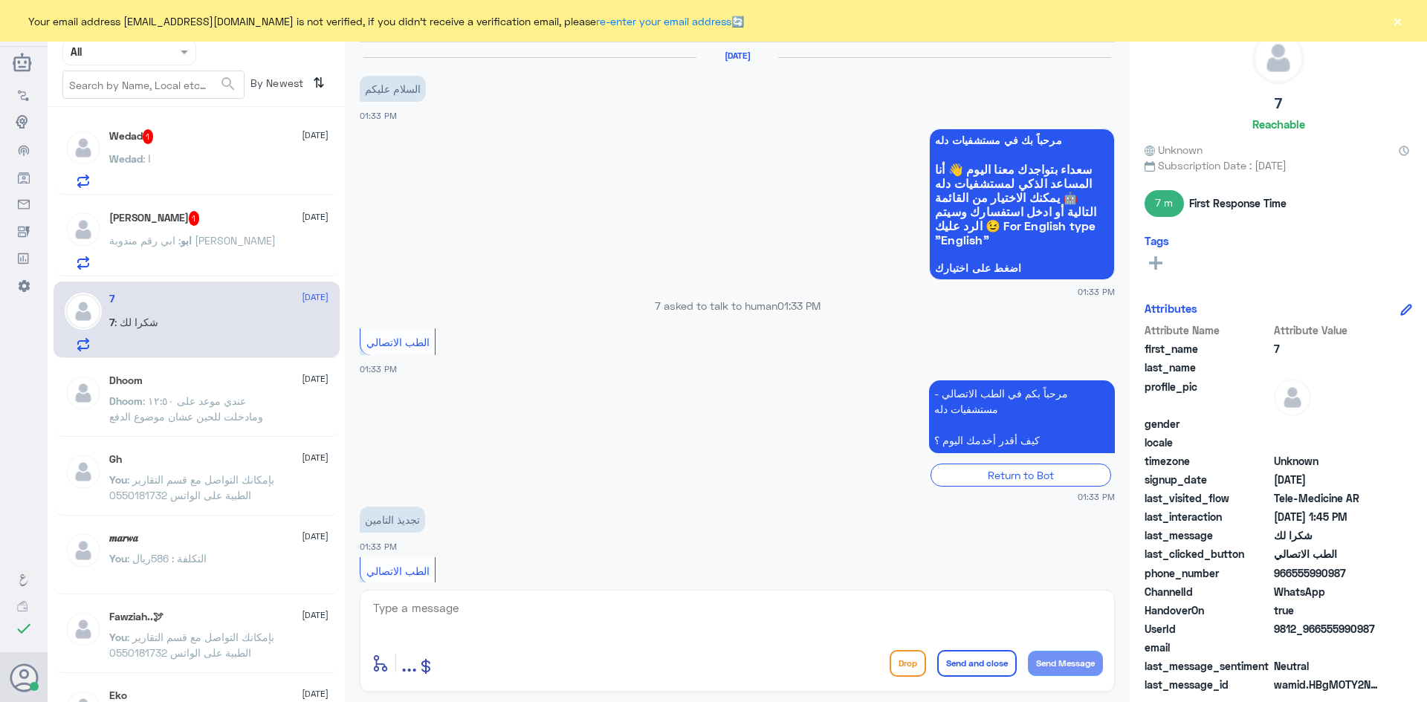
scroll to position [590, 0]
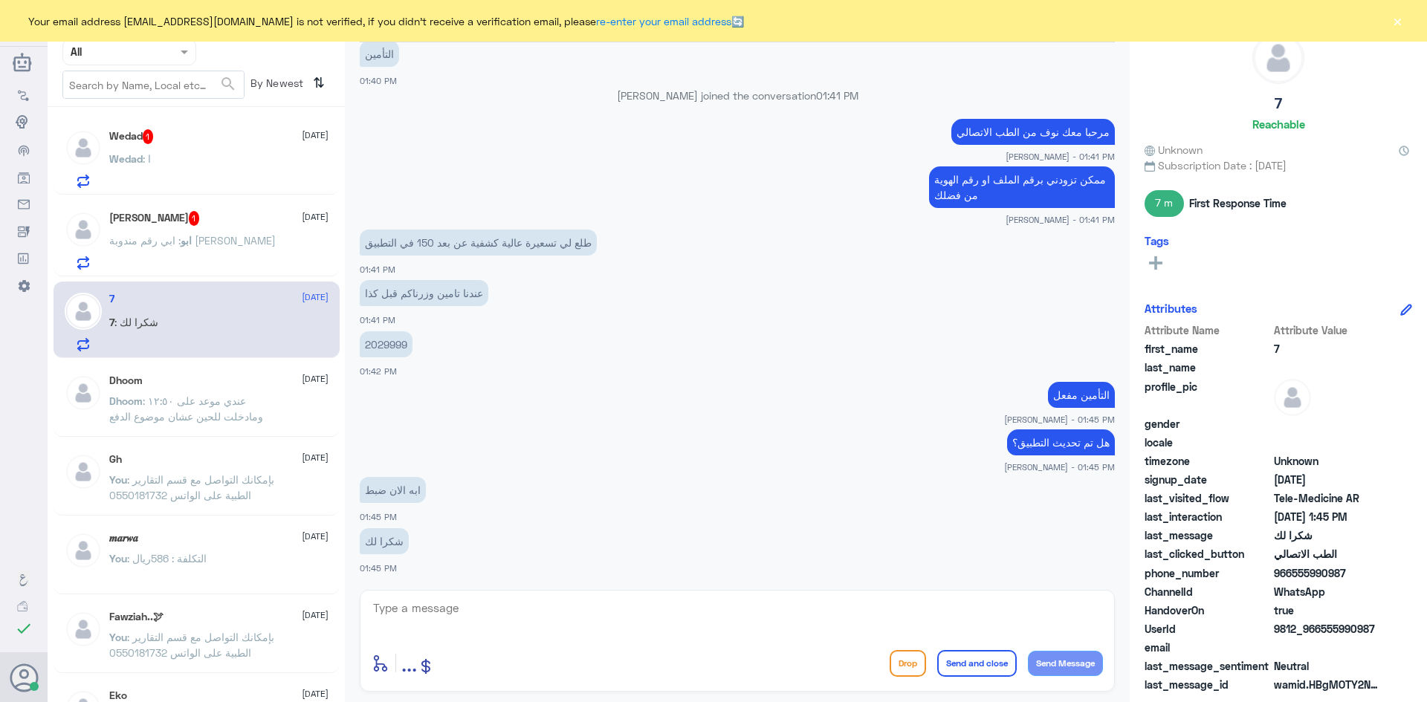
click at [547, 621] on textarea at bounding box center [737, 616] width 731 height 36
type textarea "نسعد بخدمتك"
click at [959, 655] on button "Send and close" at bounding box center [977, 663] width 80 height 27
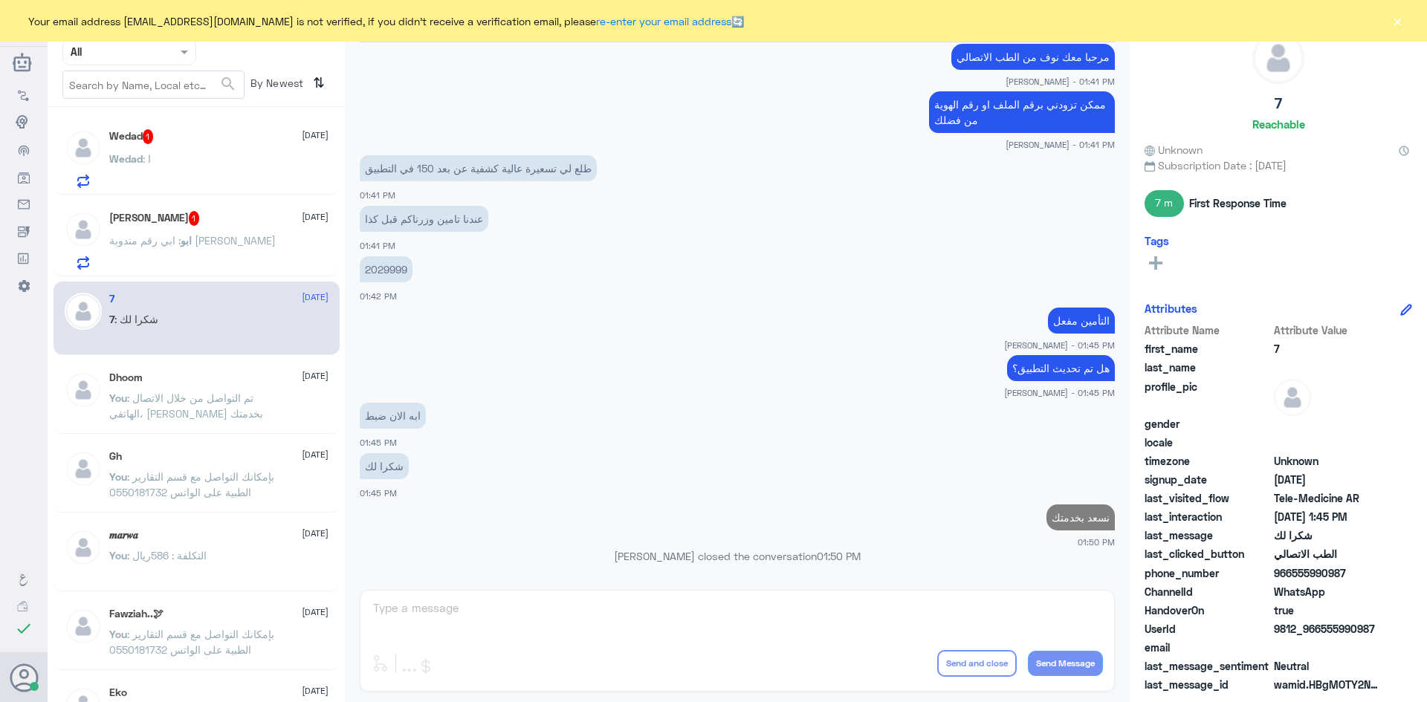
click at [266, 261] on div "ابو : ابي رقم مندوبة تامين ميد غلف" at bounding box center [218, 252] width 219 height 33
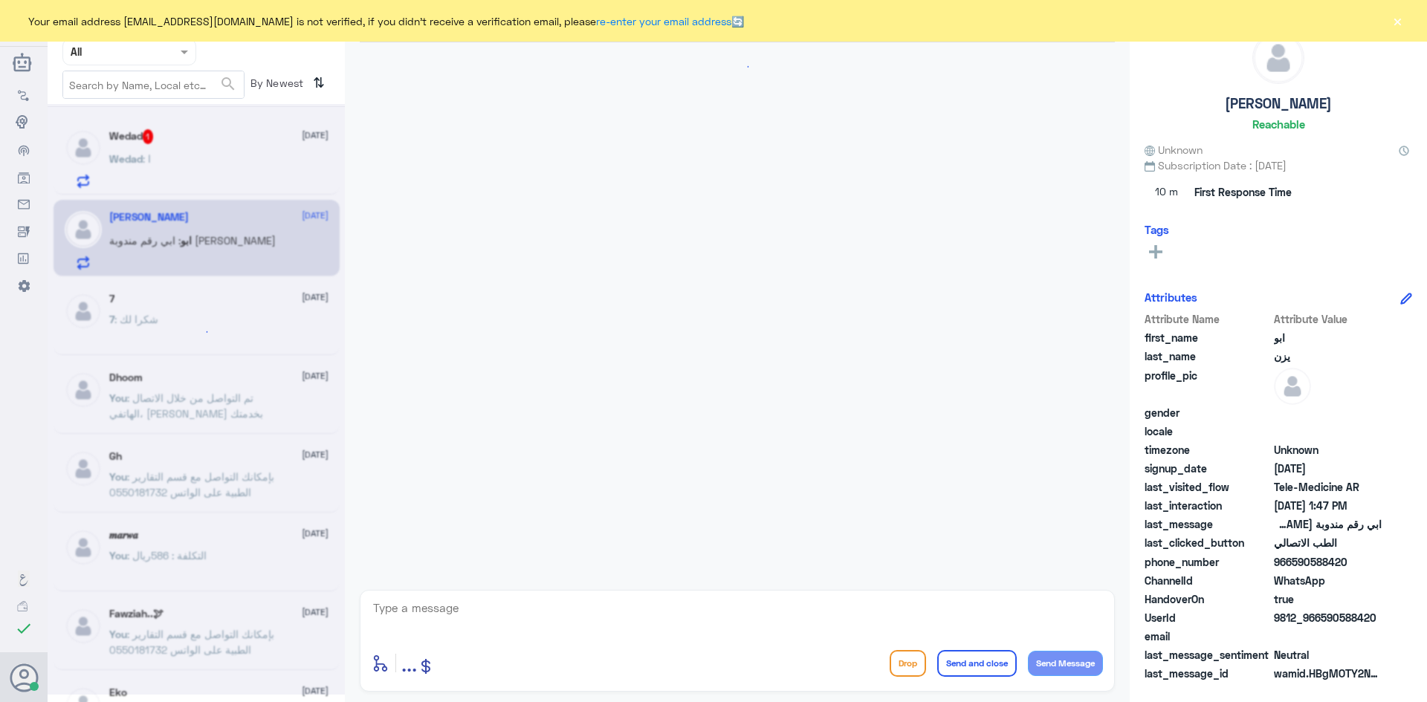
scroll to position [1031, 0]
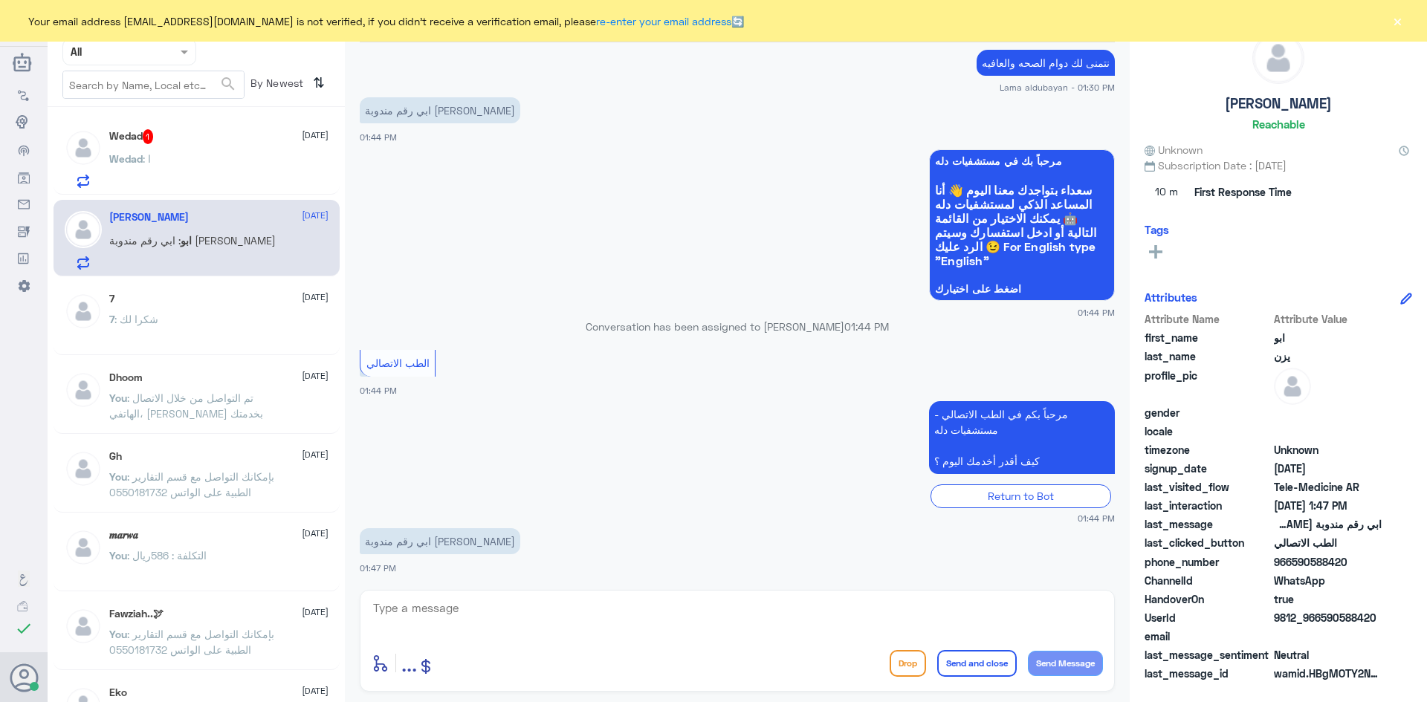
click at [549, 615] on textarea at bounding box center [737, 616] width 731 height 36
type textarea "مرحبا معك نوف من الطب الاتصالي"
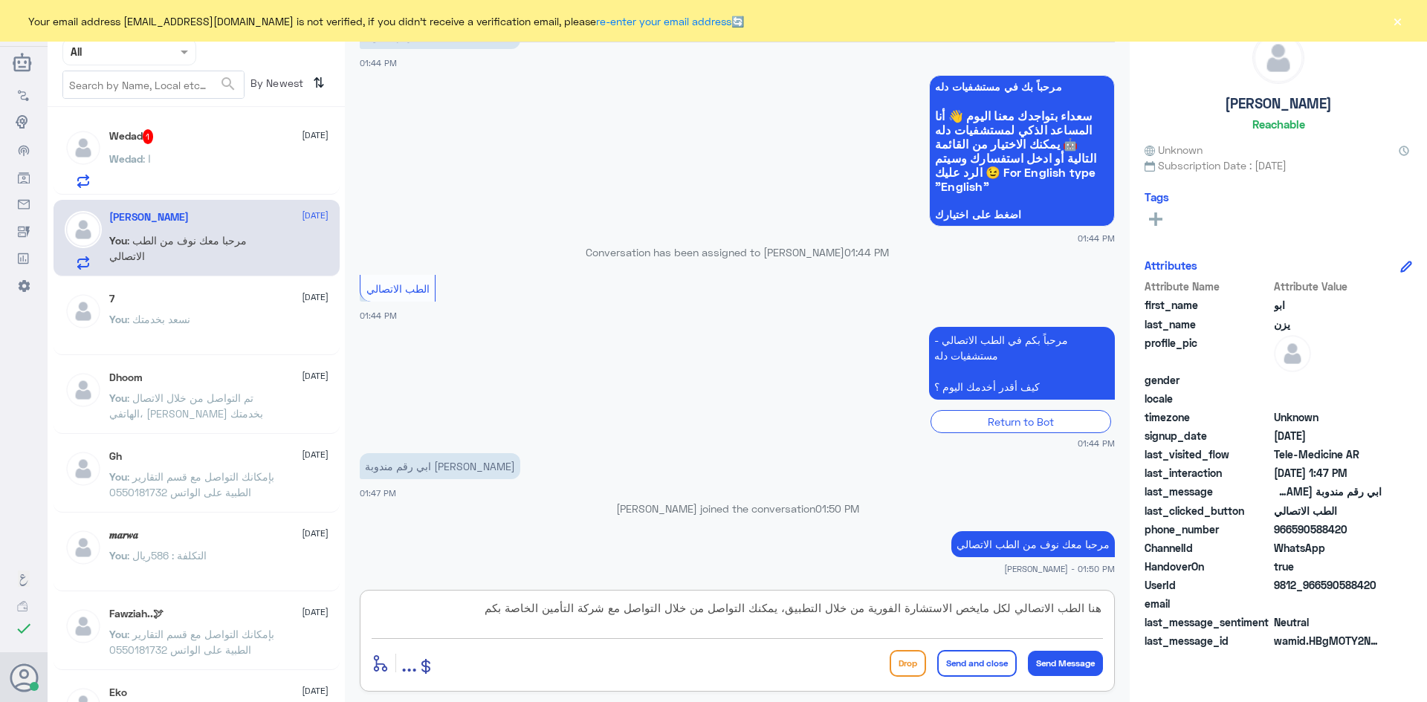
click at [730, 613] on textarea "هنا الطب الاتصالي لكل مايخص الاستشارة الفورية من خلال التطبيق، يمكنك التواصل من…" at bounding box center [737, 616] width 731 height 36
type textarea "هنا الطب الاتصالي لكل مايخص الاستشارة الفورية من خلال التطبيق، يمكنك الاستفسار …"
click at [959, 653] on button "Send and close" at bounding box center [977, 663] width 80 height 27
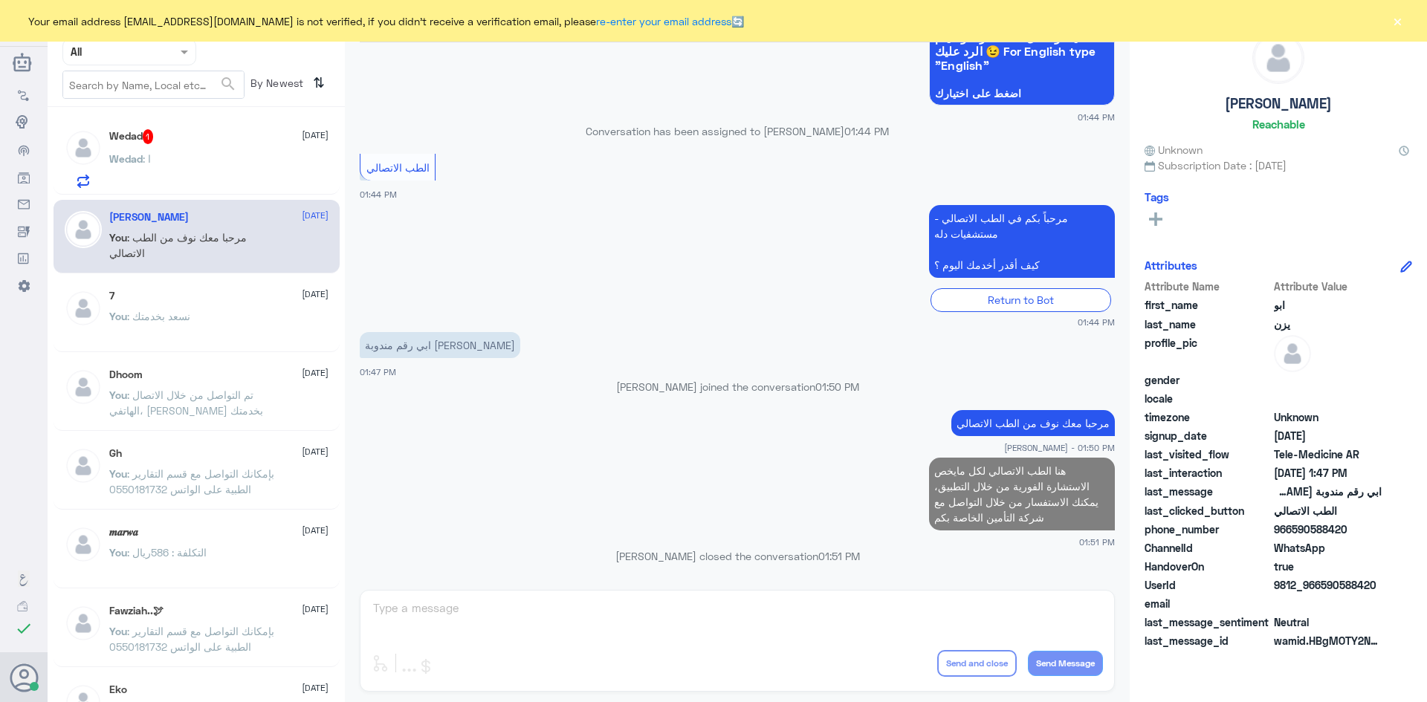
scroll to position [1169, 0]
click at [210, 153] on div "Wedad 1 28 September Wedad : ا" at bounding box center [218, 158] width 219 height 59
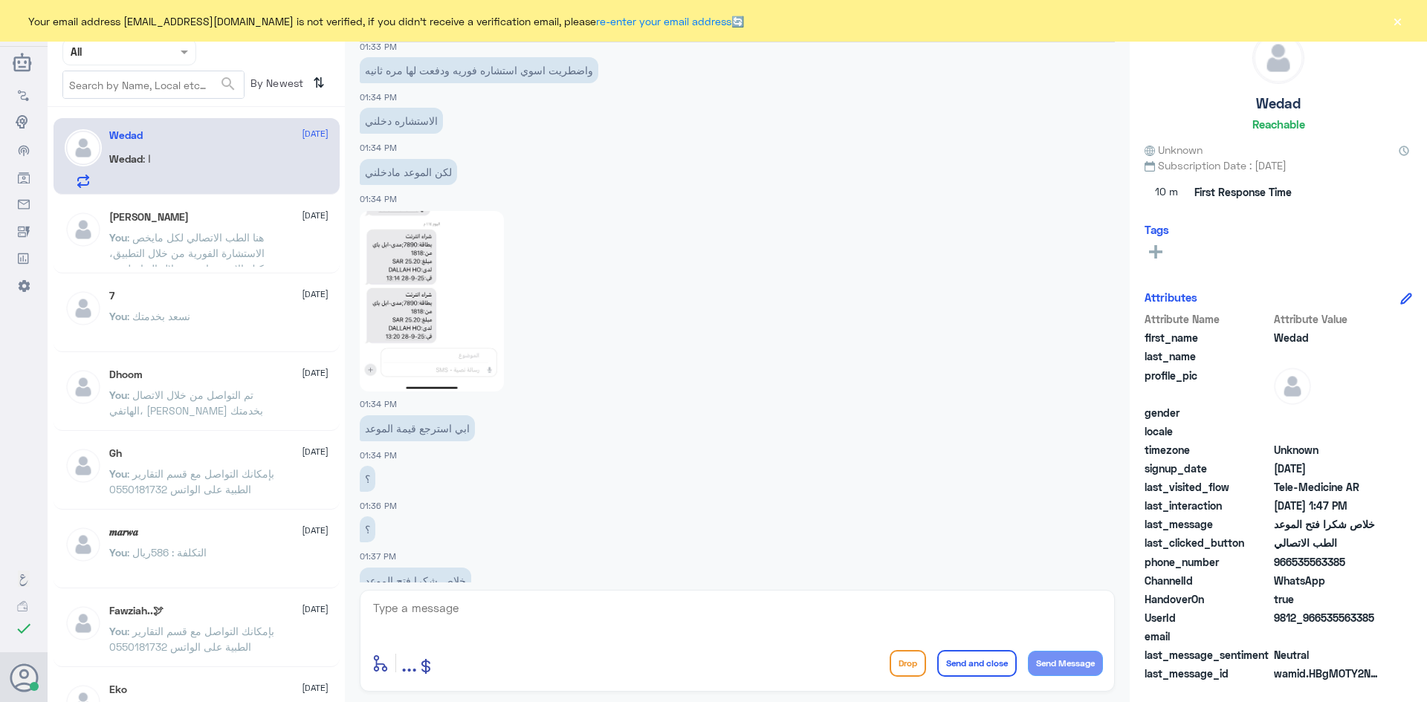
scroll to position [1095, 0]
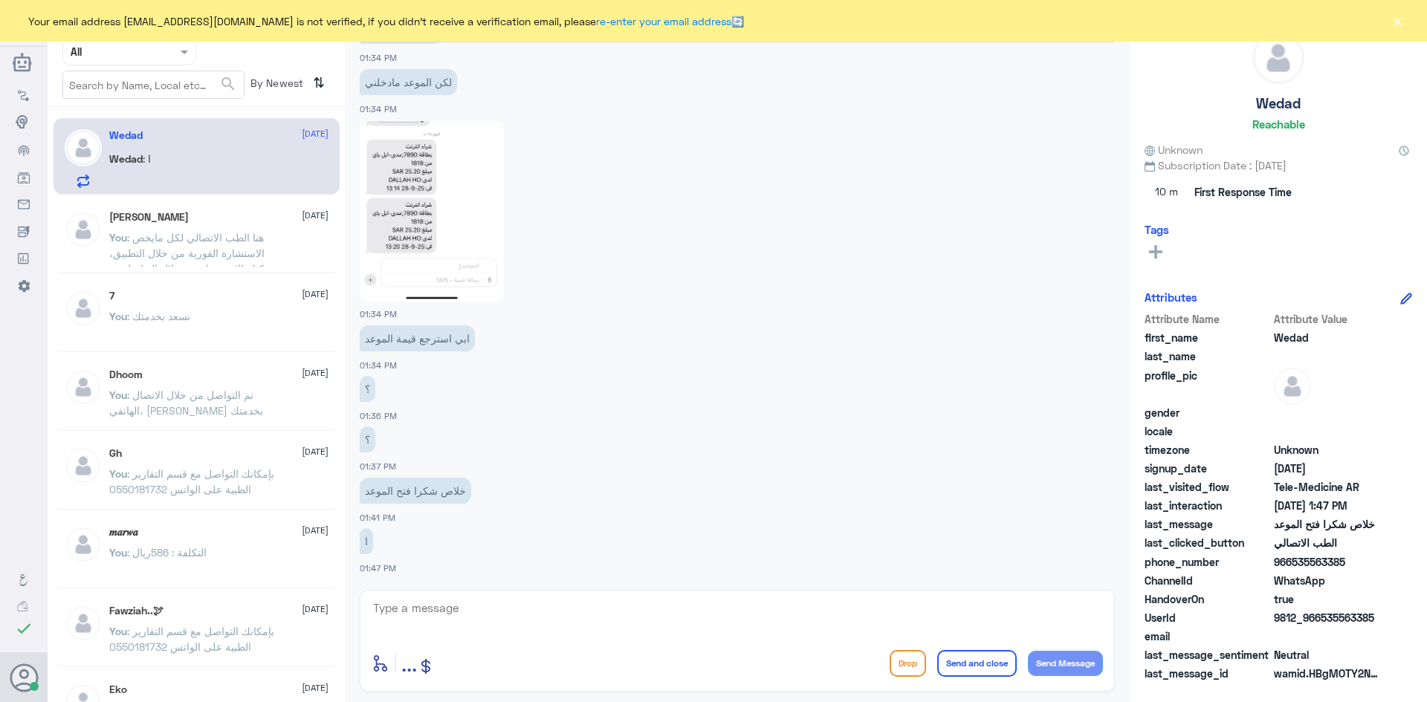
click at [638, 594] on div "enter flow name ... Drop Send and close Send Message" at bounding box center [737, 641] width 755 height 102
drag, startPoint x: 630, startPoint y: 637, endPoint x: 627, endPoint y: 620, distance: 17.3
click at [631, 628] on div at bounding box center [737, 618] width 731 height 40
click at [617, 611] on textarea at bounding box center [737, 616] width 731 height 36
click at [557, 610] on textarea at bounding box center [737, 616] width 731 height 36
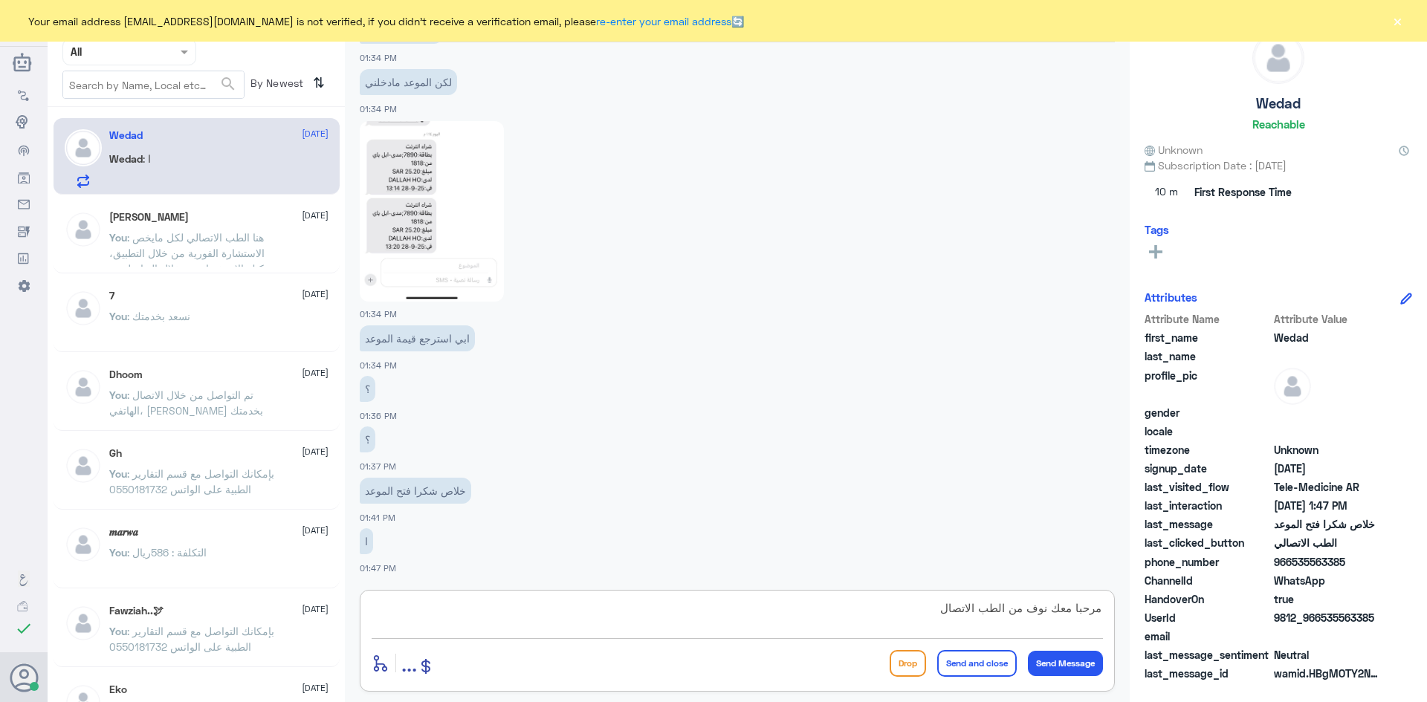
type textarea "مرحبا معك نوف من الطب الاتصالي"
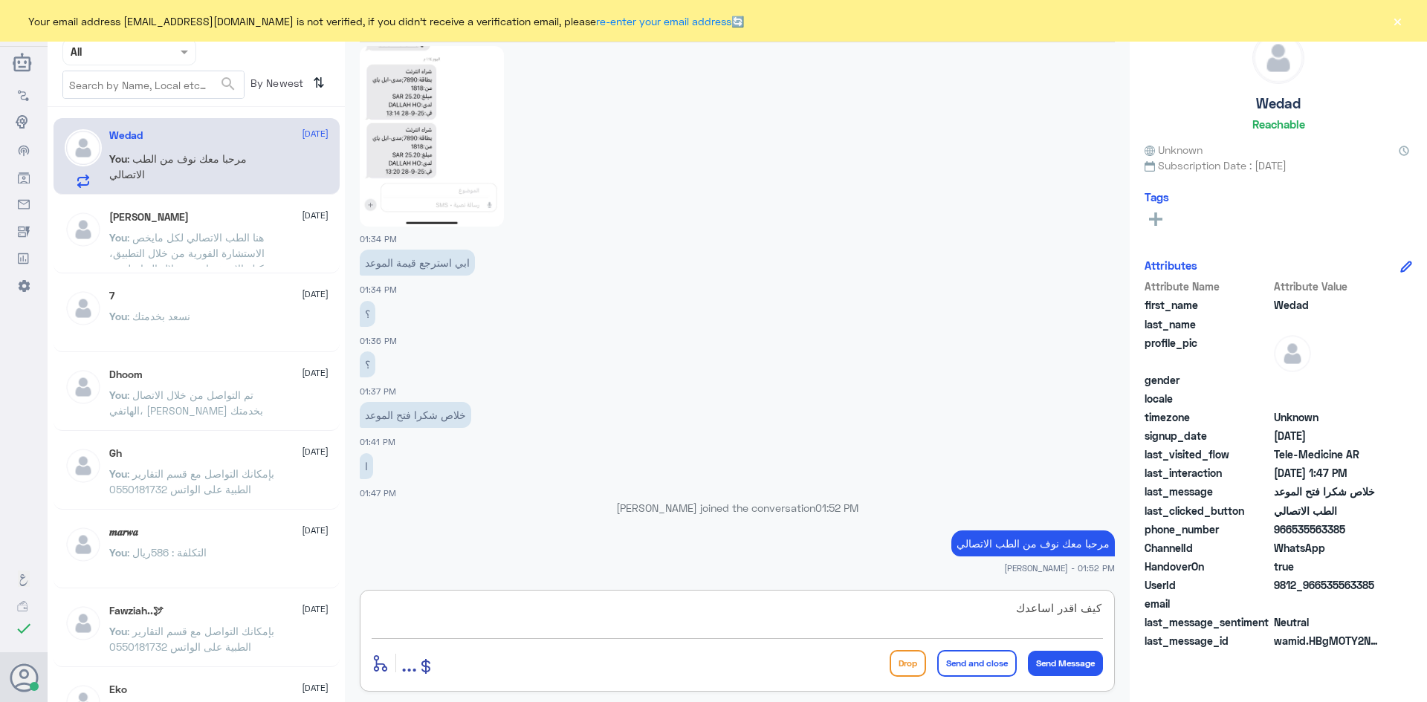
type textarea "كيف اقدر اساعدك؟"
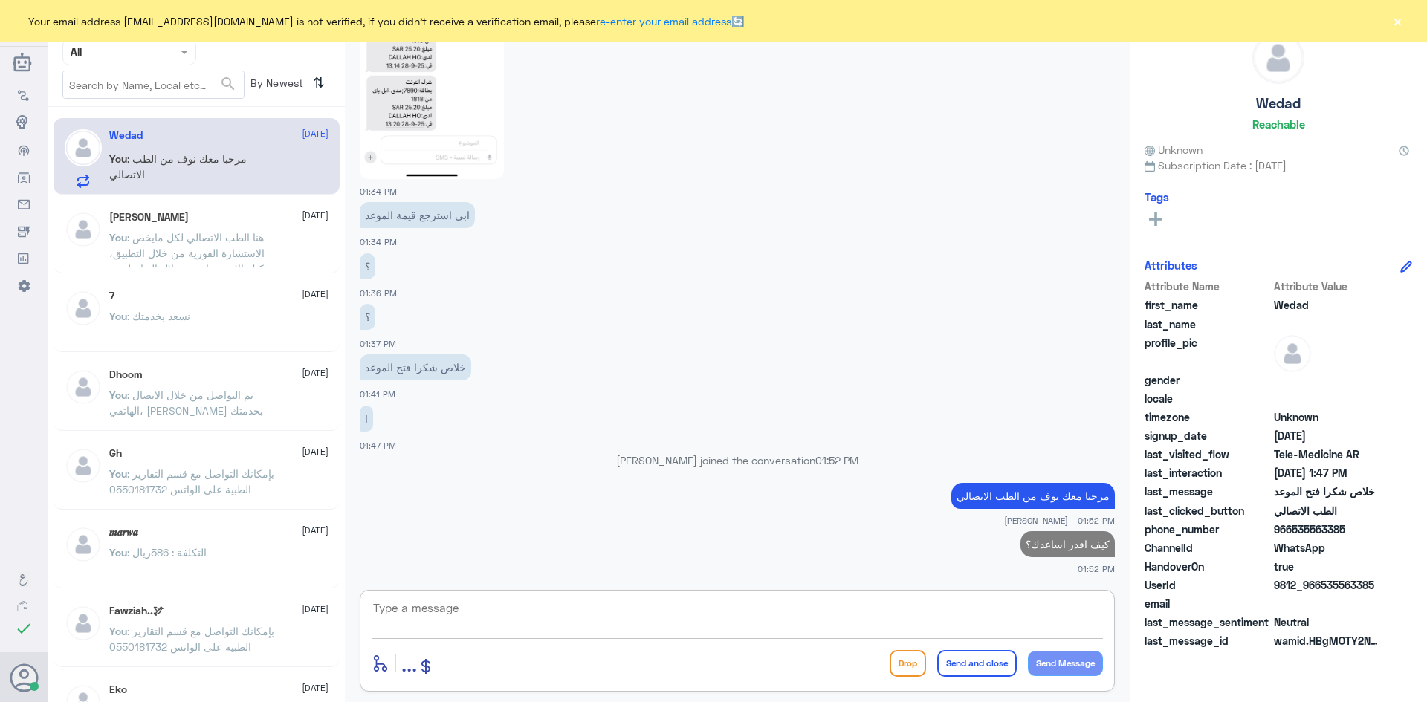
click at [213, 247] on span ": هنا الطب الاتصالي لكل مايخص الاستشارة الفورية من خلال التطبيق، يمكنك الاستفسا…" at bounding box center [191, 260] width 164 height 59
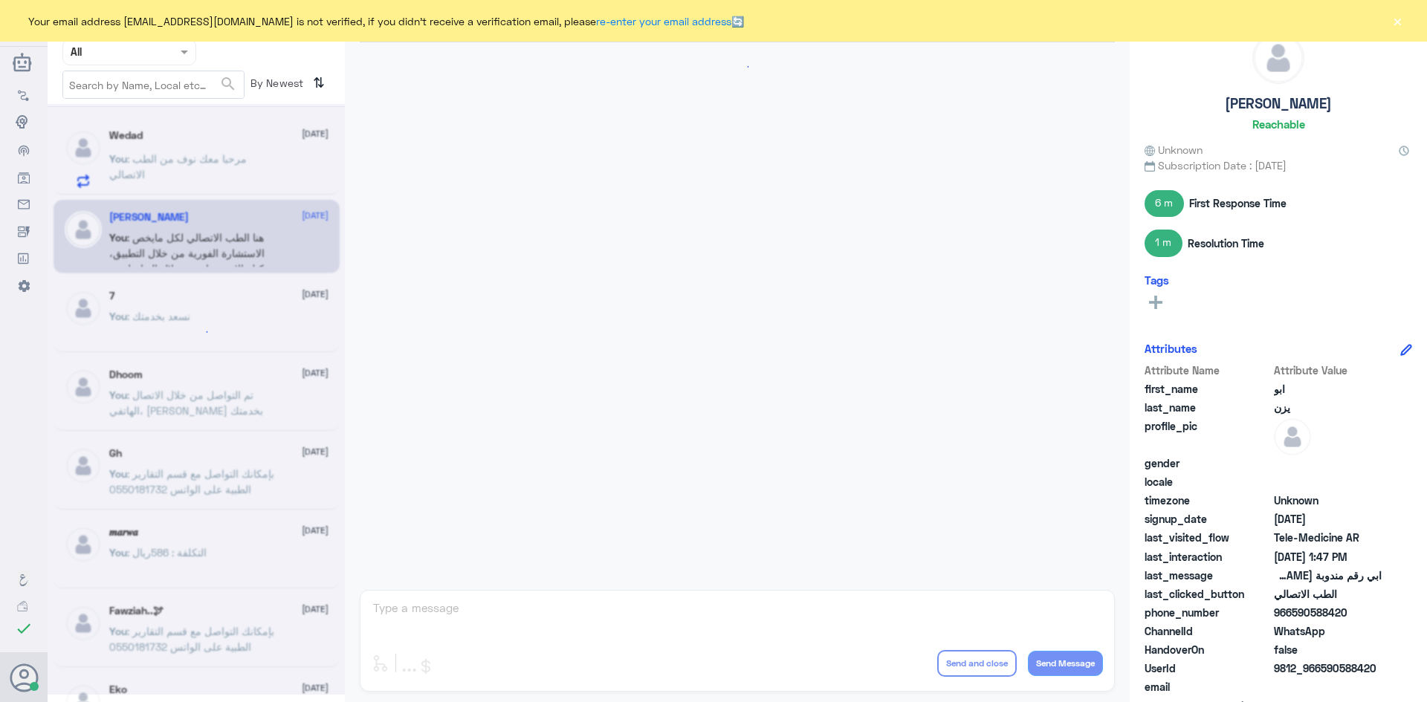
scroll to position [648, 0]
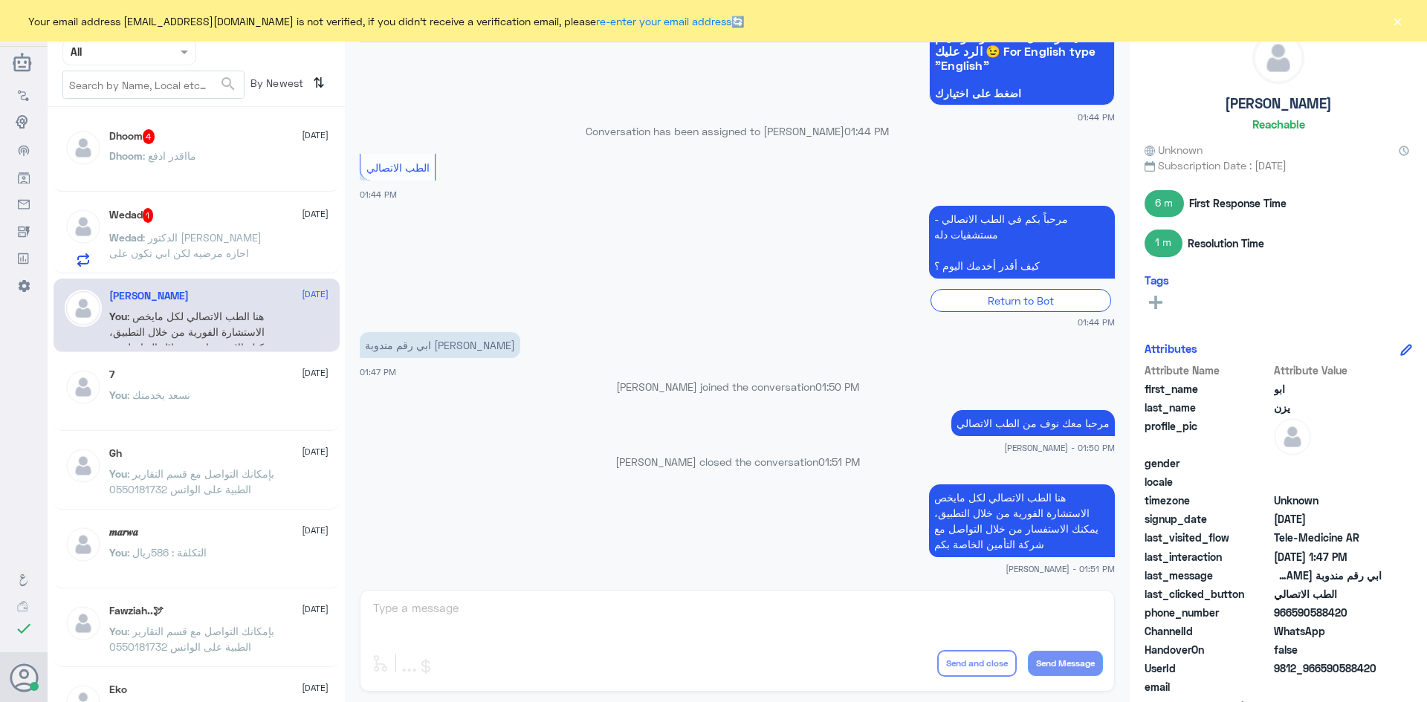
click at [193, 162] on p "Dhoom : مااقدر ادفع" at bounding box center [152, 166] width 87 height 37
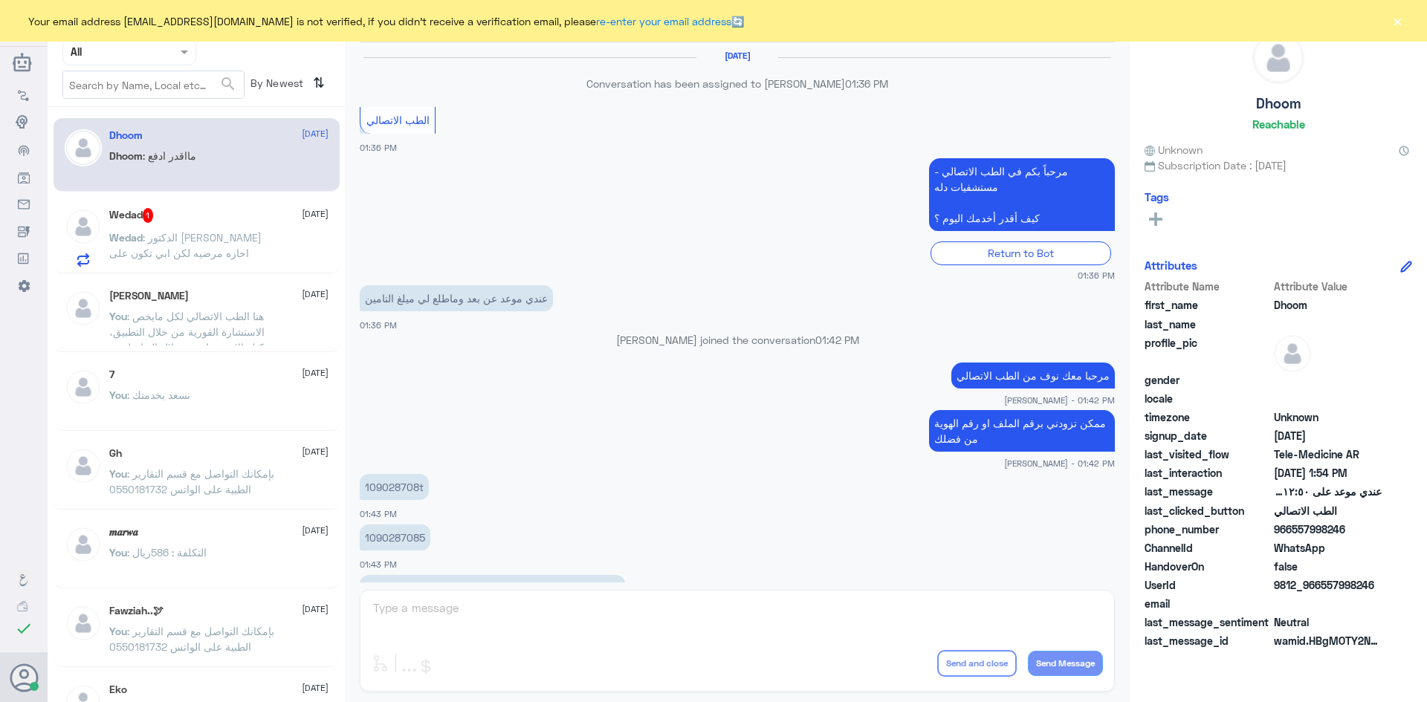
scroll to position [670, 0]
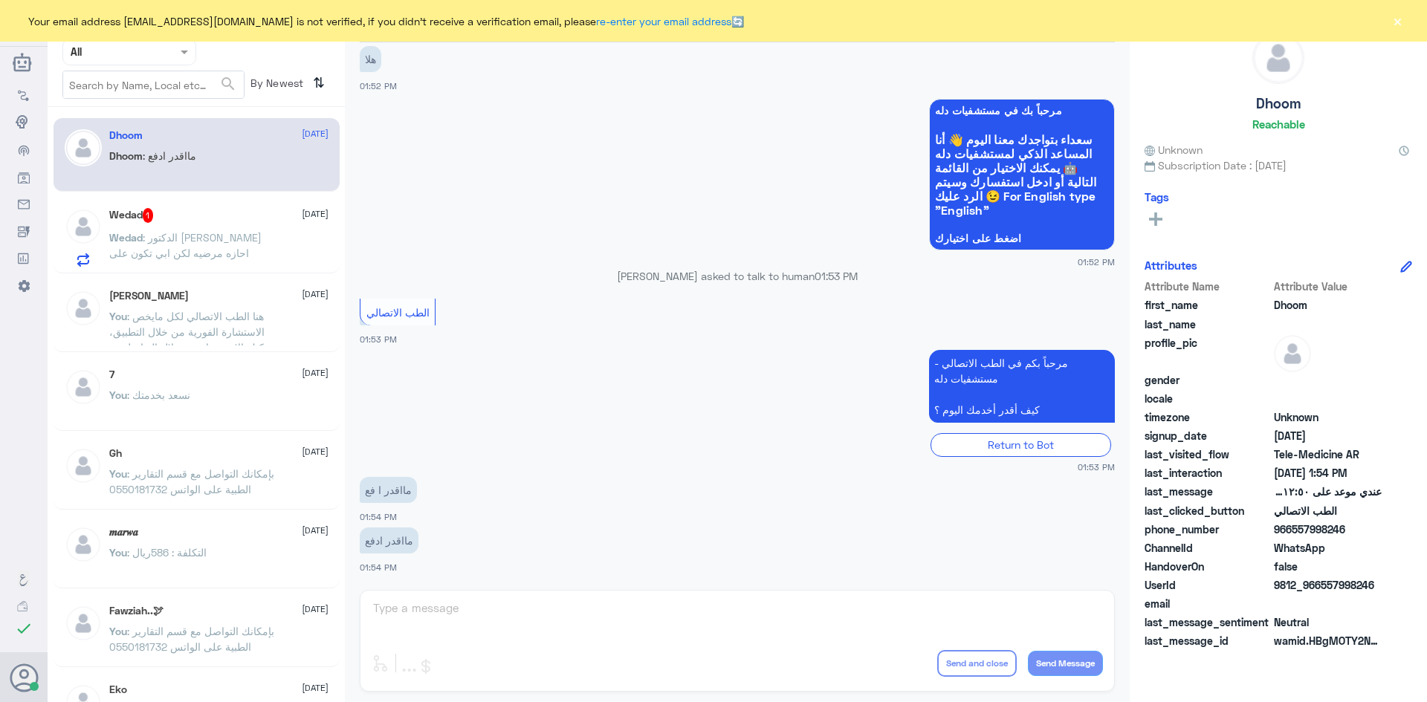
drag, startPoint x: 200, startPoint y: 279, endPoint x: 198, endPoint y: 263, distance: 16.4
click at [199, 267] on div "Dhoom 28 September Dhoom : مااقدر ادفع Wedad 1 28 September Wedad : الدكتور عطا…" at bounding box center [196, 410] width 297 height 594
click at [197, 253] on span ": الدكتور عطاني احازه مرضيه لكن ابي تكون على صحتي" at bounding box center [185, 253] width 152 height 44
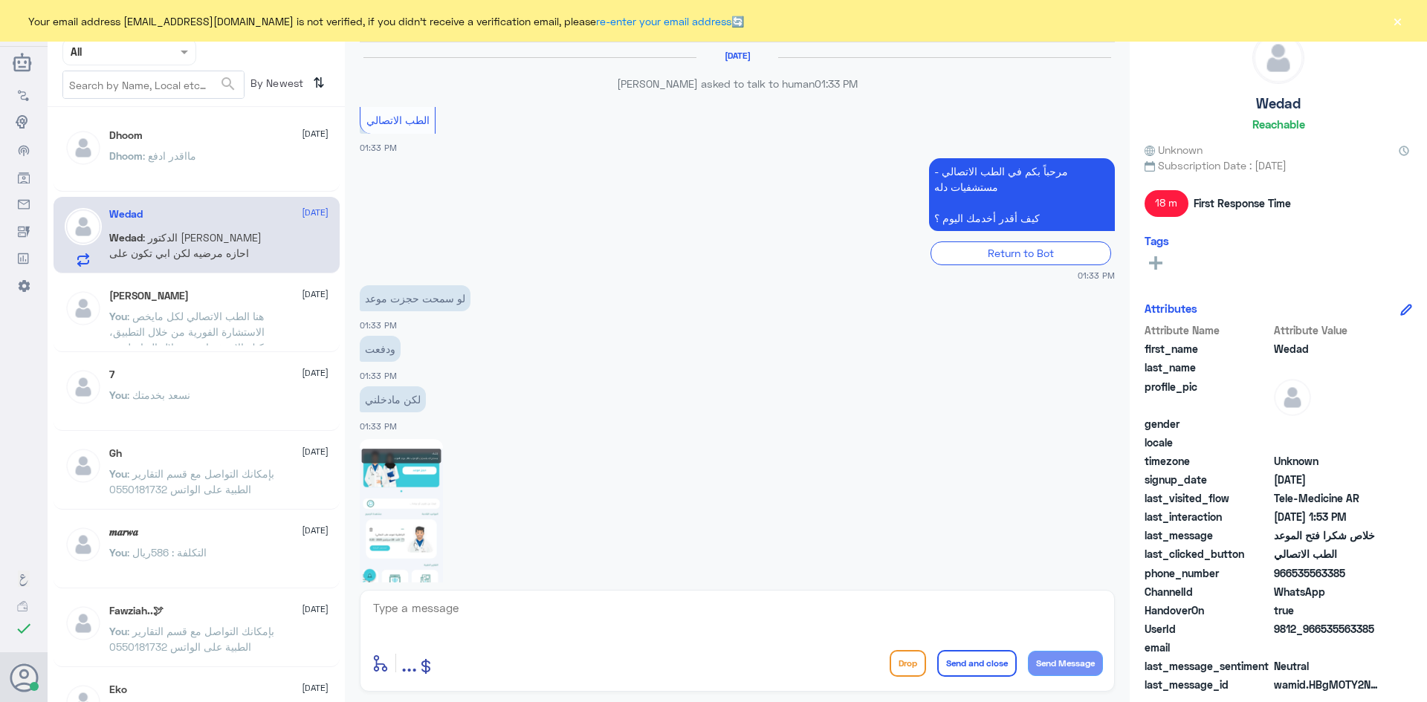
scroll to position [849, 0]
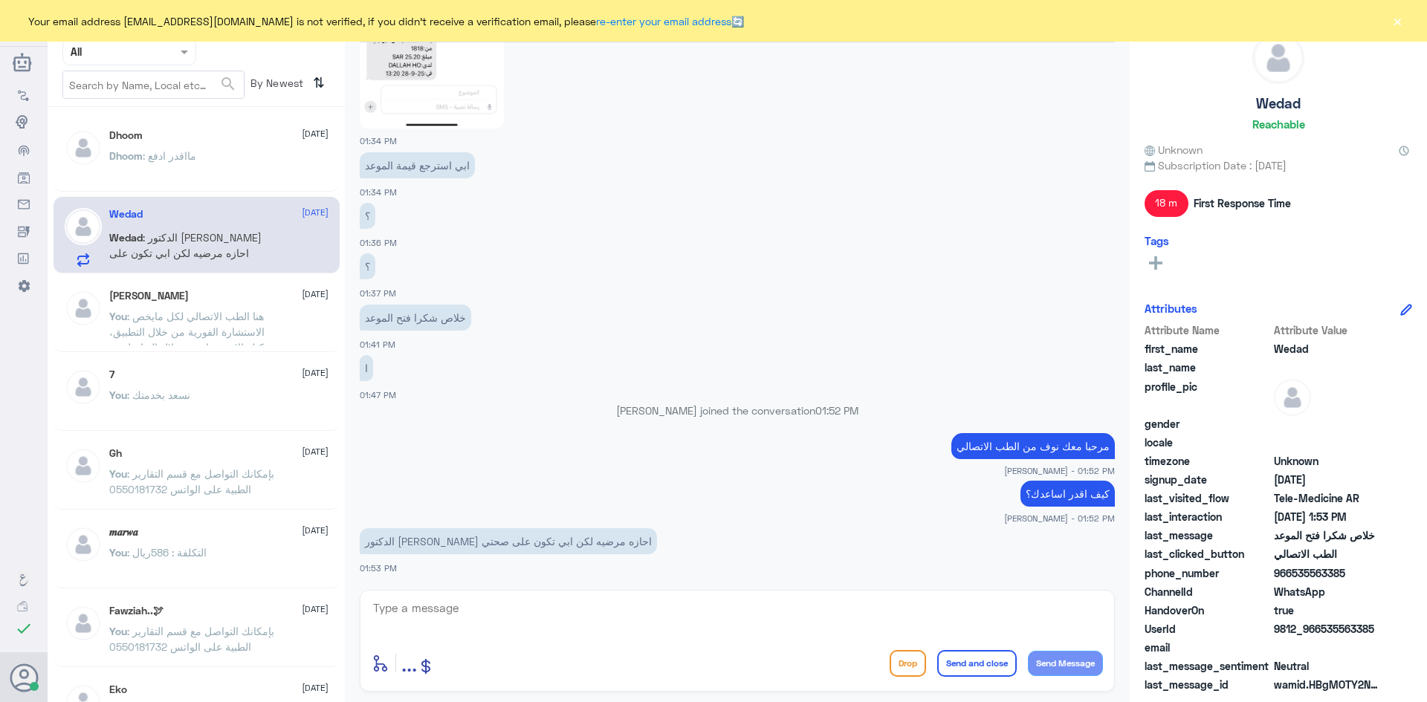
click at [539, 591] on div "enter flow name ... Drop Send and close Send Message" at bounding box center [737, 641] width 755 height 102
click at [538, 597] on div "enter flow name ... Drop Send and close Send Message" at bounding box center [737, 641] width 755 height 102
click at [533, 604] on textarea at bounding box center [737, 616] width 731 height 36
drag, startPoint x: 1046, startPoint y: 612, endPoint x: 1071, endPoint y: 612, distance: 25.3
click at [1071, 612] on textarea "لرفع التقارير يمكنك التواصل مع التقارير الطبيه من خلال الواتس 0550181732" at bounding box center [737, 616] width 731 height 36
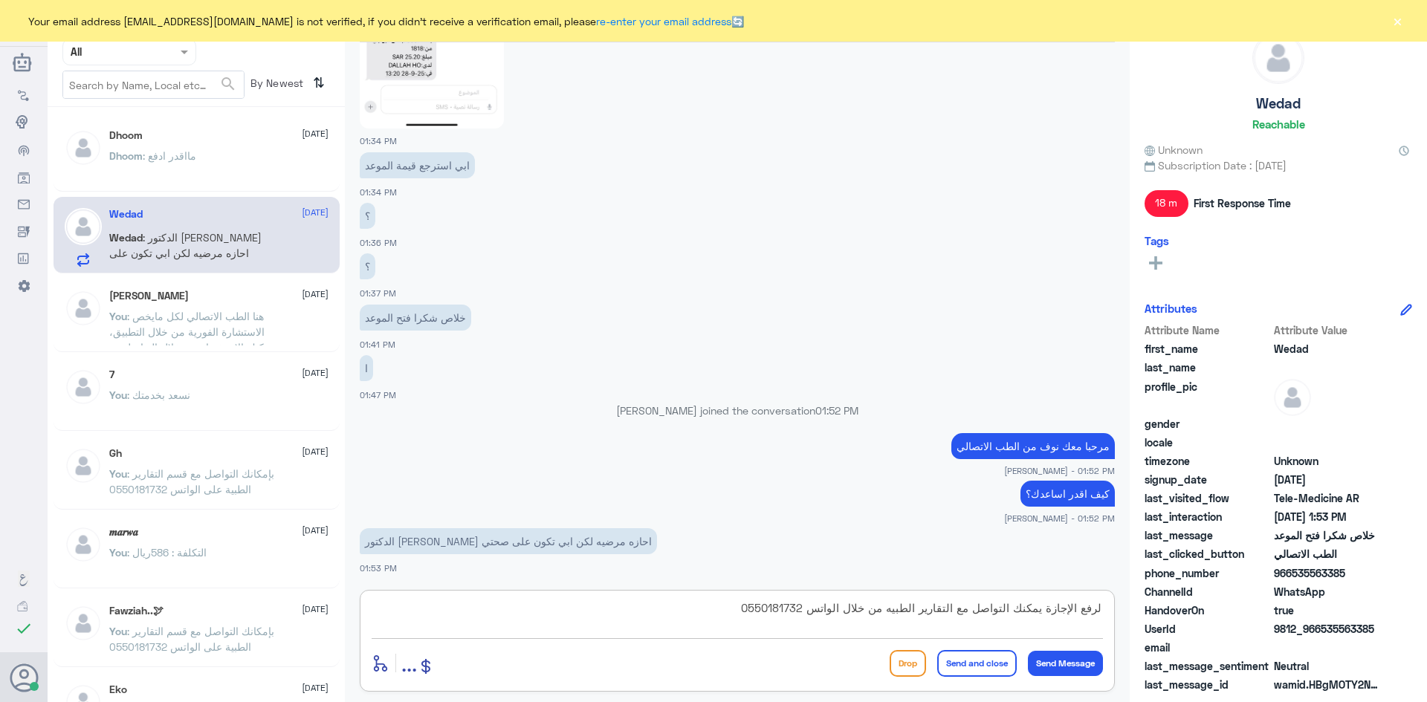
type textarea "لرفع الإجازة يمكنك التواصل مع التقارير الطبيه من خلال الواتس 0550181732"
click at [961, 663] on button "Send and close" at bounding box center [977, 663] width 80 height 27
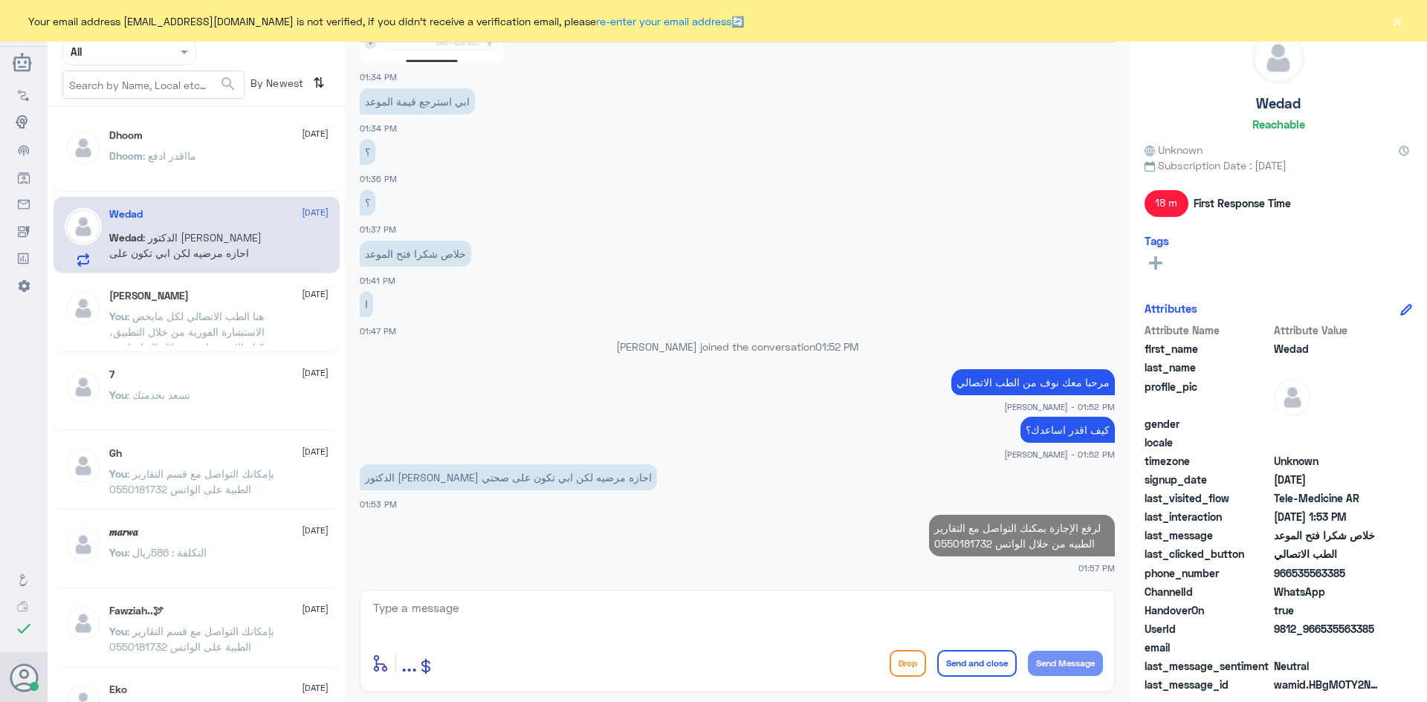
scroll to position [909, 0]
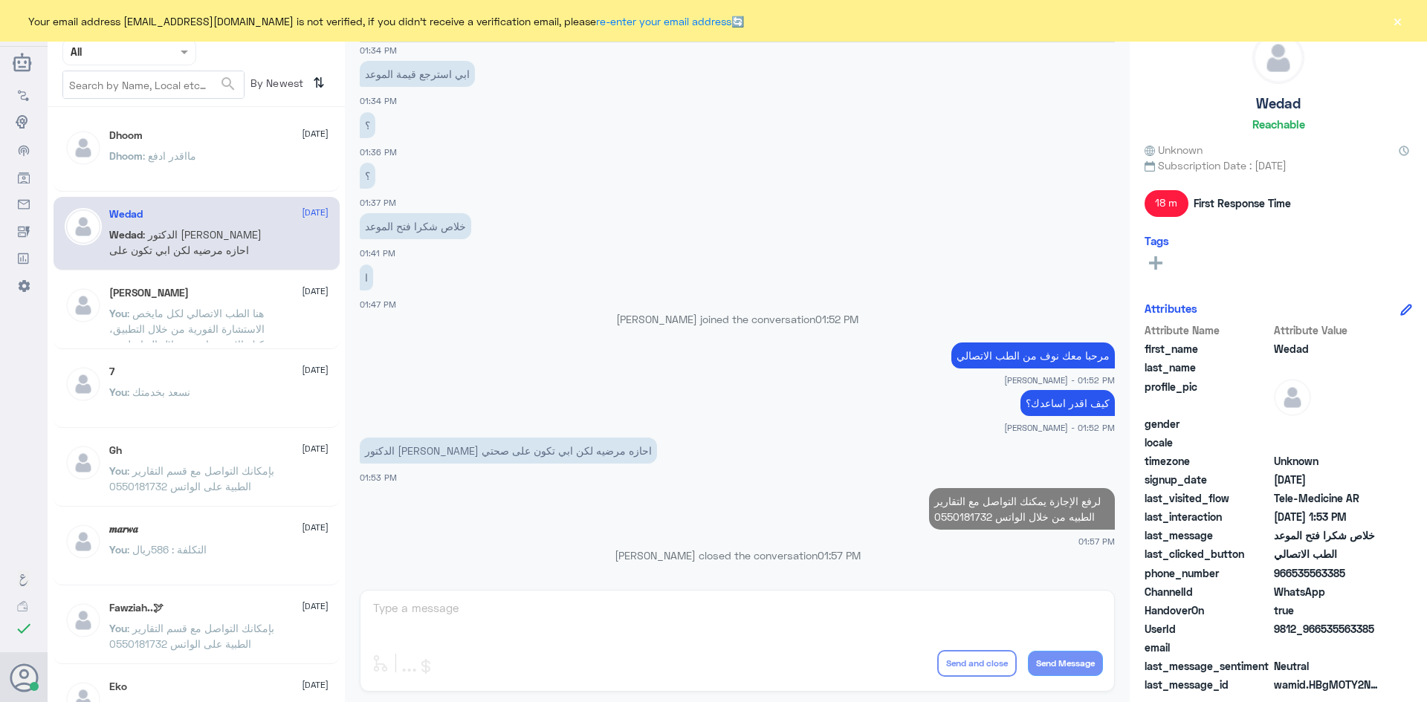
click at [216, 180] on div "Dhoom : مااقدر ادفع" at bounding box center [218, 168] width 219 height 33
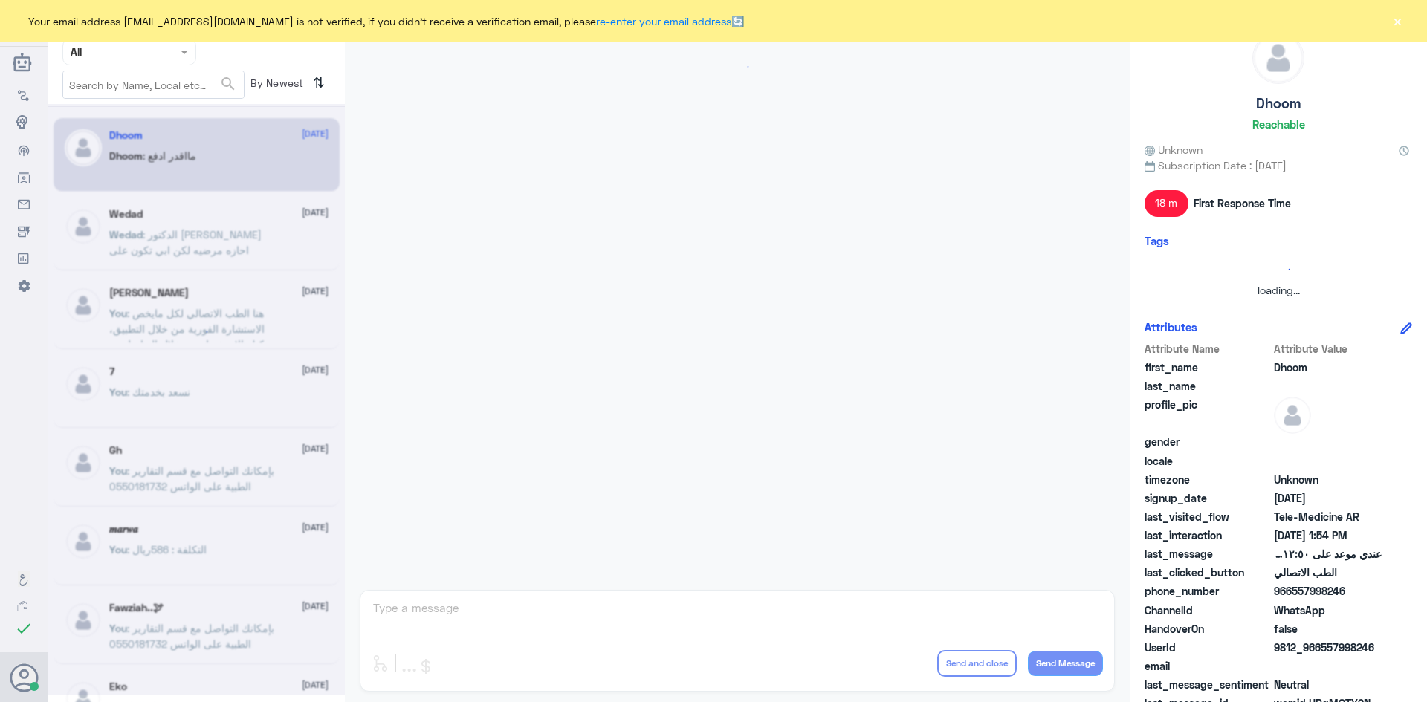
scroll to position [670, 0]
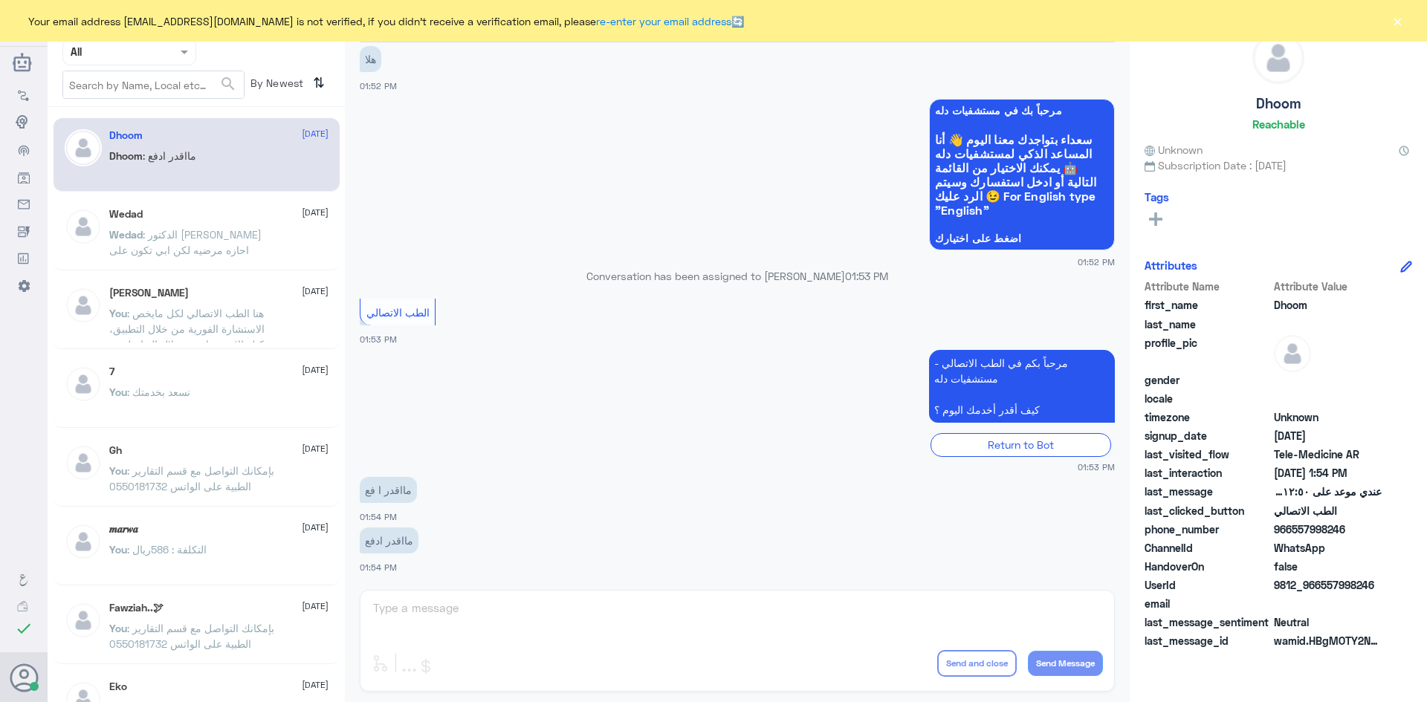
drag, startPoint x: 535, startPoint y: 625, endPoint x: 533, endPoint y: 610, distance: 15.0
click at [534, 612] on div "عبدالكريم الموسى Human Handover 28 Sep 2025 Conversation has been assigned to ع…" at bounding box center [737, 353] width 785 height 707
click at [533, 610] on div "عبدالكريم الموسى Human Handover 28 Sep 2025 Conversation has been assigned to ع…" at bounding box center [737, 353] width 785 height 707
drag, startPoint x: 1407, startPoint y: 16, endPoint x: 1398, endPoint y: 19, distance: 9.9
click at [1402, 18] on div "Your email address A_almasou@dallahhealth.com is not verified, if you didn't re…" at bounding box center [713, 21] width 1427 height 42
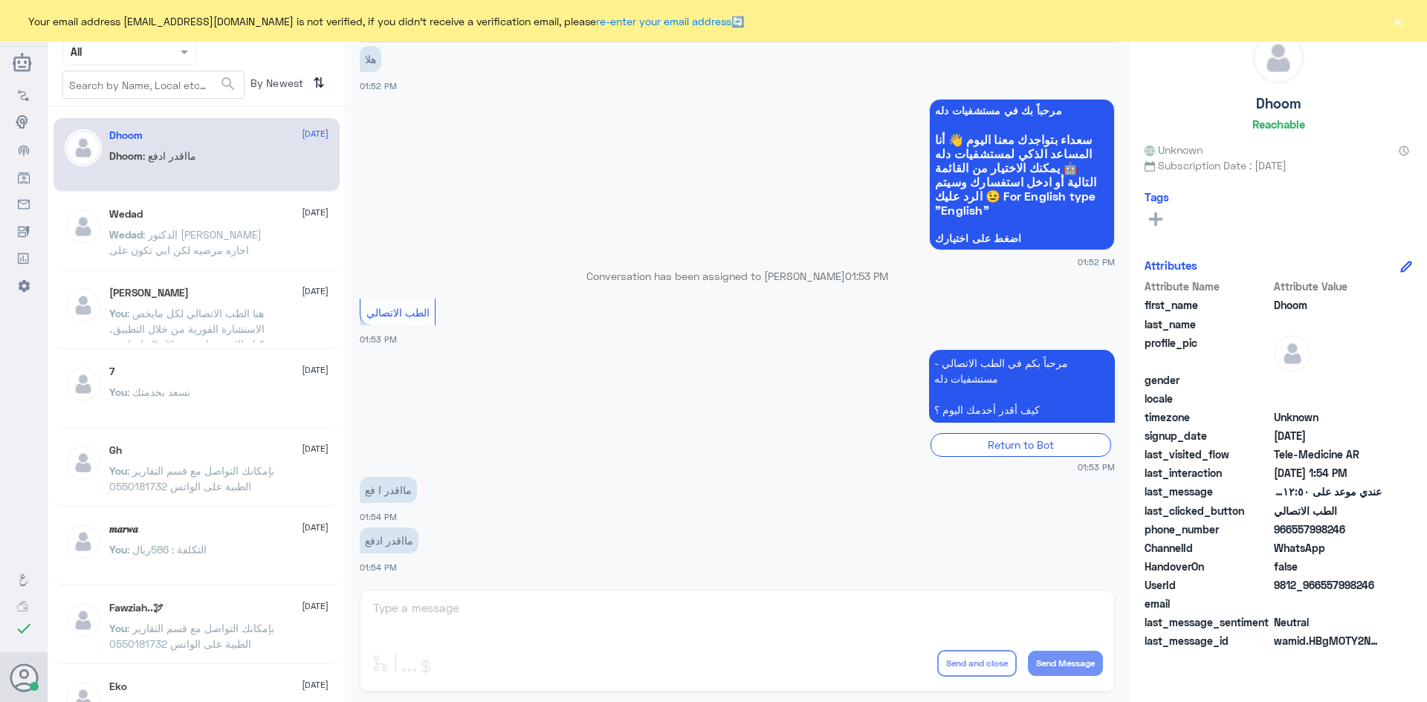
click at [1398, 19] on button "×" at bounding box center [1397, 20] width 15 height 15
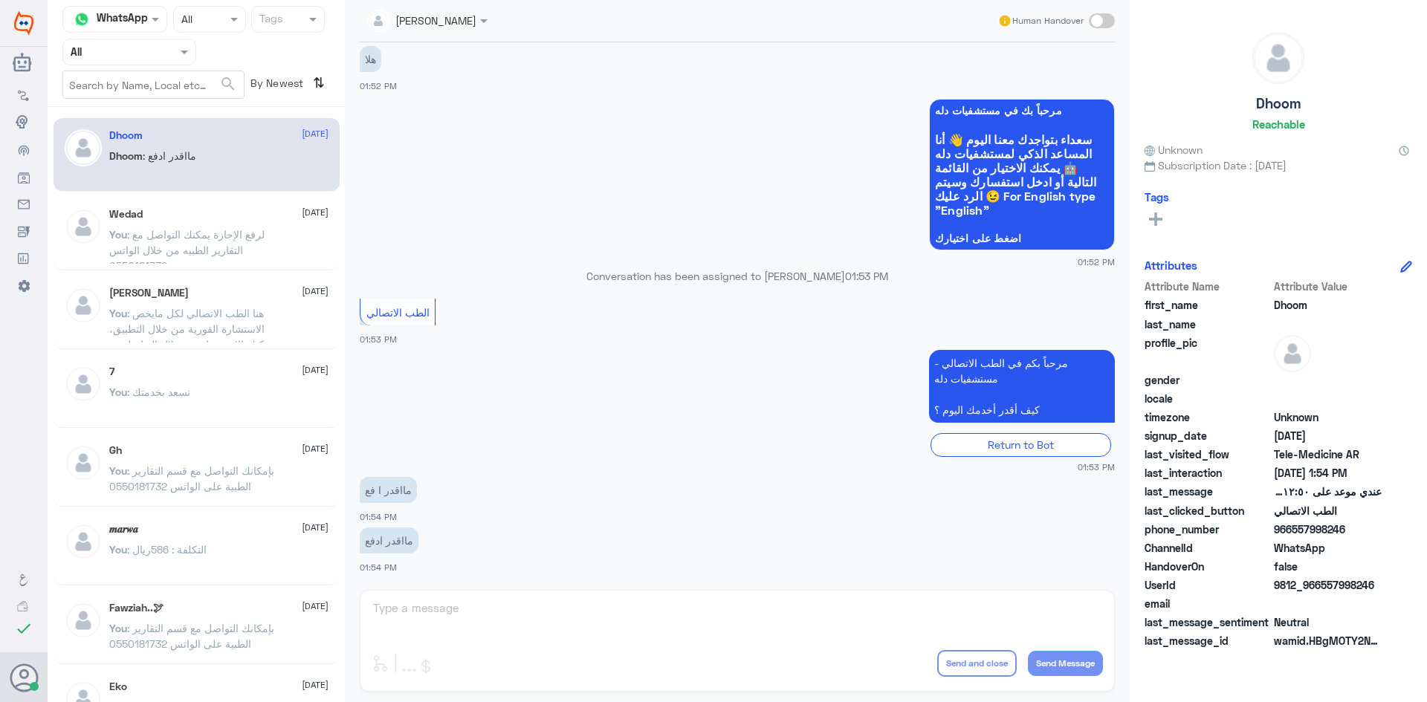
click at [1095, 7] on div "عبدالكريم الموسى Human Handover" at bounding box center [737, 21] width 755 height 42
click at [1100, 19] on span at bounding box center [1102, 20] width 26 height 15
click at [0, 0] on input "checkbox" at bounding box center [0, 0] width 0 height 0
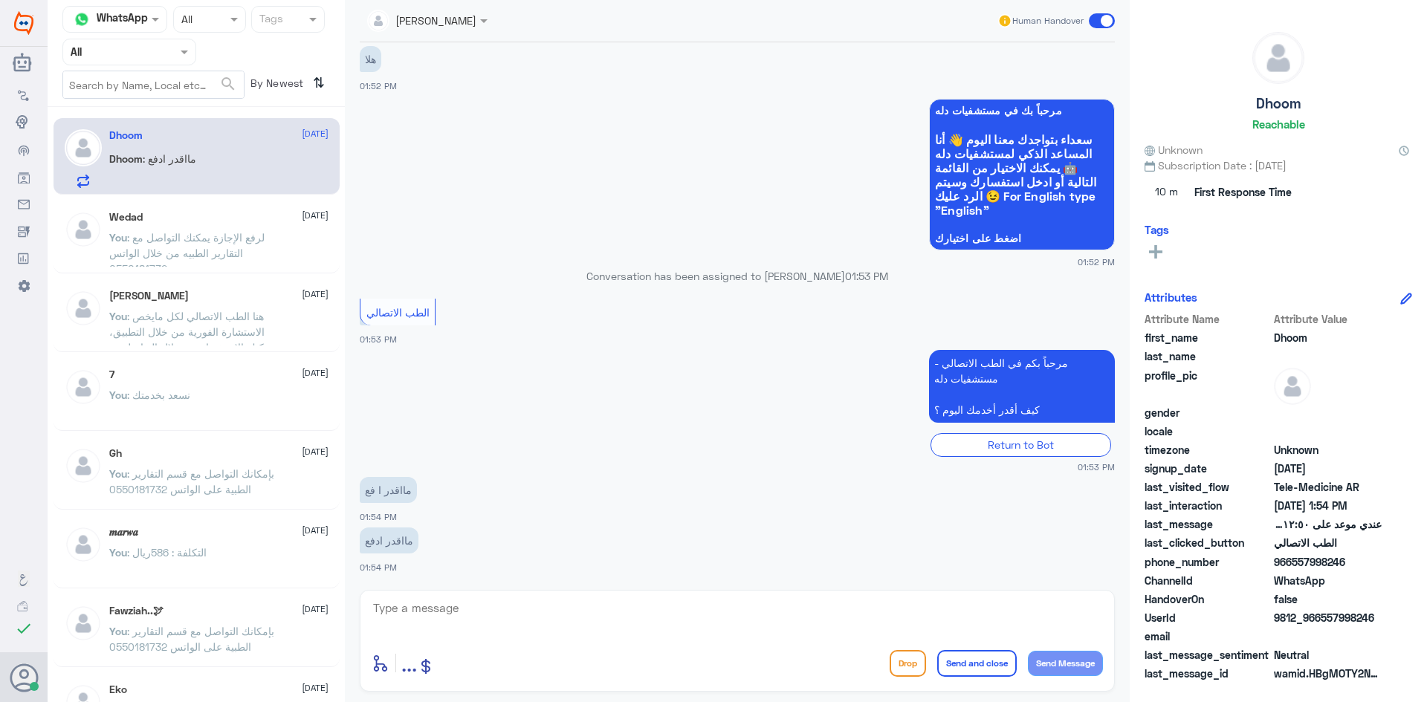
drag, startPoint x: 666, startPoint y: 638, endPoint x: 650, endPoint y: 615, distance: 27.2
click at [662, 634] on div at bounding box center [737, 618] width 731 height 40
click at [650, 615] on textarea at bounding box center [737, 616] width 731 height 36
type textarea "مرحبا معك نوف من الطب الاتصالي"
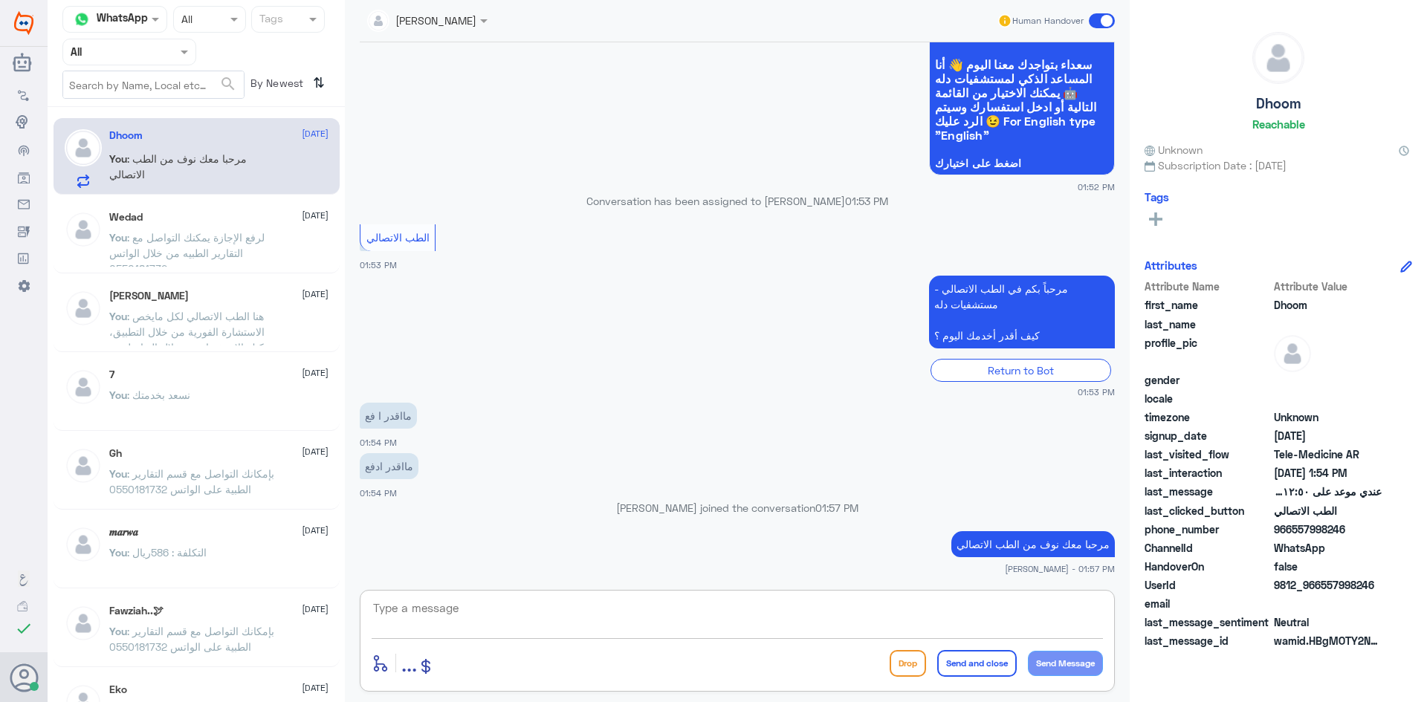
scroll to position [714, 0]
type textarea "م"
type textarea "ه"
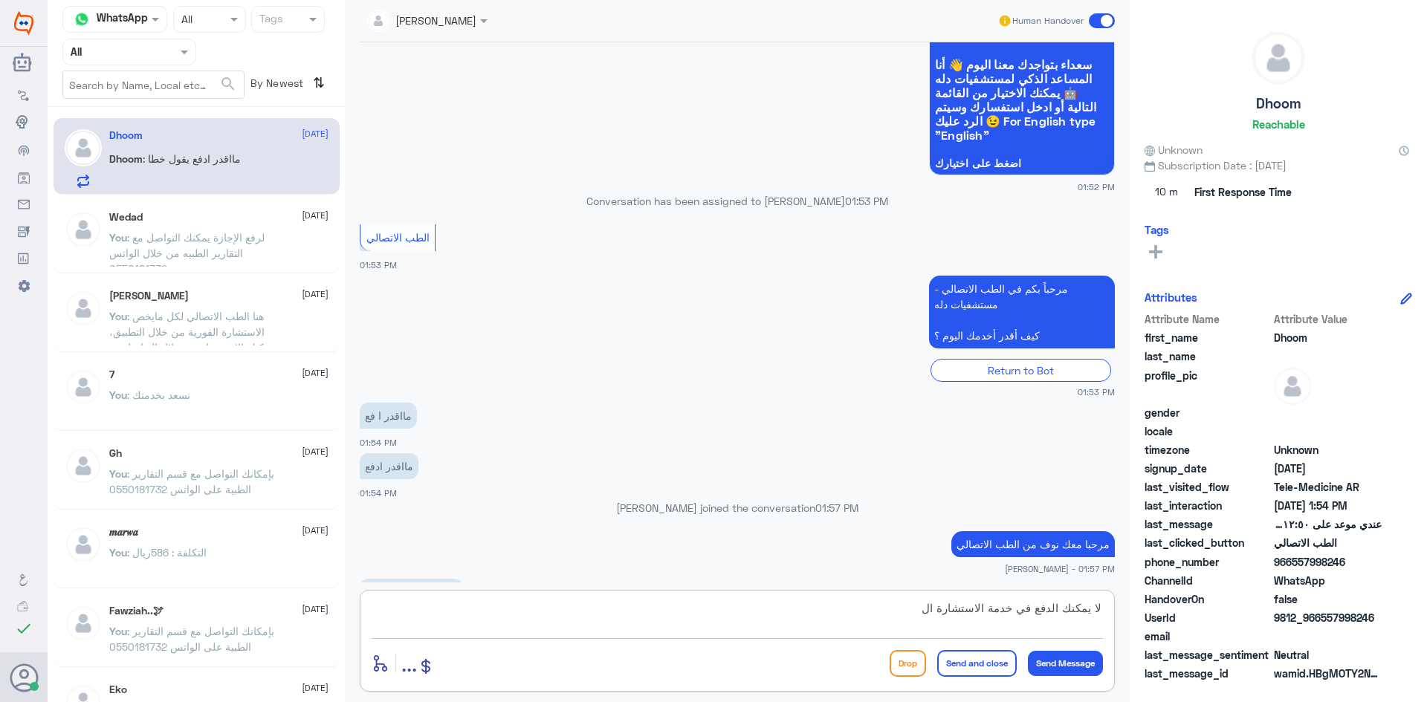
scroll to position [765, 0]
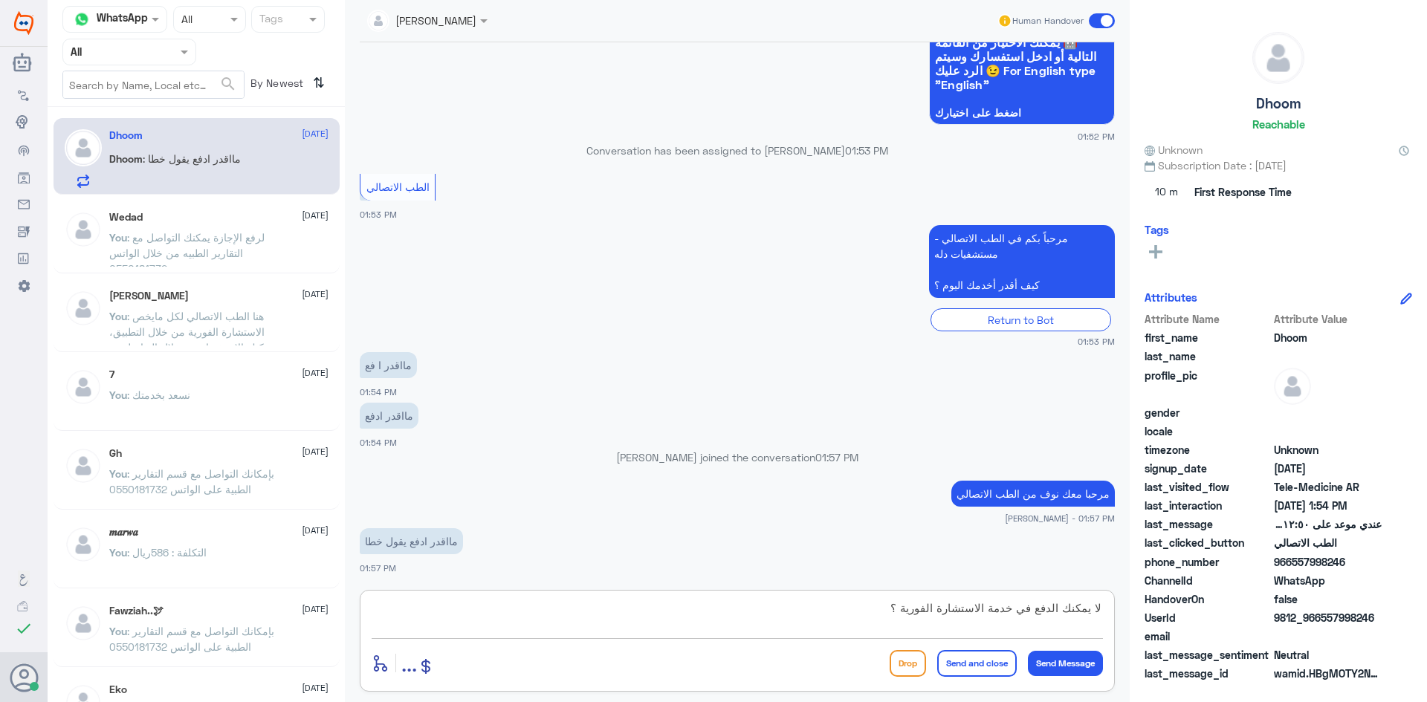
type textarea "لا يمكنك الدفع في خدمة الاستشارة الفورية ؟"
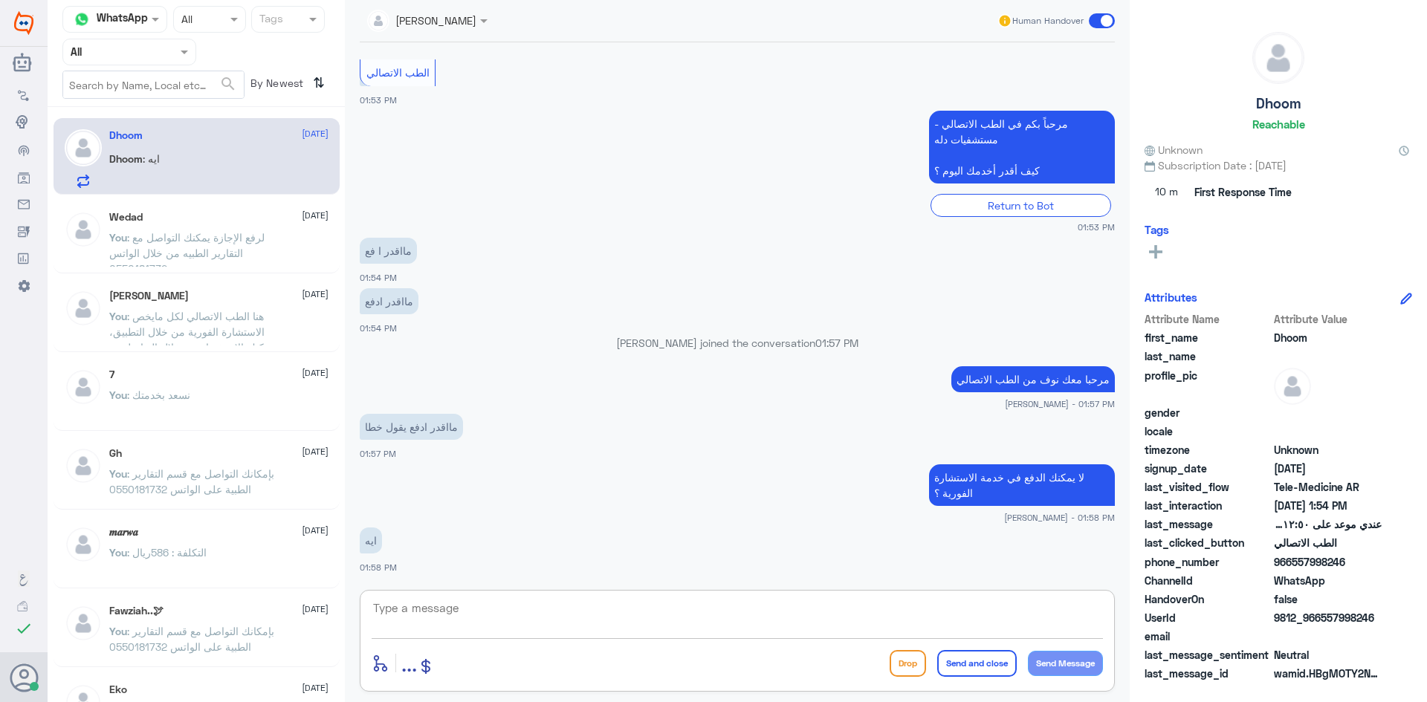
scroll to position [930, 0]
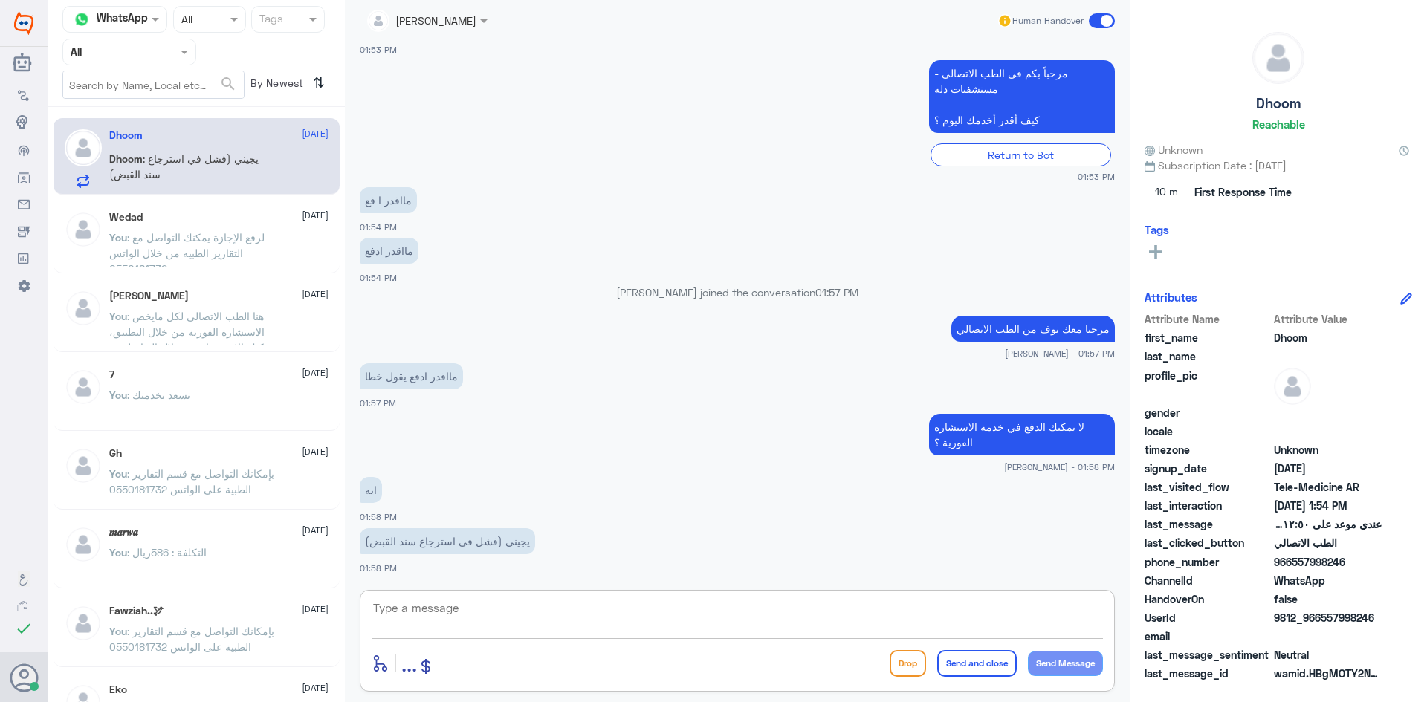
click at [544, 597] on div "enter flow name ... Drop Send and close Send Message" at bounding box center [737, 641] width 755 height 102
click at [627, 618] on textarea at bounding box center [737, 616] width 731 height 36
type textarea "ممكن تزودني بلقطة لشاشة"
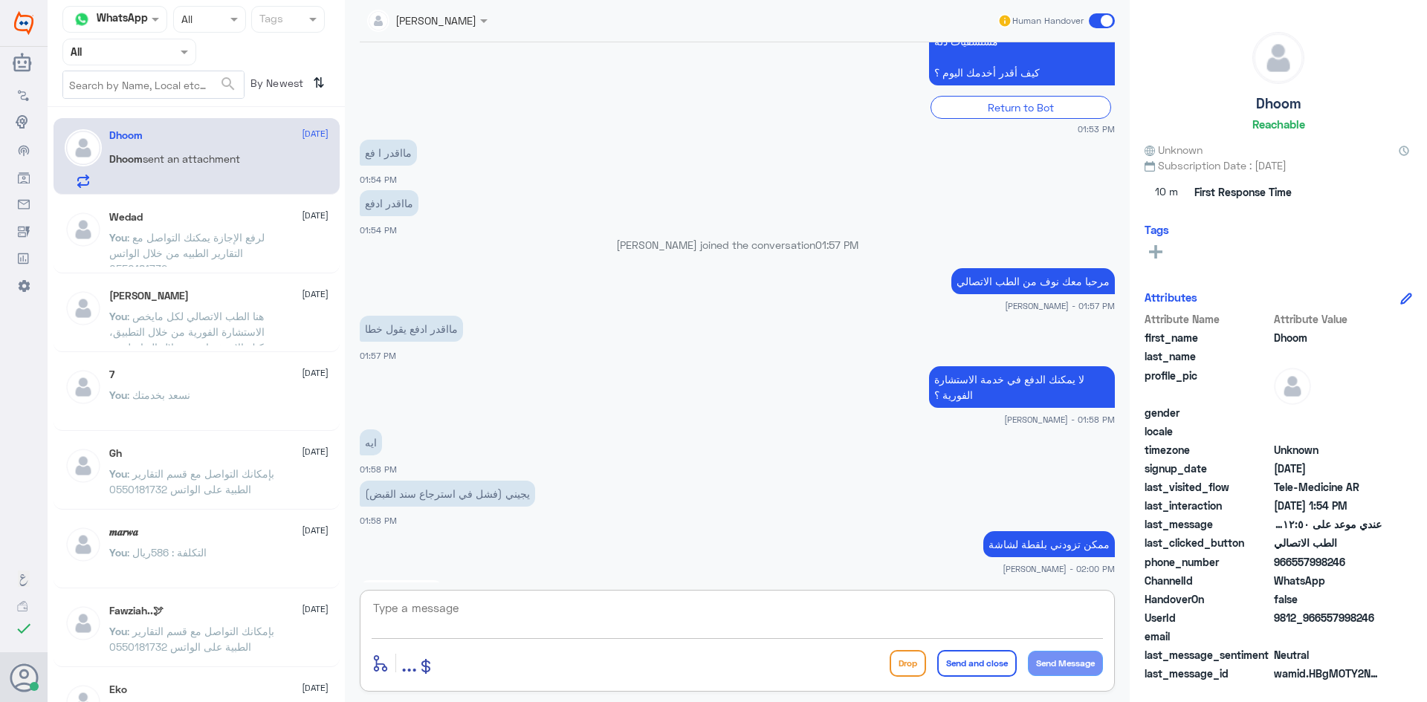
scroll to position [1183, 0]
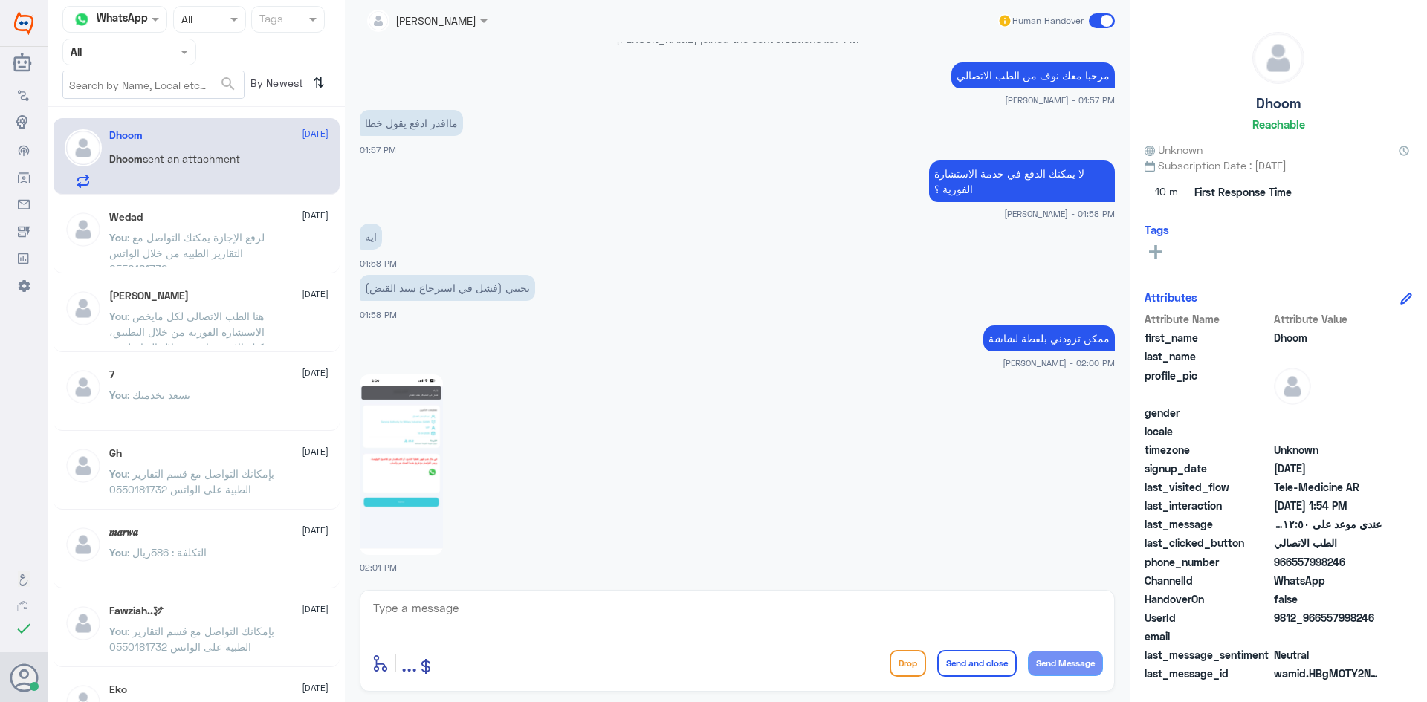
click at [232, 155] on span "sent an attachment" at bounding box center [191, 158] width 97 height 13
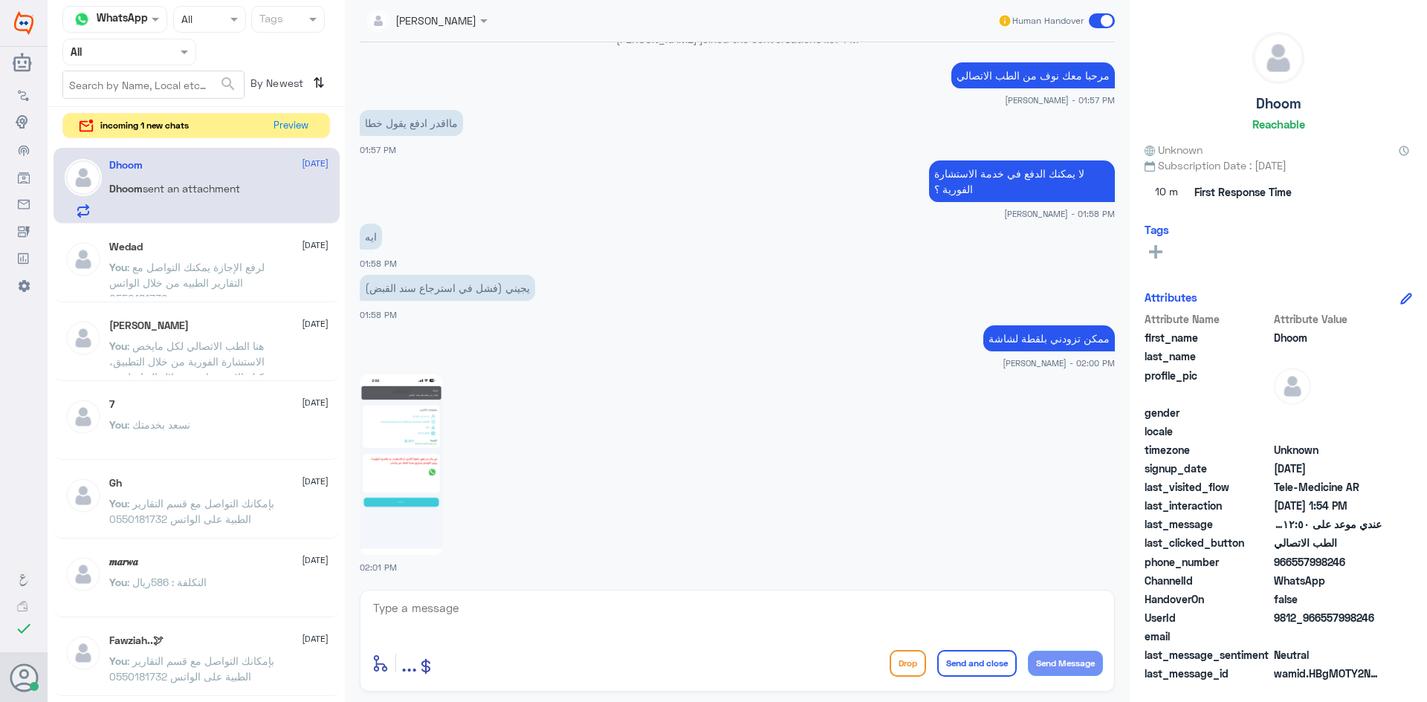
click at [423, 409] on img at bounding box center [401, 465] width 83 height 181
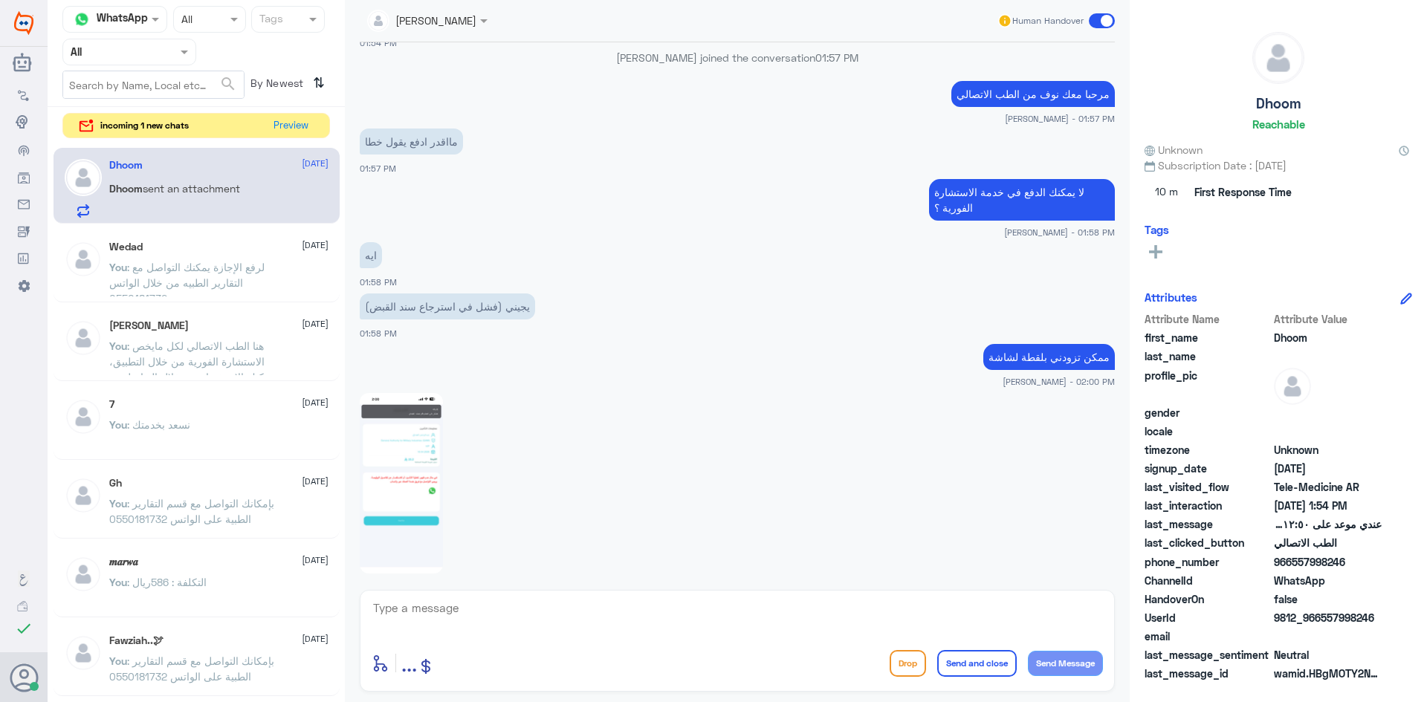
scroll to position [1109, 0]
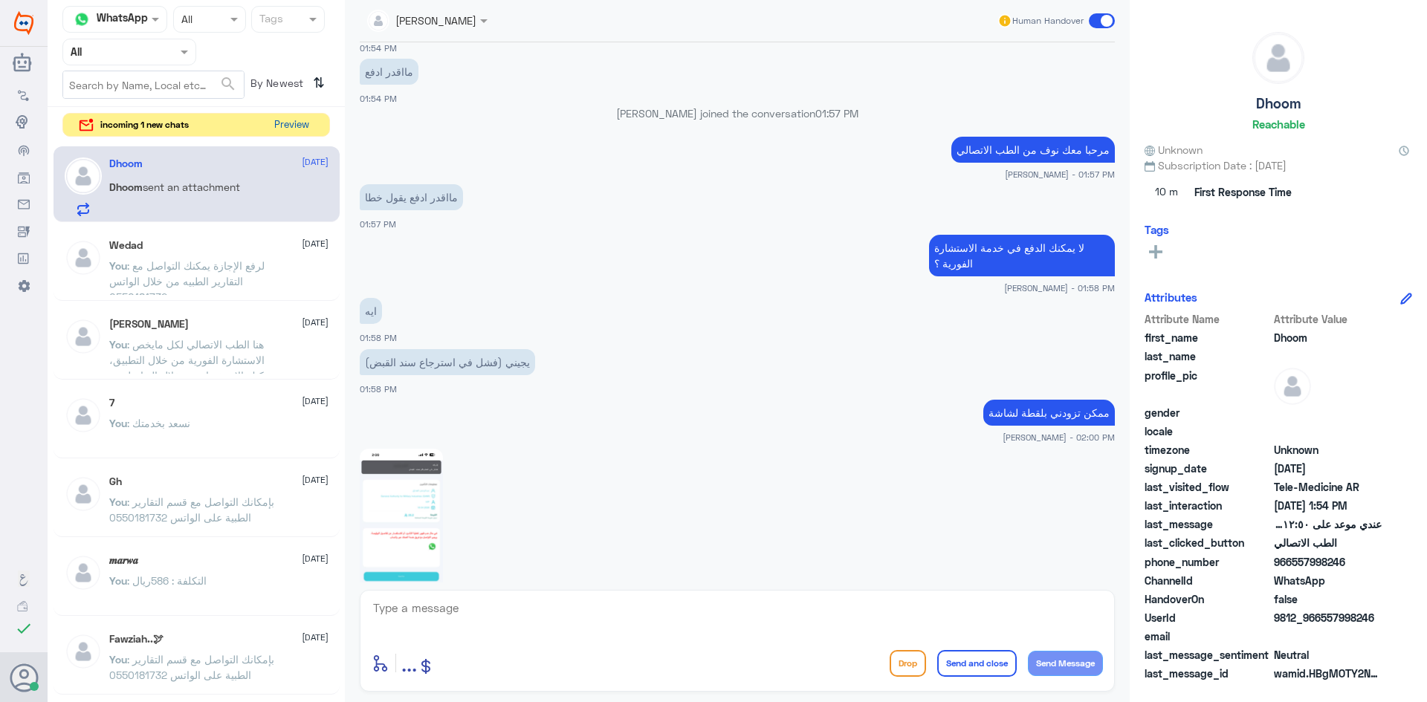
click at [293, 129] on button "Preview" at bounding box center [291, 125] width 46 height 23
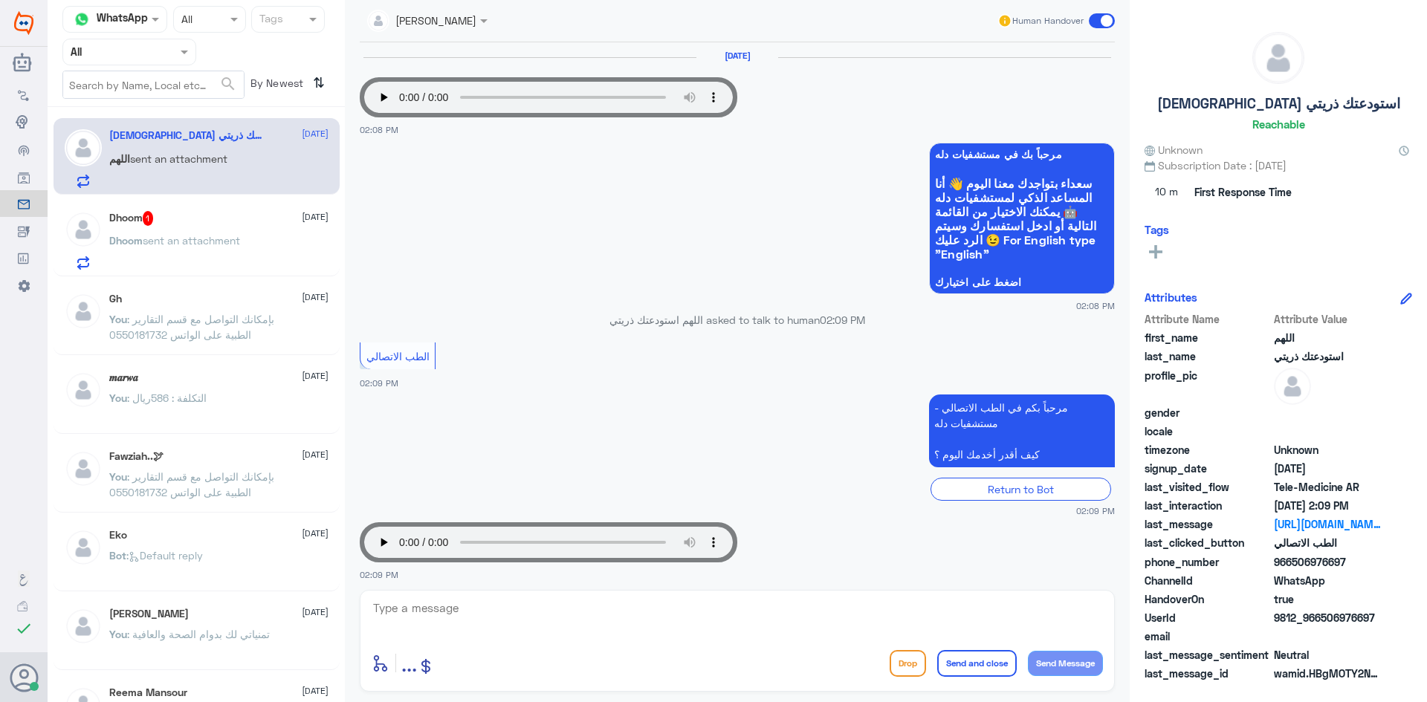
click at [429, 601] on textarea at bounding box center [737, 616] width 731 height 36
click at [291, 259] on div "Dhoom sent an attachment" at bounding box center [218, 252] width 219 height 33
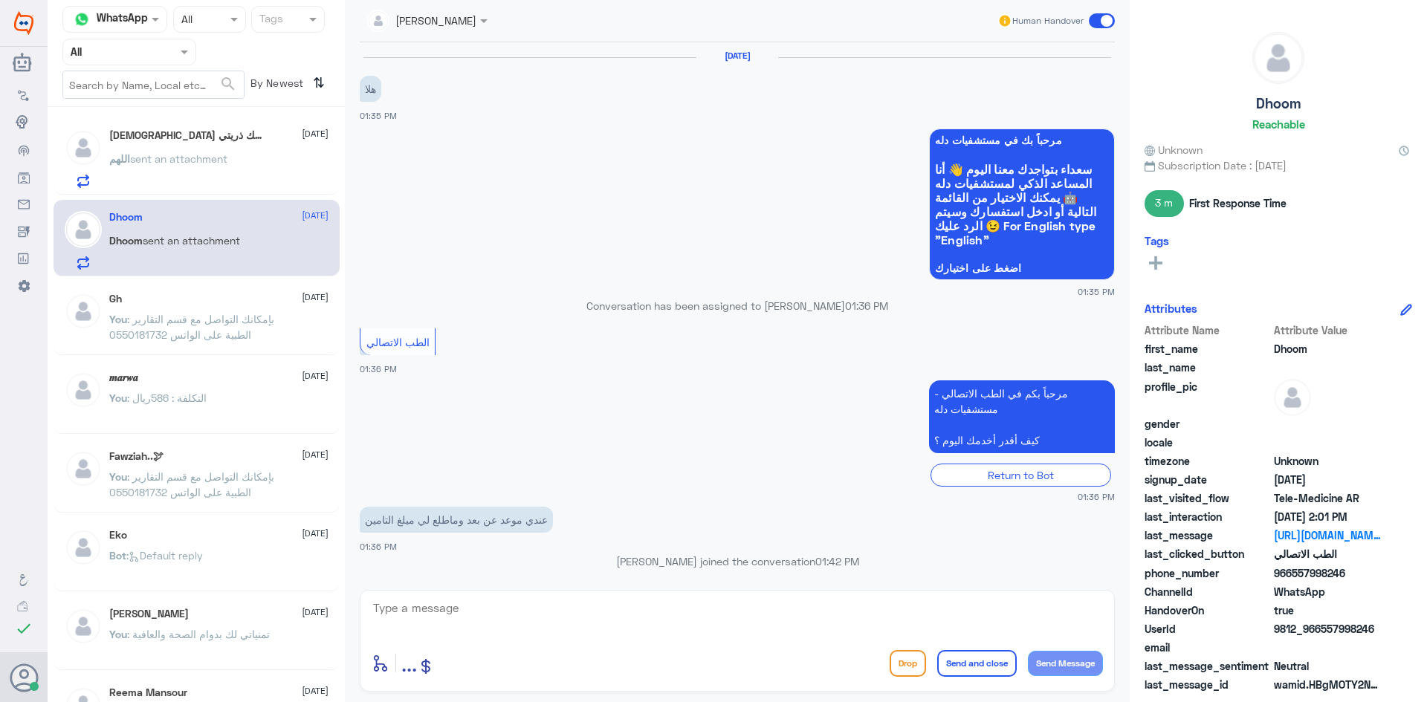
scroll to position [637, 0]
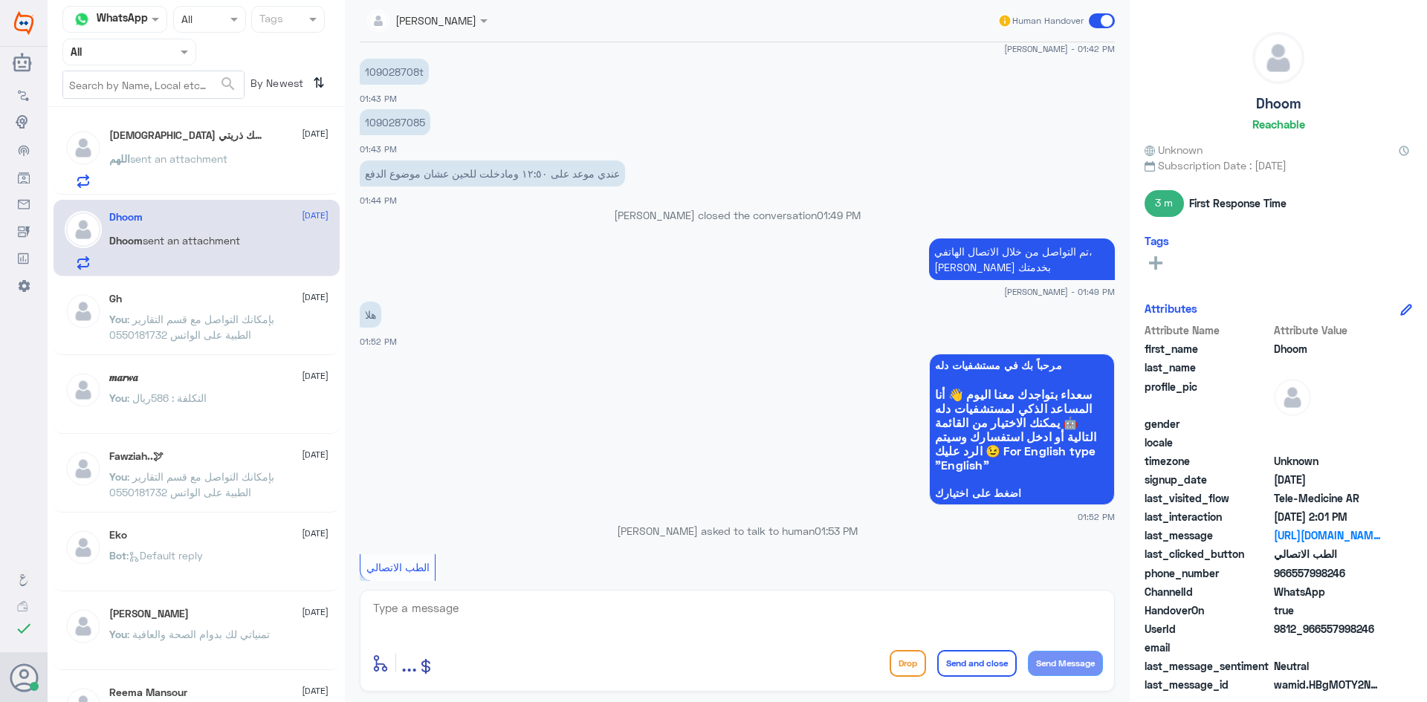
click at [398, 117] on p "1090287085" at bounding box center [395, 122] width 71 height 26
copy p "1090287085"
click at [801, 609] on textarea at bounding box center [737, 616] width 731 height 36
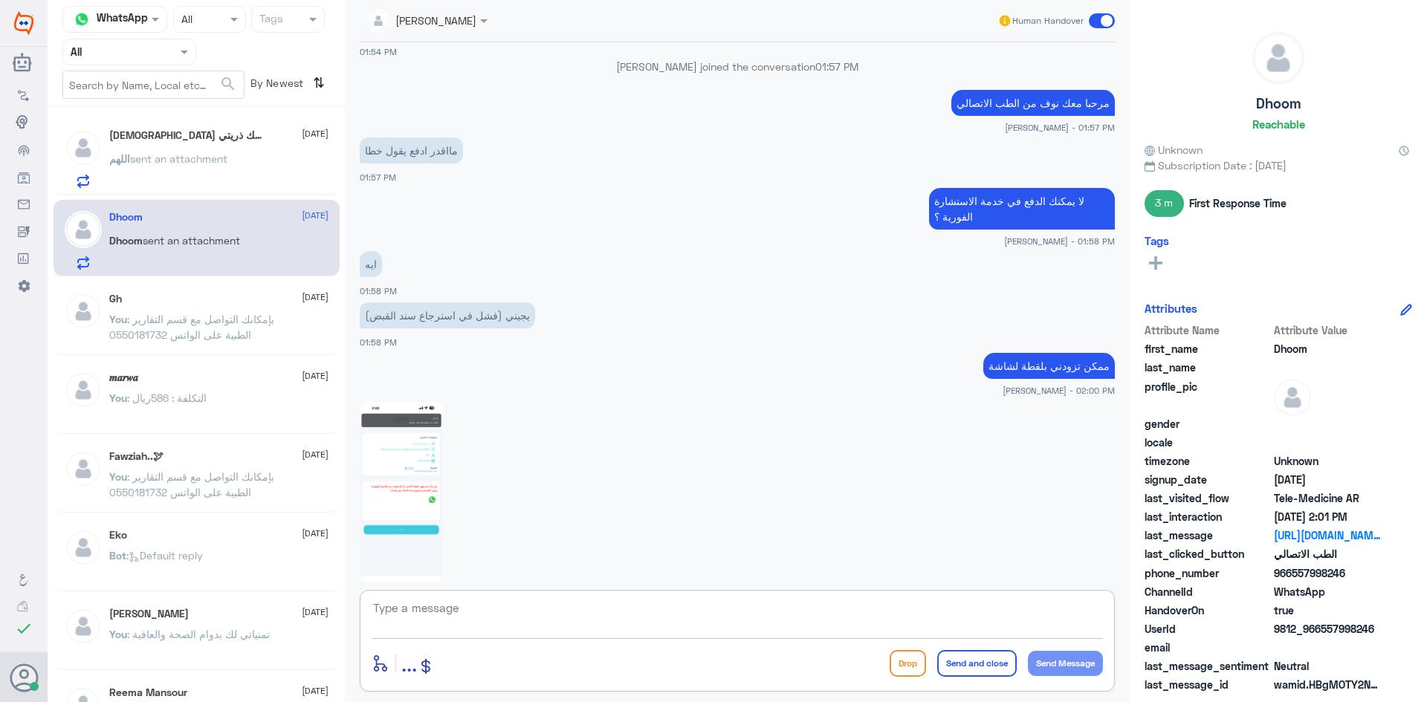
scroll to position [1435, 0]
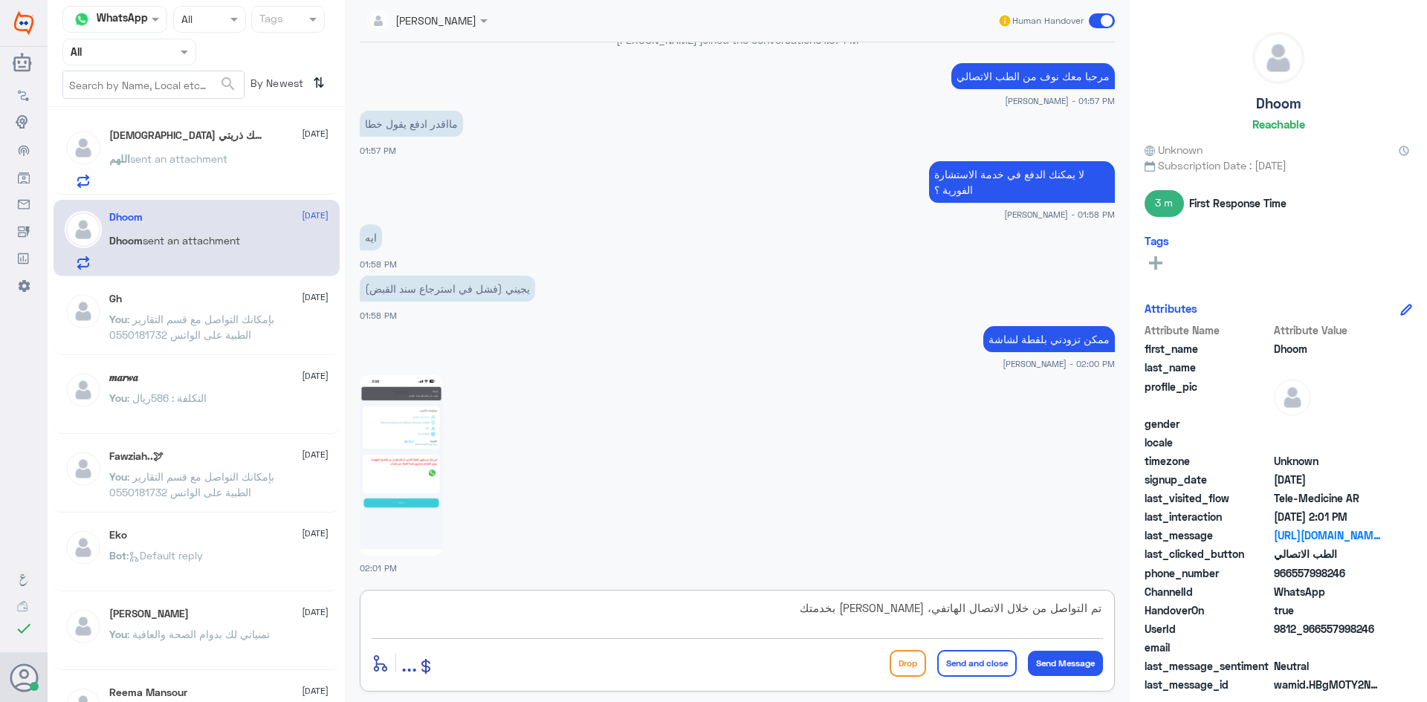
type textarea "تم التواصل من خلال الاتصال الهاتفي، سعدنا بخدمتك"
click at [973, 673] on button "Send and close" at bounding box center [977, 663] width 80 height 27
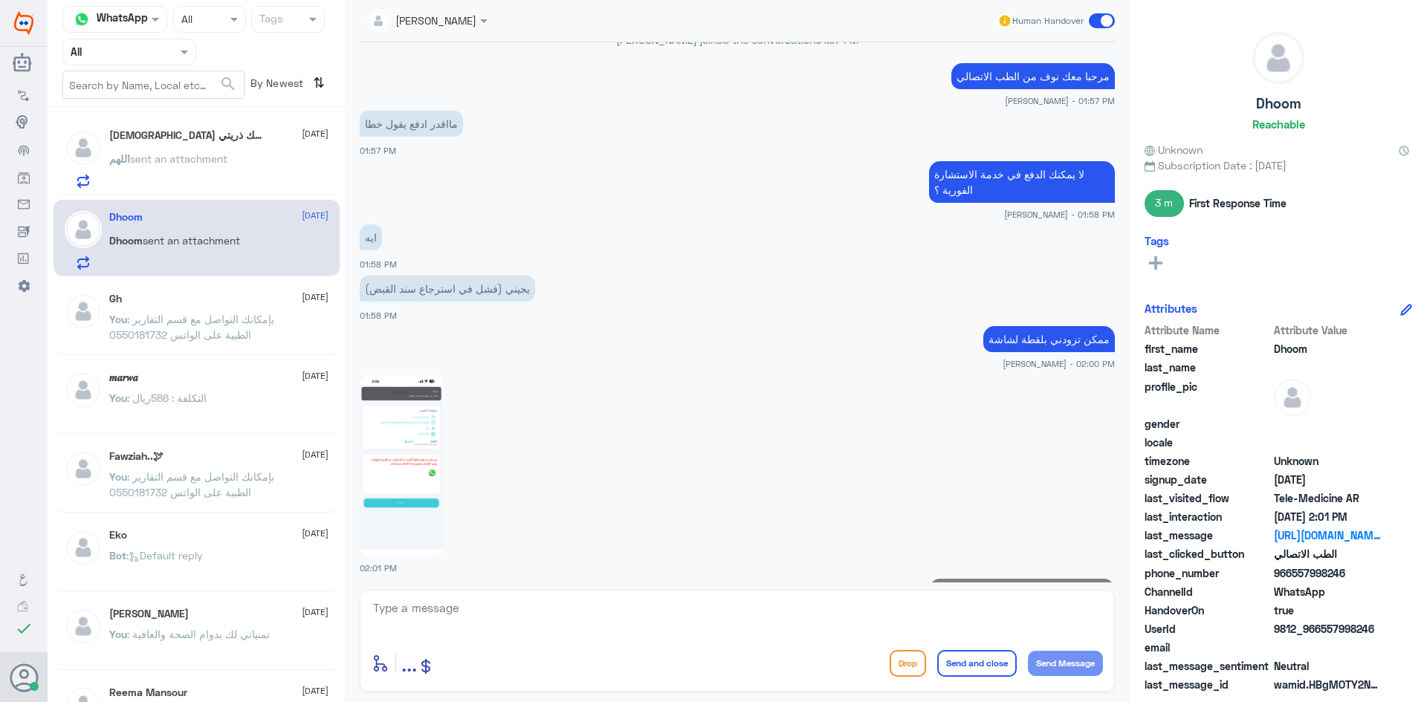
scroll to position [1498, 0]
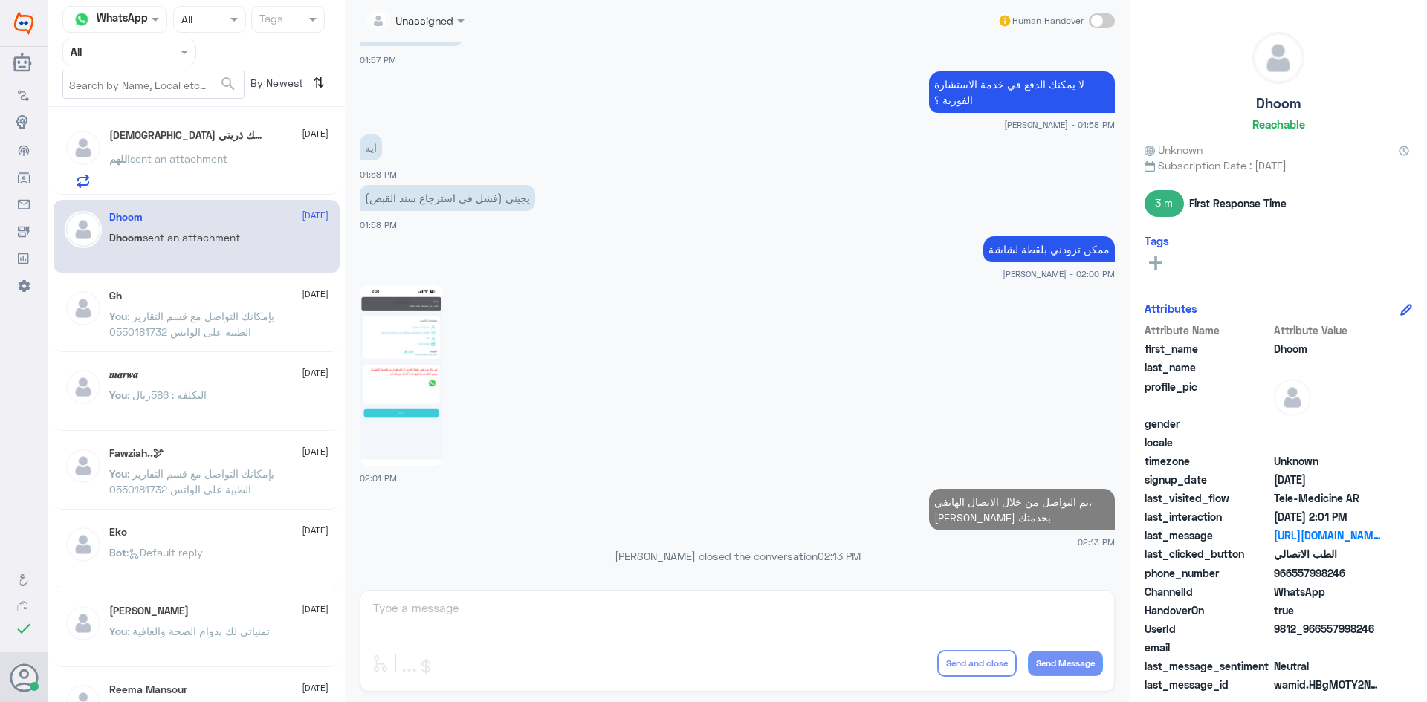
click at [144, 177] on p "اللهم sent an attachment" at bounding box center [168, 169] width 118 height 37
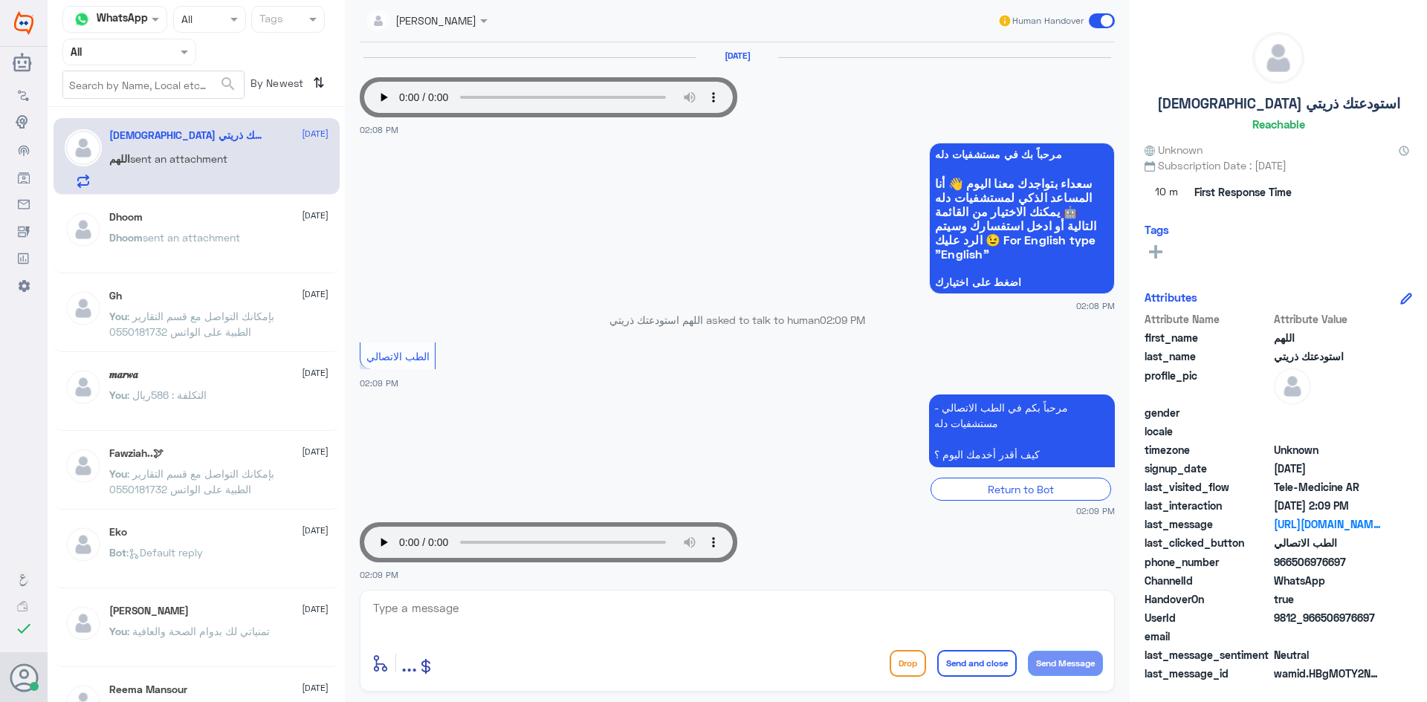
scroll to position [7, 0]
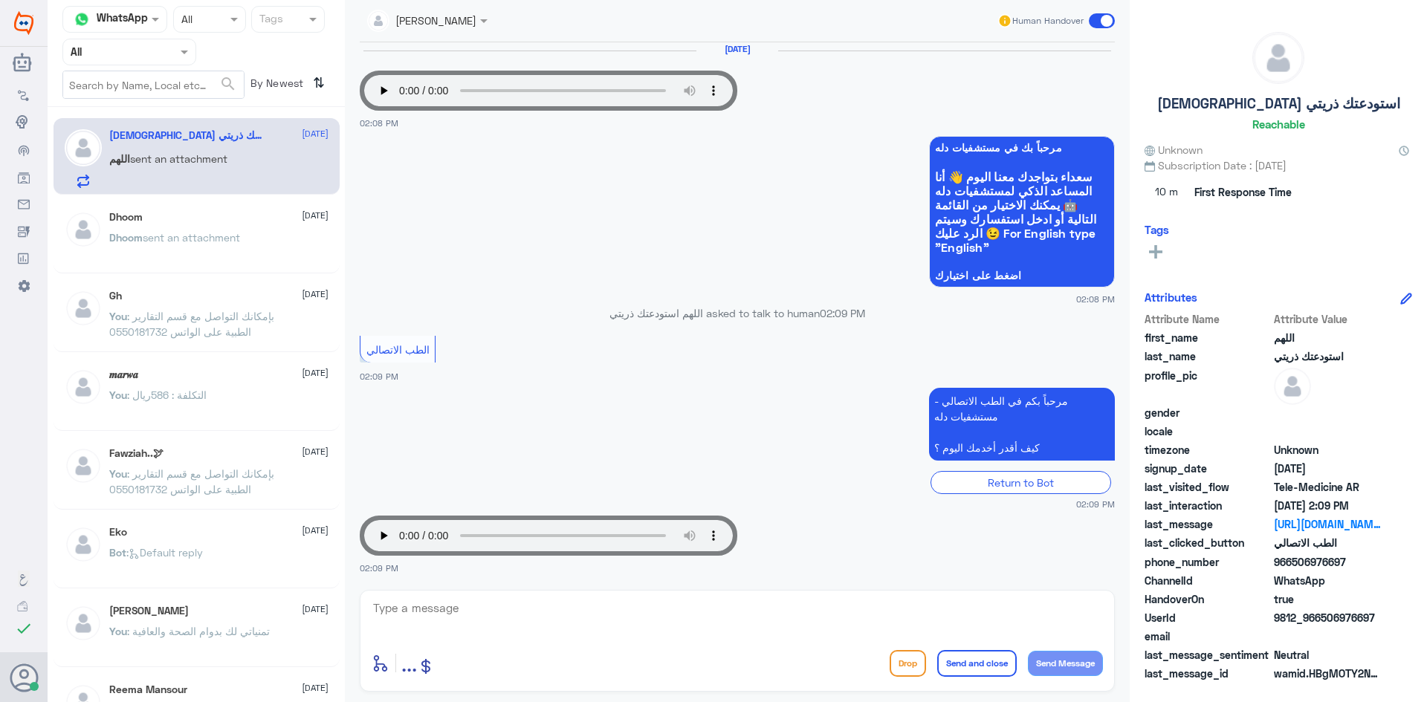
click at [512, 603] on textarea at bounding box center [737, 616] width 731 height 36
click at [848, 624] on textarea at bounding box center [737, 616] width 731 height 36
type textarea "مرحبا معك نوف من الطب الاتصالي"
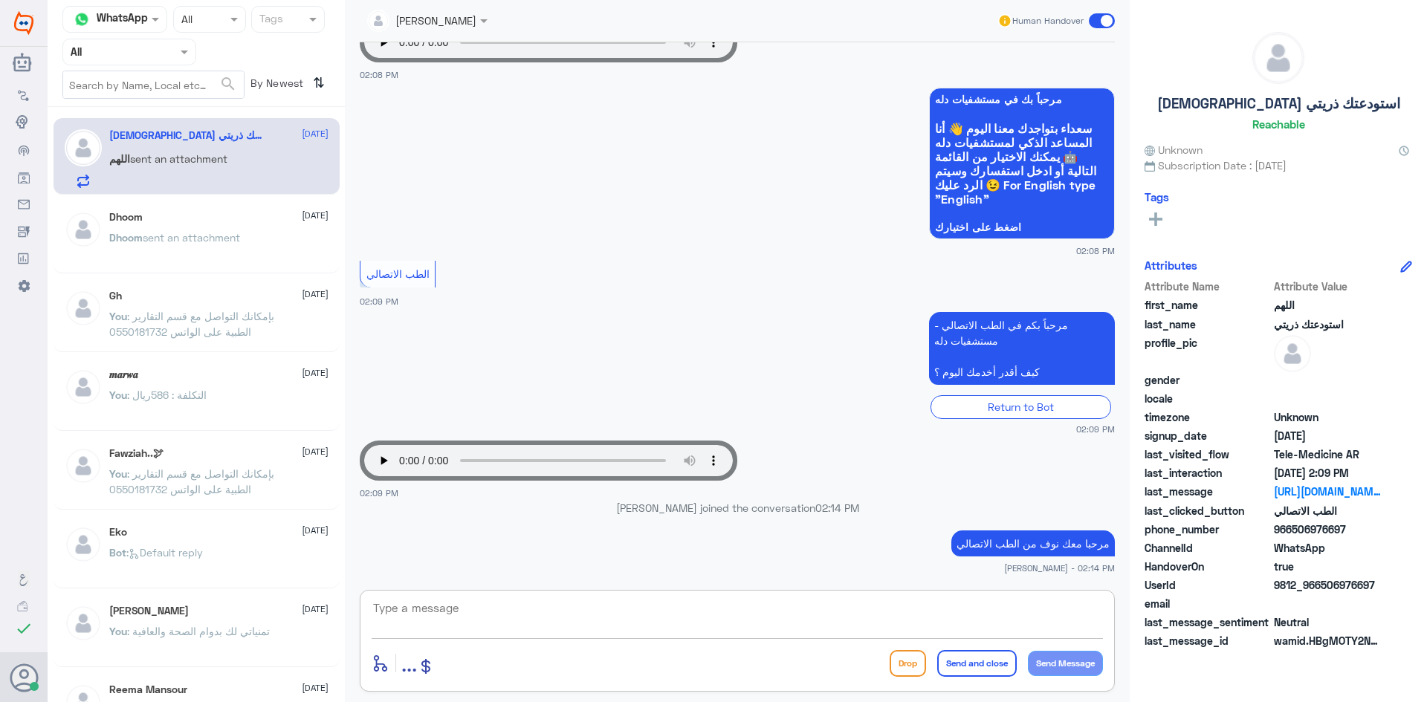
drag, startPoint x: 735, startPoint y: 623, endPoint x: 732, endPoint y: 613, distance: 10.8
click at [733, 616] on textarea at bounding box center [737, 616] width 731 height 36
click at [680, 591] on div "enter flow name ... Drop Send and close Send Message" at bounding box center [737, 641] width 755 height 102
click at [495, 597] on div "enter flow name ... Drop Send and close Send Message" at bounding box center [737, 641] width 755 height 102
click at [493, 603] on textarea at bounding box center [737, 616] width 731 height 36
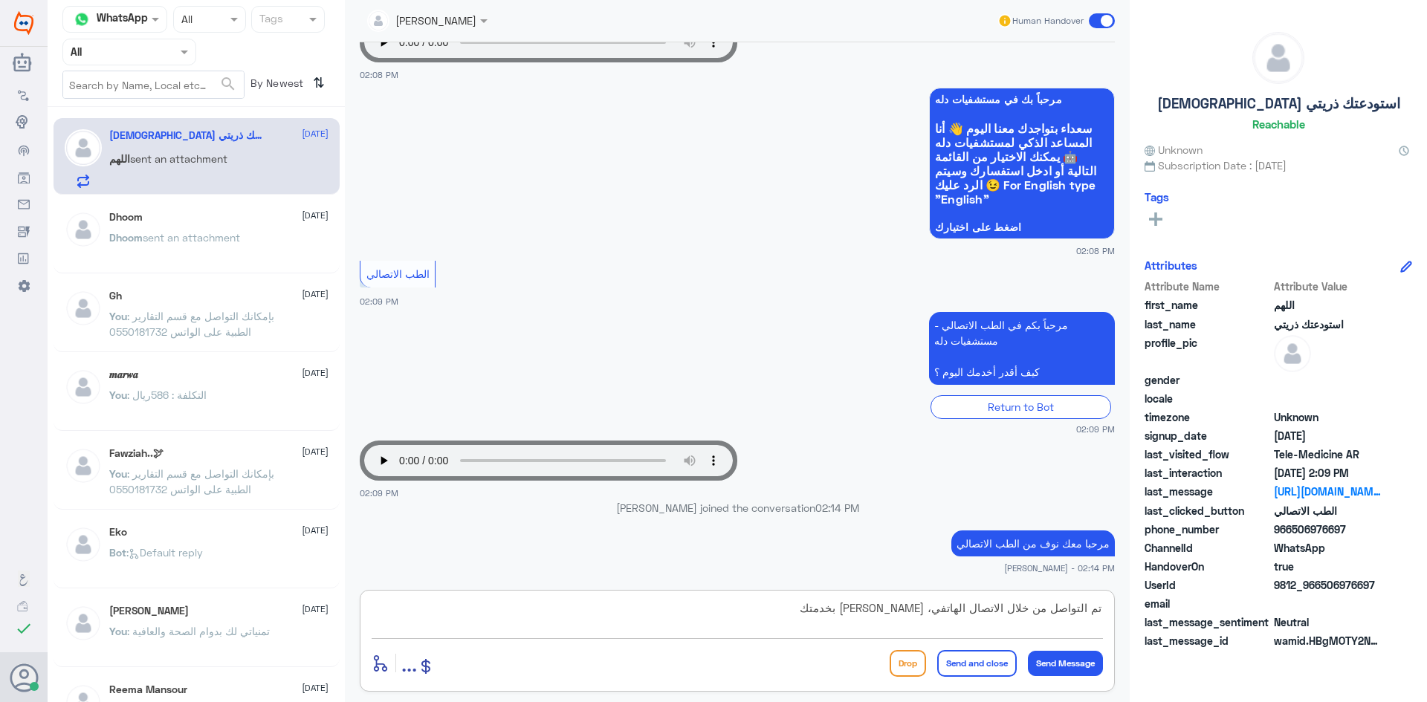
type textarea "تم التواصل من خلال الاتصال الهاتفي، سعدنا بخدمتك"
click at [985, 658] on button "Send and close" at bounding box center [977, 663] width 80 height 27
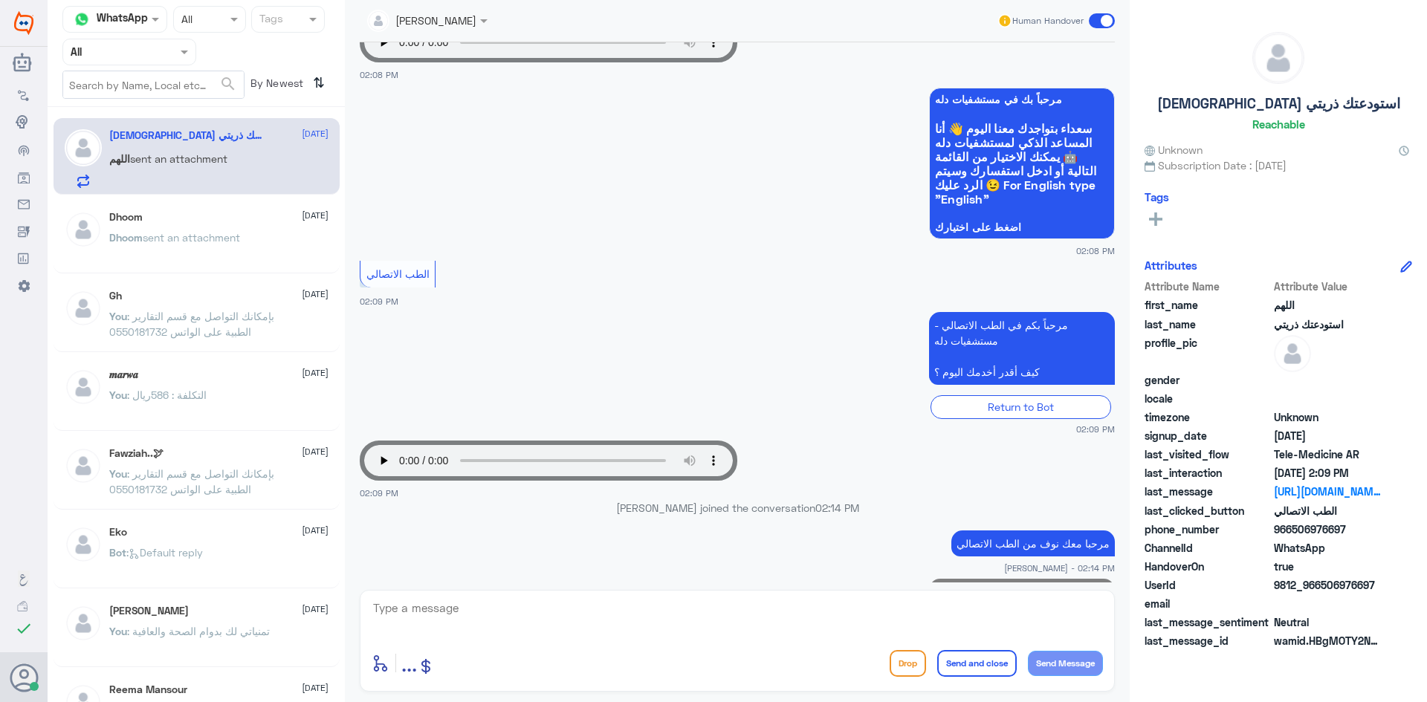
scroll to position [118, 0]
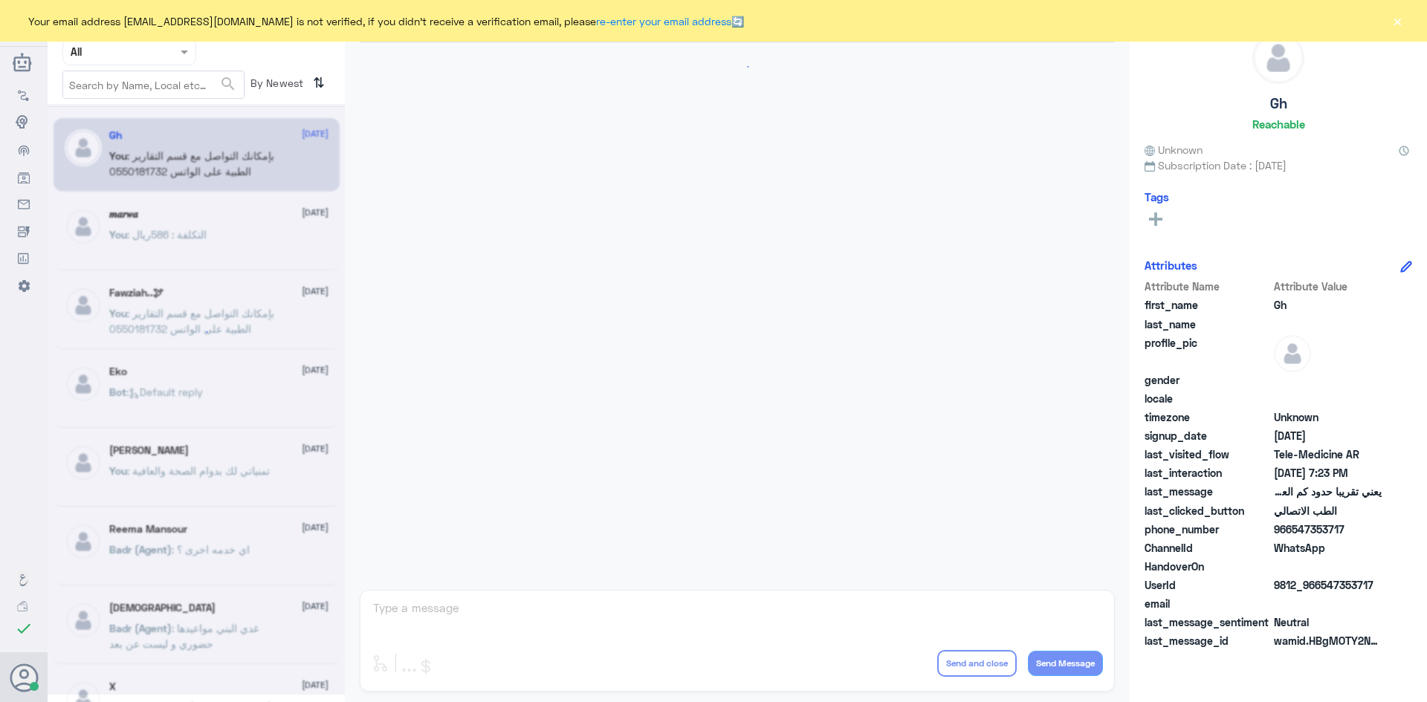
scroll to position [633, 0]
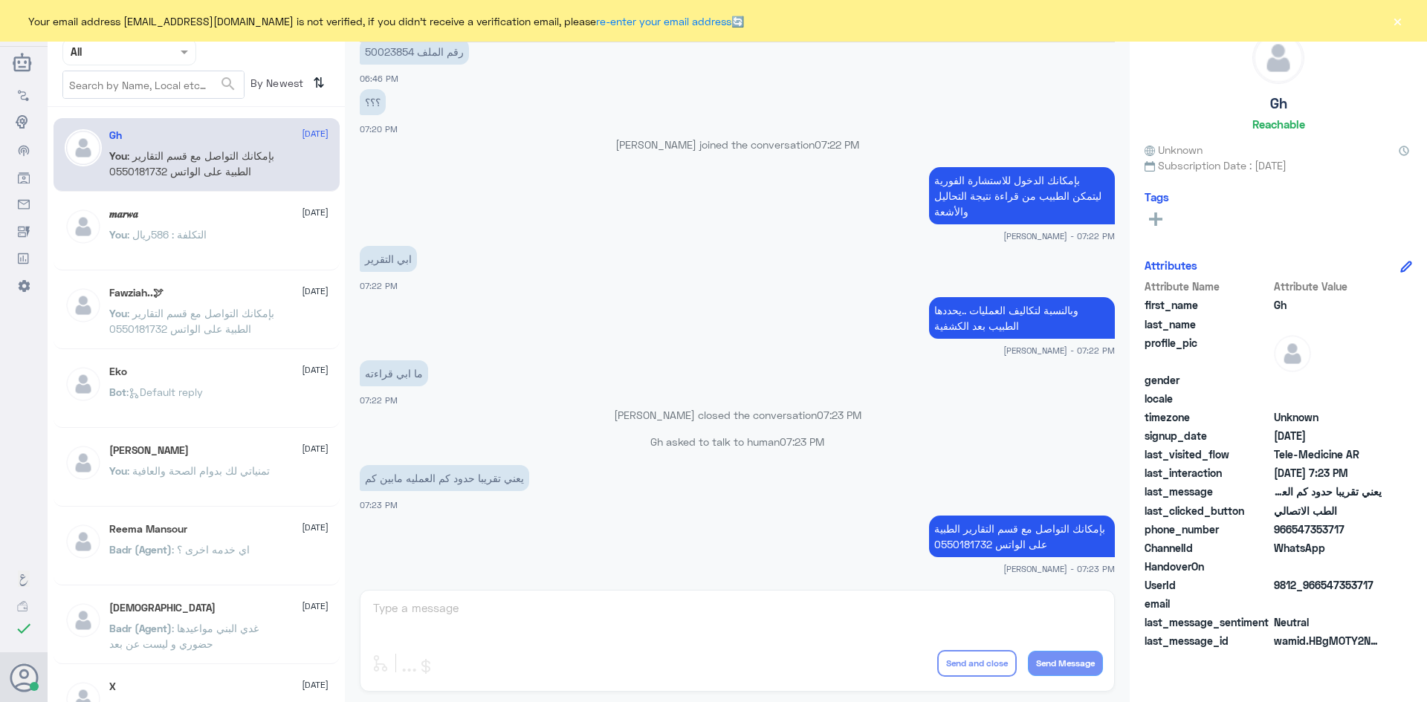
click at [113, 207] on div "𝒎𝒂𝒓𝒘𝒂 [DATE] You : التكلفة : 586ريال" at bounding box center [197, 234] width 286 height 74
click at [1403, 19] on button "×" at bounding box center [1397, 20] width 15 height 15
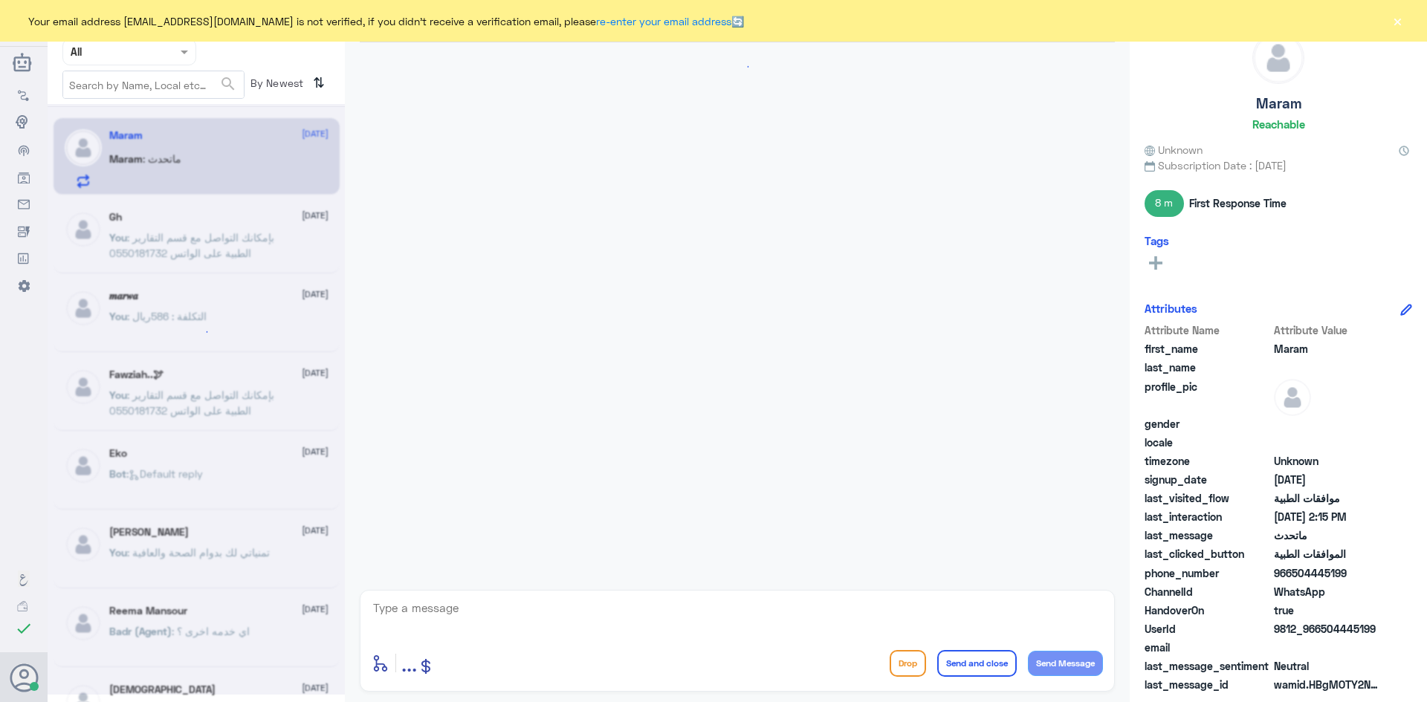
scroll to position [1031, 0]
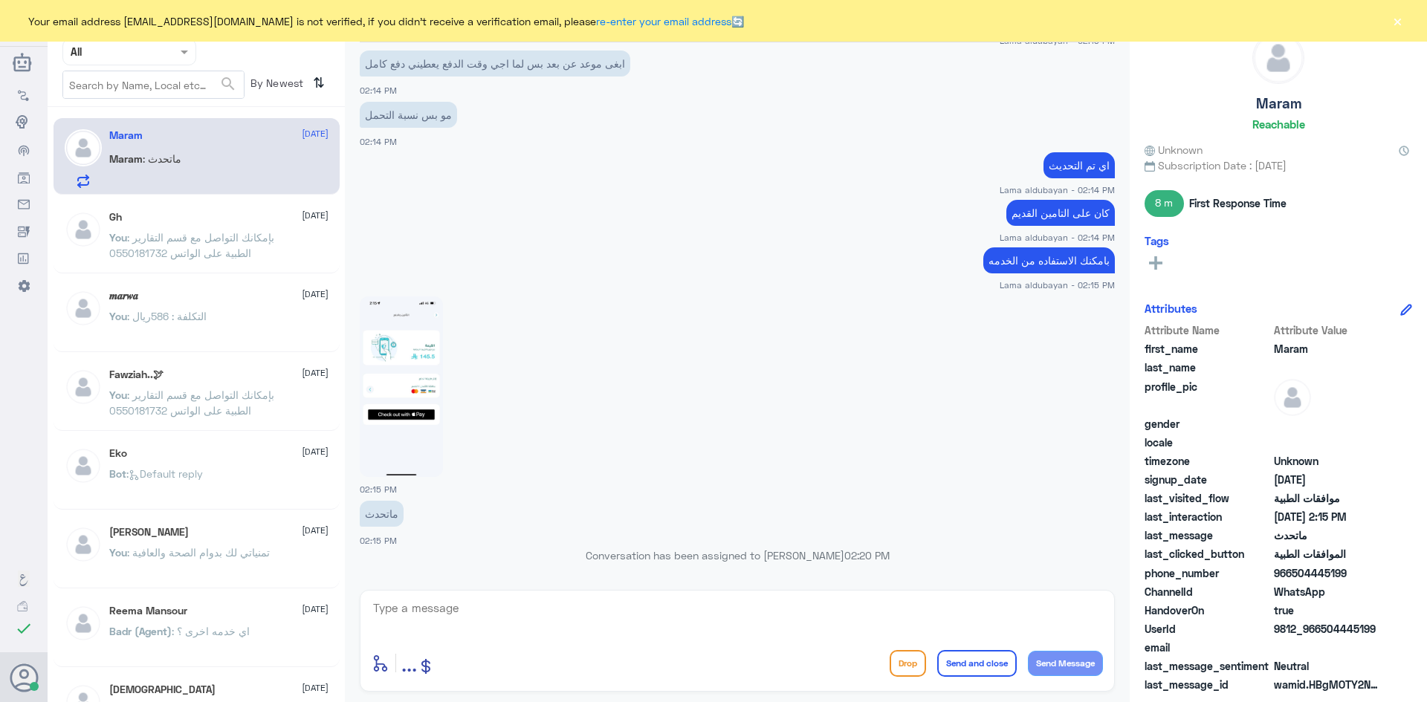
click at [1400, 23] on button "×" at bounding box center [1397, 20] width 15 height 15
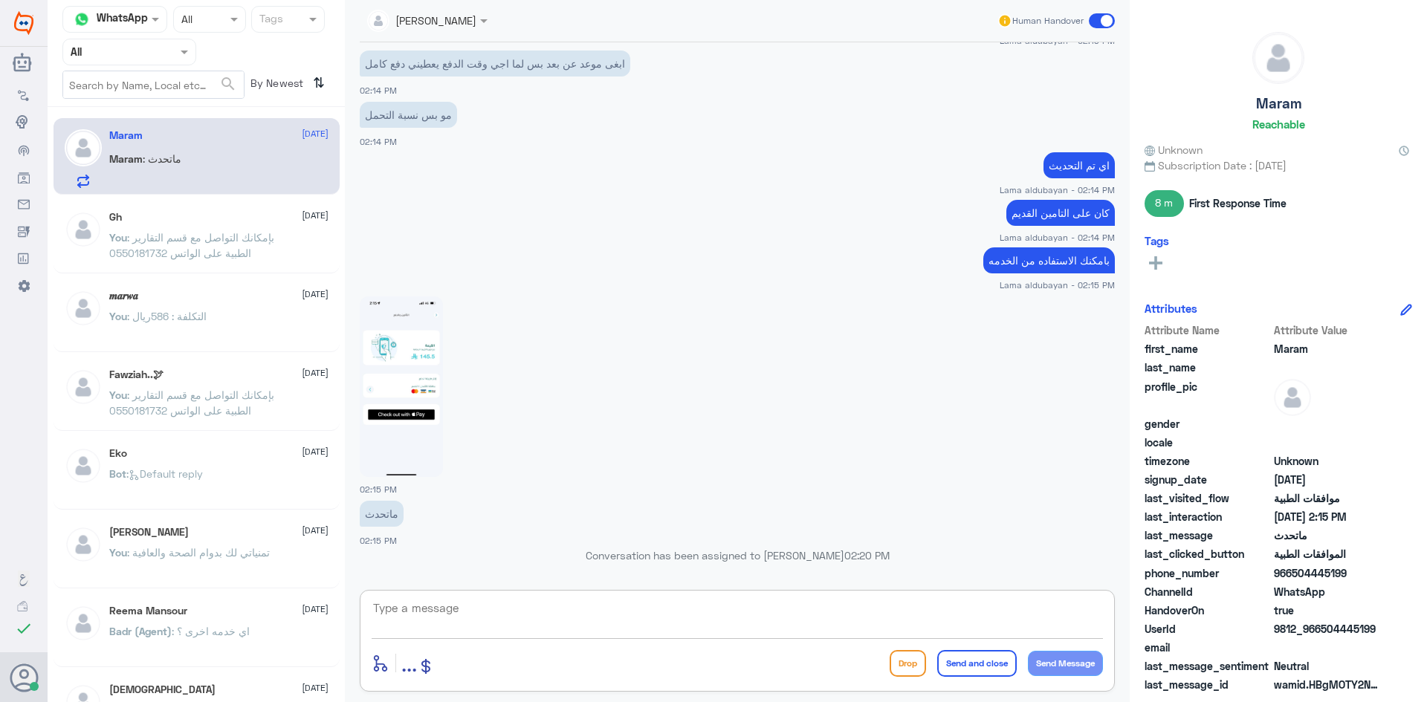
click at [607, 613] on textarea at bounding box center [737, 616] width 731 height 36
type textarea "l"
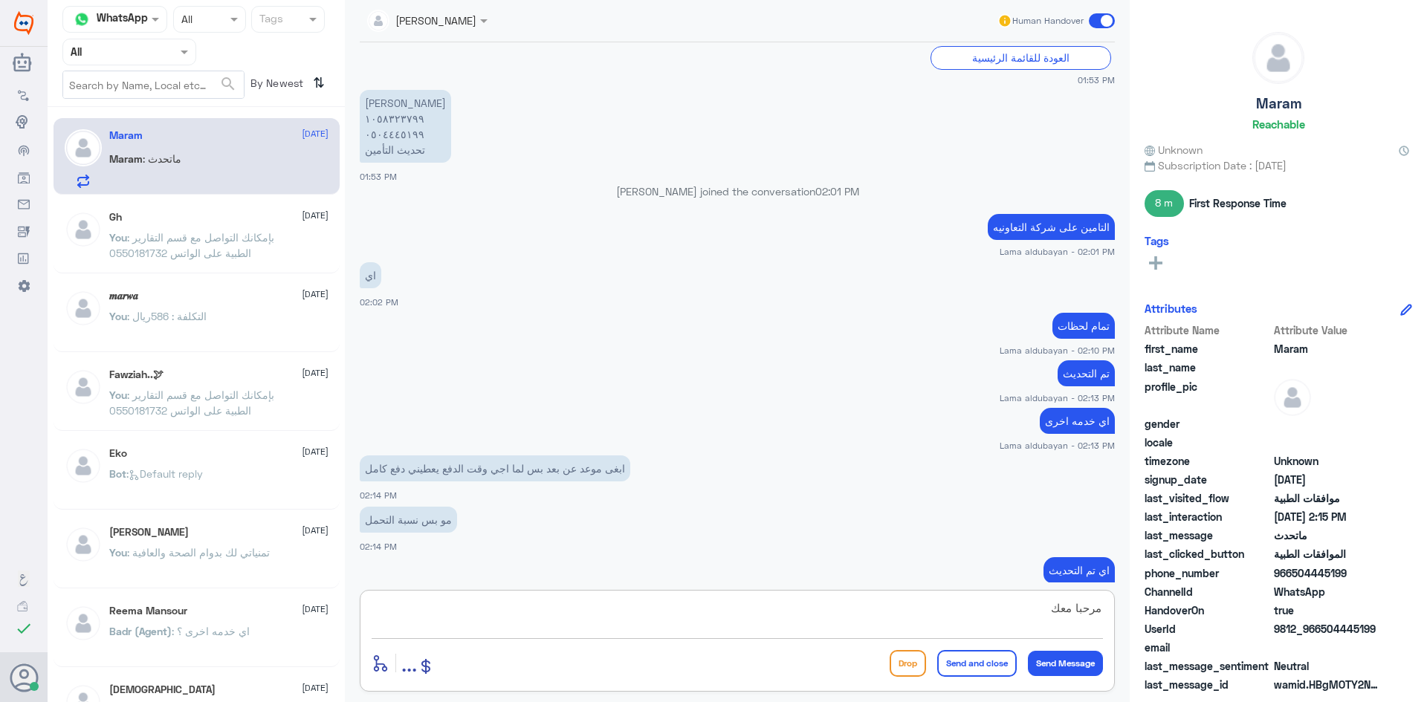
scroll to position [437, 0]
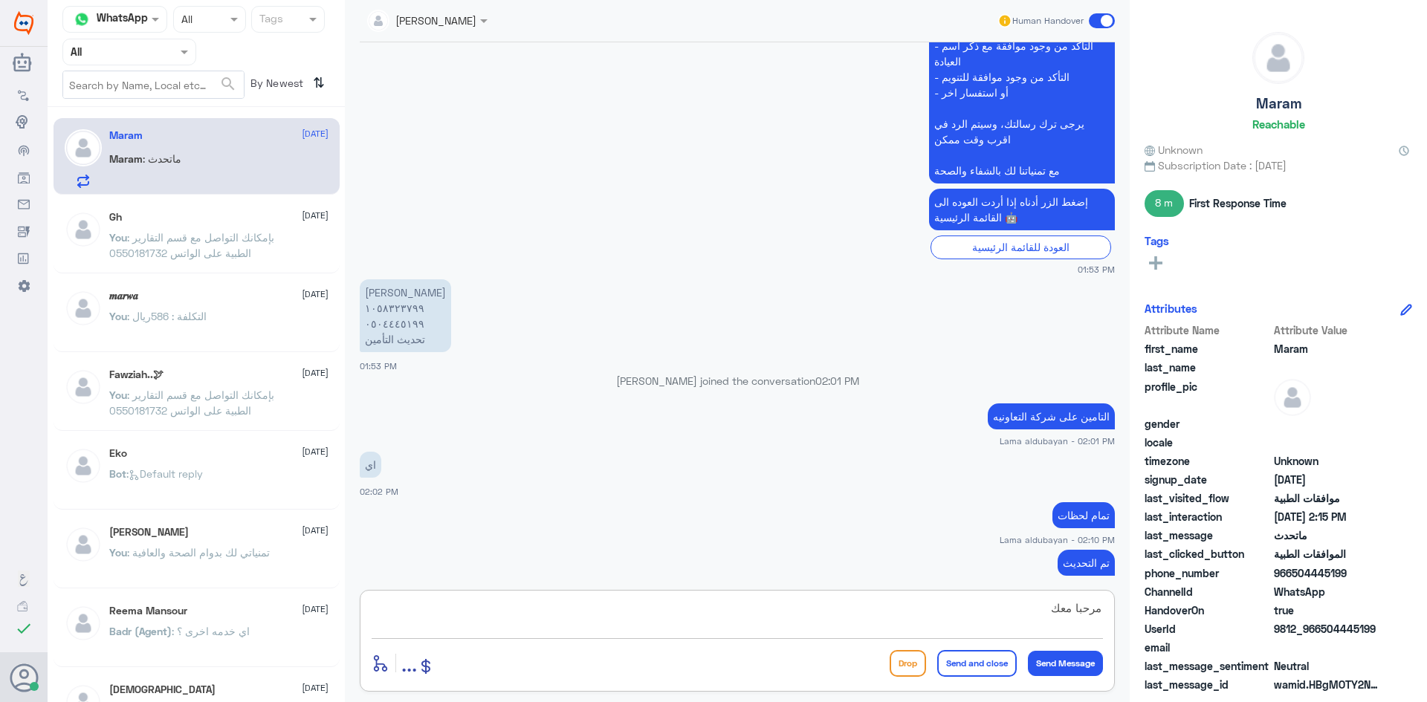
click at [377, 322] on p "[PERSON_NAME] ١٠٥٨٣٢٣٧٩٩ ٠٥٠٤٤٤٥١٩٩ تحديث التأمين" at bounding box center [405, 315] width 91 height 73
click at [396, 309] on p "[PERSON_NAME] ١٠٥٨٣٢٣٧٩٩ ٠٥٠٤٤٤٥١٩٩ تحديث التأمين" at bounding box center [405, 315] width 91 height 73
copy p "١٠٥٨٣٢٣٧٩٩"
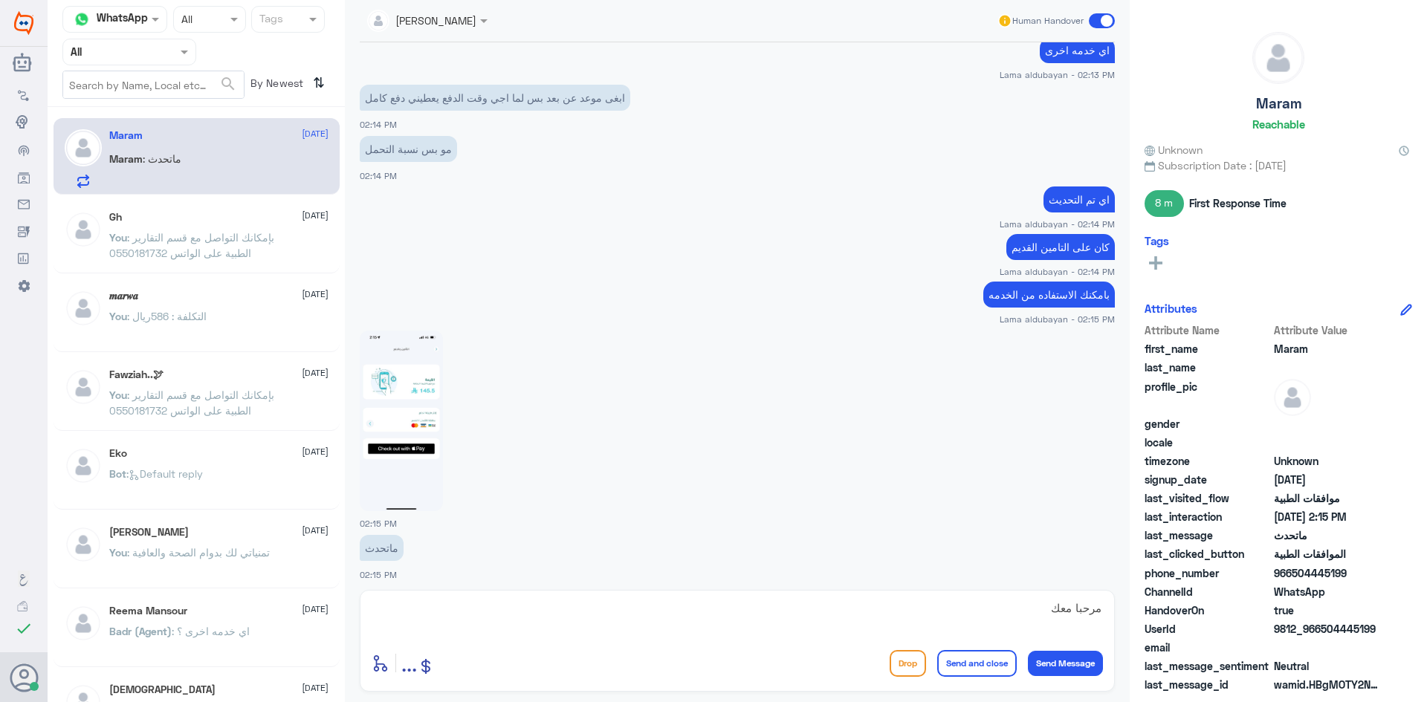
scroll to position [1031, 0]
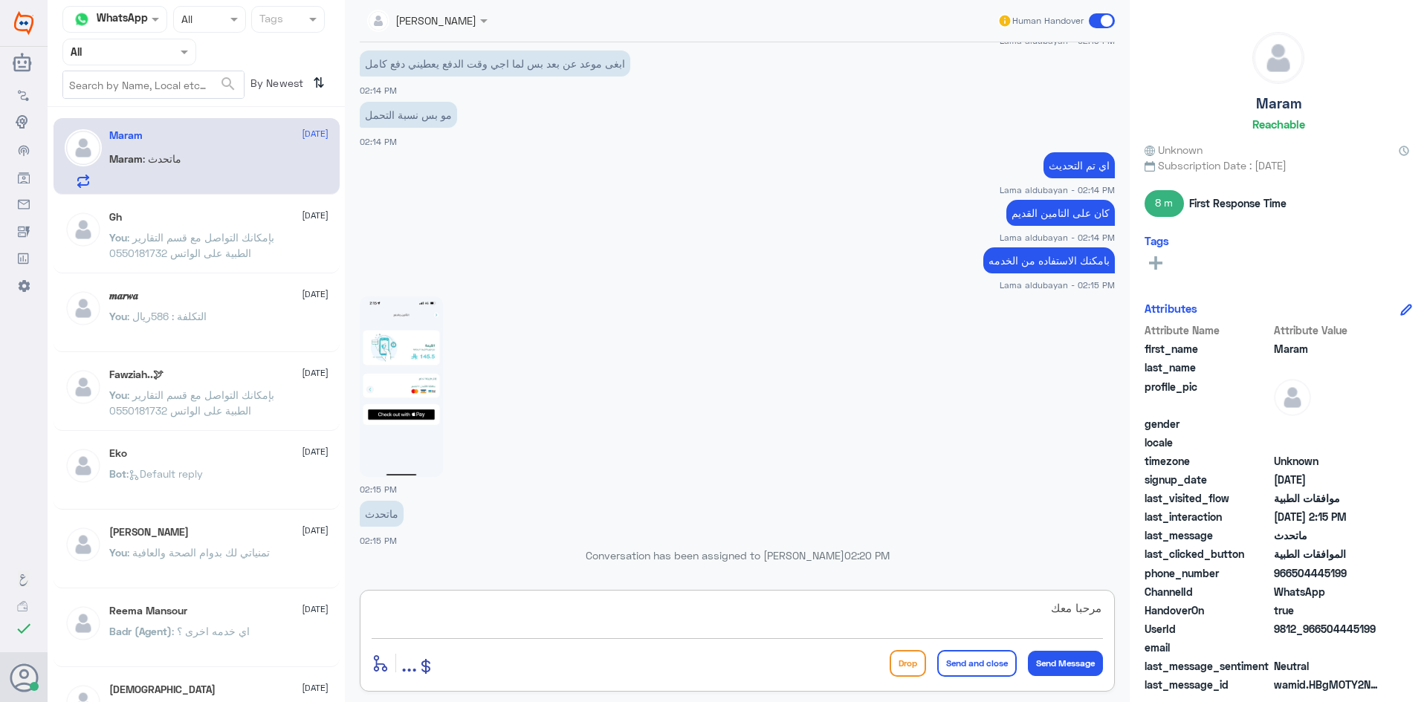
click at [859, 612] on textarea "مرحبا معك" at bounding box center [737, 616] width 731 height 36
type textarea "مرحبا معك نوف من الطب الاتصالي"
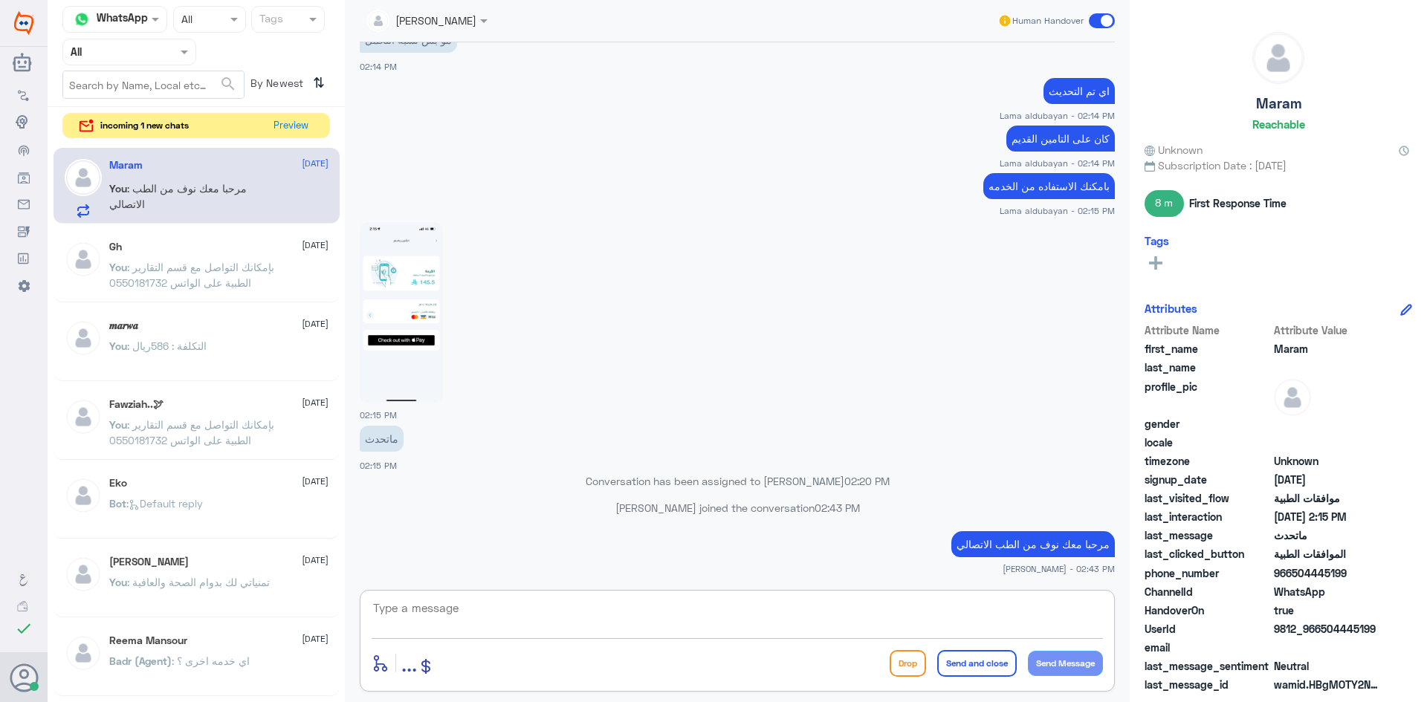
scroll to position [1129, 0]
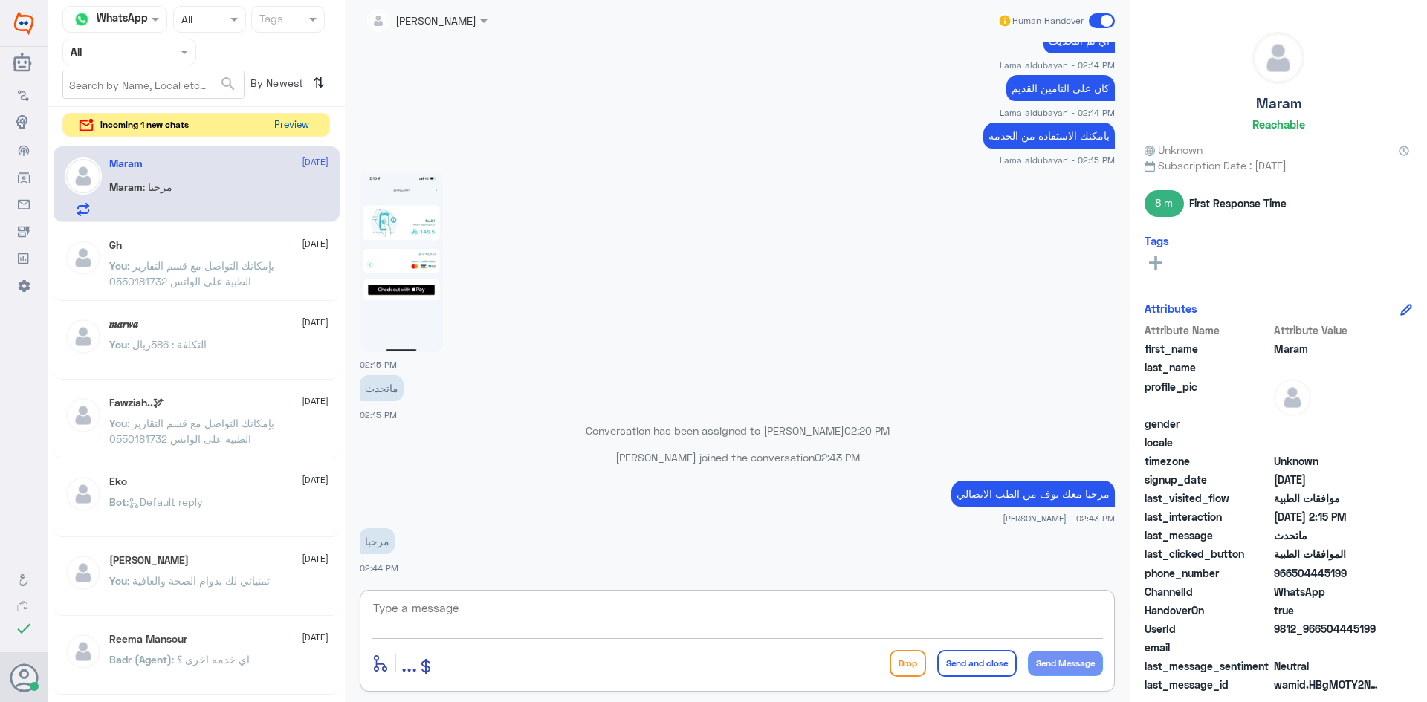
click at [285, 123] on button "Preview" at bounding box center [291, 125] width 46 height 23
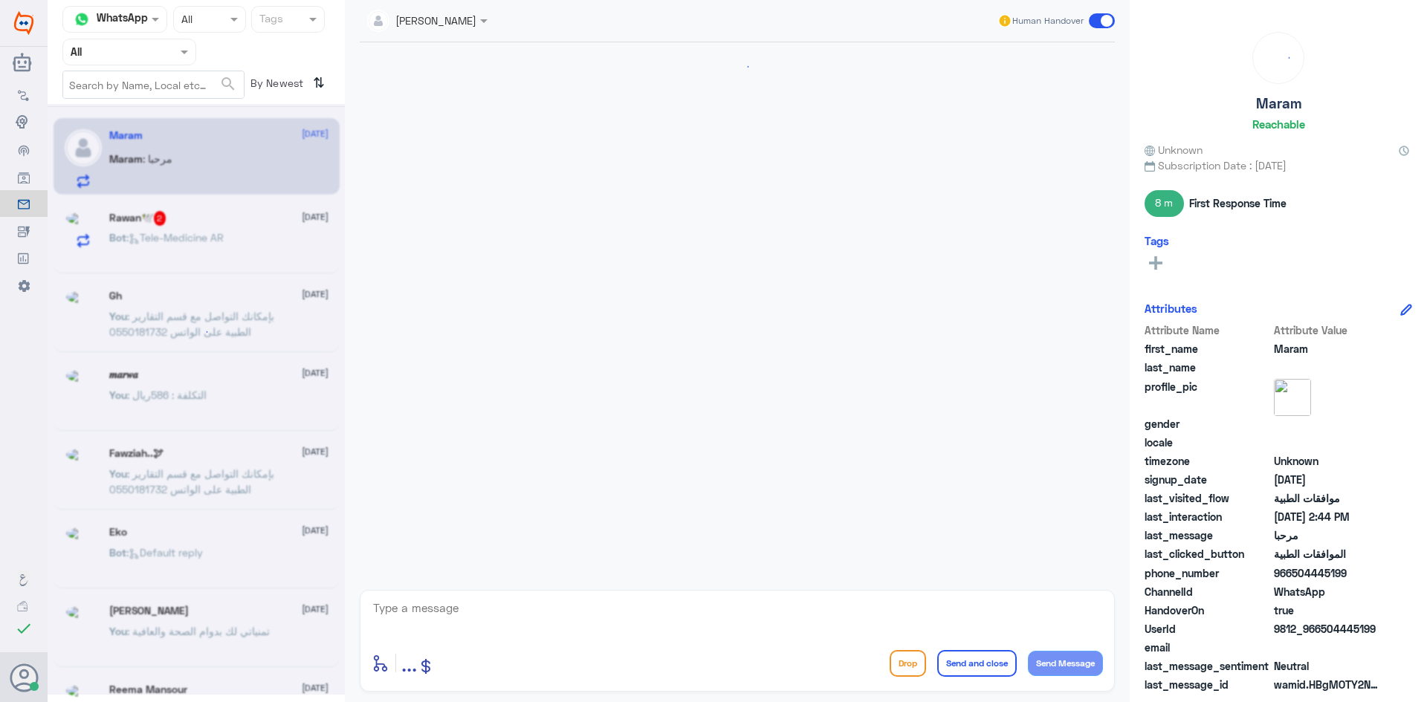
scroll to position [955, 0]
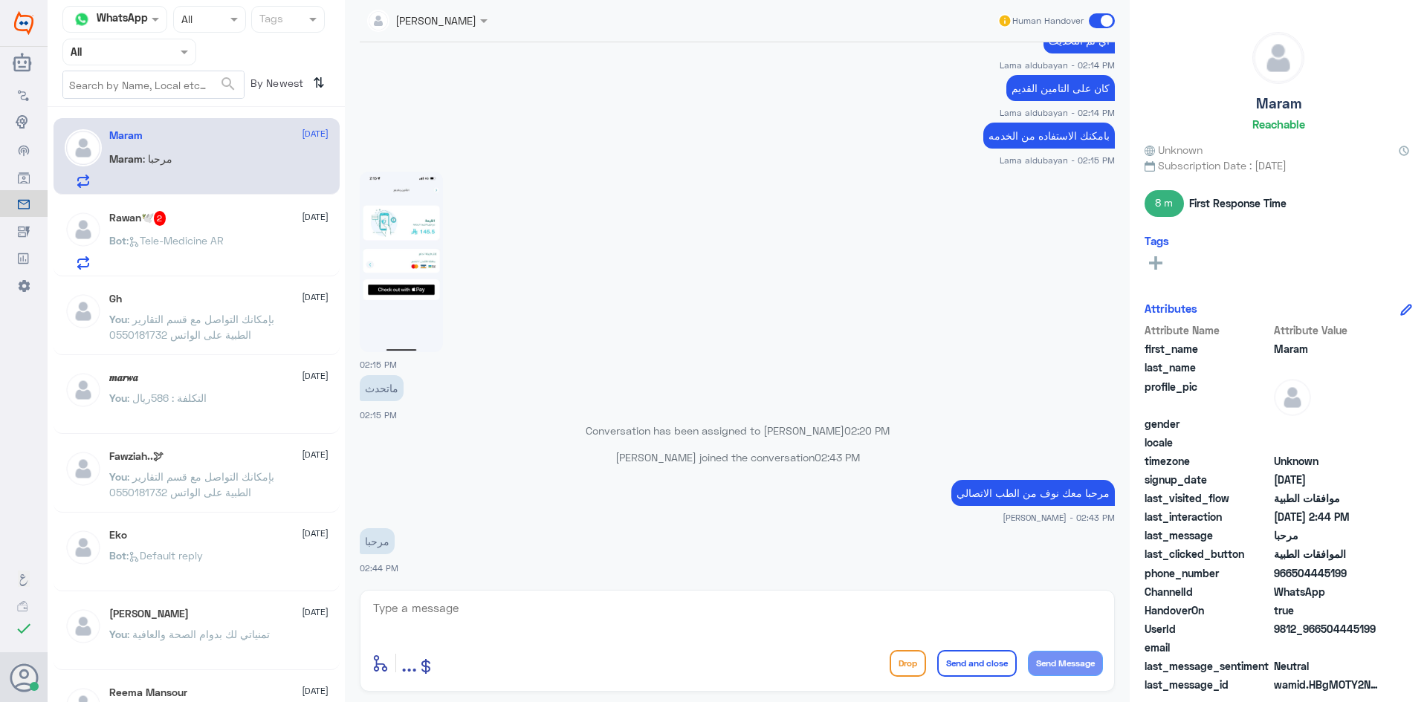
click at [249, 218] on div "Rawan🕊️ 2 [DATE]" at bounding box center [218, 218] width 219 height 15
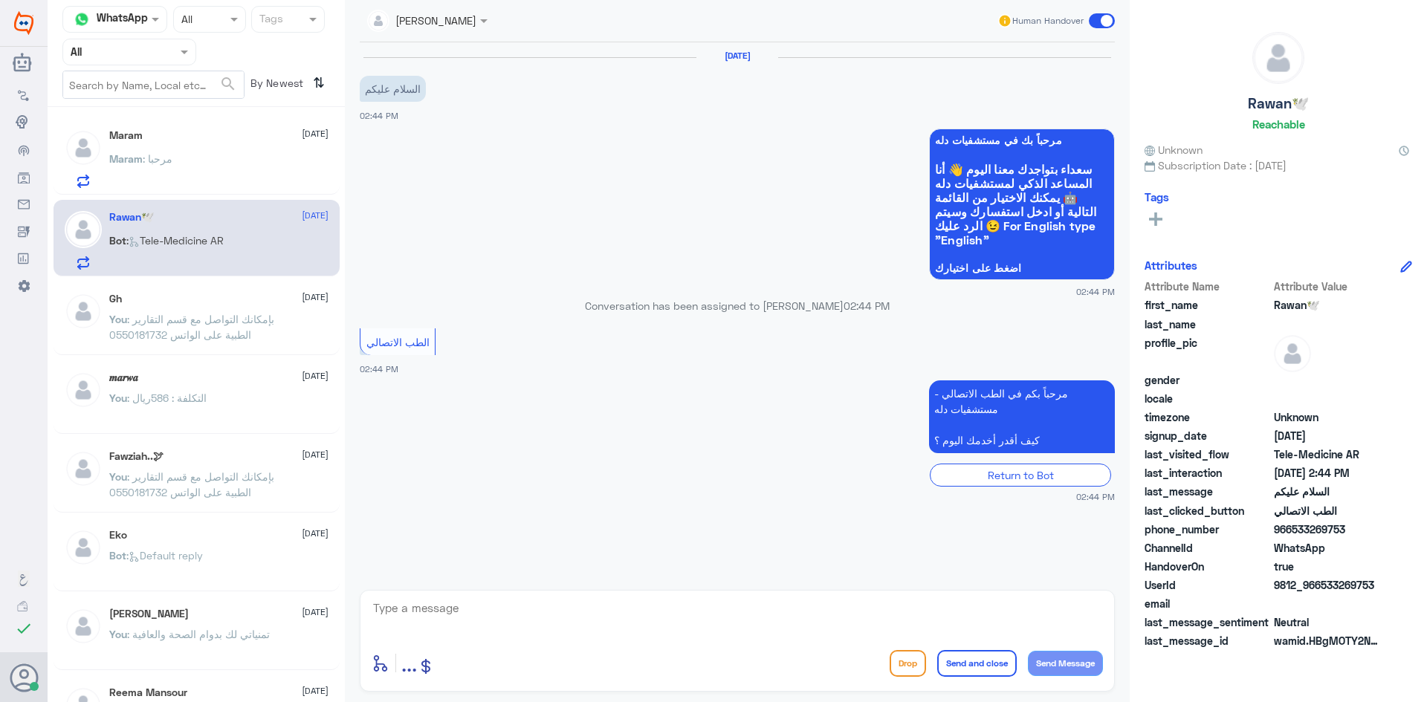
click at [234, 152] on div "Maram [DATE] Maram : مرحبا" at bounding box center [218, 158] width 219 height 59
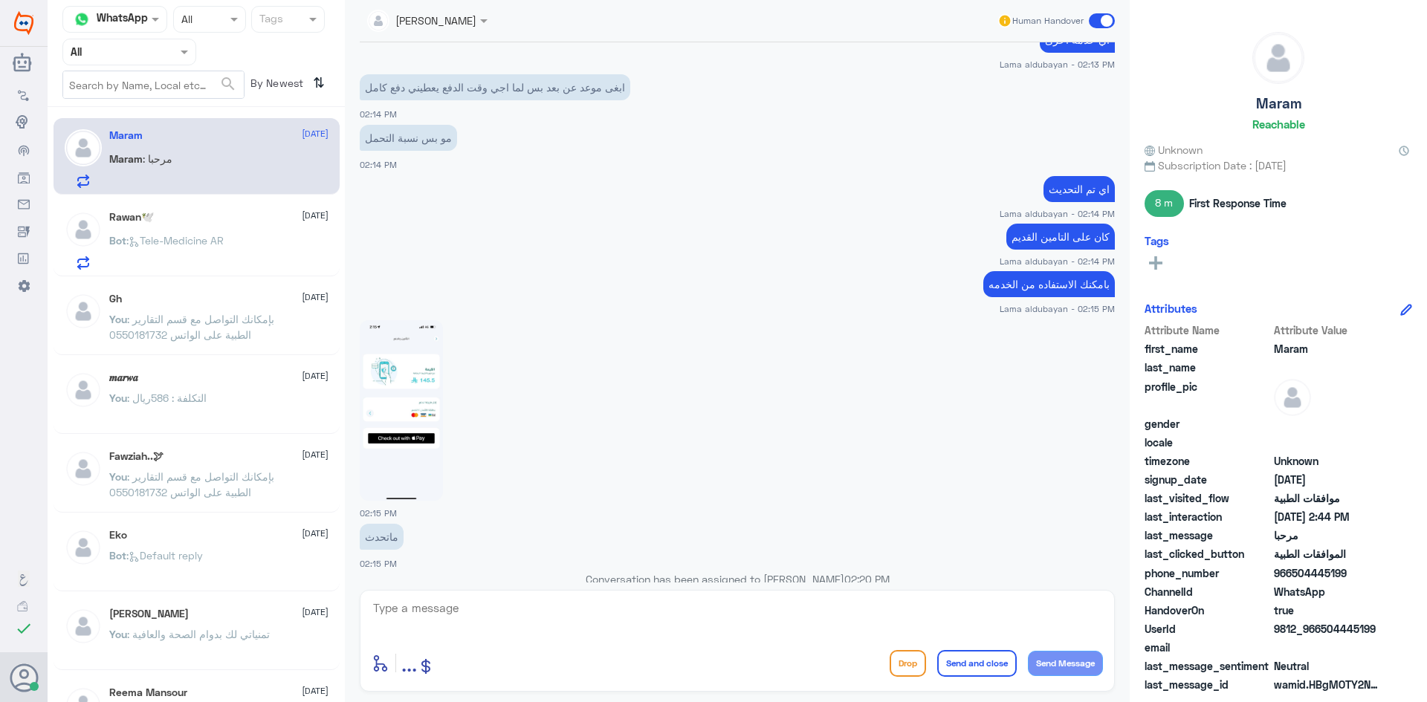
scroll to position [955, 0]
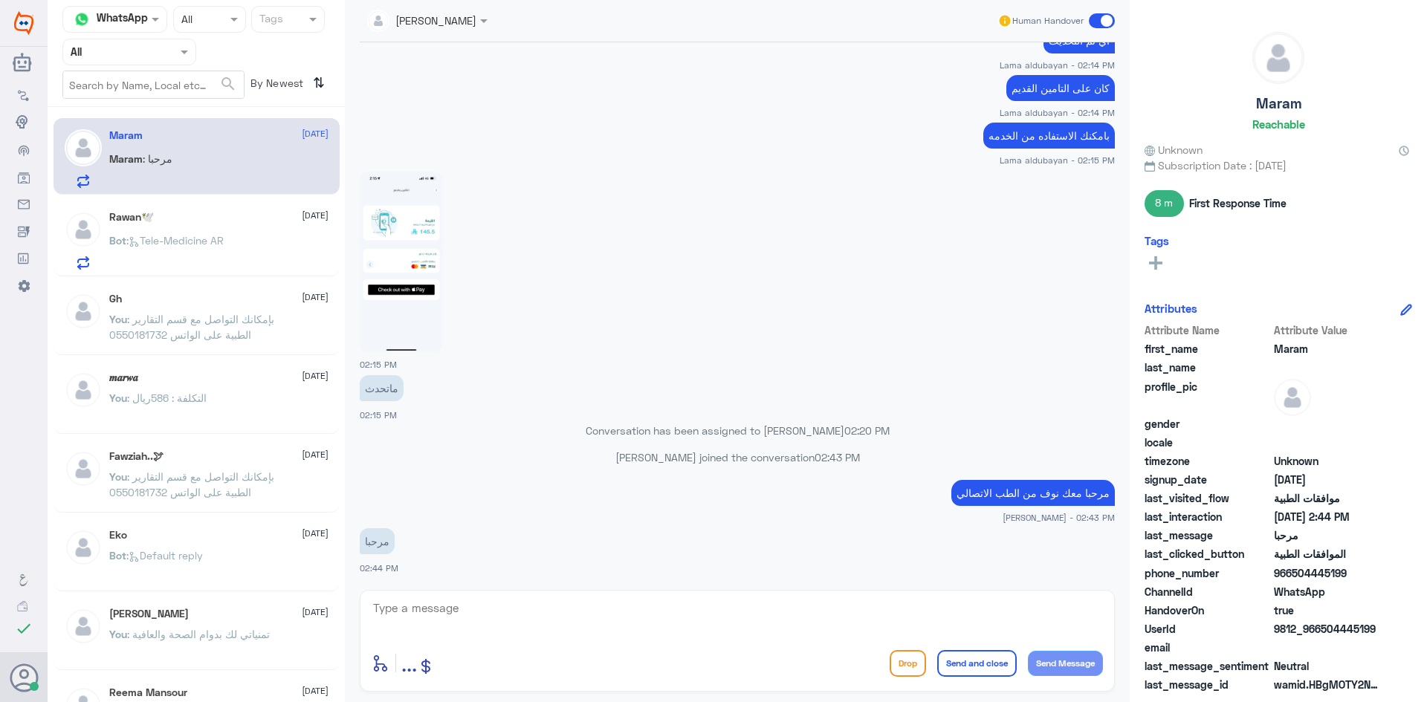
click at [147, 216] on h5 "Rawan🕊️" at bounding box center [131, 217] width 45 height 13
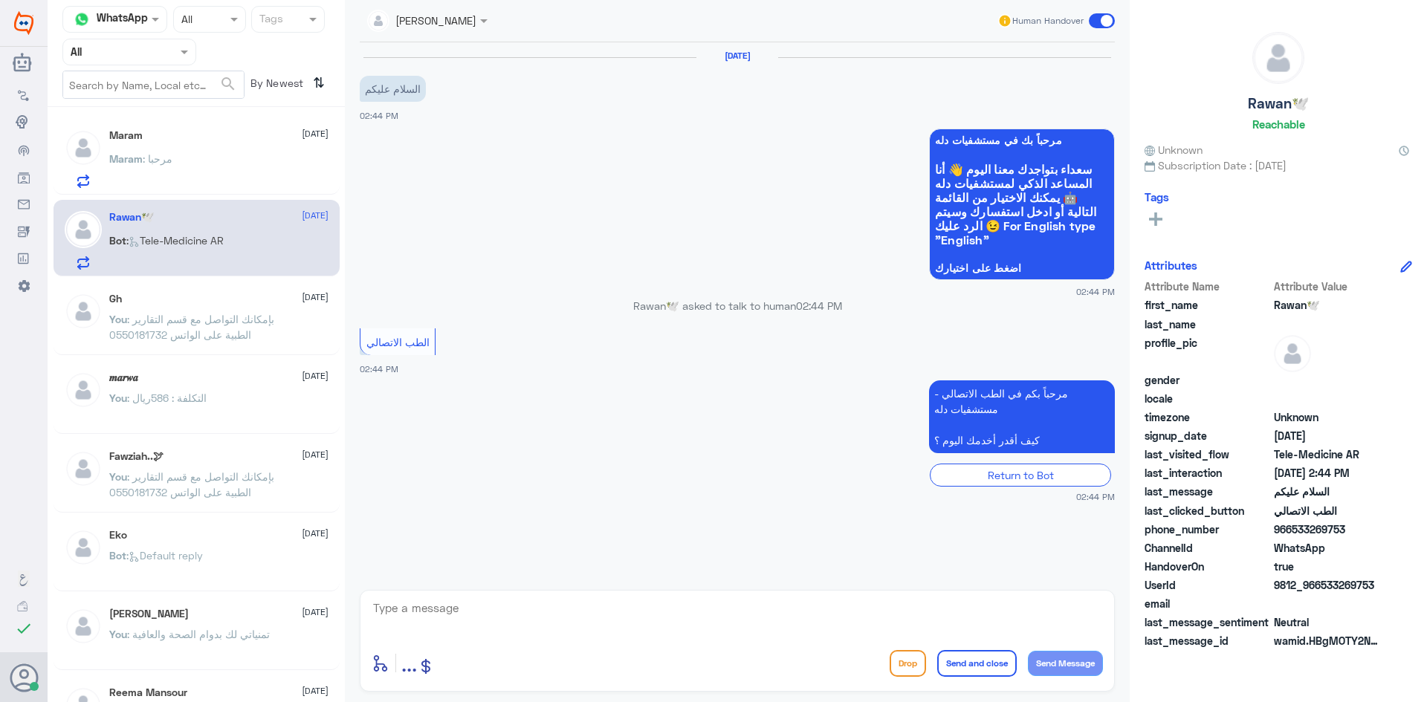
click at [218, 174] on div "Maram : مرحبا" at bounding box center [218, 171] width 219 height 33
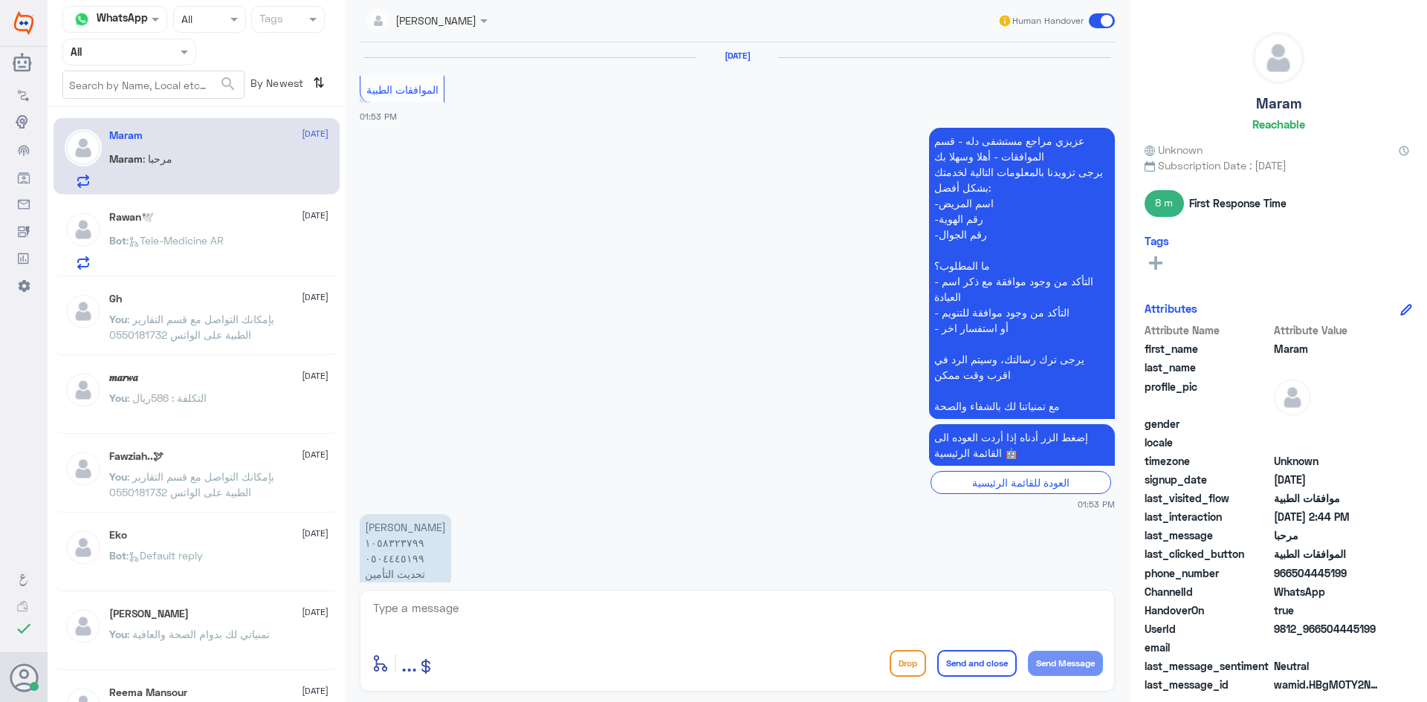
scroll to position [955, 0]
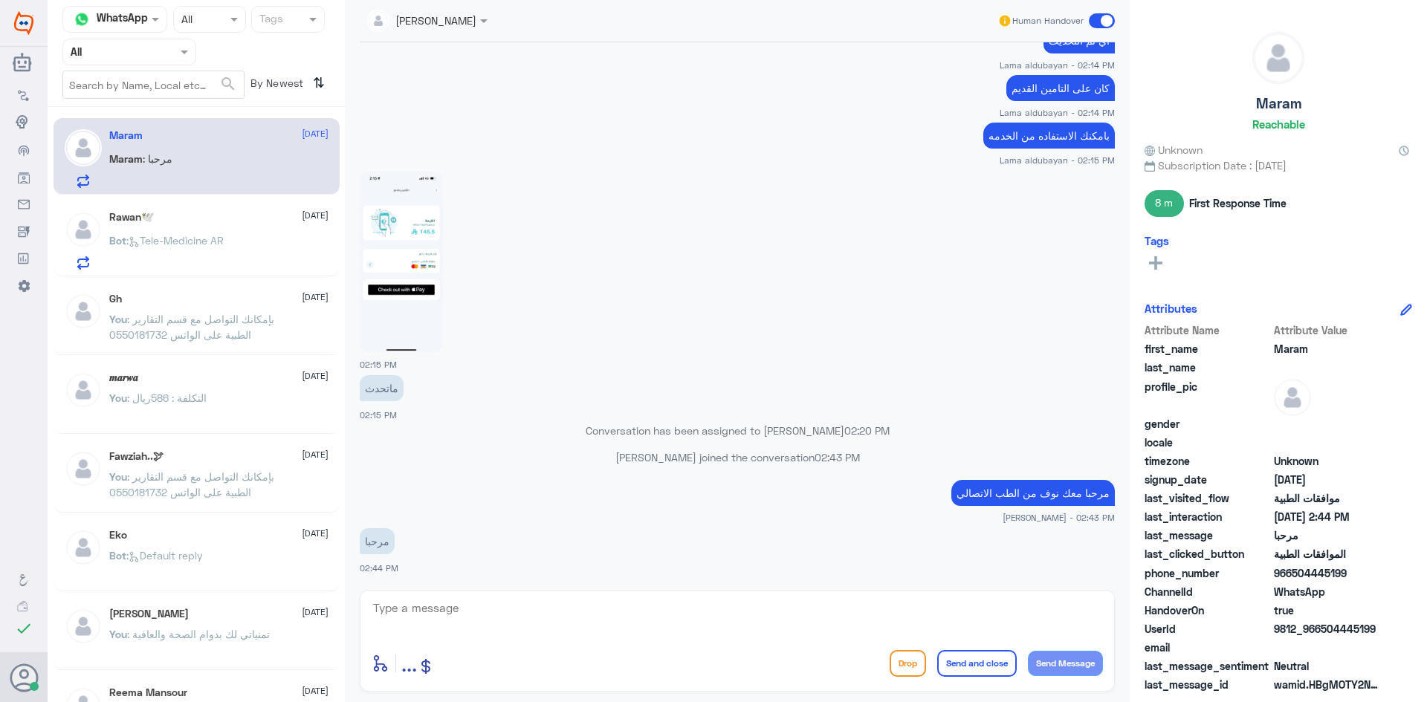
click at [1000, 509] on div "مرحبا معك نوف من الطب الاتصالي [PERSON_NAME] - 02:43 PM" at bounding box center [737, 500] width 755 height 48
click at [1001, 499] on p "مرحبا معك نوف من الطب الاتصالي" at bounding box center [1032, 493] width 163 height 26
copy div "مرحبا معك نوف من الطب الاتصالي"
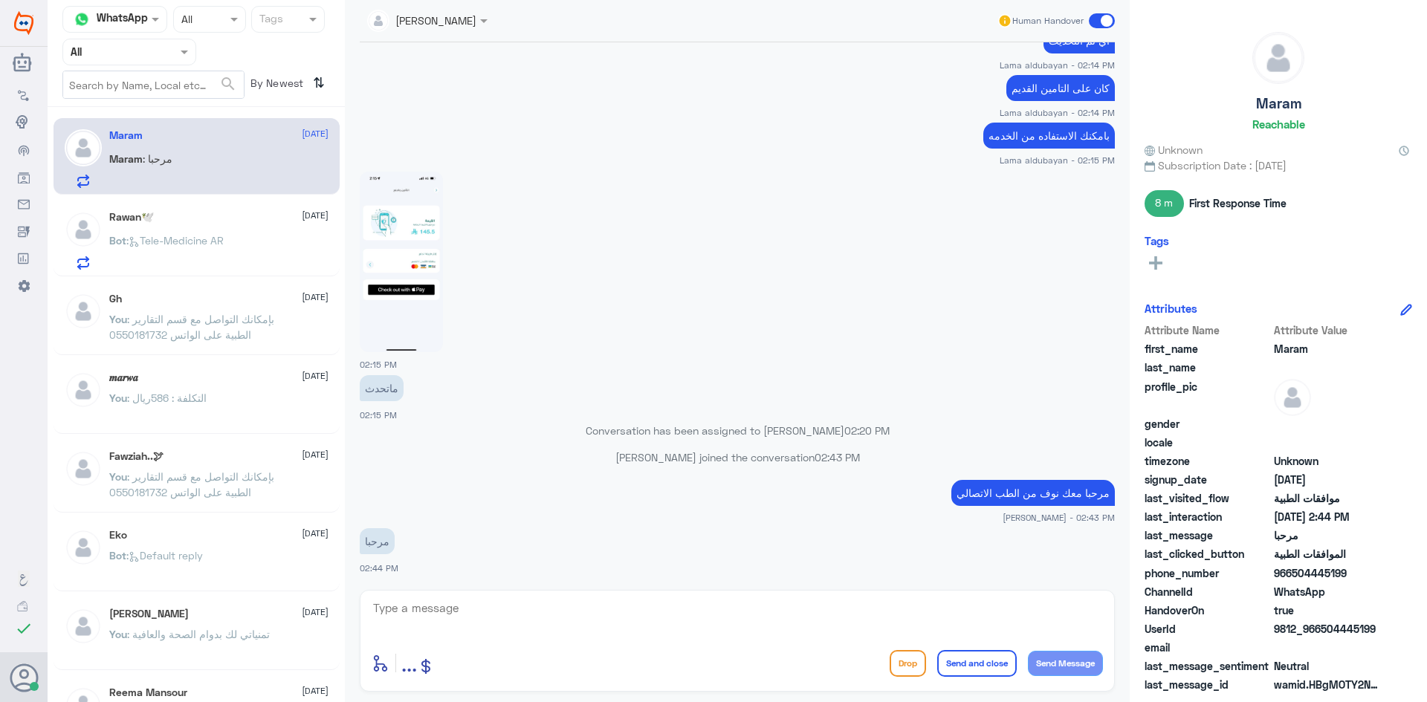
click at [195, 233] on p "Bot : Tele-Medicine AR" at bounding box center [166, 251] width 114 height 37
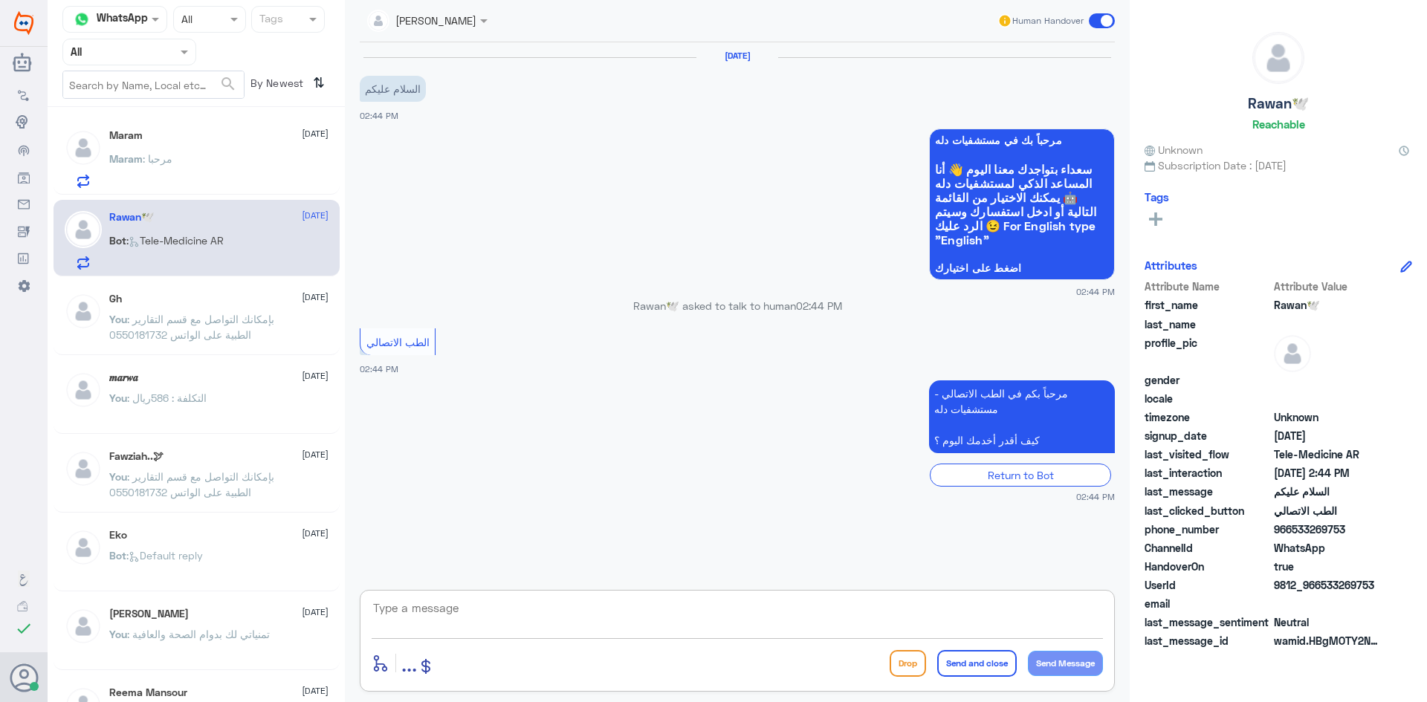
click at [619, 620] on textarea at bounding box center [737, 616] width 731 height 36
paste textarea "مرحبا معك نوف من الطب الاتصالي"
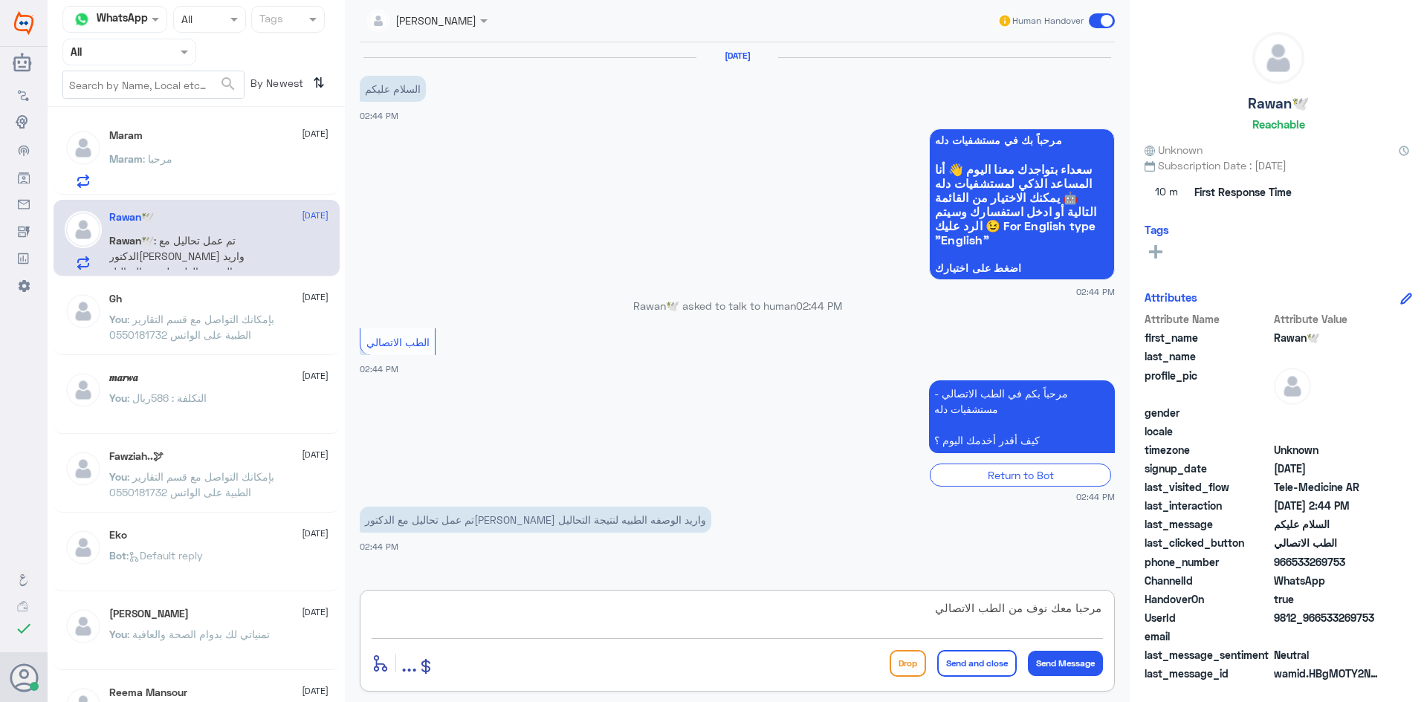
click at [878, 614] on textarea "مرحبا معك نوف من الطب الاتصالي" at bounding box center [737, 616] width 731 height 36
type textarea "مرحبا معك نوف من الطب الاتصالي"
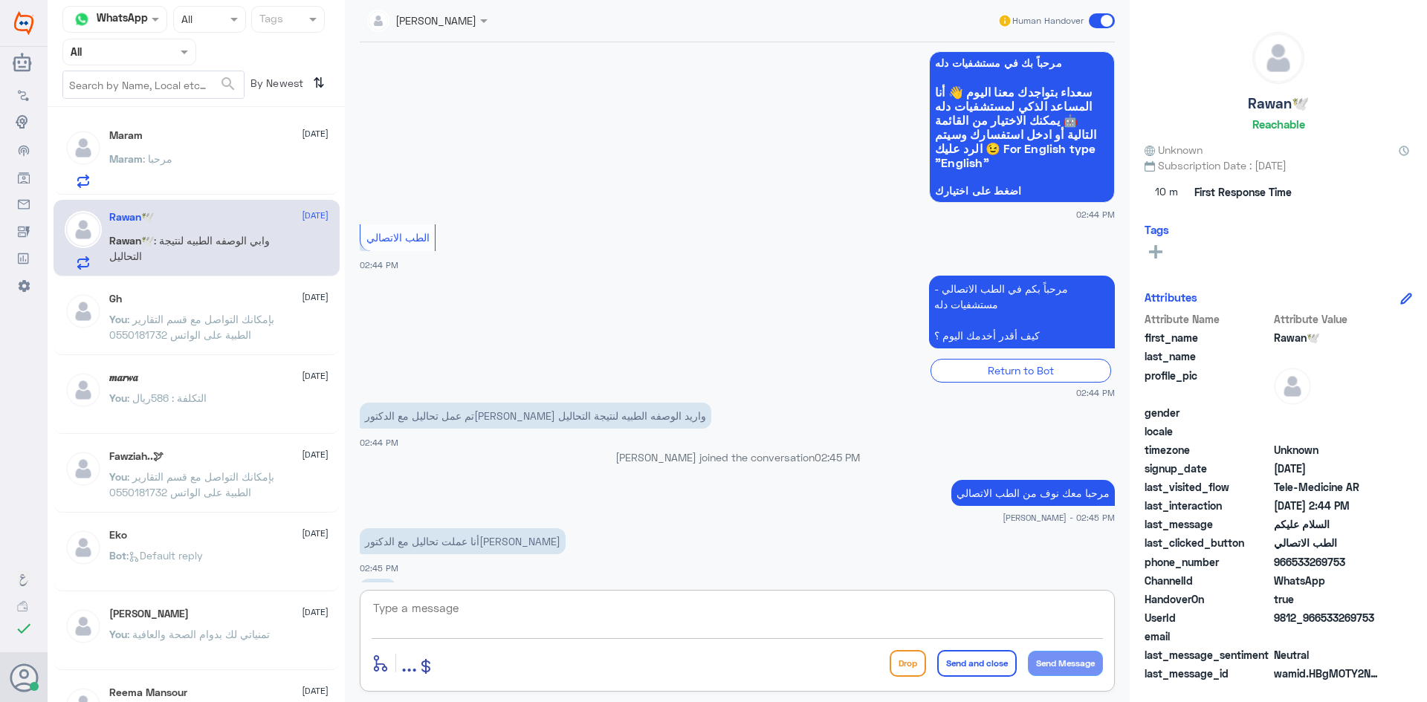
scroll to position [179, 0]
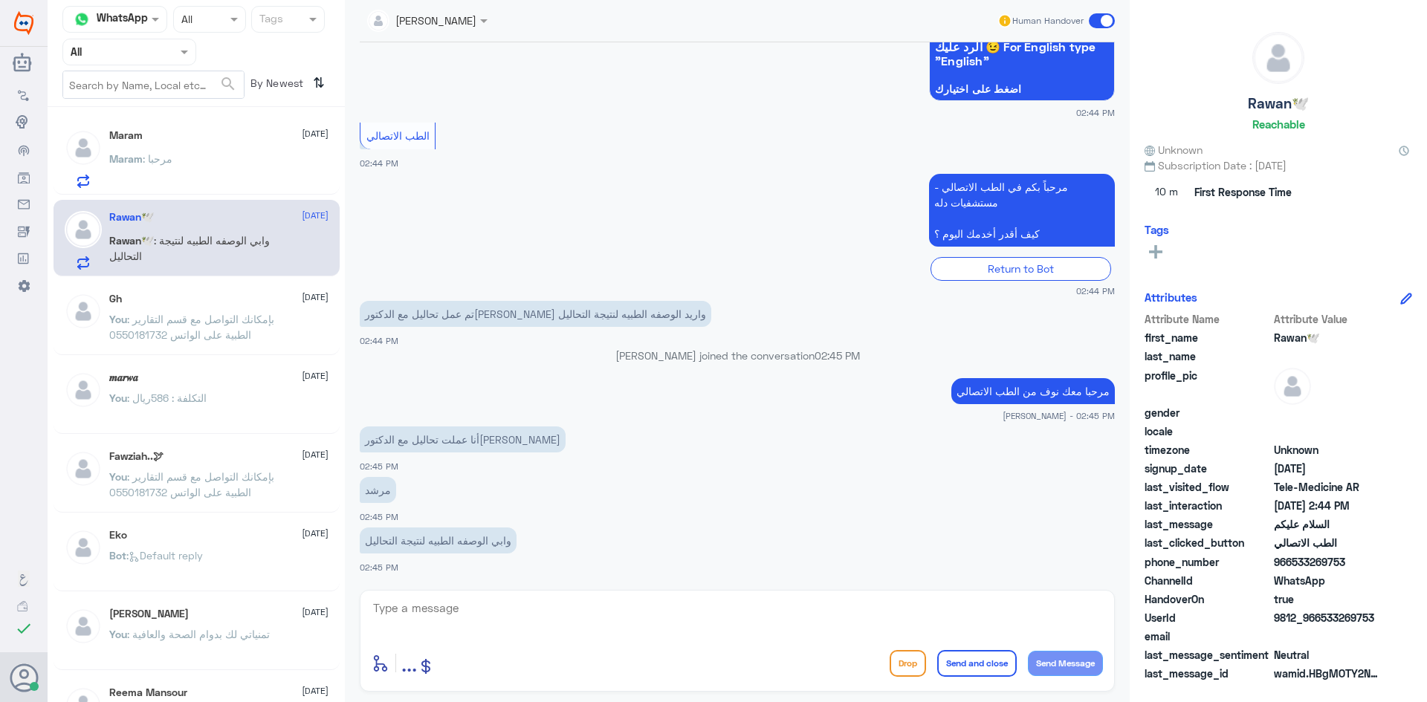
click at [494, 531] on p "وابي الوصفه الطبيه لنتيجة التحاليل" at bounding box center [438, 541] width 157 height 26
click at [117, 168] on p "Maram : مرحبا" at bounding box center [140, 169] width 63 height 37
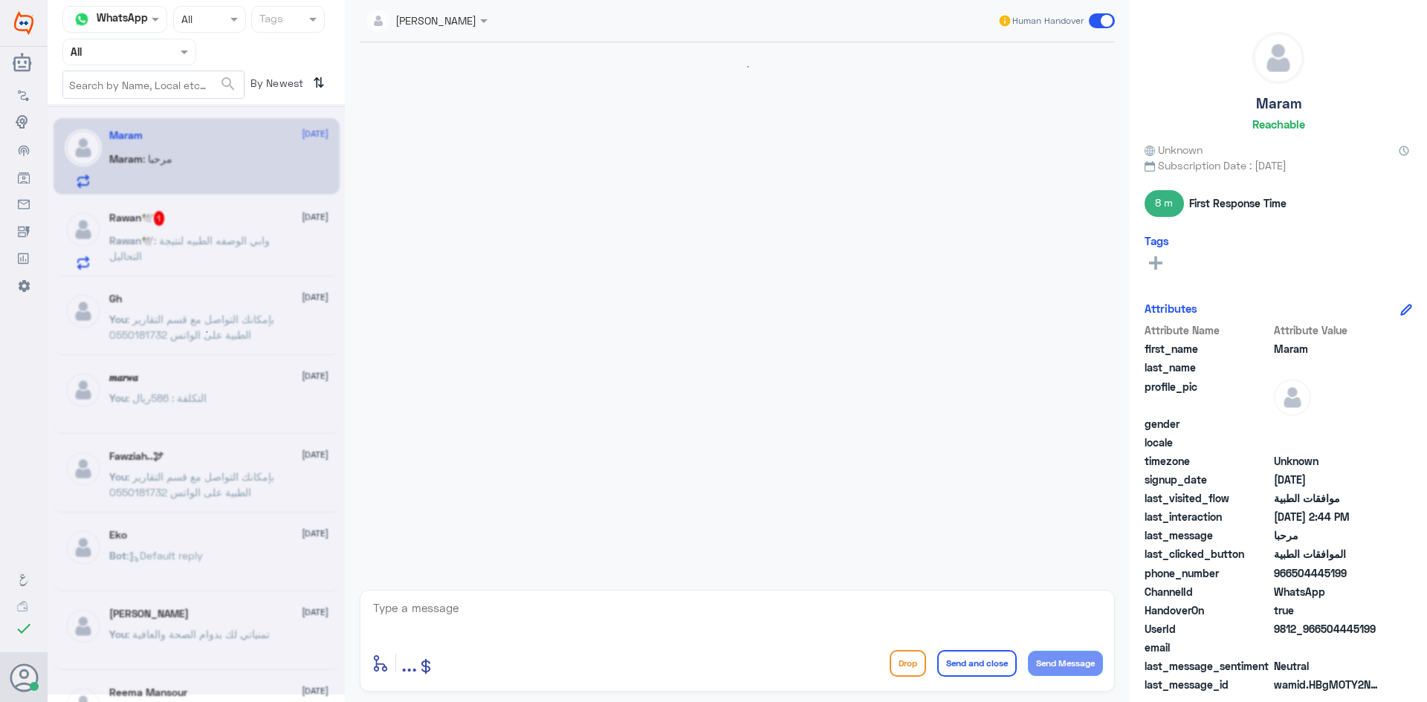
scroll to position [955, 0]
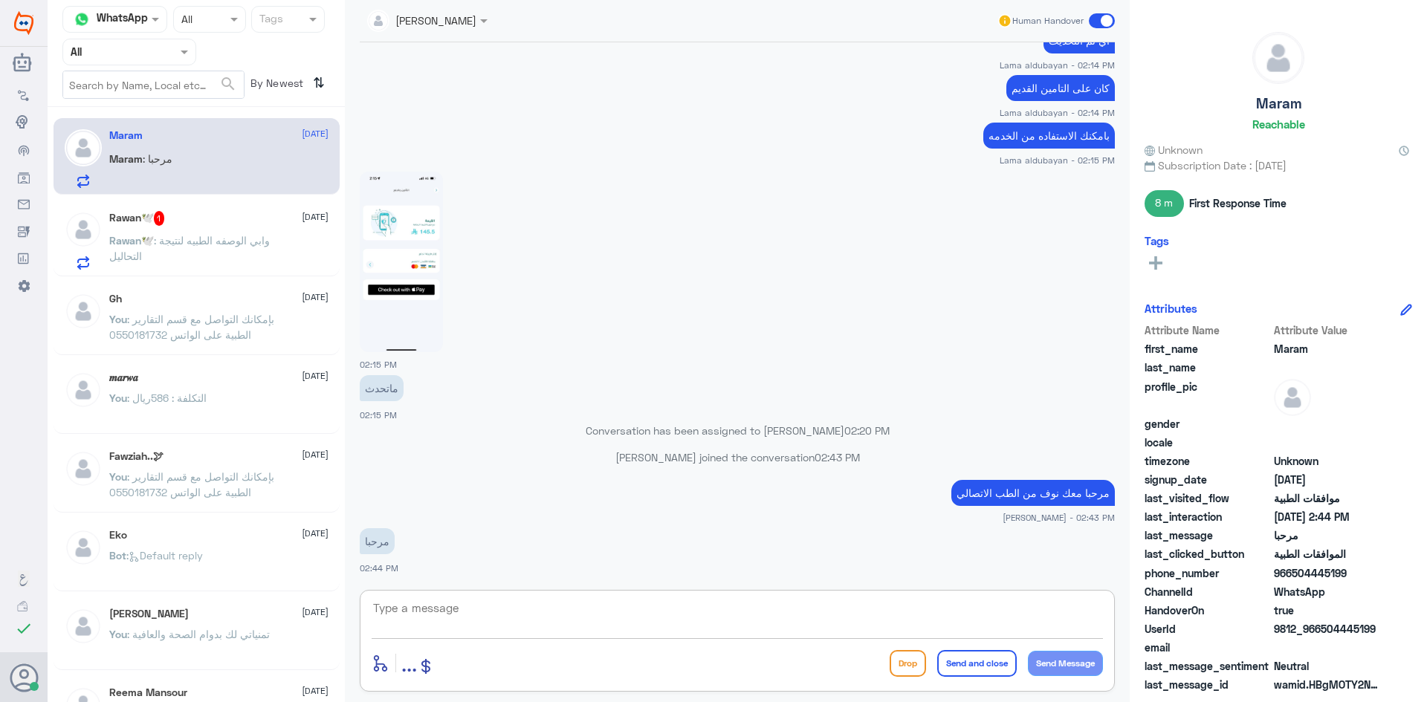
click at [605, 615] on textarea at bounding box center [737, 616] width 731 height 36
type textarea "تم التواصل من خلال الاتصال الهاتفي، [PERSON_NAME] بخدمتك"
